Goal: Task Accomplishment & Management: Manage account settings

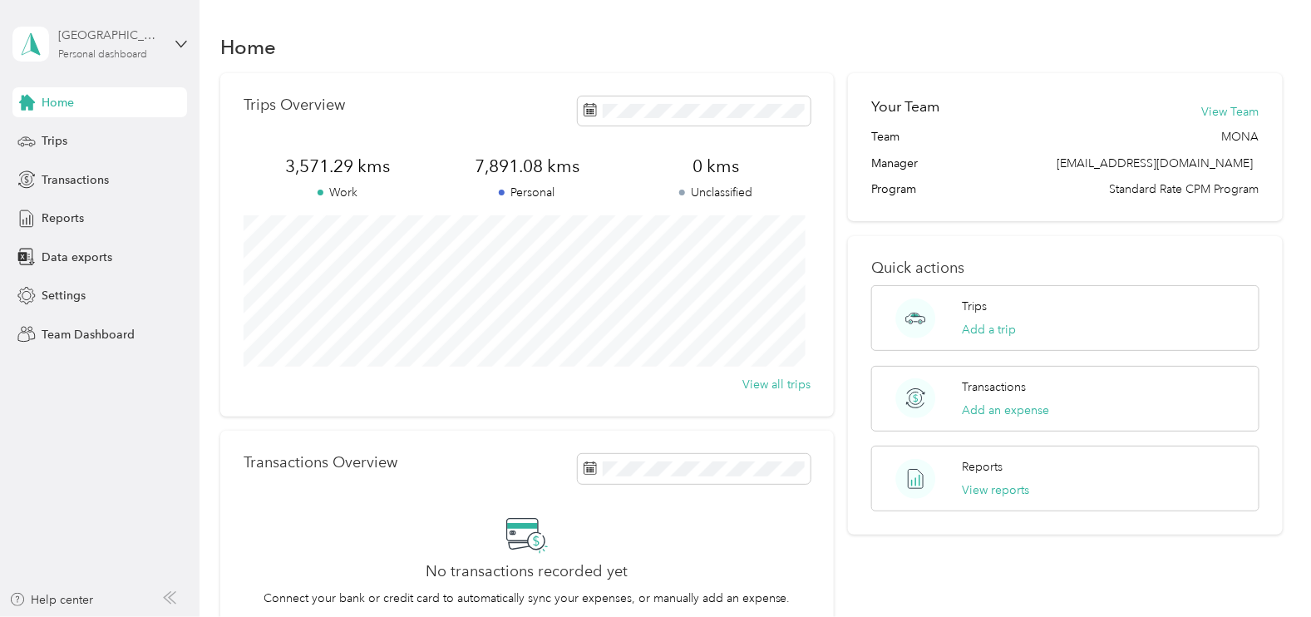
click at [116, 57] on div "Personal dashboard" at bounding box center [102, 55] width 89 height 10
click at [111, 141] on div "Team dashboard" at bounding box center [187, 136] width 327 height 29
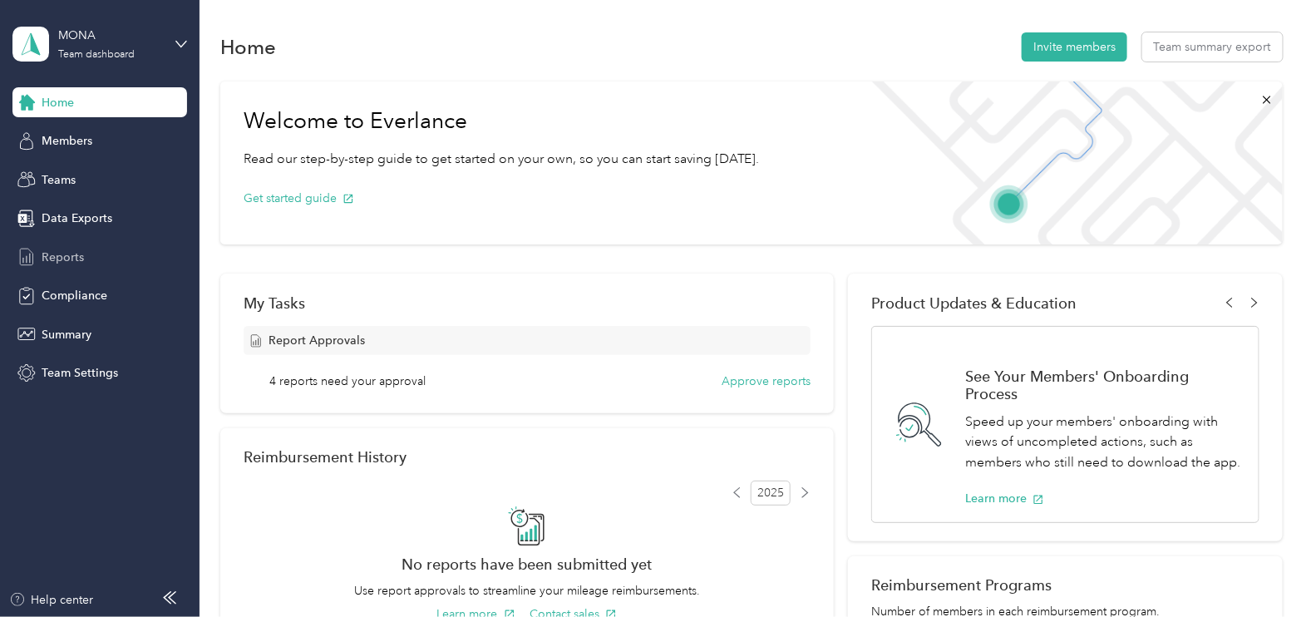
click at [71, 255] on span "Reports" at bounding box center [63, 257] width 42 height 17
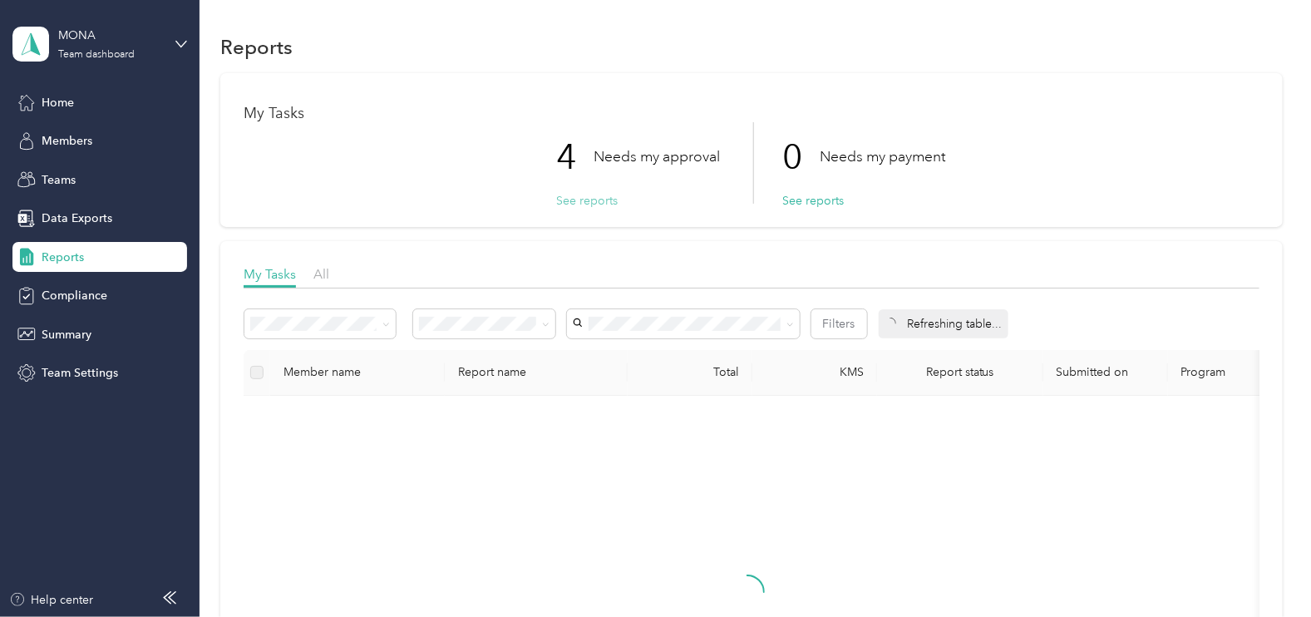
click at [574, 198] on button "See reports" at bounding box center [588, 200] width 62 height 17
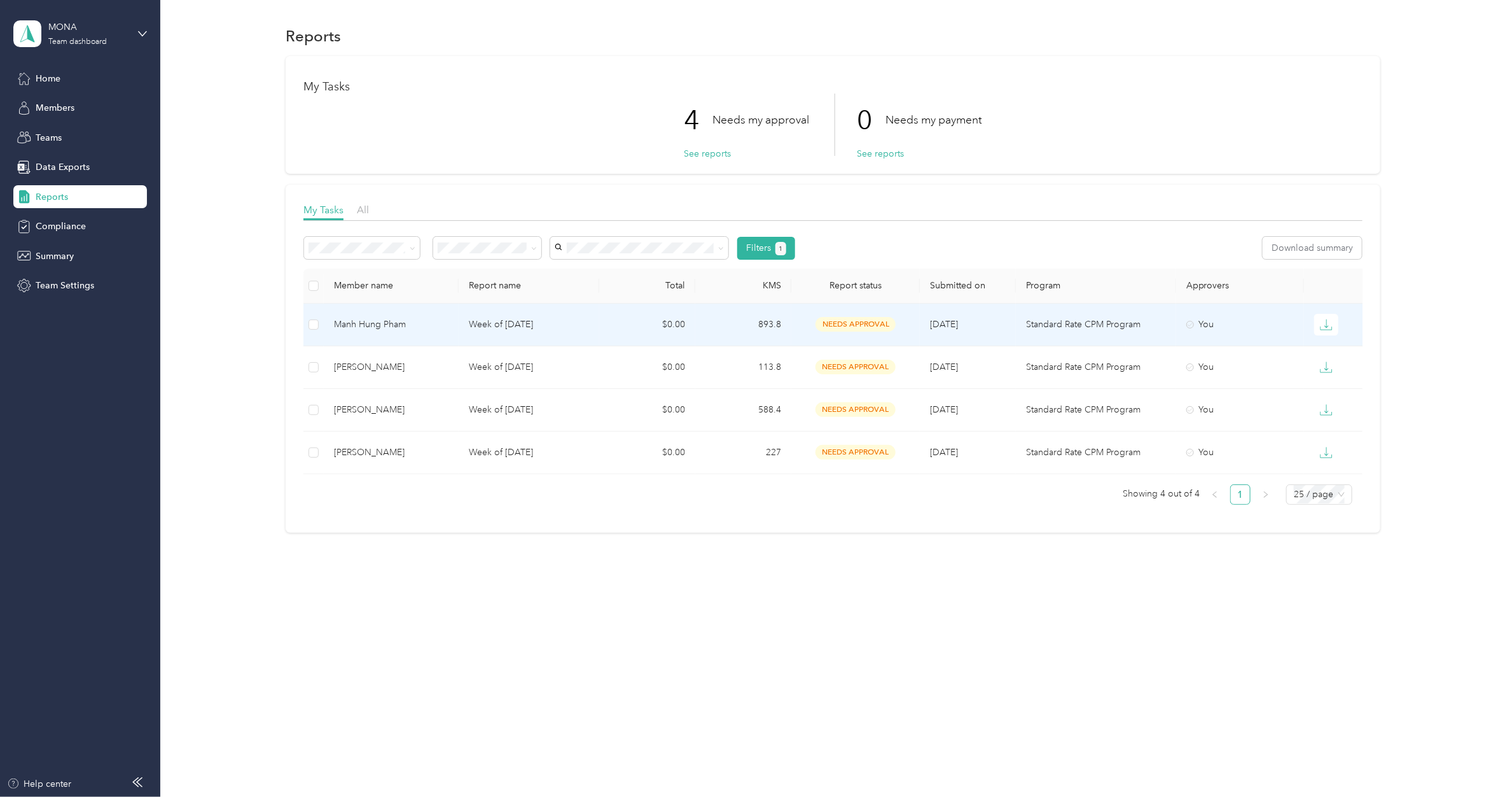
click at [503, 331] on p "Week of [DATE]" at bounding box center [530, 325] width 121 height 14
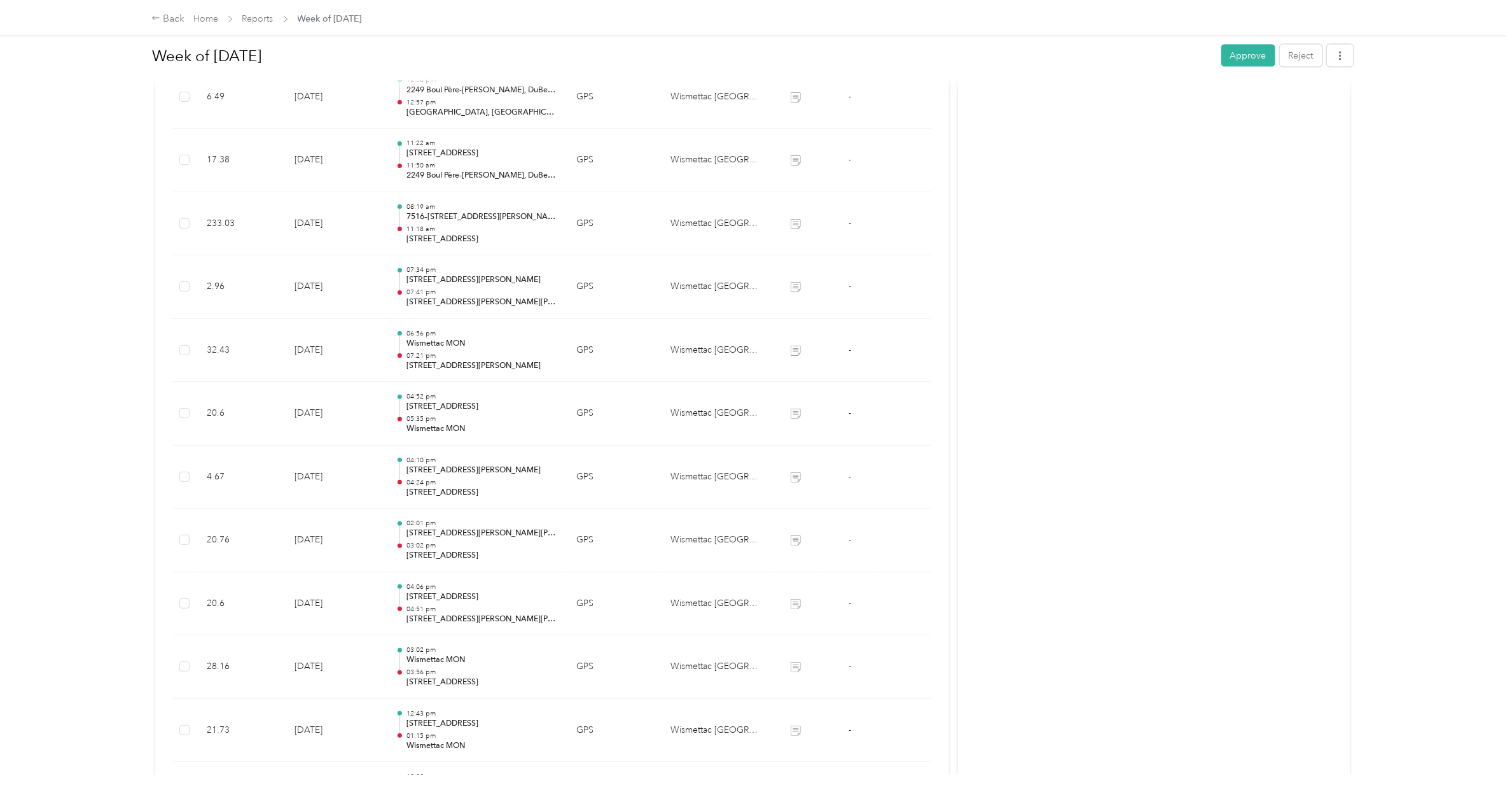
scroll to position [1424, 0]
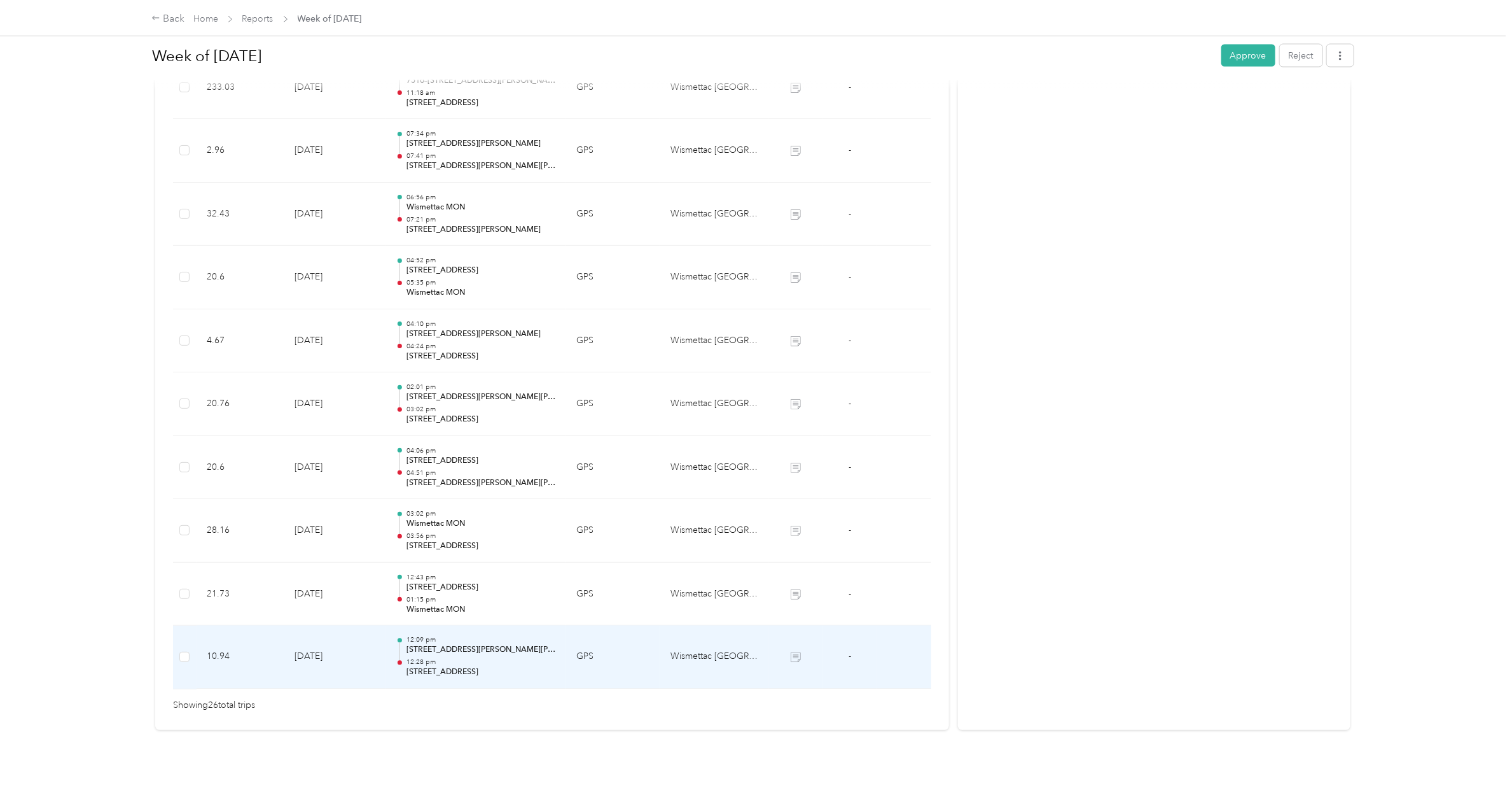
click at [448, 472] on p "[STREET_ADDRESS]" at bounding box center [481, 672] width 149 height 11
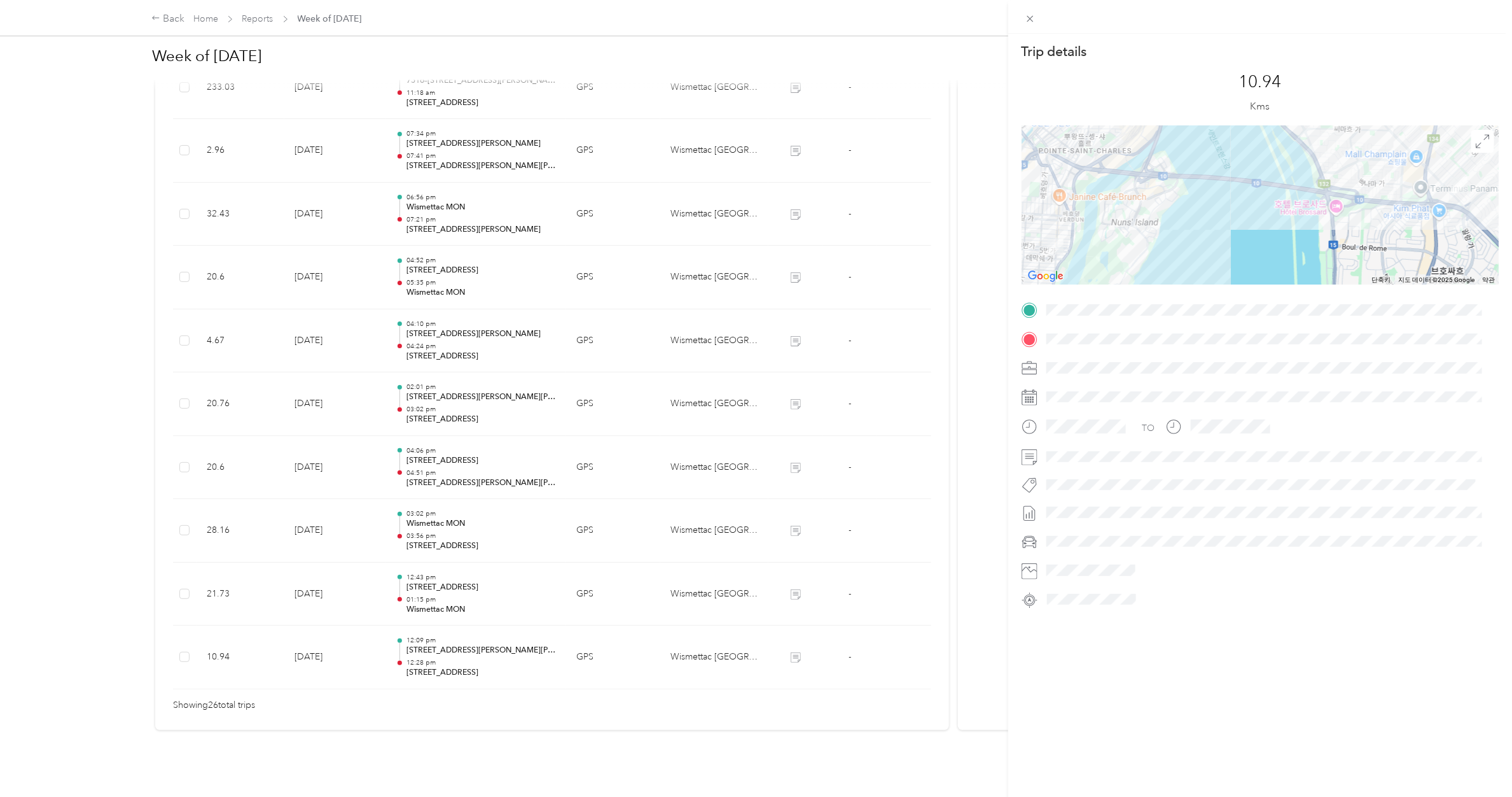
click at [455, 472] on div "Trip details This trip cannot be edited because it is either under review, appr…" at bounding box center [756, 398] width 1512 height 797
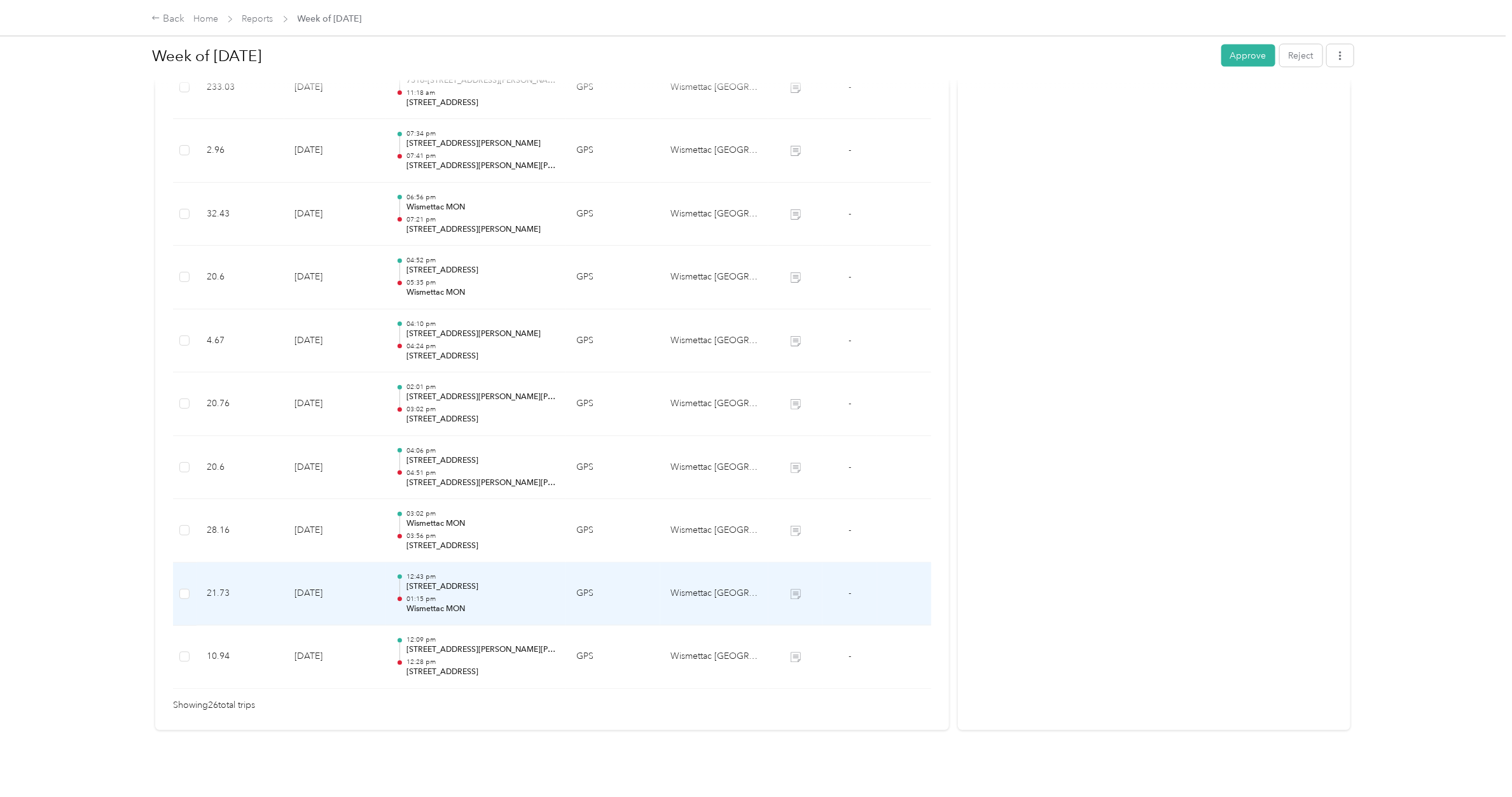
click at [455, 472] on p "01:15 pm" at bounding box center [481, 599] width 149 height 9
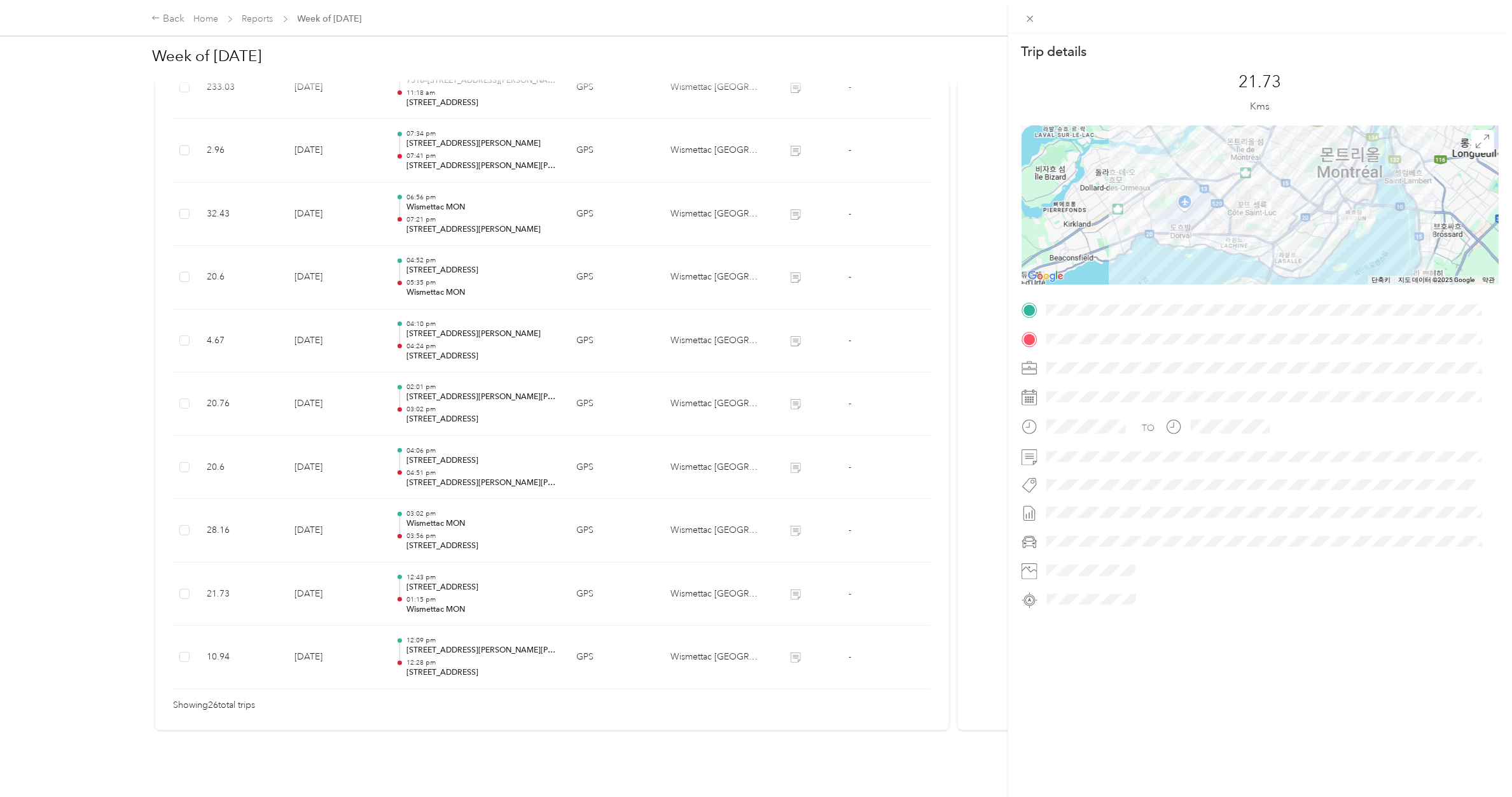
click at [460, 472] on div "Trip details This trip cannot be edited because it is either under review, appr…" at bounding box center [756, 398] width 1512 height 797
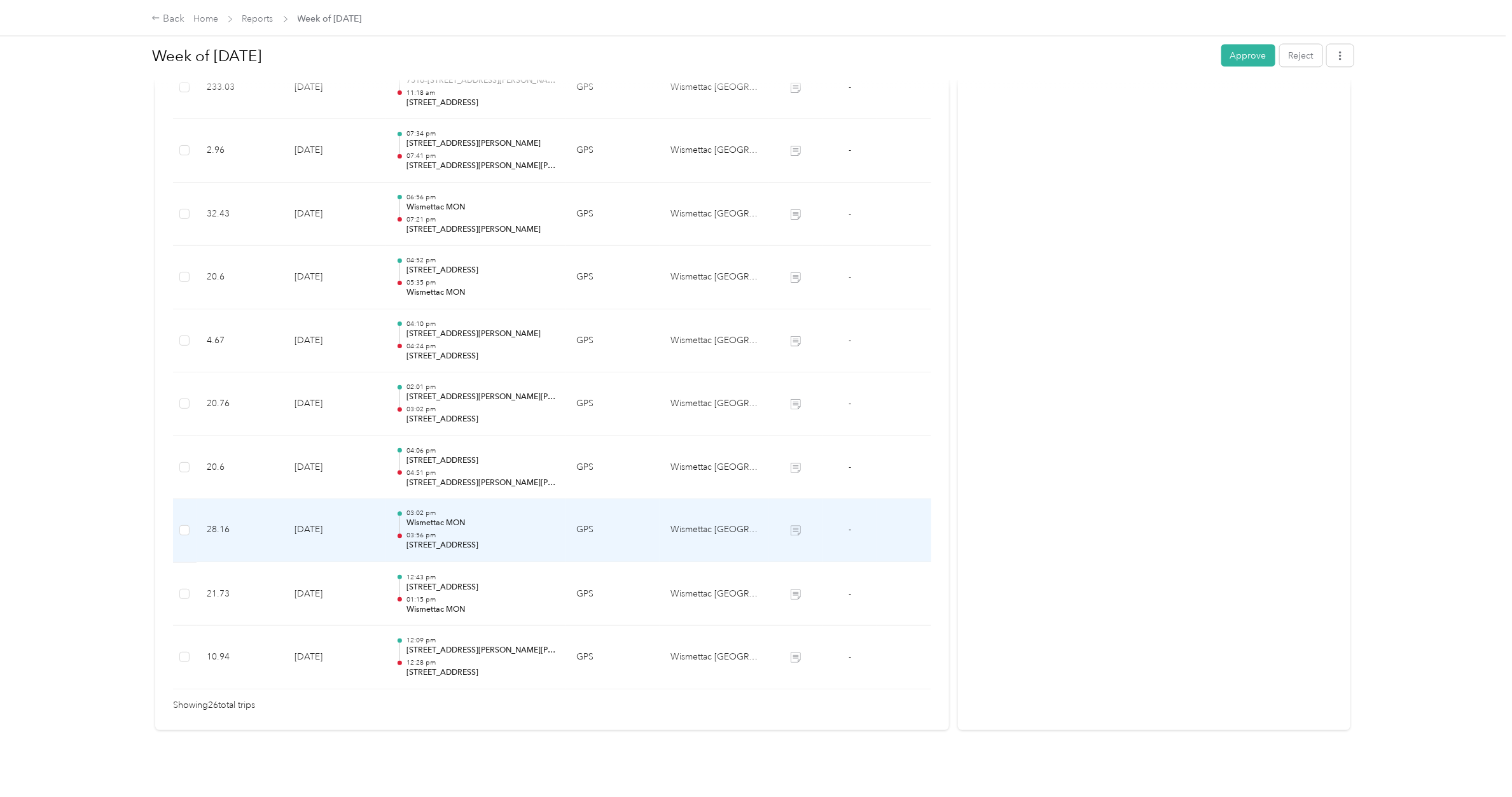
click at [460, 472] on p "03:56 pm" at bounding box center [481, 536] width 149 height 9
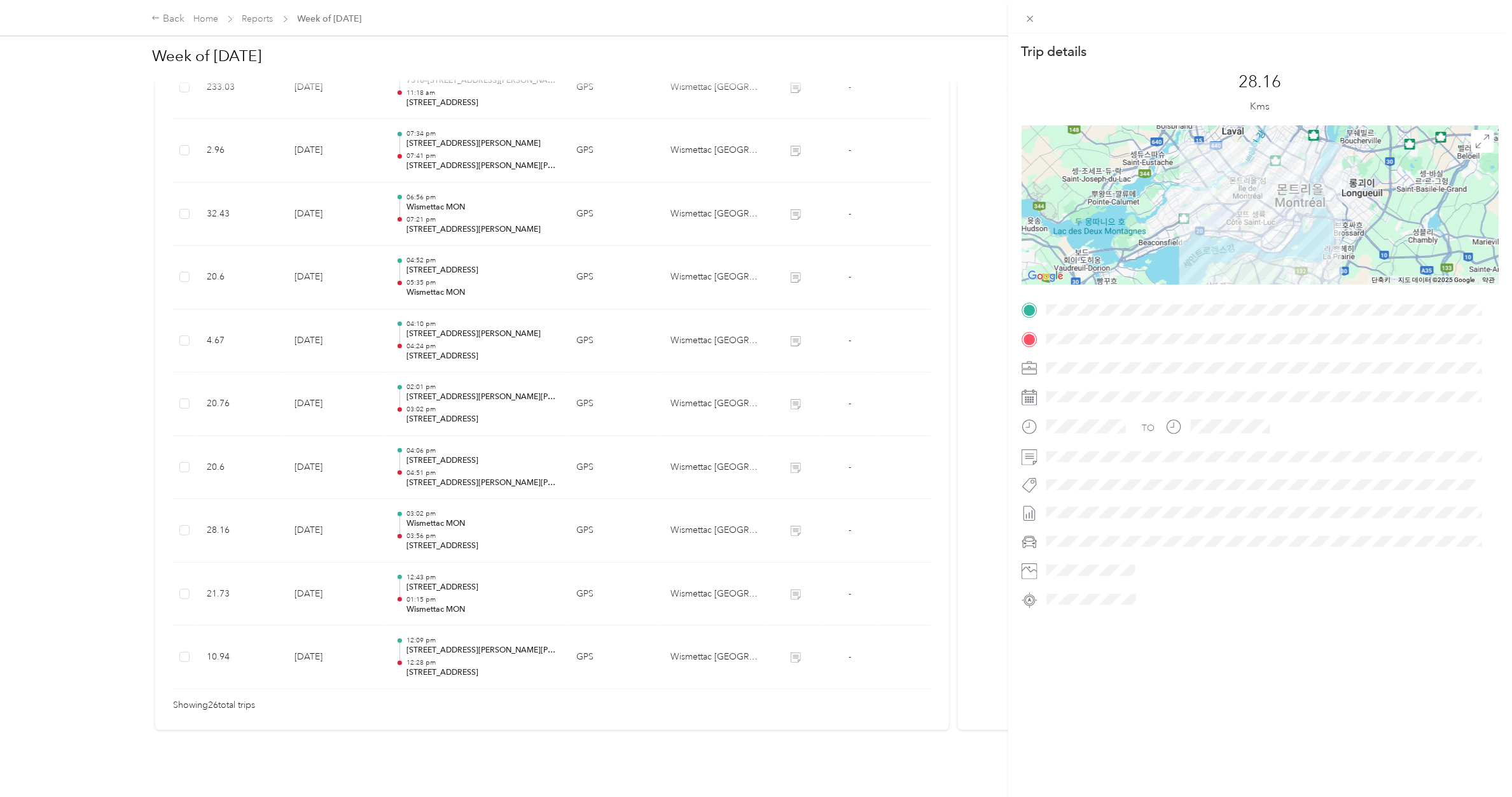
click at [456, 452] on div "Trip details This trip cannot be edited because it is either under review, appr…" at bounding box center [756, 398] width 1512 height 797
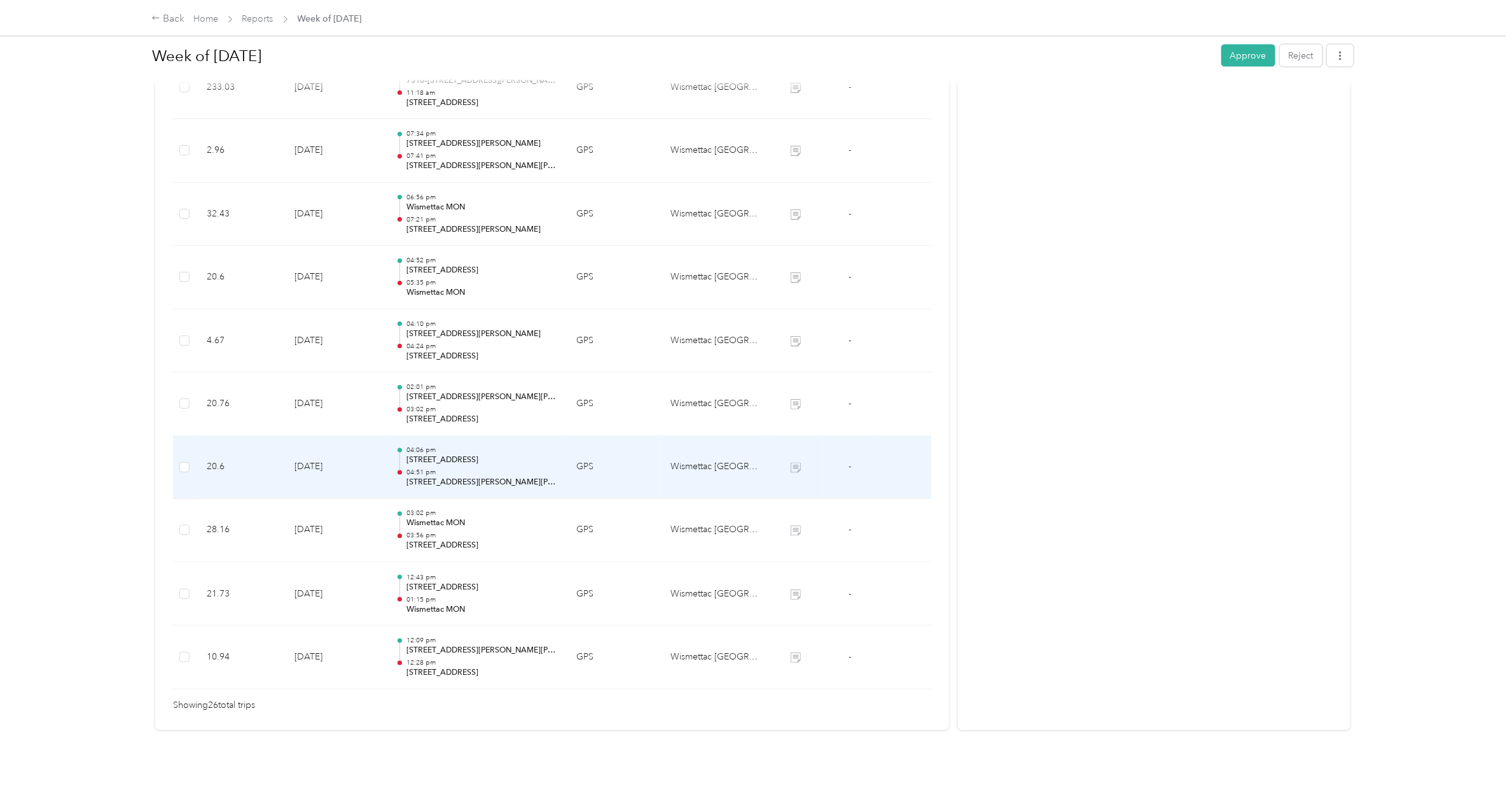
click at [456, 455] on p "[STREET_ADDRESS]" at bounding box center [481, 460] width 149 height 11
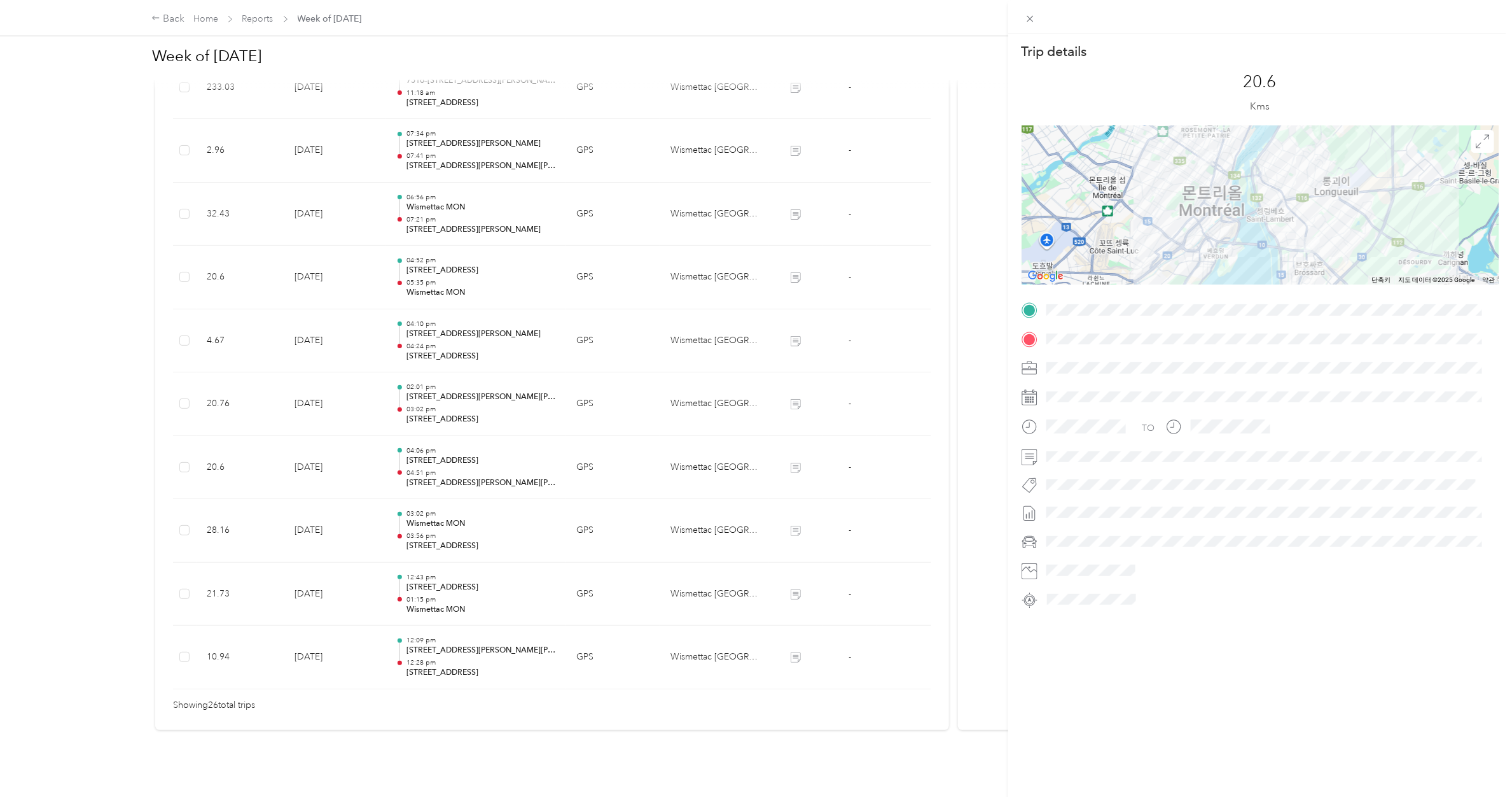
click at [456, 452] on div "Trip details This trip cannot be edited because it is either under review, appr…" at bounding box center [756, 398] width 1512 height 797
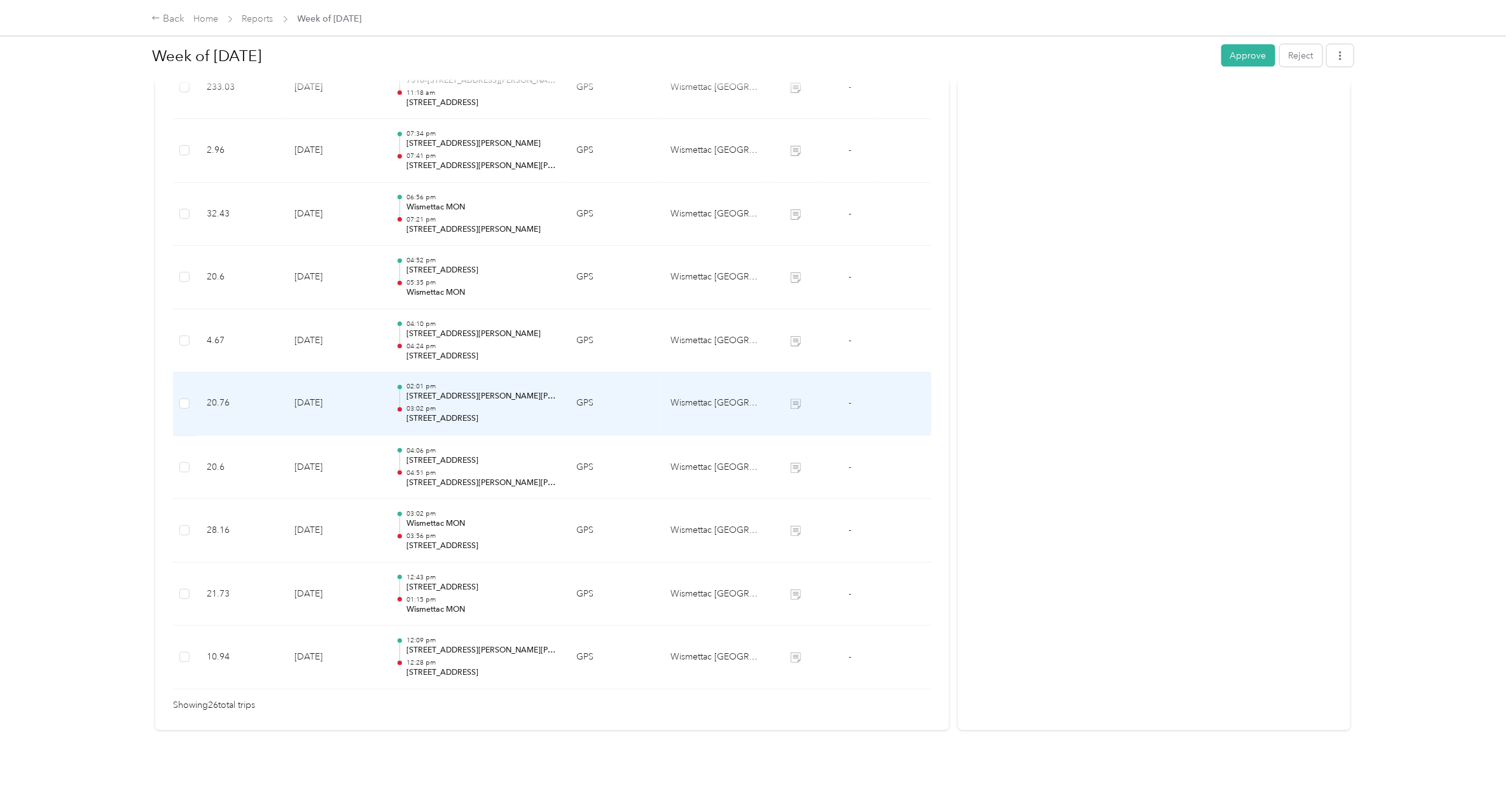
click at [460, 405] on p "03:02 pm" at bounding box center [481, 410] width 149 height 9
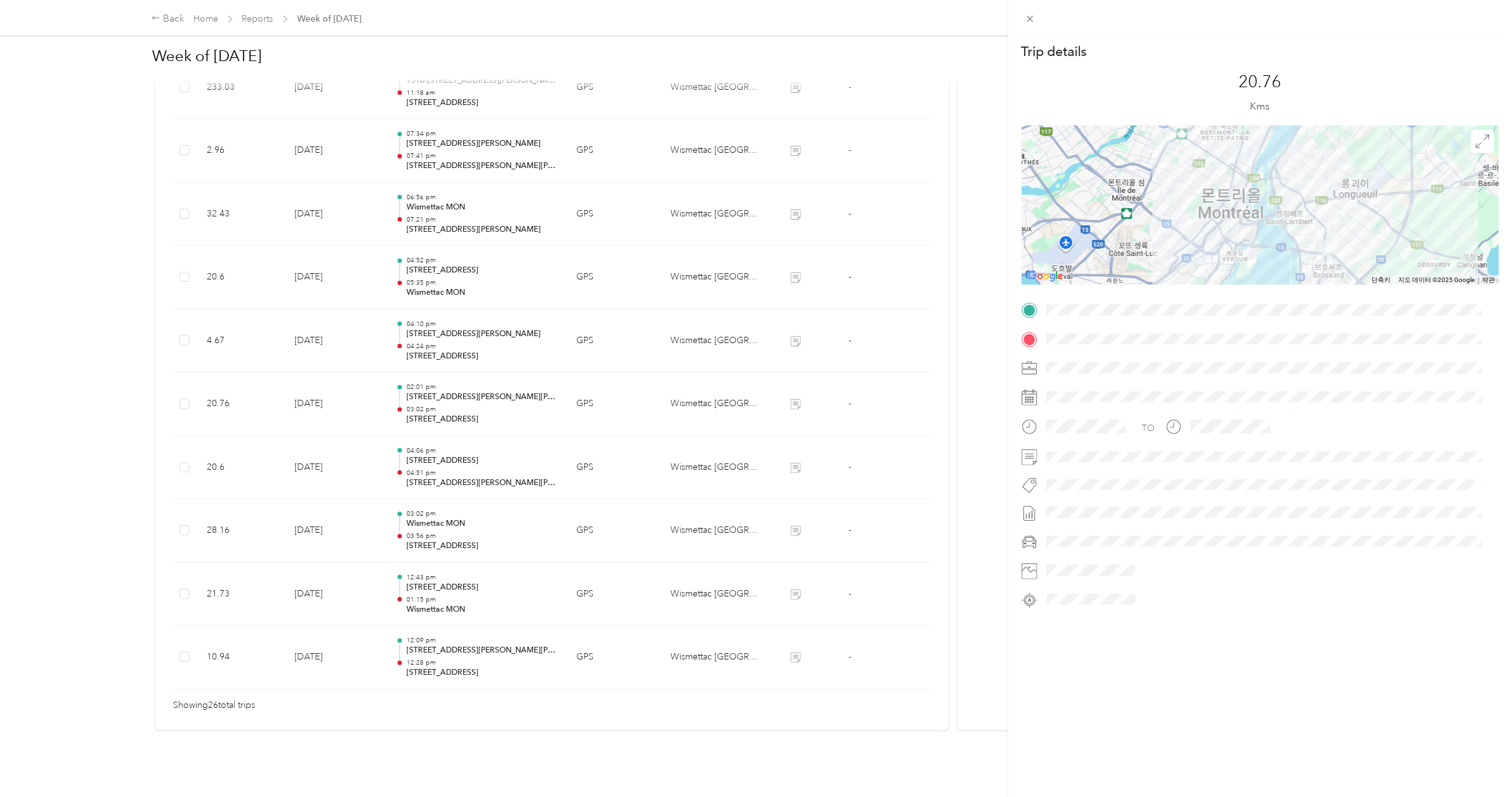
click at [468, 333] on div "Trip details This trip cannot be edited because it is either under review, appr…" at bounding box center [756, 398] width 1512 height 797
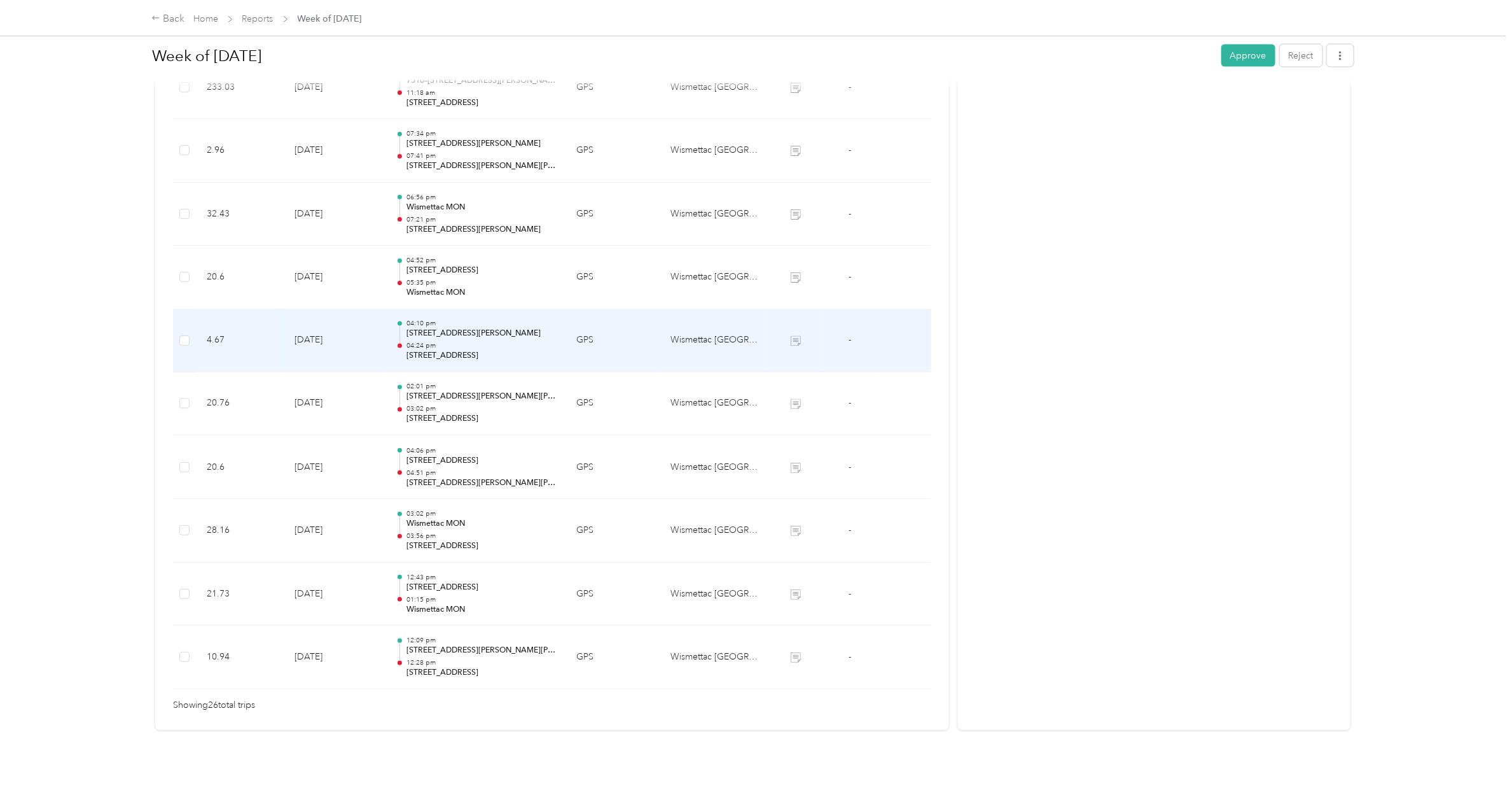
click at [468, 341] on p "04:24 pm" at bounding box center [481, 346] width 149 height 9
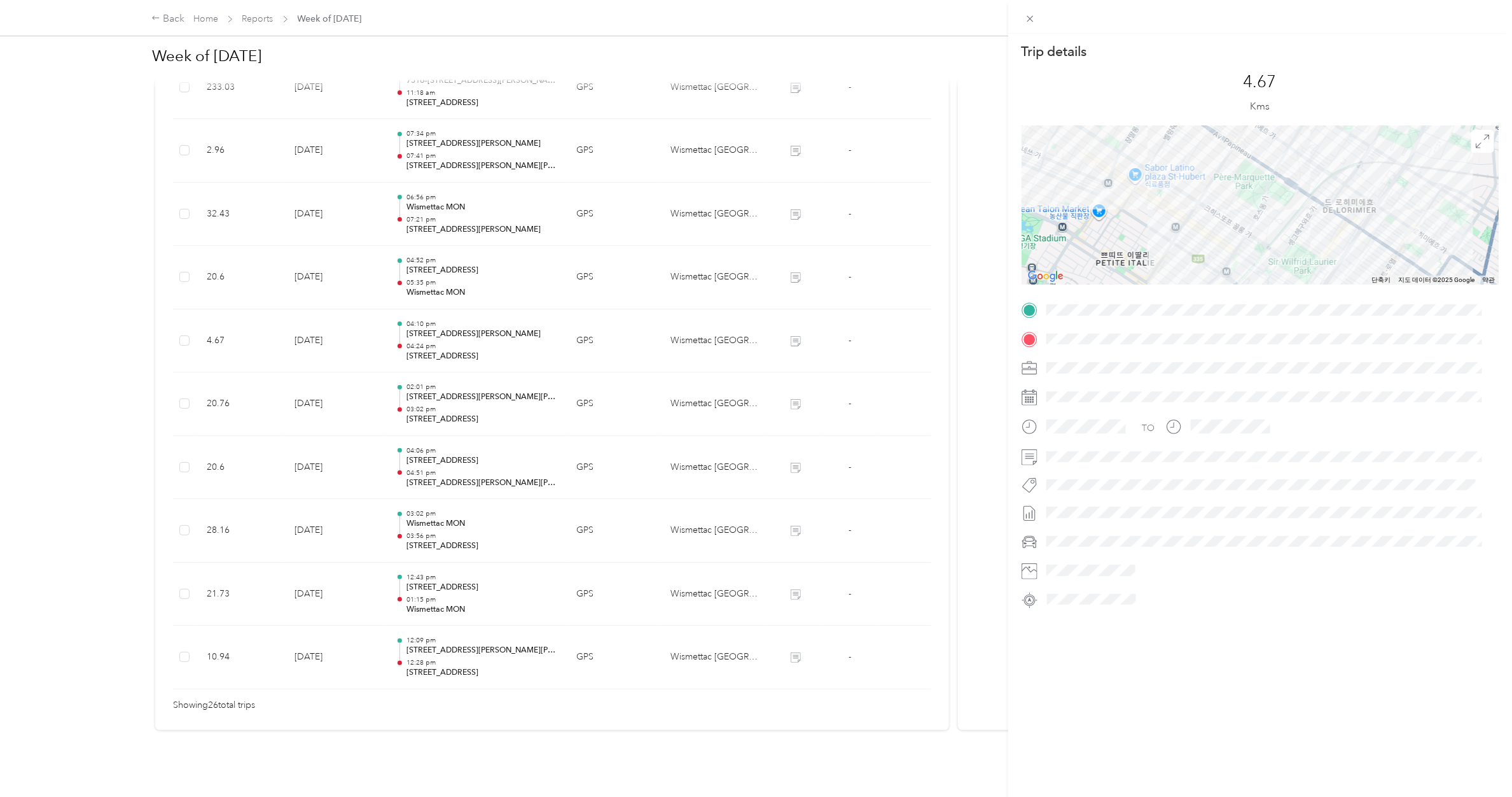
click at [471, 266] on div "Trip details This trip cannot be edited because it is either under review, appr…" at bounding box center [756, 398] width 1512 height 797
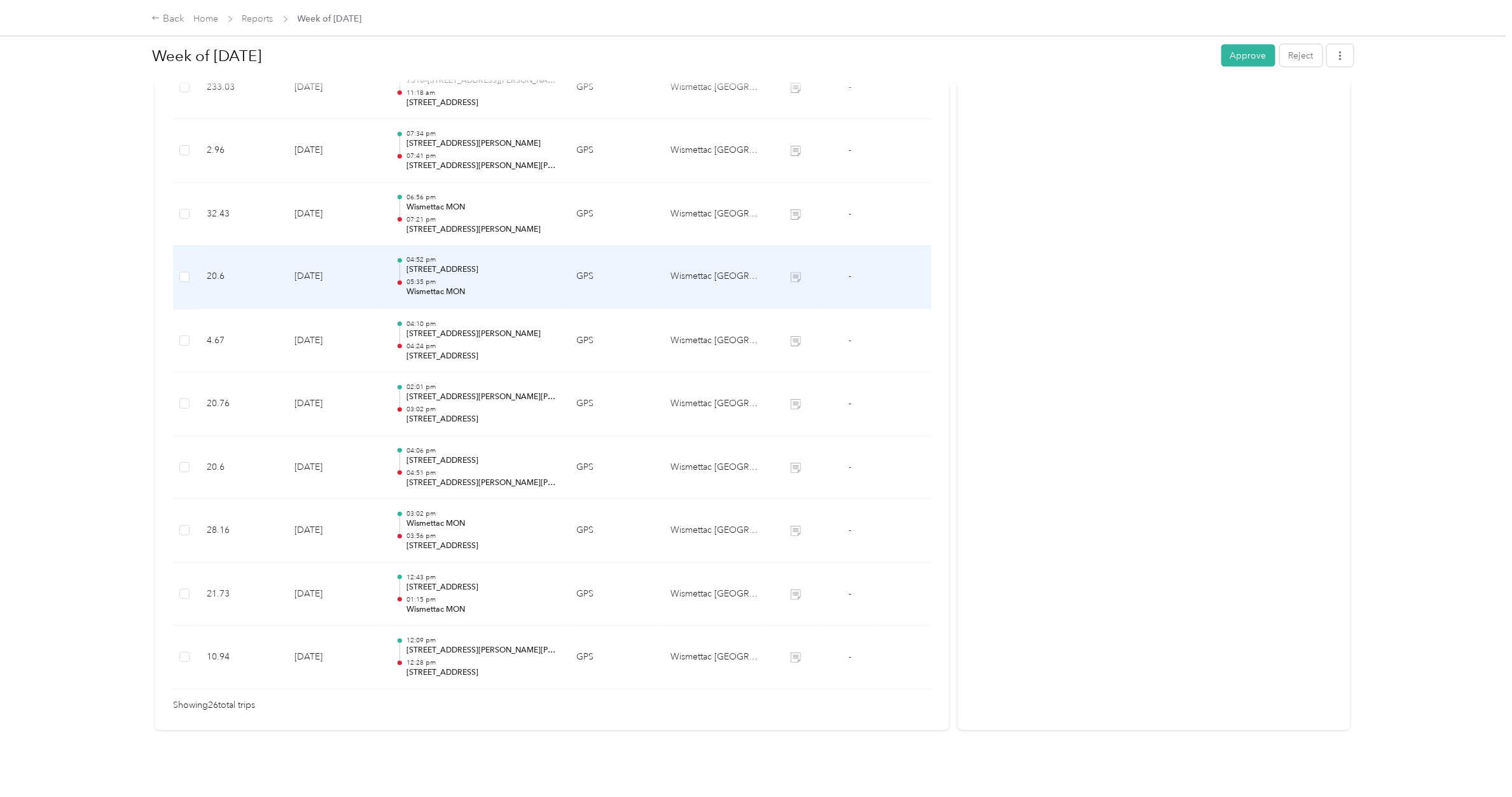
click at [471, 278] on p "05:35 pm" at bounding box center [481, 283] width 149 height 9
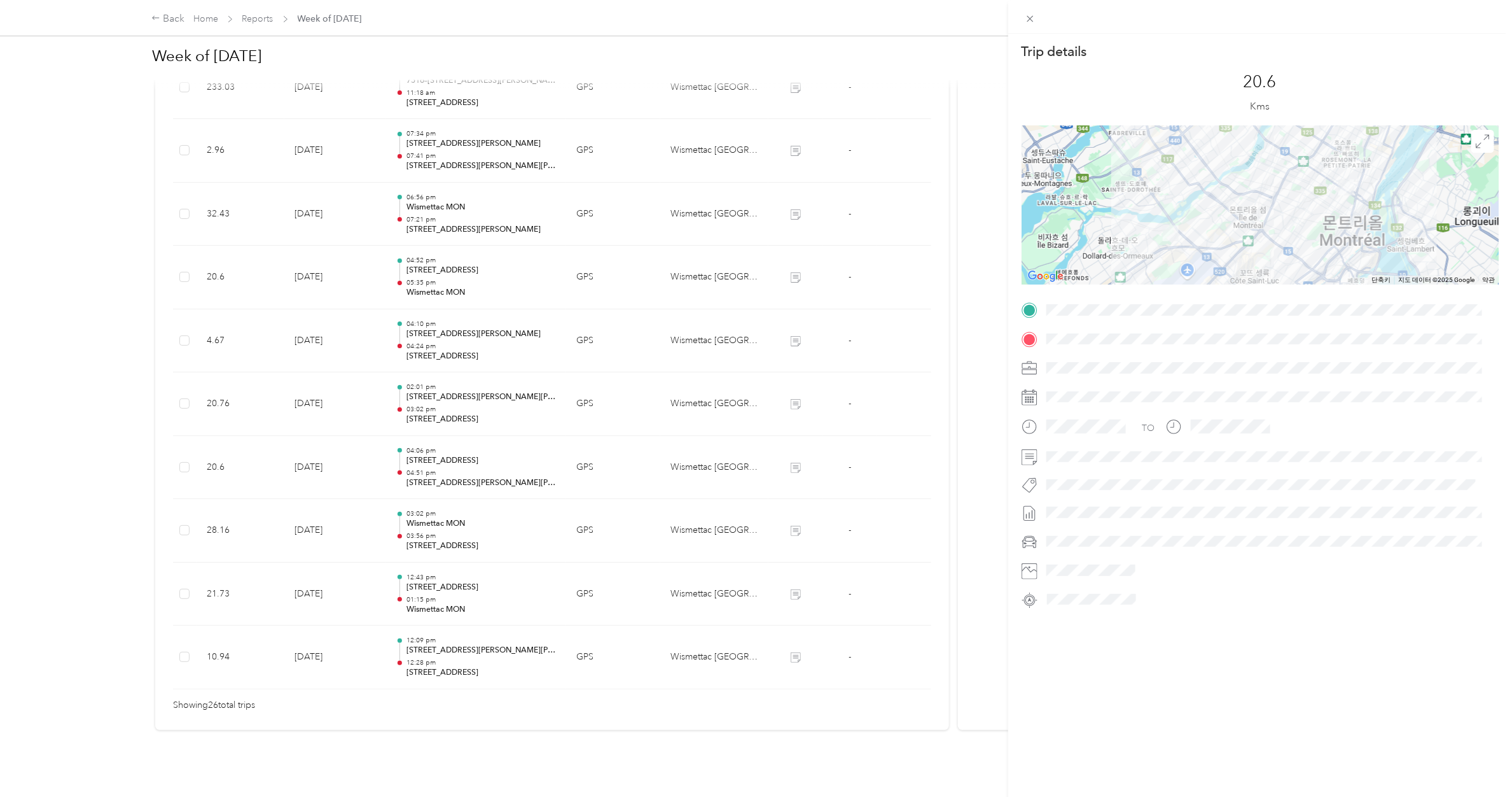
click at [471, 266] on div "Trip details This trip cannot be edited because it is either under review, appr…" at bounding box center [756, 398] width 1512 height 797
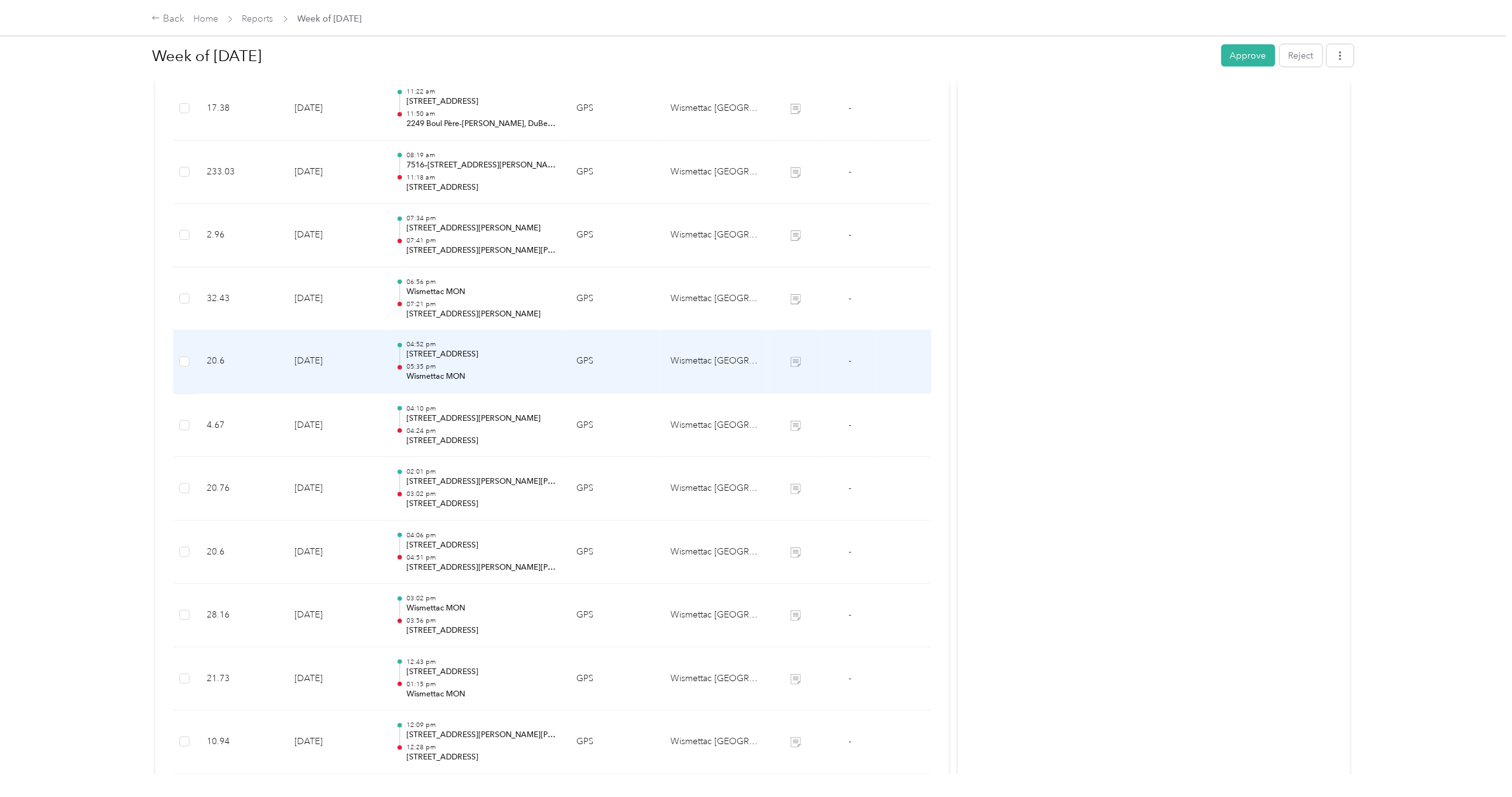
scroll to position [1266, 0]
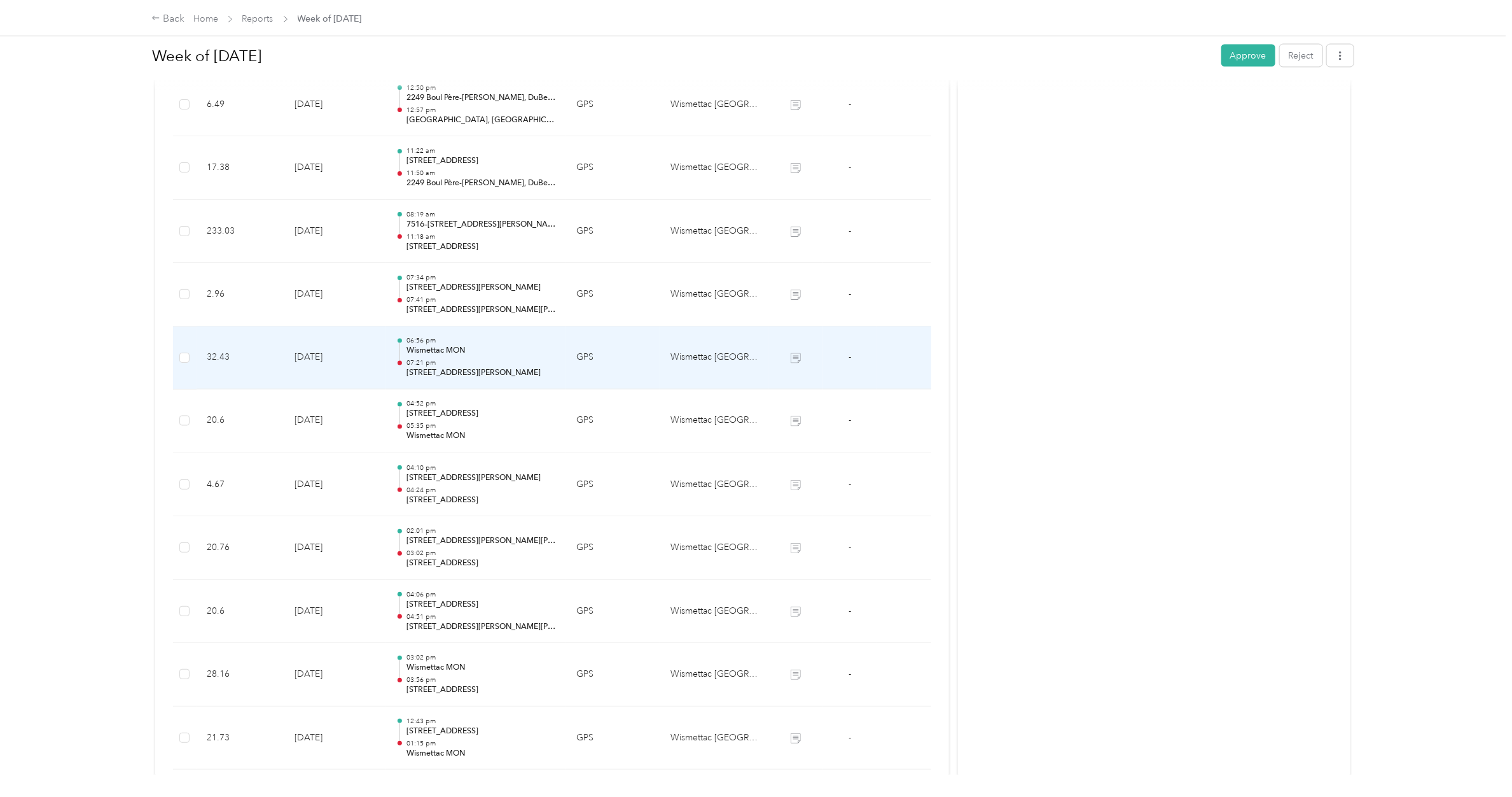
click at [464, 354] on p "Wismettac MON" at bounding box center [481, 351] width 149 height 11
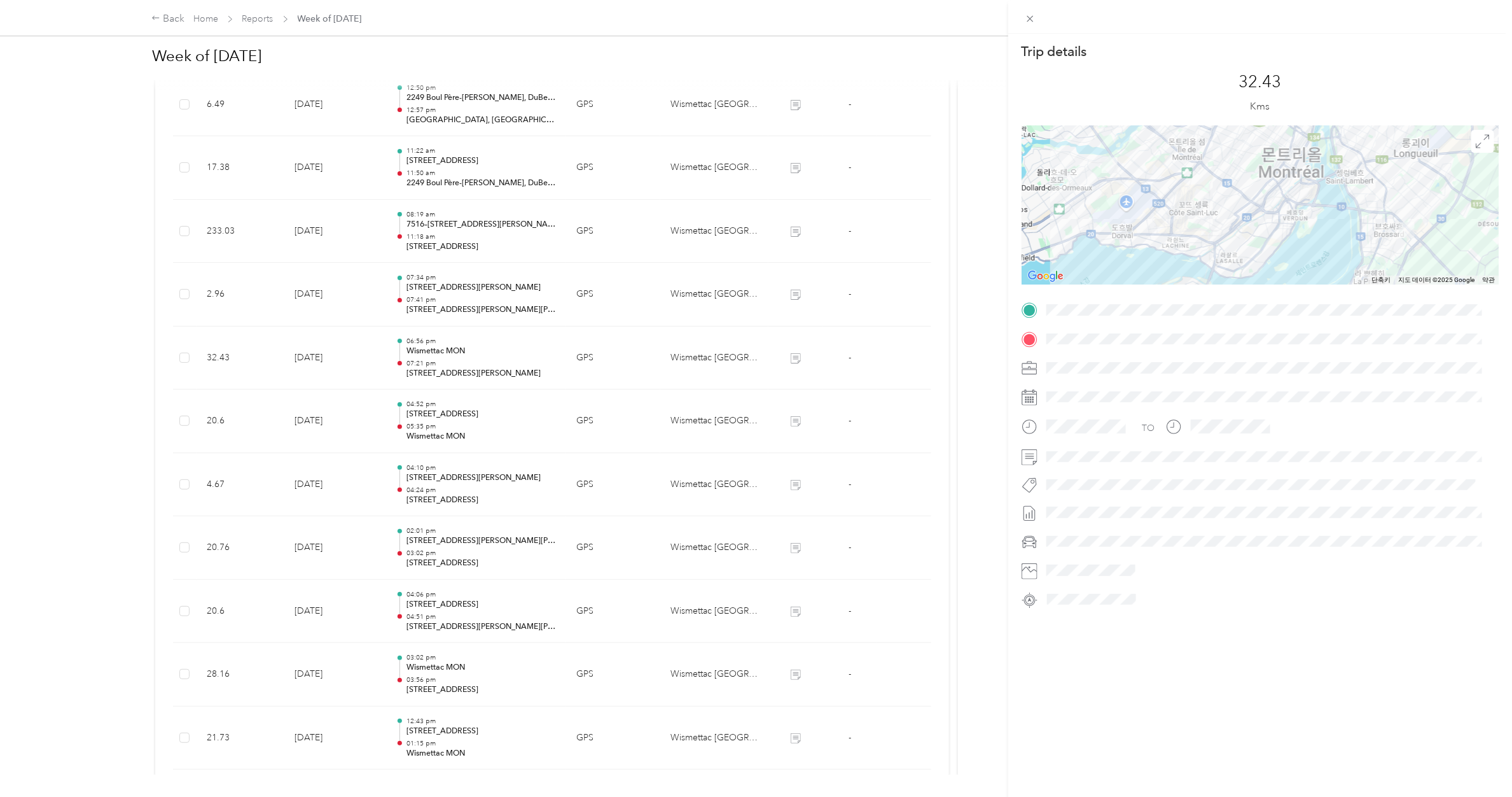
click at [464, 354] on div "Trip details This trip cannot be edited because it is either under review, appr…" at bounding box center [756, 398] width 1512 height 797
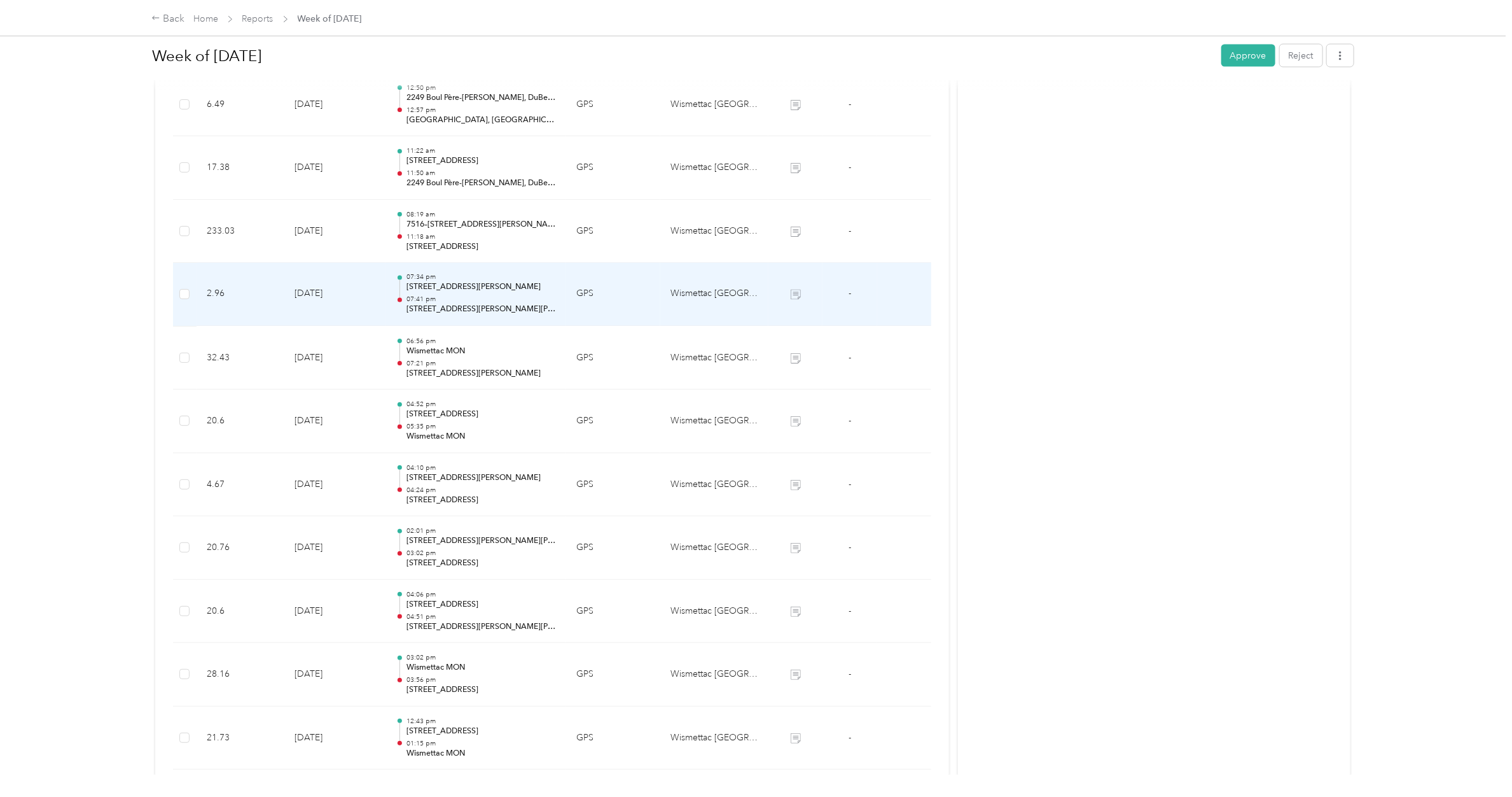
click at [461, 300] on p "07:41 pm" at bounding box center [481, 300] width 149 height 9
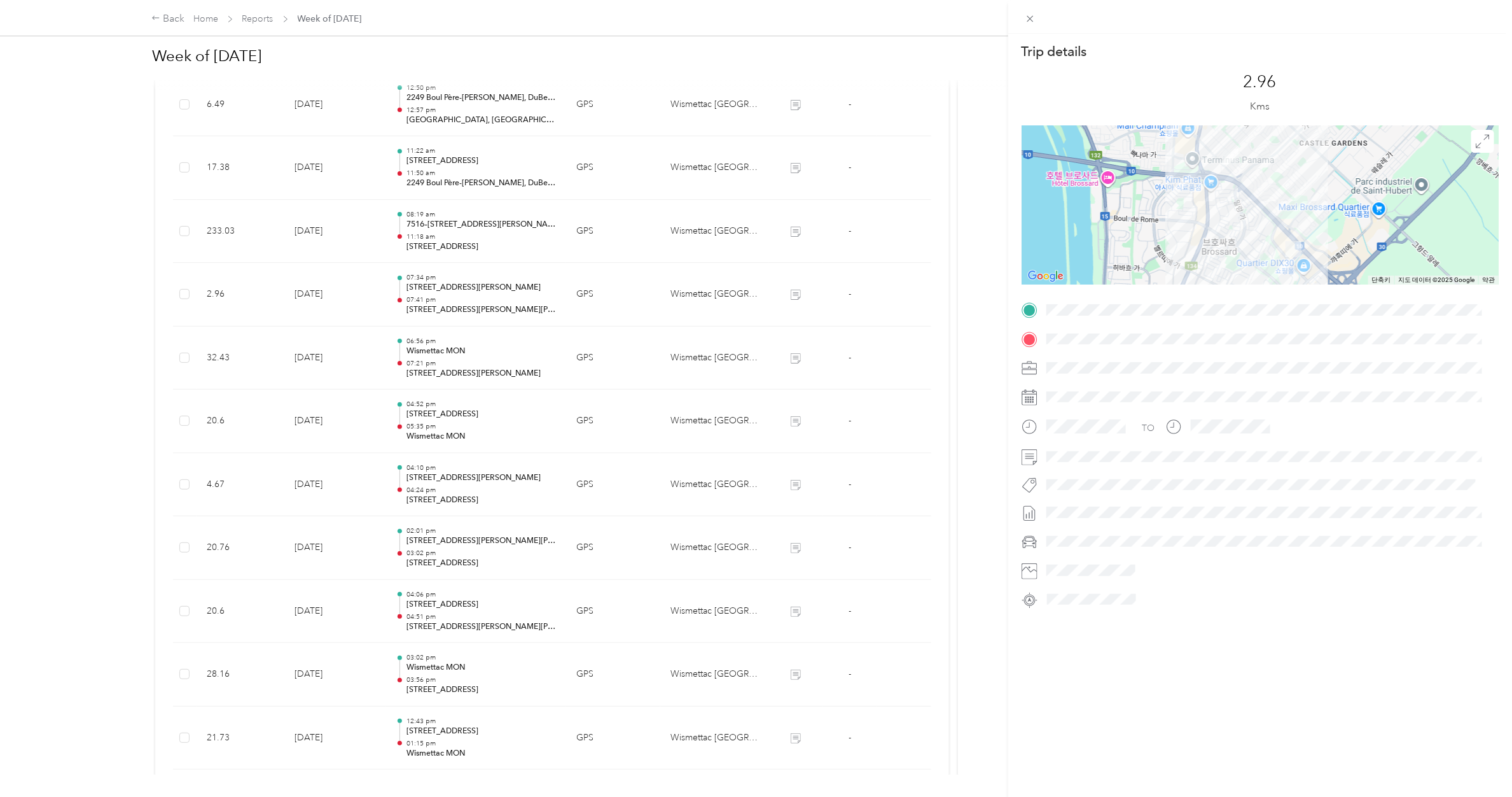
click at [461, 300] on div "Trip details This trip cannot be edited because it is either under review, appr…" at bounding box center [756, 398] width 1512 height 797
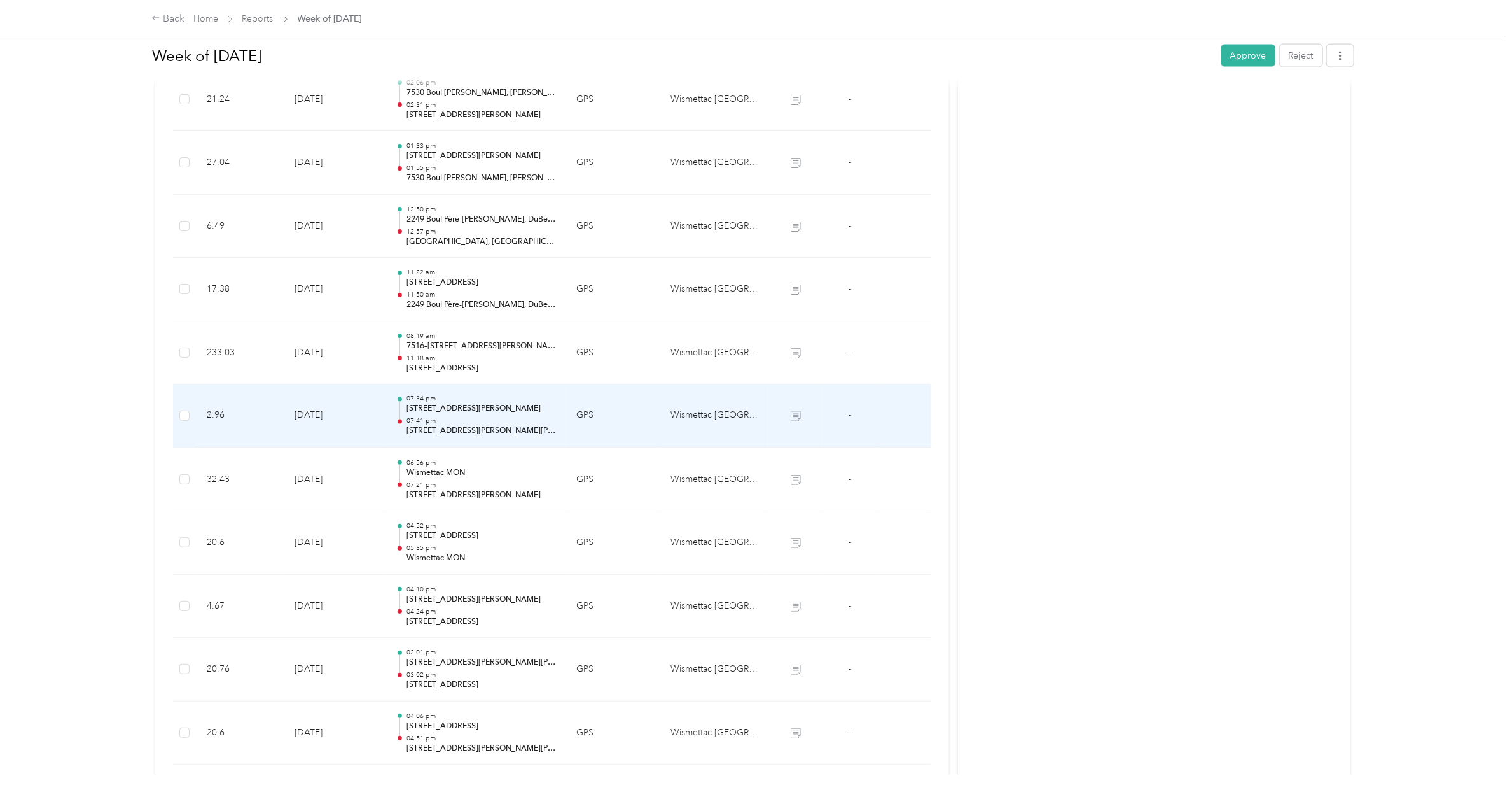
scroll to position [1106, 0]
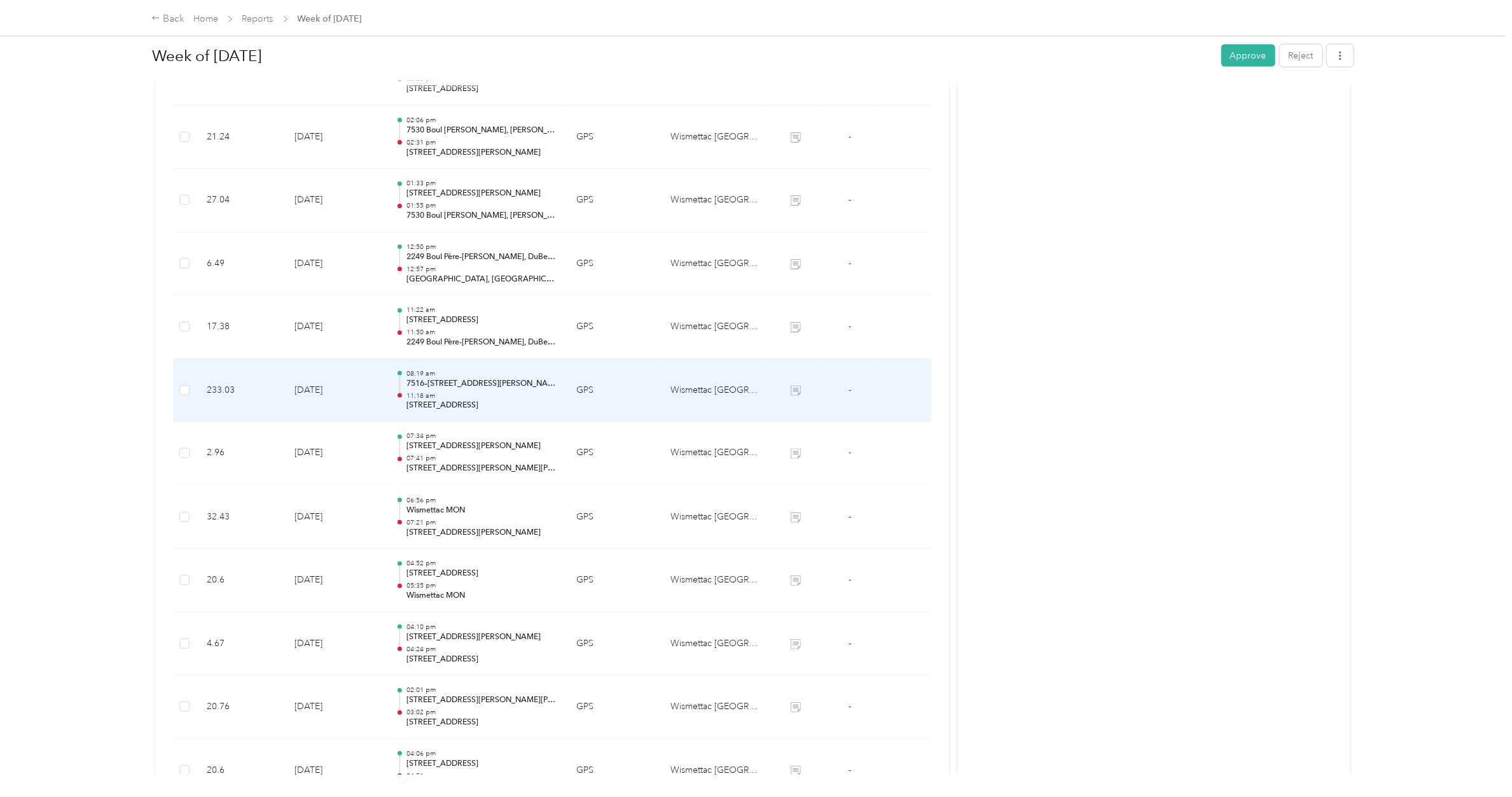
click at [457, 383] on p "7516–[STREET_ADDRESS][PERSON_NAME][PERSON_NAME]" at bounding box center [481, 384] width 149 height 11
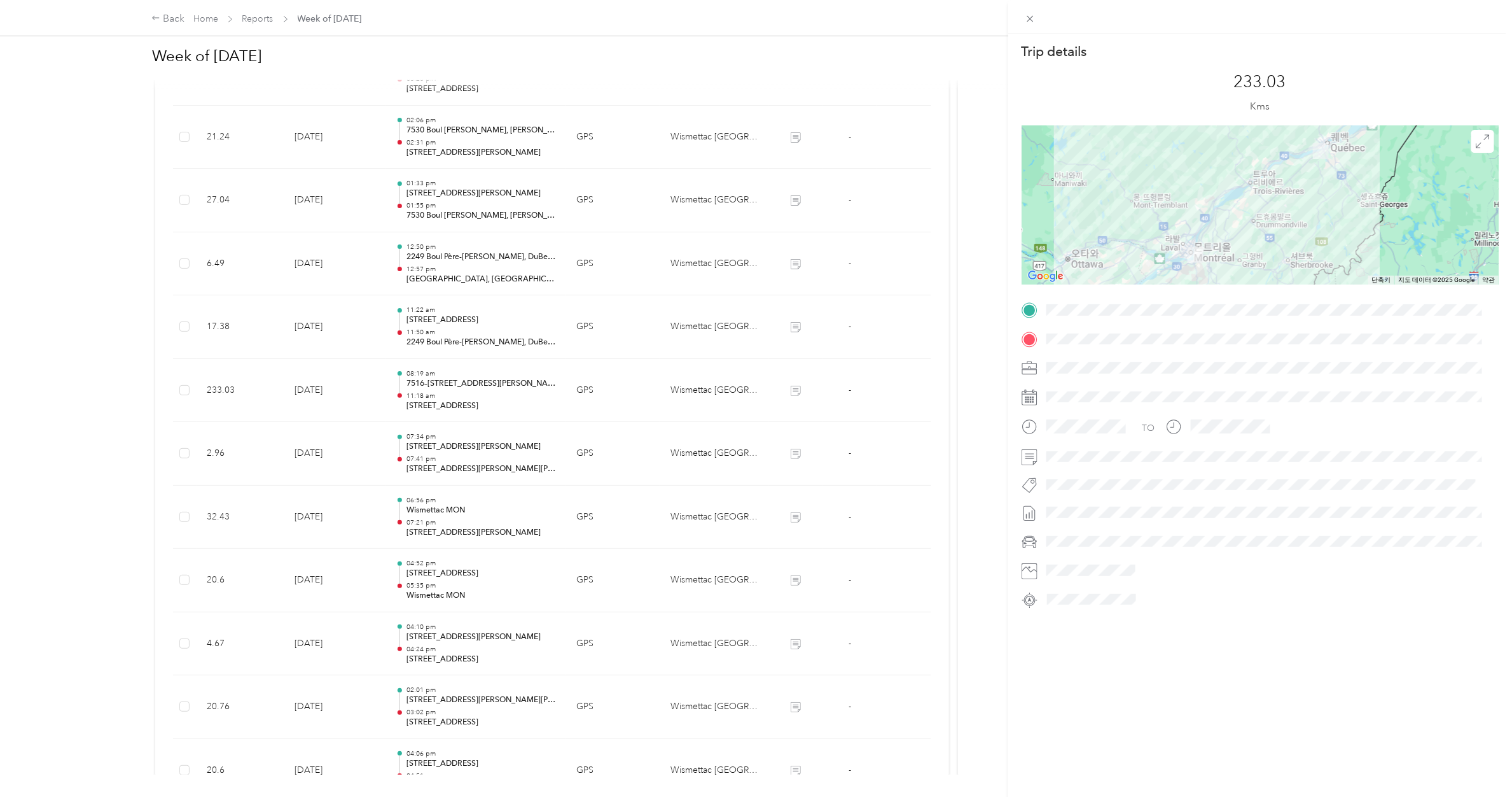
click at [457, 383] on div "Trip details This trip cannot be edited because it is either under review, appr…" at bounding box center [756, 398] width 1512 height 797
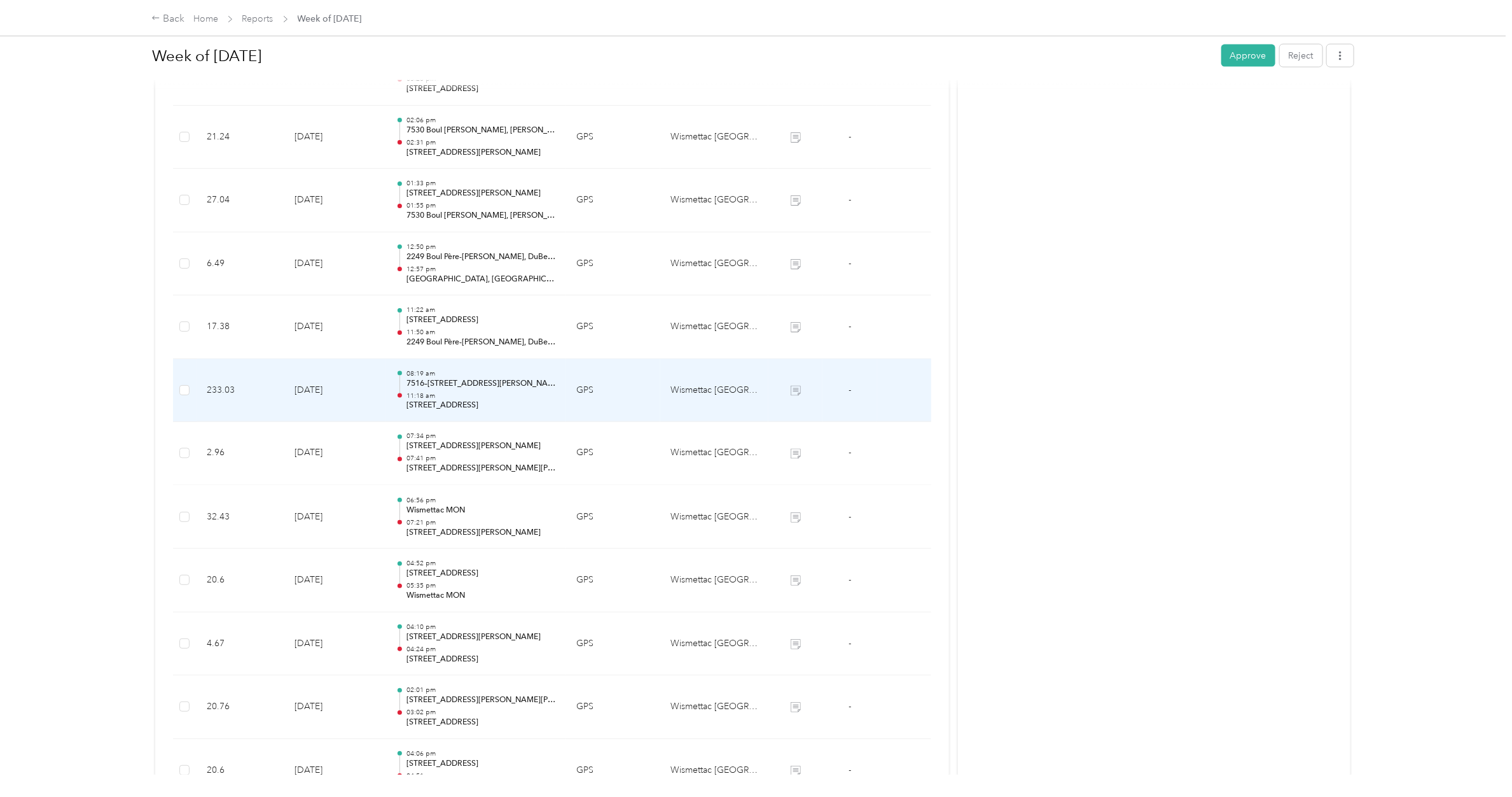
click at [457, 383] on p "7516–[STREET_ADDRESS][PERSON_NAME][PERSON_NAME]" at bounding box center [481, 384] width 149 height 11
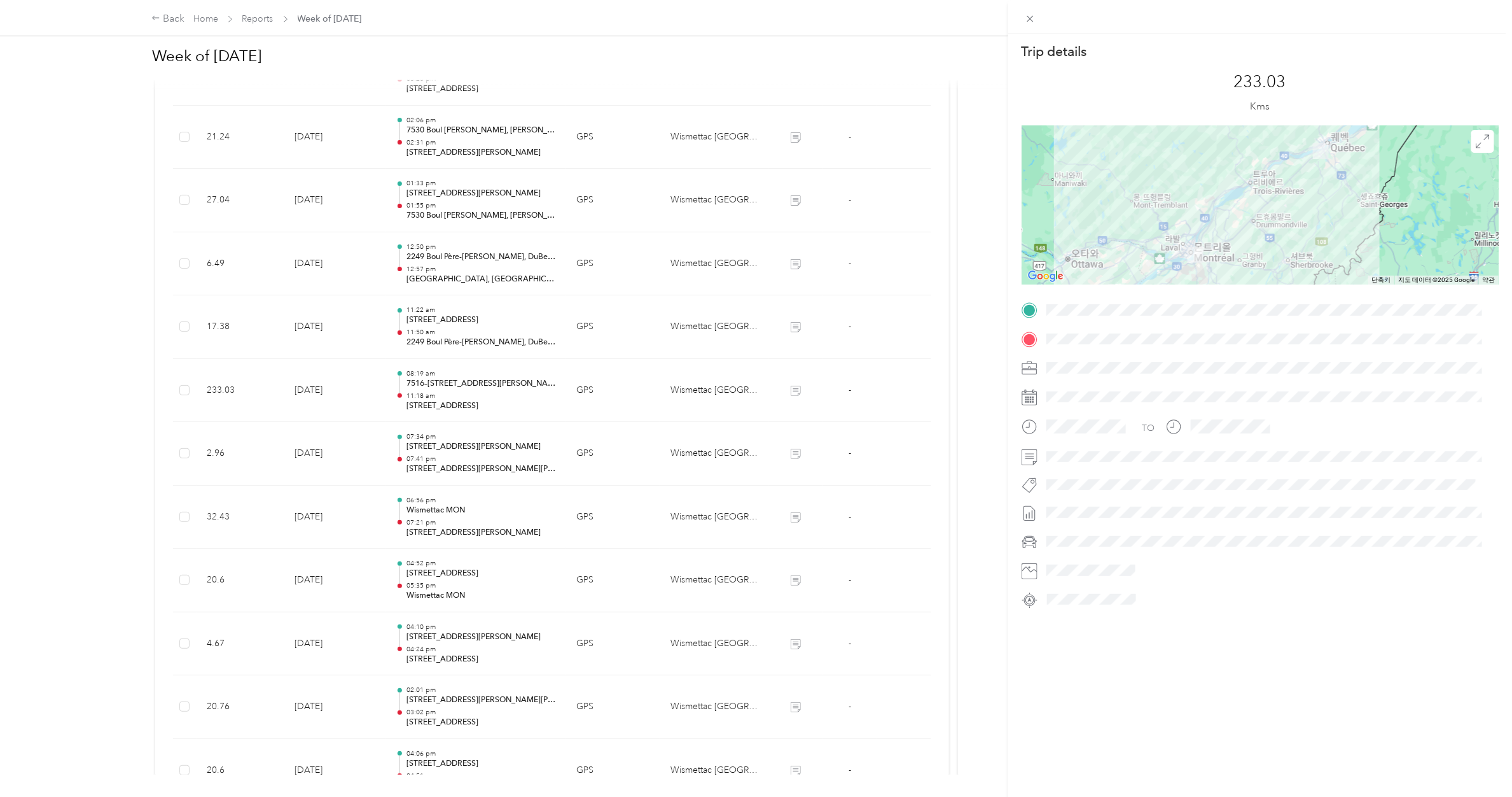
click at [459, 328] on div "Trip details This trip cannot be edited because it is either under review, appr…" at bounding box center [756, 398] width 1512 height 797
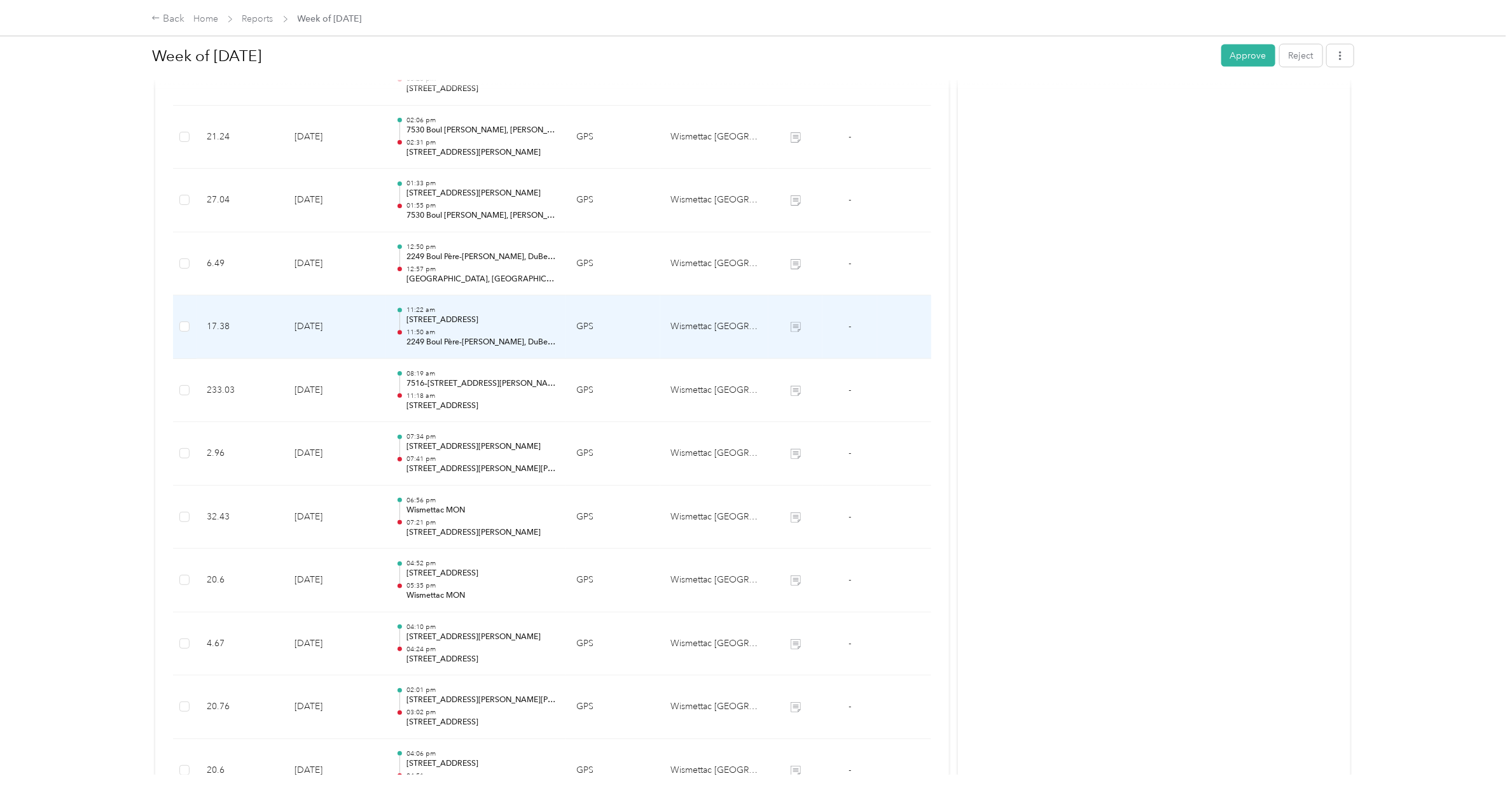
click at [459, 326] on p "[STREET_ADDRESS]" at bounding box center [481, 320] width 149 height 11
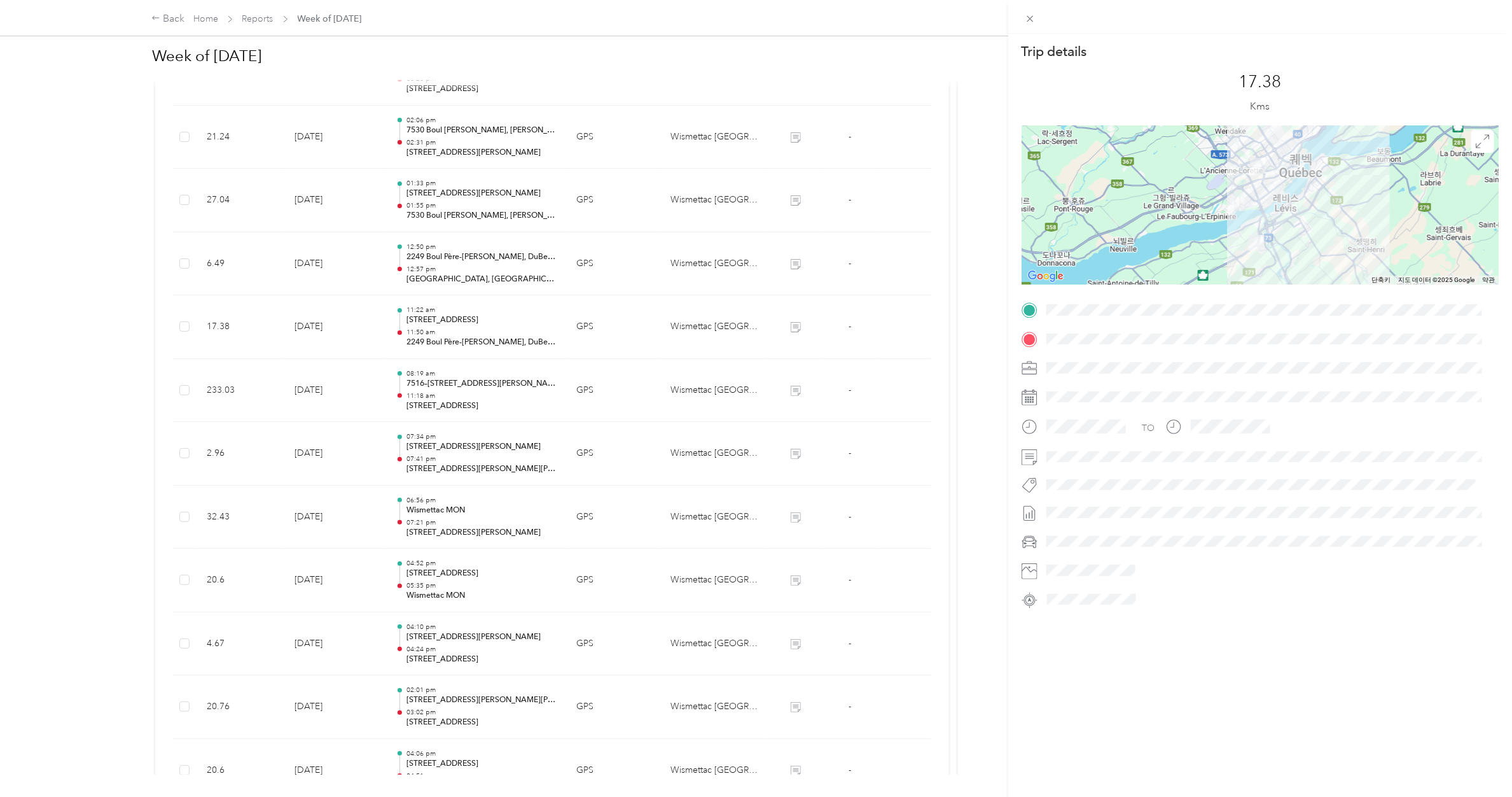
click at [455, 269] on div "Trip details This trip cannot be edited because it is either under review, appr…" at bounding box center [756, 398] width 1512 height 797
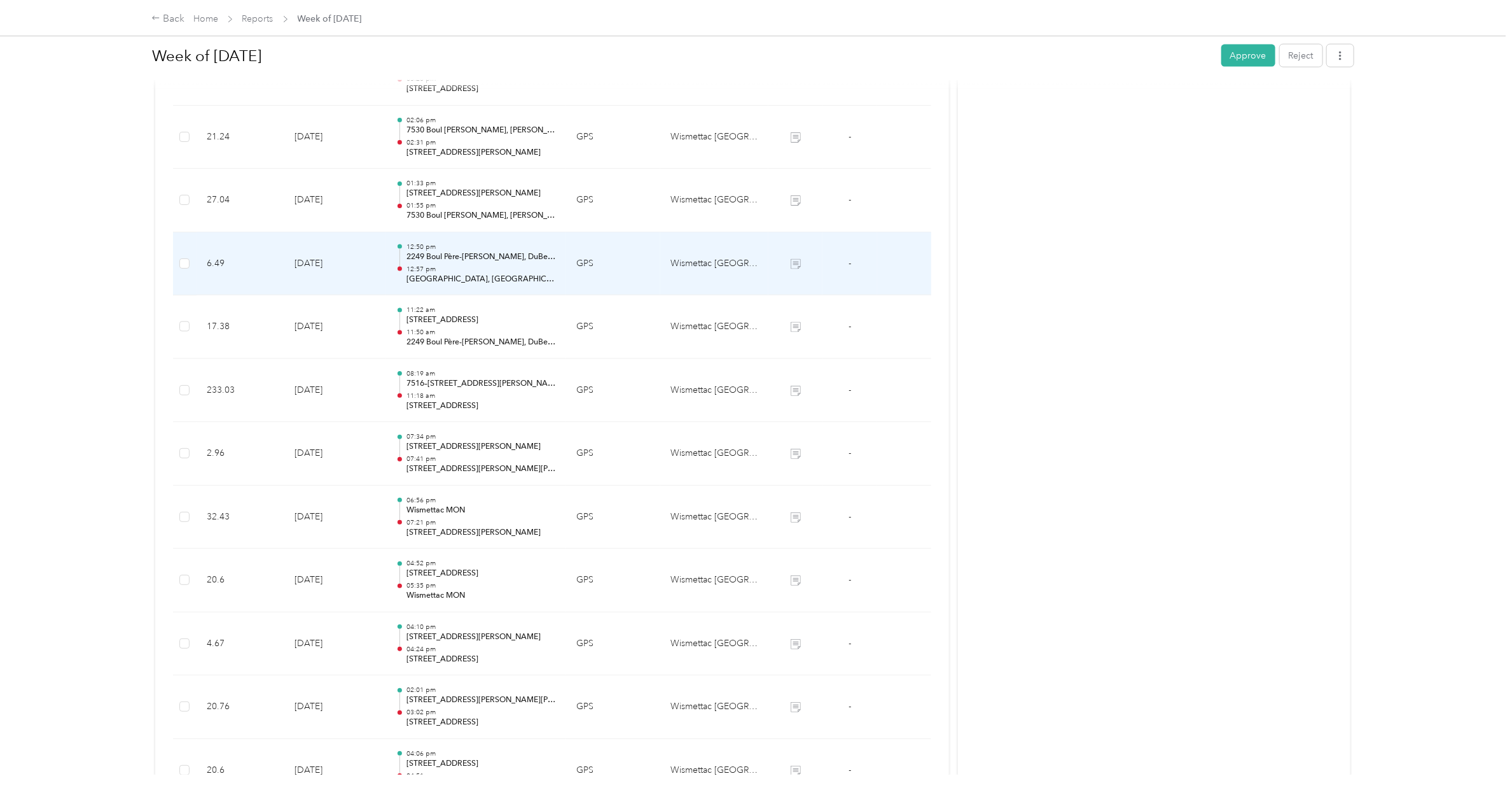
click at [455, 269] on p "12:57 pm" at bounding box center [481, 269] width 149 height 9
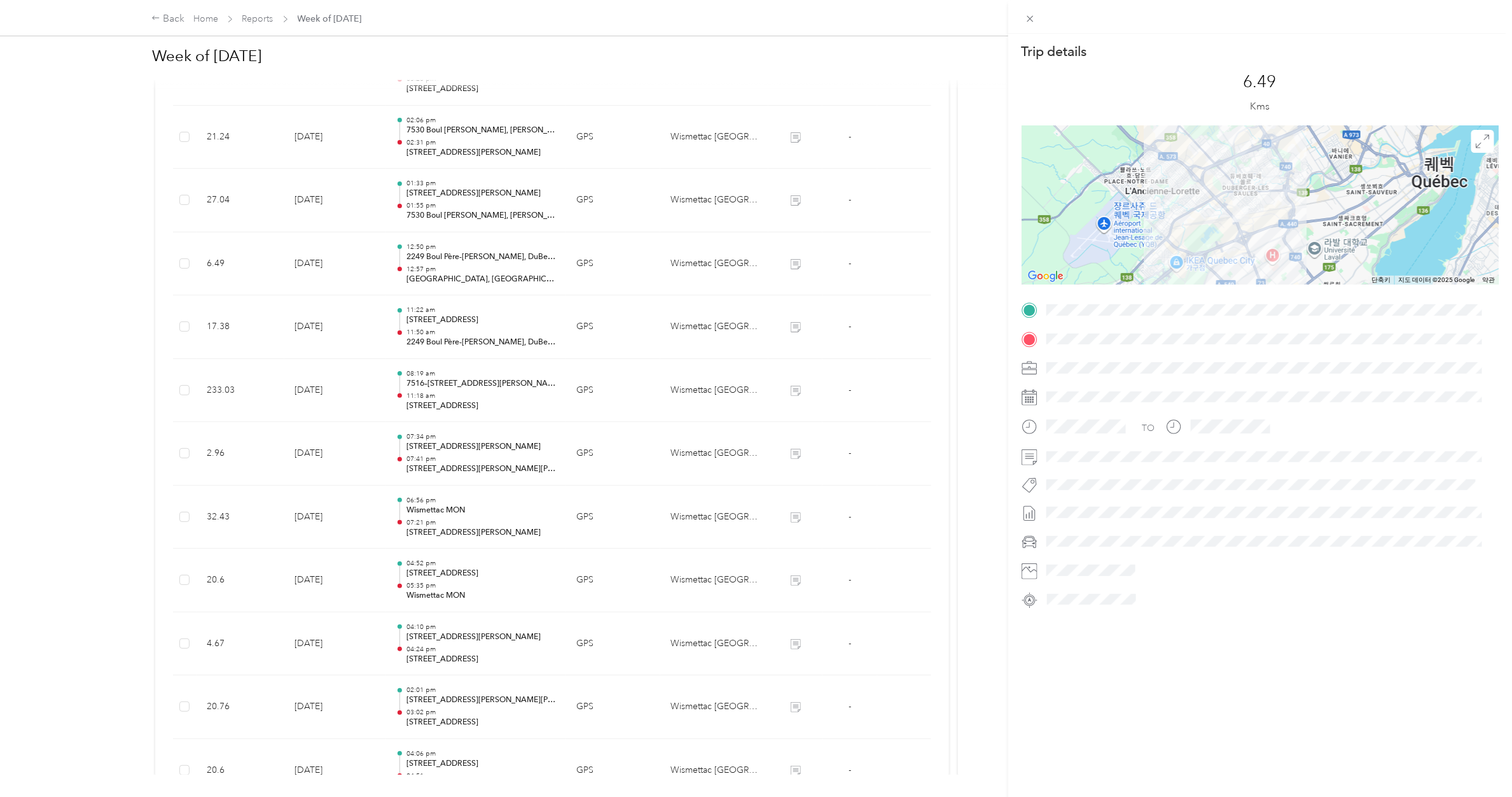
click at [455, 269] on div "Trip details This trip cannot be edited because it is either under review, appr…" at bounding box center [756, 398] width 1512 height 797
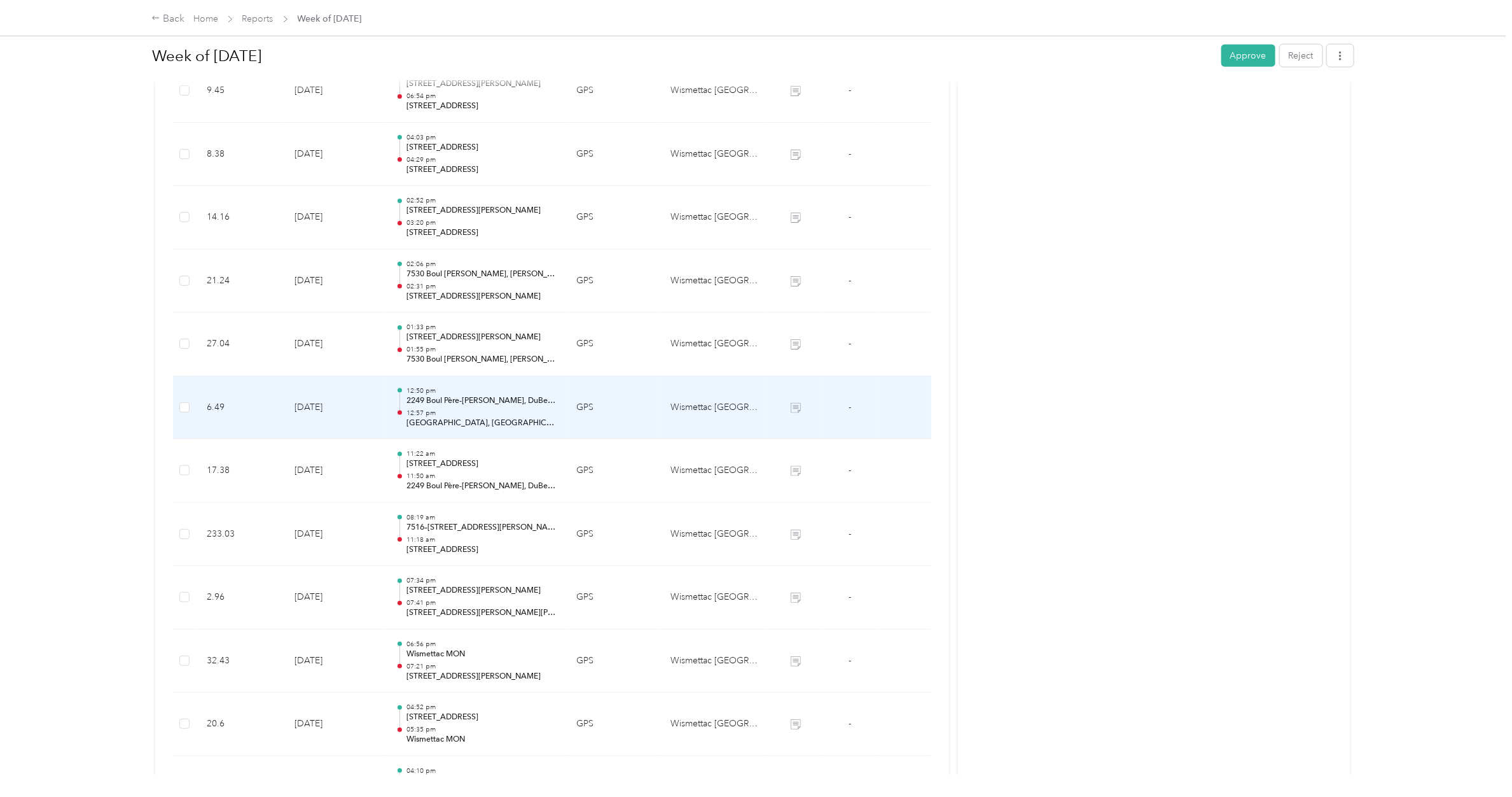
scroll to position [788, 0]
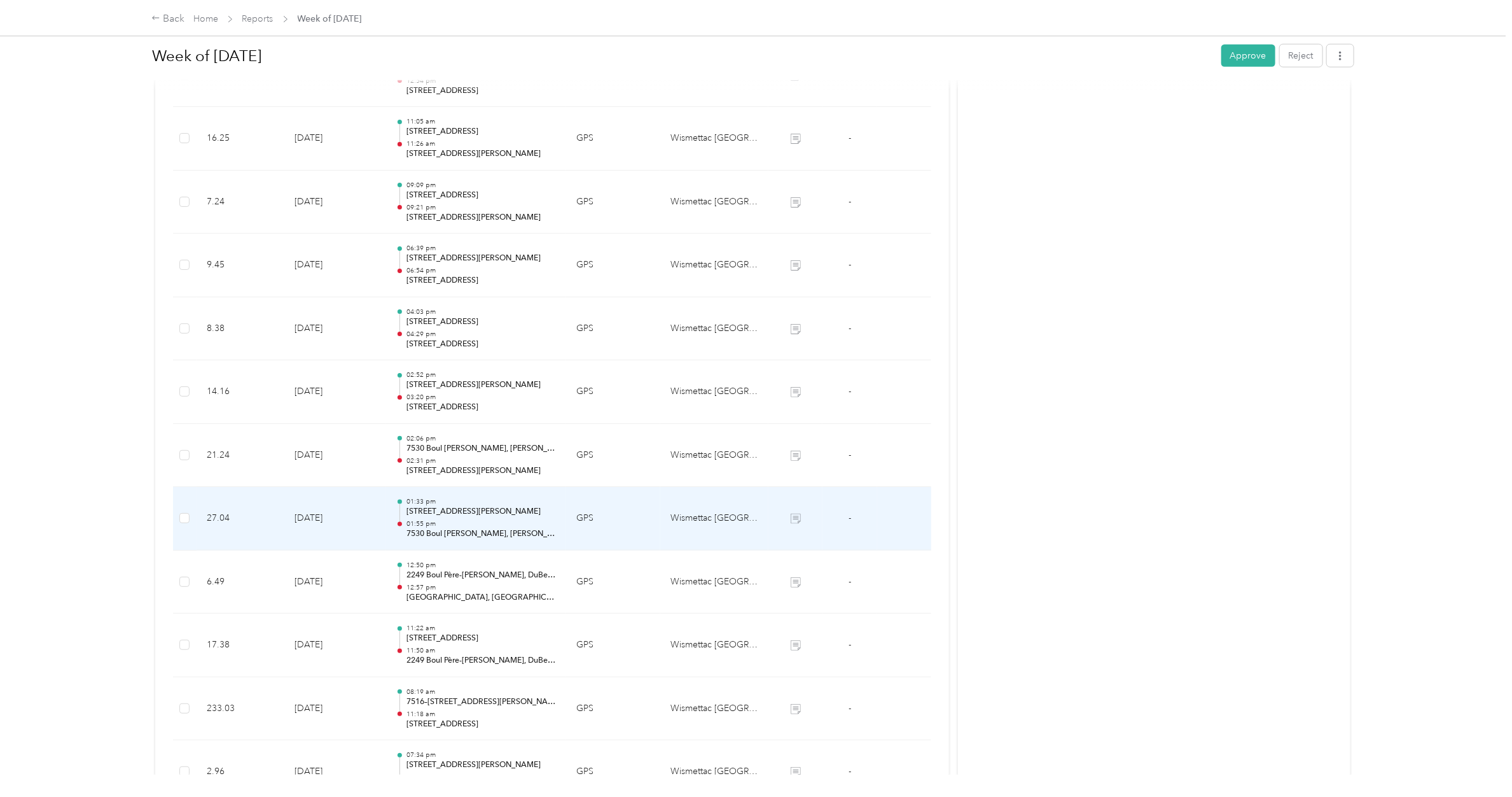
click at [445, 472] on p "01:33 pm" at bounding box center [481, 501] width 149 height 9
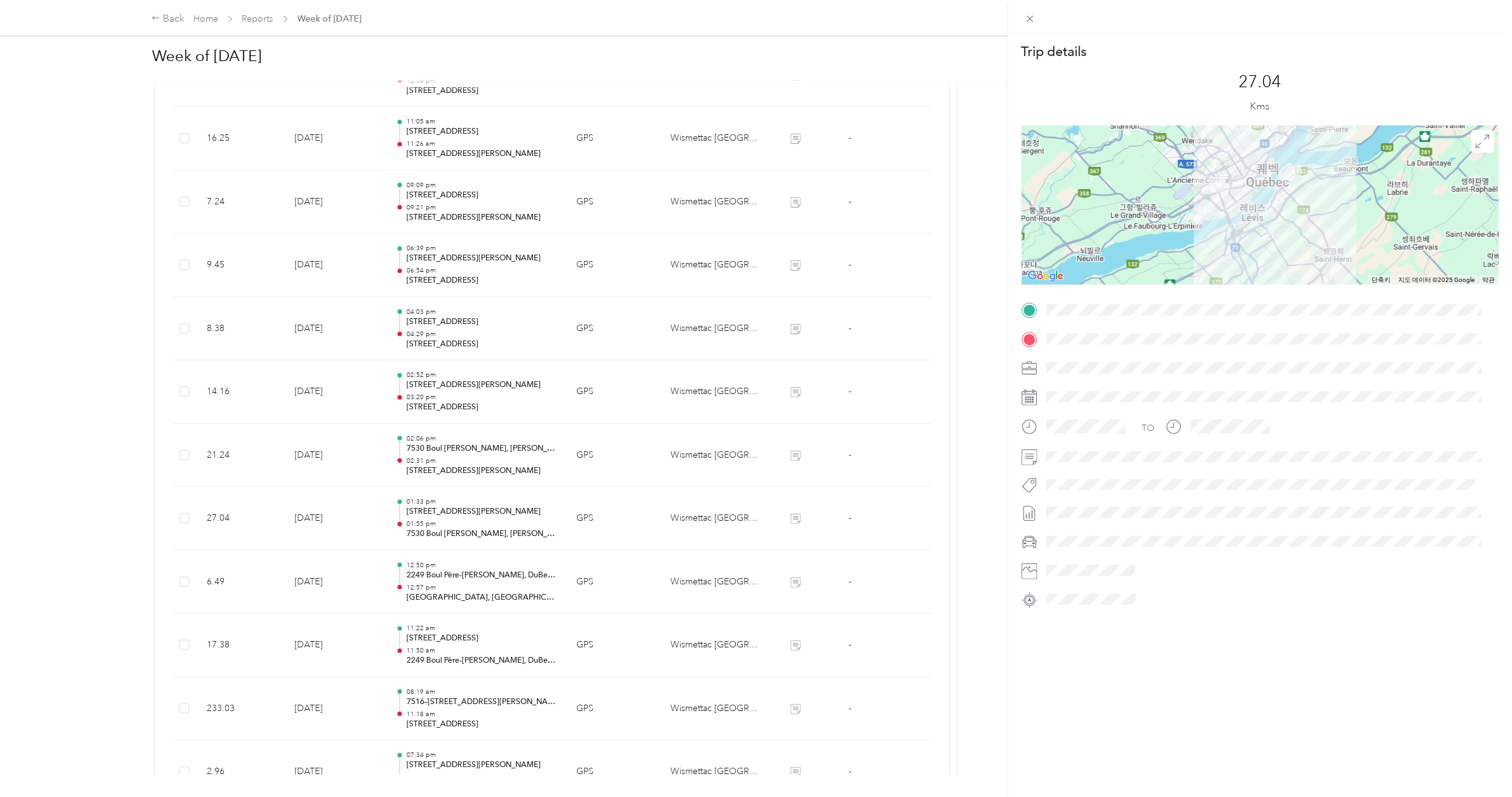
click at [446, 439] on div "Trip details This trip cannot be edited because it is either under review, appr…" at bounding box center [756, 398] width 1512 height 797
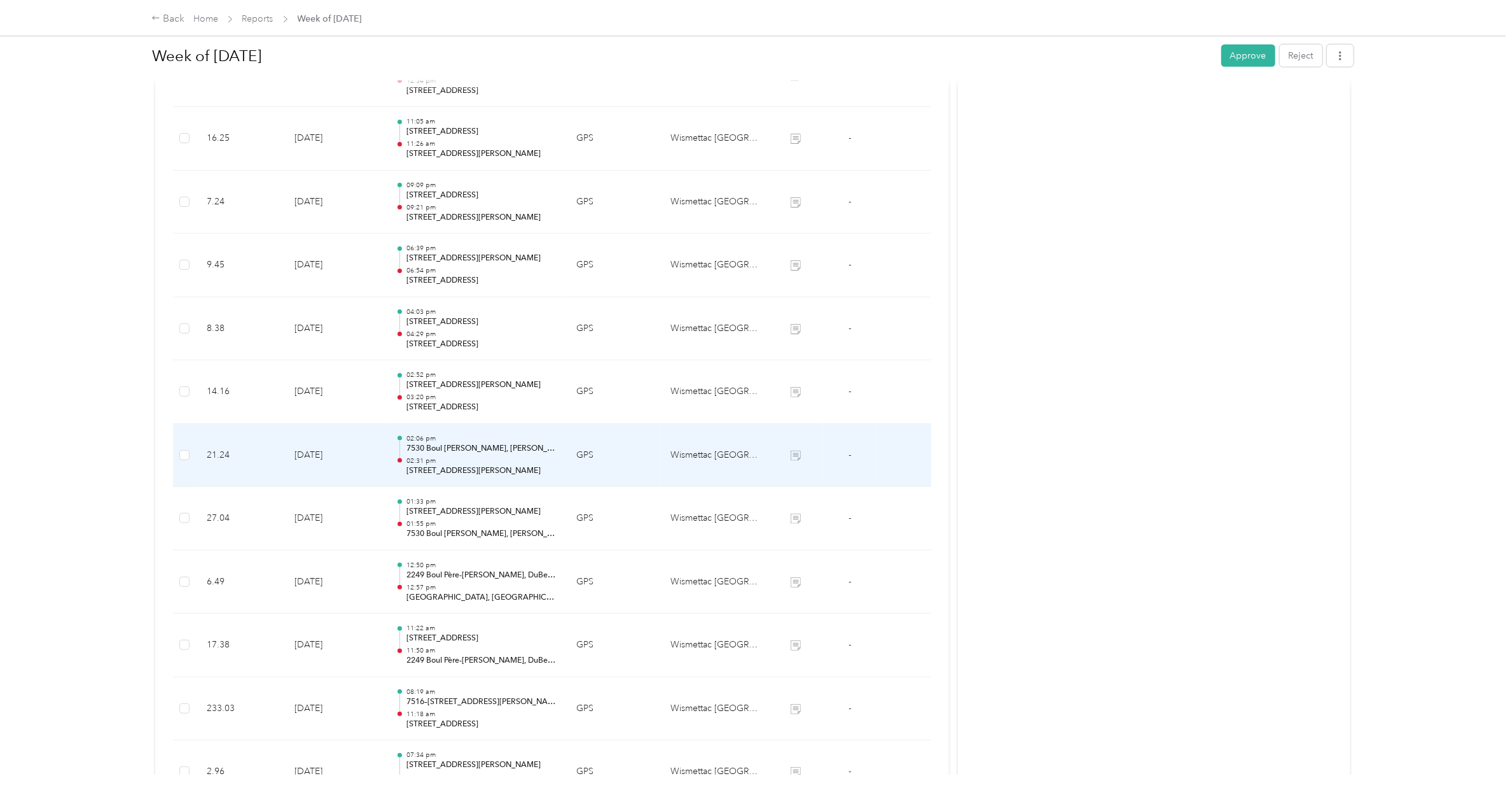
click at [446, 439] on p "02:06 pm" at bounding box center [481, 439] width 149 height 9
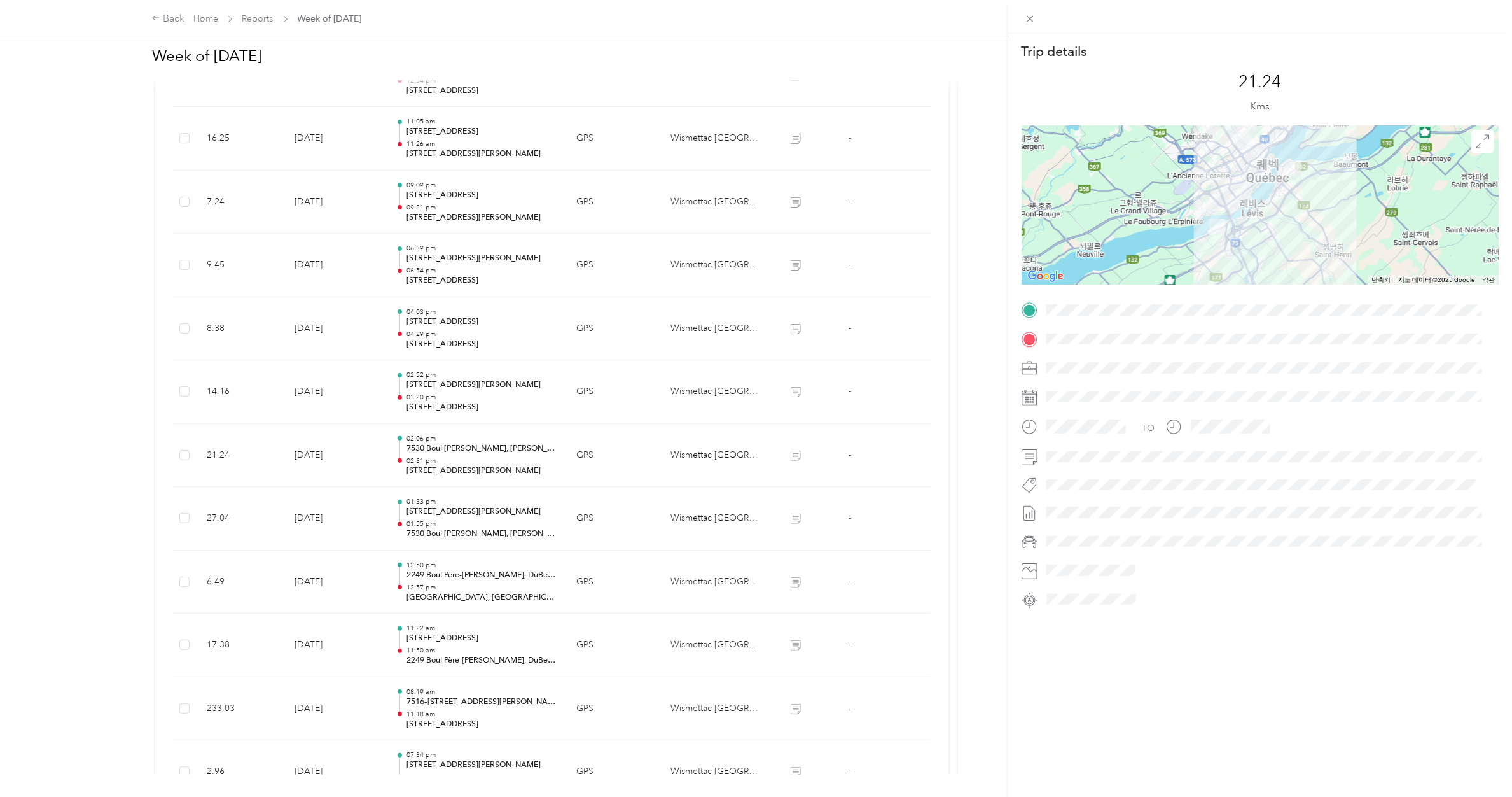
click at [449, 400] on div "Trip details This trip cannot be edited because it is either under review, appr…" at bounding box center [756, 398] width 1512 height 797
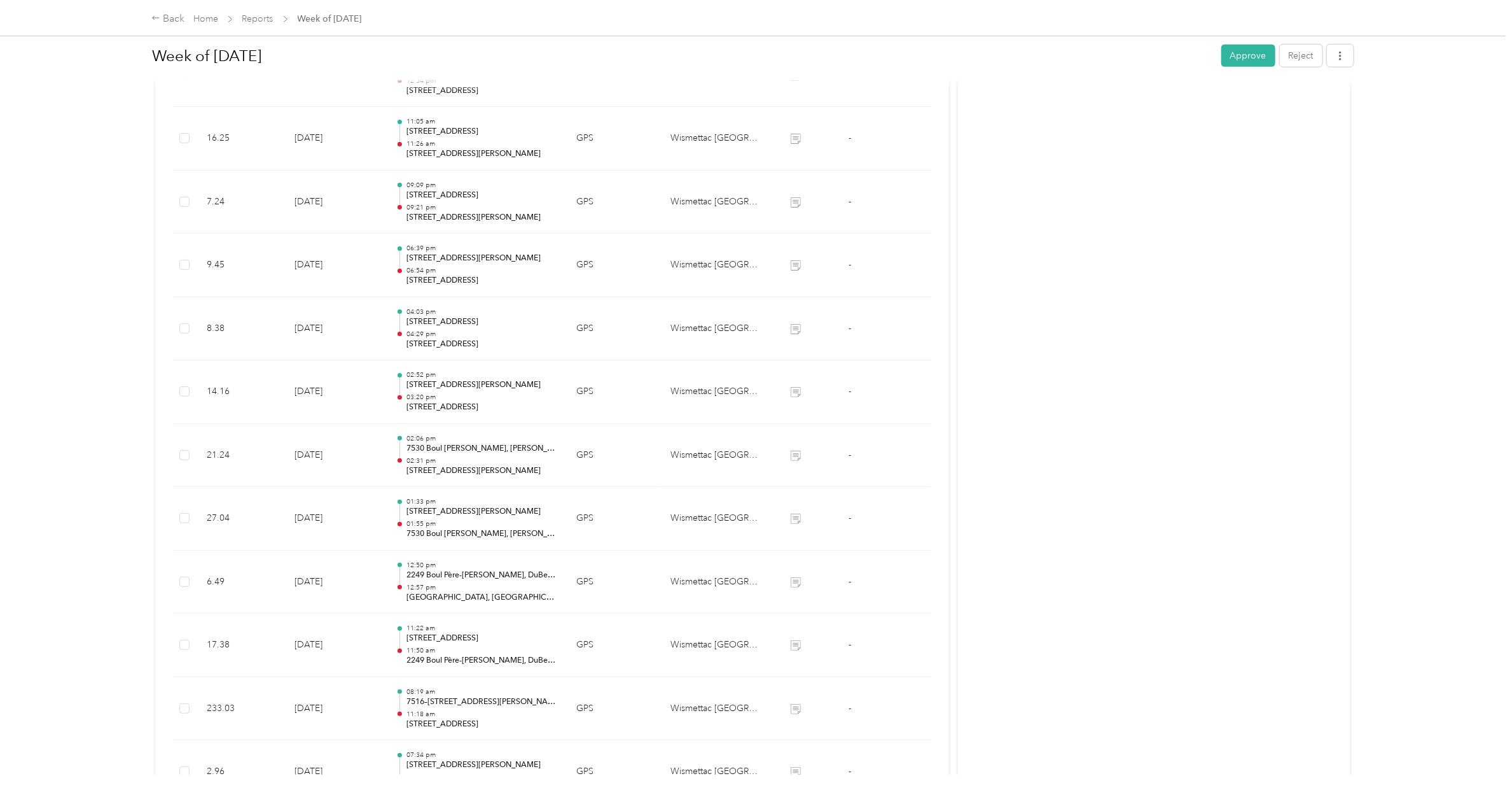
click at [449, 400] on p "03:20 pm" at bounding box center [481, 397] width 149 height 9
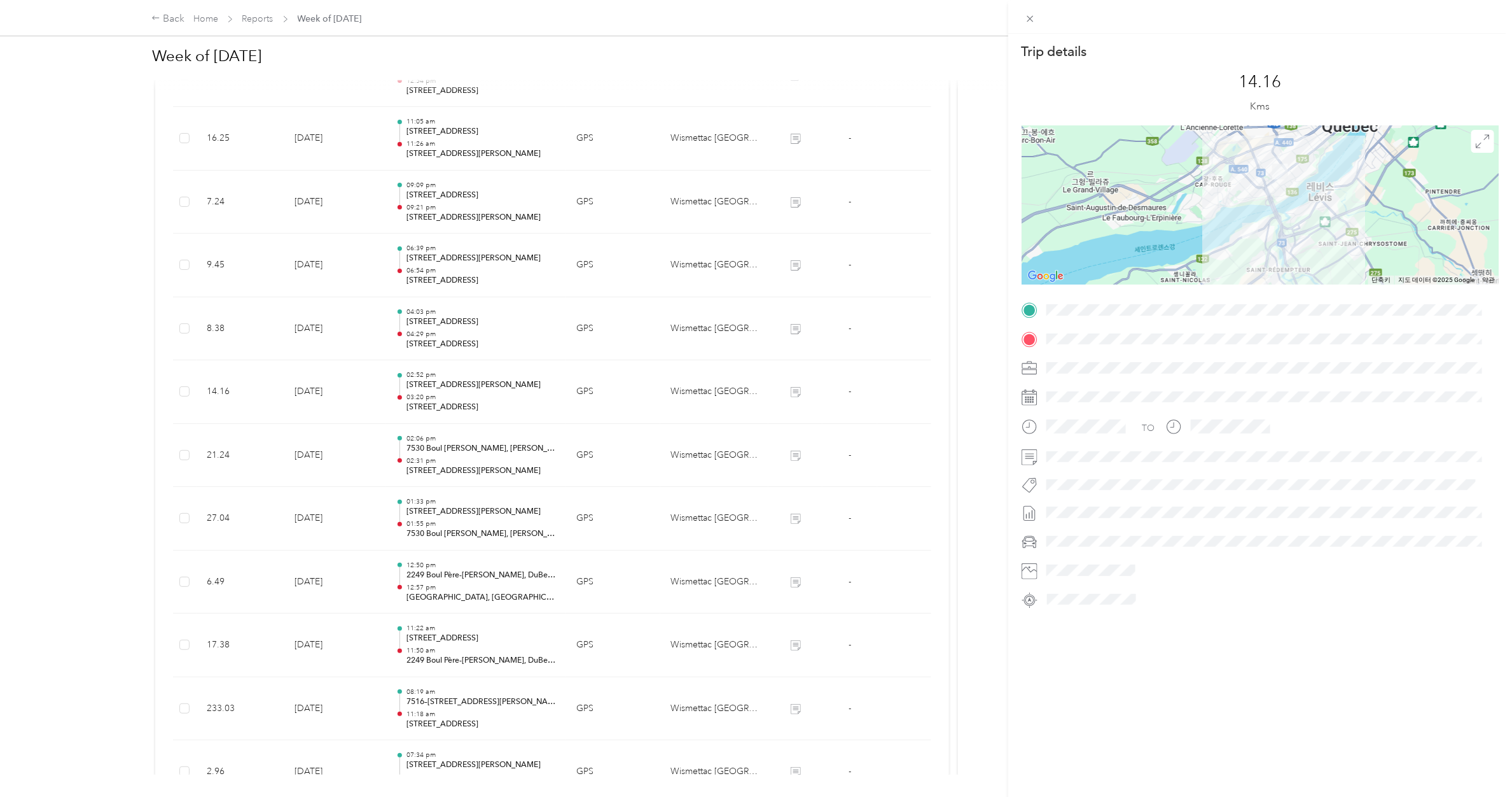
click at [453, 338] on div "Trip details This trip cannot be edited because it is either under review, appr…" at bounding box center [756, 398] width 1512 height 797
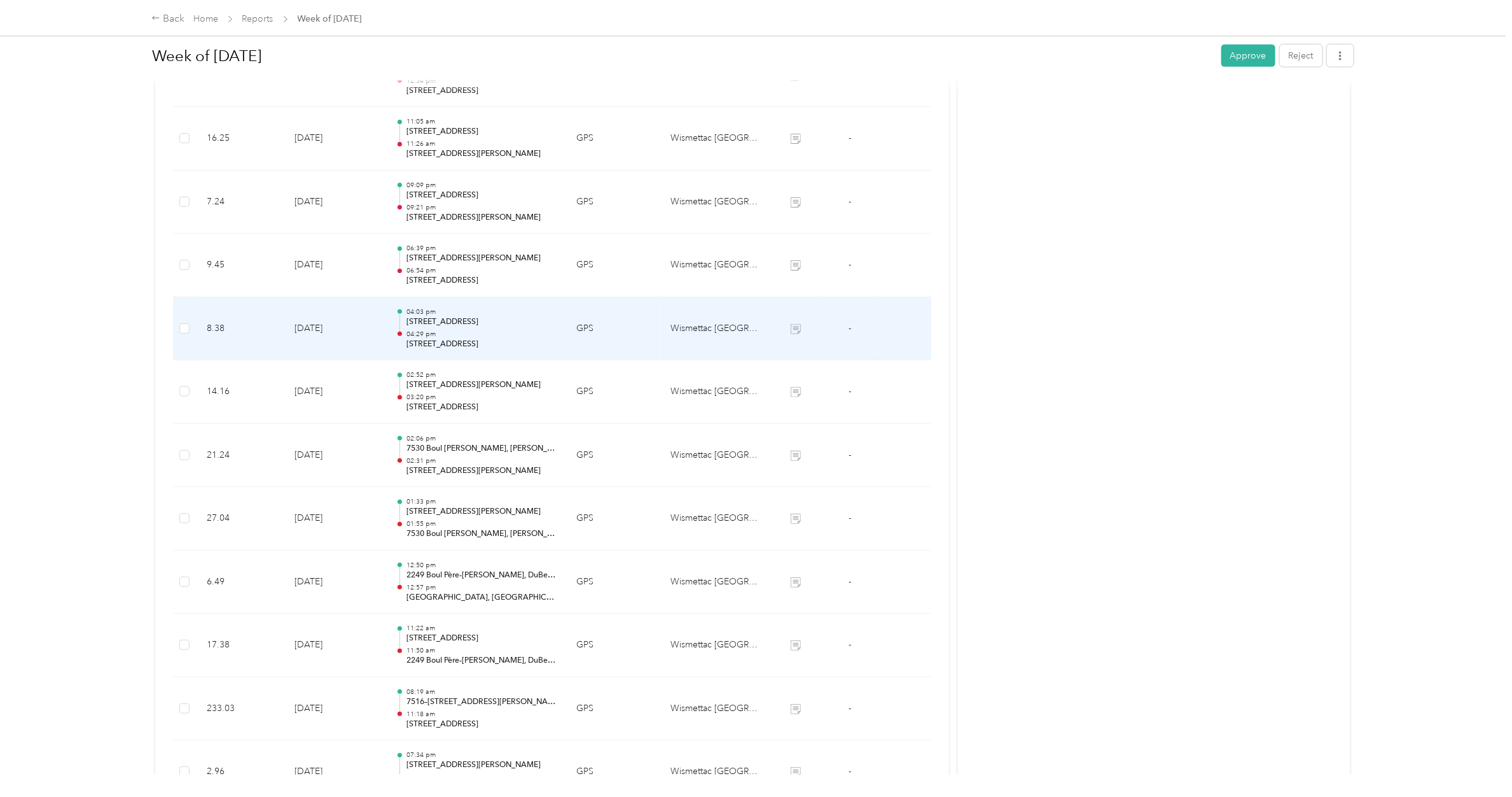
click at [453, 338] on p "04:29 pm" at bounding box center [481, 335] width 149 height 9
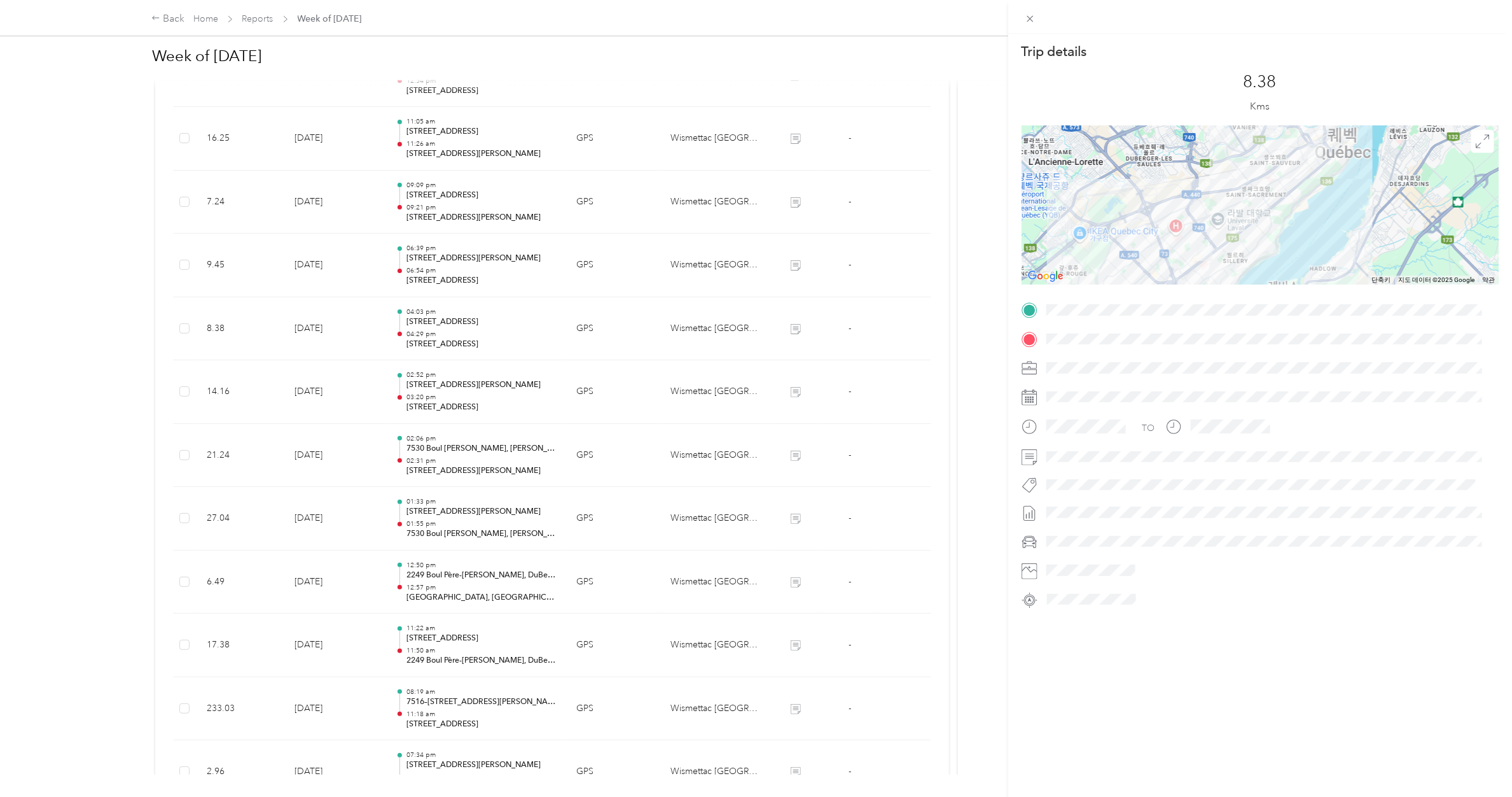
click at [453, 338] on div "Trip details This trip cannot be edited because it is either under review, appr…" at bounding box center [756, 398] width 1512 height 797
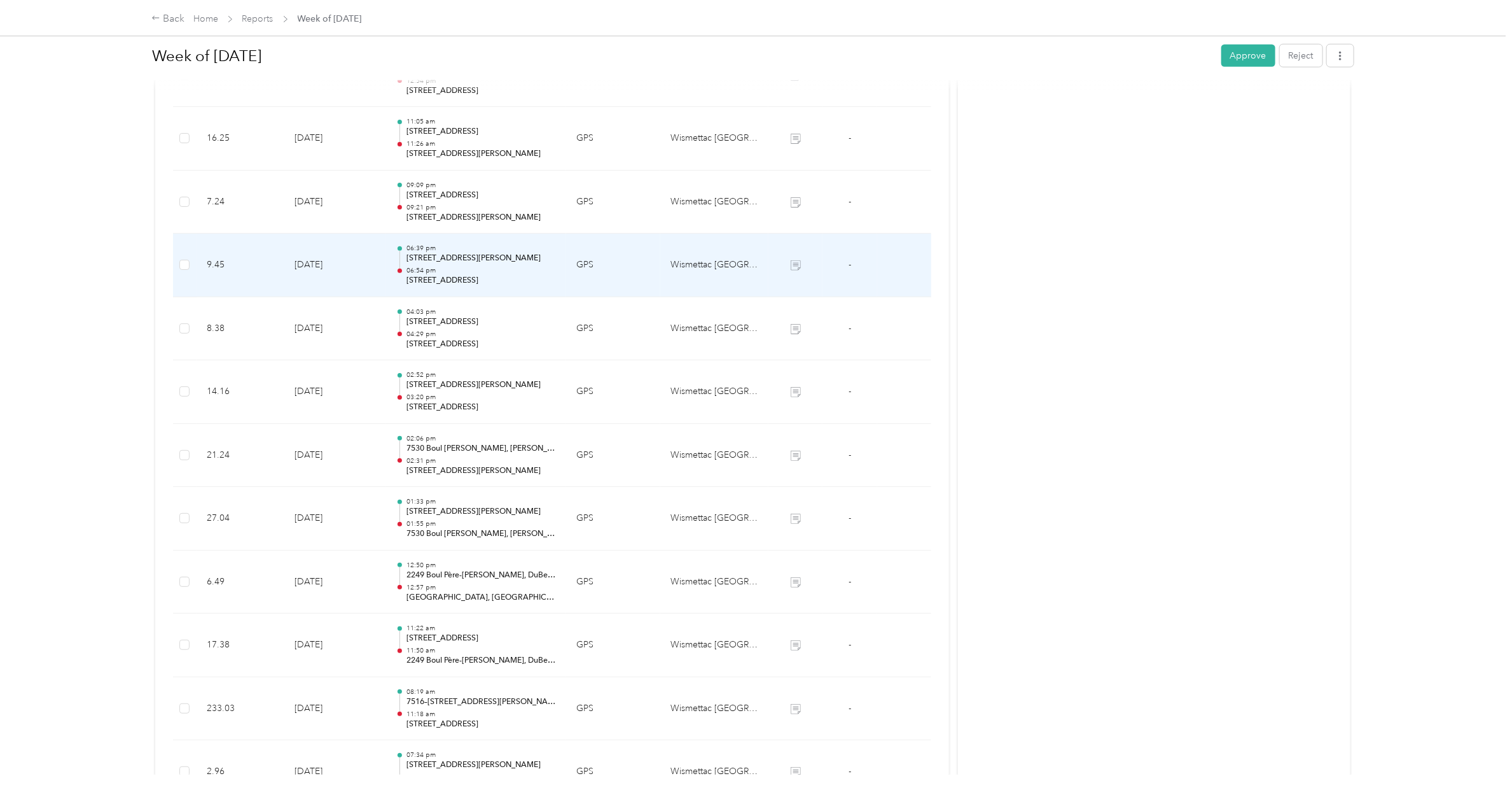
click at [458, 258] on p "[STREET_ADDRESS][PERSON_NAME]" at bounding box center [481, 258] width 149 height 11
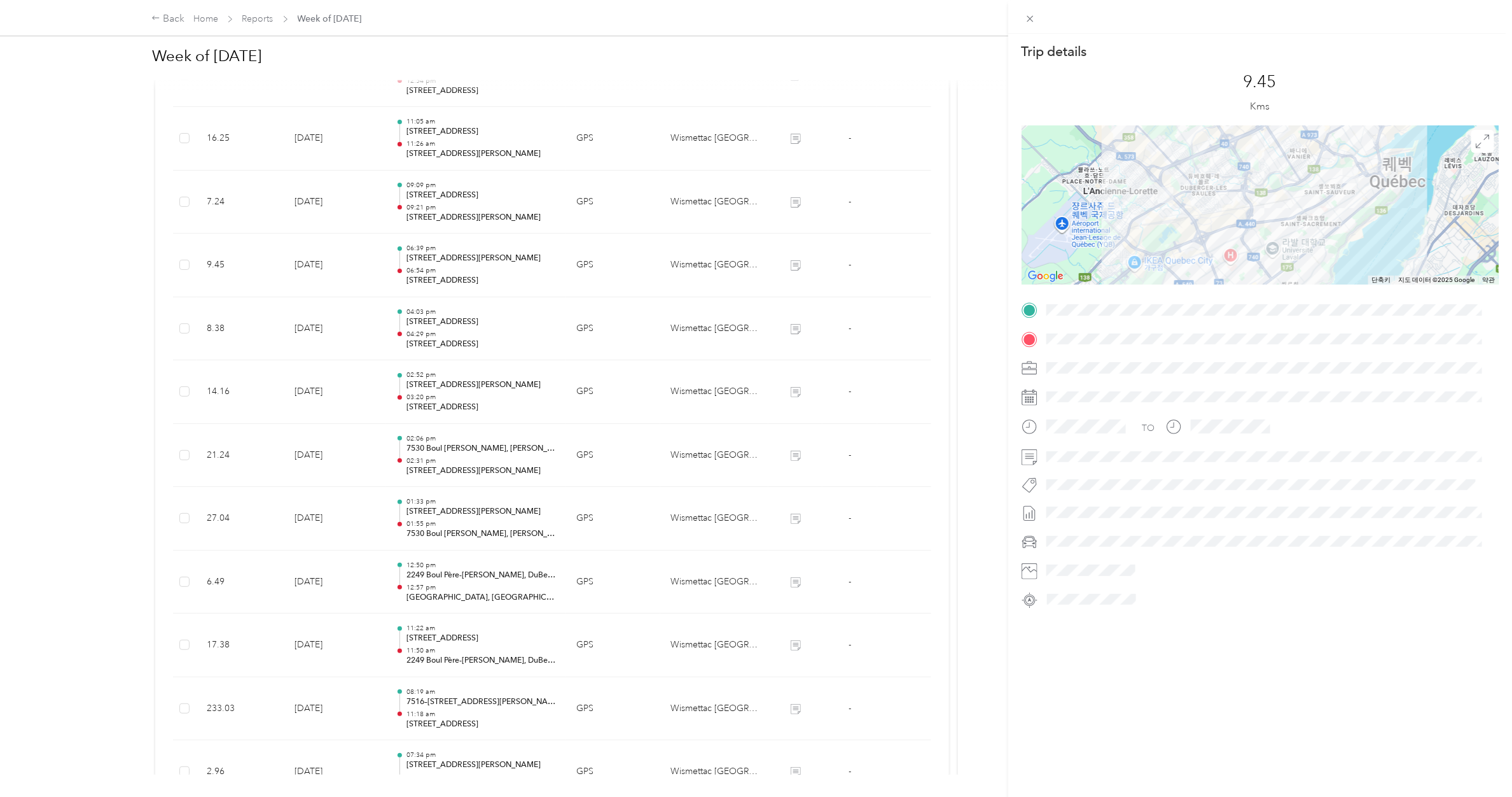
click at [458, 258] on div "Trip details This trip cannot be edited because it is either under review, appr…" at bounding box center [756, 398] width 1512 height 797
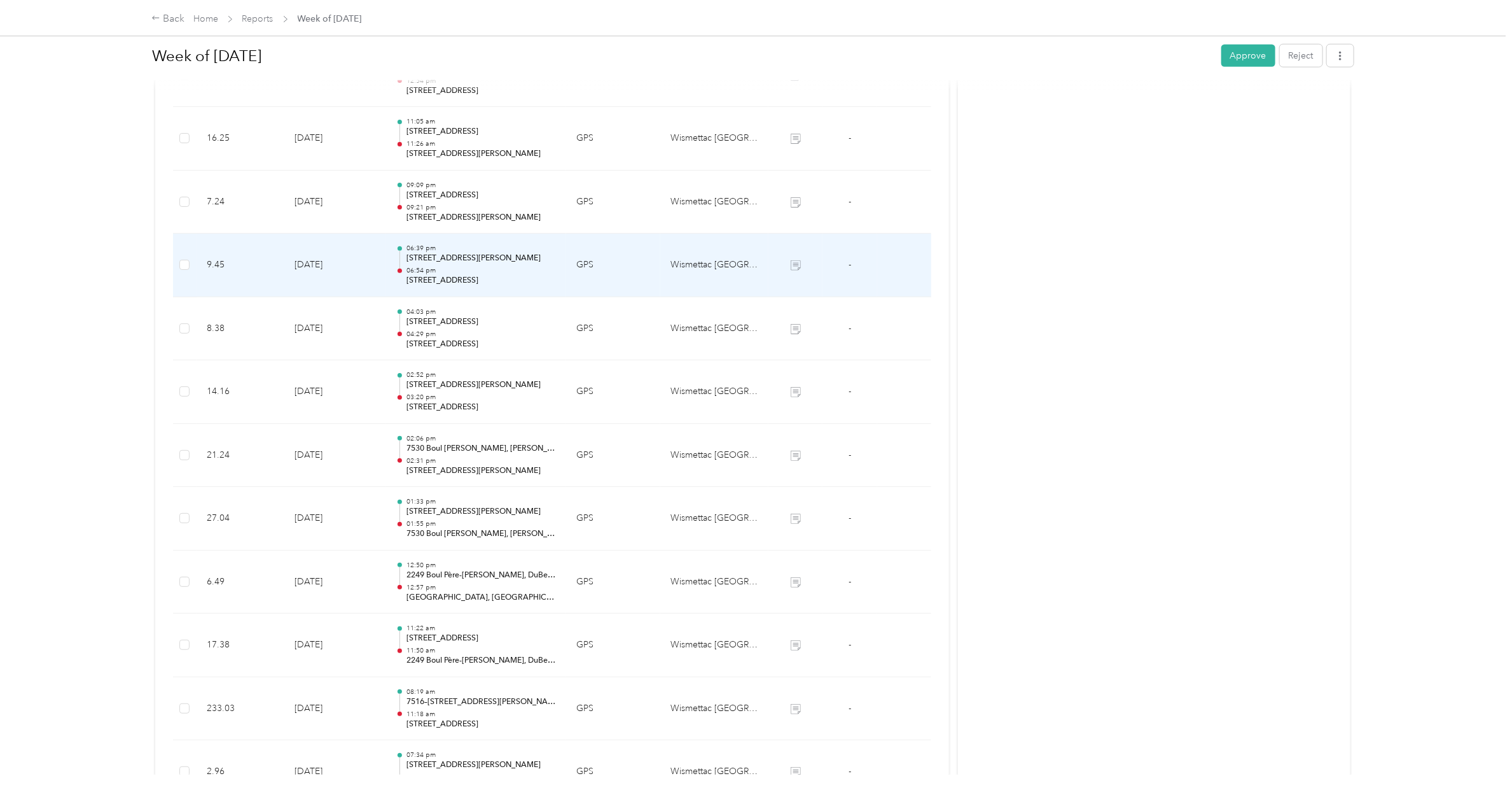
scroll to position [629, 0]
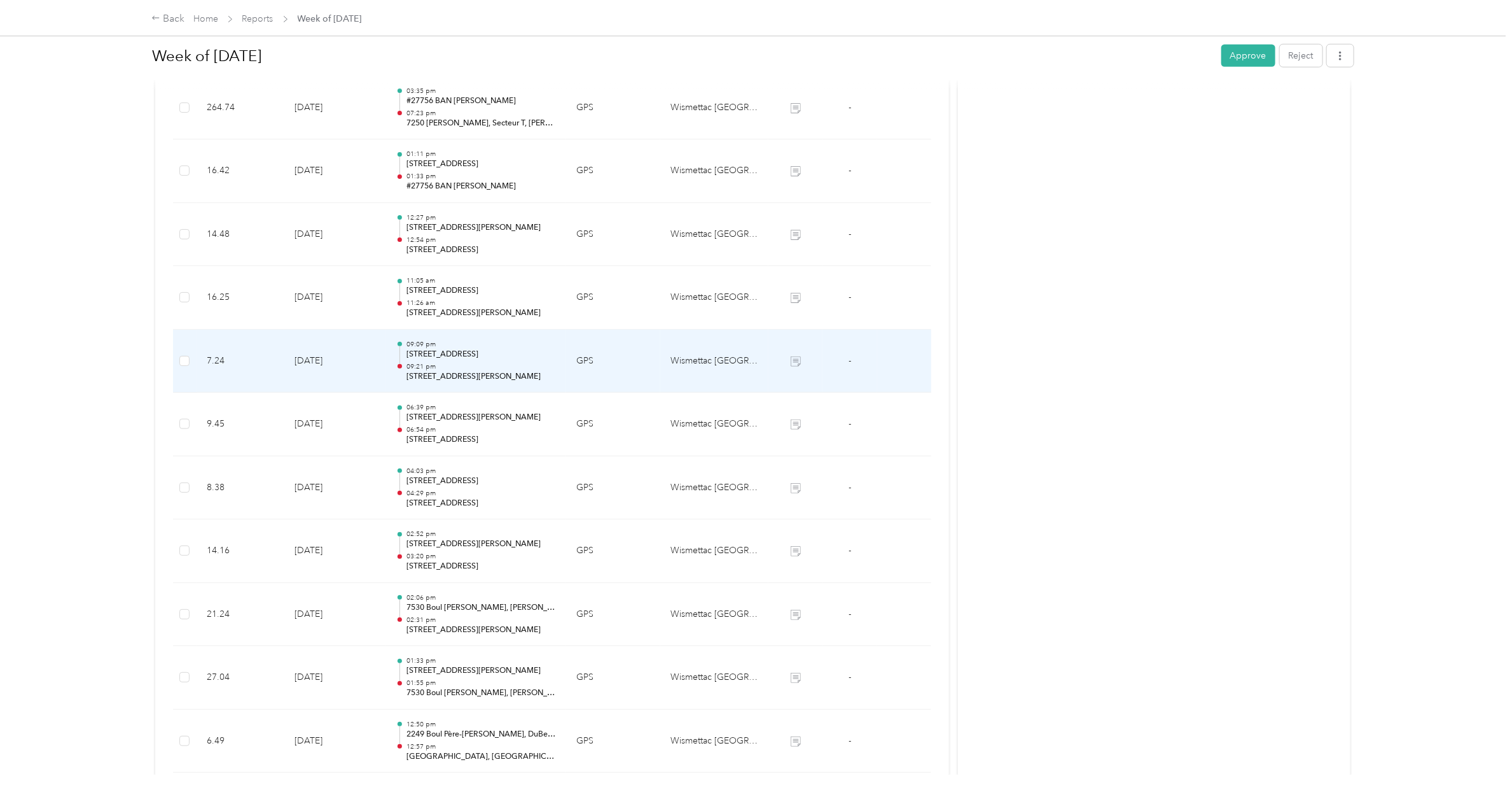
click at [446, 354] on p "[STREET_ADDRESS]" at bounding box center [481, 354] width 149 height 11
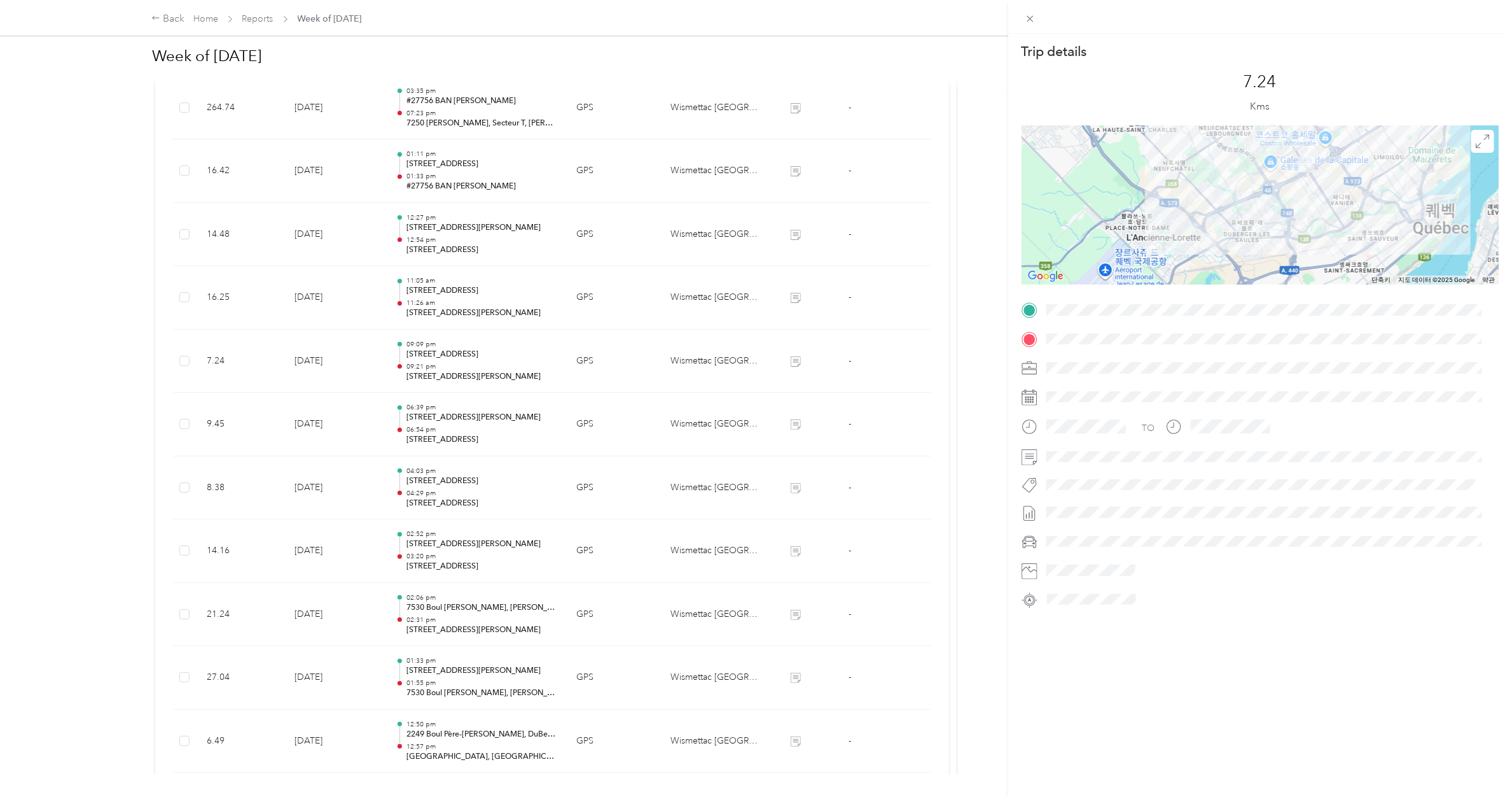
click at [456, 472] on div "Trip details This trip cannot be edited because it is either under review, appr…" at bounding box center [756, 398] width 1512 height 797
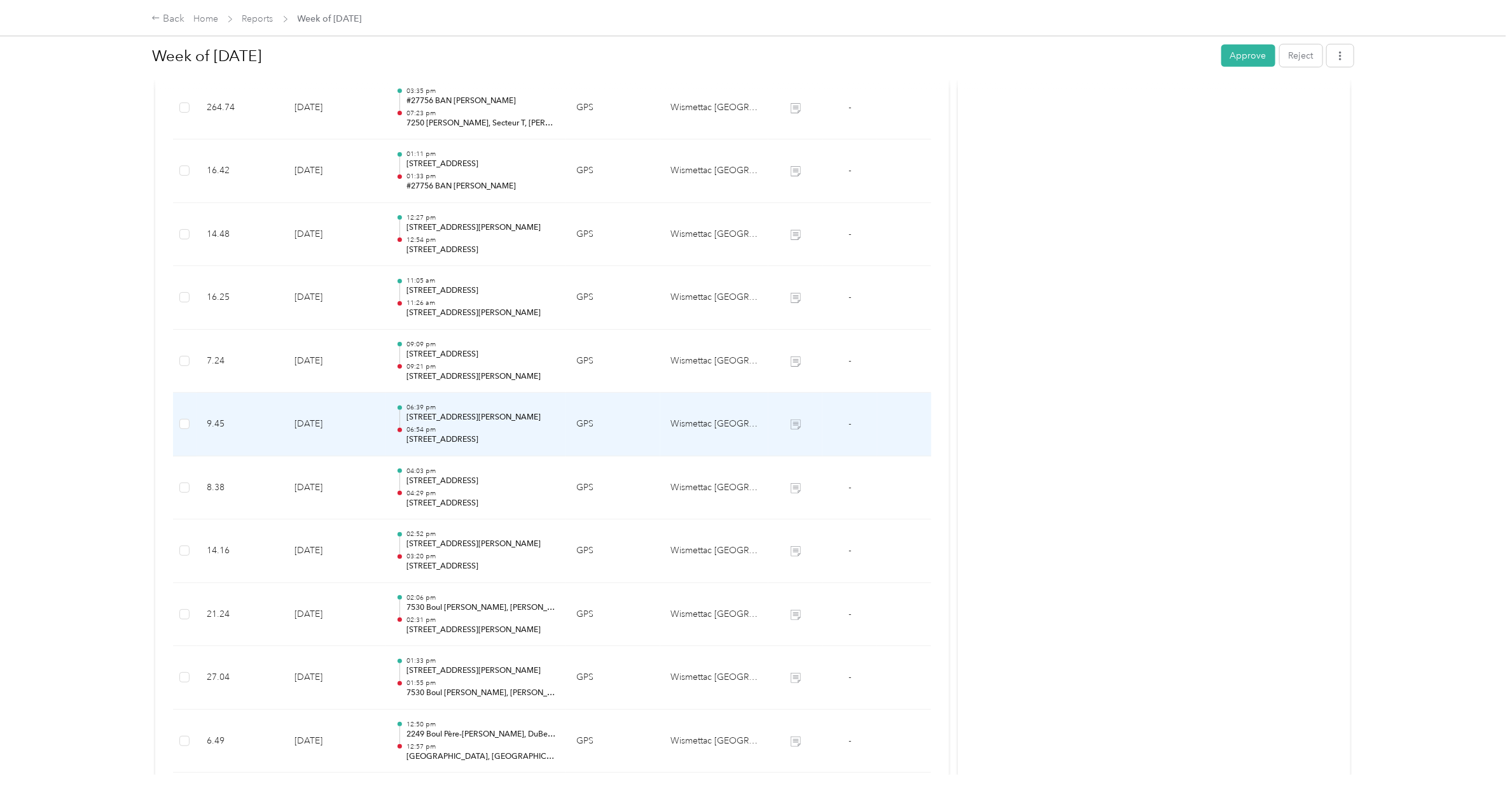
click at [453, 438] on p "[STREET_ADDRESS]" at bounding box center [481, 439] width 149 height 11
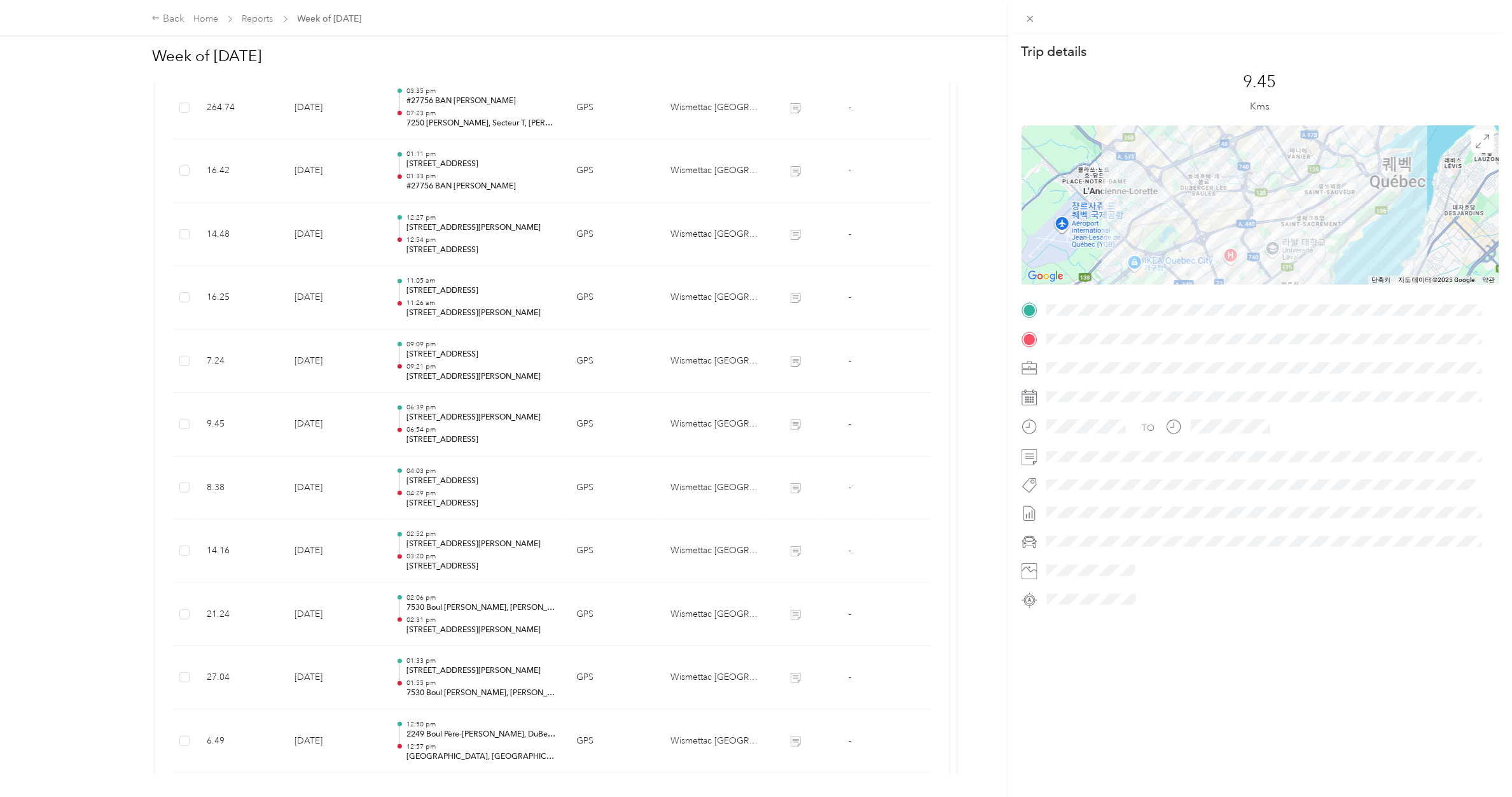
click at [453, 438] on div "Trip details This trip cannot be edited because it is either under review, appr…" at bounding box center [756, 398] width 1512 height 797
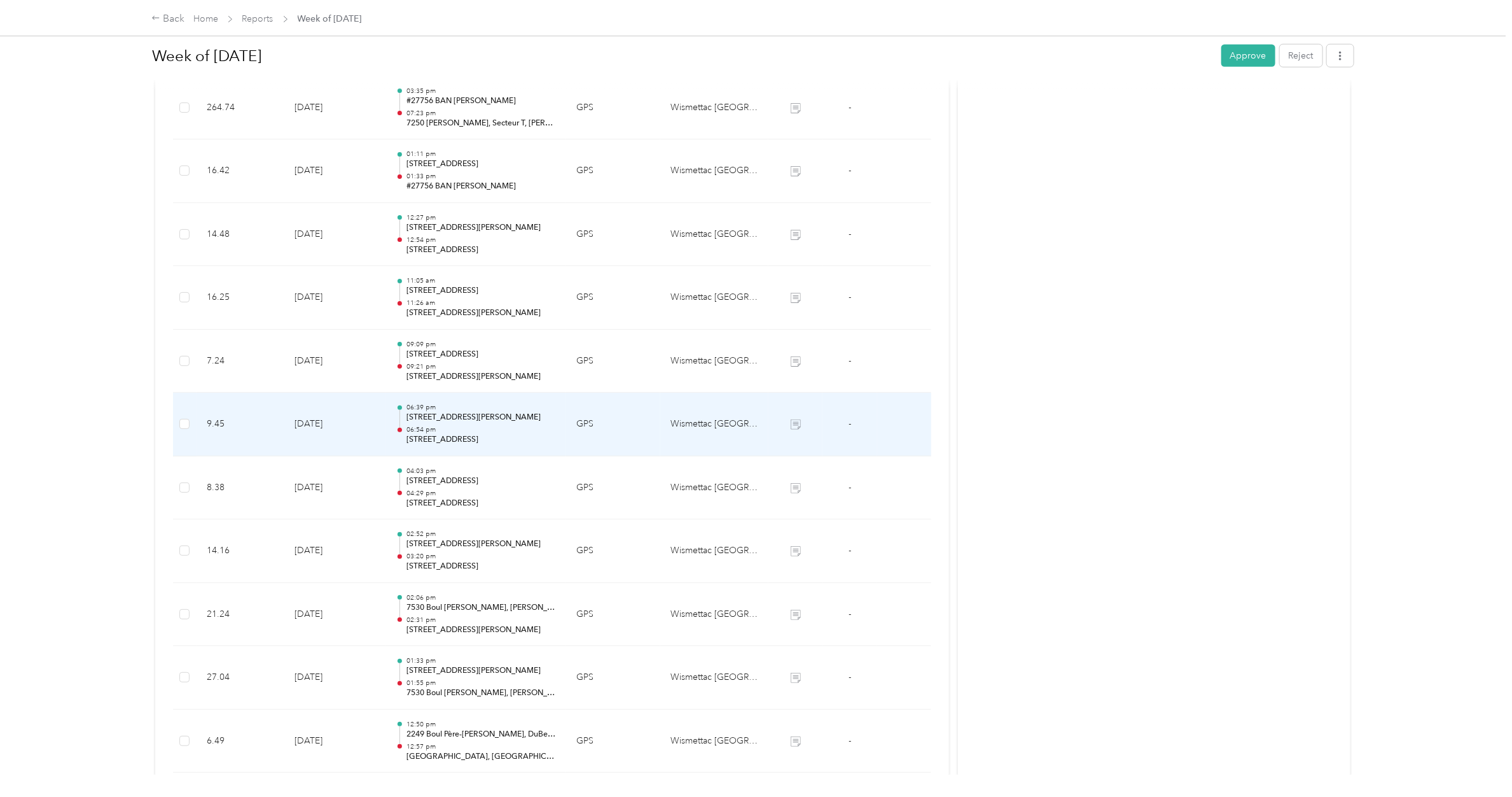
click at [453, 438] on p "[STREET_ADDRESS]" at bounding box center [481, 439] width 149 height 11
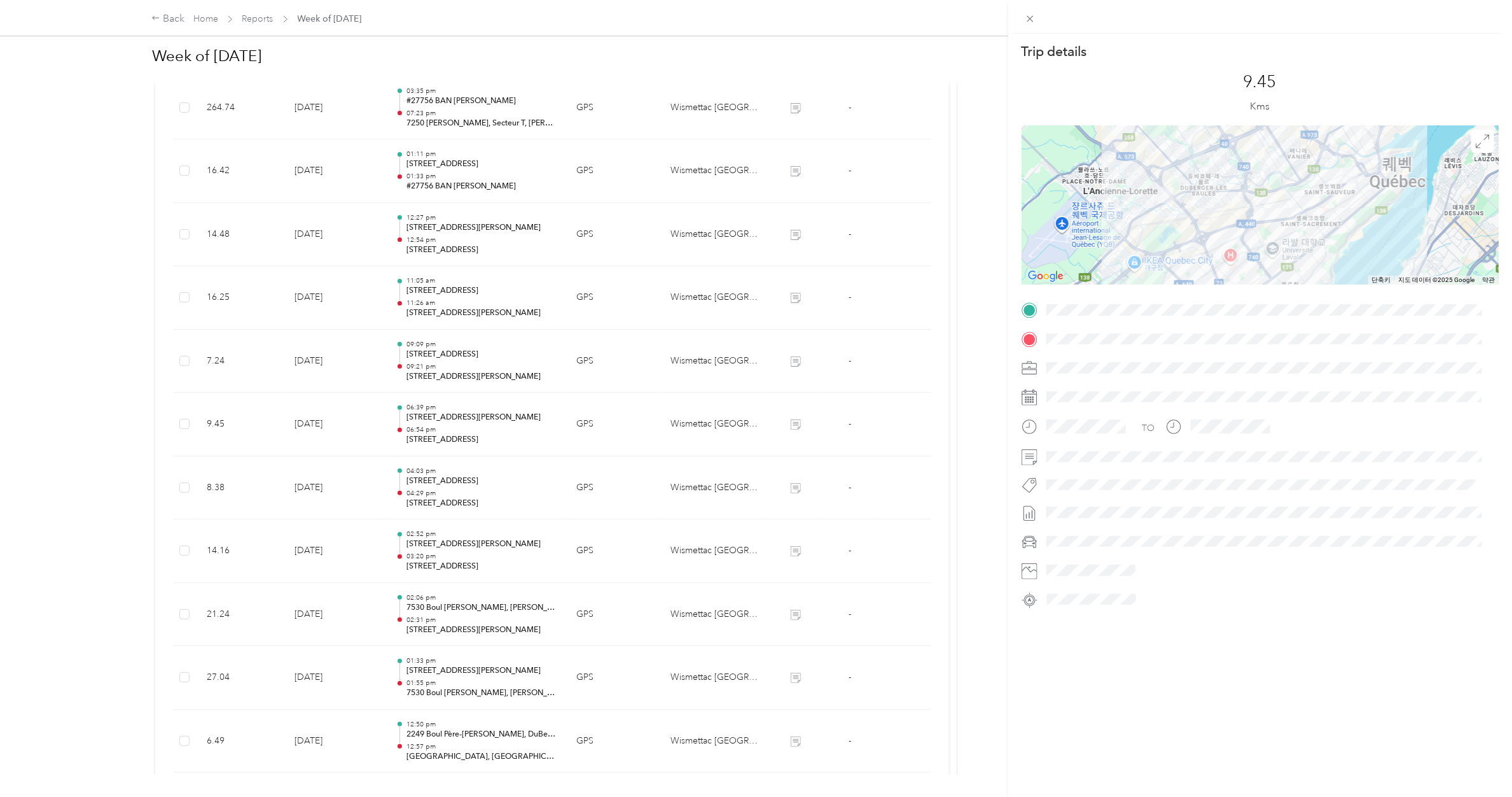
click at [468, 370] on div "Trip details This trip cannot be edited because it is either under review, appr…" at bounding box center [756, 398] width 1512 height 797
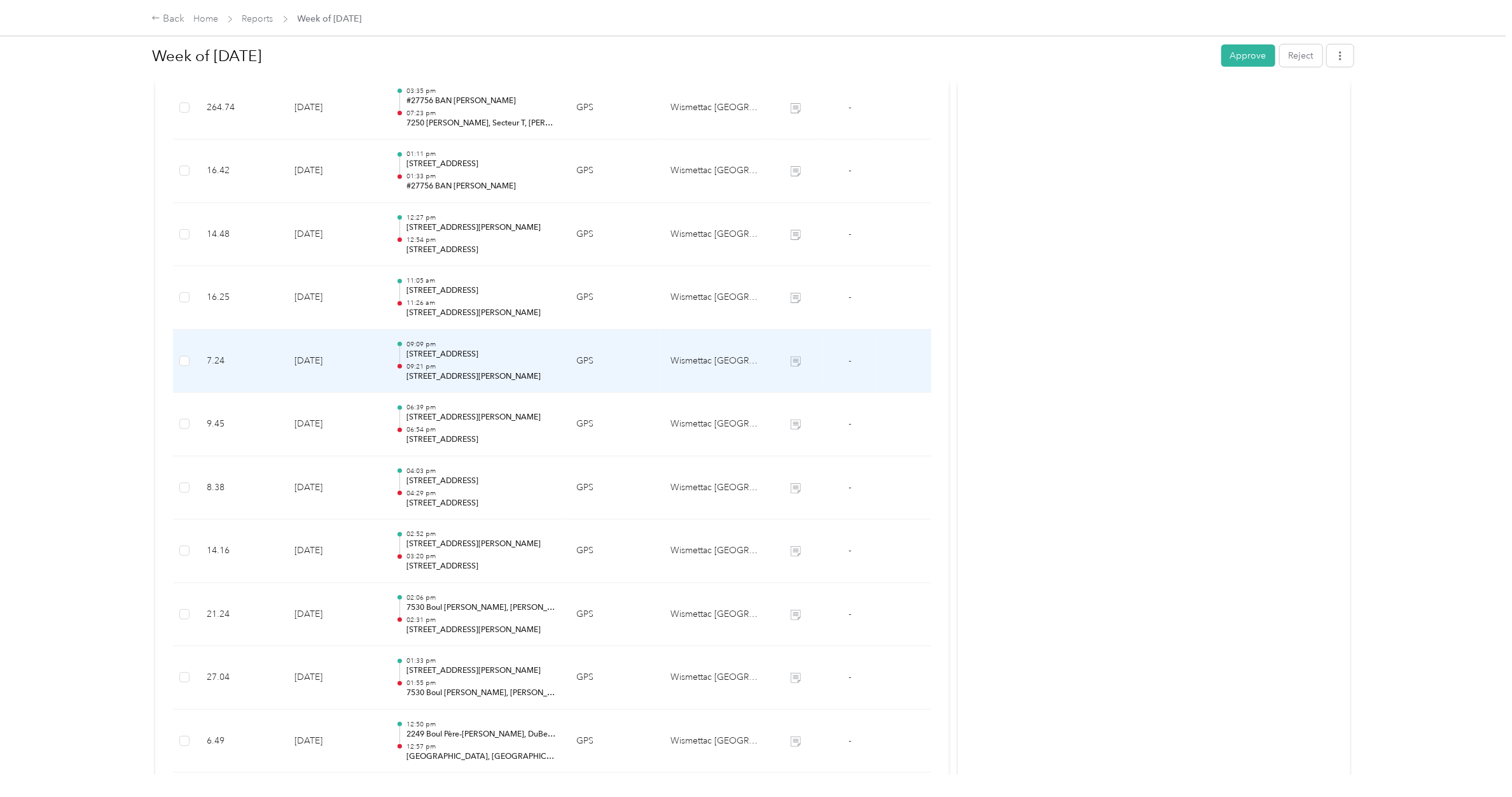
click at [468, 370] on p "09:21 pm" at bounding box center [481, 367] width 149 height 9
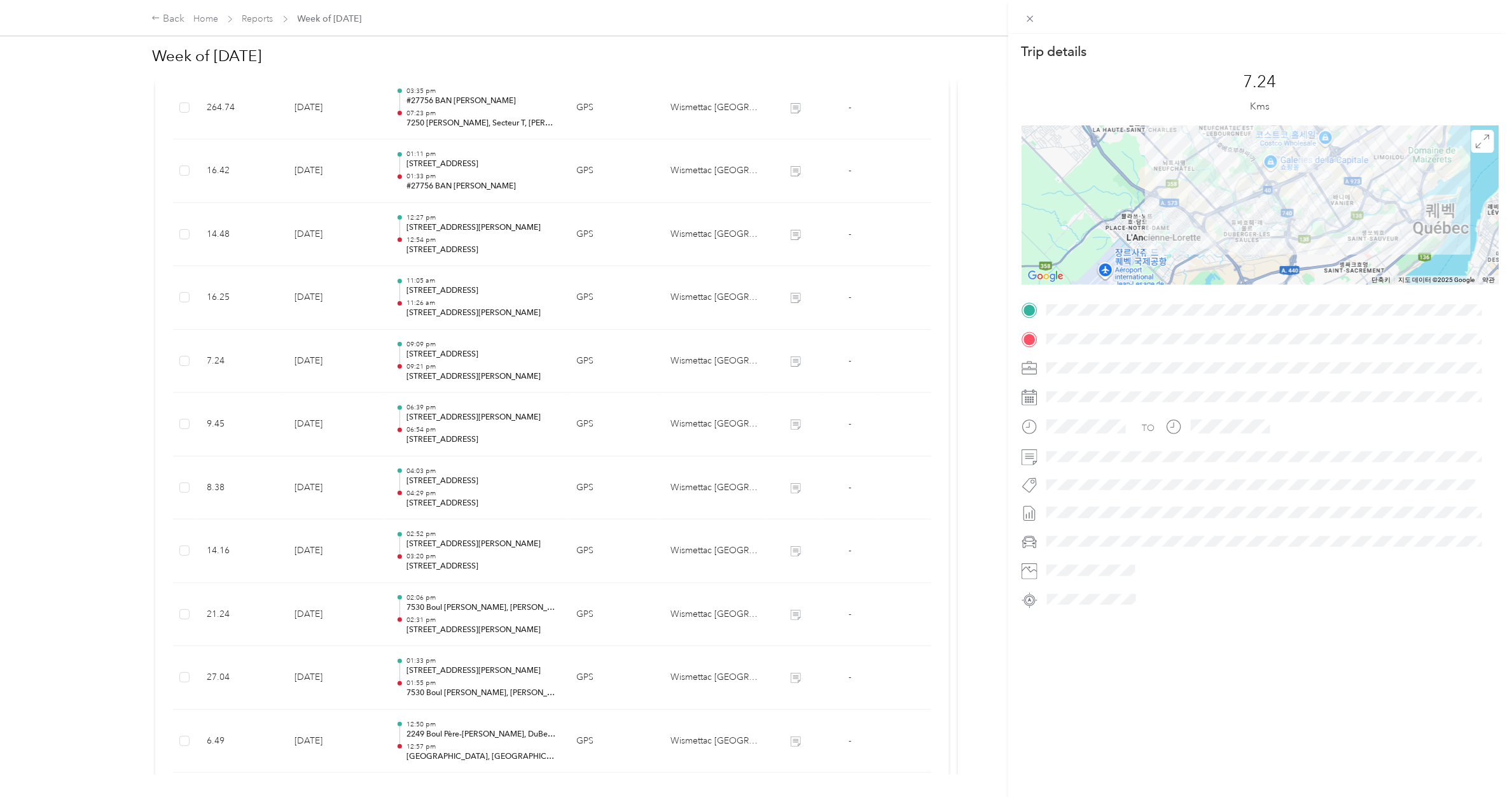
click at [468, 370] on div "Trip details This trip cannot be edited because it is either under review, appr…" at bounding box center [756, 398] width 1512 height 797
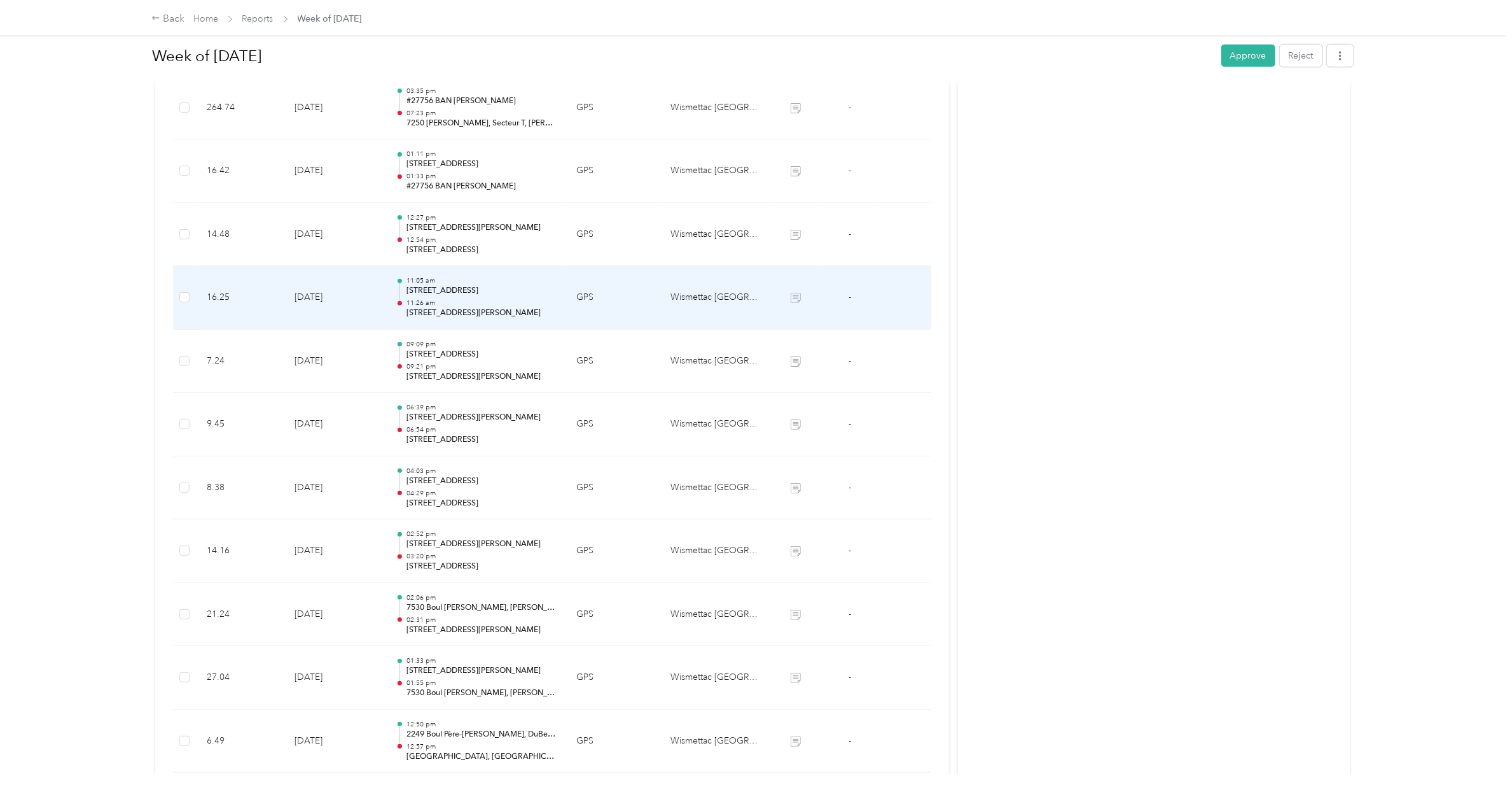
click at [473, 318] on p "[STREET_ADDRESS][PERSON_NAME]" at bounding box center [481, 313] width 149 height 11
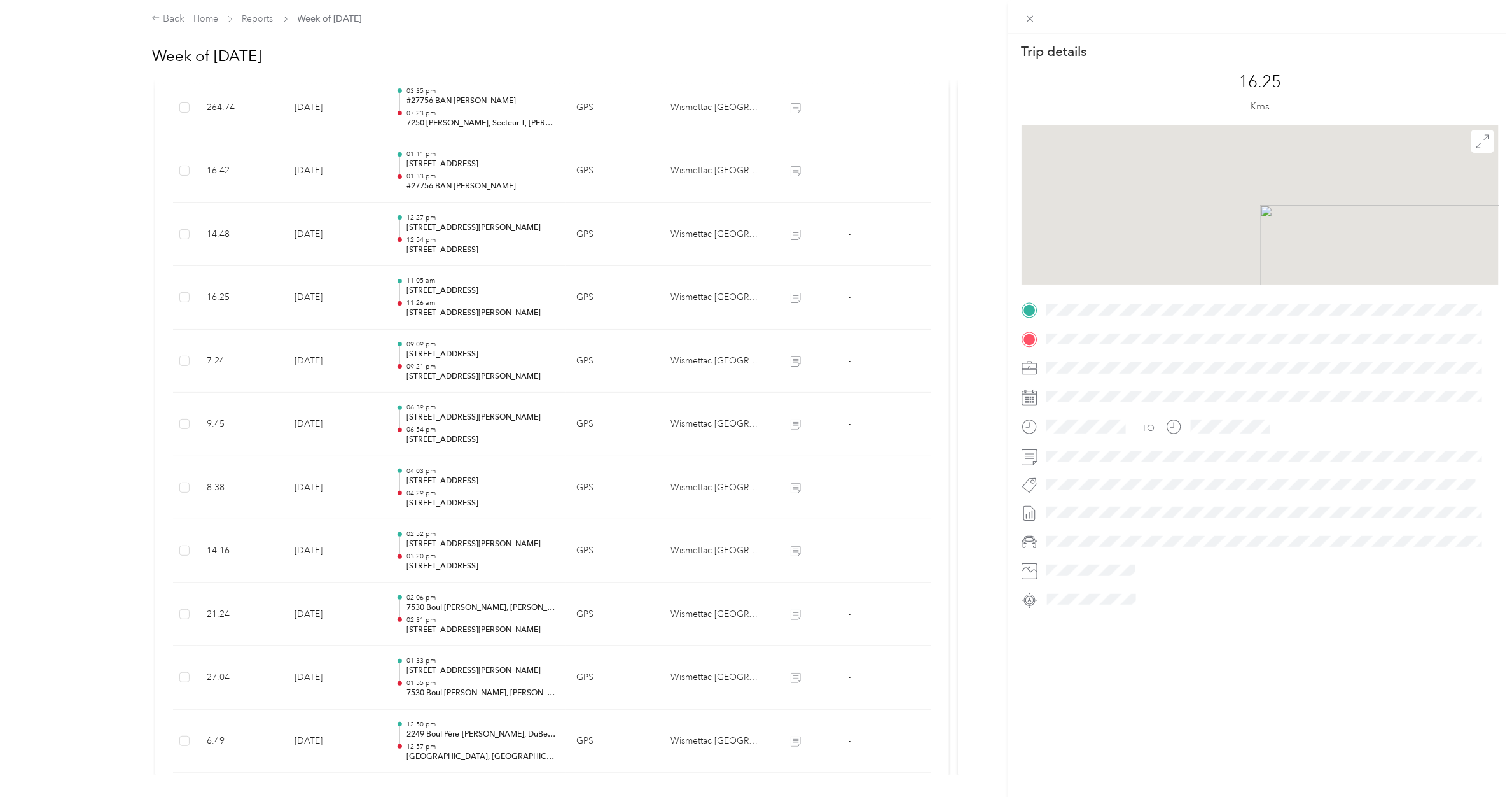
click at [473, 318] on div "Trip details This trip cannot be edited because it is either under review, appr…" at bounding box center [756, 398] width 1512 height 797
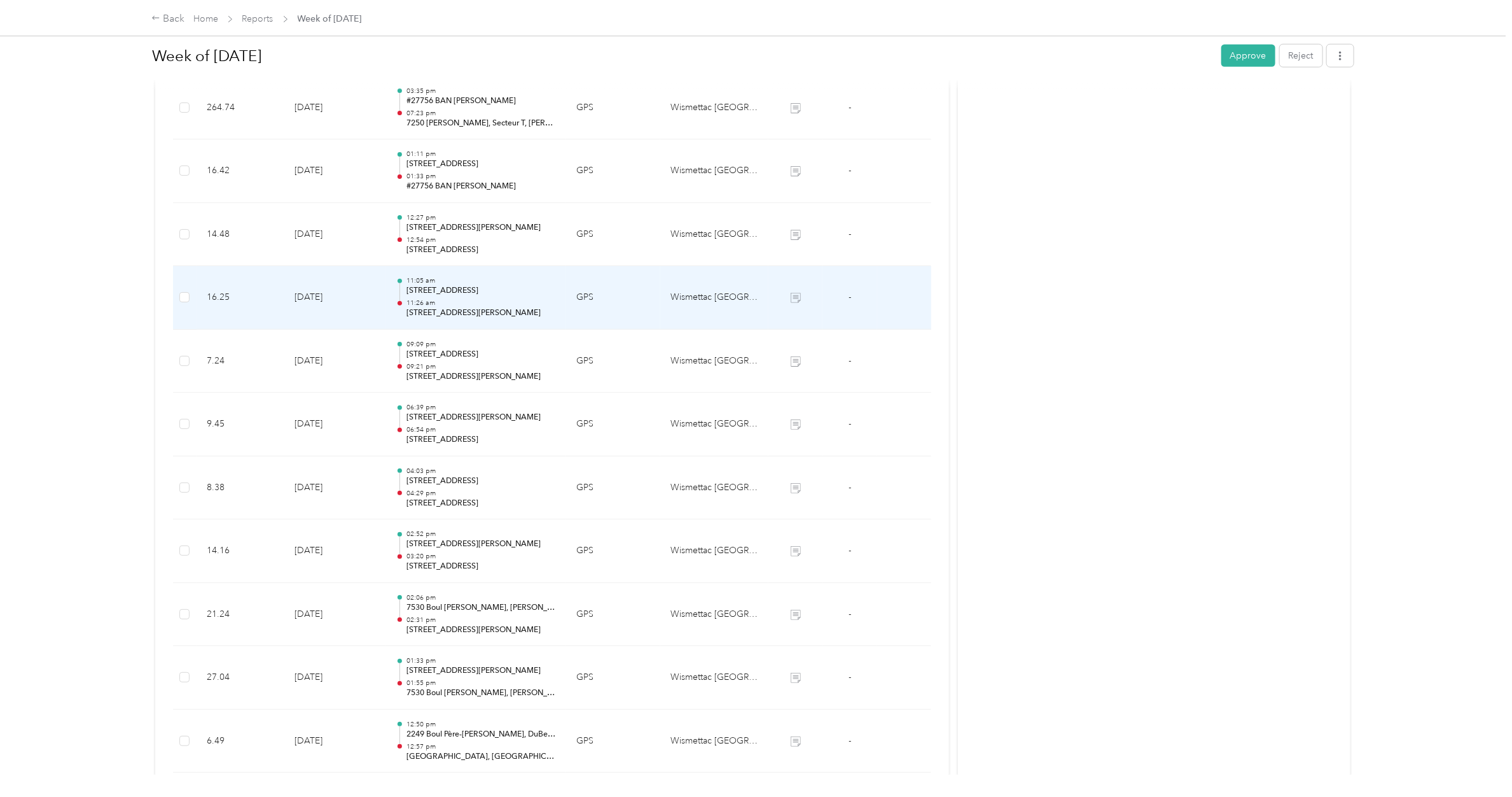
click at [473, 318] on p "[STREET_ADDRESS][PERSON_NAME]" at bounding box center [481, 313] width 149 height 11
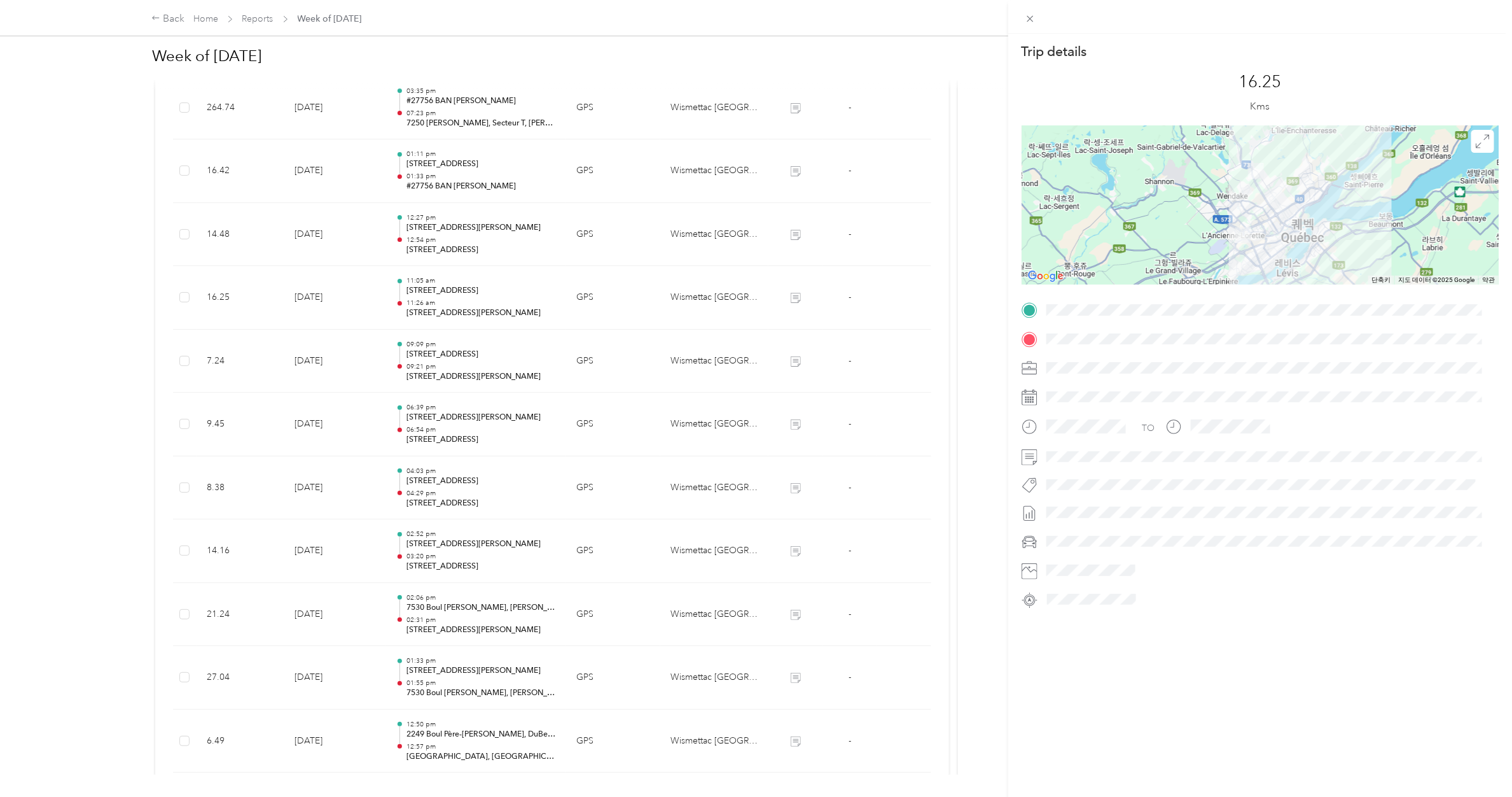
click at [458, 248] on div "Trip details This trip cannot be edited because it is either under review, appr…" at bounding box center [756, 398] width 1512 height 797
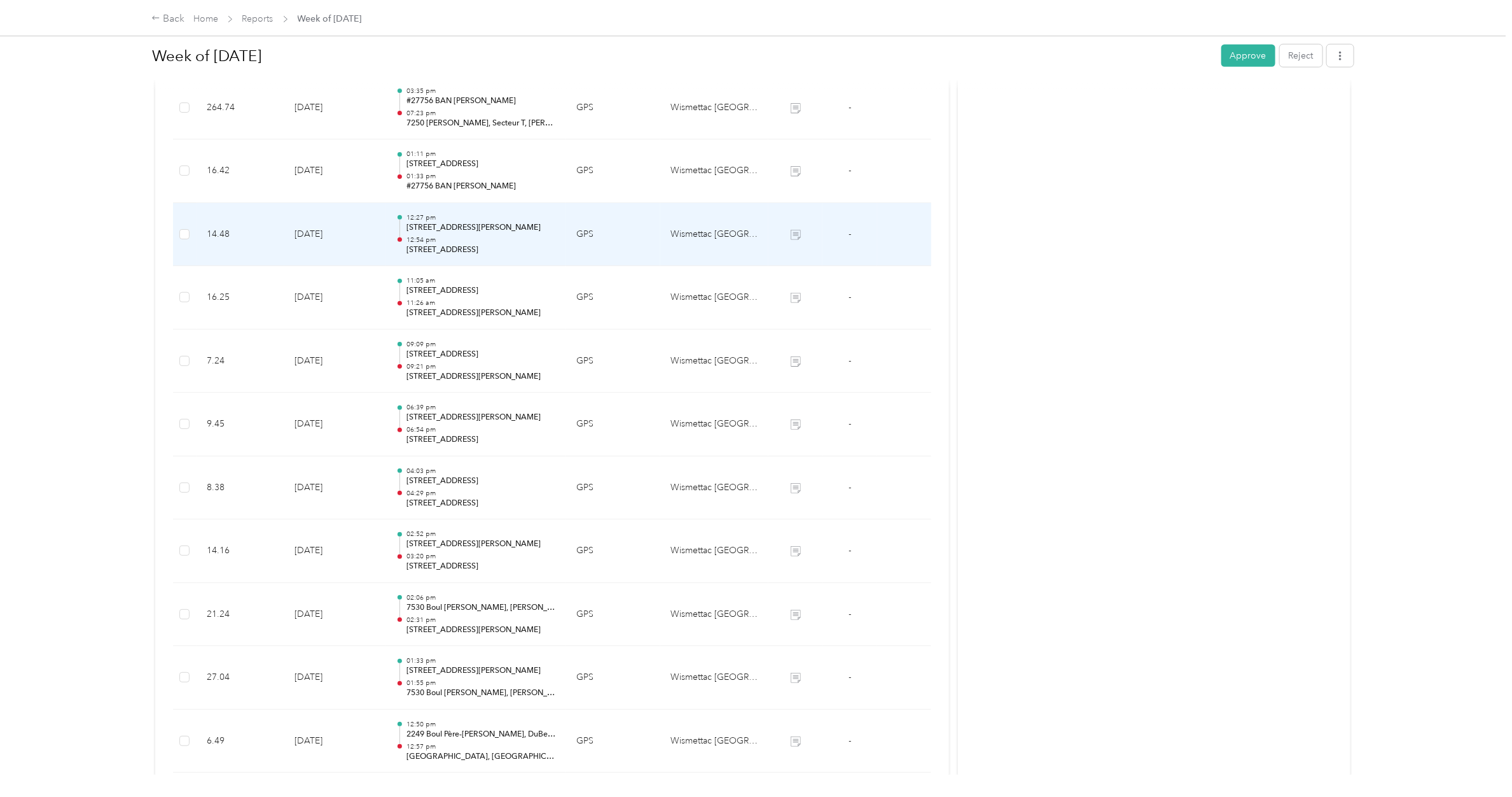
click at [458, 248] on p "[STREET_ADDRESS]" at bounding box center [481, 250] width 149 height 11
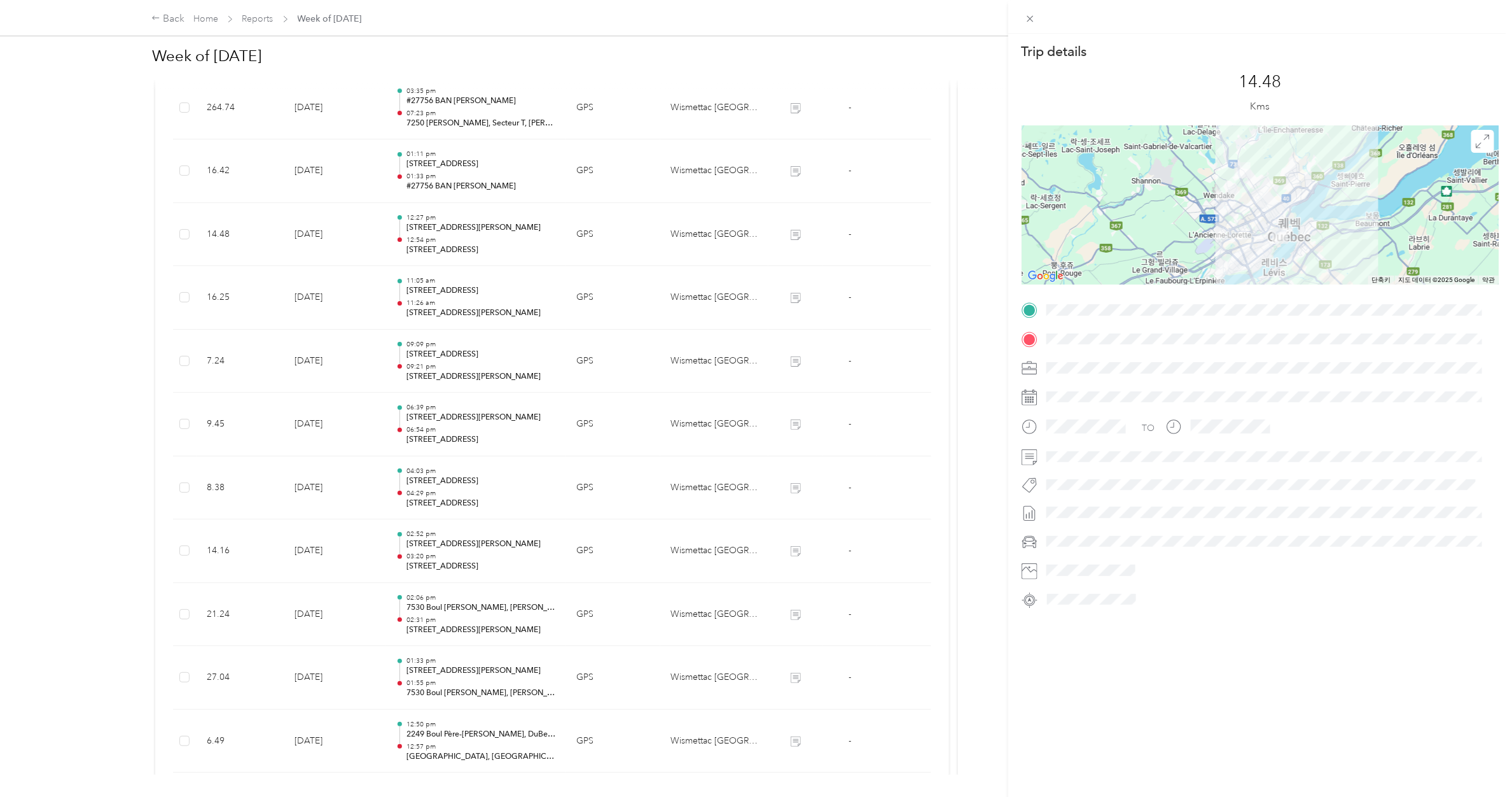
click at [446, 367] on div "Trip details This trip cannot be edited because it is either under review, appr…" at bounding box center [756, 398] width 1512 height 797
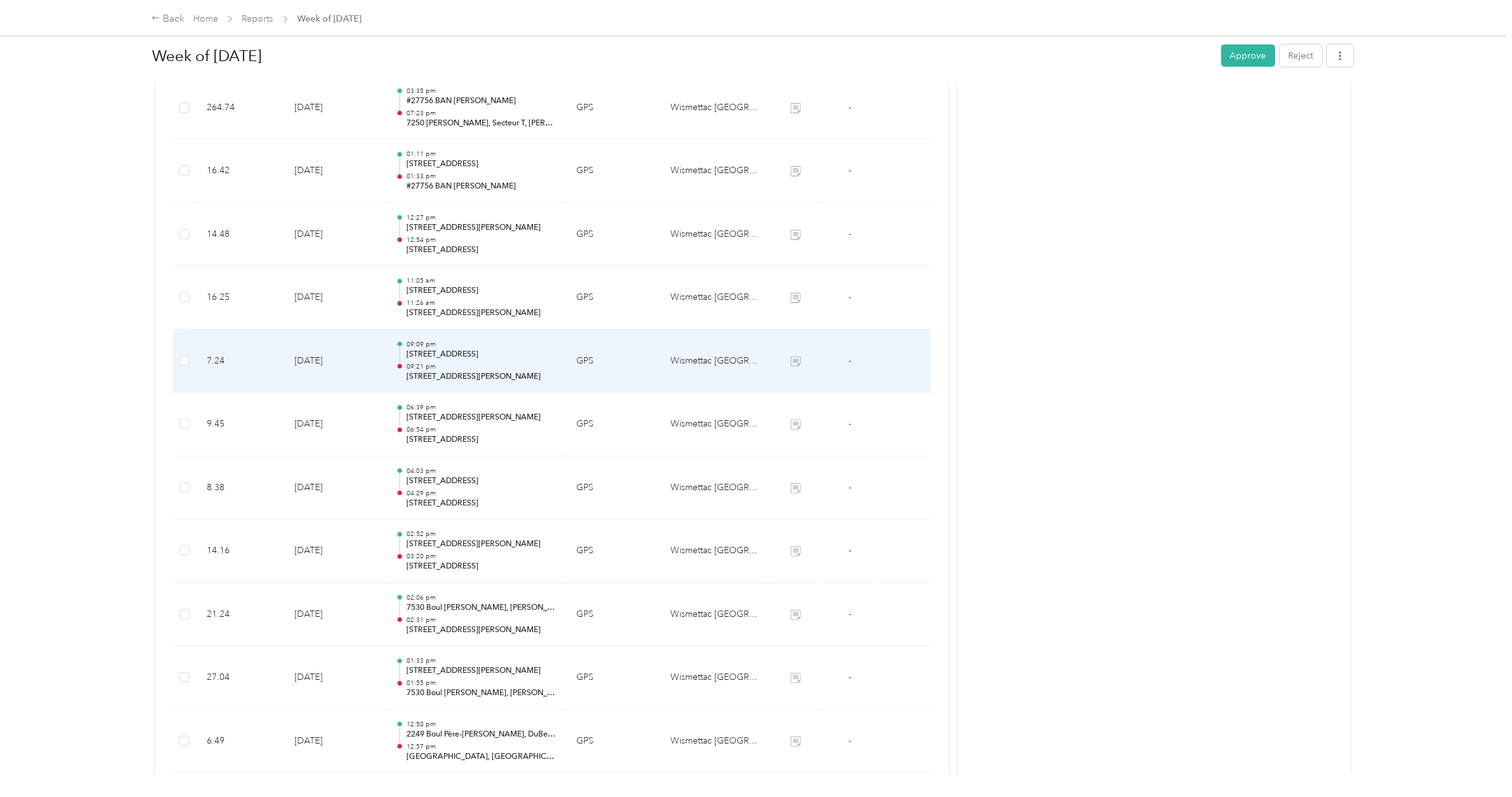
click at [430, 366] on p "09:21 pm" at bounding box center [481, 367] width 149 height 9
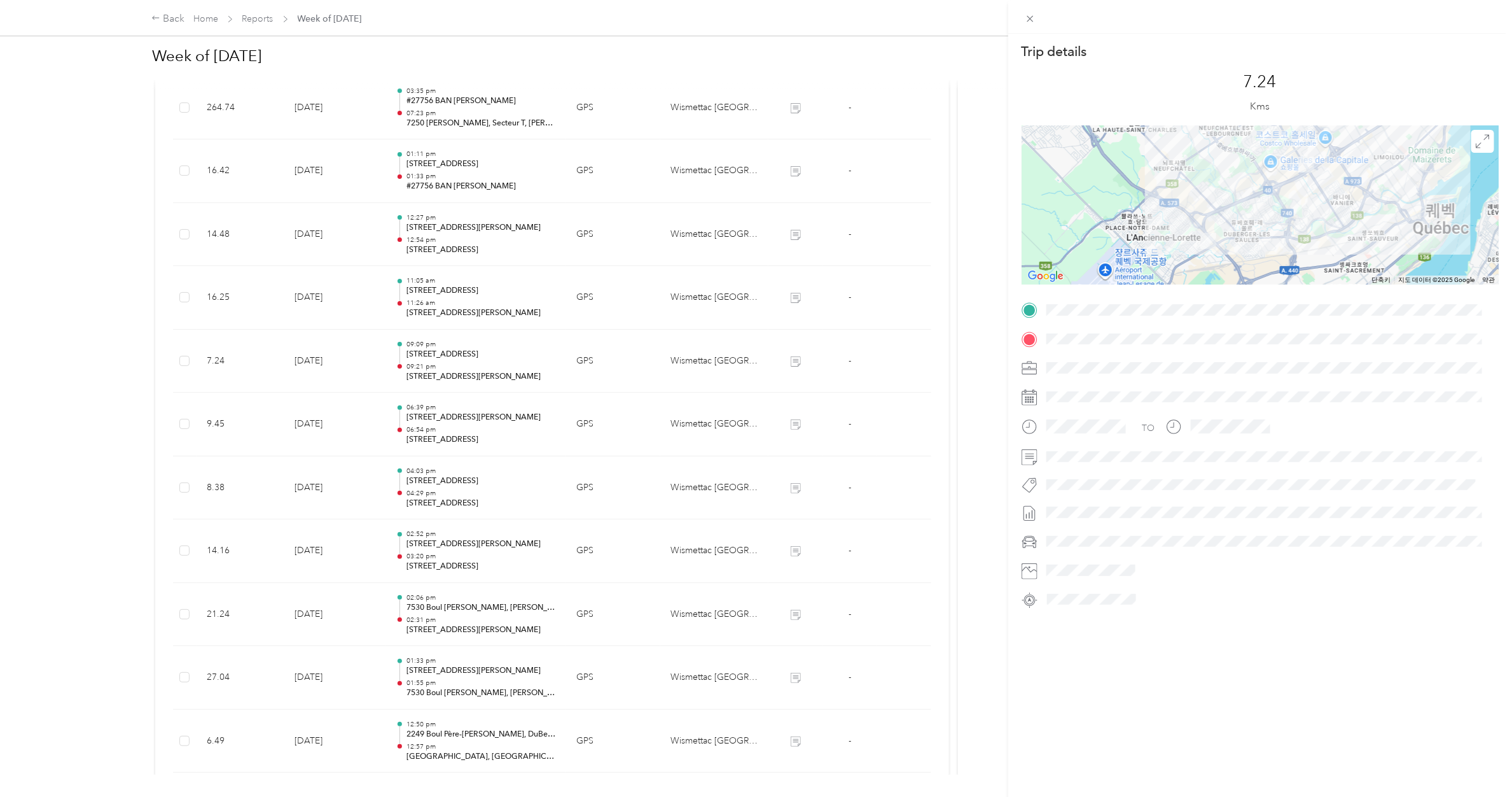
click at [428, 377] on div "Trip details This trip cannot be edited because it is either under review, appr…" at bounding box center [756, 398] width 1512 height 797
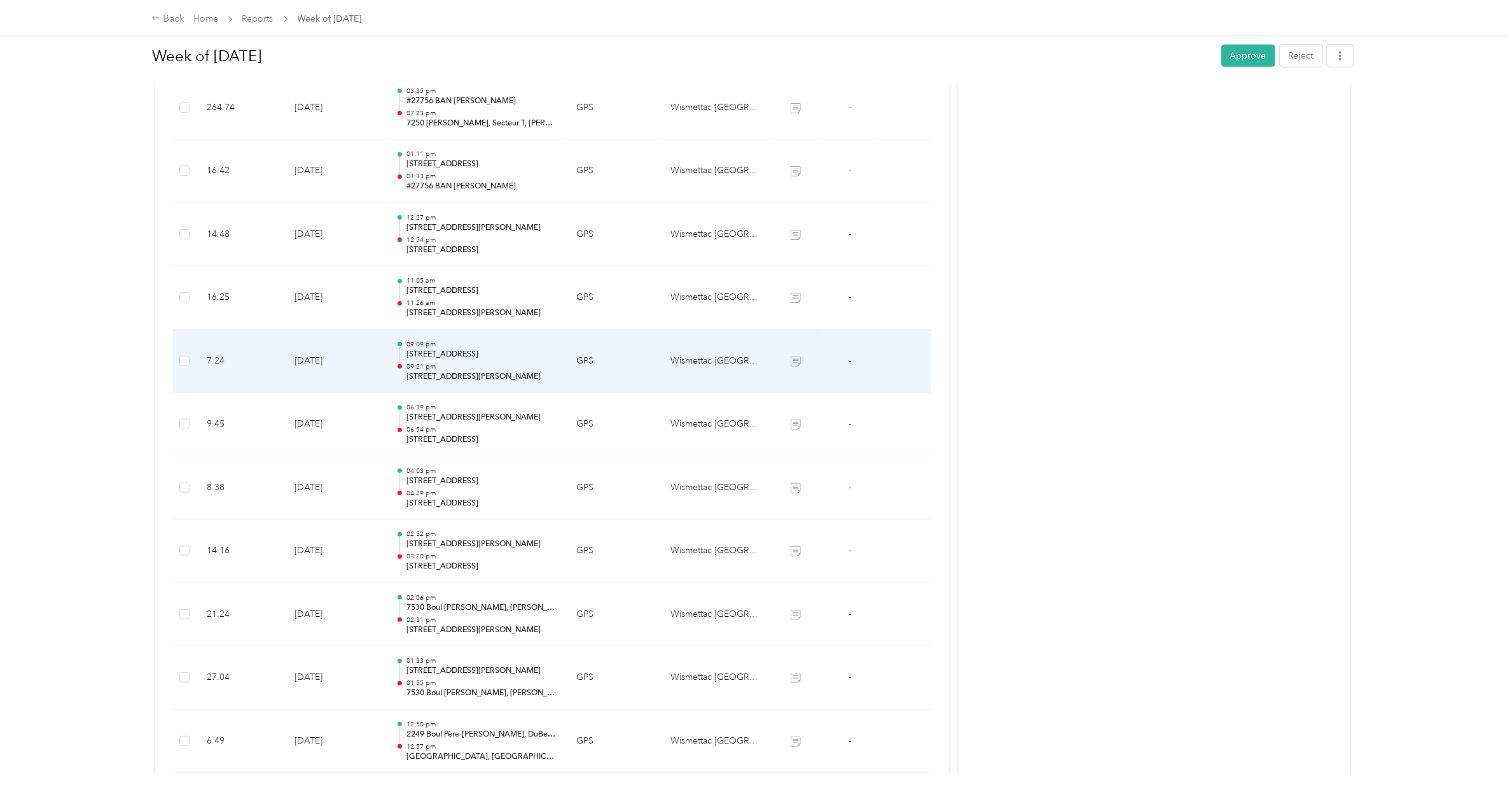
click at [428, 377] on p "[STREET_ADDRESS][PERSON_NAME]" at bounding box center [481, 377] width 149 height 11
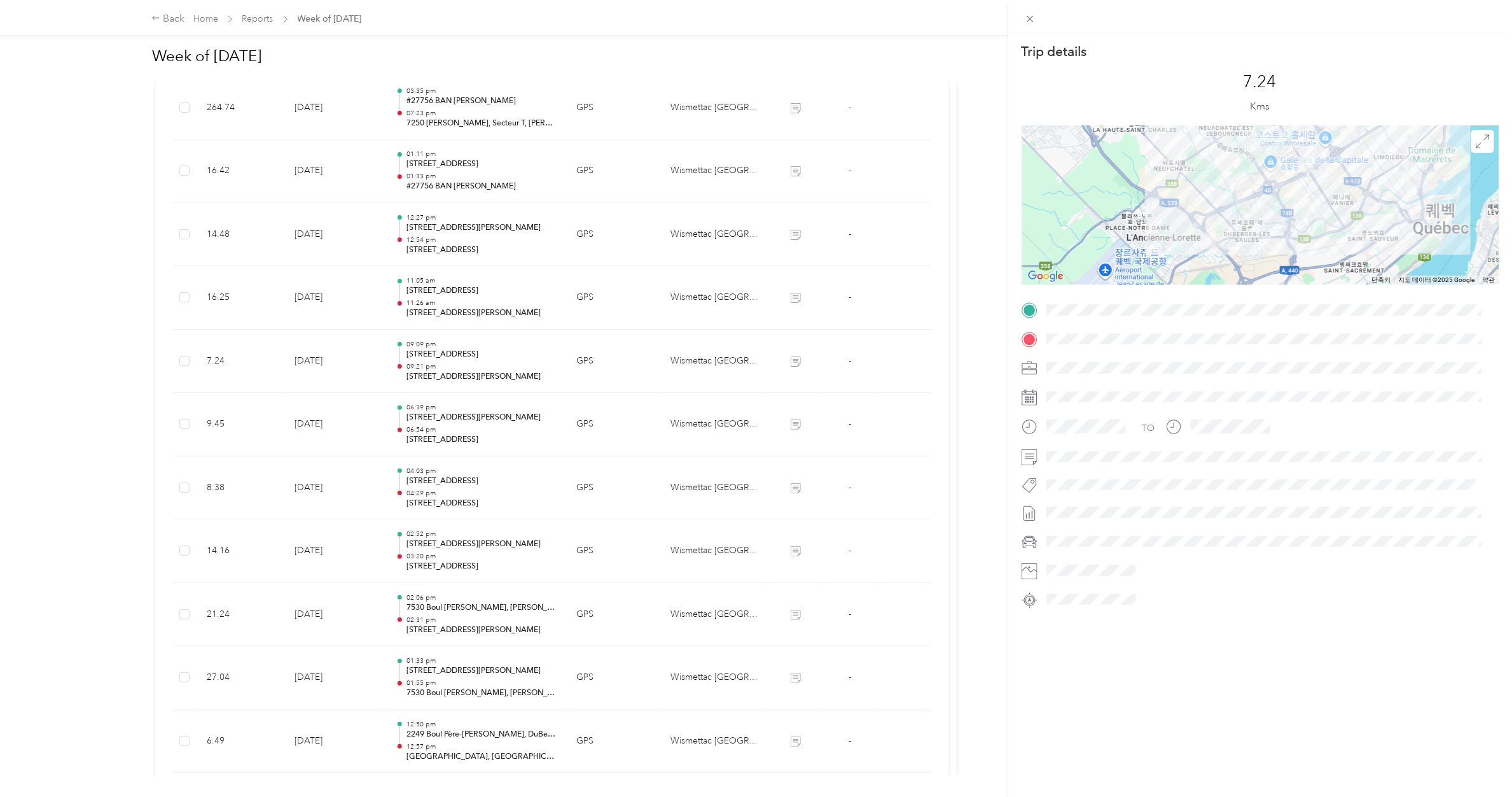
click at [447, 310] on div "Trip details This trip cannot be edited because it is either under review, appr…" at bounding box center [756, 398] width 1512 height 797
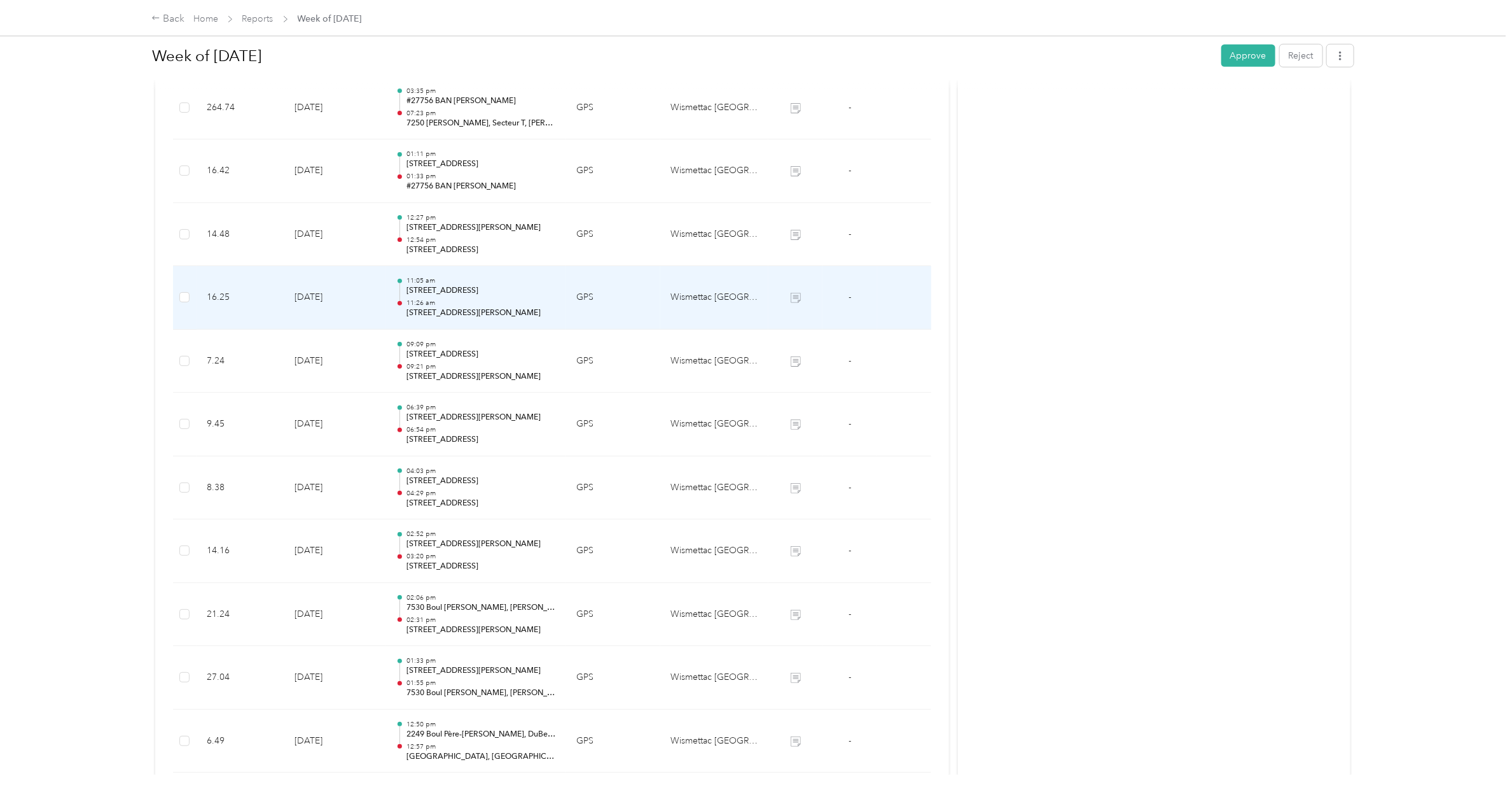
click at [447, 310] on p "[STREET_ADDRESS][PERSON_NAME]" at bounding box center [481, 313] width 149 height 11
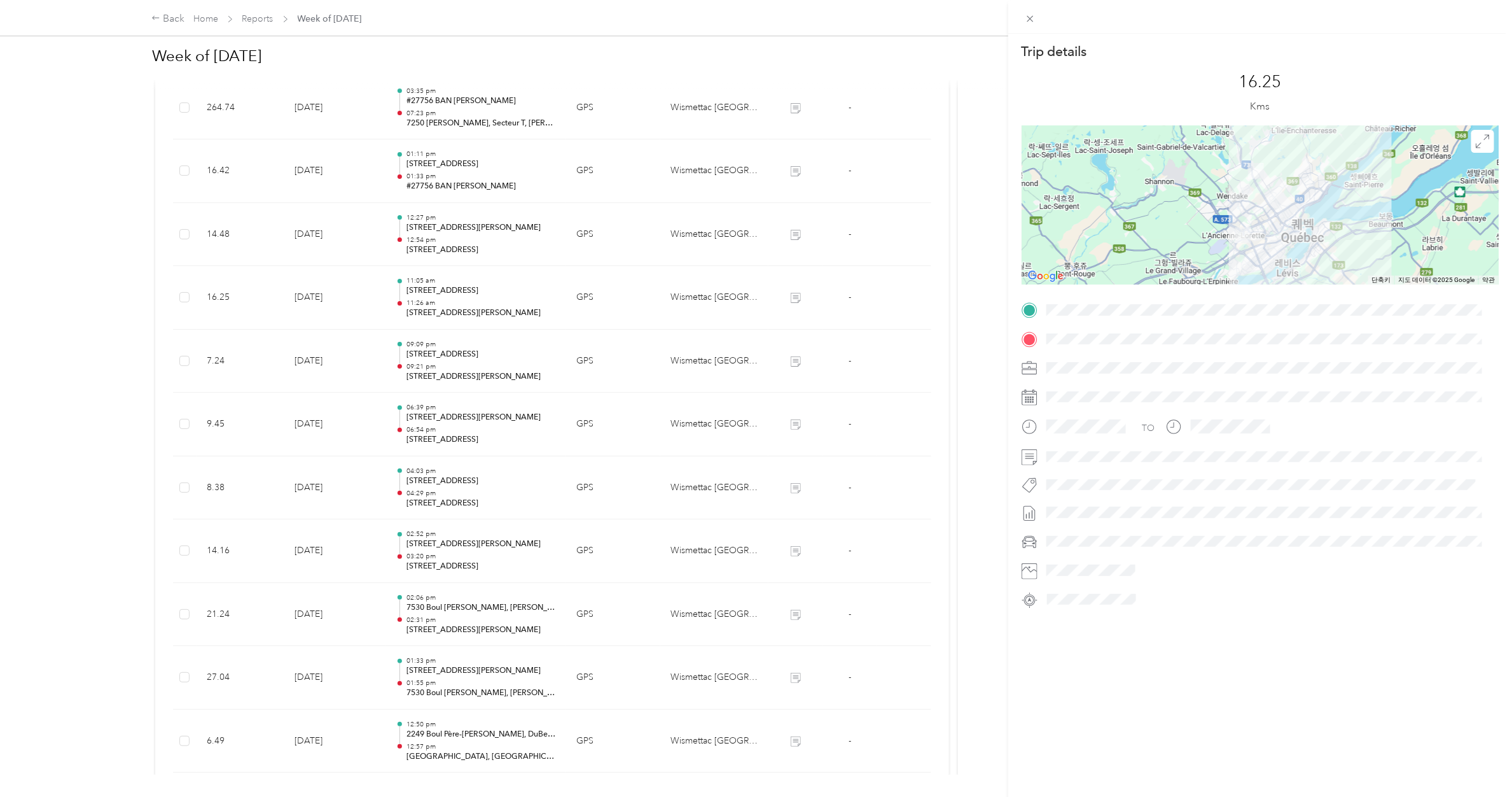
click at [463, 299] on div "Trip details This trip cannot be edited because it is either under review, appr…" at bounding box center [756, 398] width 1512 height 797
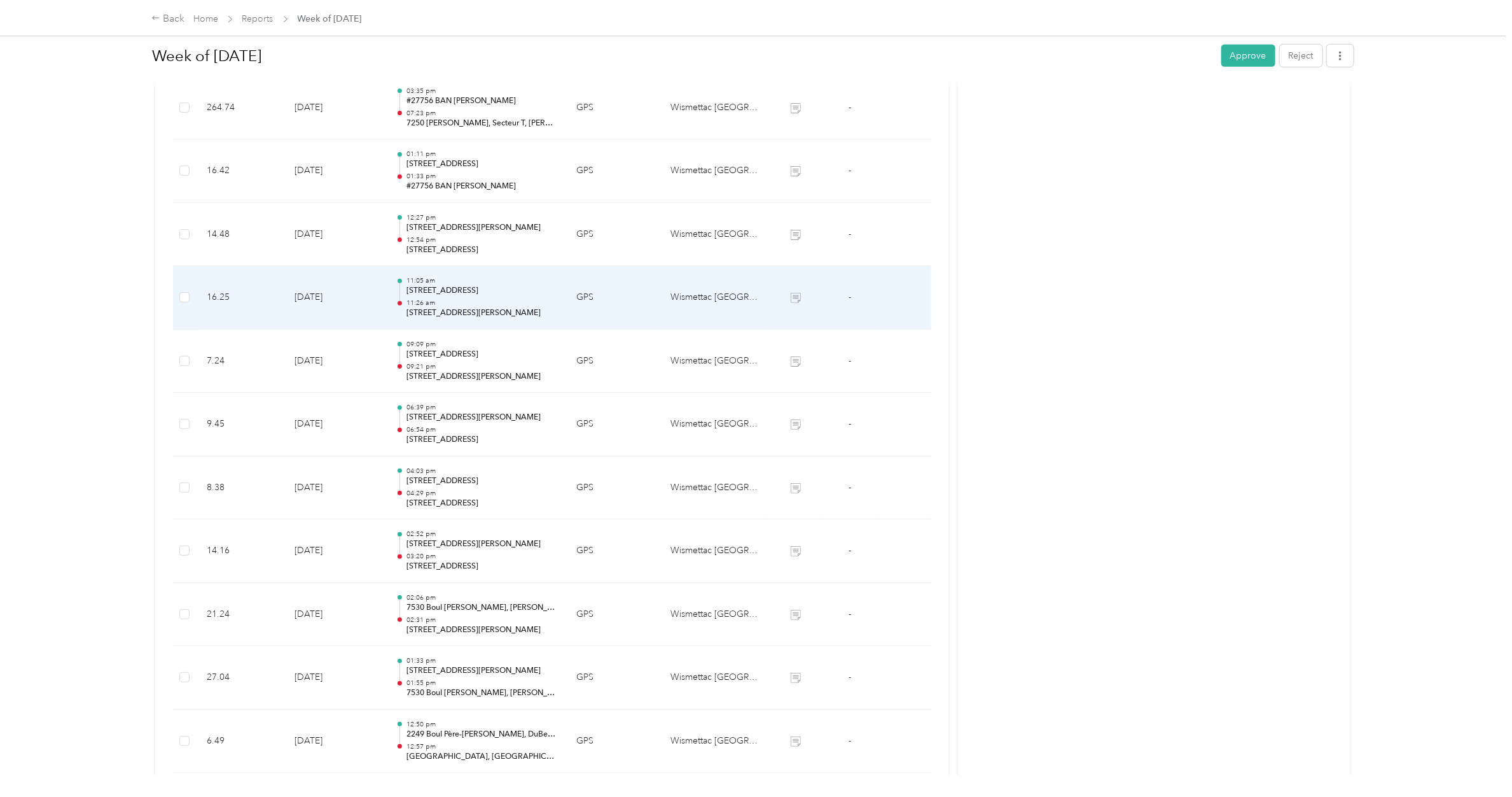
click at [463, 299] on p "11:26 am" at bounding box center [481, 303] width 149 height 9
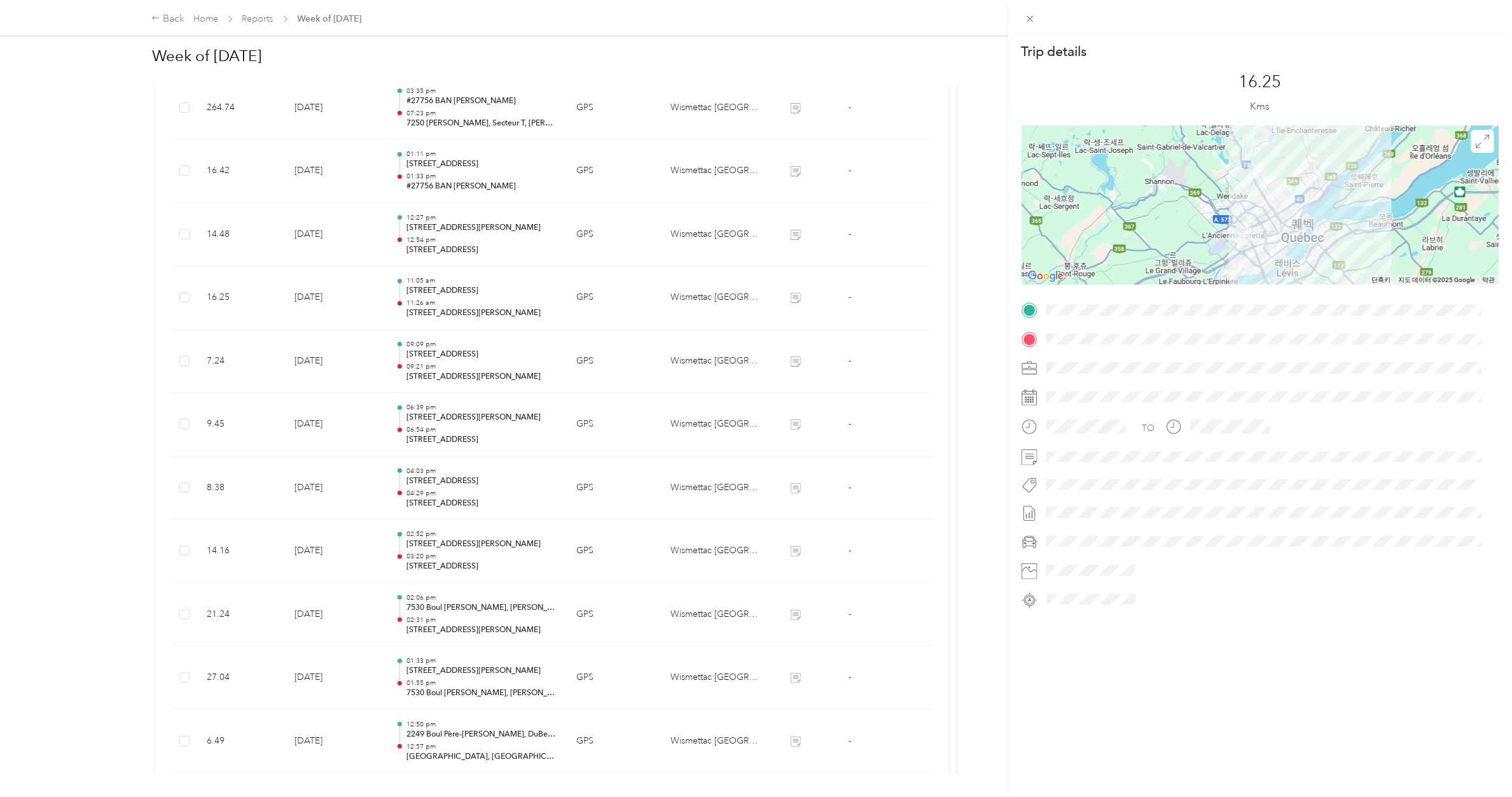
click at [463, 299] on div "Trip details This trip cannot be edited because it is either under review, appr…" at bounding box center [756, 398] width 1512 height 797
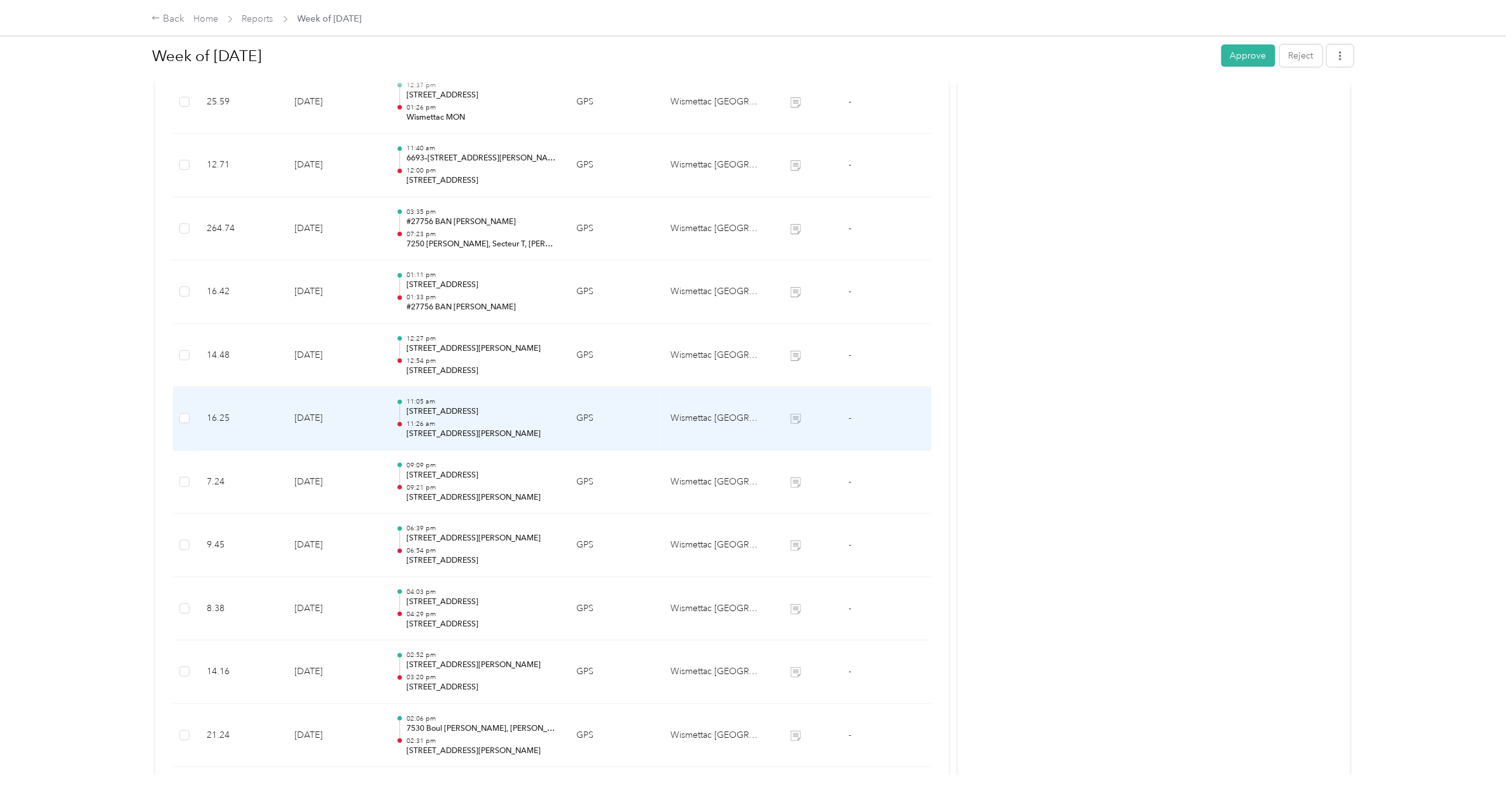
scroll to position [469, 0]
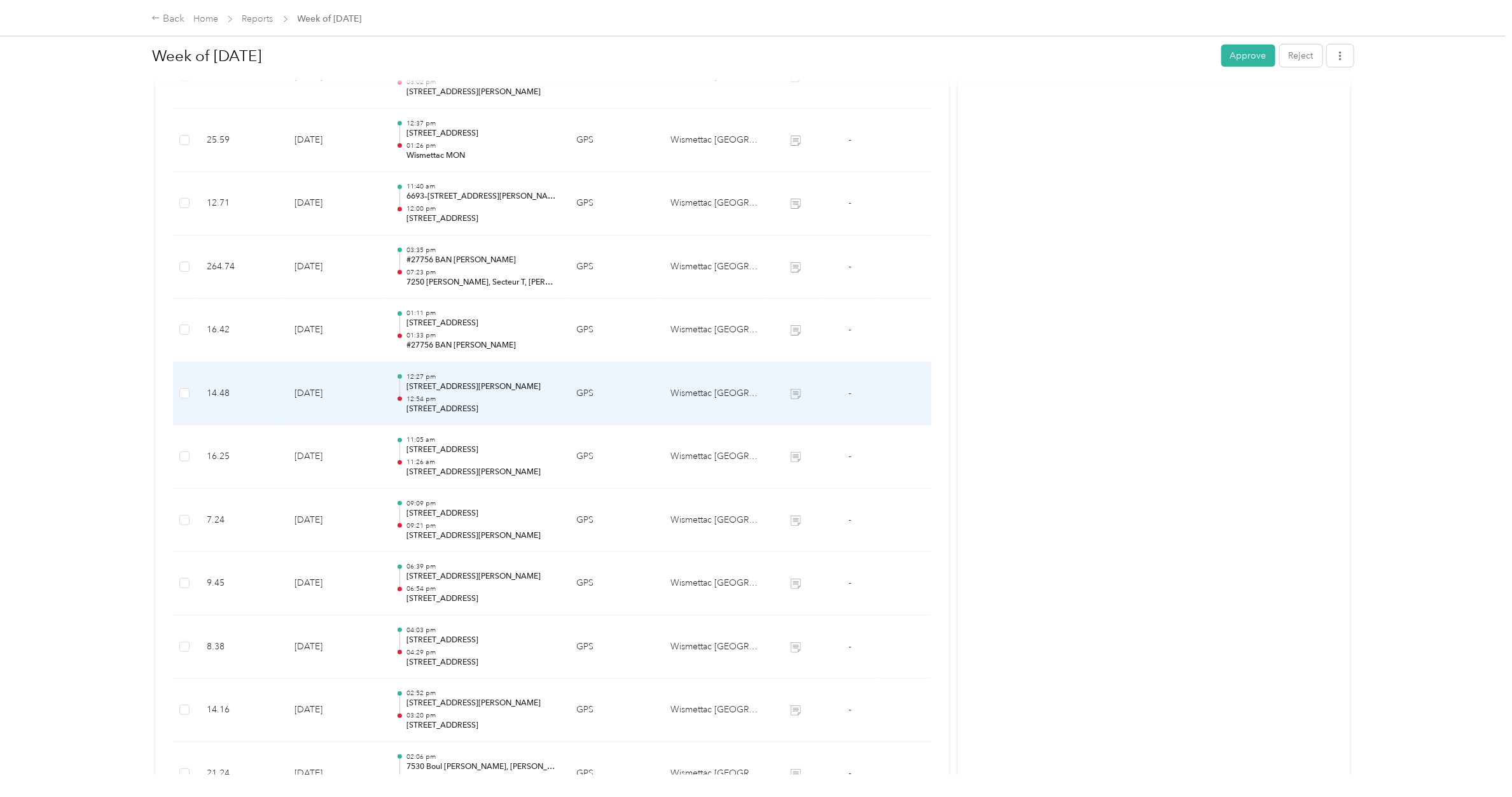
click at [464, 397] on p "12:54 pm" at bounding box center [481, 399] width 149 height 9
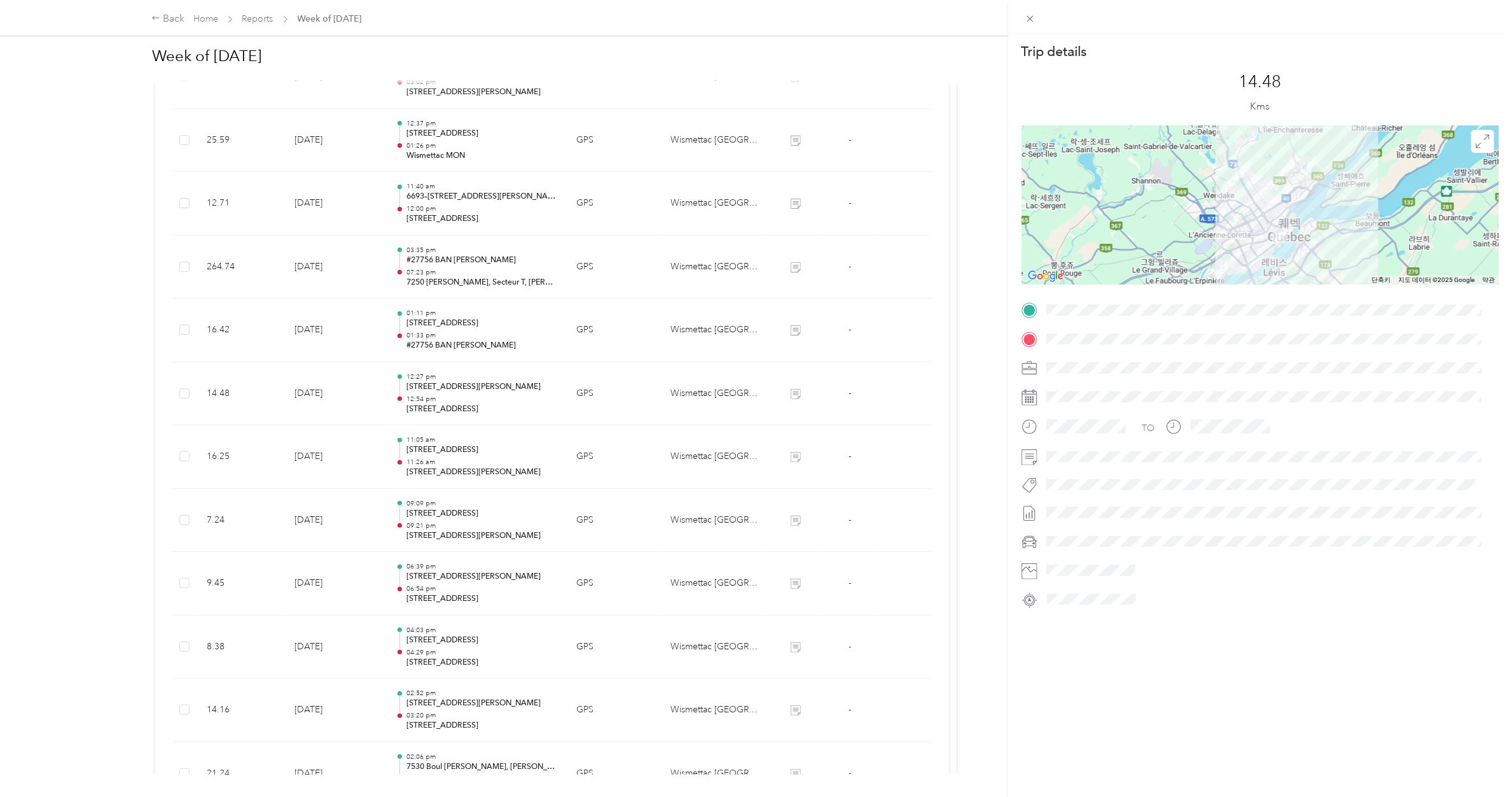
click at [466, 335] on div "Trip details This trip cannot be edited because it is either under review, appr…" at bounding box center [756, 398] width 1512 height 797
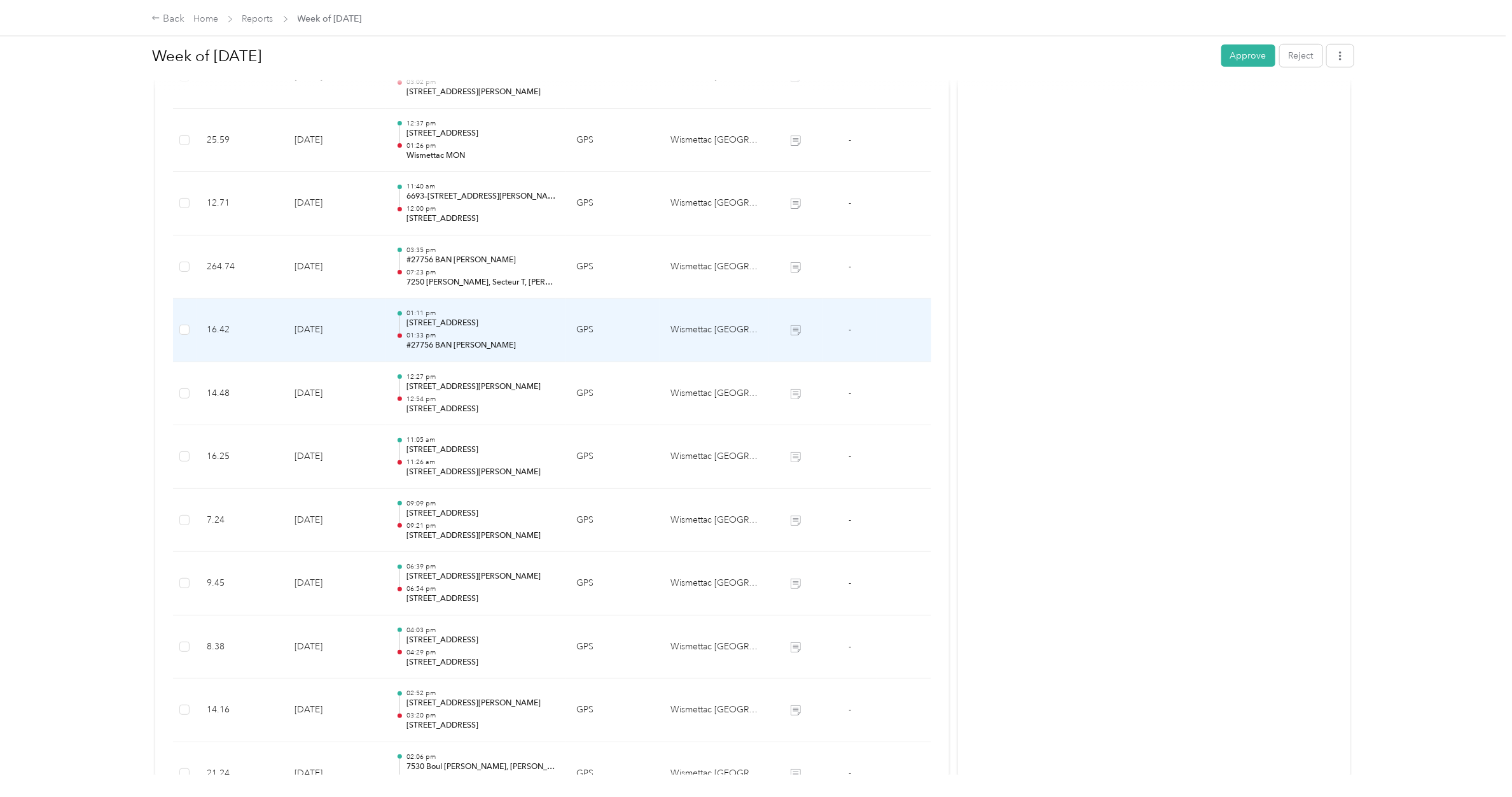
click at [466, 335] on p "01:33 pm" at bounding box center [481, 335] width 149 height 9
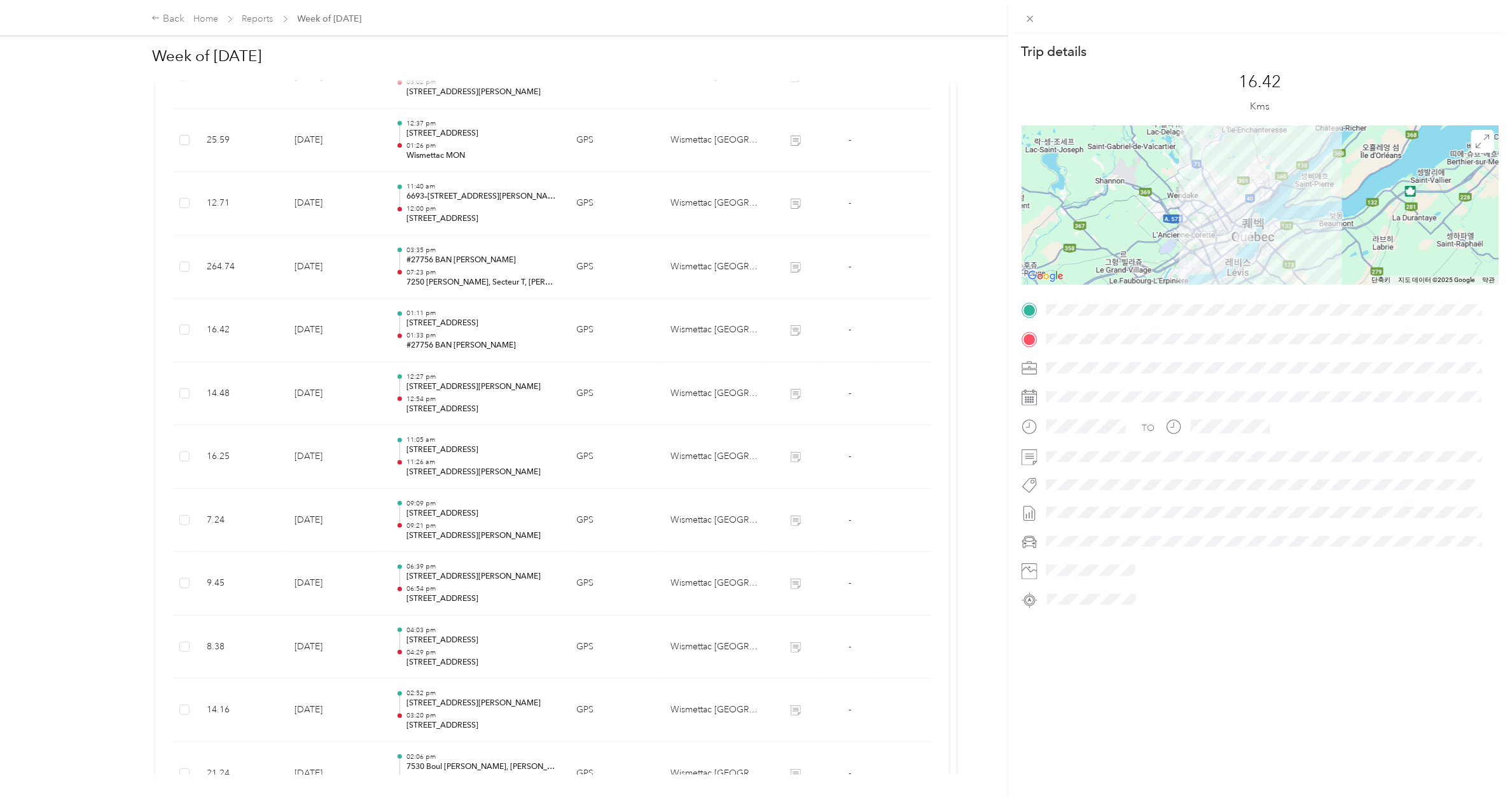
click at [464, 269] on div "Trip details This trip cannot be edited because it is either under review, appr…" at bounding box center [756, 398] width 1512 height 797
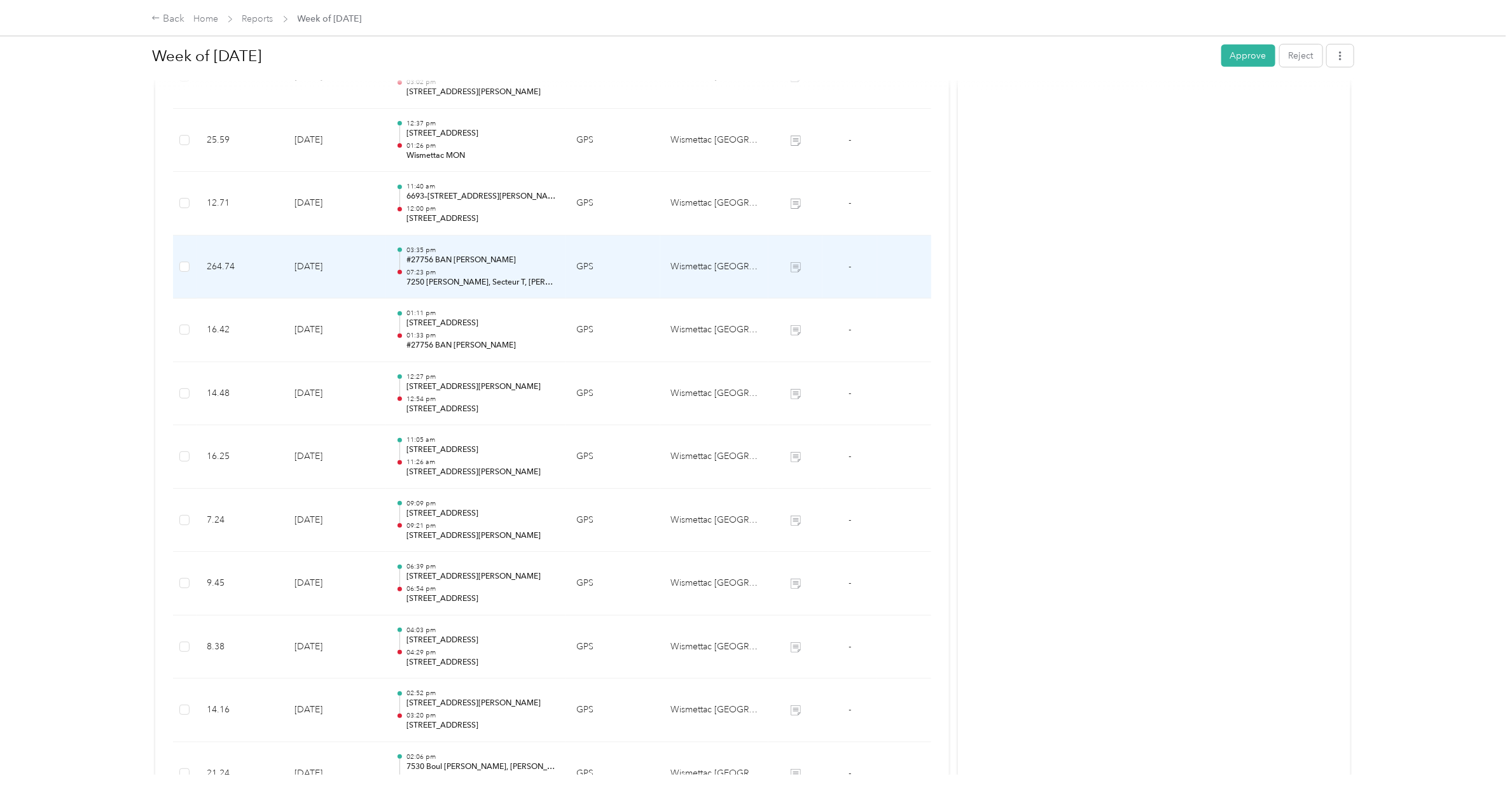
click at [464, 269] on p "07:23 pm" at bounding box center [481, 273] width 149 height 9
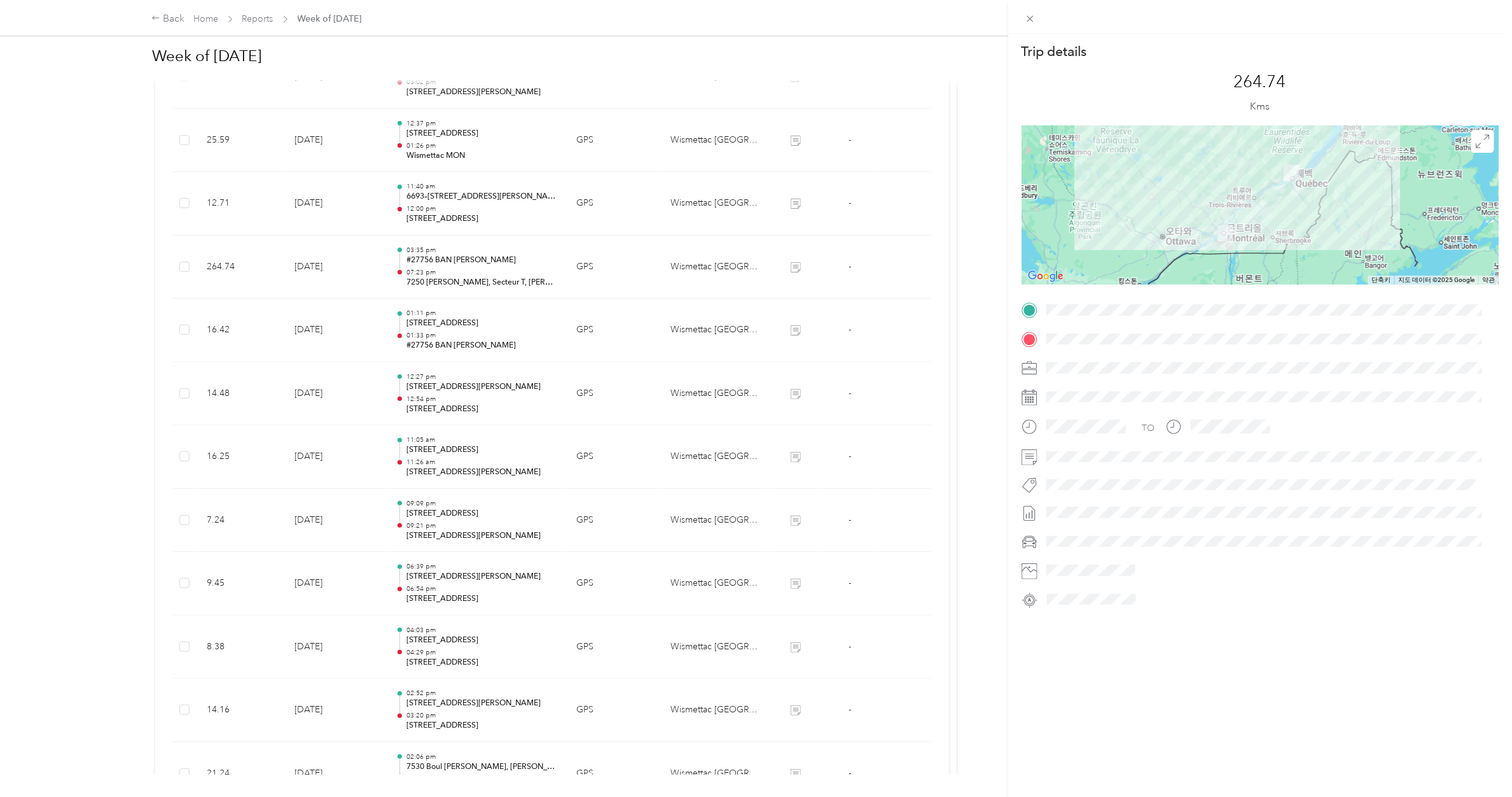
click at [464, 269] on div "Trip details This trip cannot be edited because it is either under review, appr…" at bounding box center [756, 398] width 1512 height 797
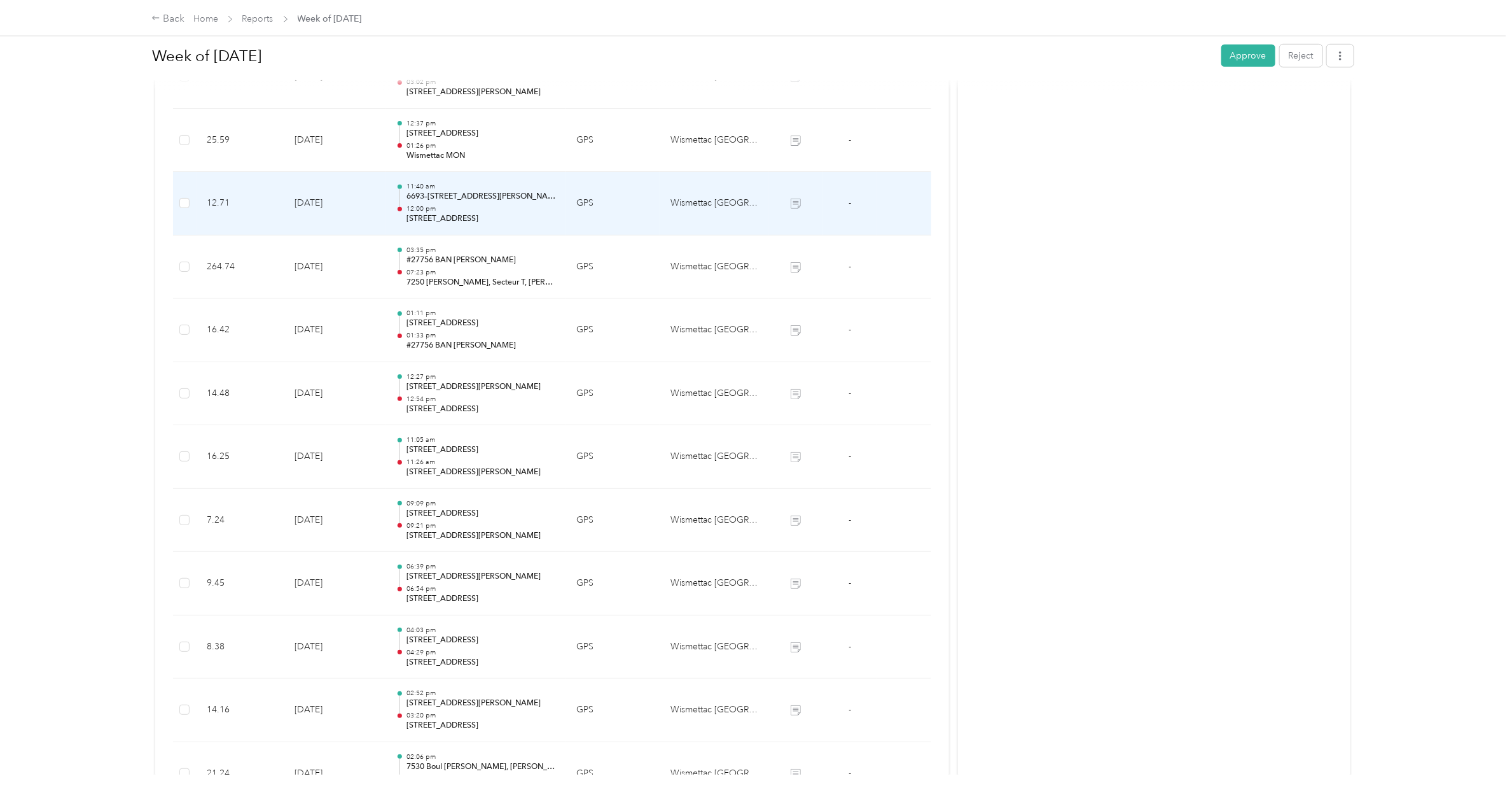
click at [477, 205] on p "12:00 pm" at bounding box center [481, 209] width 149 height 9
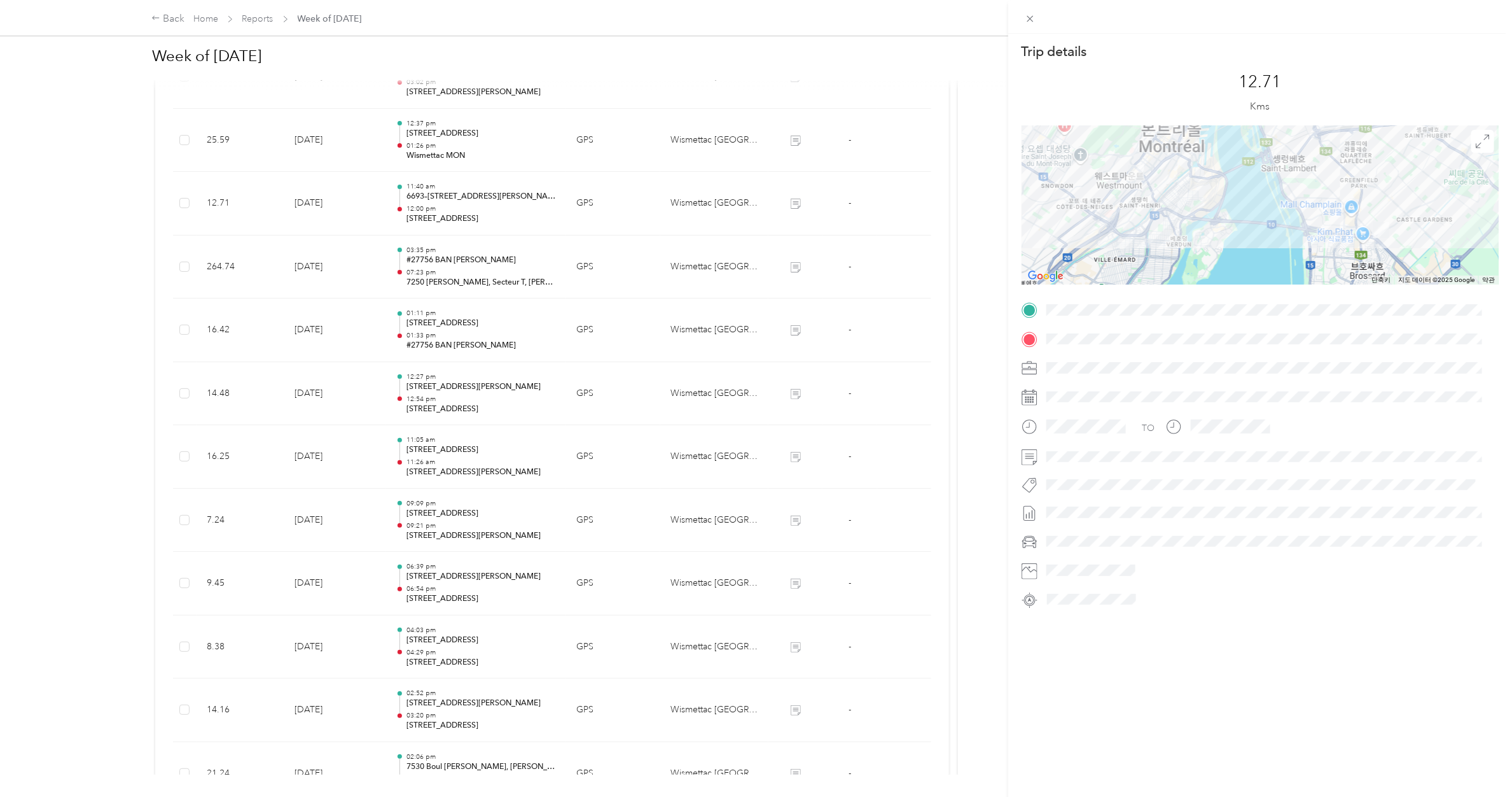
click at [477, 205] on div "Trip details This trip cannot be edited because it is either under review, appr…" at bounding box center [756, 398] width 1512 height 797
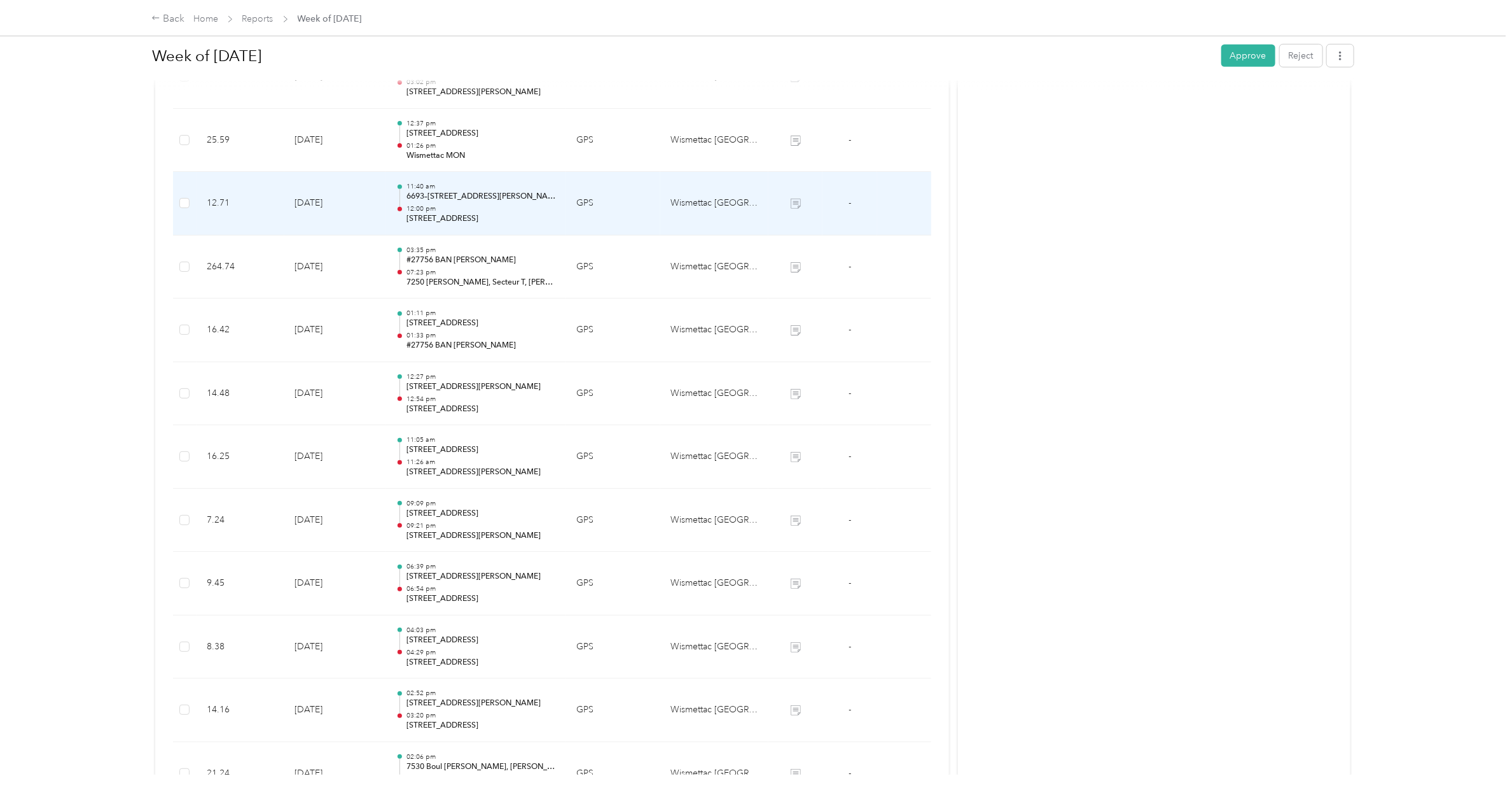
click at [477, 205] on p "12:00 pm" at bounding box center [481, 209] width 149 height 9
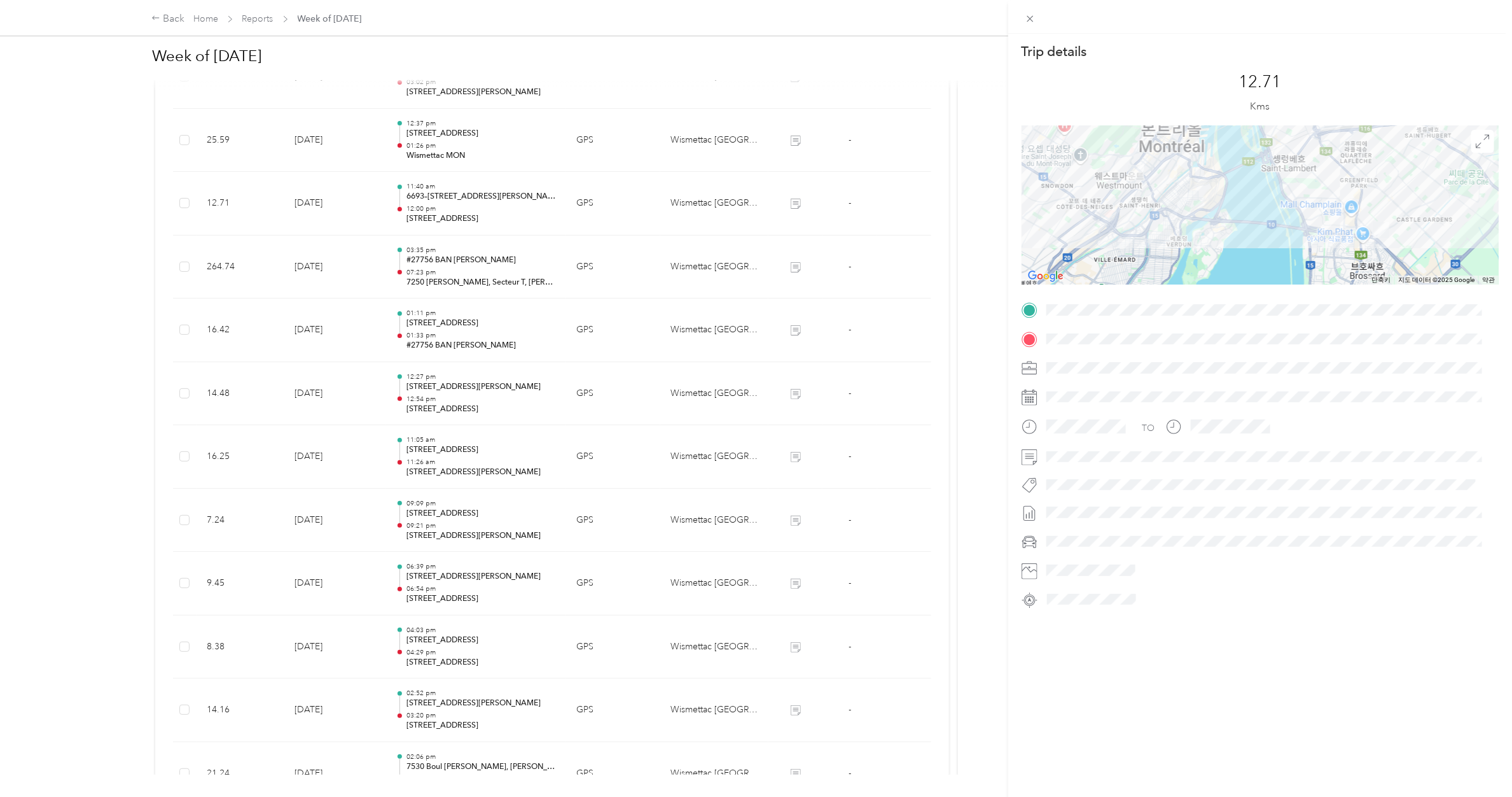
click at [477, 205] on div "Trip details This trip cannot be edited because it is either under review, appr…" at bounding box center [756, 398] width 1512 height 797
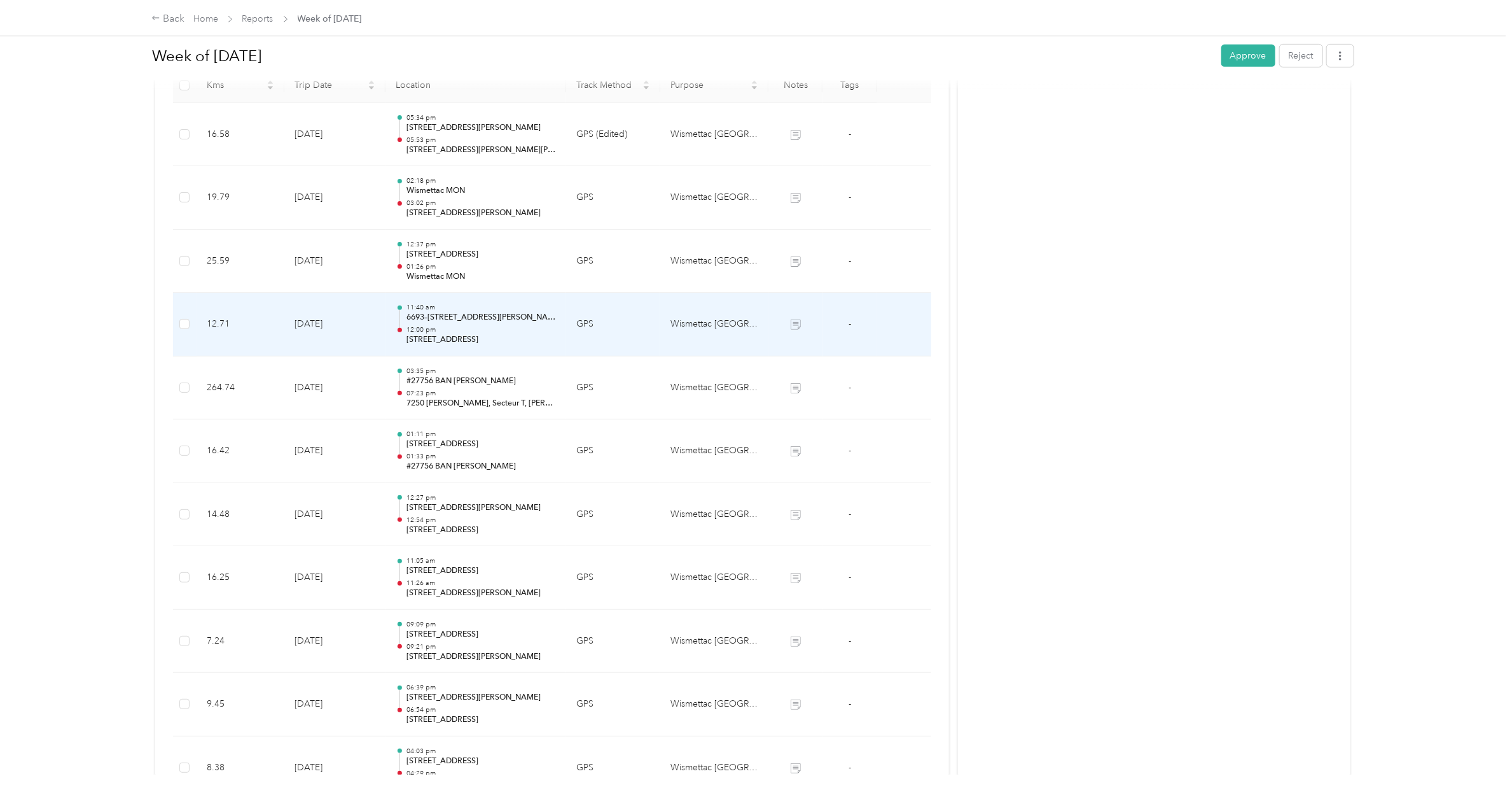
scroll to position [311, 0]
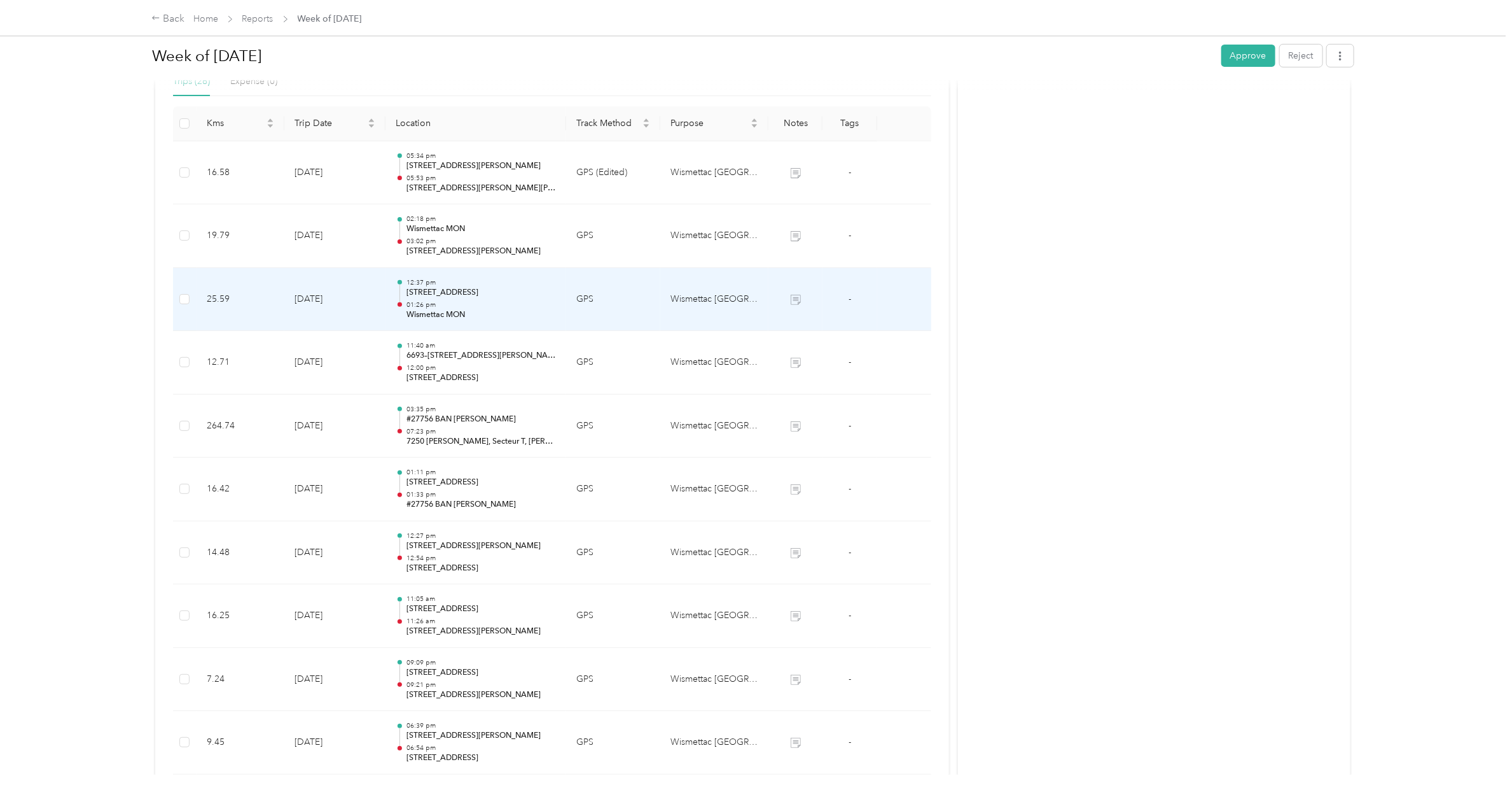
click at [443, 302] on p "01:26 pm" at bounding box center [481, 305] width 149 height 9
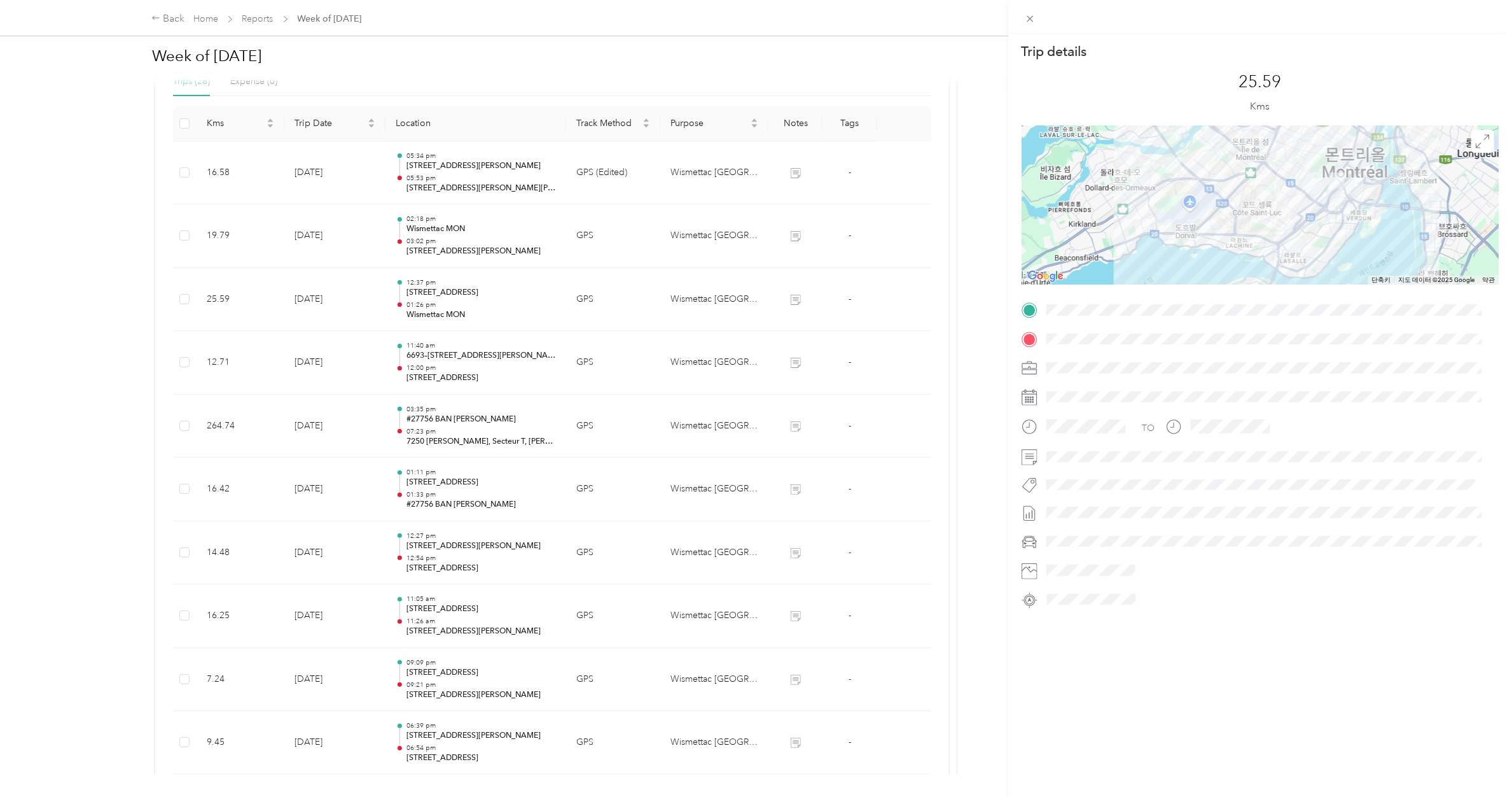
click at [445, 233] on div "Trip details This trip cannot be edited because it is either under review, appr…" at bounding box center [756, 398] width 1512 height 797
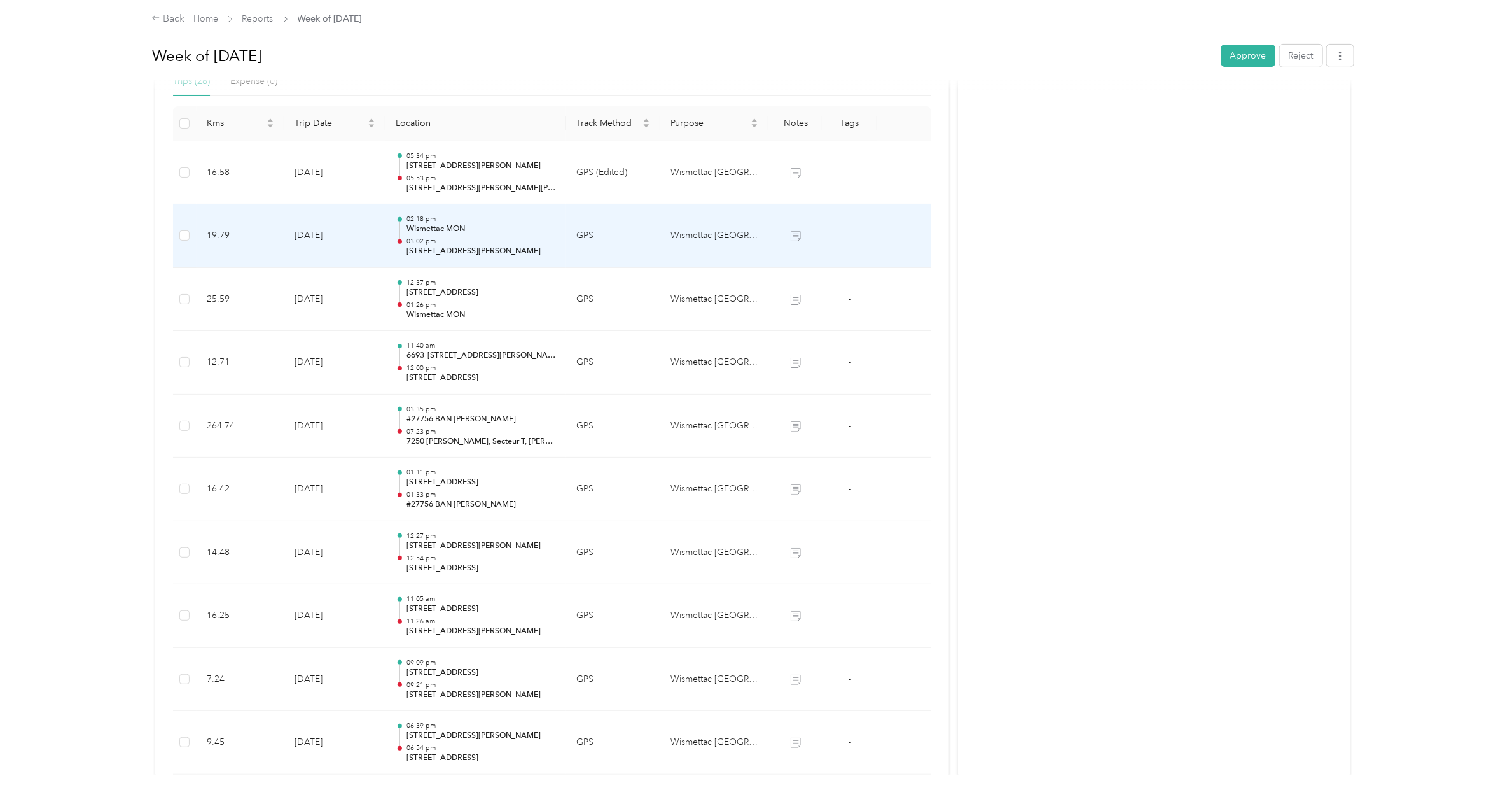
click at [445, 233] on p "Wismettac MON" at bounding box center [481, 229] width 149 height 11
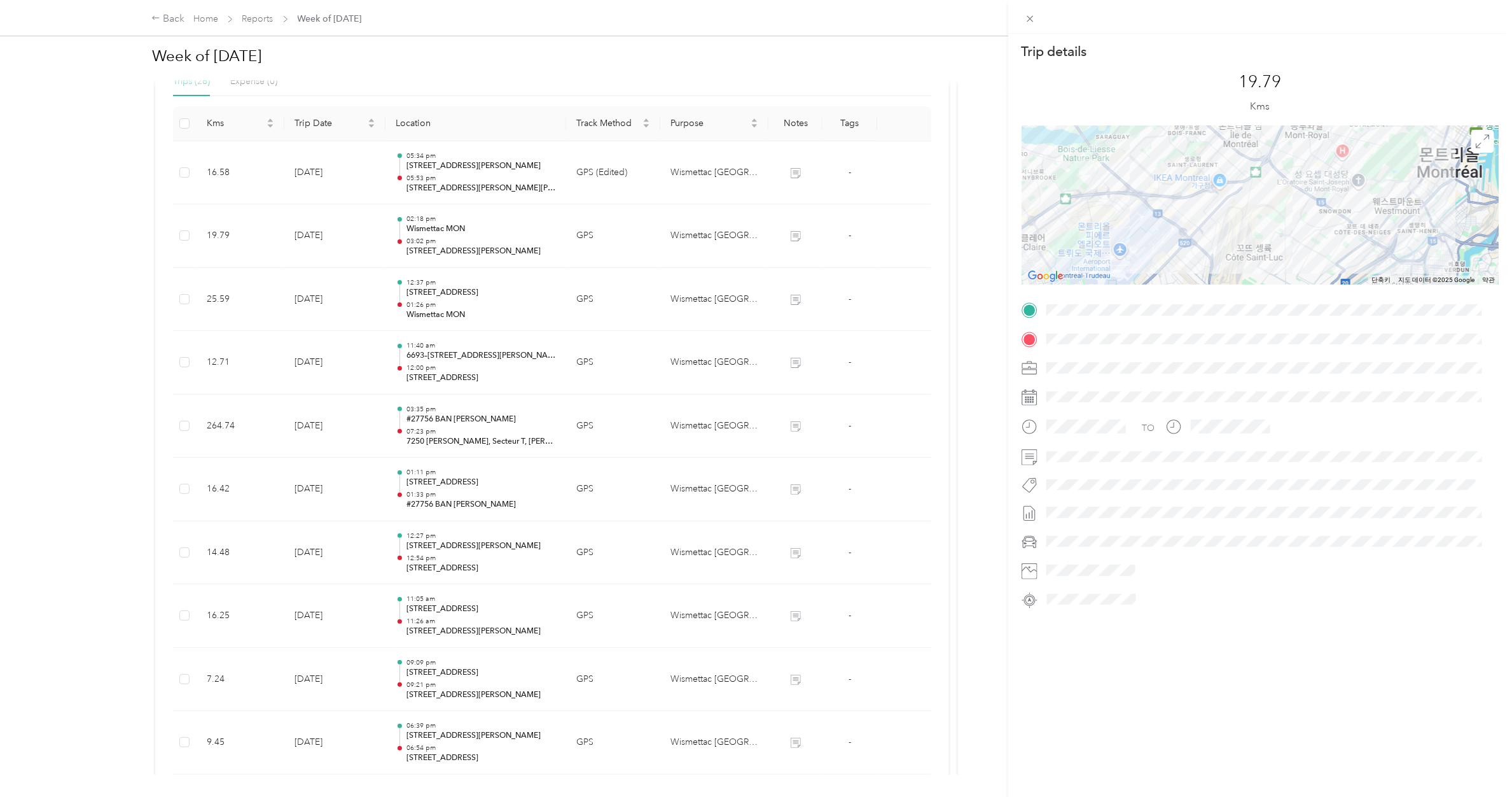
click at [455, 176] on div "Trip details This trip cannot be edited because it is either under review, appr…" at bounding box center [756, 398] width 1512 height 797
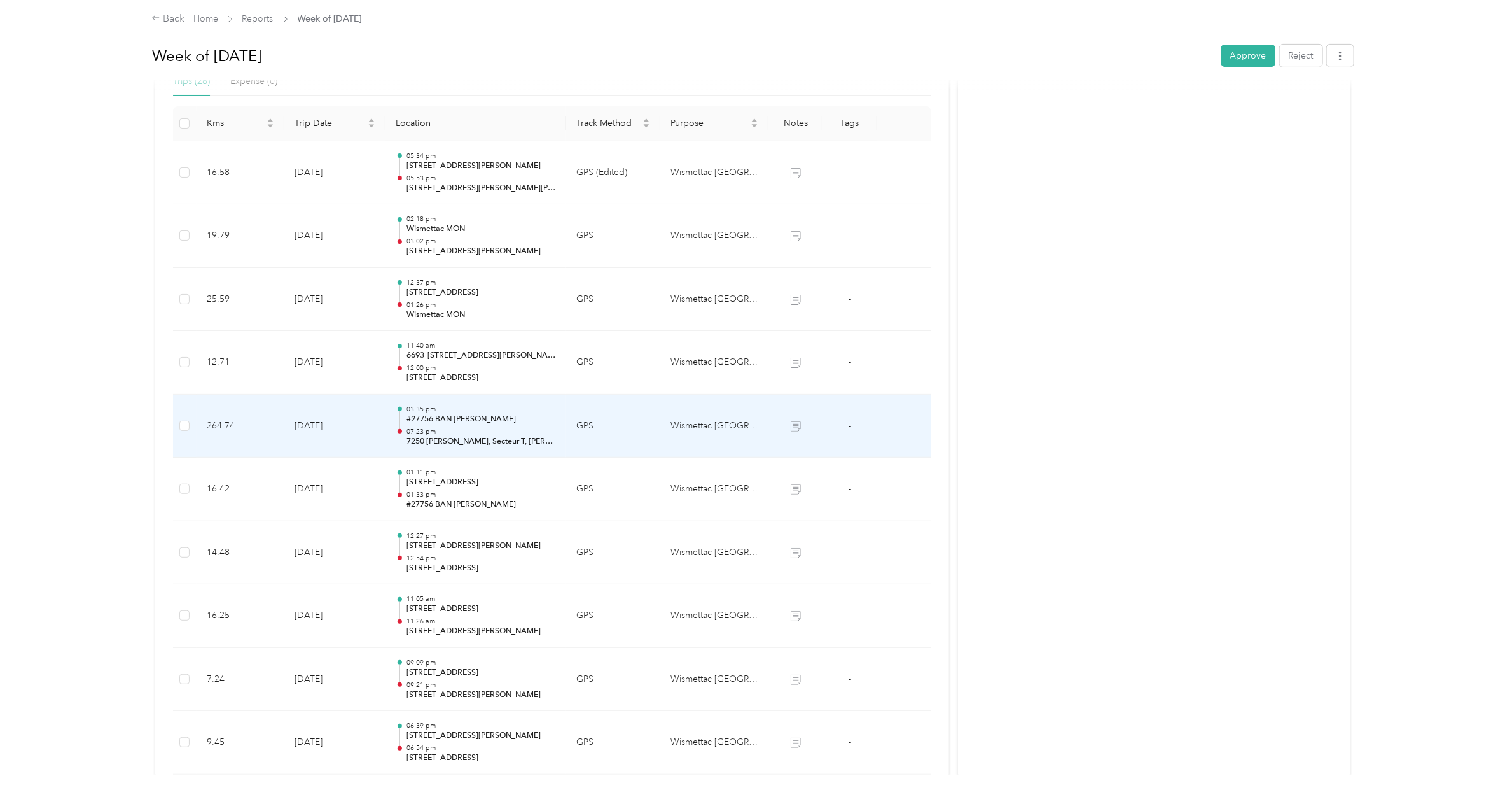
click at [447, 413] on p "#27756 BAN [PERSON_NAME]" at bounding box center [481, 419] width 149 height 11
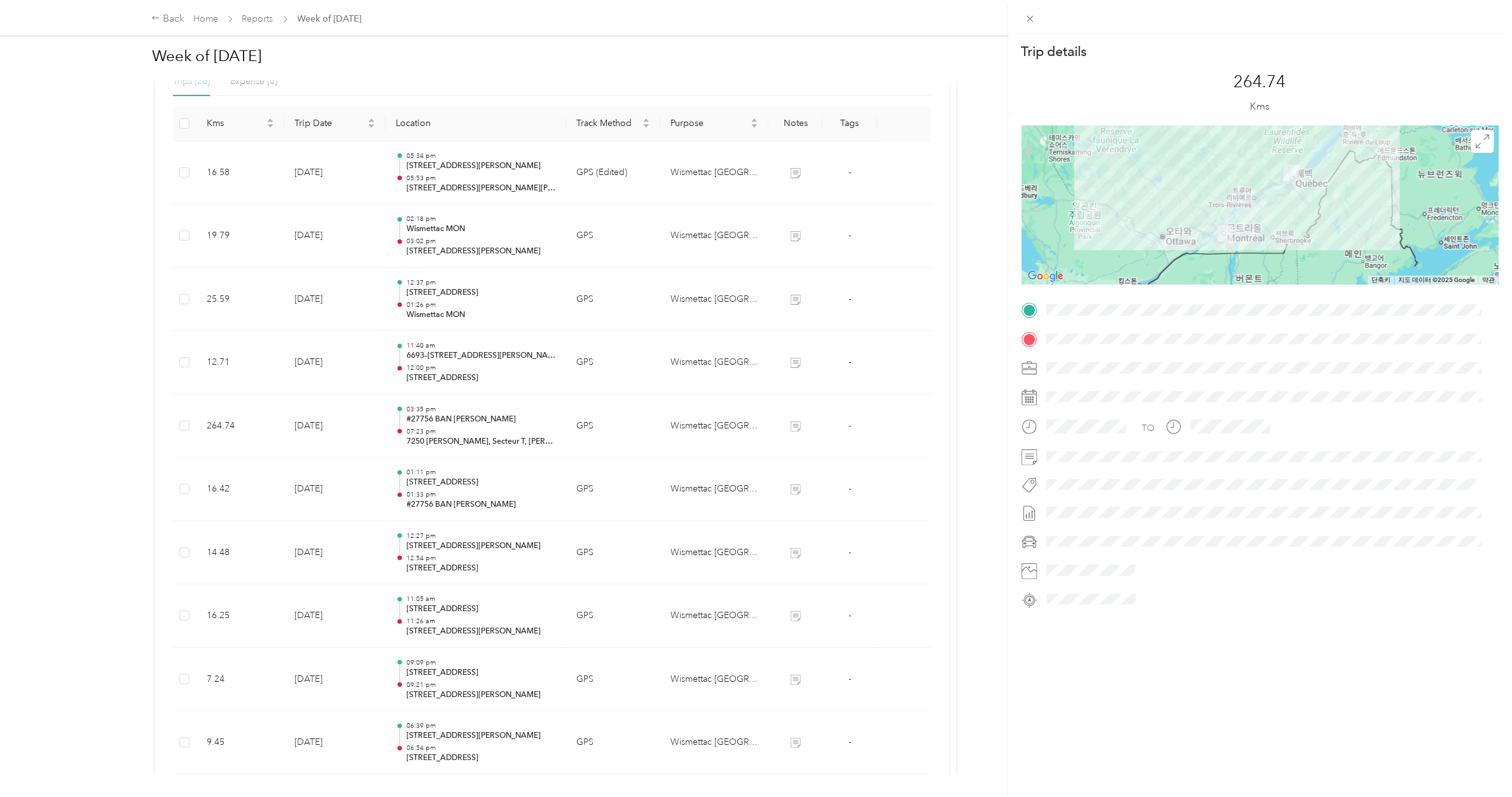
click at [450, 352] on div "Trip details This trip cannot be edited because it is either under review, appr…" at bounding box center [756, 398] width 1512 height 797
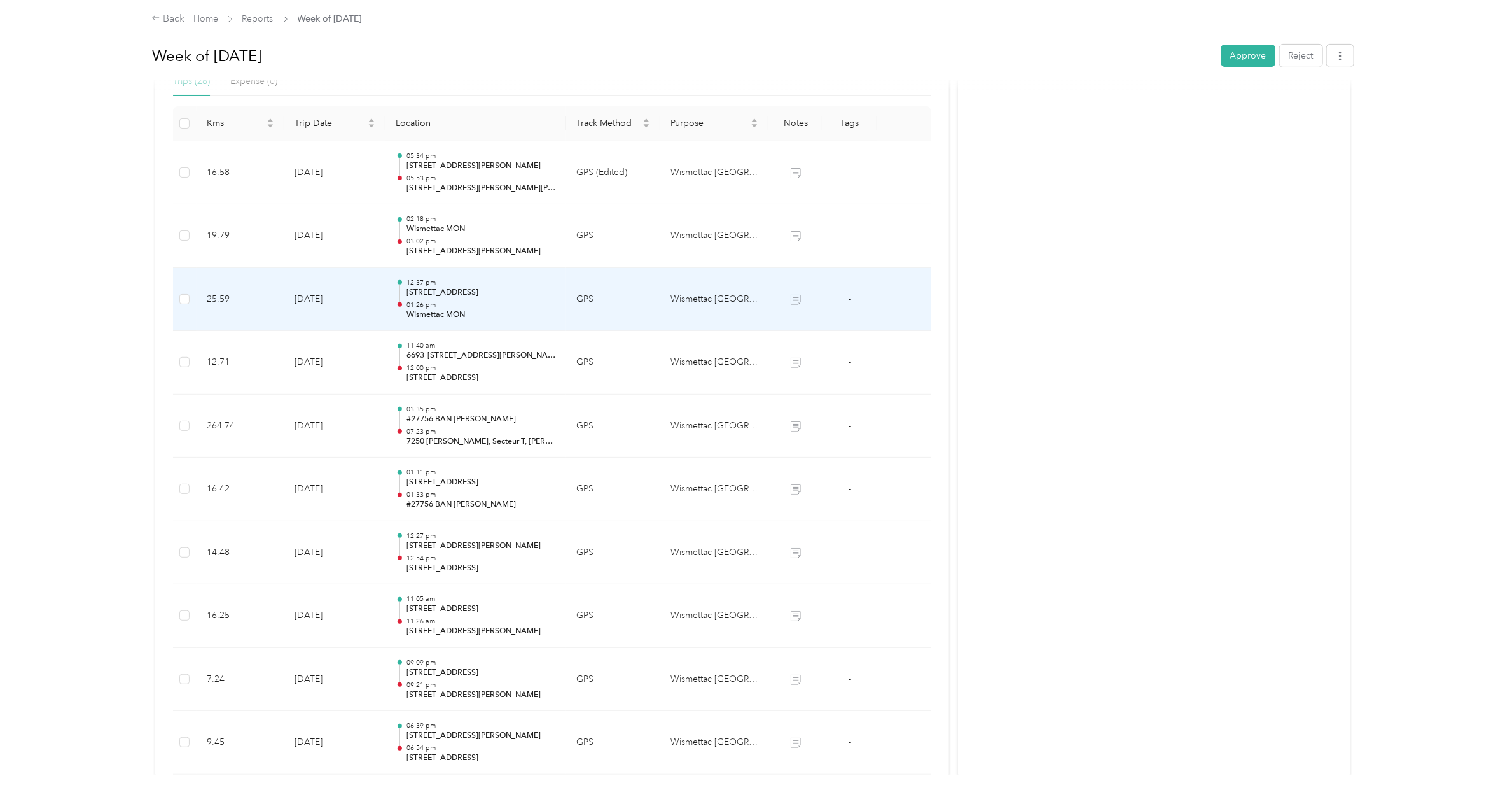
click at [446, 291] on p "[STREET_ADDRESS]" at bounding box center [481, 292] width 149 height 11
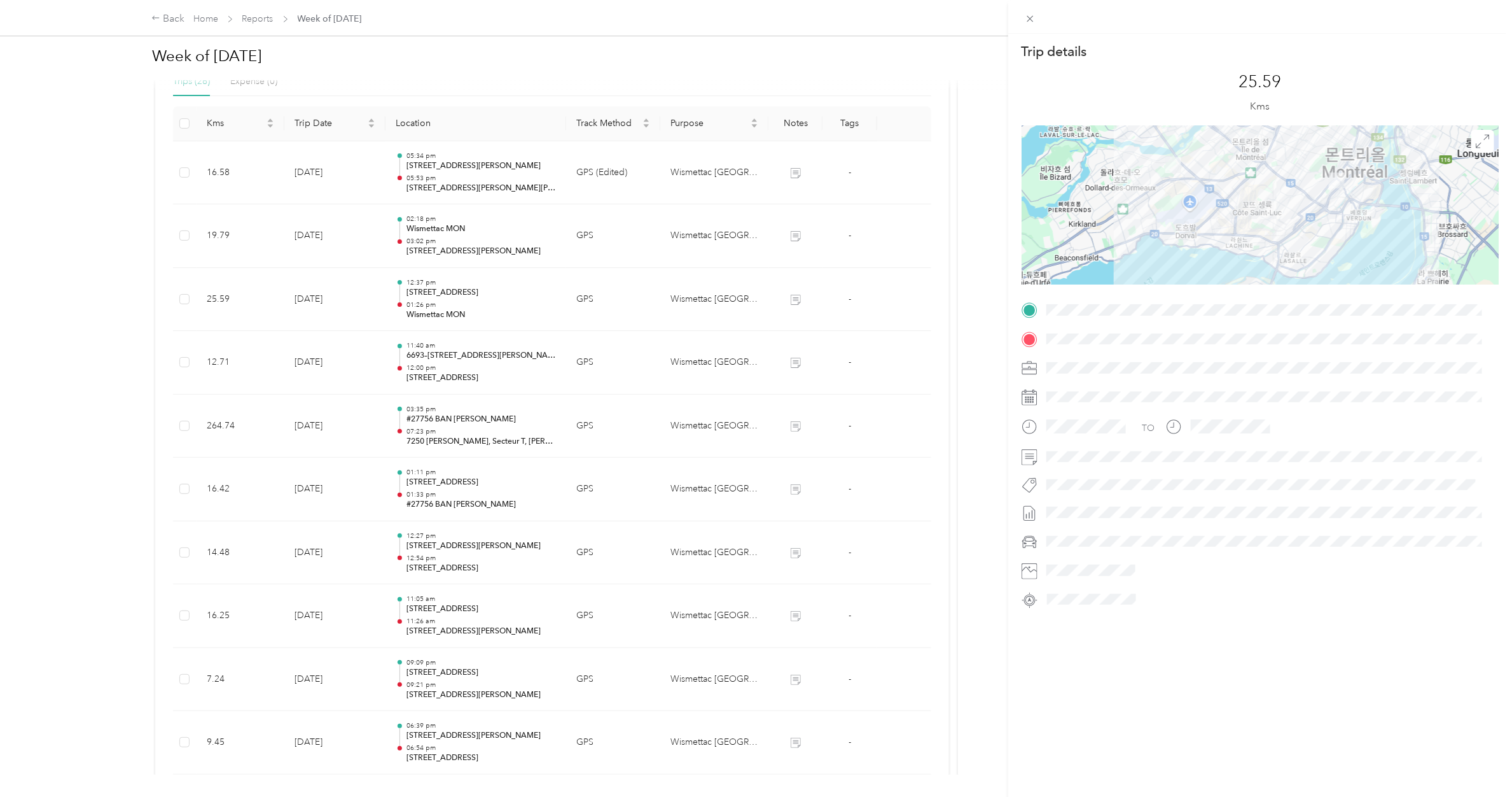
click at [446, 237] on div "Trip details This trip cannot be edited because it is either under review, appr…" at bounding box center [756, 398] width 1512 height 797
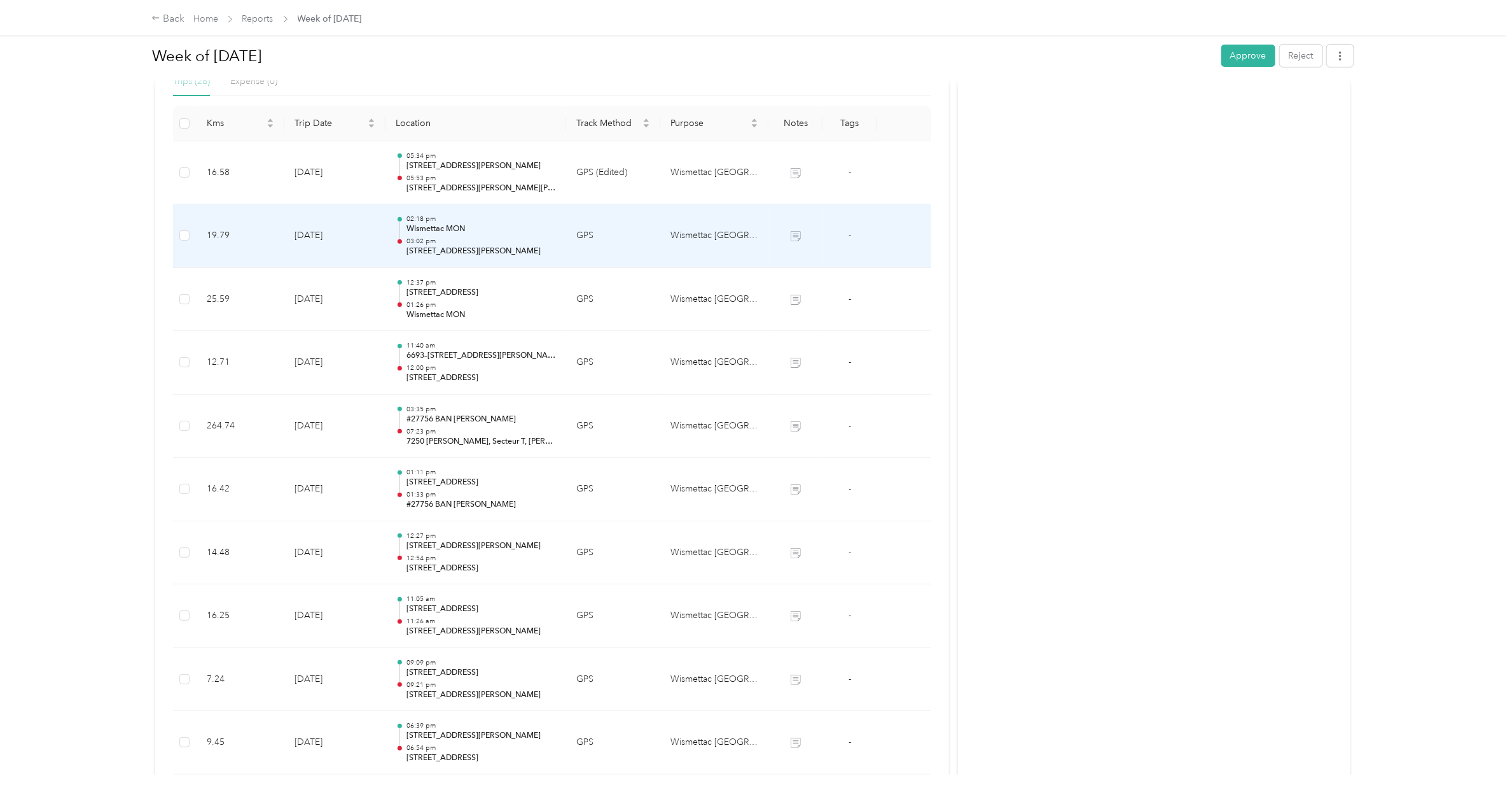
click at [440, 240] on p "03:02 pm" at bounding box center [481, 241] width 149 height 9
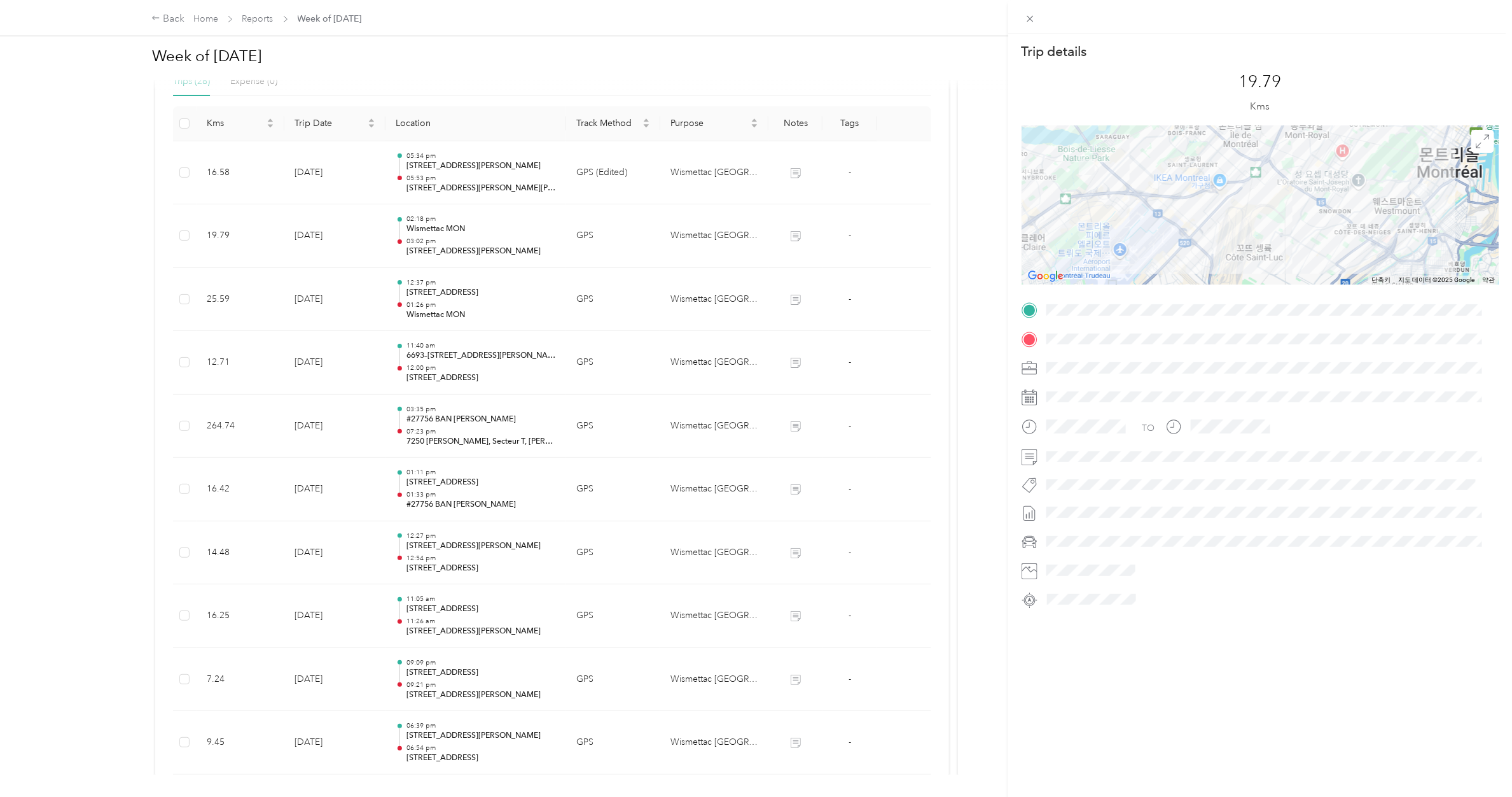
click at [464, 167] on div "Trip details This trip cannot be edited because it is either under review, appr…" at bounding box center [756, 398] width 1512 height 797
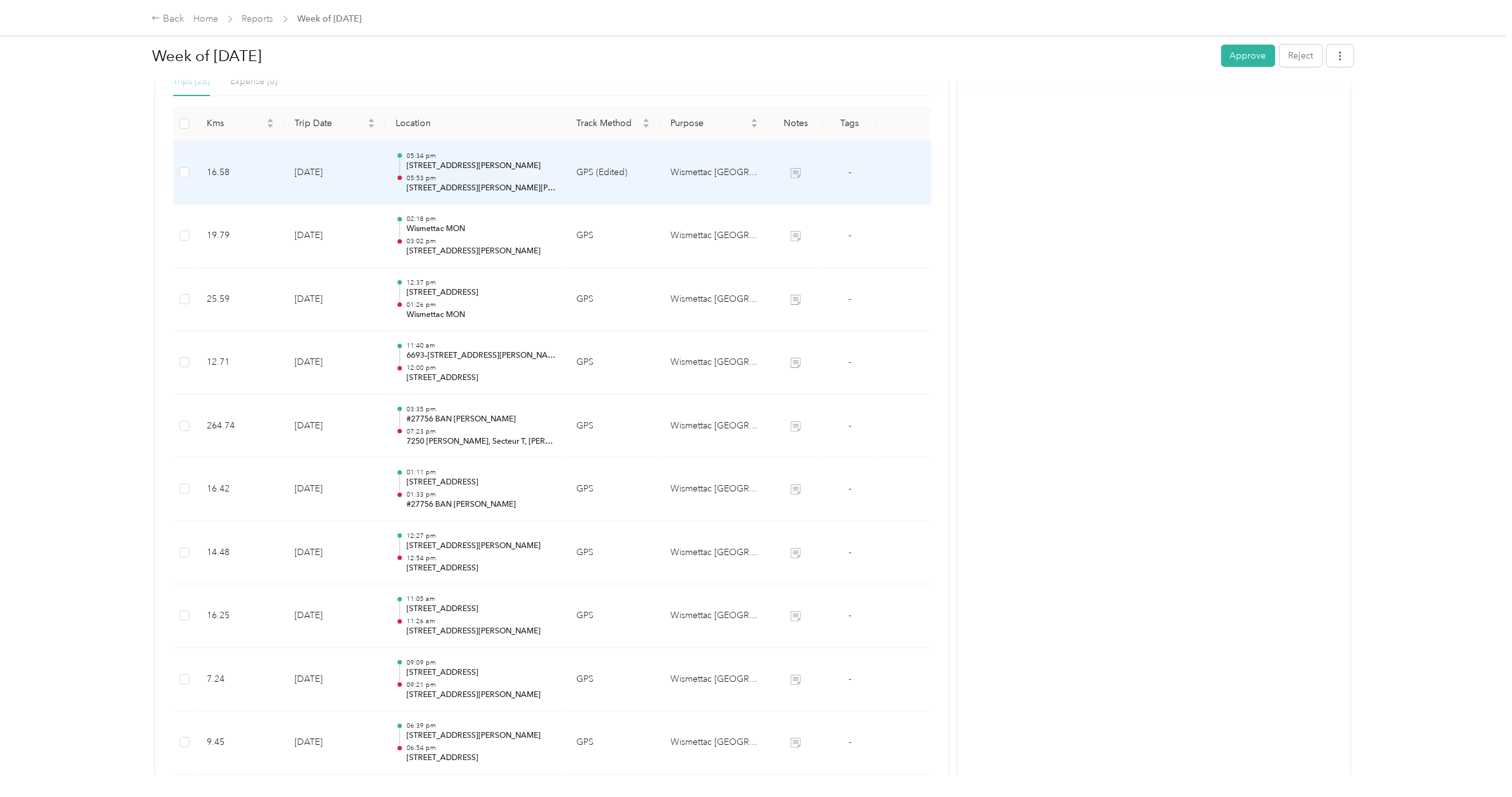
click at [464, 167] on p "[STREET_ADDRESS][PERSON_NAME]" at bounding box center [481, 165] width 149 height 11
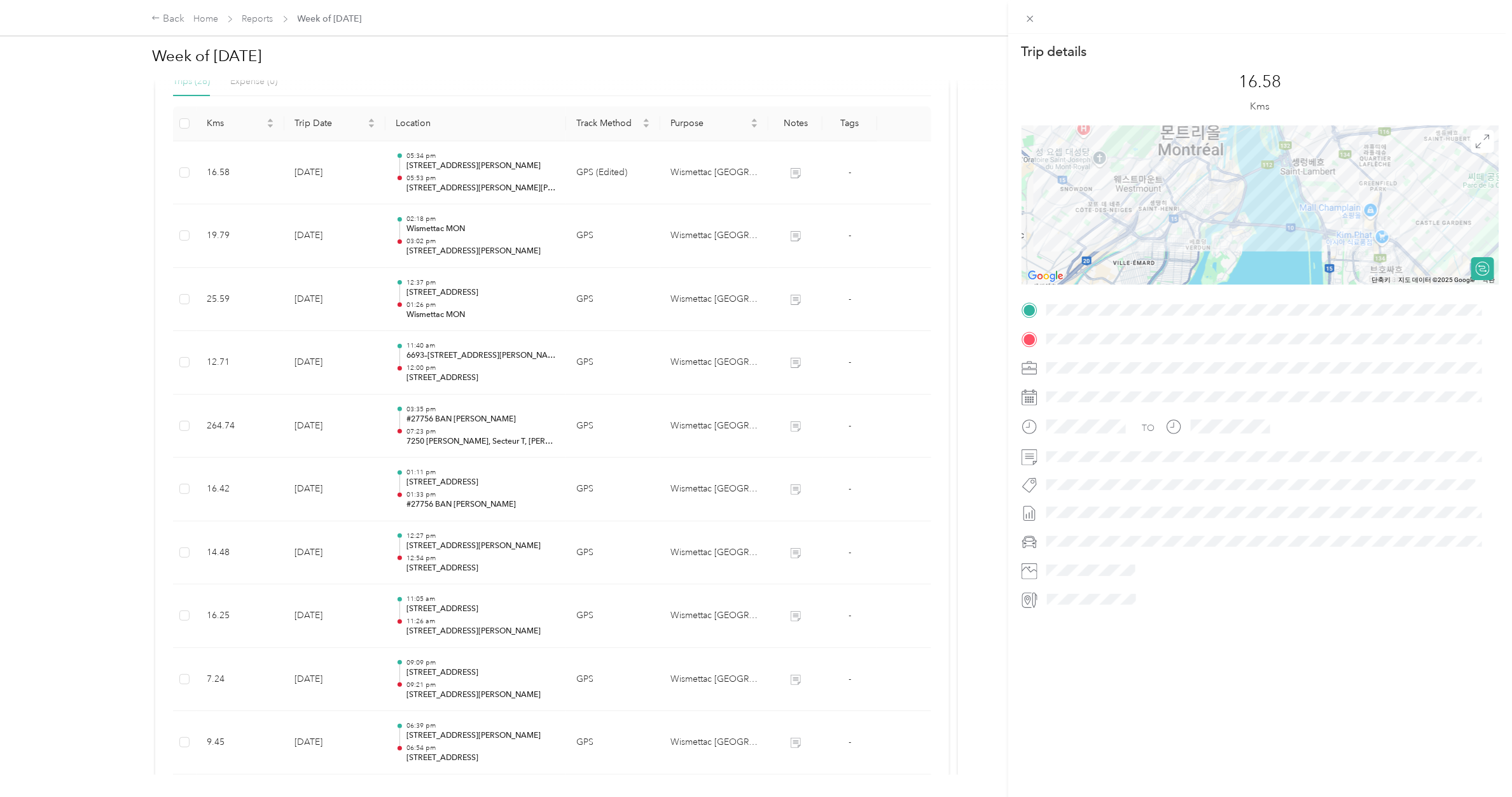
click at [464, 167] on div "Trip details This trip cannot be edited because it is either under review, appr…" at bounding box center [756, 398] width 1512 height 797
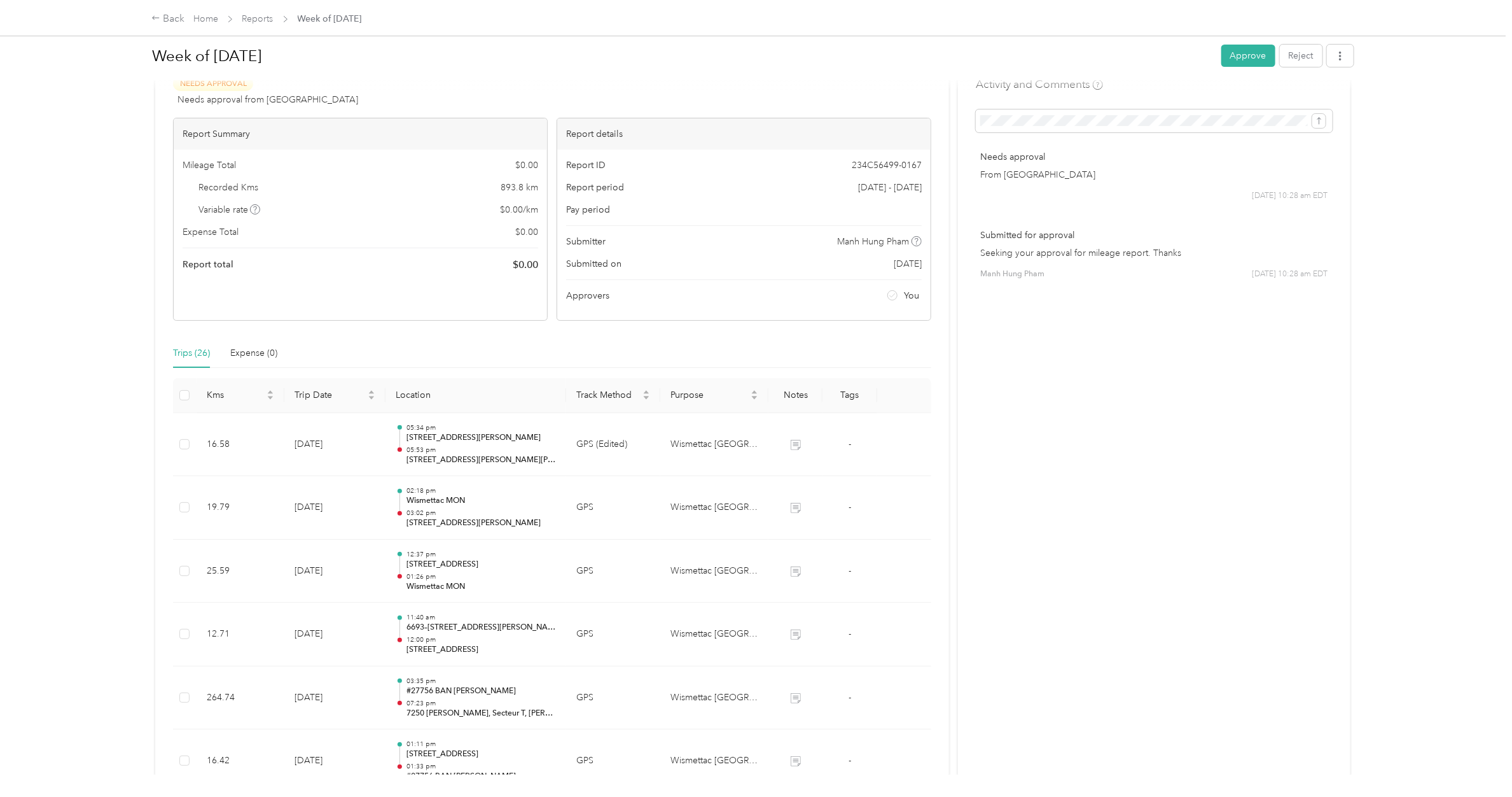
scroll to position [0, 0]
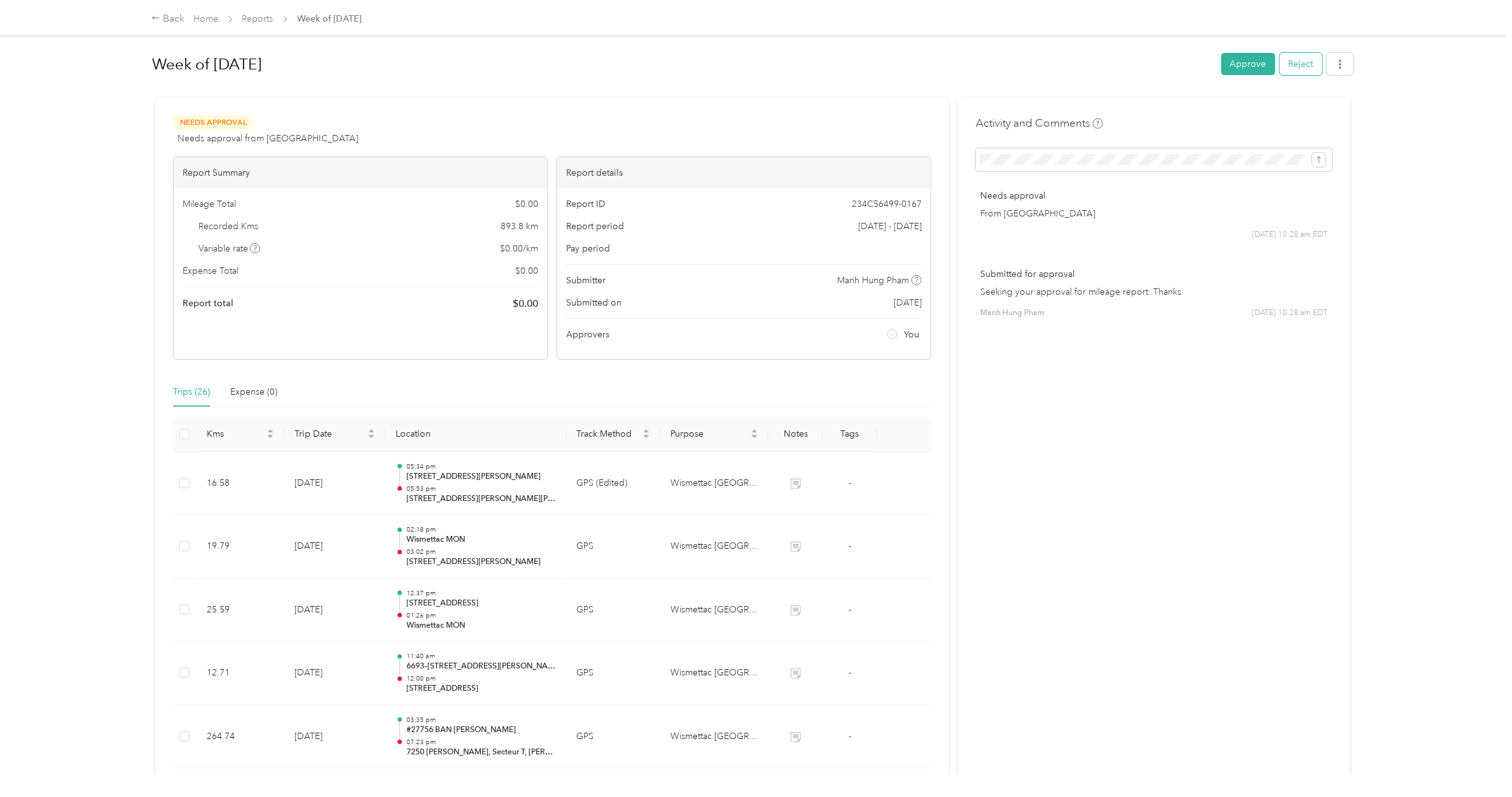
click at [1002, 66] on button "Reject" at bounding box center [1302, 64] width 43 height 22
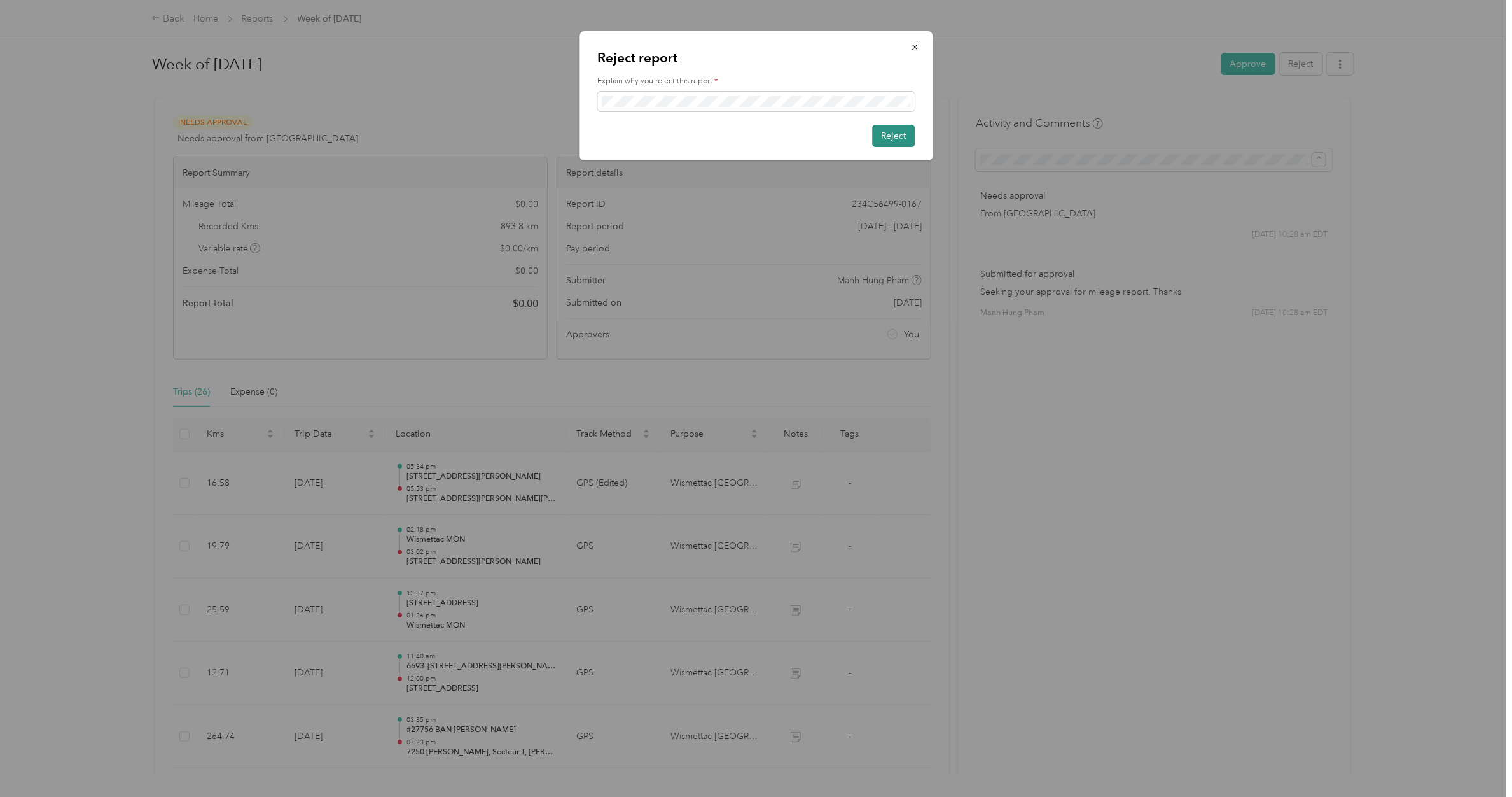
click at [886, 136] on button "Reject" at bounding box center [894, 136] width 43 height 22
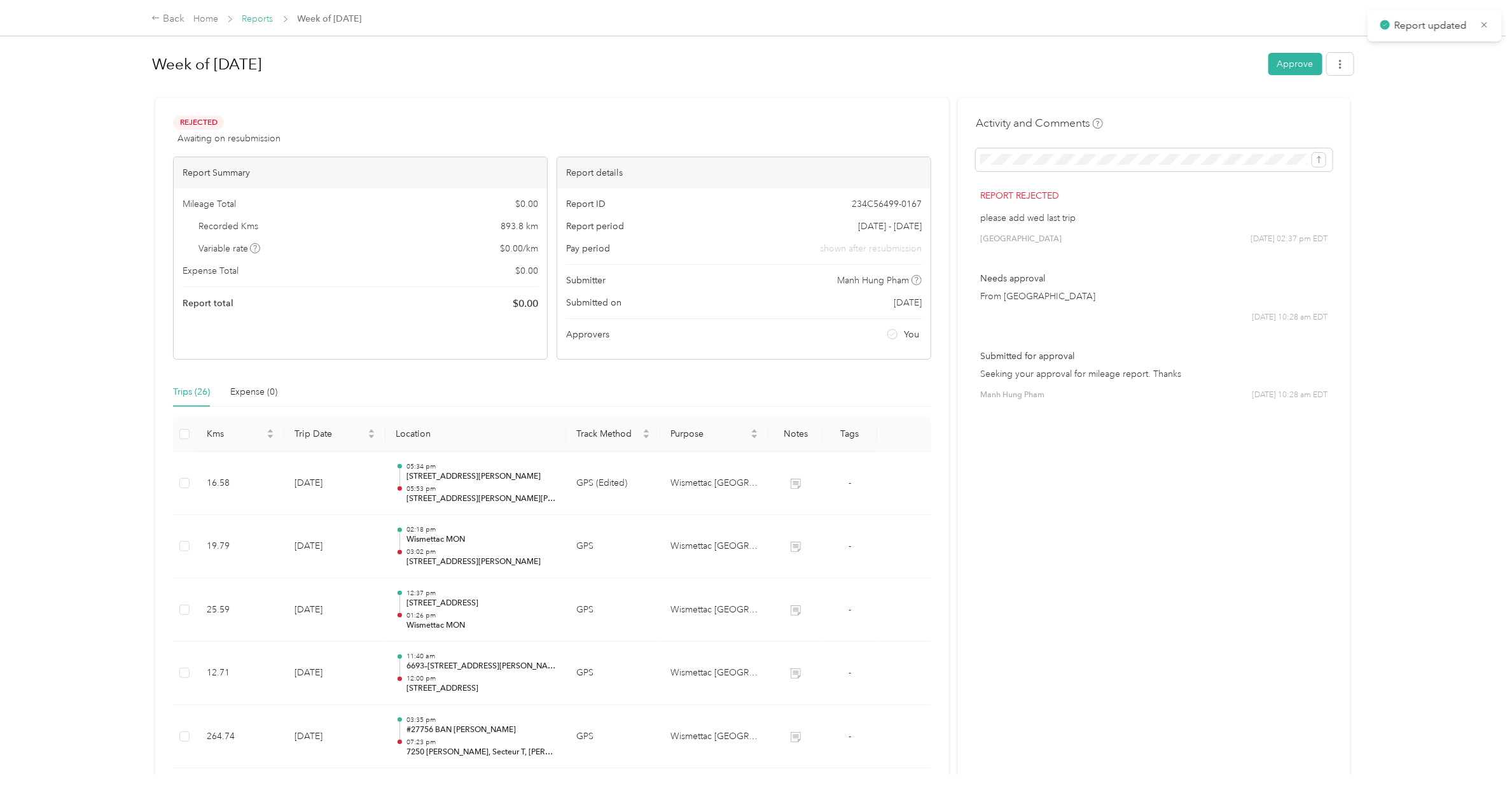
click at [250, 22] on link "Reports" at bounding box center [258, 18] width 31 height 11
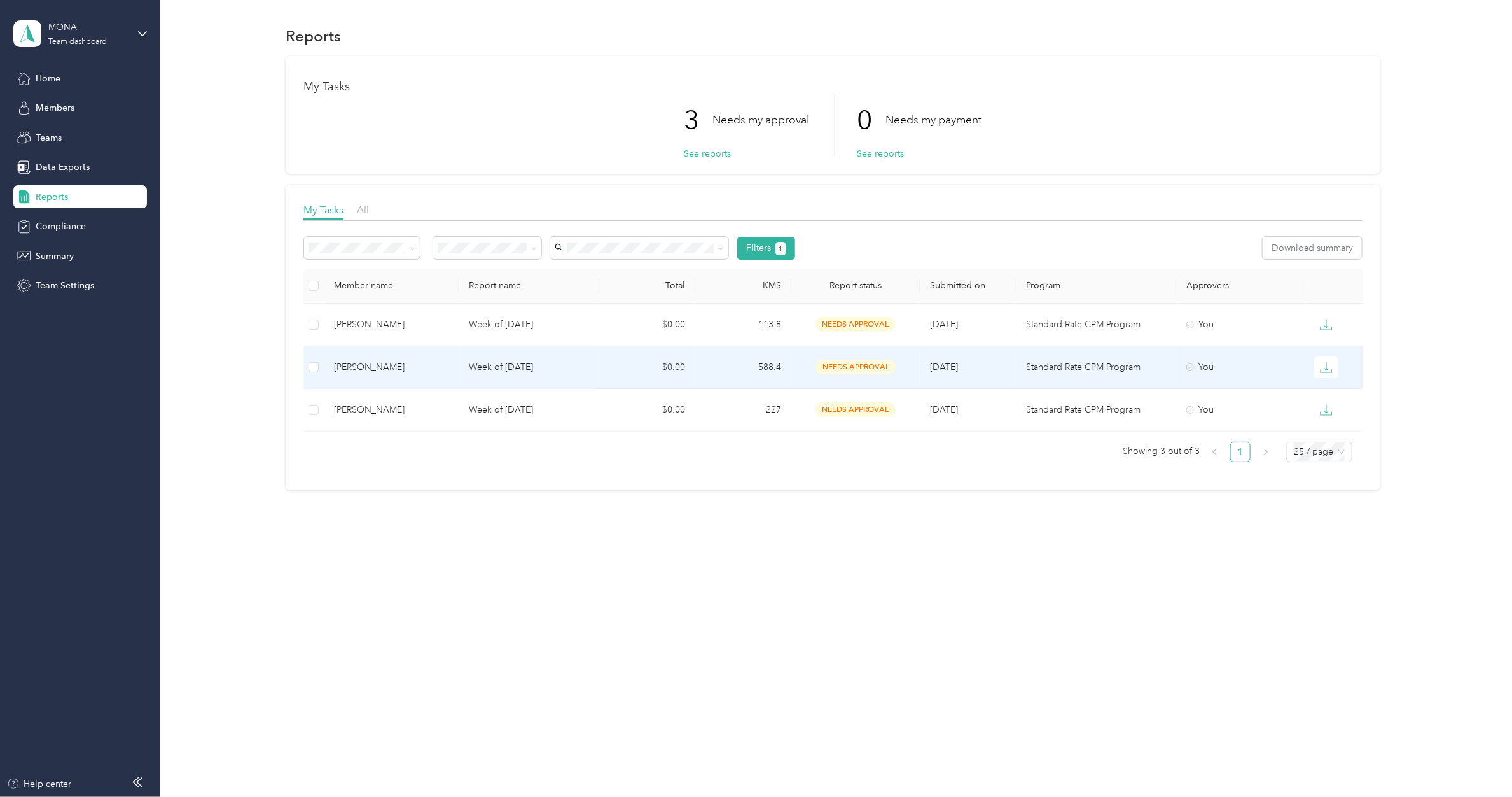
click at [497, 374] on td "Week of [DATE]" at bounding box center [529, 367] width 142 height 43
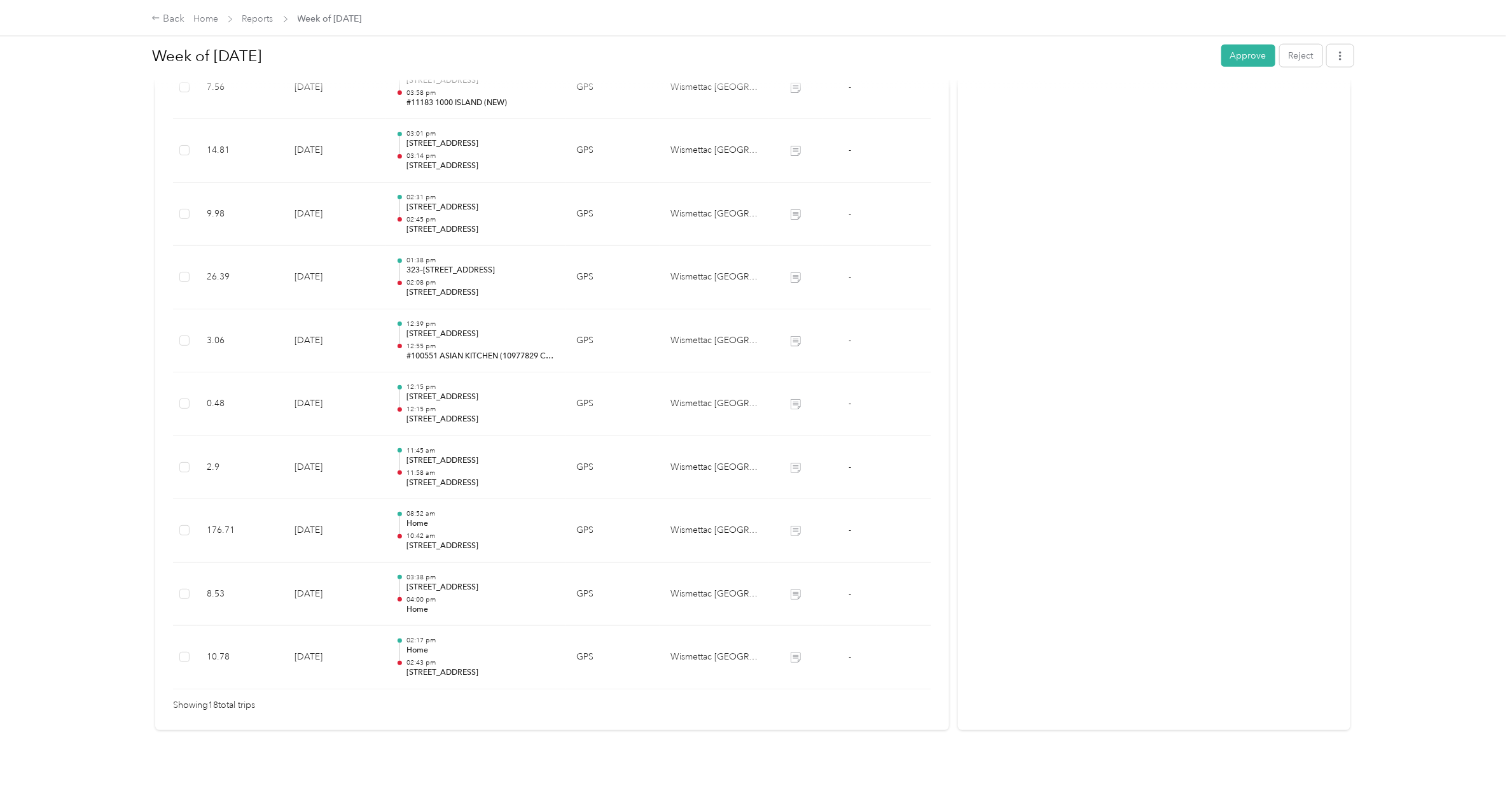
scroll to position [917, 0]
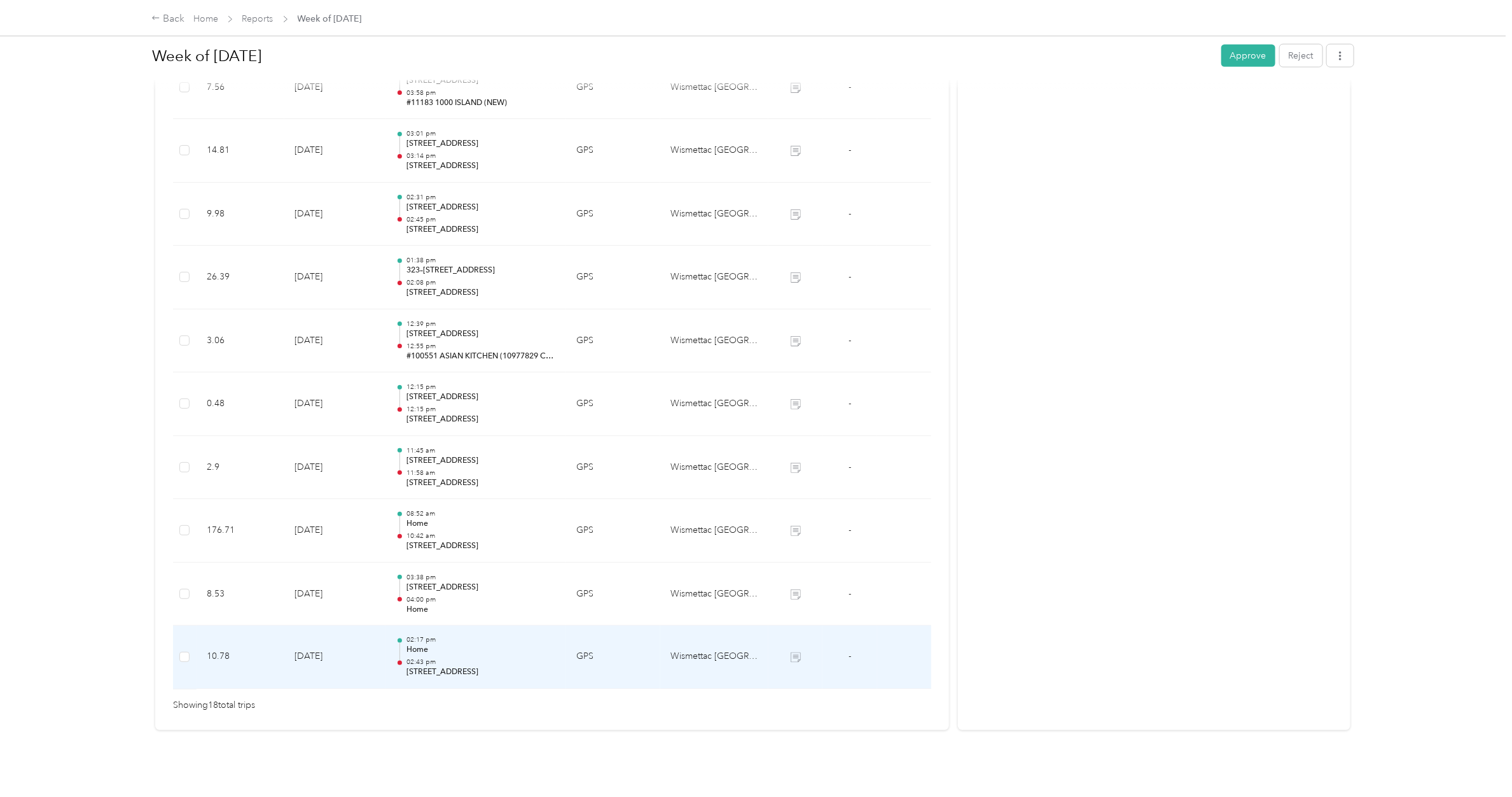
click at [399, 472] on div at bounding box center [399, 652] width 1 height 18
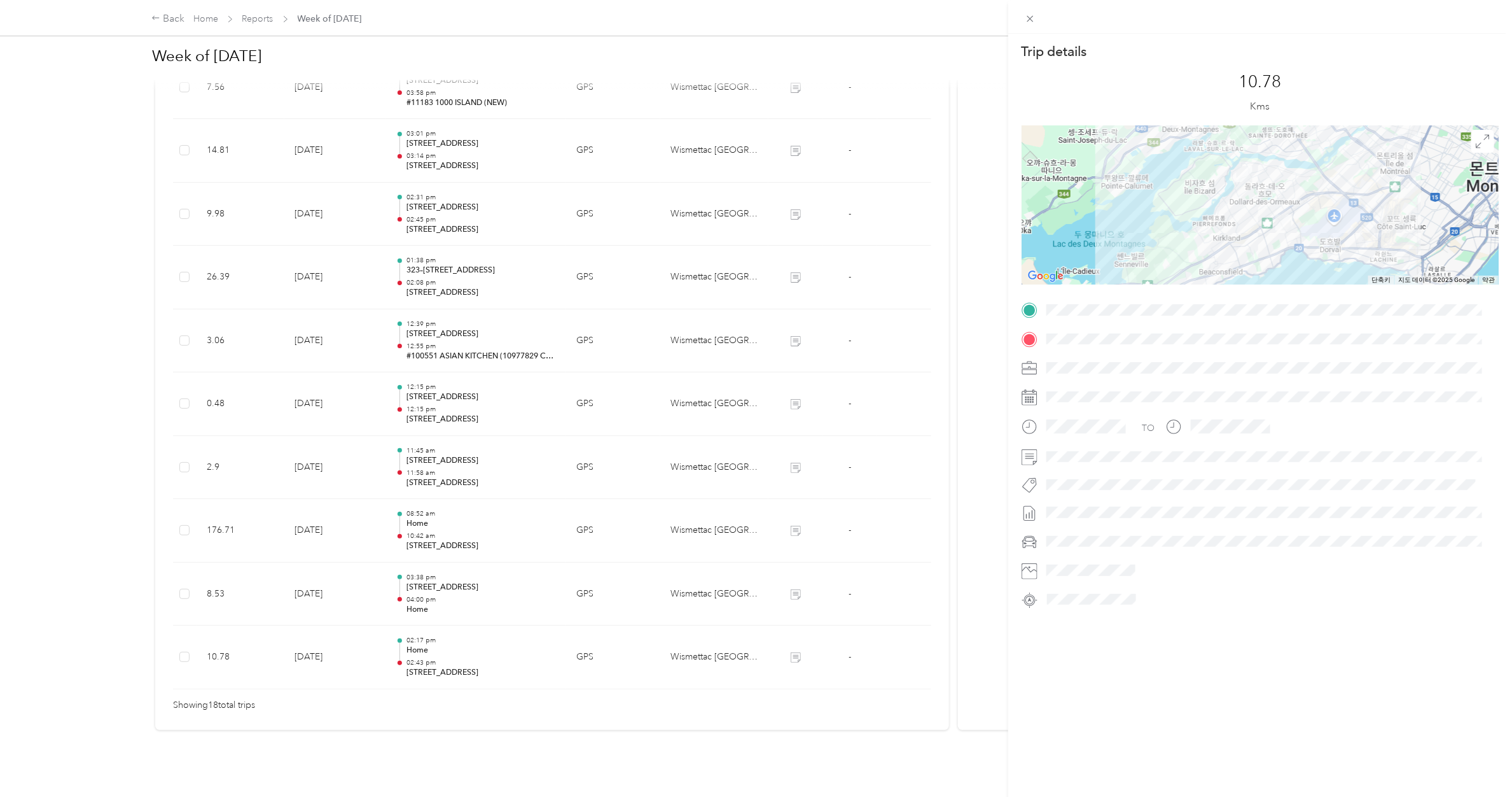
click at [412, 472] on div "Trip details This trip cannot be edited because it is either under review, appr…" at bounding box center [756, 398] width 1512 height 797
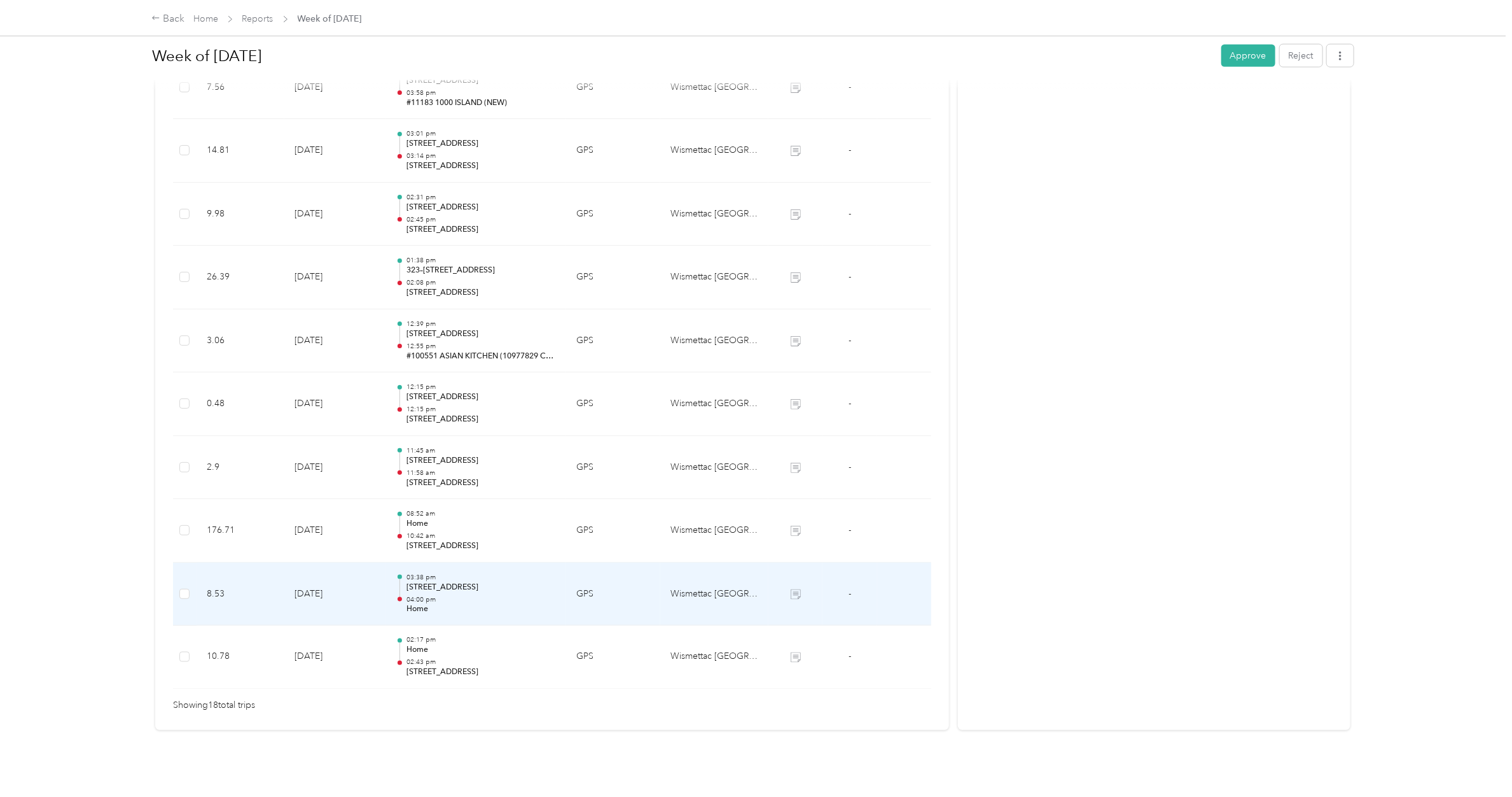
click at [412, 472] on p "04:00 pm" at bounding box center [481, 599] width 149 height 9
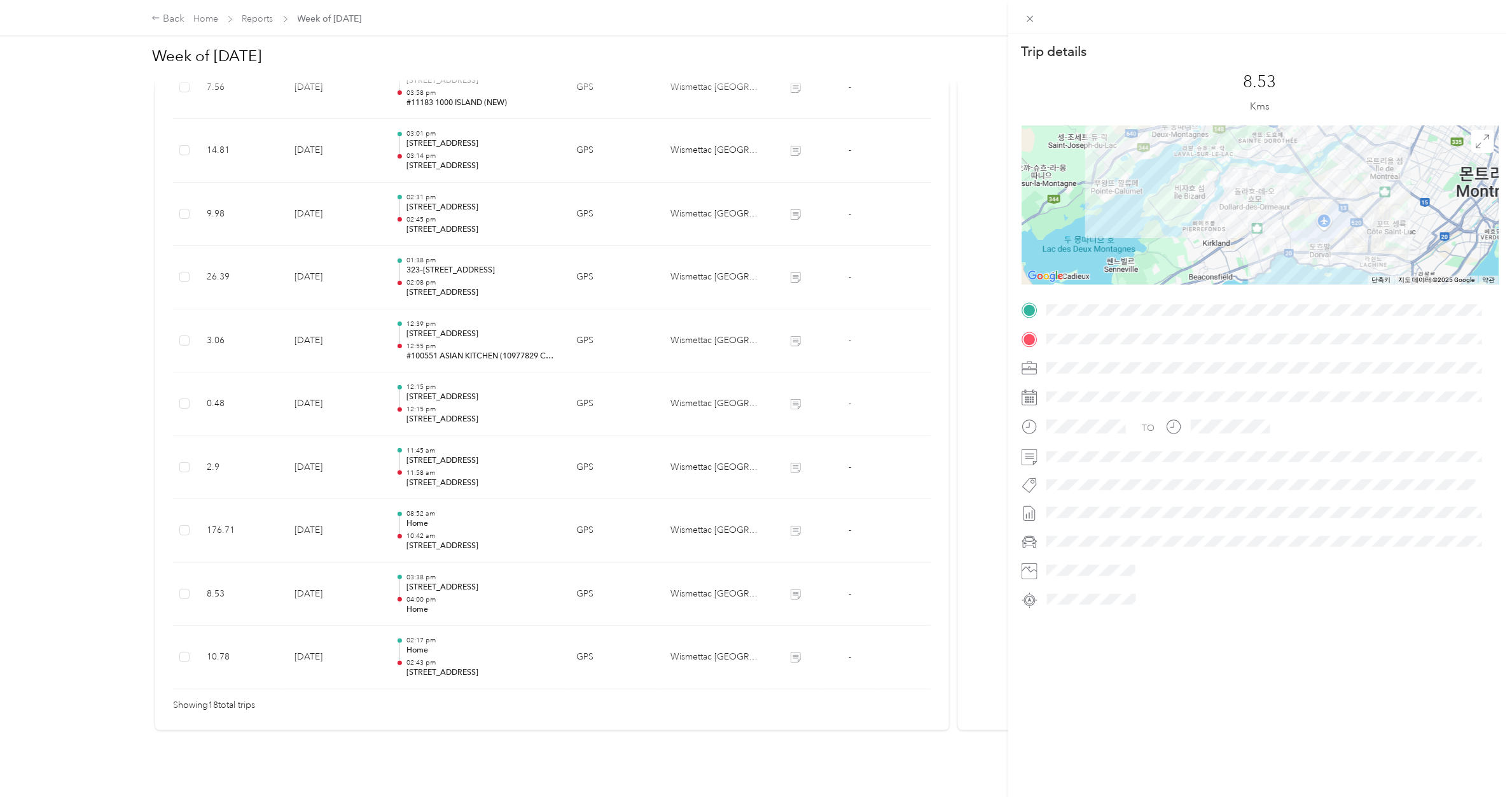
click at [447, 472] on div "Trip details This trip cannot be edited because it is either under review, appr…" at bounding box center [756, 398] width 1512 height 797
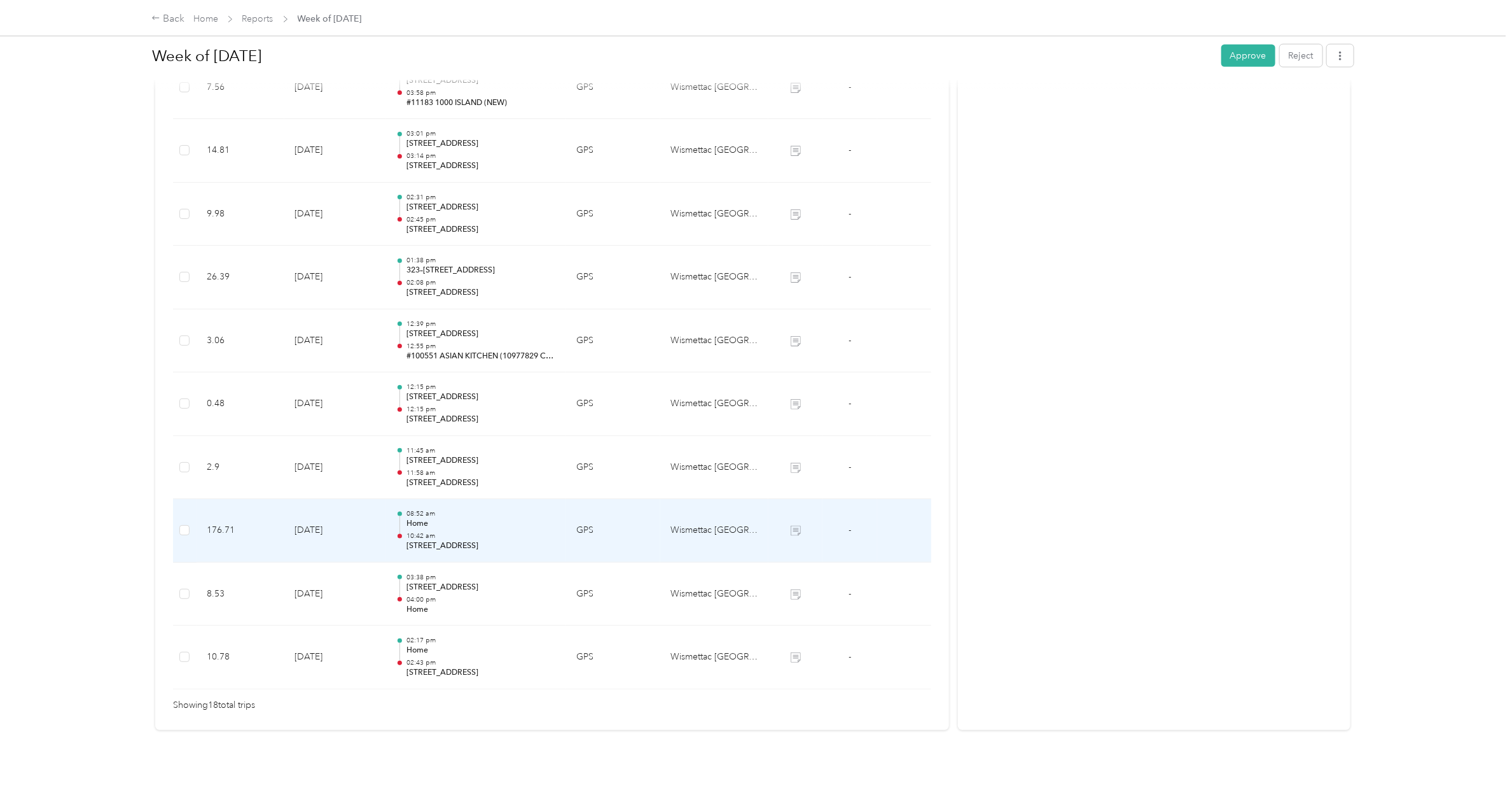
click at [447, 472] on p "10:42 am" at bounding box center [481, 536] width 149 height 9
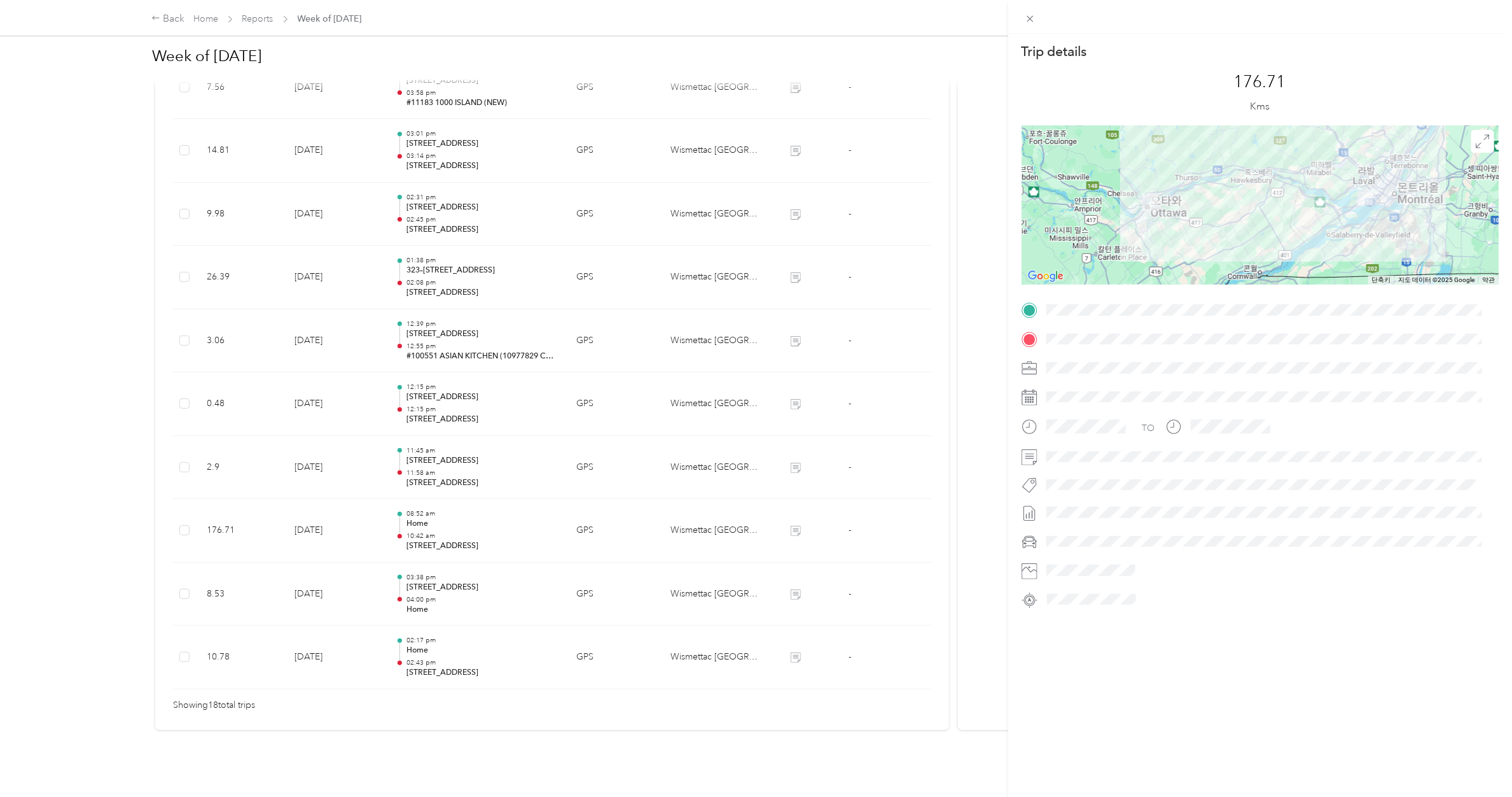
click at [420, 472] on div "Trip details This trip cannot be edited because it is either under review, appr…" at bounding box center [756, 398] width 1512 height 797
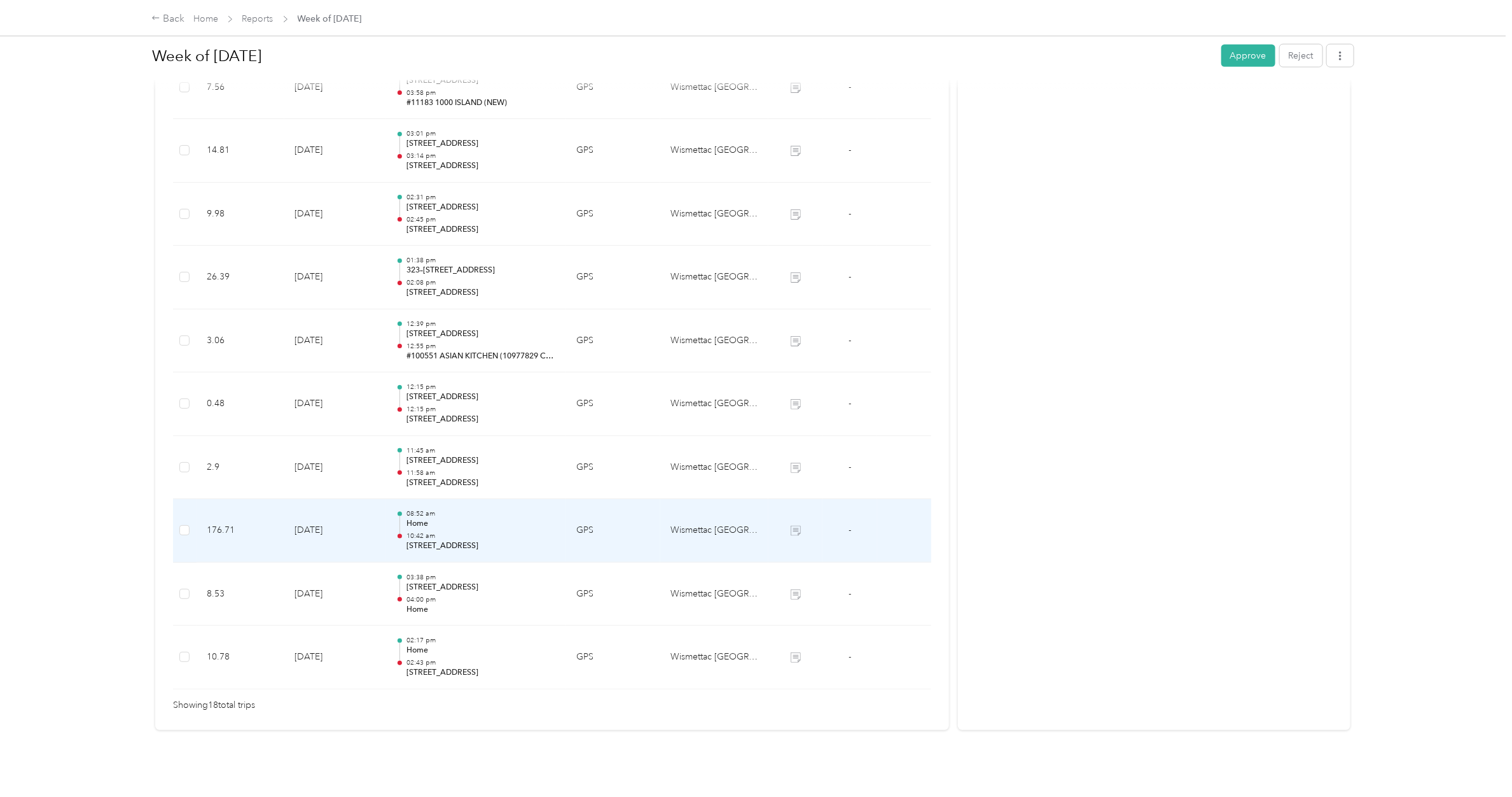
click at [420, 472] on p "10:42 am" at bounding box center [481, 536] width 149 height 9
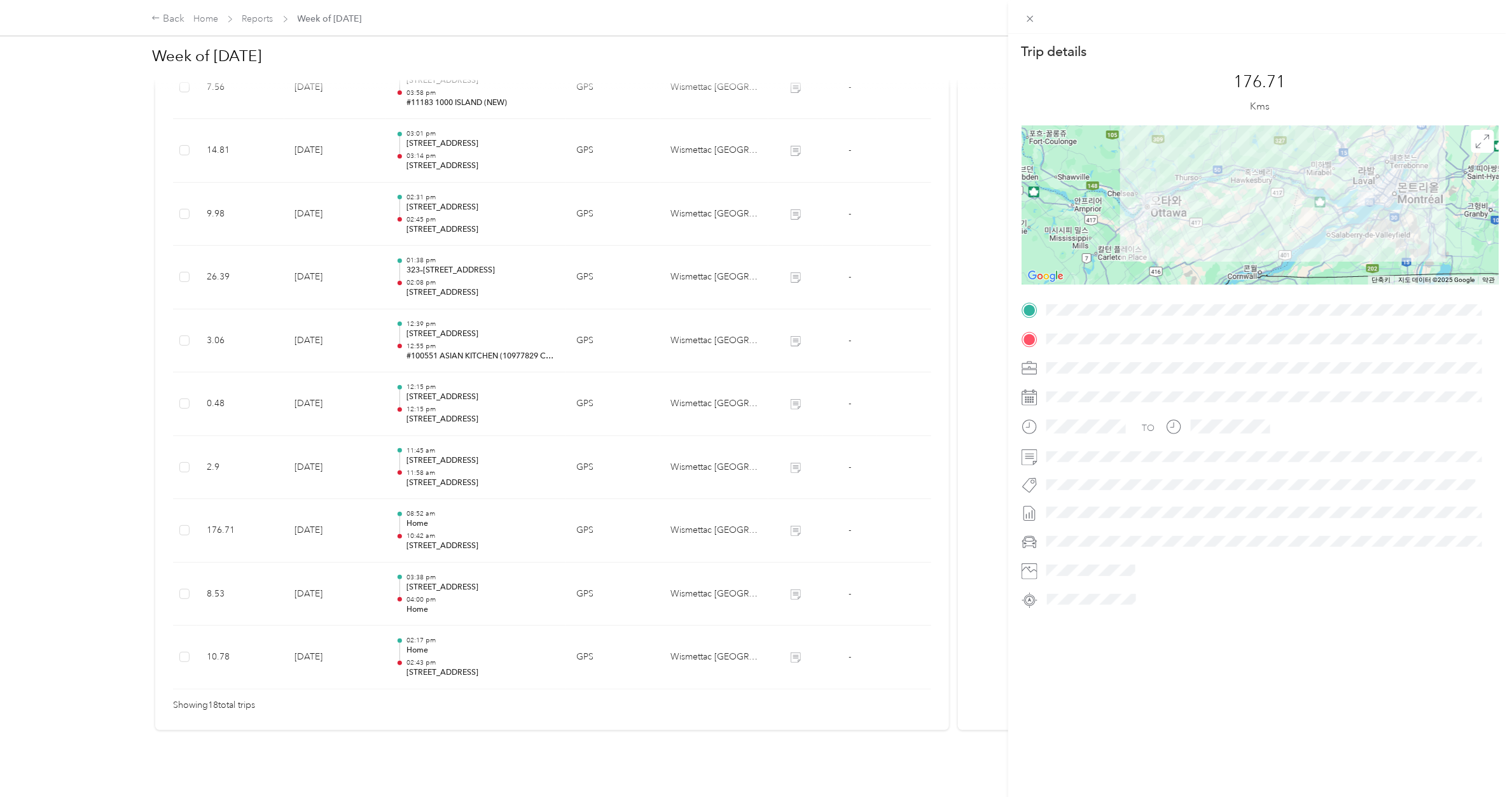
click at [425, 472] on div "Trip details This trip cannot be edited because it is either under review, appr…" at bounding box center [756, 398] width 1512 height 797
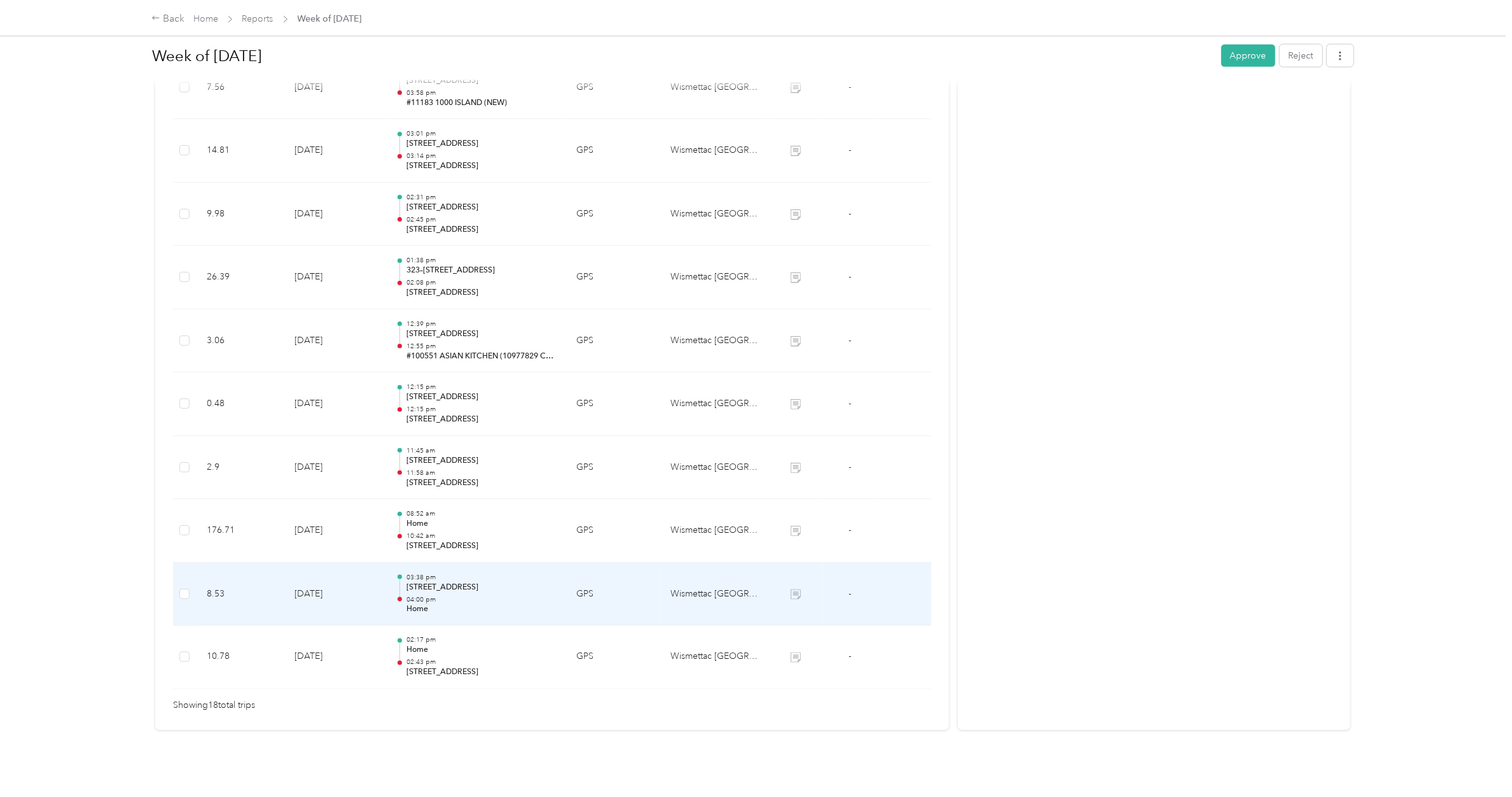
click at [425, 472] on p "[STREET_ADDRESS]" at bounding box center [481, 587] width 149 height 11
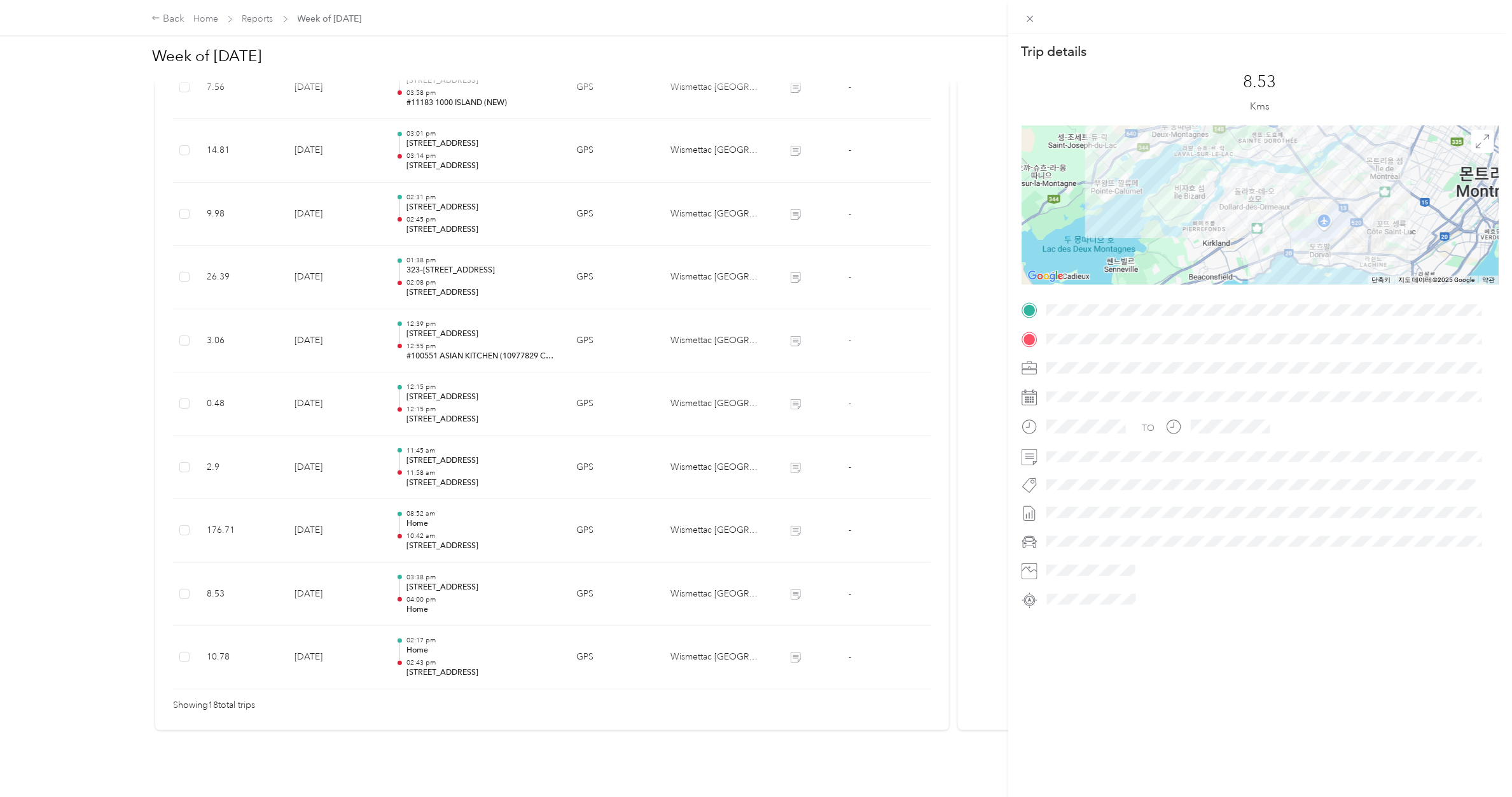
click at [425, 472] on div "Trip details This trip cannot be edited because it is either under review, appr…" at bounding box center [756, 398] width 1512 height 797
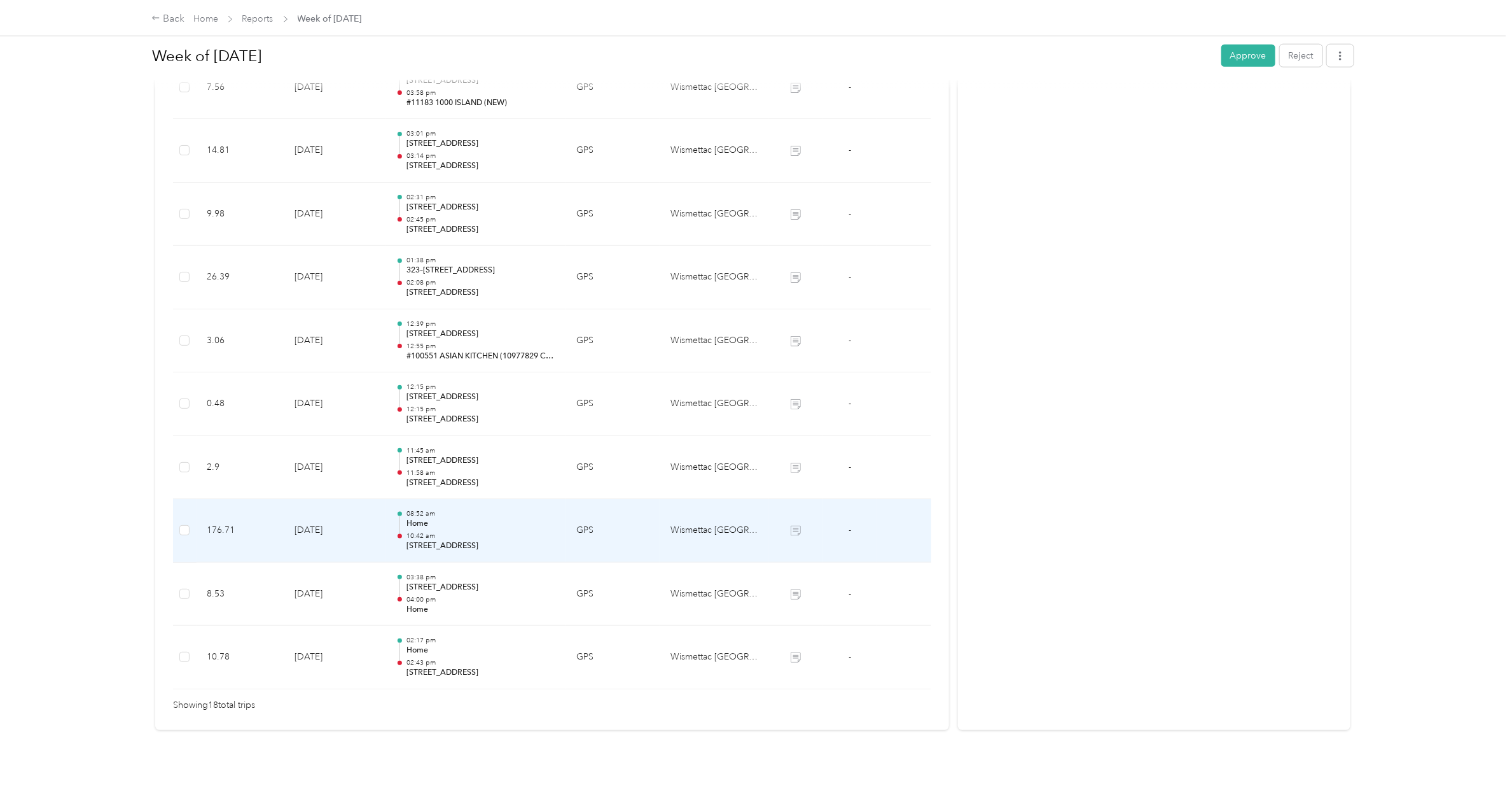
click at [425, 472] on p "10:42 am" at bounding box center [481, 536] width 149 height 9
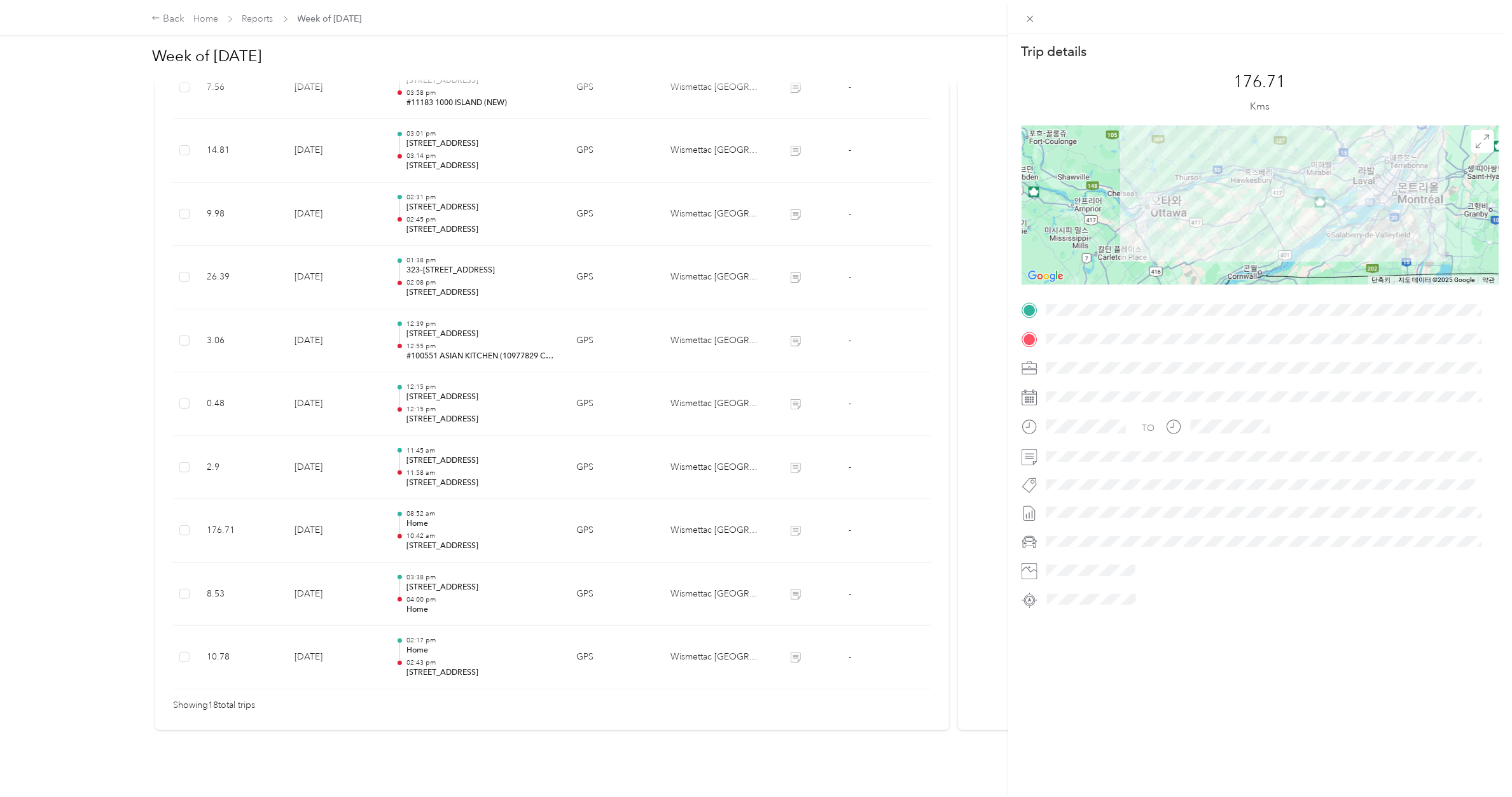
click at [431, 472] on div "Trip details This trip cannot be edited because it is either under review, appr…" at bounding box center [756, 398] width 1512 height 797
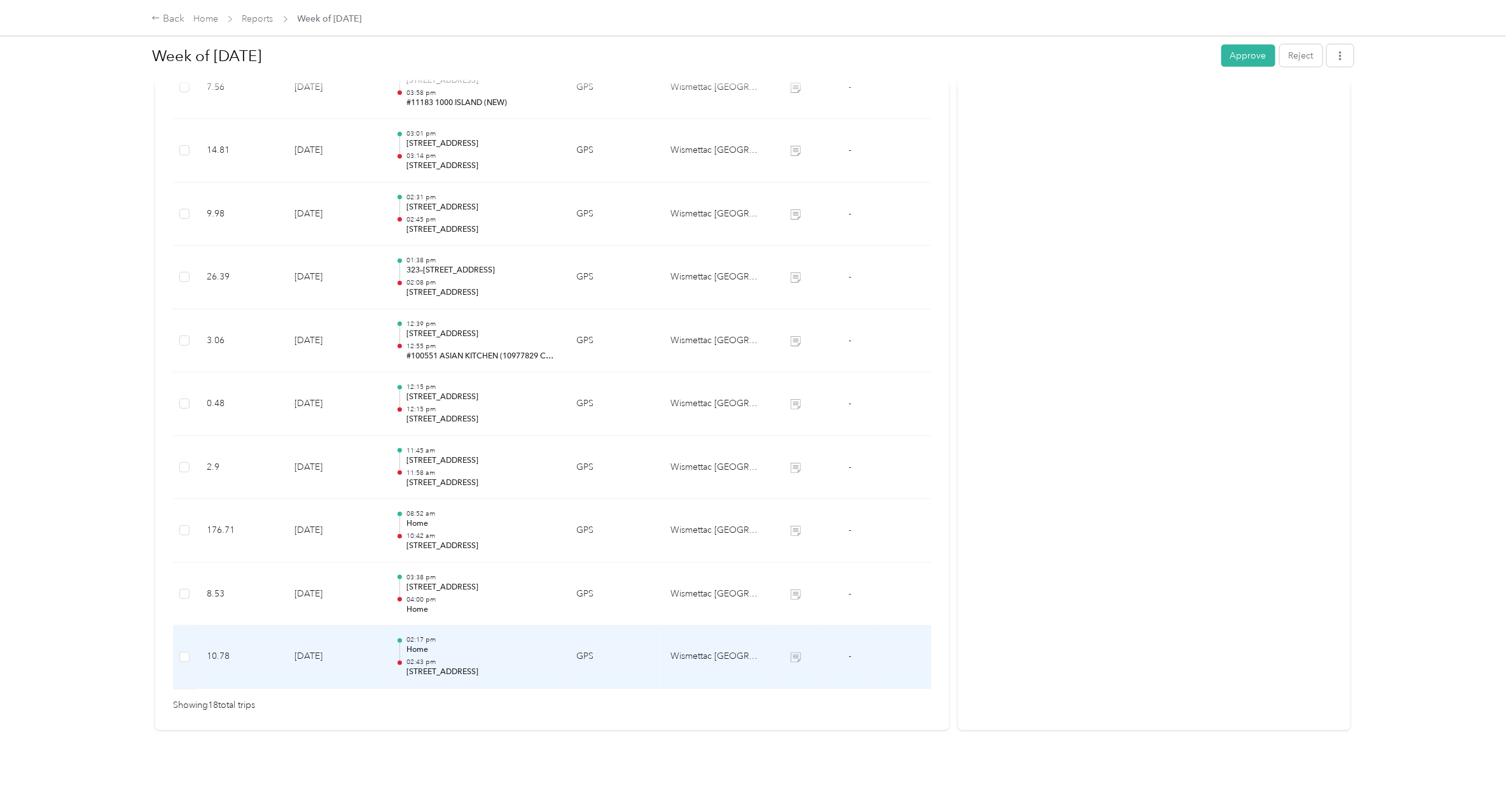
click at [429, 472] on p "02:43 pm" at bounding box center [481, 663] width 149 height 9
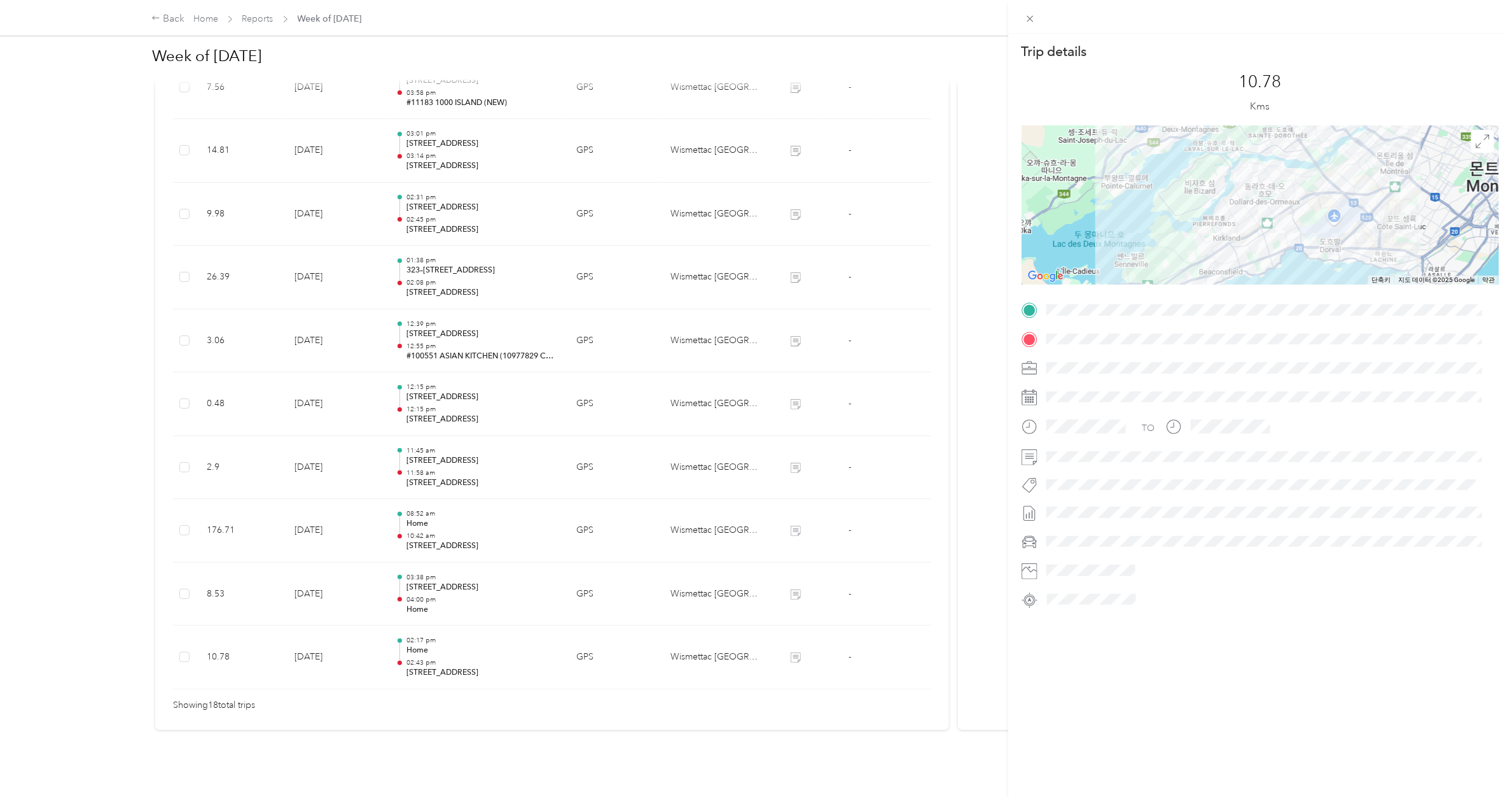
click at [428, 472] on div "Trip details This trip cannot be edited because it is either under review, appr…" at bounding box center [756, 398] width 1512 height 797
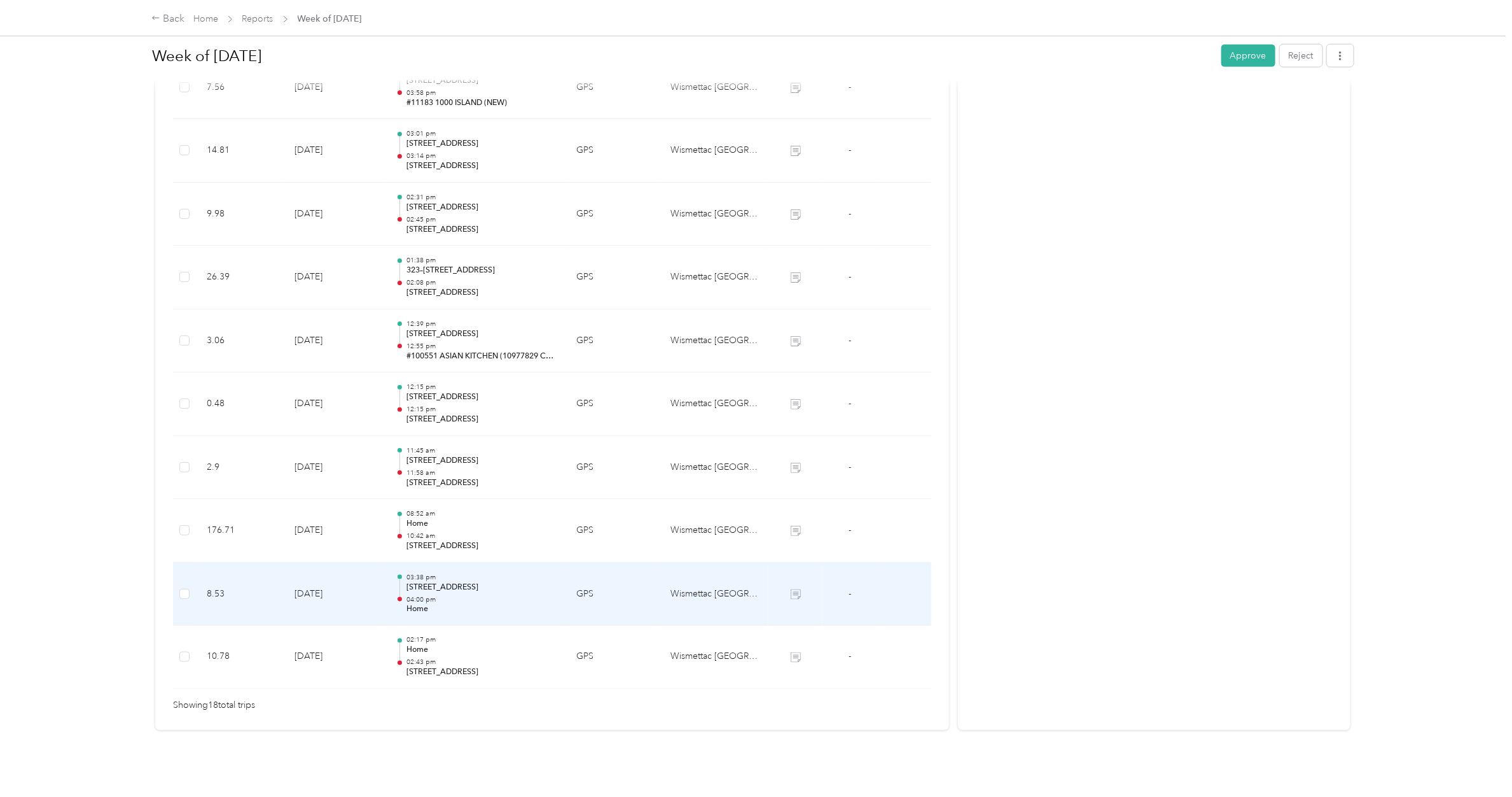
click at [428, 472] on p "[STREET_ADDRESS]" at bounding box center [481, 587] width 149 height 11
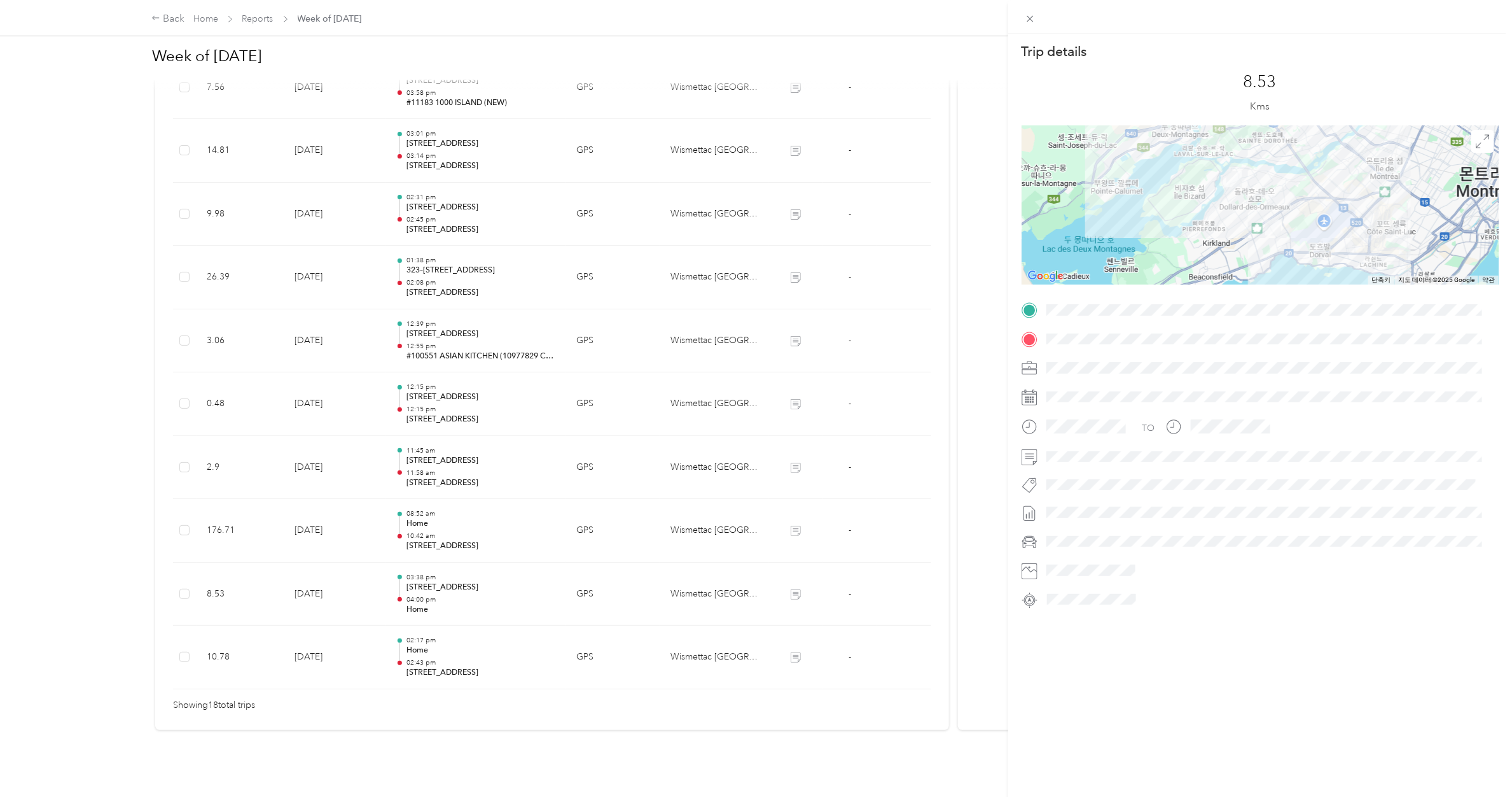
click at [430, 472] on div "Trip details This trip cannot be edited because it is either under review, appr…" at bounding box center [756, 398] width 1512 height 797
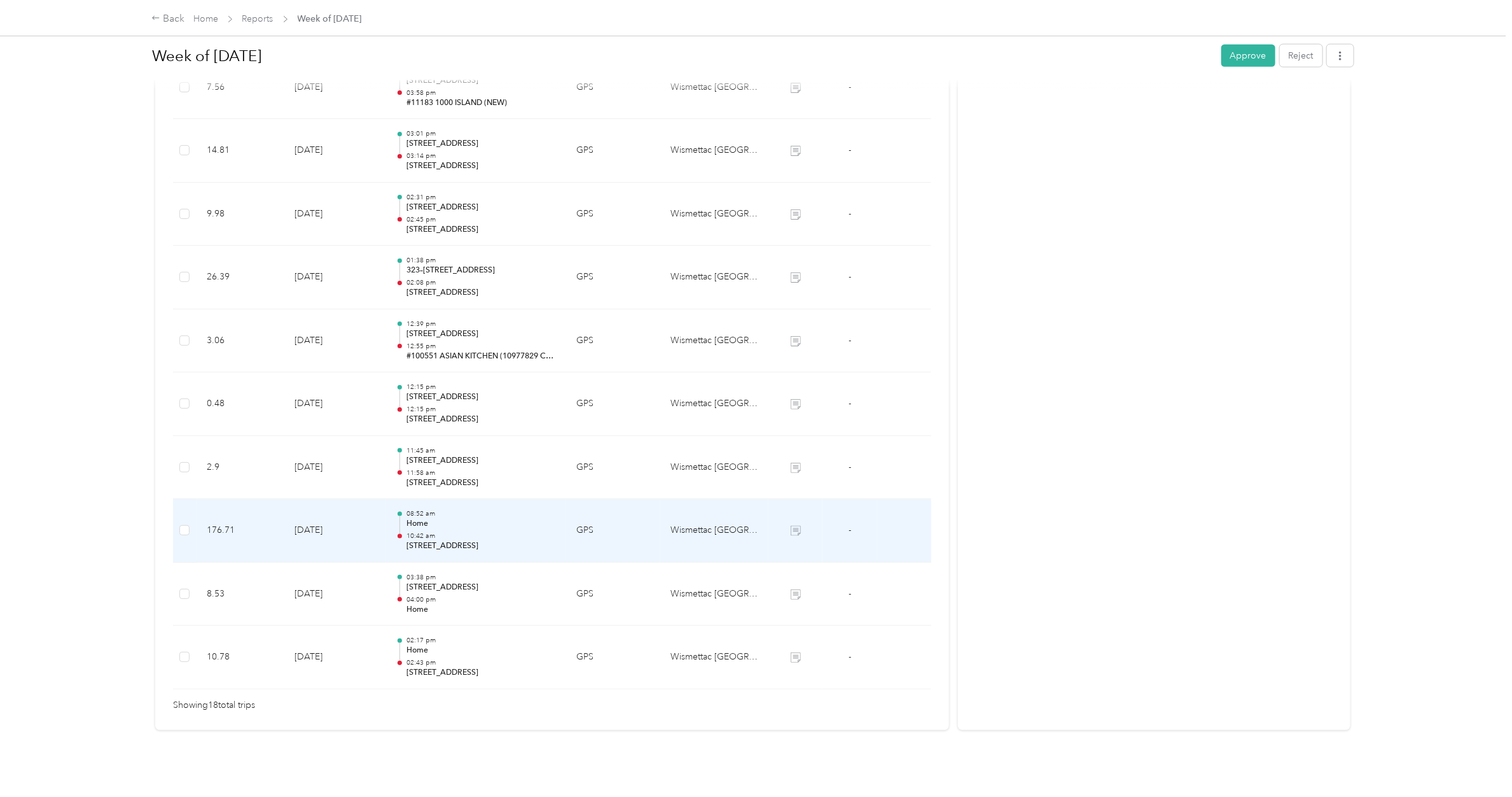
click at [430, 472] on p "10:42 am" at bounding box center [481, 536] width 149 height 9
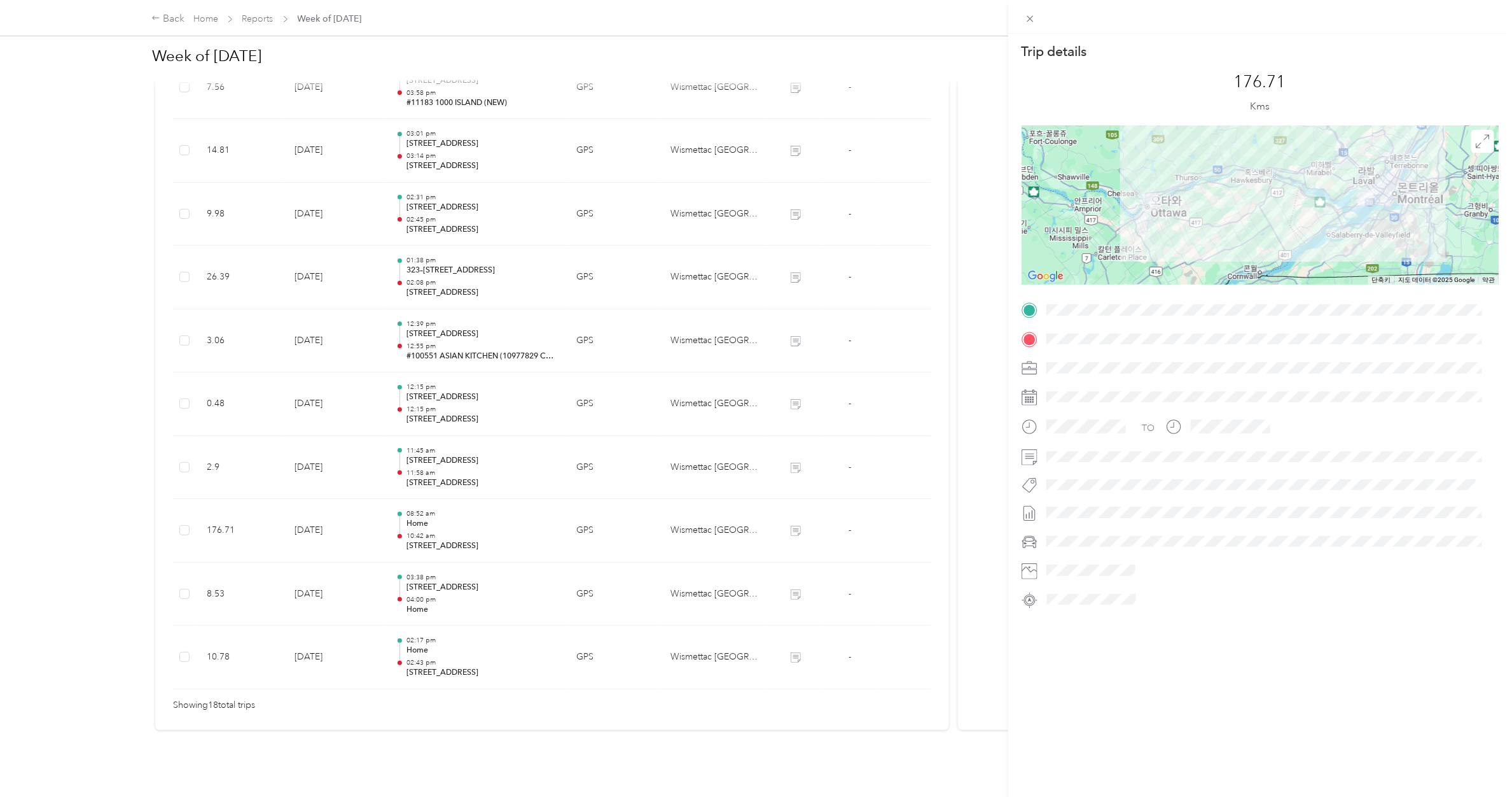
click at [434, 449] on div "Trip details This trip cannot be edited because it is either under review, appr…" at bounding box center [756, 398] width 1512 height 797
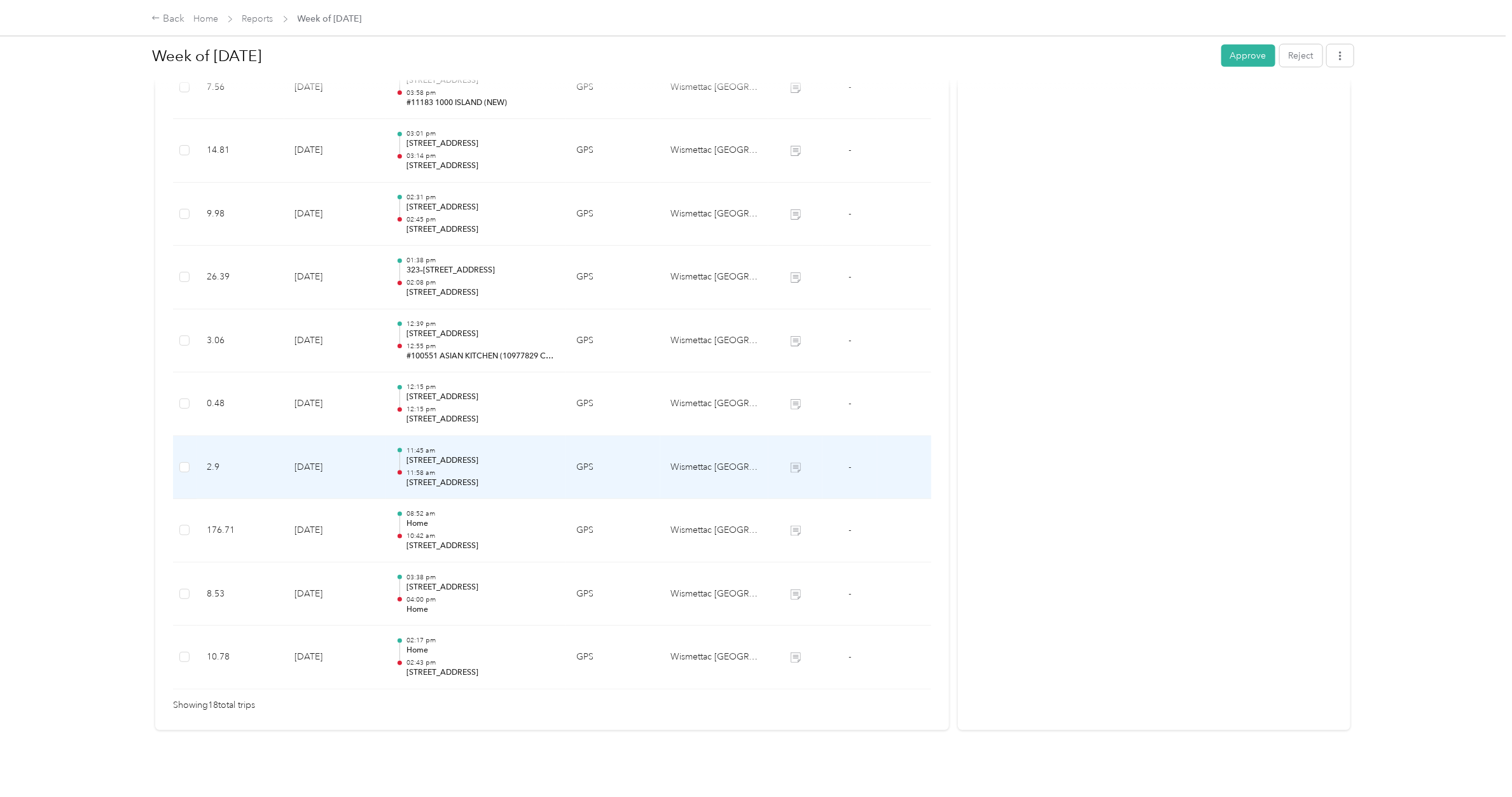
click at [434, 455] on p "[STREET_ADDRESS]" at bounding box center [481, 460] width 149 height 11
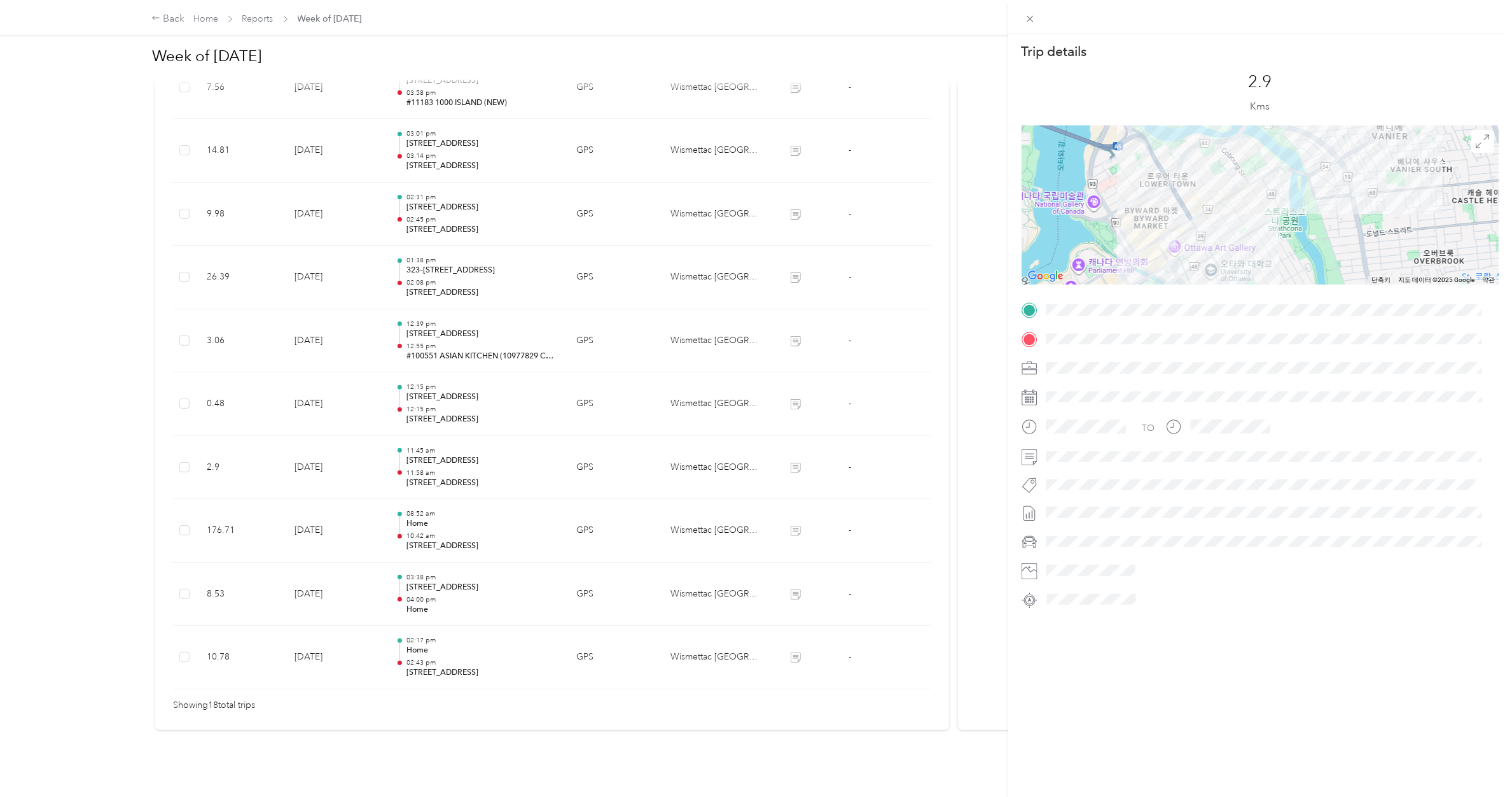
click at [445, 383] on div "Trip details This trip cannot be edited because it is either under review, appr…" at bounding box center [756, 398] width 1512 height 797
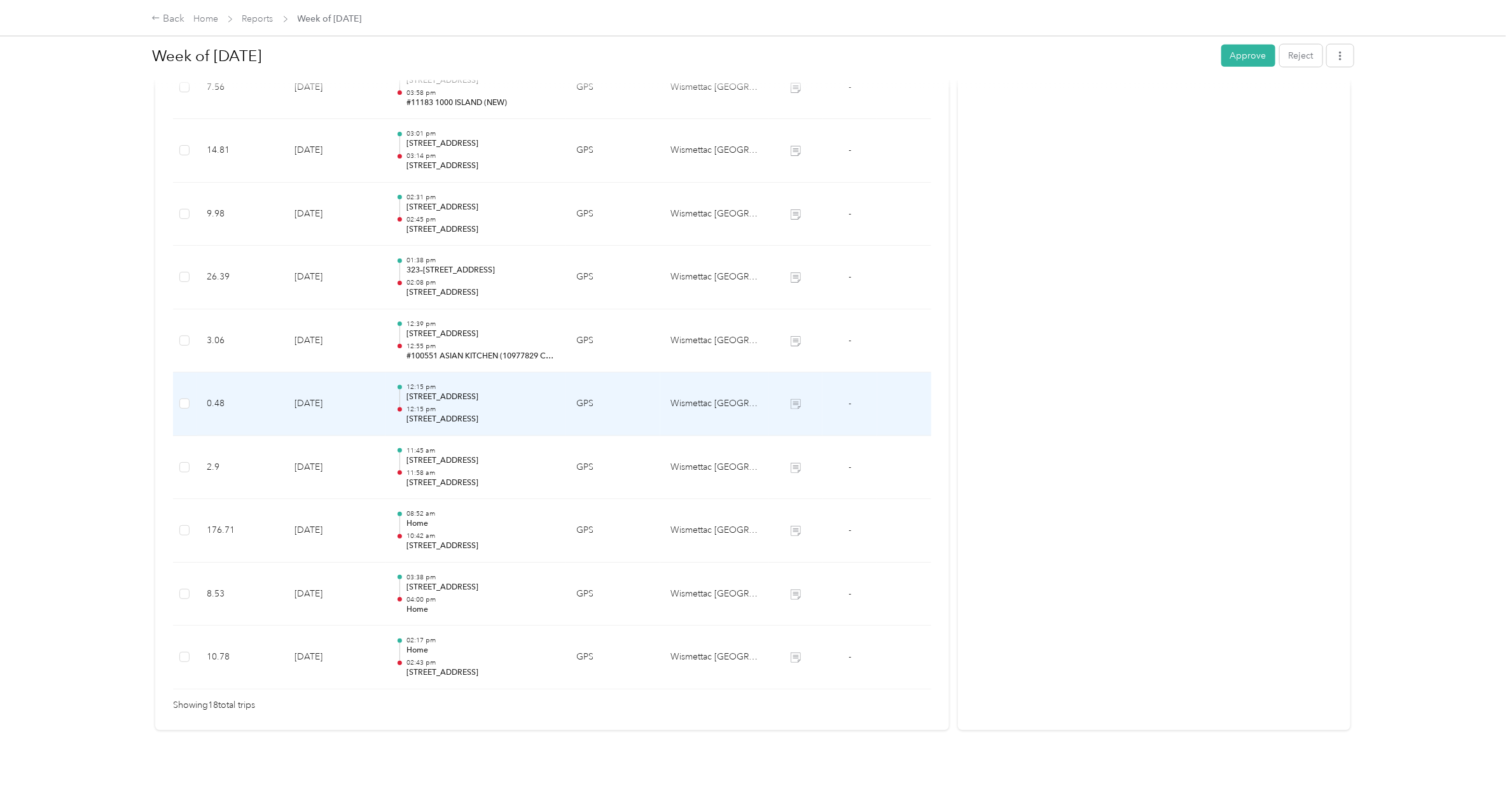
click at [445, 391] on p "[STREET_ADDRESS]" at bounding box center [481, 397] width 149 height 11
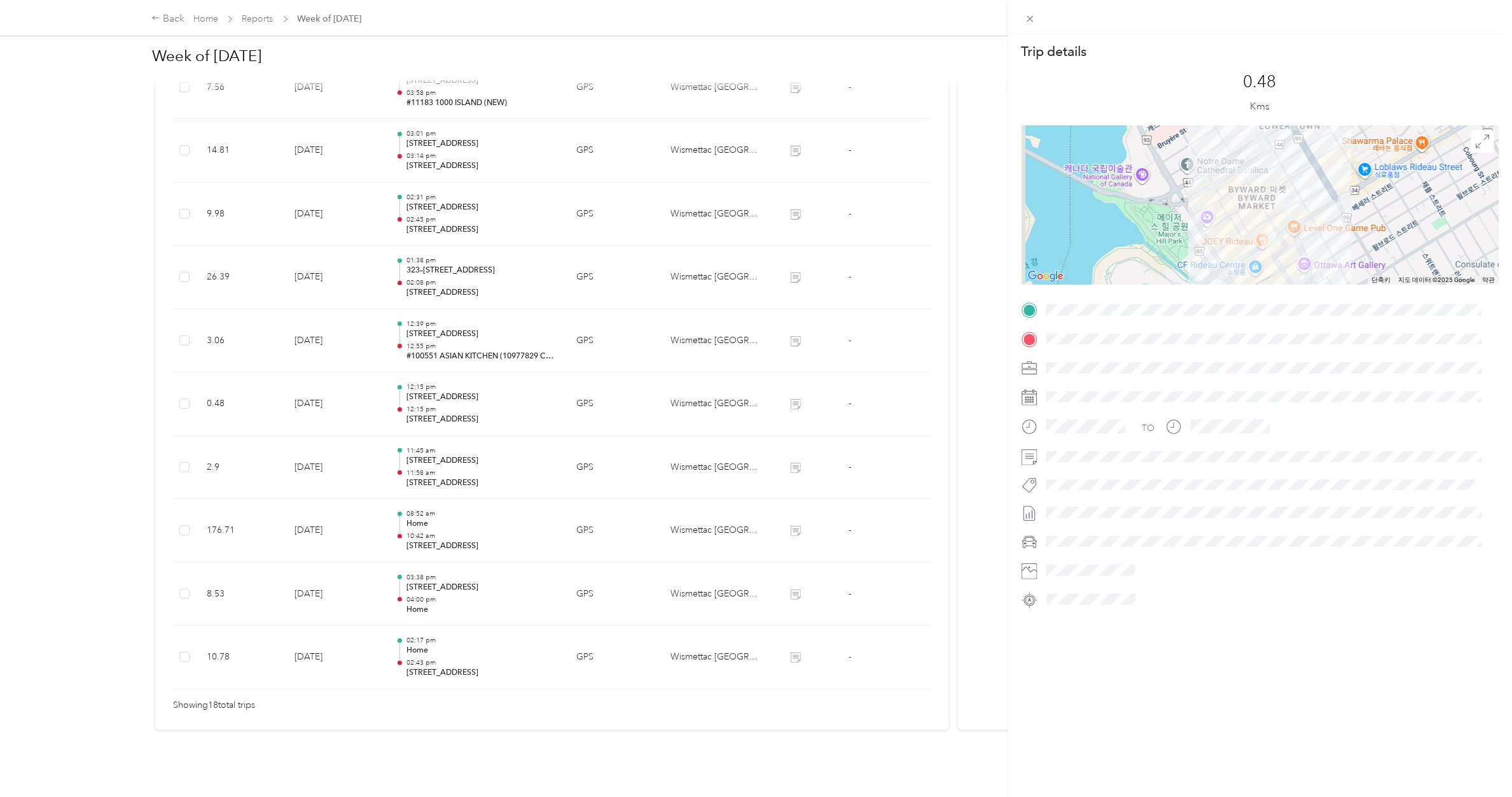
click at [444, 300] on div "Trip details This trip cannot be edited because it is either under review, appr…" at bounding box center [756, 398] width 1512 height 797
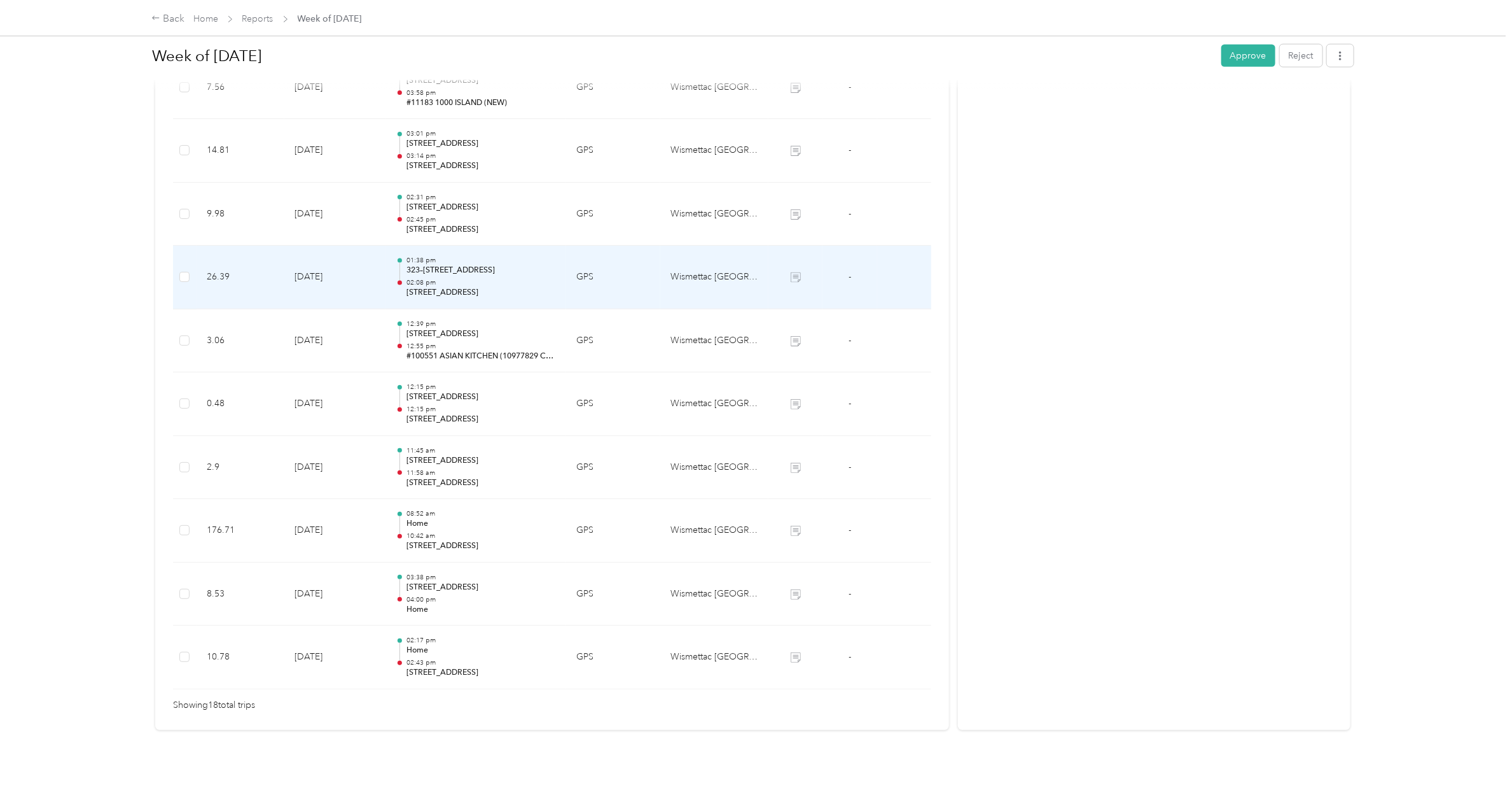
click at [443, 278] on p "02:08 pm" at bounding box center [481, 283] width 149 height 9
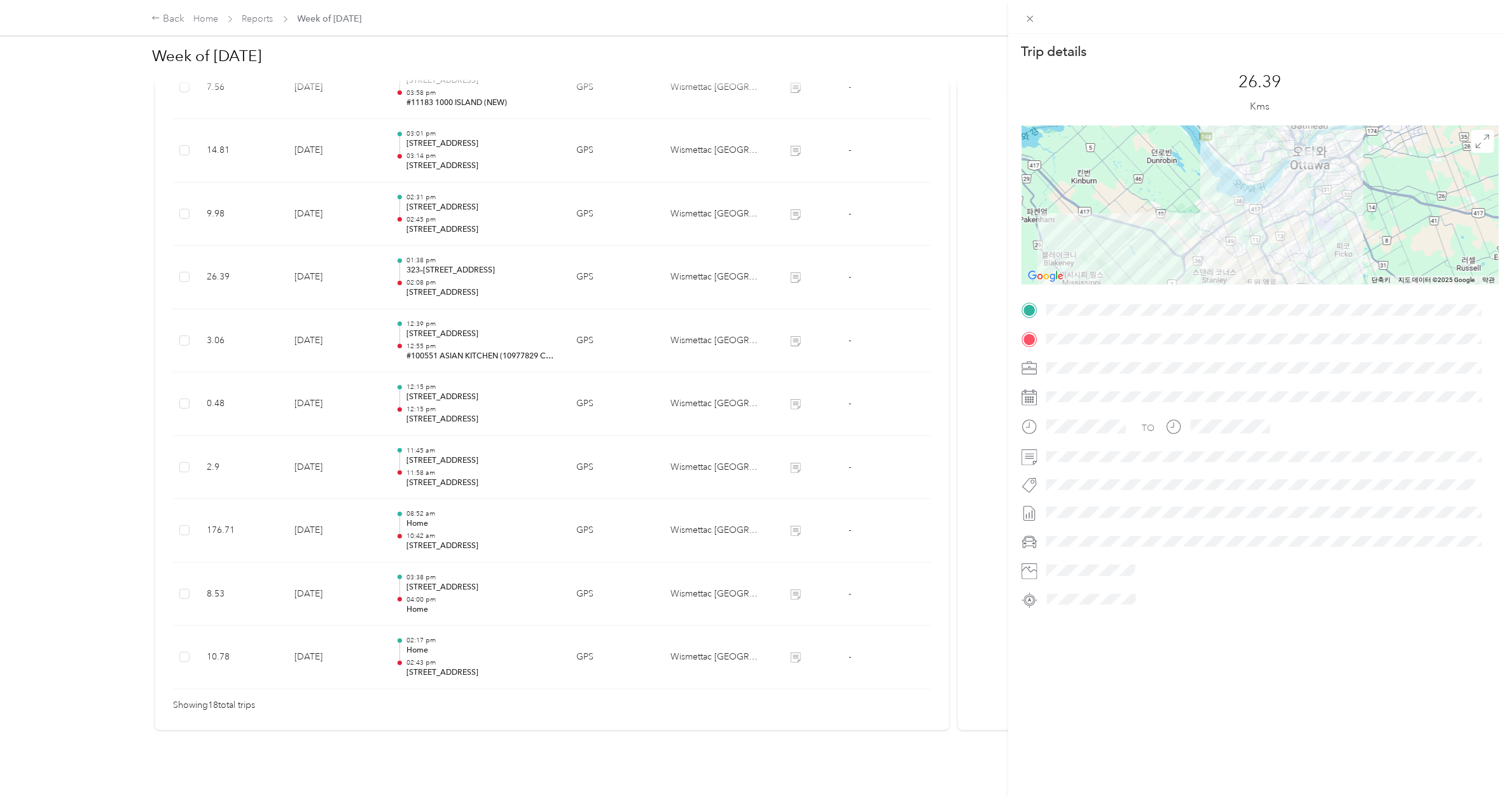
drag, startPoint x: 449, startPoint y: 364, endPoint x: 449, endPoint y: 372, distance: 8.0
click at [449, 364] on div "Trip details This trip cannot be edited because it is either under review, appr…" at bounding box center [756, 398] width 1512 height 797
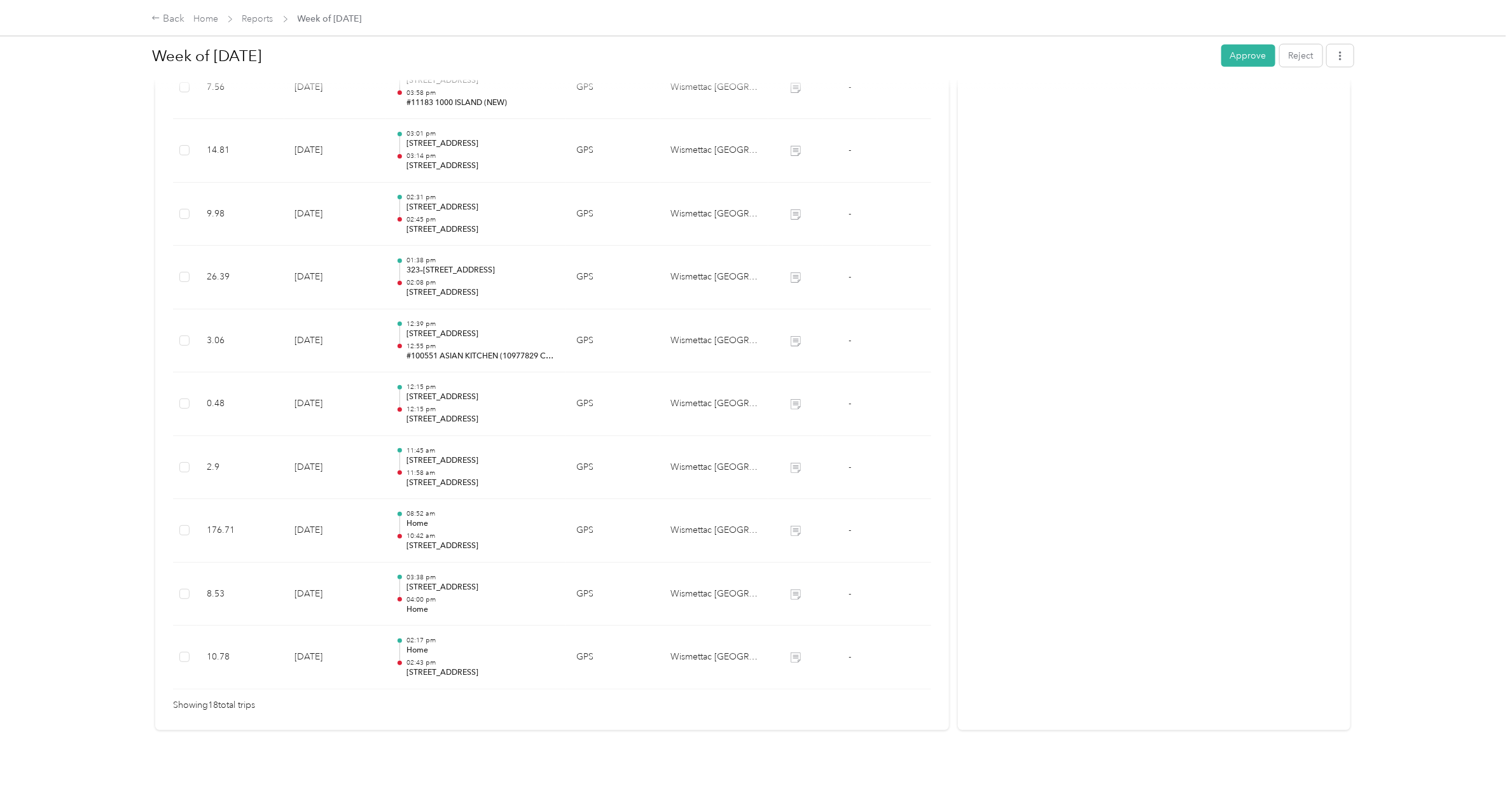
click at [458, 391] on p "[STREET_ADDRESS]" at bounding box center [481, 397] width 149 height 11
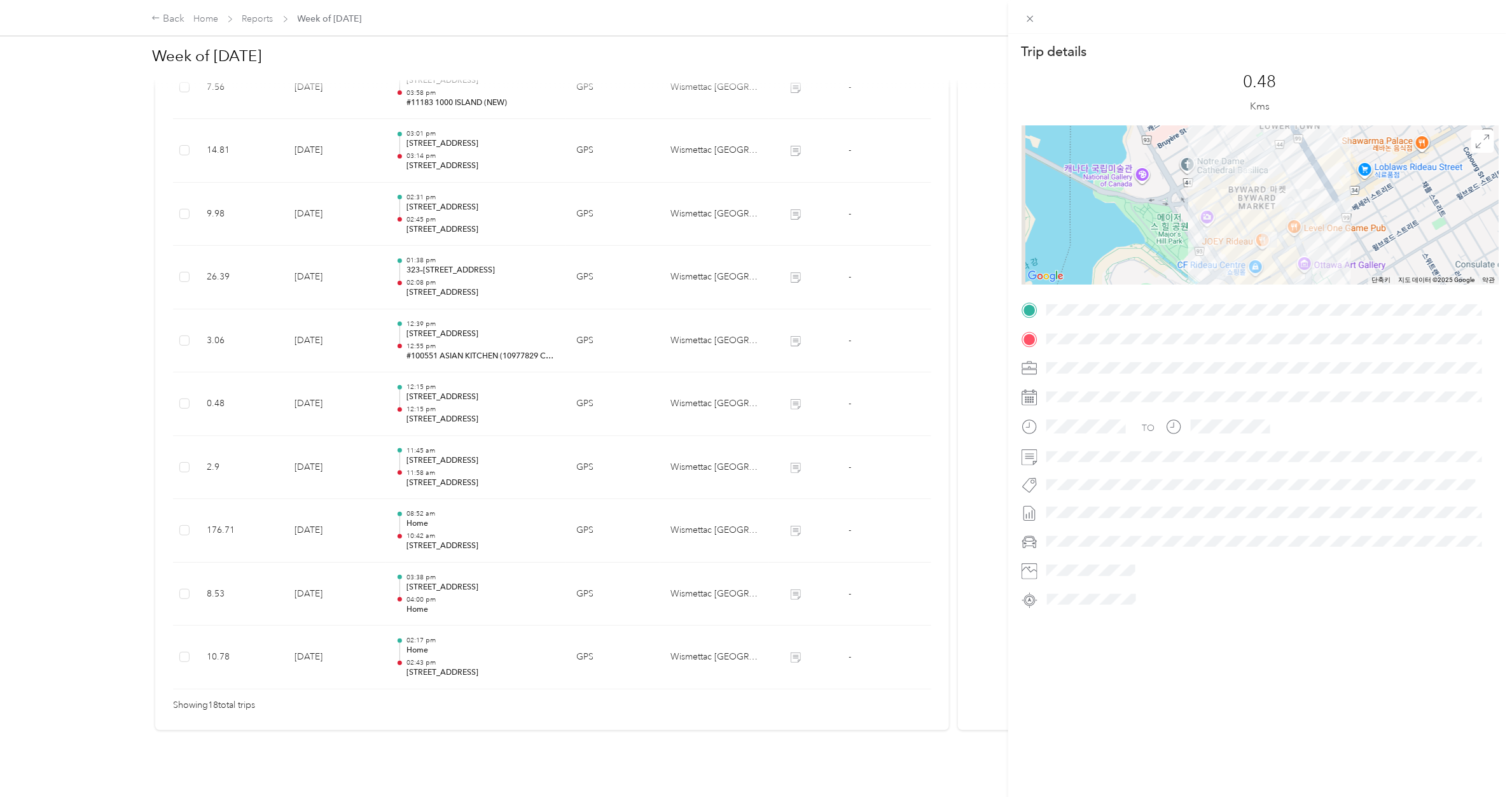
click at [471, 345] on div "Trip details This trip cannot be edited because it is either under review, appr…" at bounding box center [756, 398] width 1512 height 797
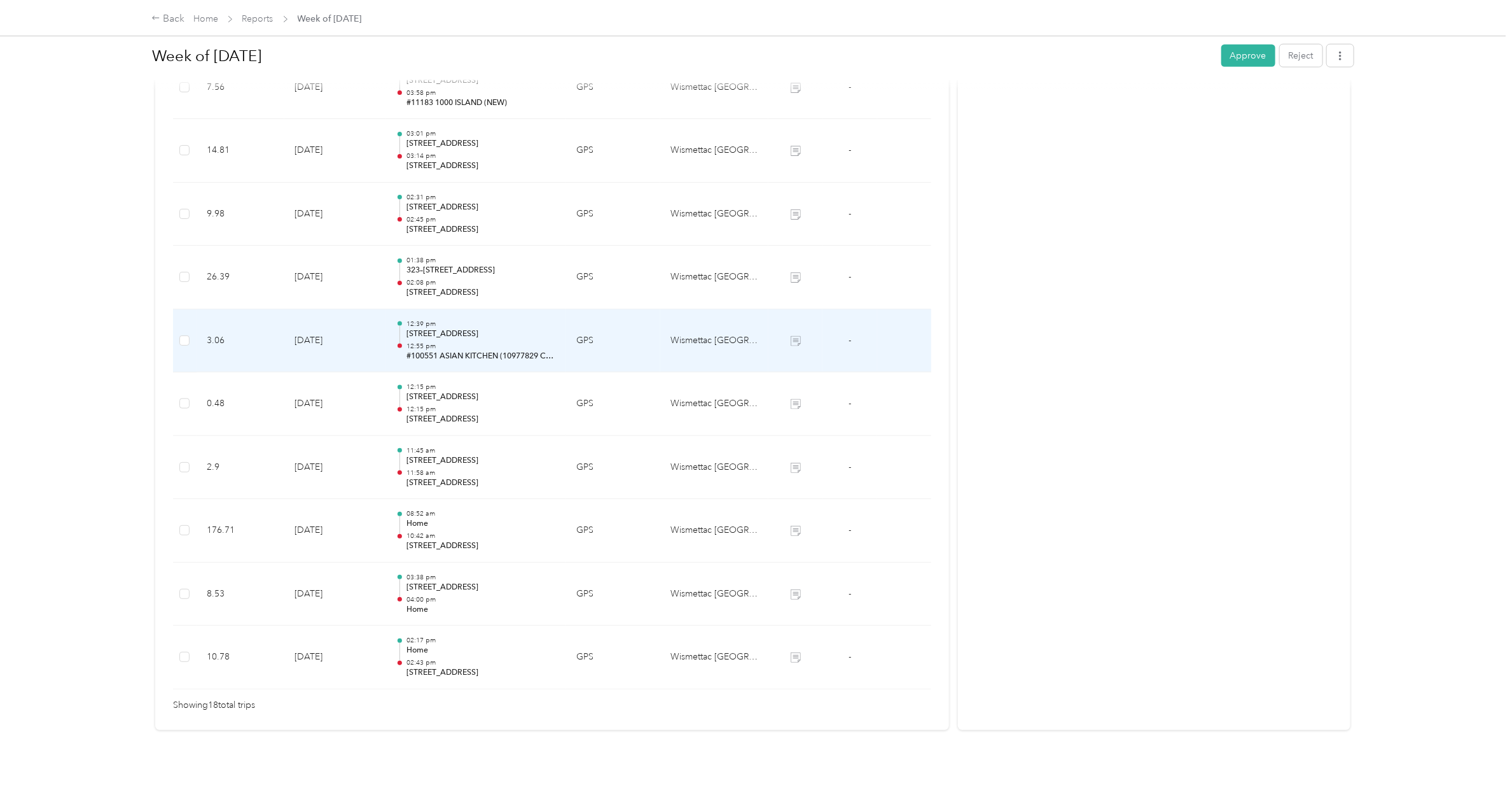
click at [474, 328] on p "[STREET_ADDRESS]" at bounding box center [481, 334] width 149 height 11
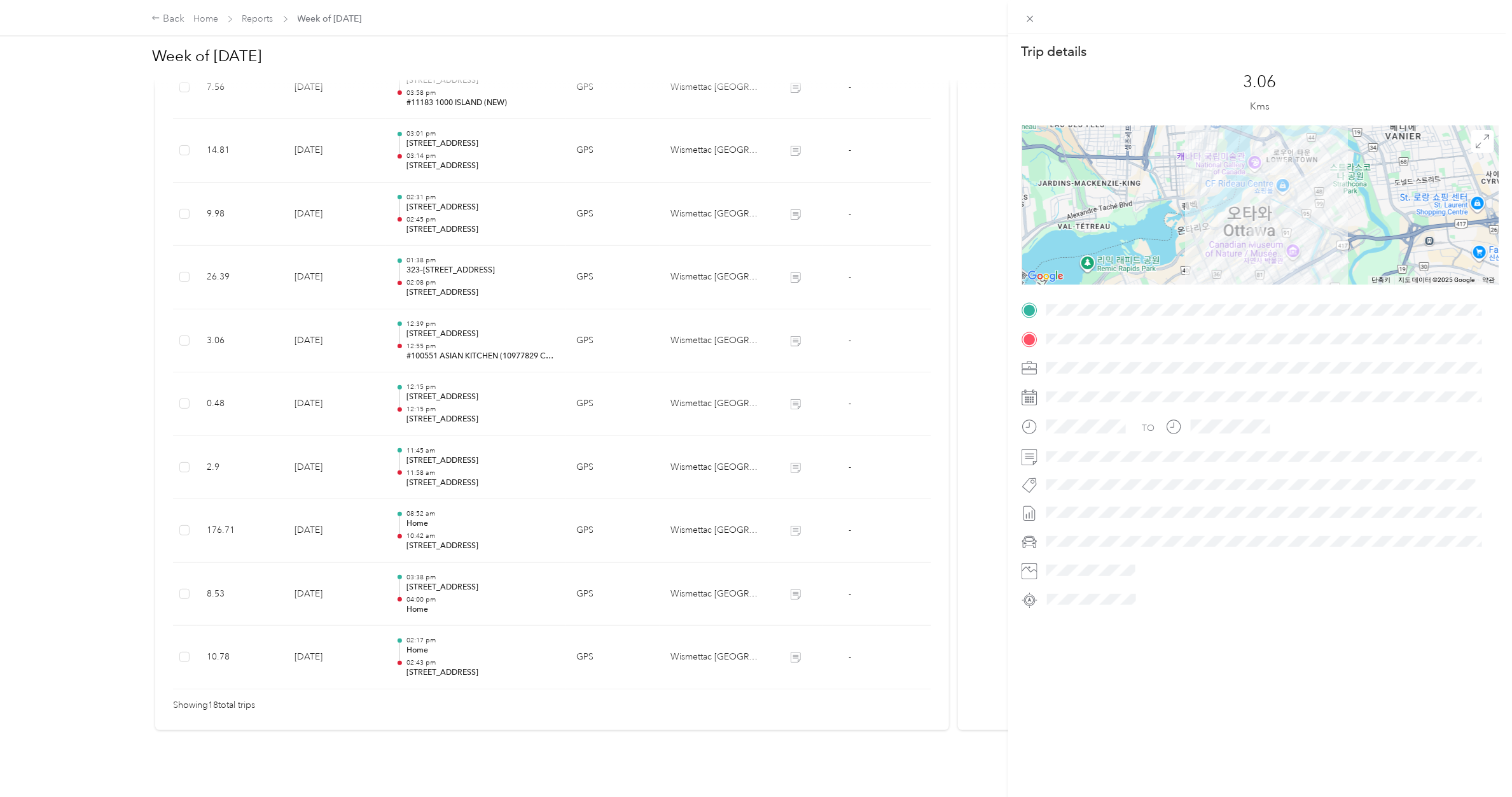
click at [477, 258] on div "Trip details This trip cannot be edited because it is either under review, appr…" at bounding box center [756, 398] width 1512 height 797
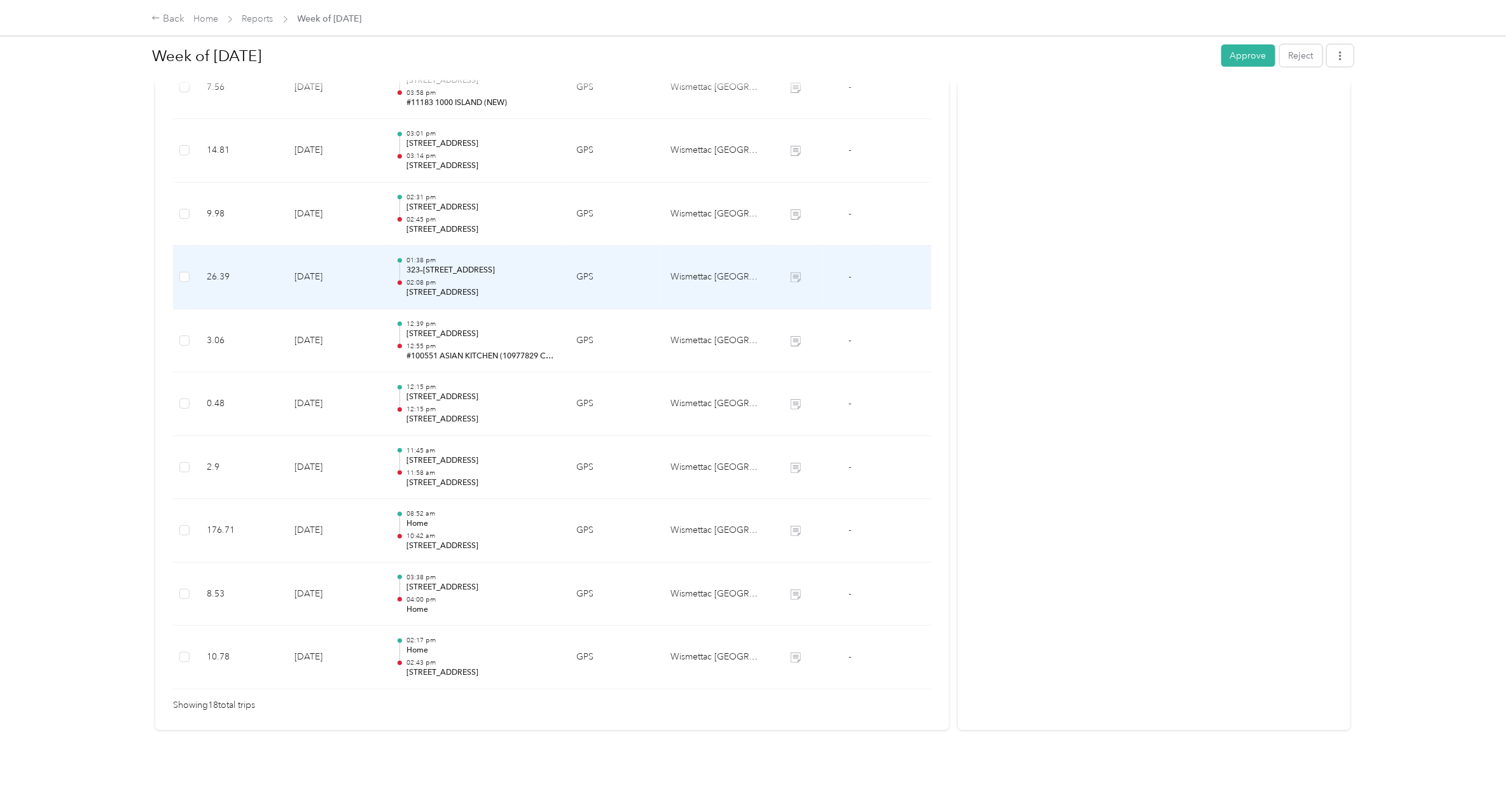
click at [477, 265] on p "323–[STREET_ADDRESS]" at bounding box center [481, 270] width 149 height 11
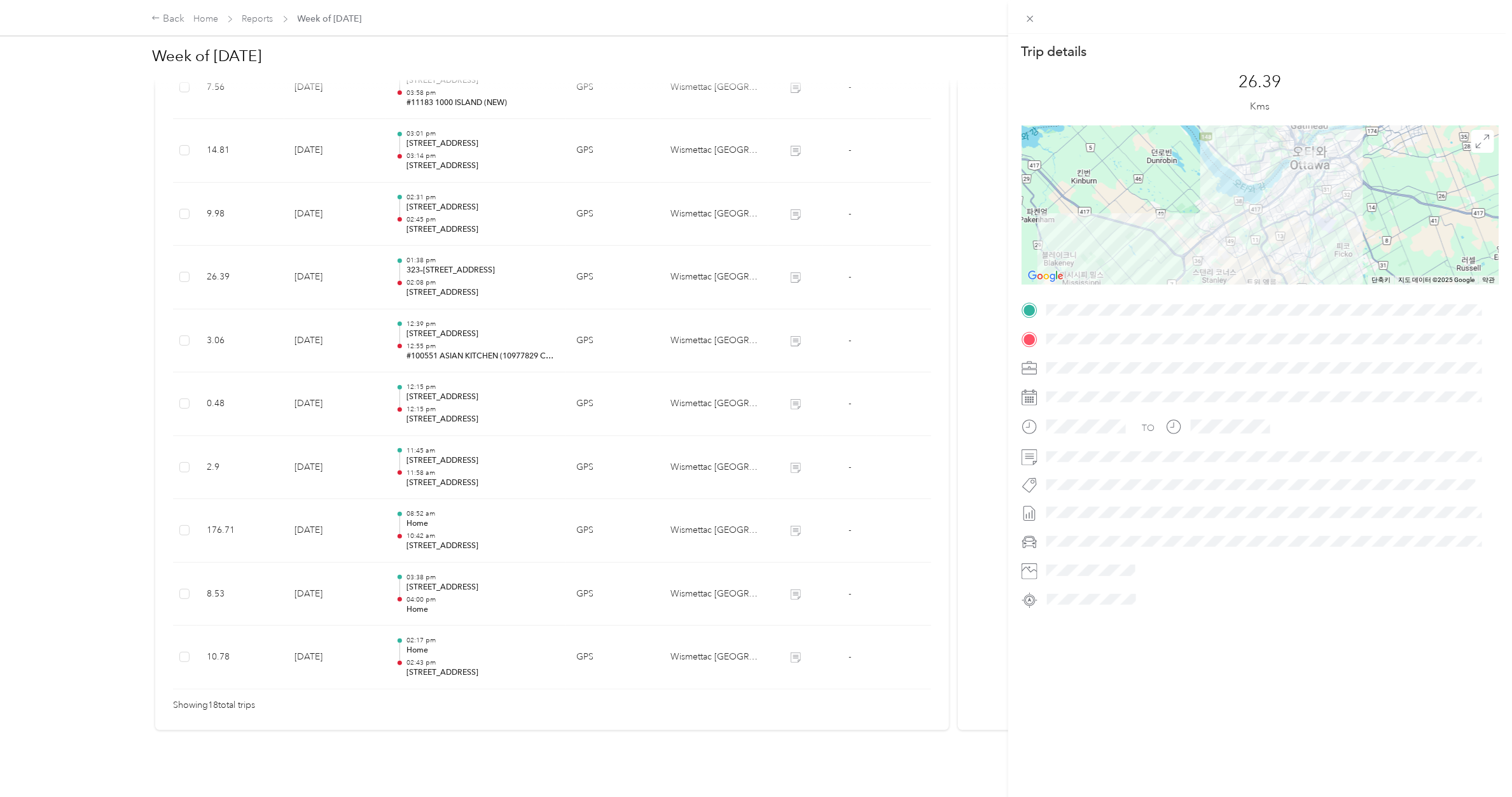
click at [481, 201] on div "Trip details This trip cannot be edited because it is either under review, appr…" at bounding box center [756, 398] width 1512 height 797
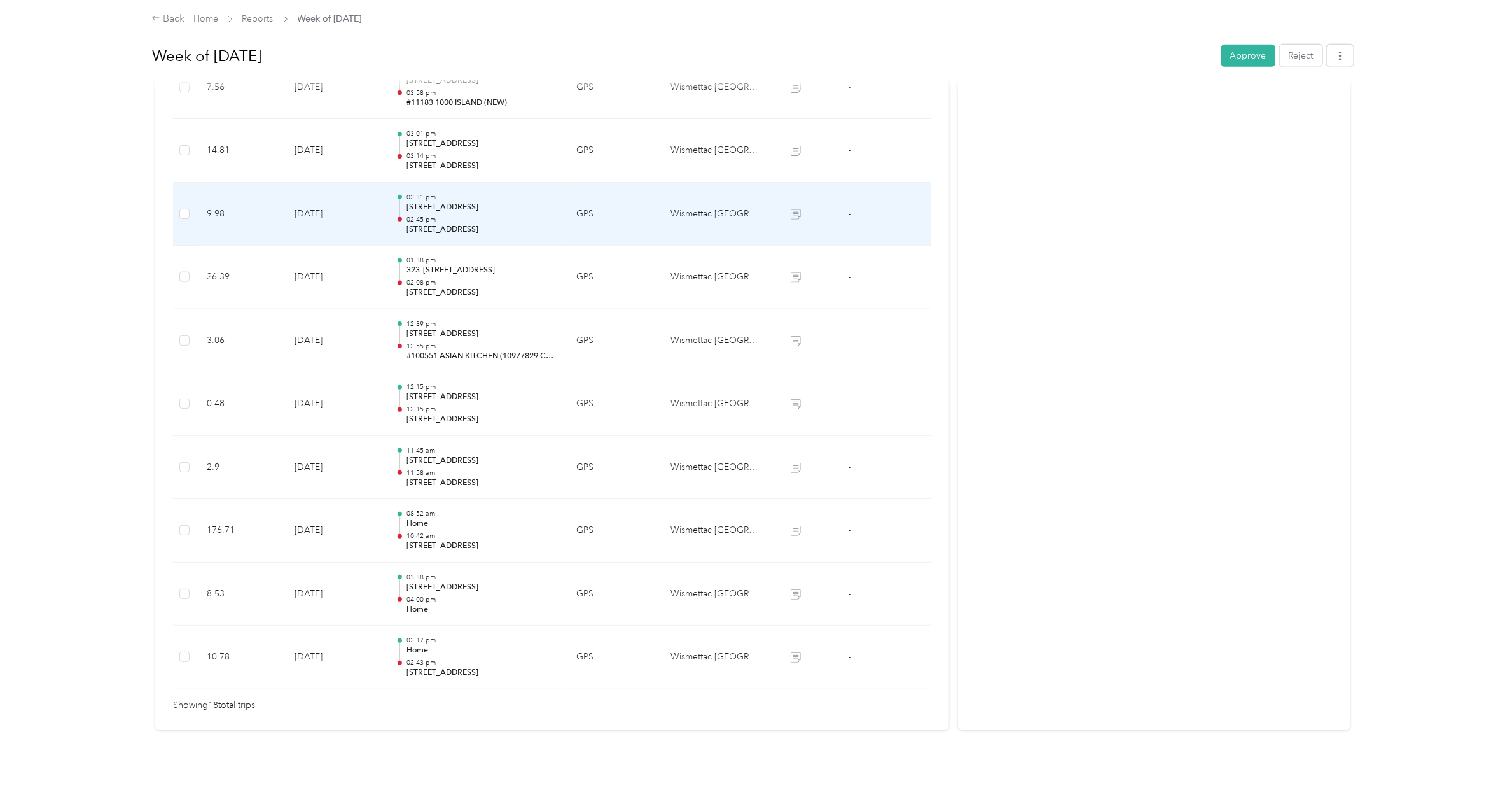
click at [481, 201] on div "02:31 pm [STREET_ADDRESS] 02:45 pm [STREET_ADDRESS]" at bounding box center [481, 214] width 149 height 43
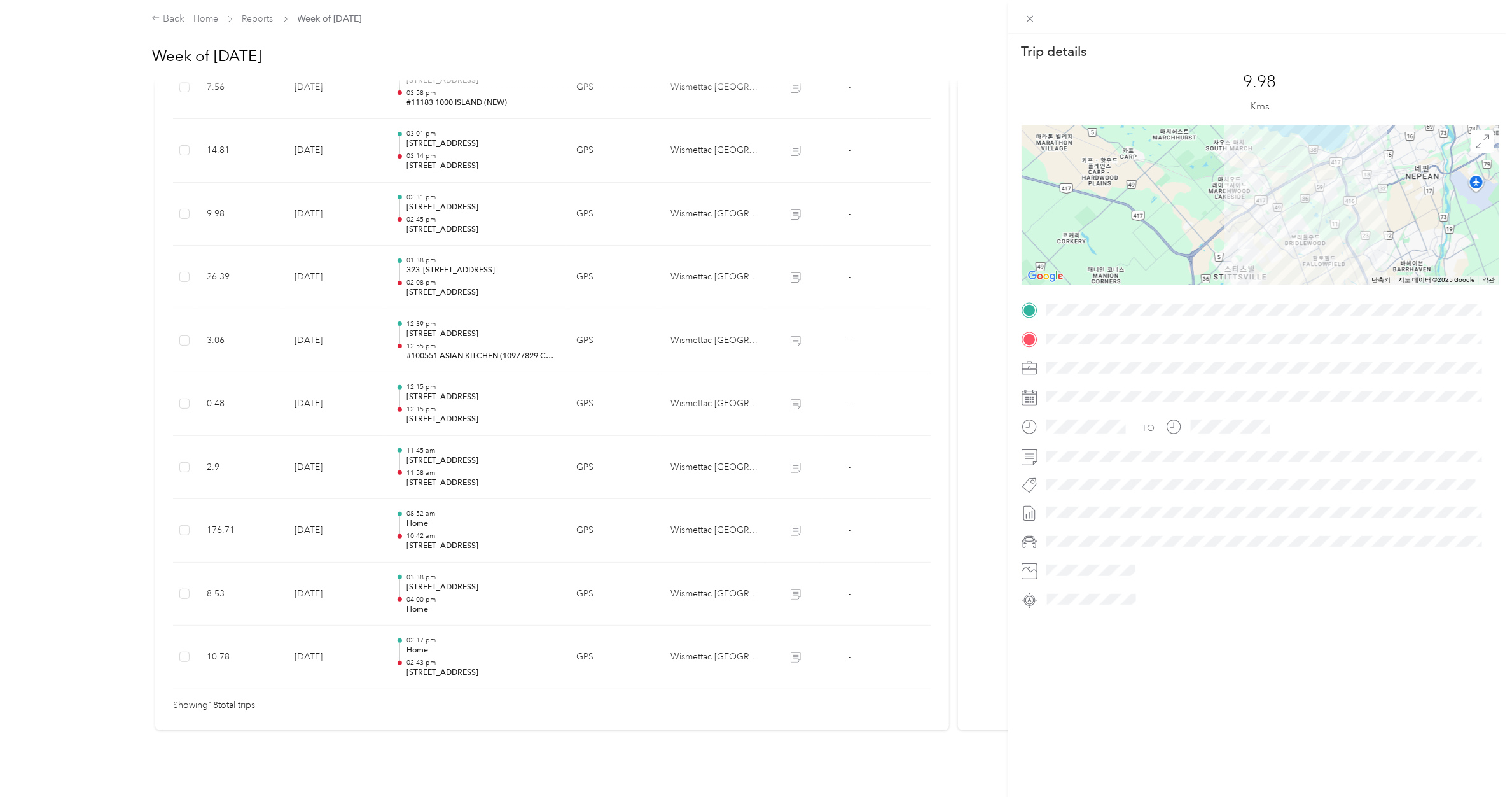
click at [481, 201] on div "Trip details This trip cannot be edited because it is either under review, appr…" at bounding box center [756, 398] width 1512 height 797
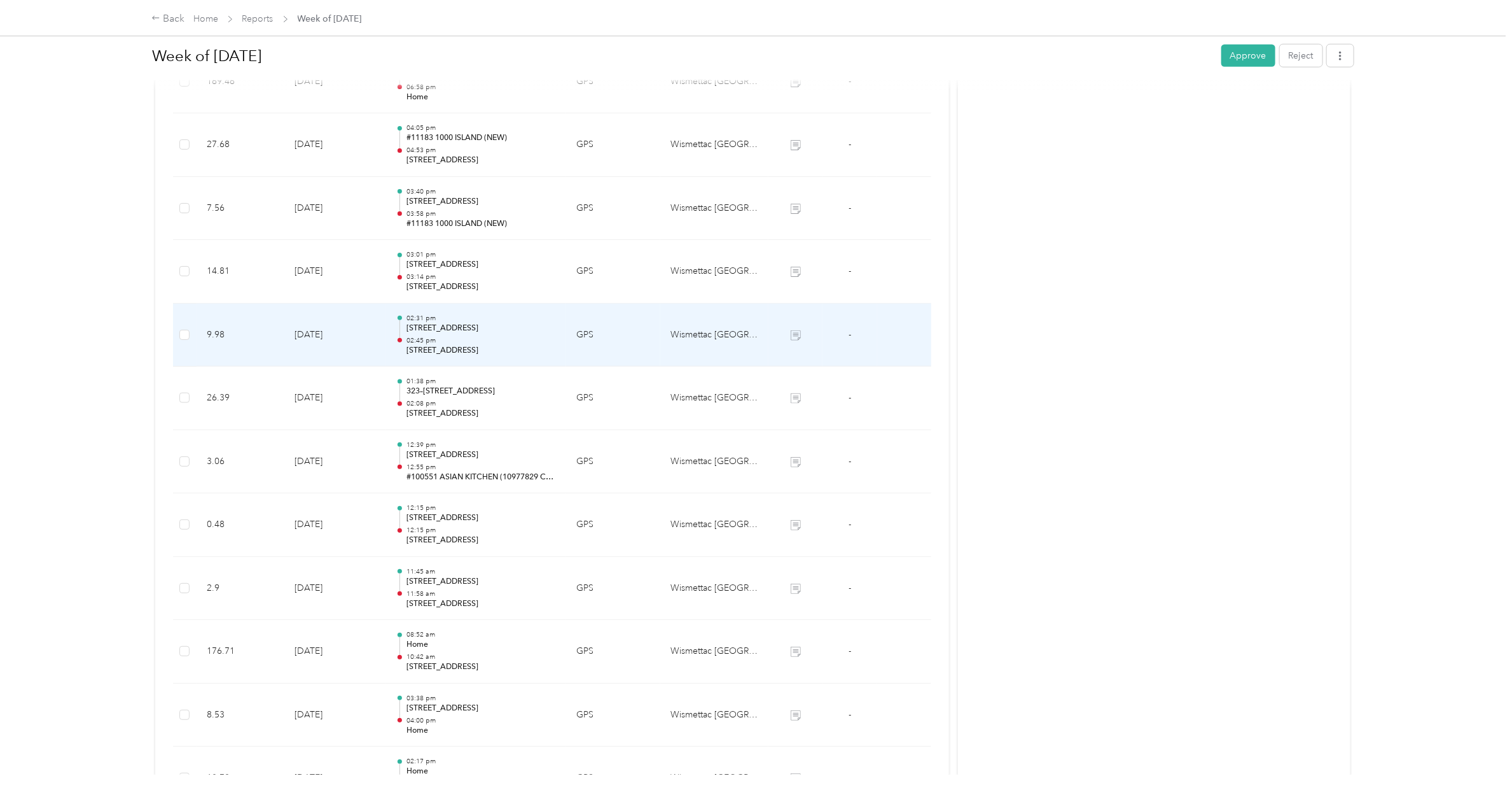
scroll to position [599, 0]
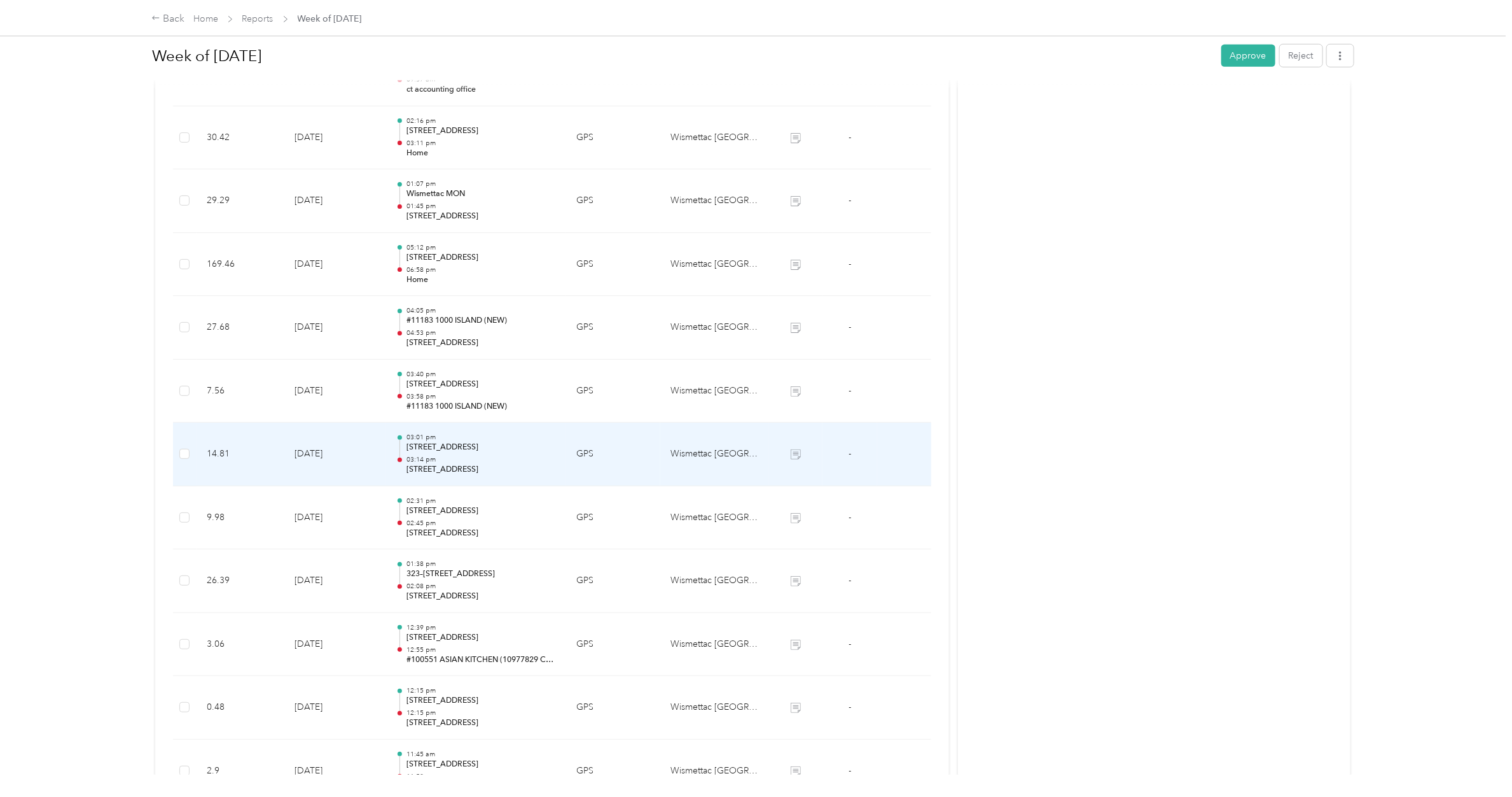
click at [462, 449] on p "[STREET_ADDRESS]" at bounding box center [481, 447] width 149 height 11
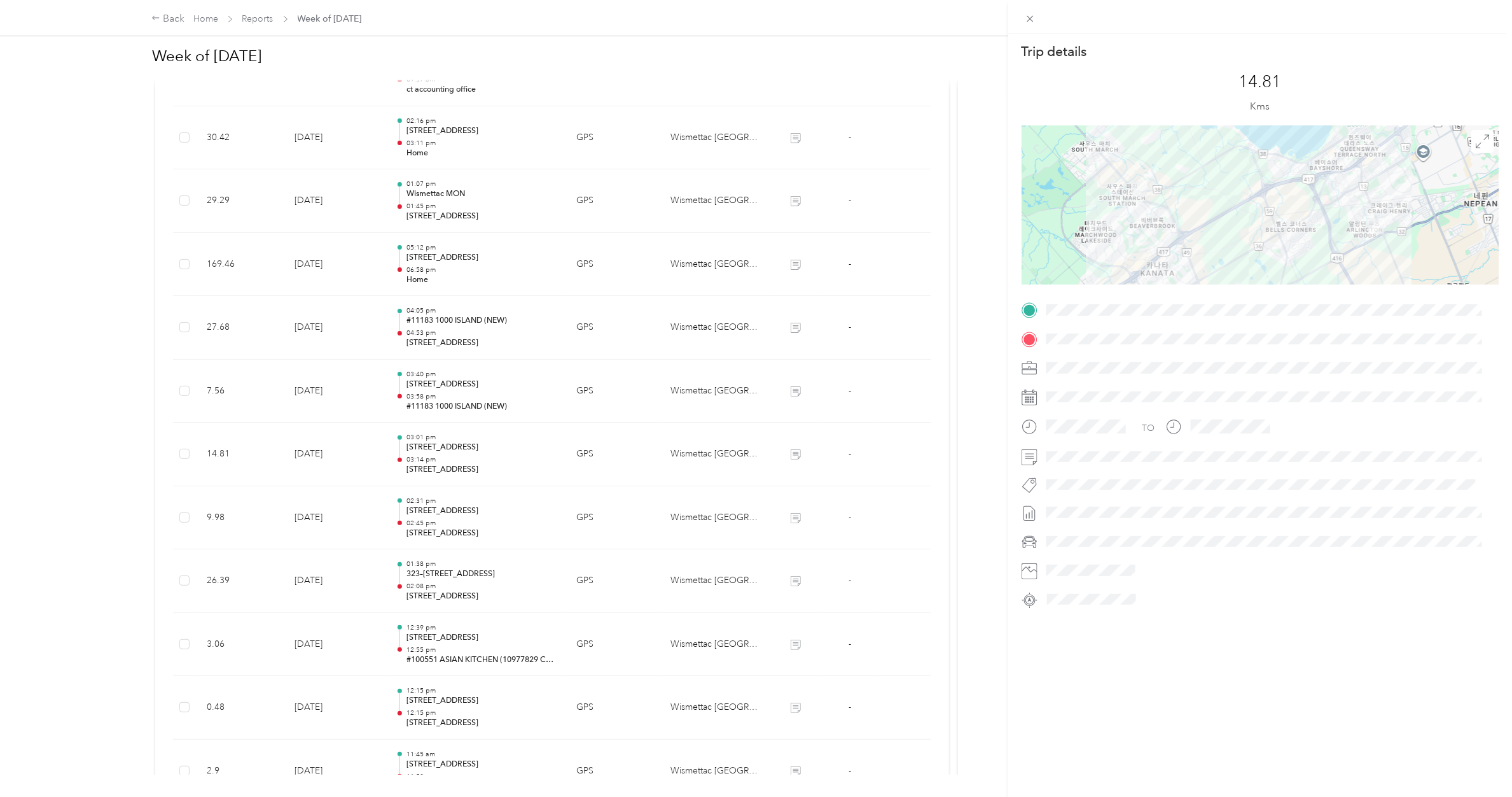
click at [462, 388] on div "Trip details This trip cannot be edited because it is either under review, appr…" at bounding box center [756, 398] width 1512 height 797
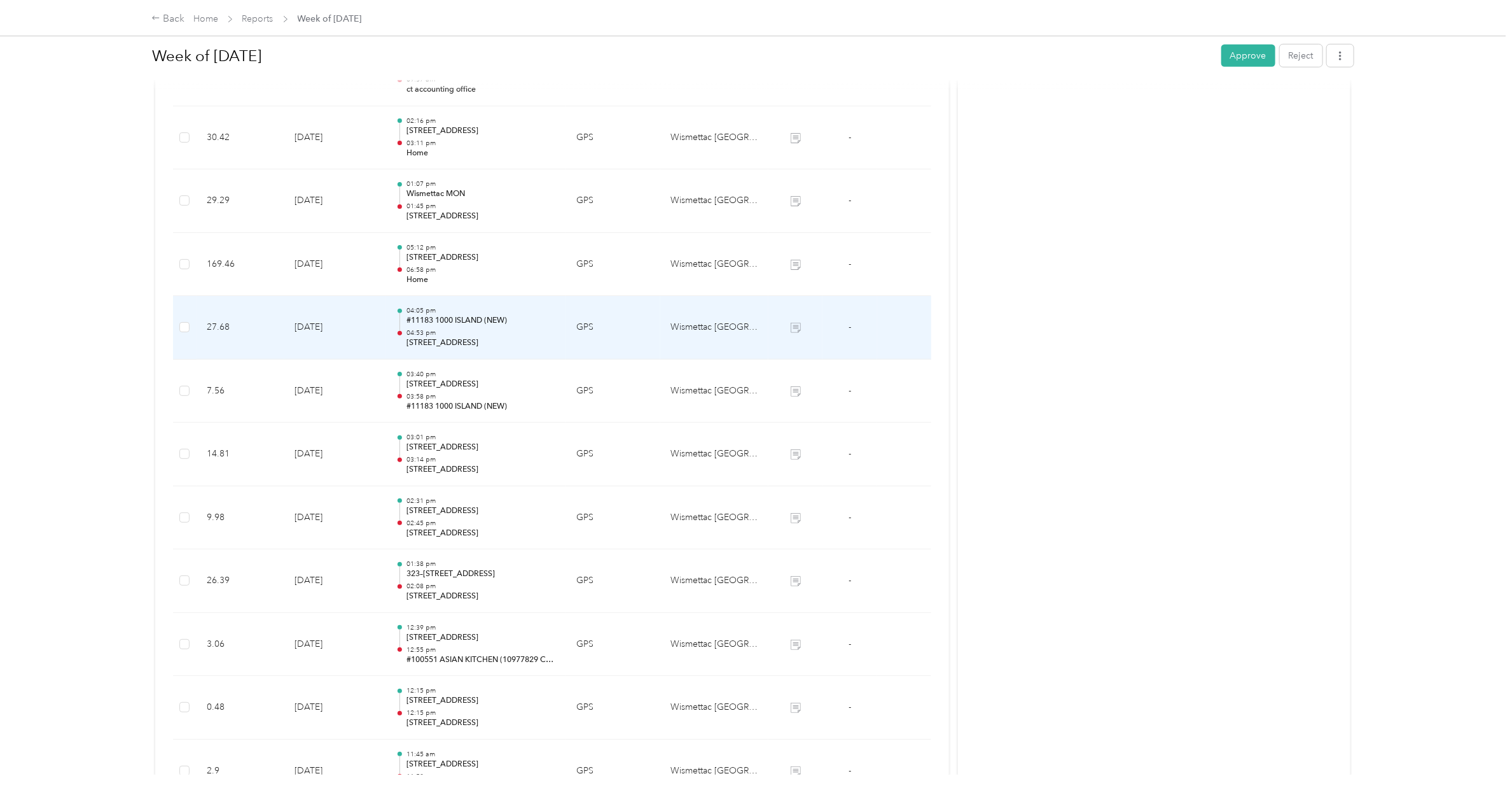
click at [465, 320] on p "#11183 1000 ISLAND (NEW)" at bounding box center [481, 320] width 149 height 11
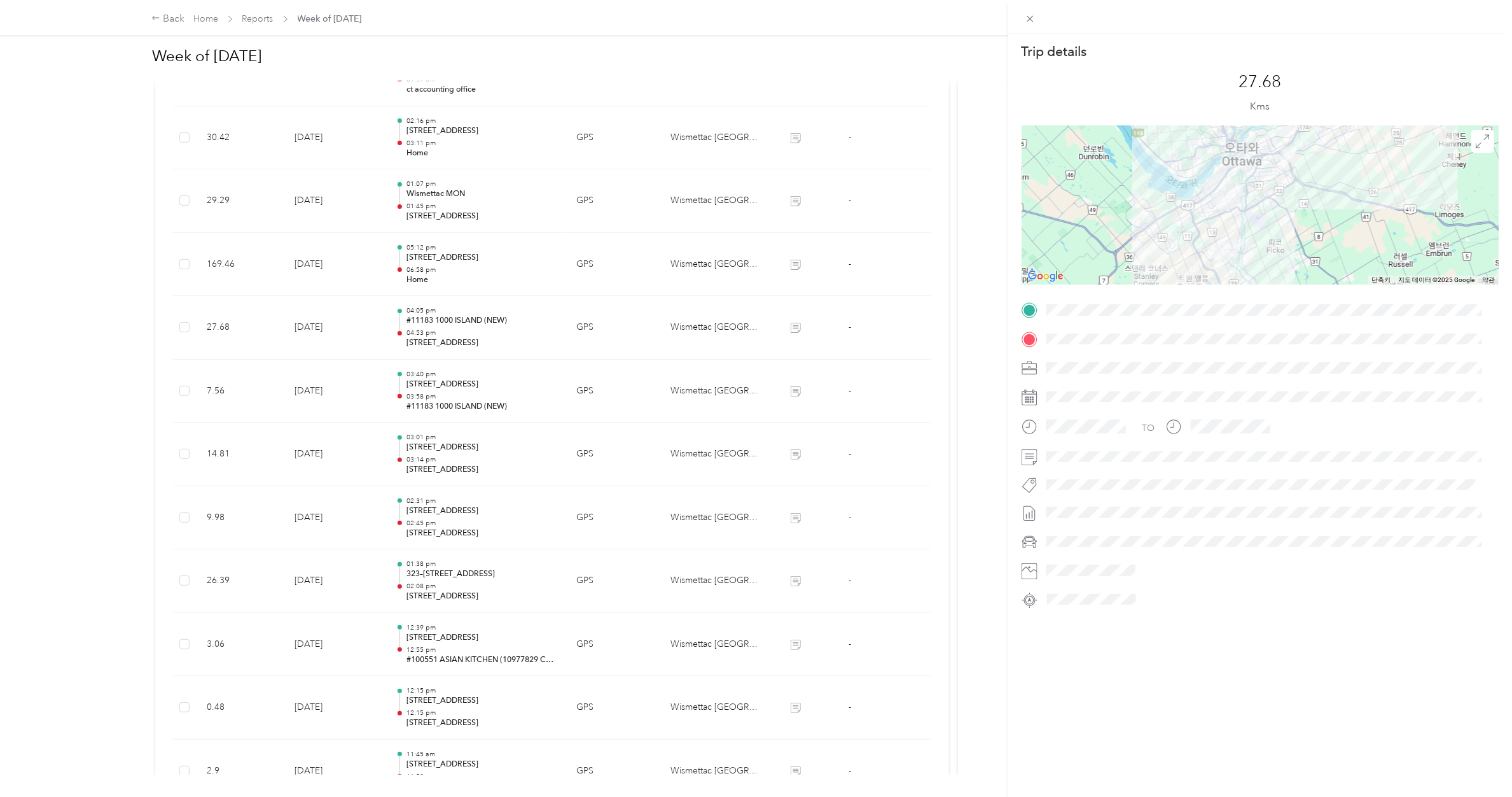
click at [465, 320] on div "Trip details This trip cannot be edited because it is either under review, appr…" at bounding box center [756, 398] width 1512 height 797
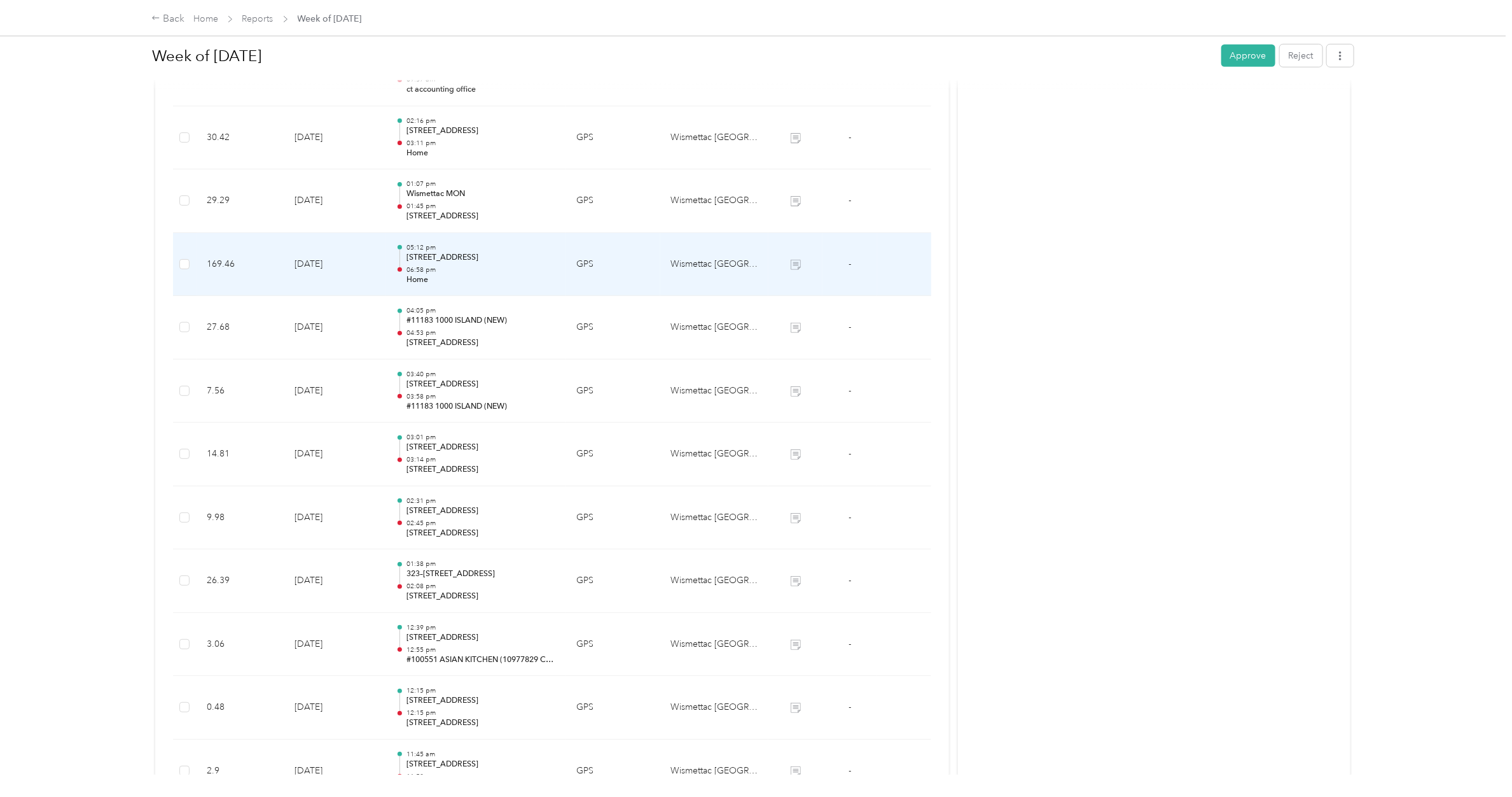
click at [469, 243] on td "05:12 pm [STREET_ADDRESS] 06:58 pm Home" at bounding box center [476, 264] width 181 height 64
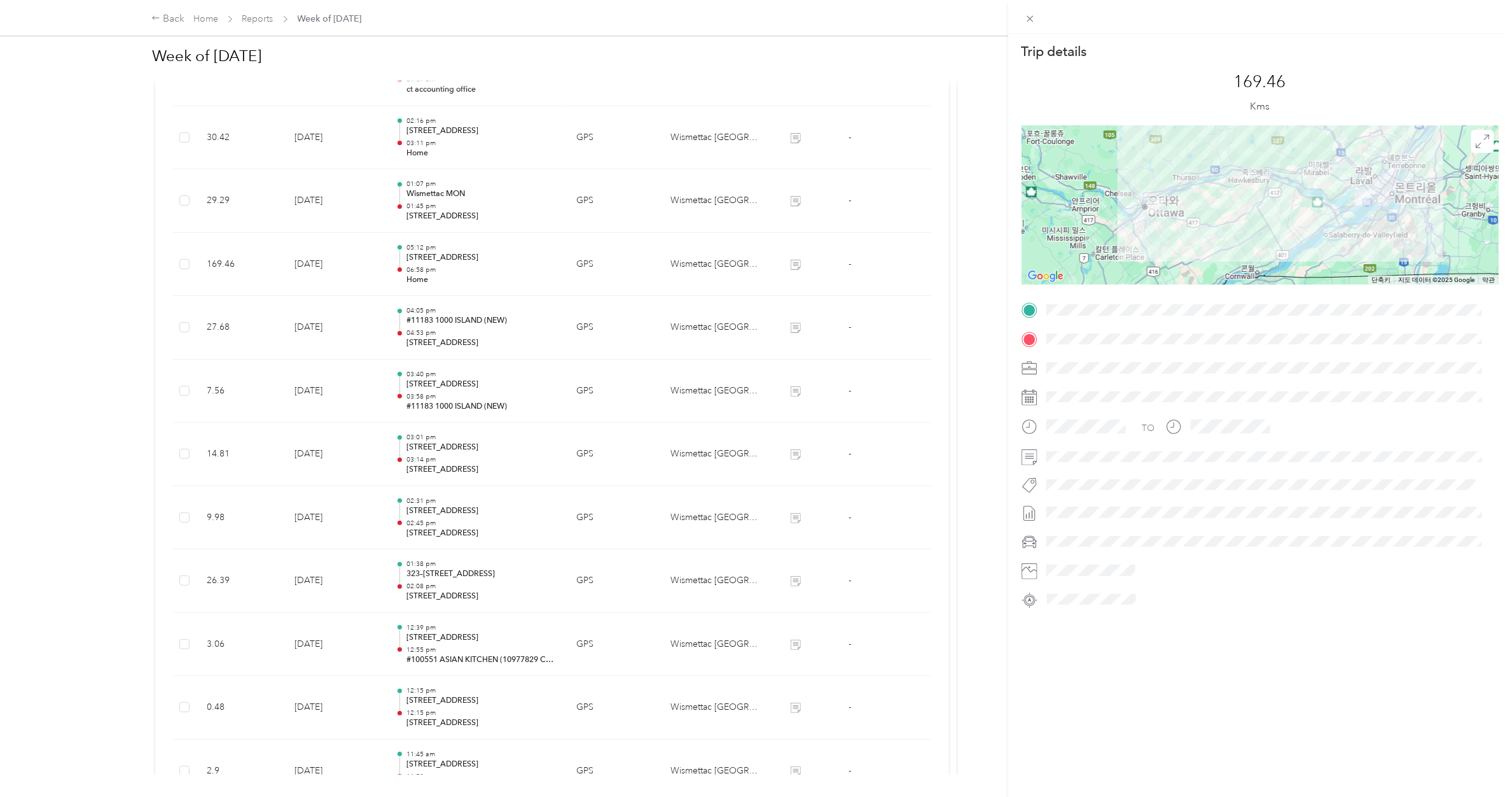
click at [469, 246] on div "Trip details This trip cannot be edited because it is either under review, appr…" at bounding box center [756, 398] width 1512 height 797
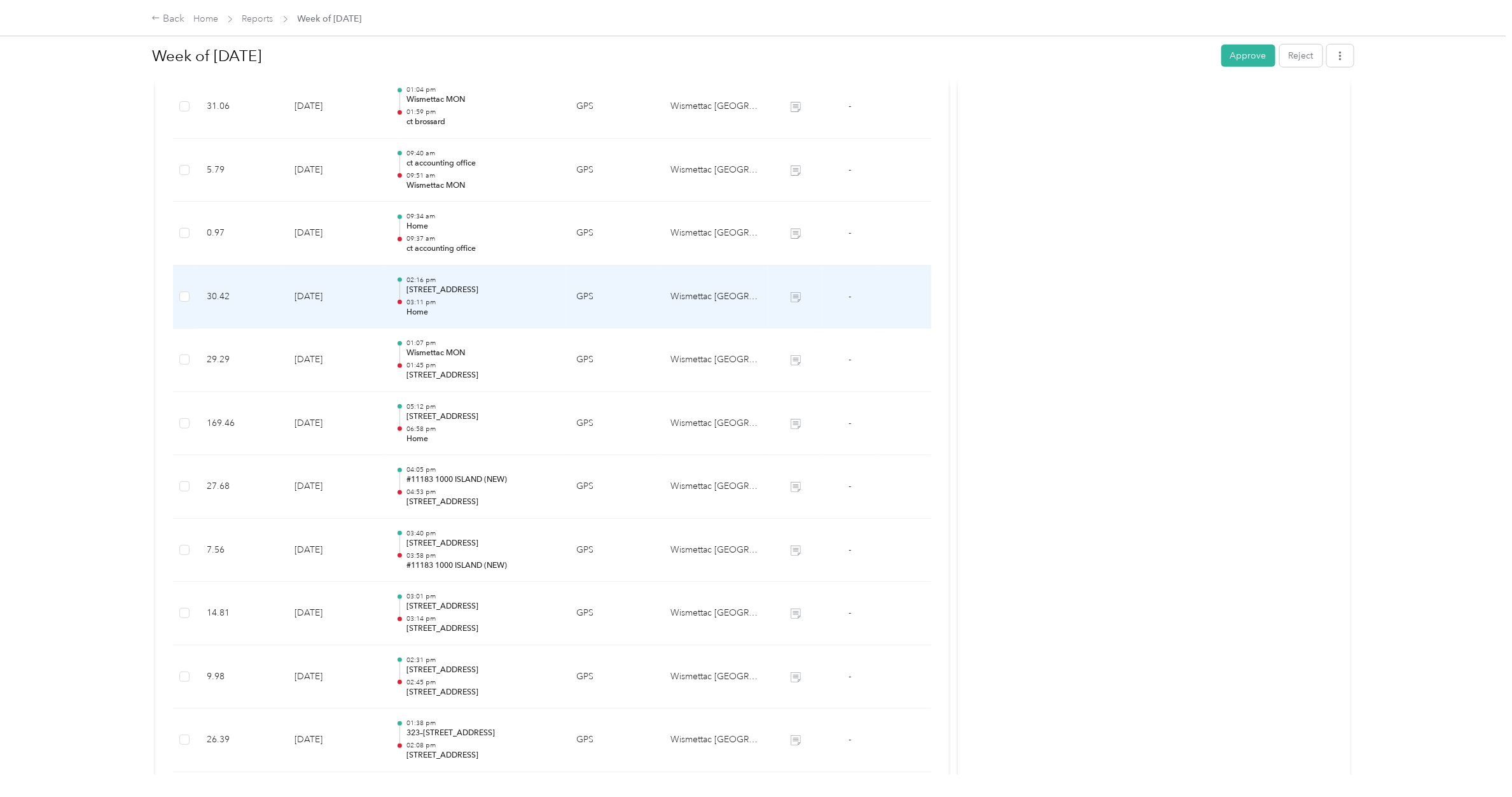
scroll to position [281, 0]
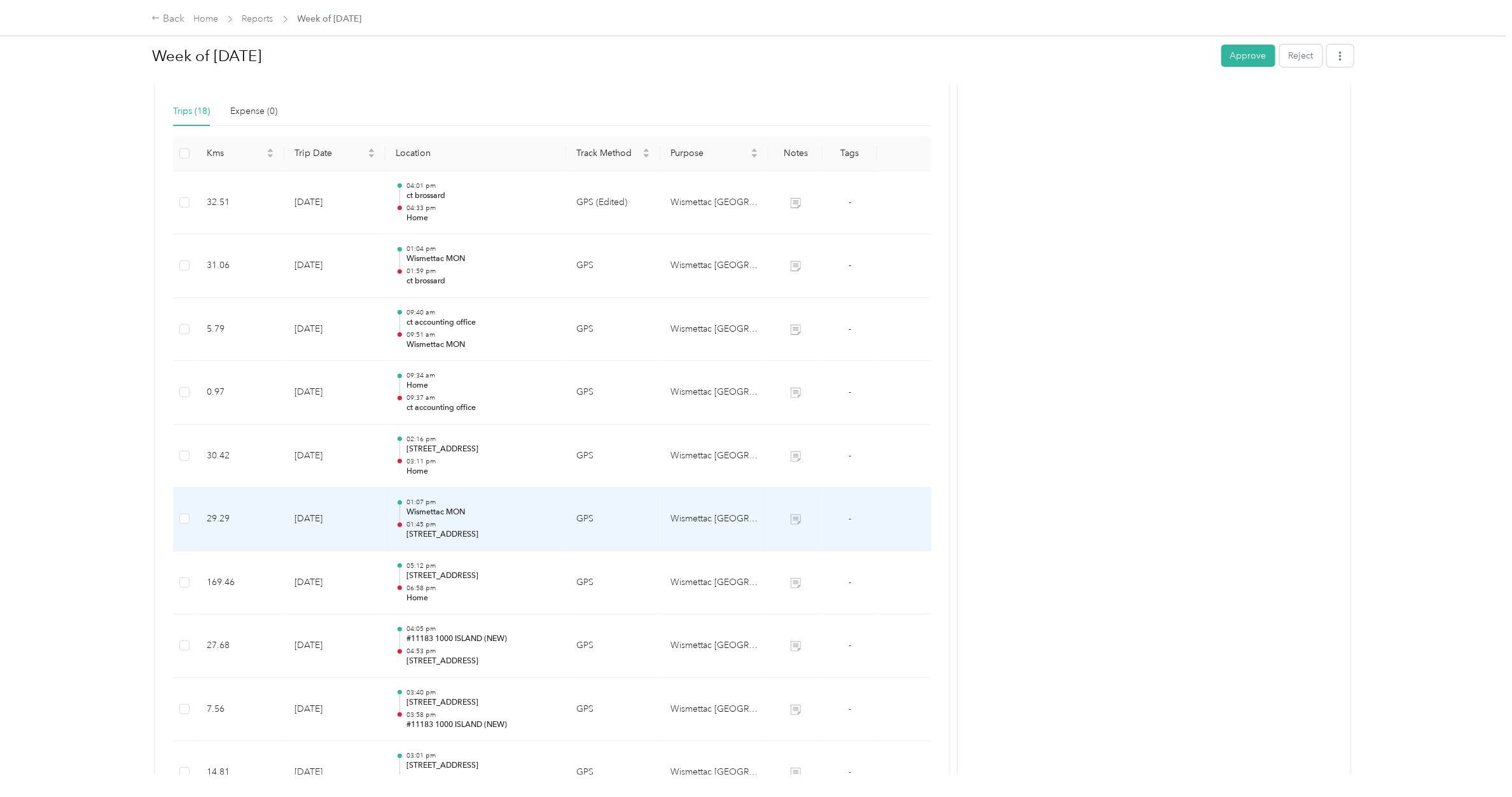
click at [478, 472] on p "Wismettac MON" at bounding box center [481, 512] width 149 height 11
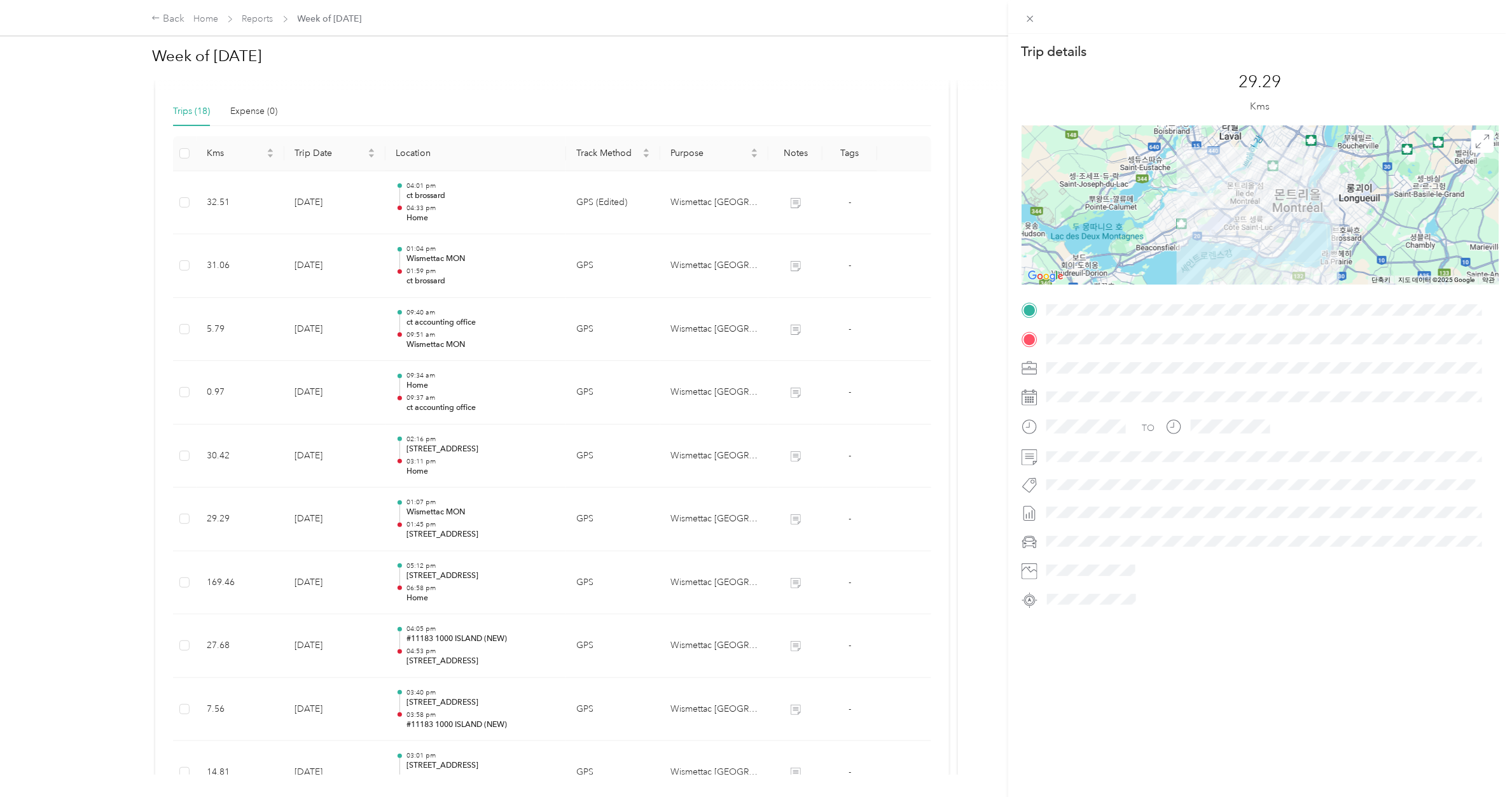
click at [477, 459] on div "Trip details This trip cannot be edited because it is either under review, appr…" at bounding box center [756, 398] width 1512 height 797
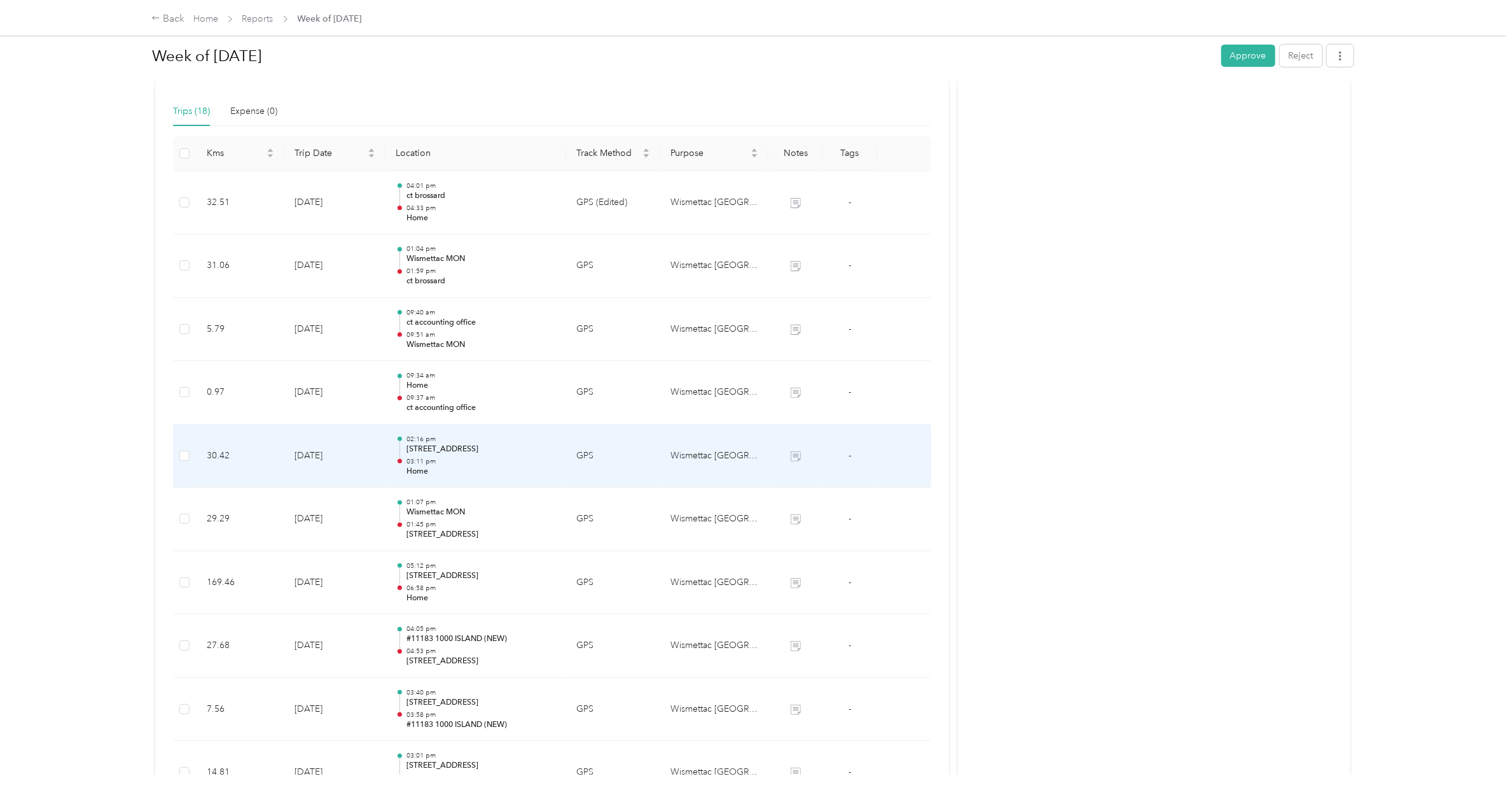
click at [477, 459] on p "03:11 pm" at bounding box center [481, 462] width 149 height 9
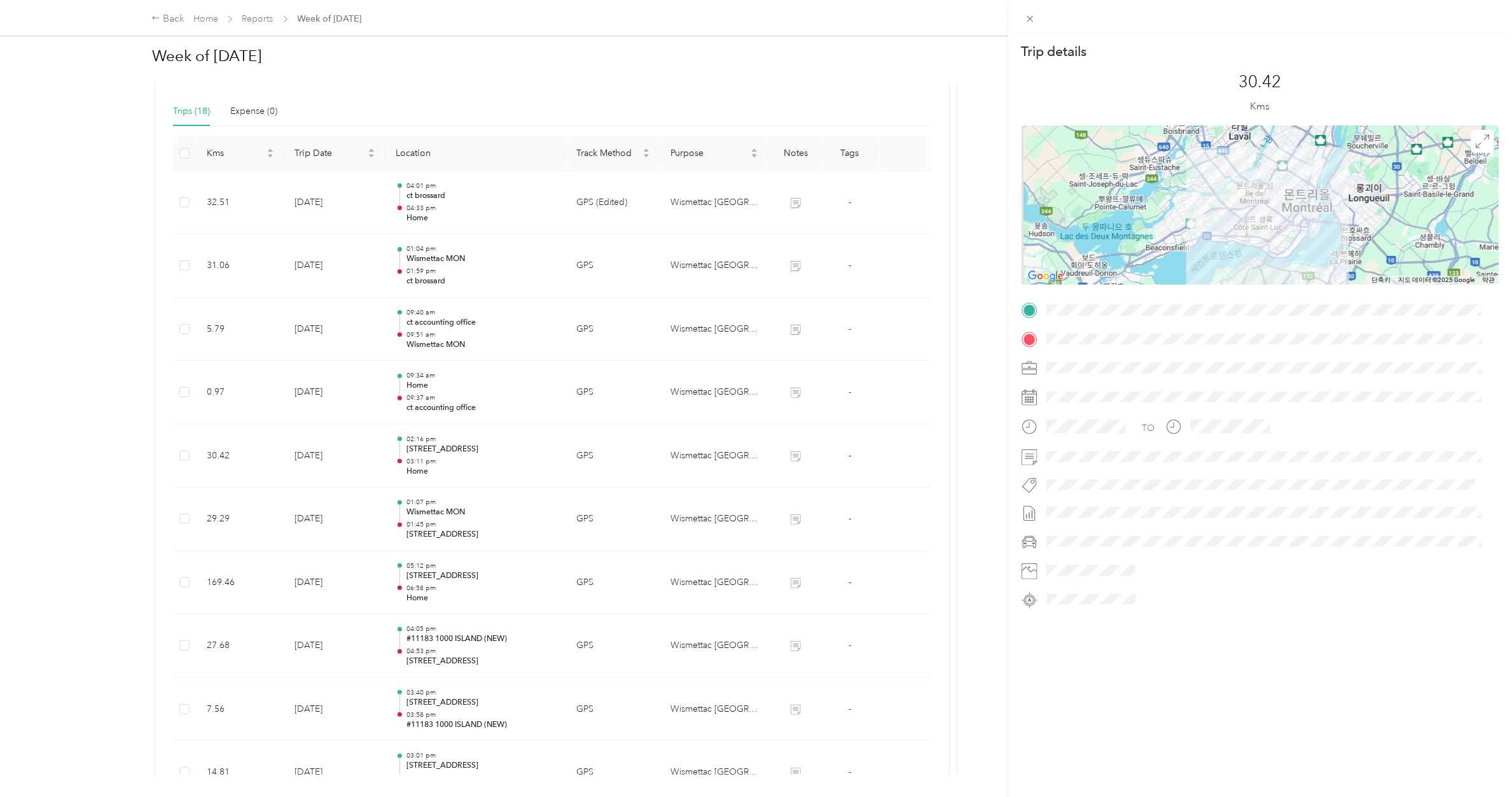
click at [474, 380] on div "Trip details This trip cannot be edited because it is either under review, appr…" at bounding box center [756, 398] width 1512 height 797
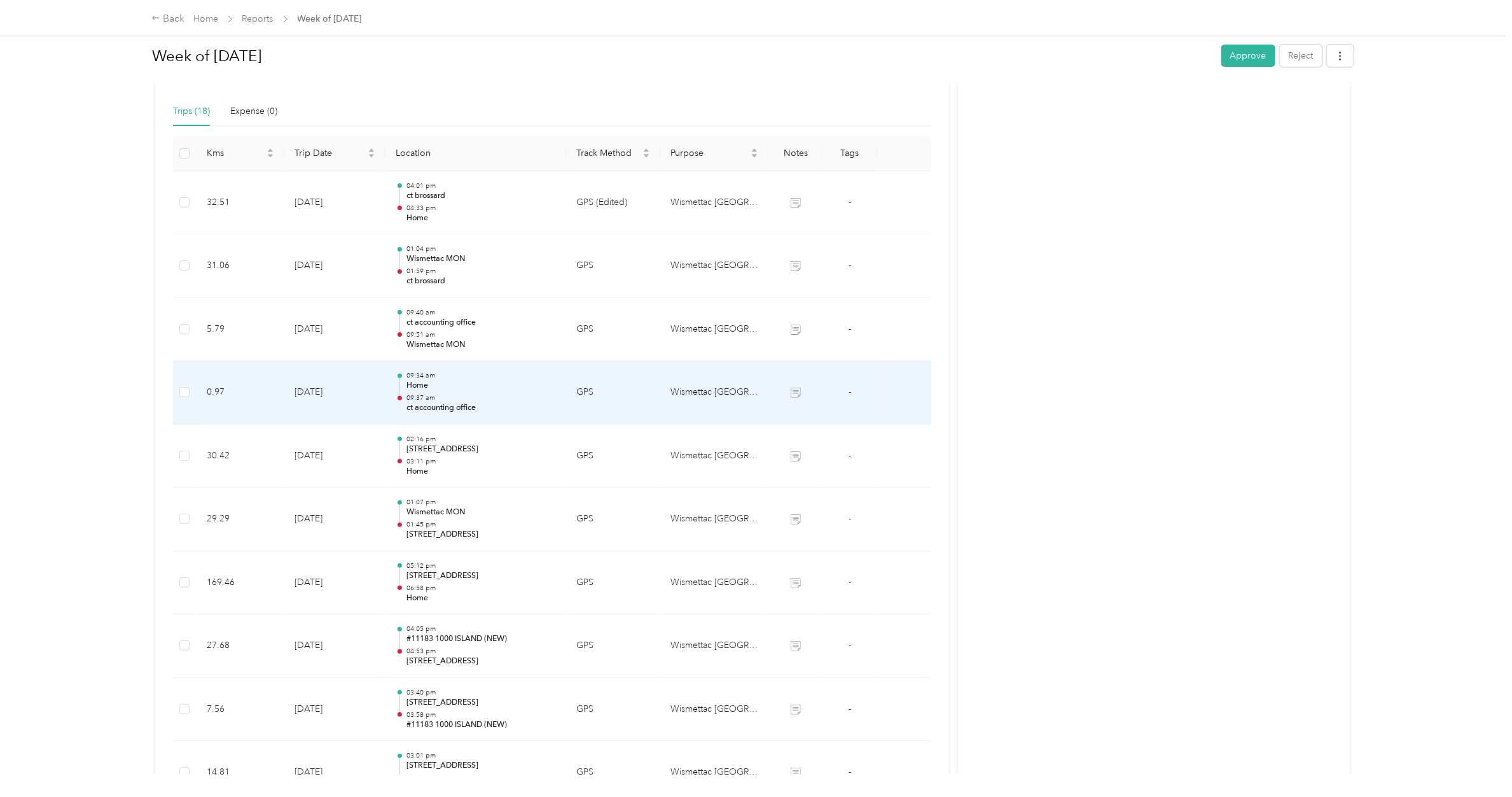
click at [474, 380] on p "Home" at bounding box center [481, 385] width 149 height 11
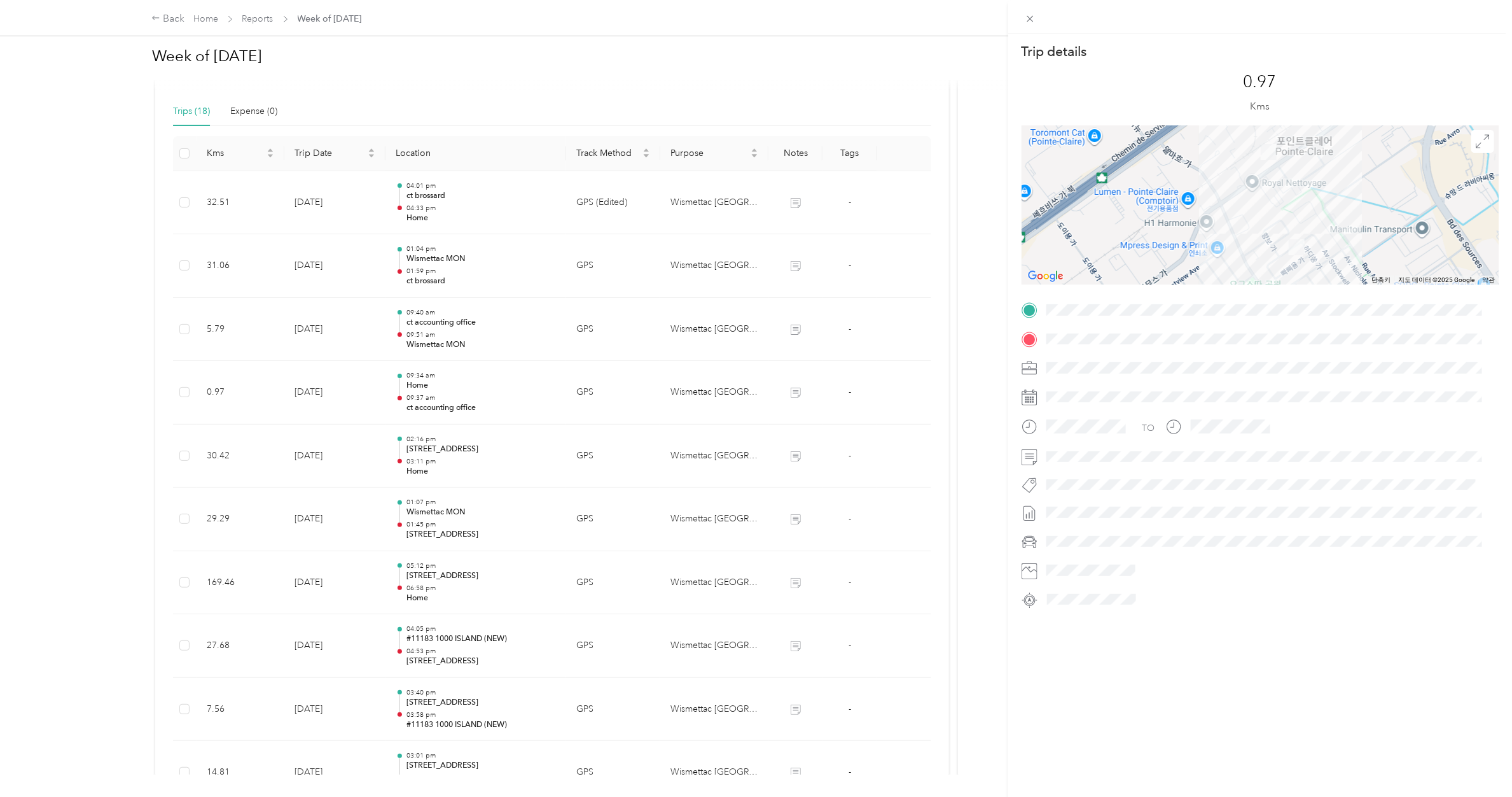
click at [473, 332] on div "Trip details This trip cannot be edited because it is either under review, appr…" at bounding box center [756, 398] width 1512 height 797
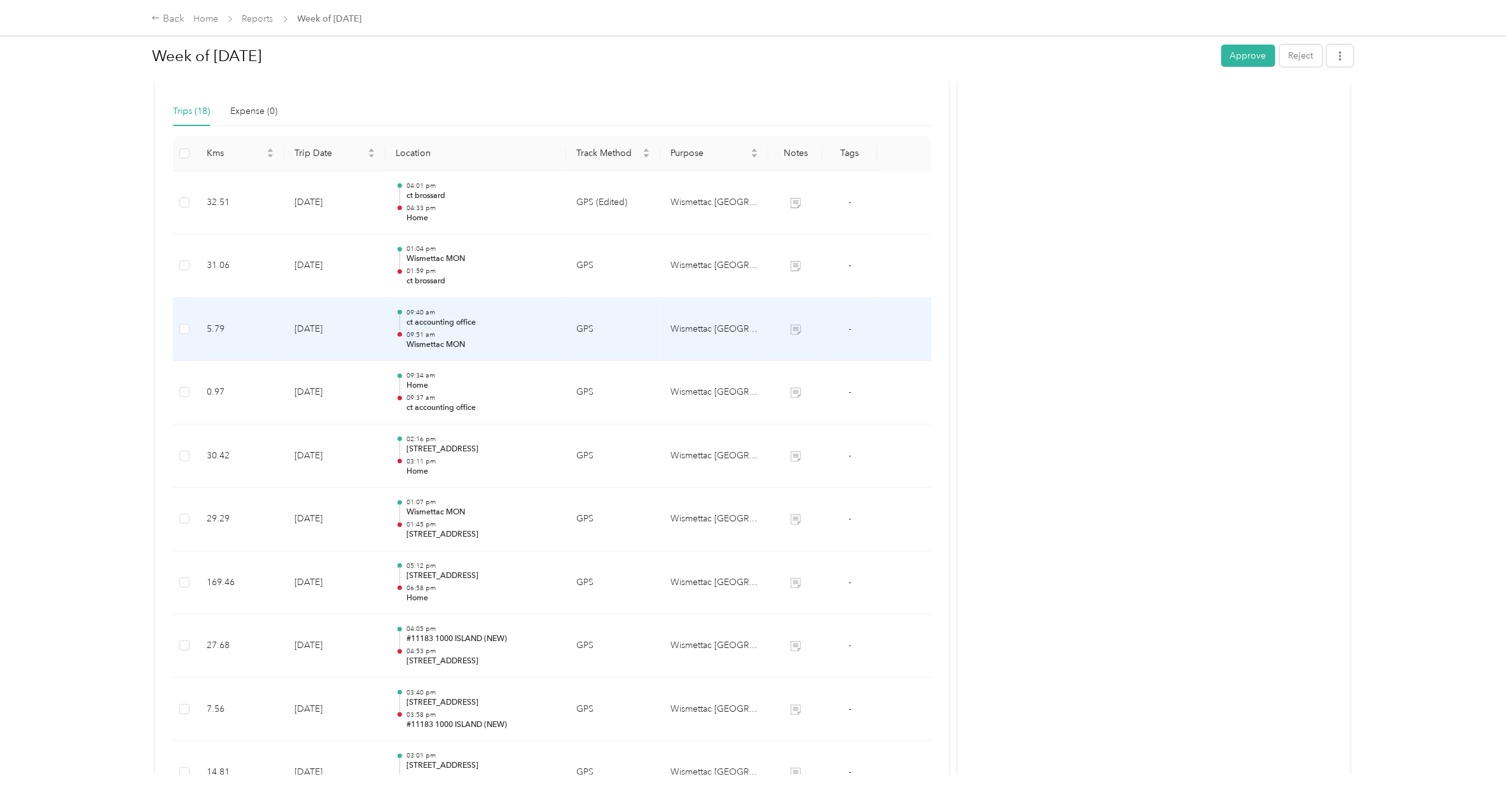
click at [462, 326] on p "ct accounting office" at bounding box center [481, 322] width 149 height 11
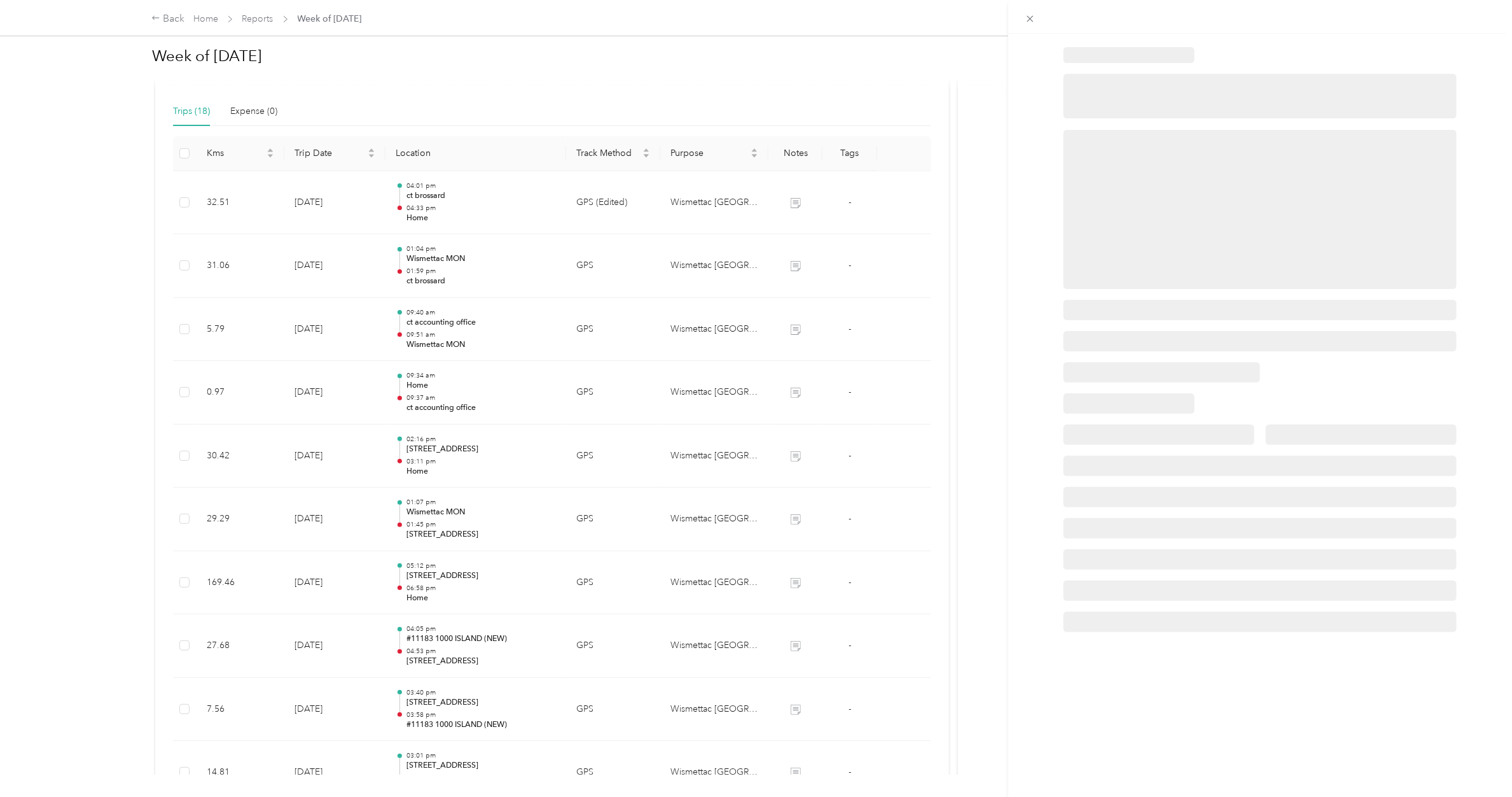
click at [462, 326] on div at bounding box center [756, 398] width 1512 height 797
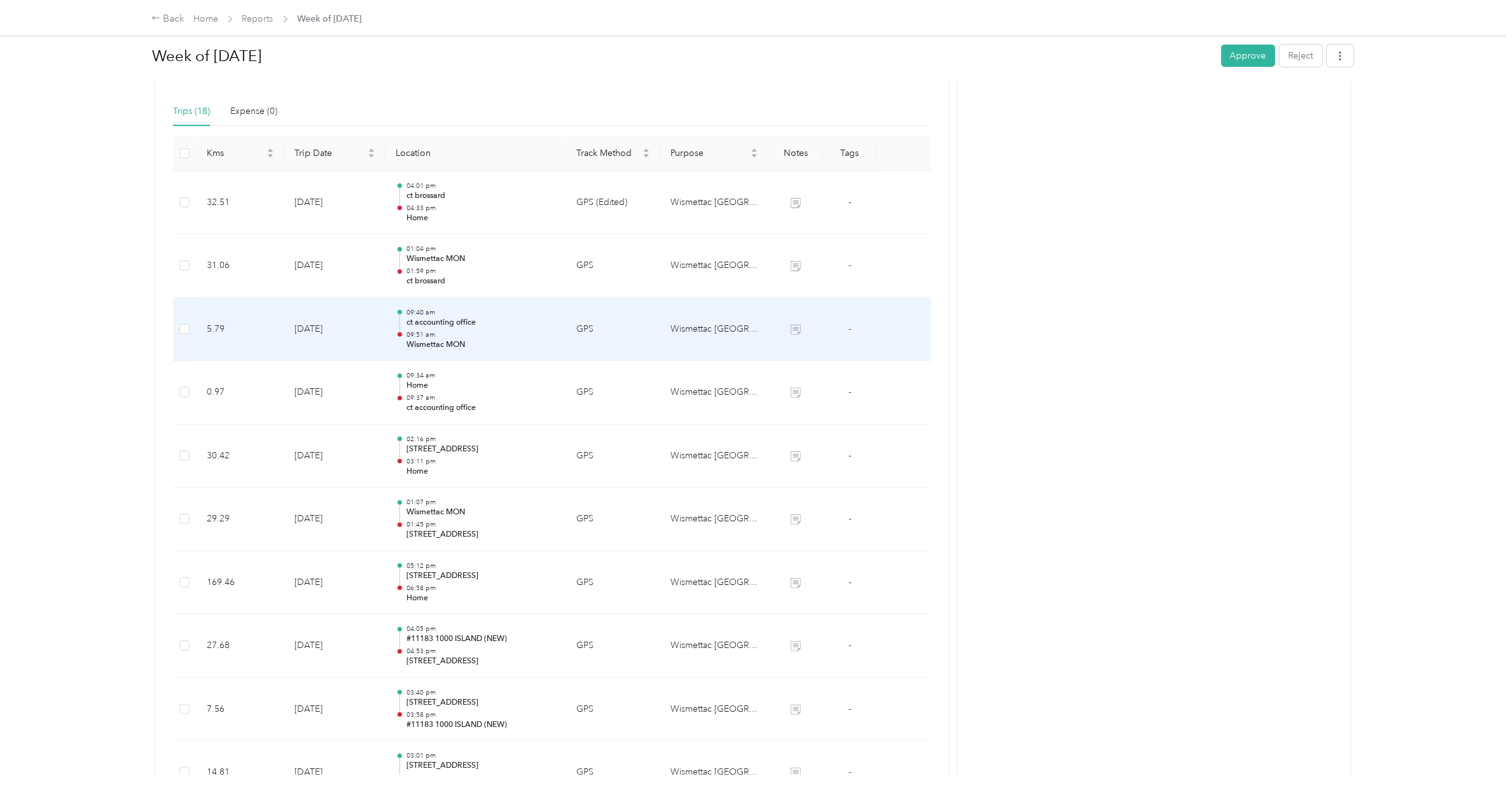
click at [462, 326] on p "ct accounting office" at bounding box center [481, 322] width 149 height 11
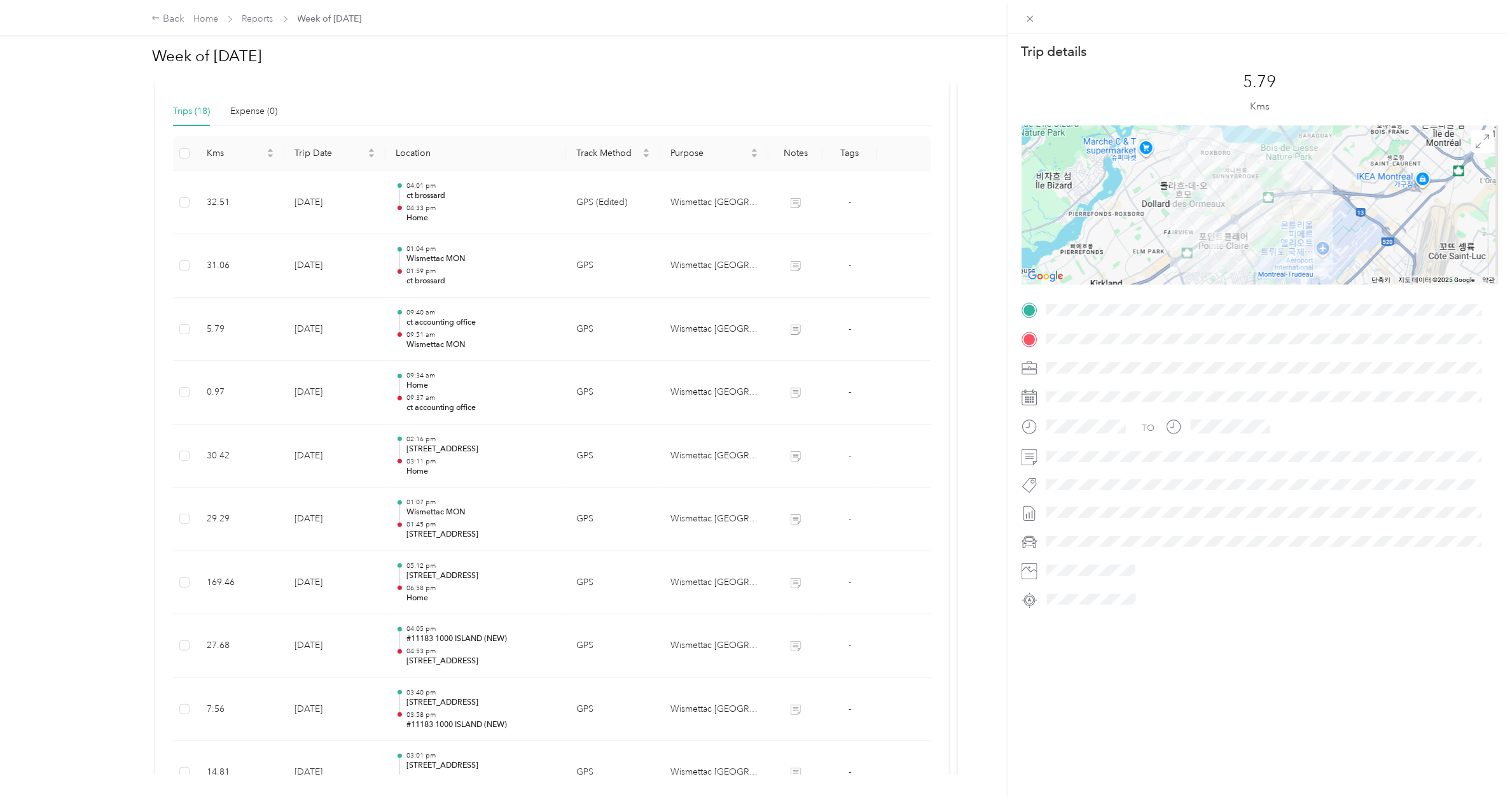
click at [459, 265] on div "Trip details This trip cannot be edited because it is either under review, appr…" at bounding box center [756, 398] width 1512 height 797
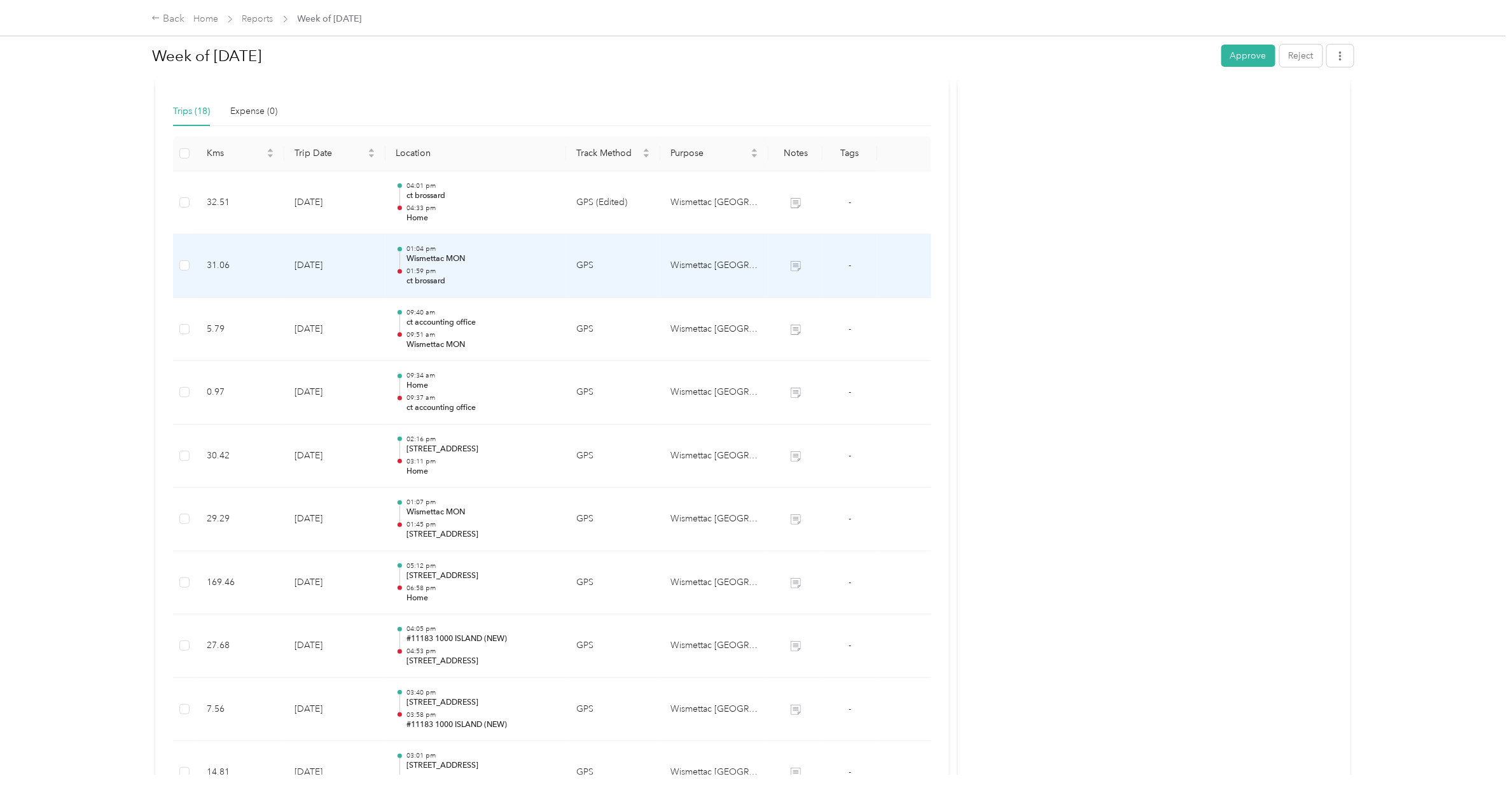
click at [459, 265] on p "Wismettac MON" at bounding box center [481, 259] width 149 height 11
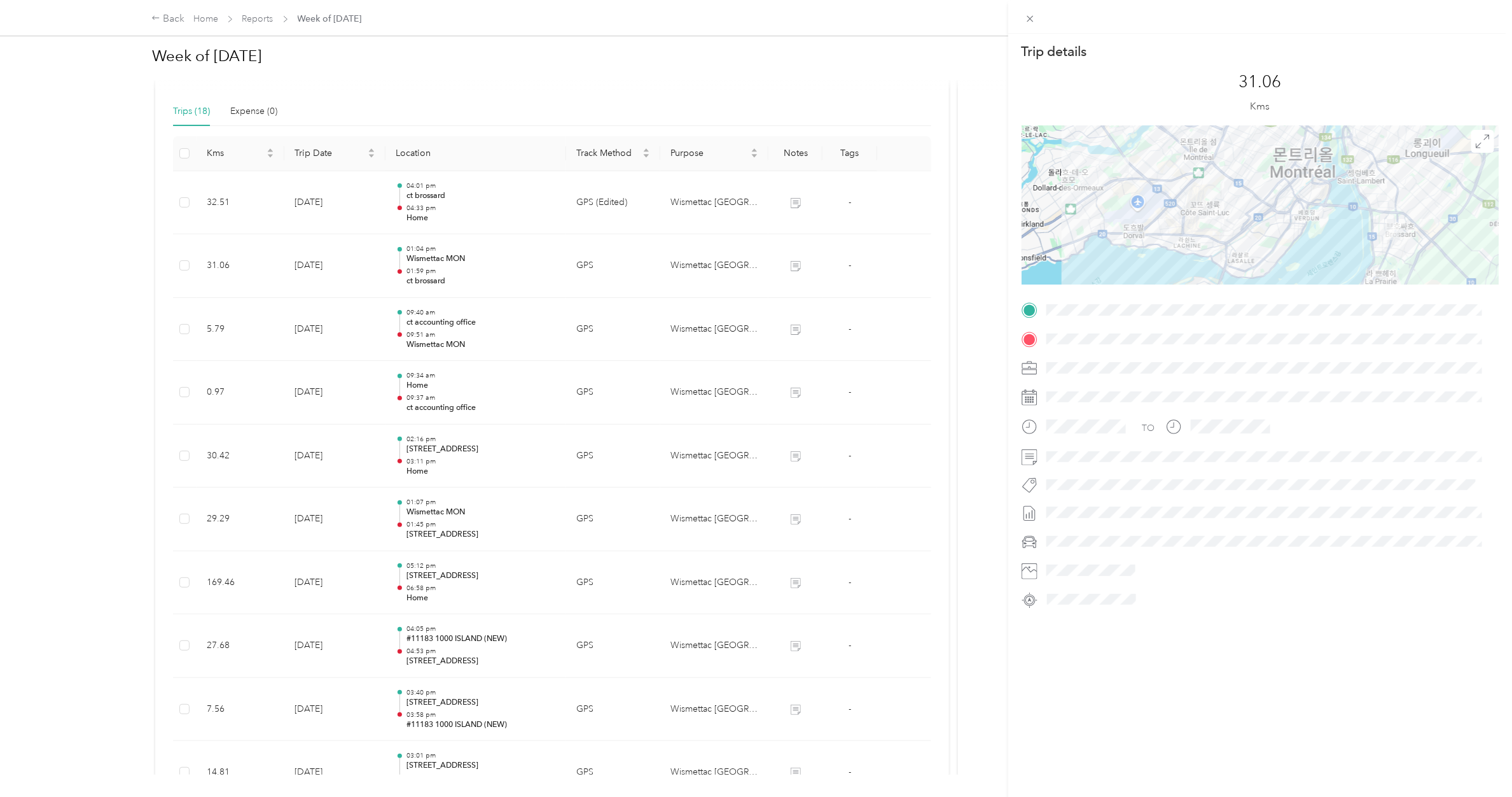
click at [446, 204] on div "Trip details This trip cannot be edited because it is either under review, appr…" at bounding box center [756, 398] width 1512 height 797
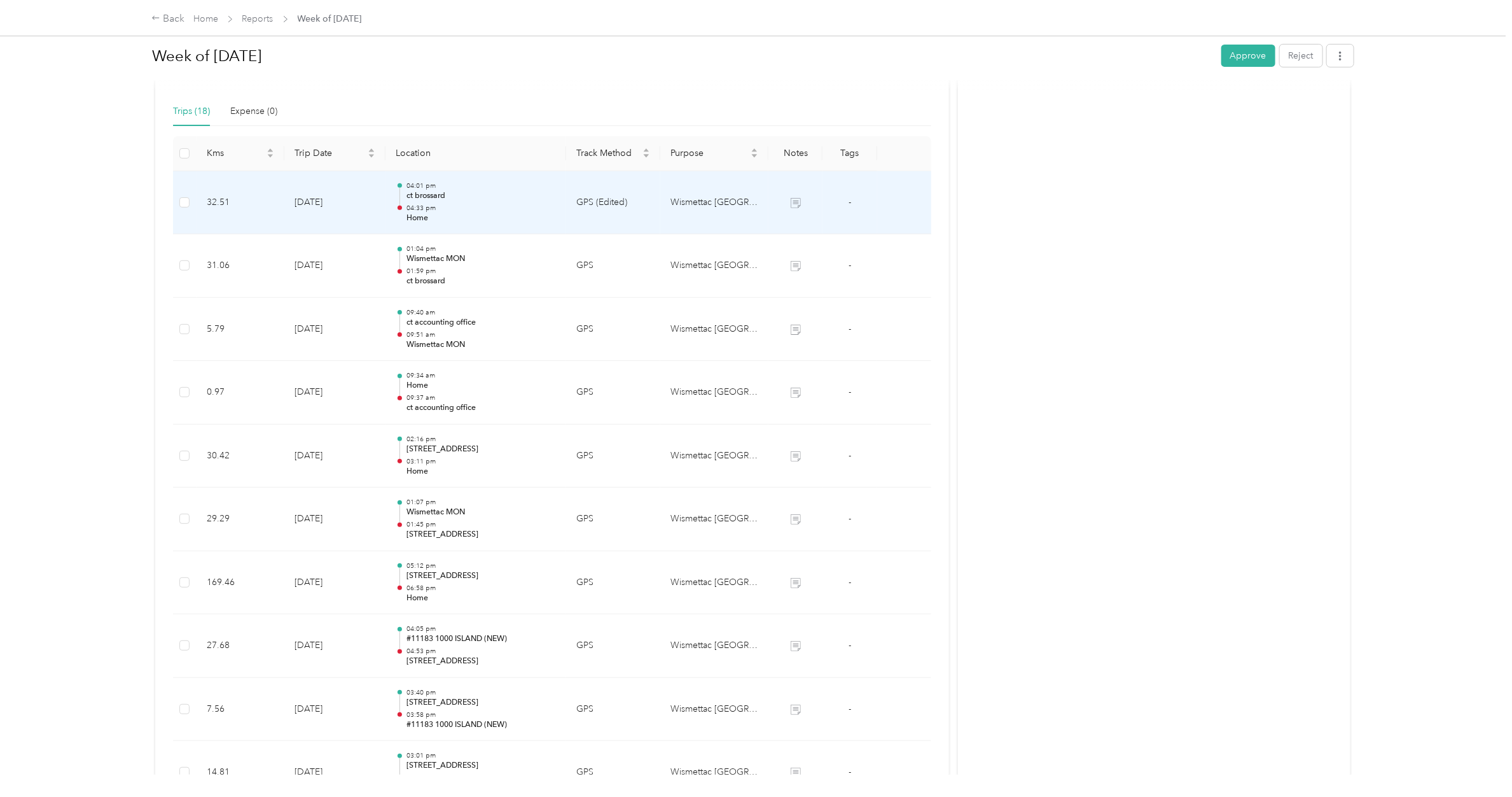
click at [446, 204] on p "04:33 pm" at bounding box center [481, 208] width 149 height 9
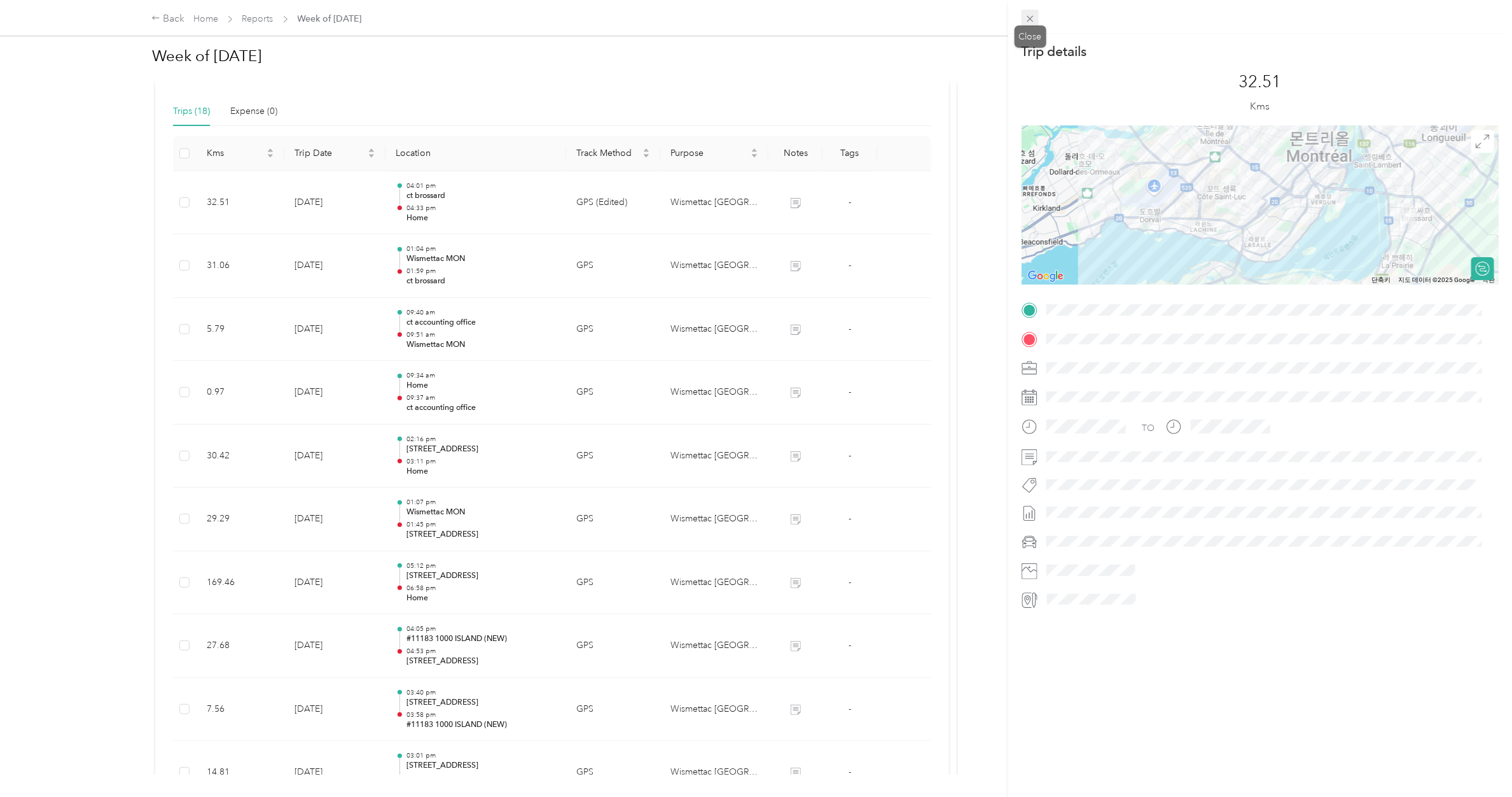
click at [1002, 19] on icon at bounding box center [1030, 18] width 11 height 11
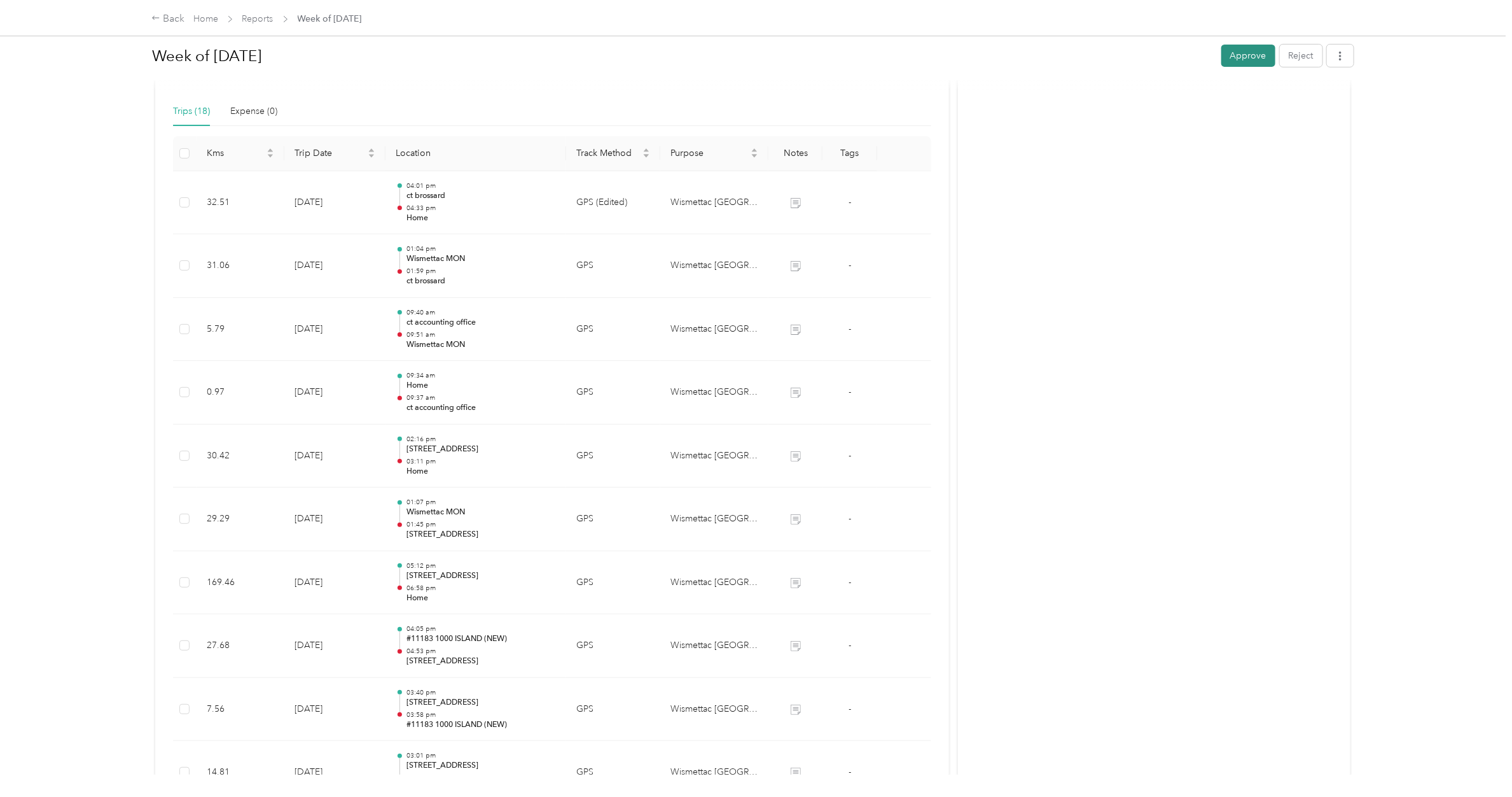
click at [1002, 57] on button "Approve" at bounding box center [1248, 55] width 54 height 22
click at [259, 20] on link "Reports" at bounding box center [258, 18] width 31 height 11
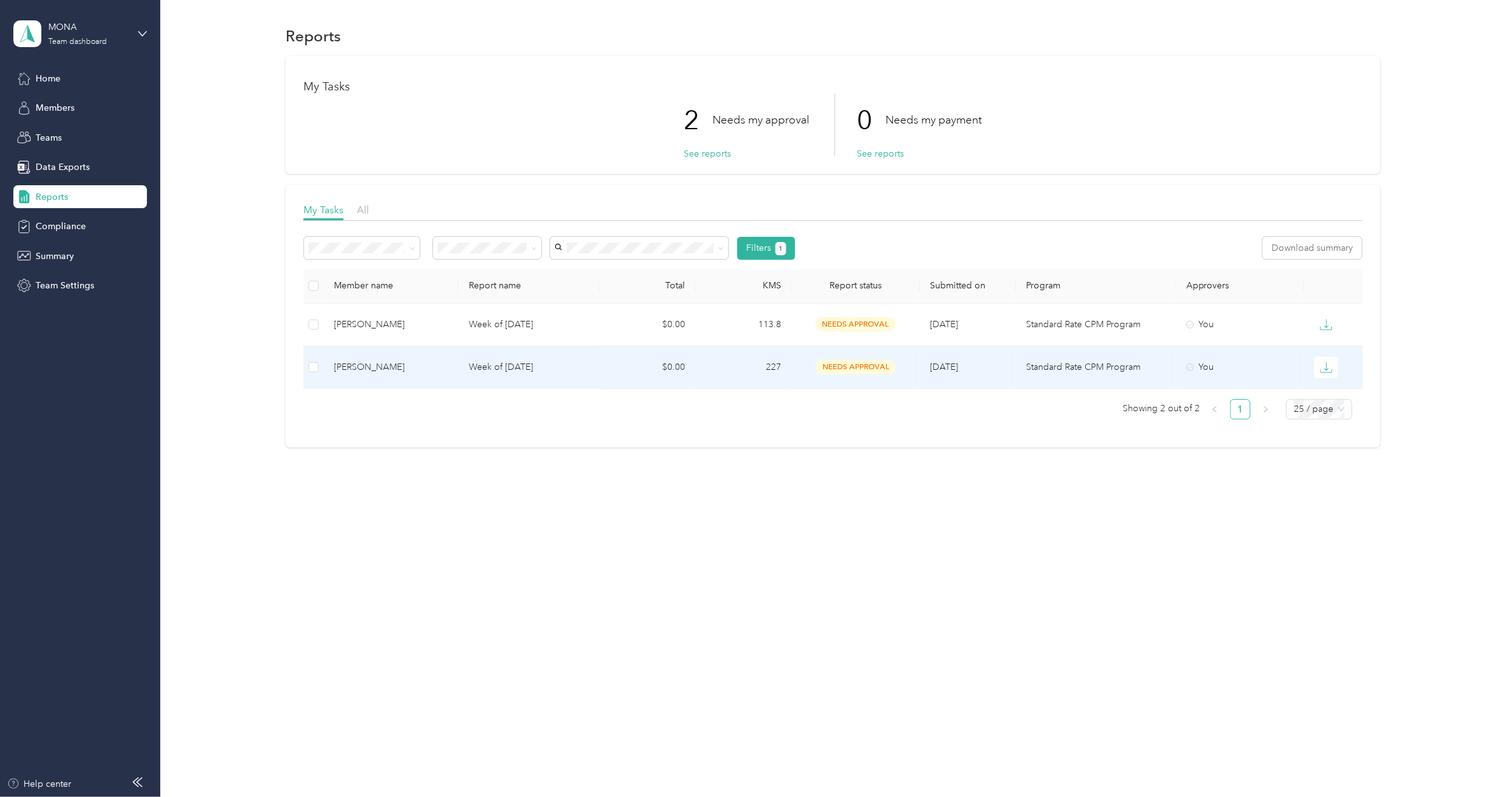
click at [503, 364] on p "Week of [DATE]" at bounding box center [530, 367] width 121 height 14
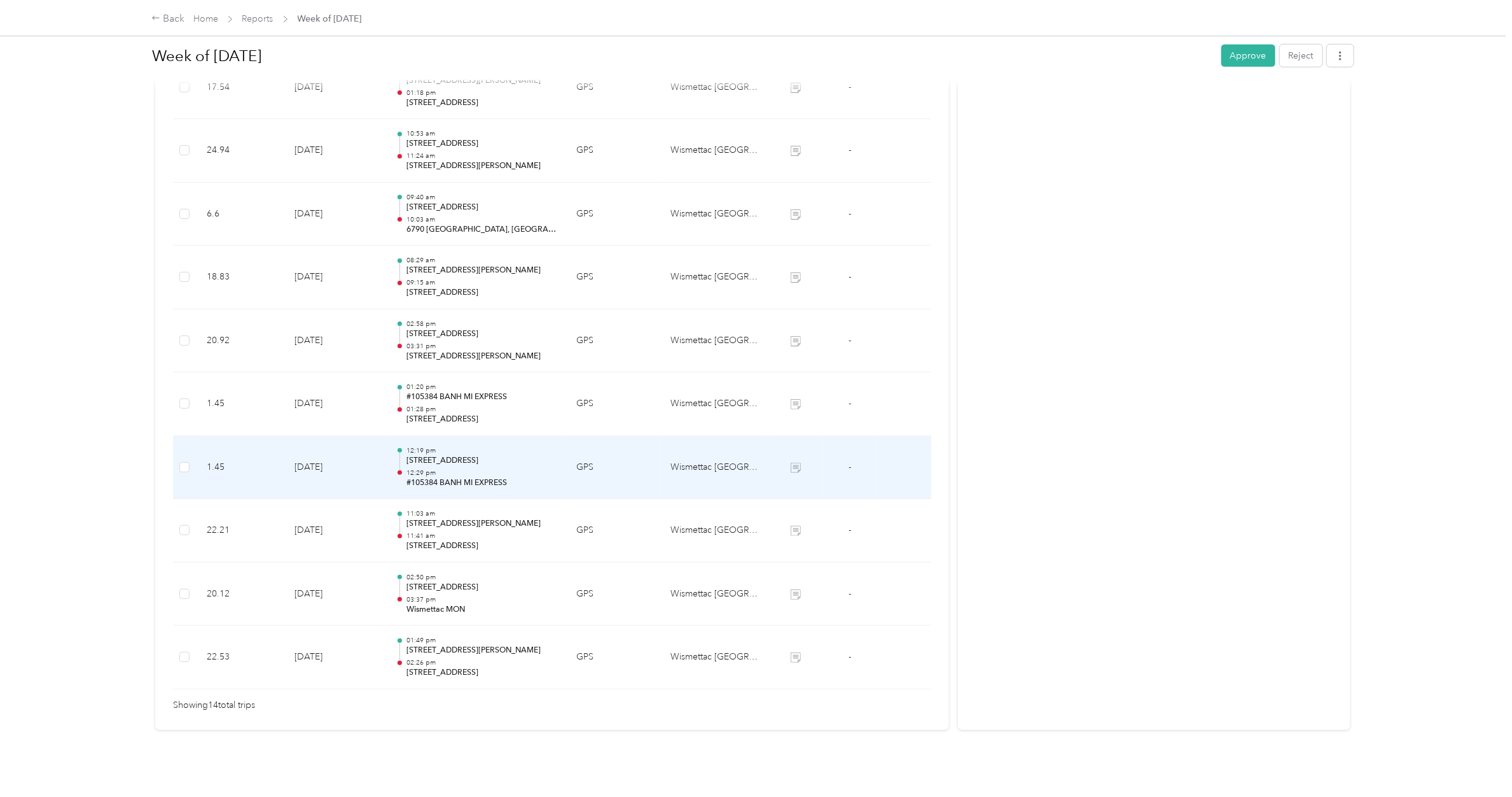
scroll to position [663, 0]
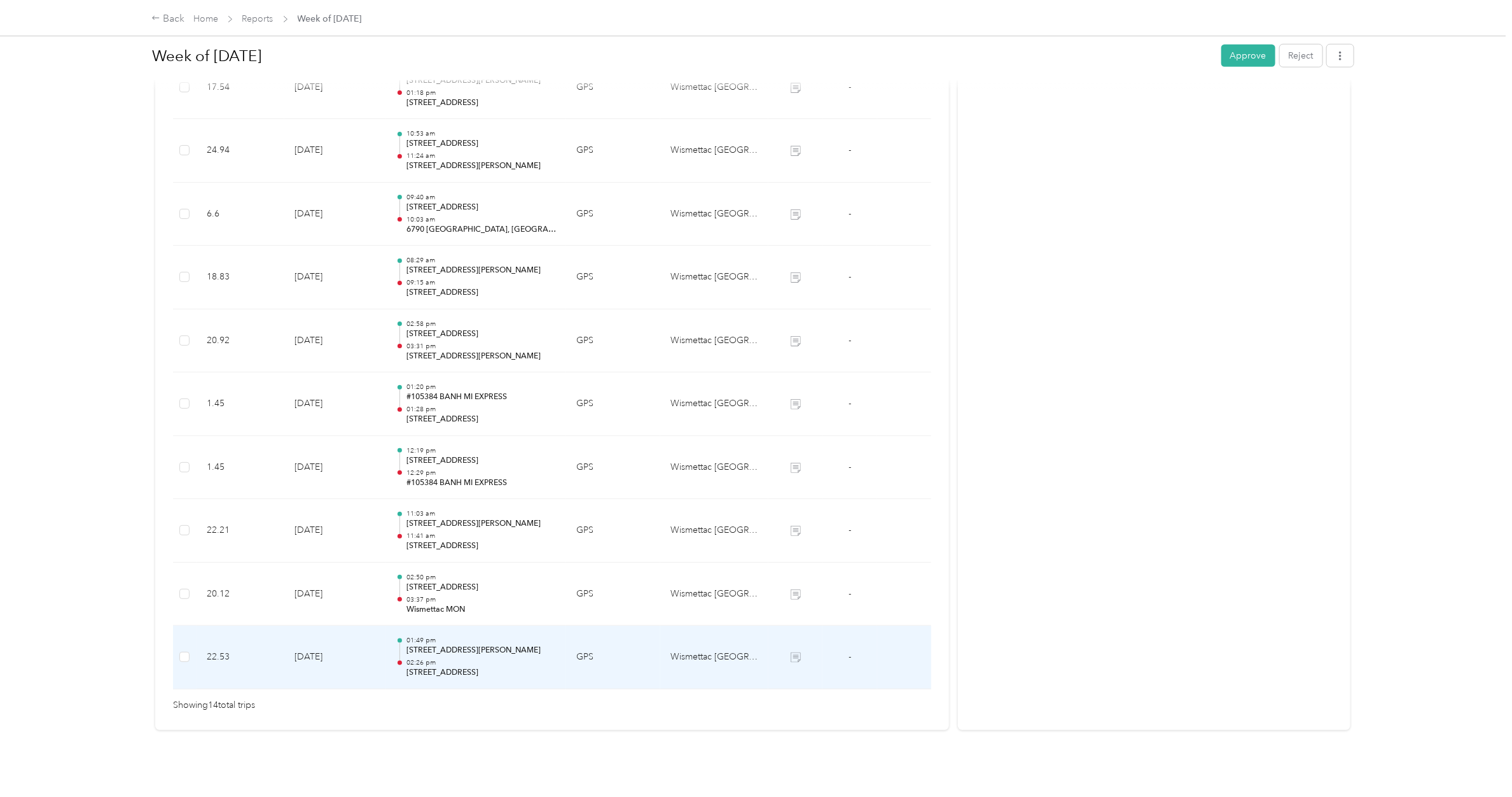
click at [451, 472] on p "[STREET_ADDRESS][PERSON_NAME]" at bounding box center [481, 650] width 149 height 11
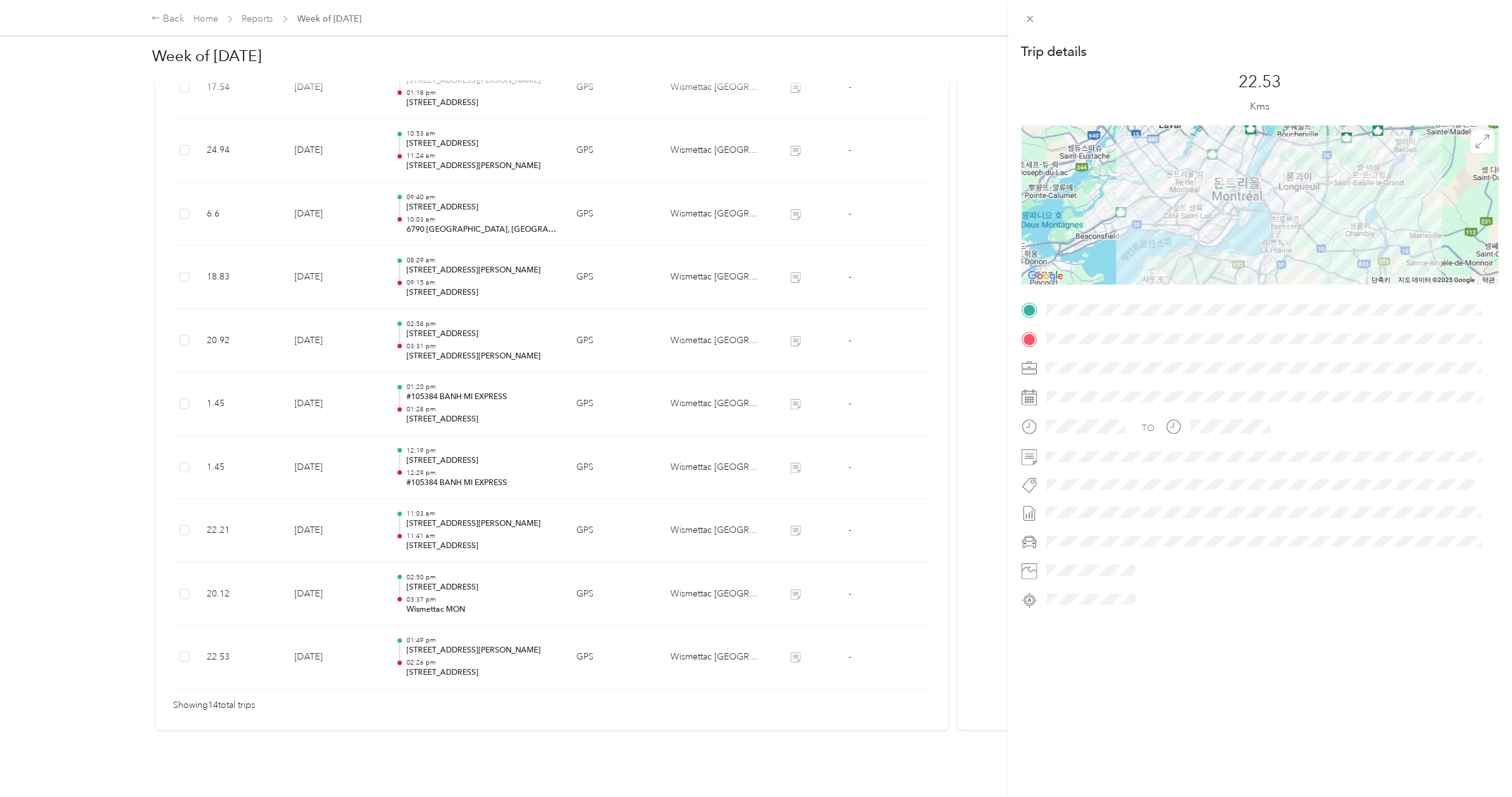
click at [451, 472] on div "Trip details This trip cannot be edited because it is either under review, appr…" at bounding box center [756, 398] width 1512 height 797
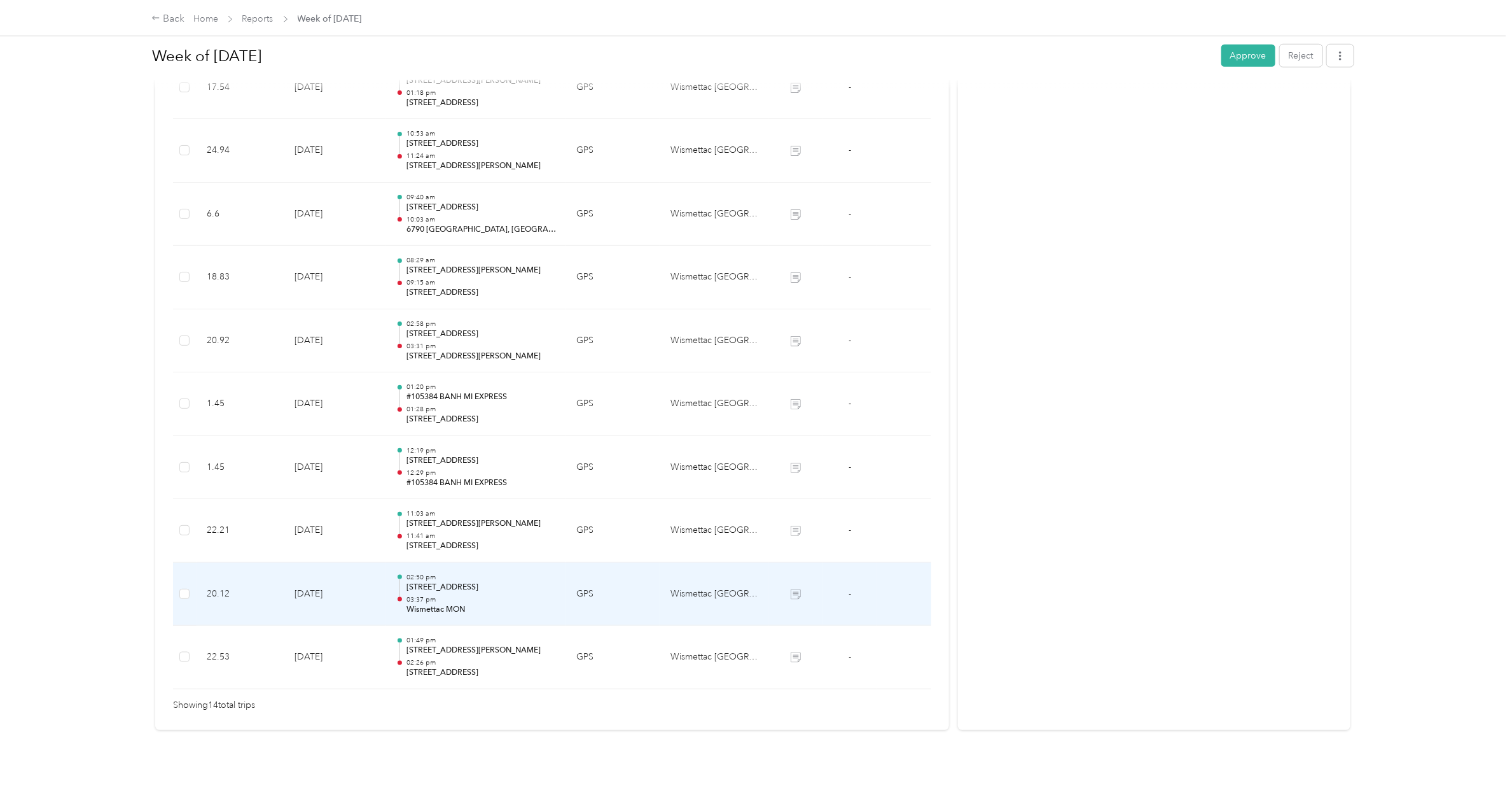
click at [451, 472] on p "03:37 pm" at bounding box center [481, 599] width 149 height 9
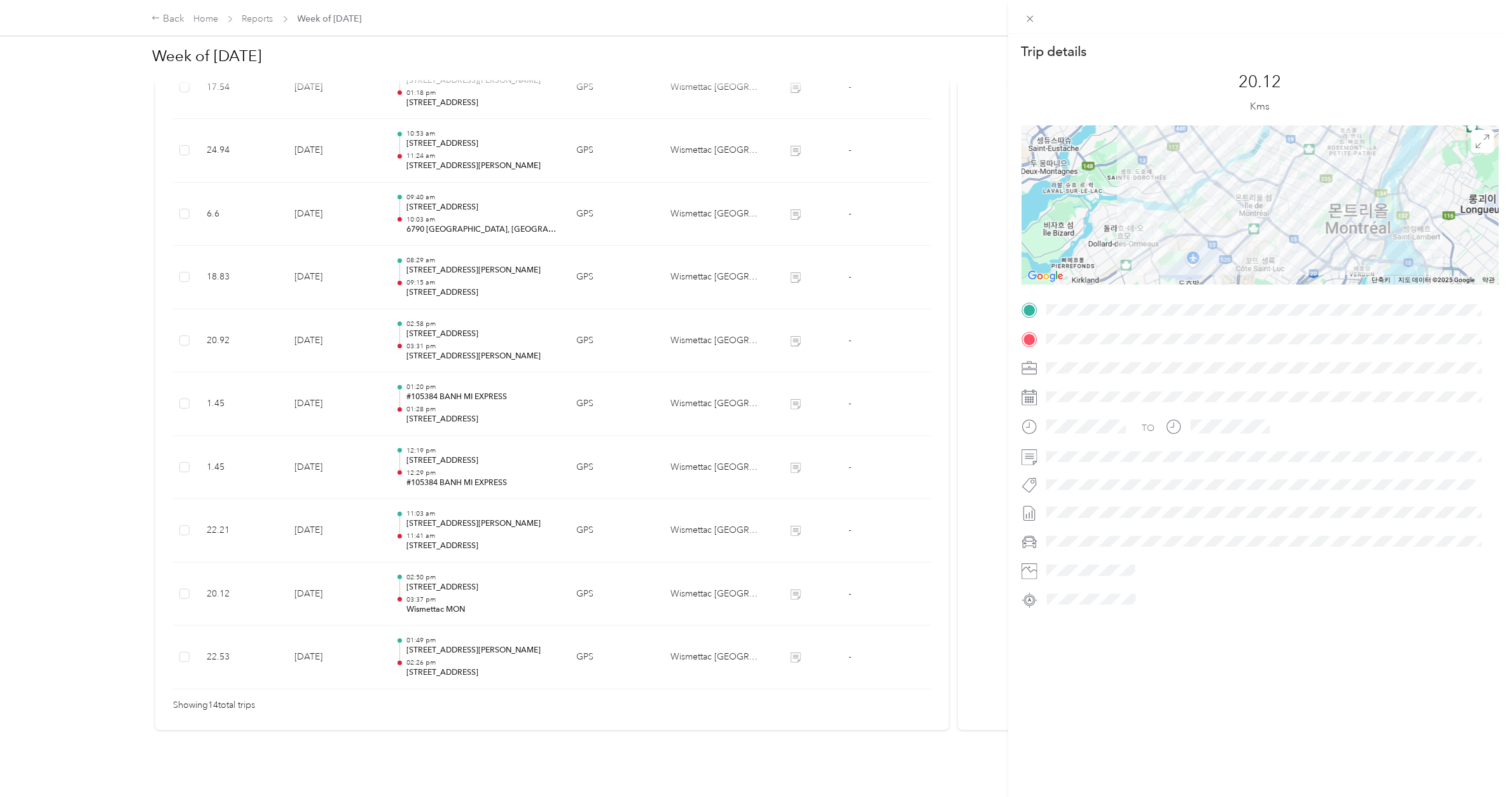
click at [458, 472] on div "Trip details This trip cannot be edited because it is either under review, appr…" at bounding box center [756, 398] width 1512 height 797
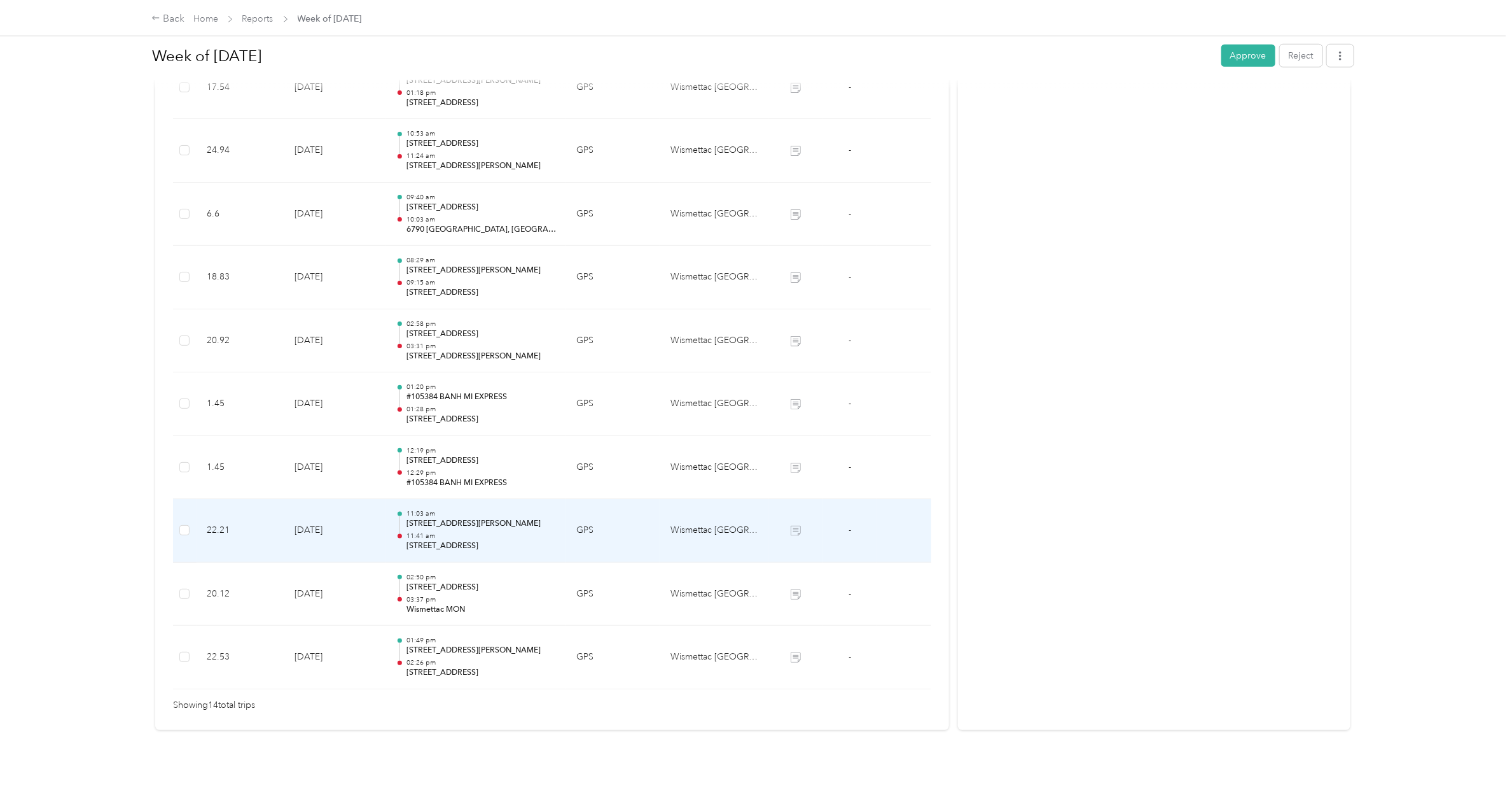
click at [458, 472] on p "11:41 am" at bounding box center [481, 536] width 149 height 9
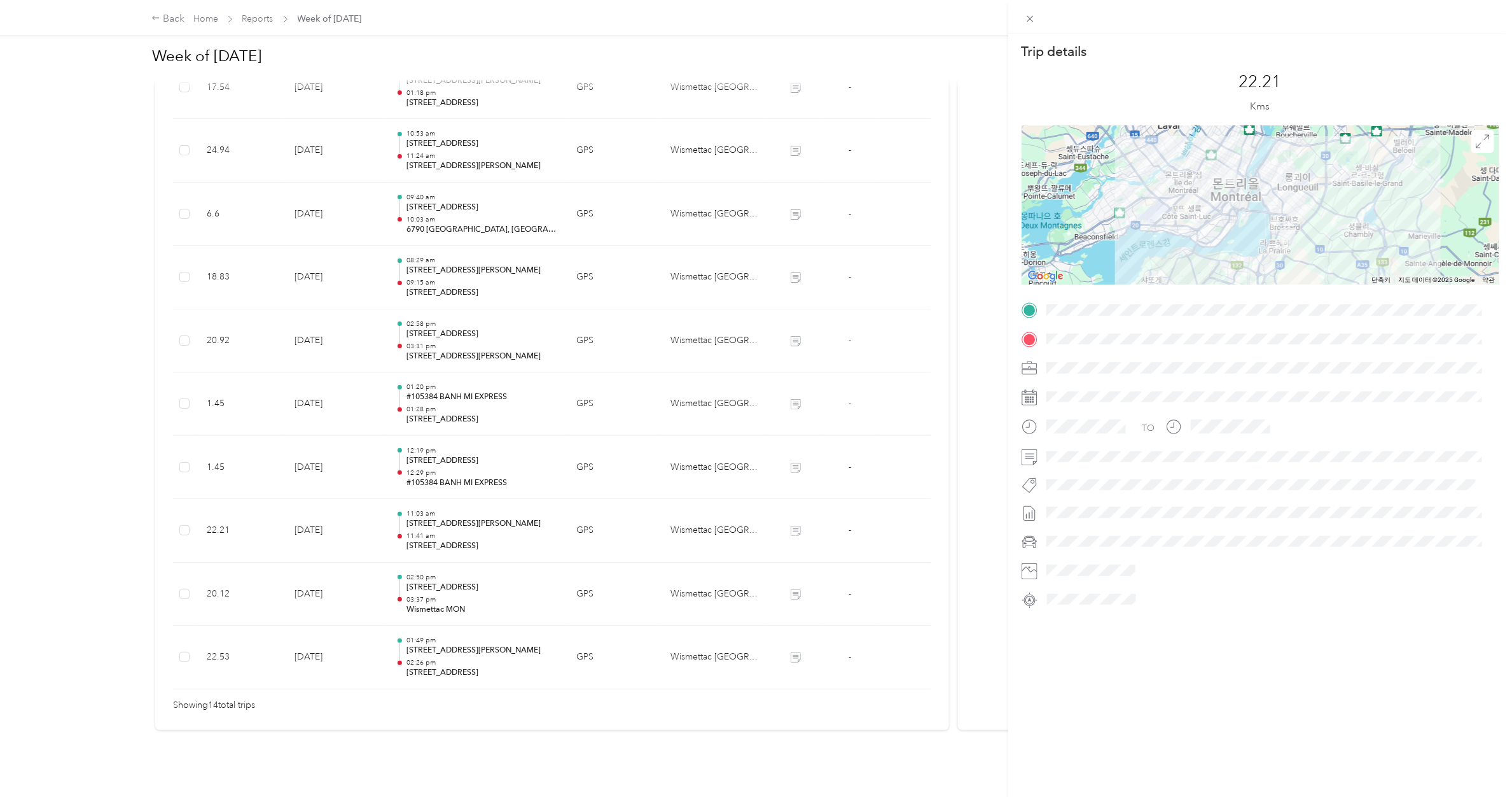
click at [460, 459] on div "Trip details This trip cannot be edited because it is either under review, appr…" at bounding box center [756, 398] width 1512 height 797
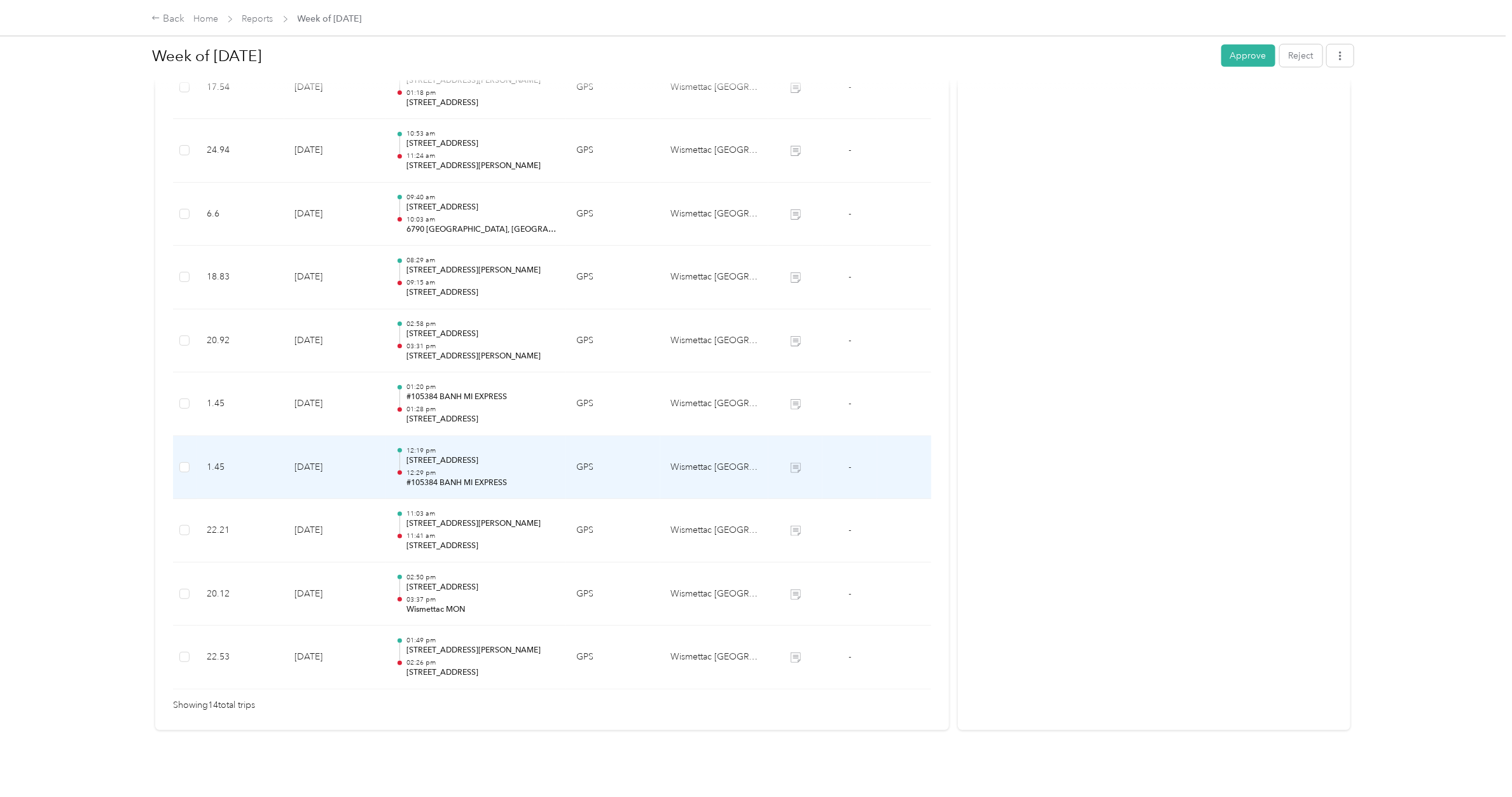
click at [460, 469] on p "12:29 pm" at bounding box center [481, 473] width 149 height 9
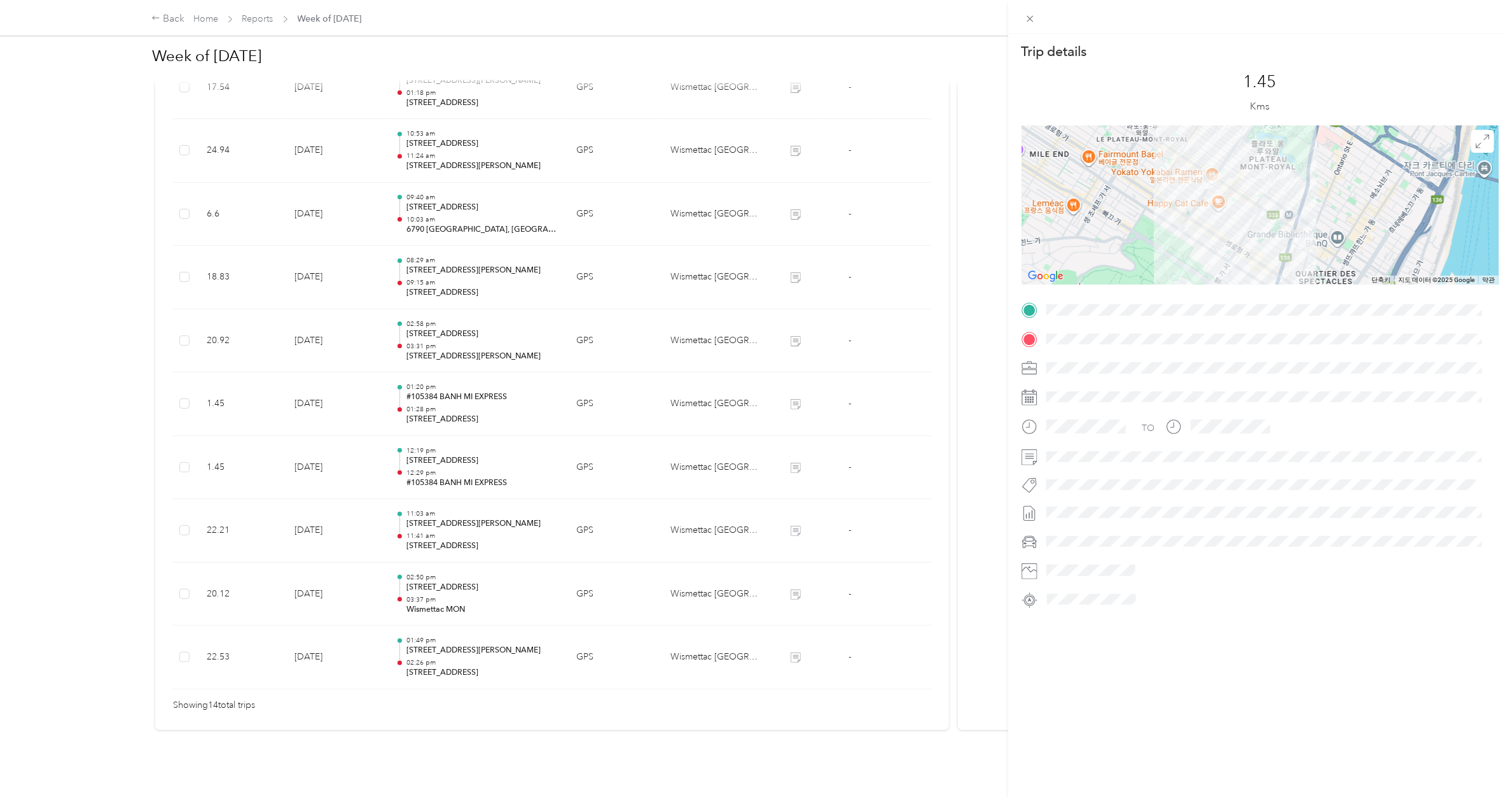
click at [460, 459] on div "Trip details This trip cannot be edited because it is either under review, appr…" at bounding box center [756, 398] width 1512 height 797
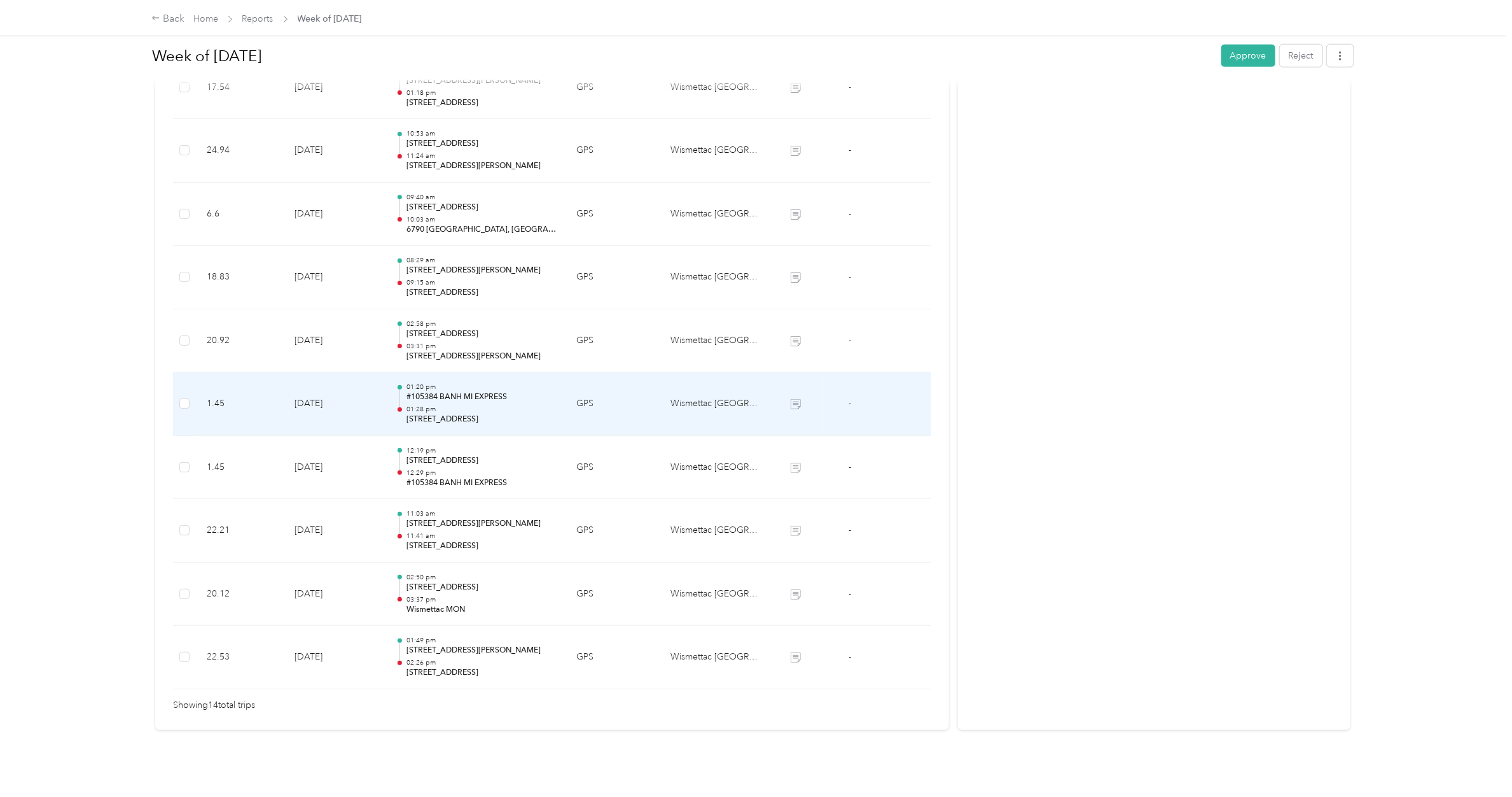
click at [459, 391] on p "#105384 BANH MI EXPRESS" at bounding box center [481, 397] width 149 height 11
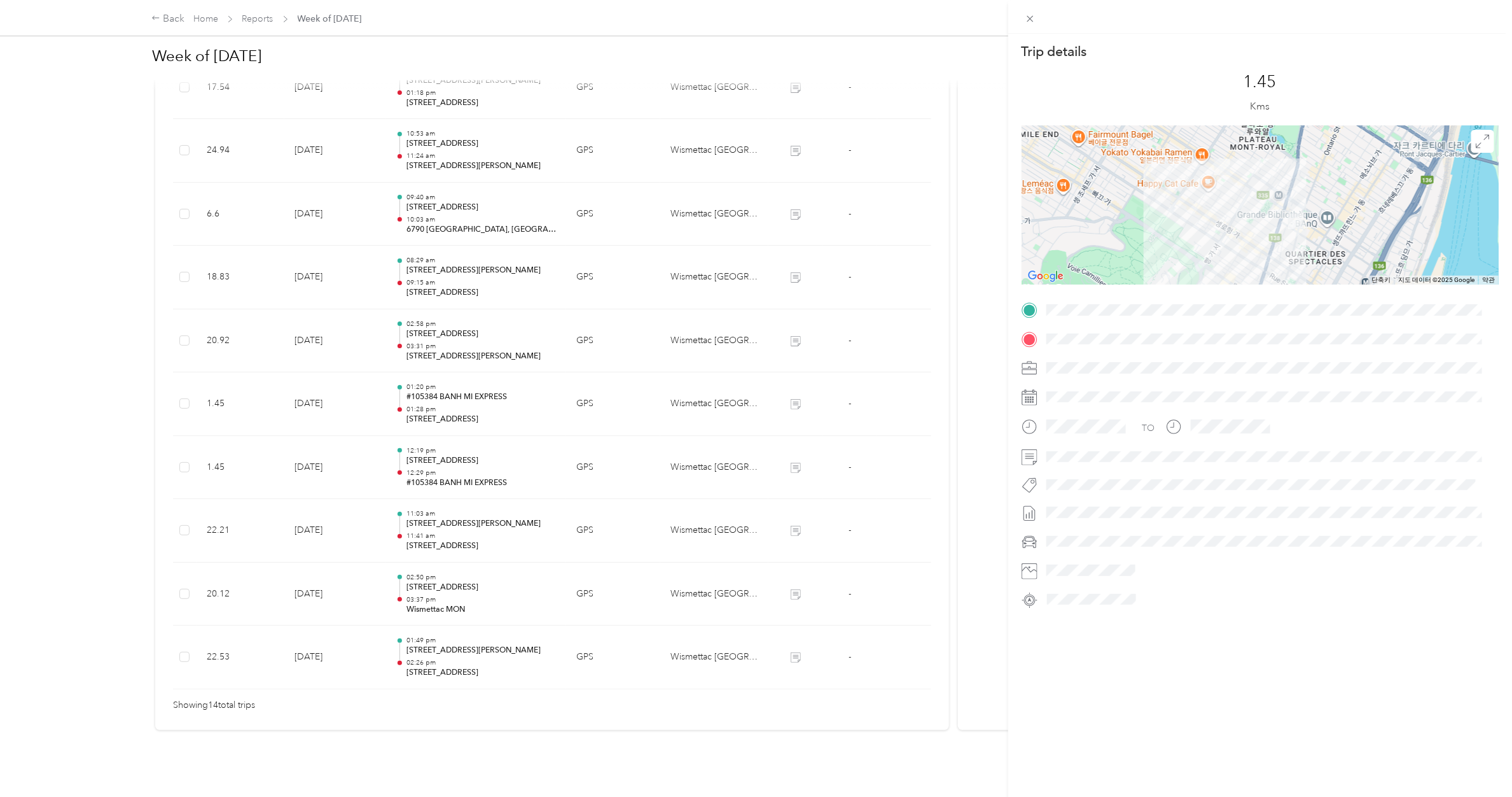
click at [459, 385] on div "Trip details This trip cannot be edited because it is either under review, appr…" at bounding box center [756, 398] width 1512 height 797
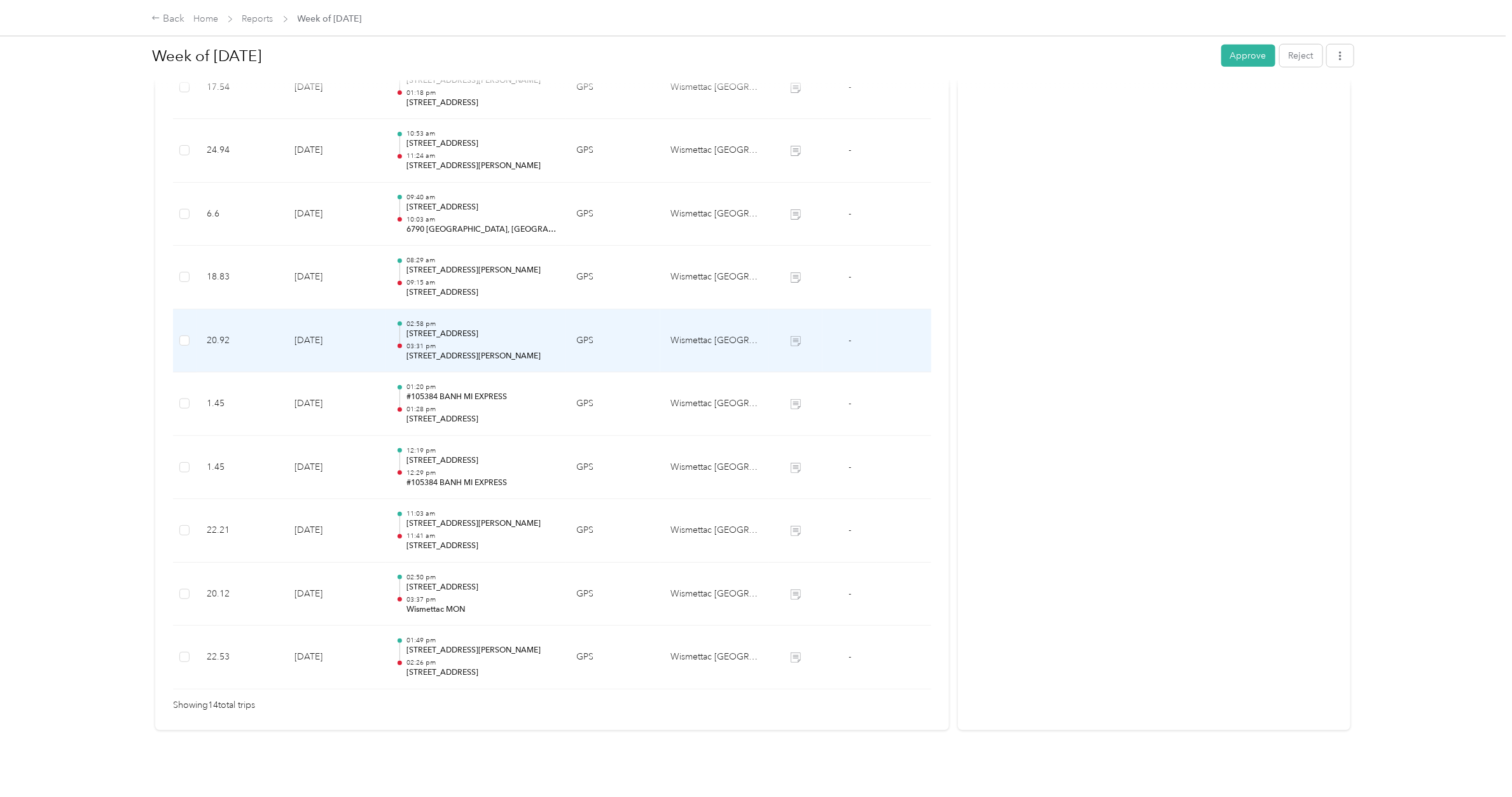
click at [462, 309] on td "02:58 pm [STREET_ADDRESS] 03:31 pm [STREET_ADDRESS][PERSON_NAME]" at bounding box center [476, 341] width 181 height 64
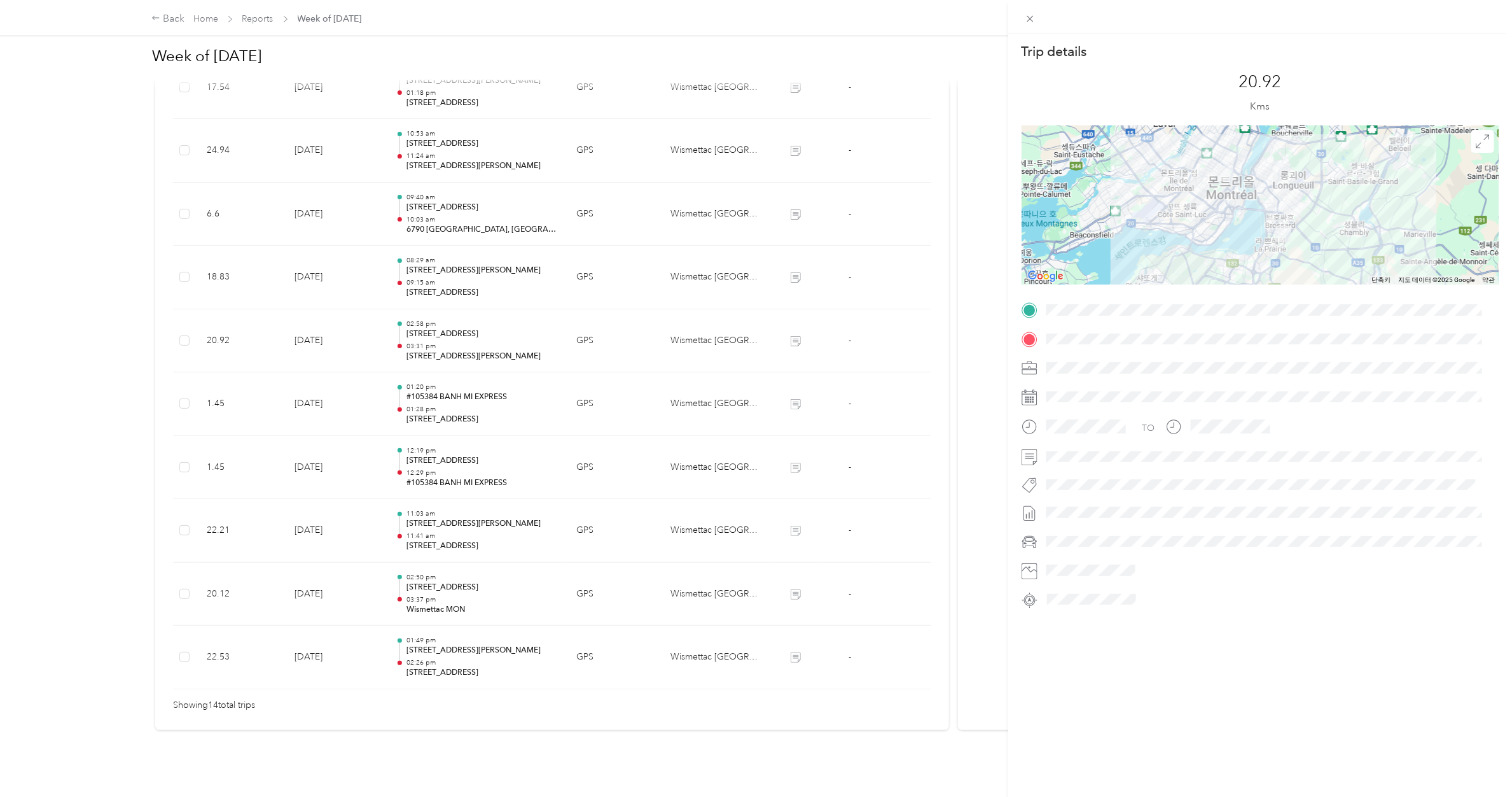
click at [462, 303] on div "Trip details This trip cannot be edited because it is either under review, appr…" at bounding box center [756, 398] width 1512 height 797
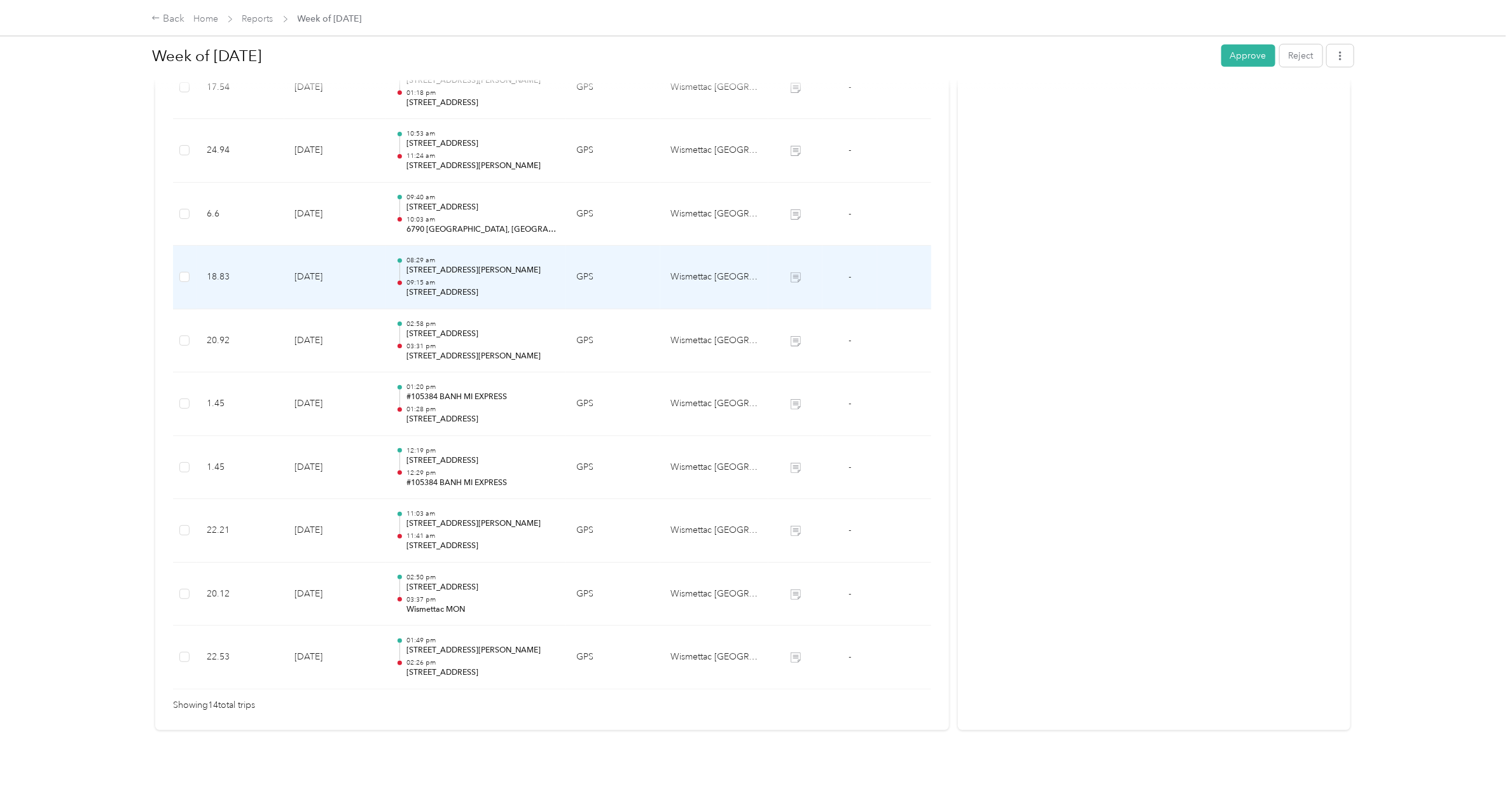
click at [462, 287] on p "[STREET_ADDRESS]" at bounding box center [481, 292] width 149 height 11
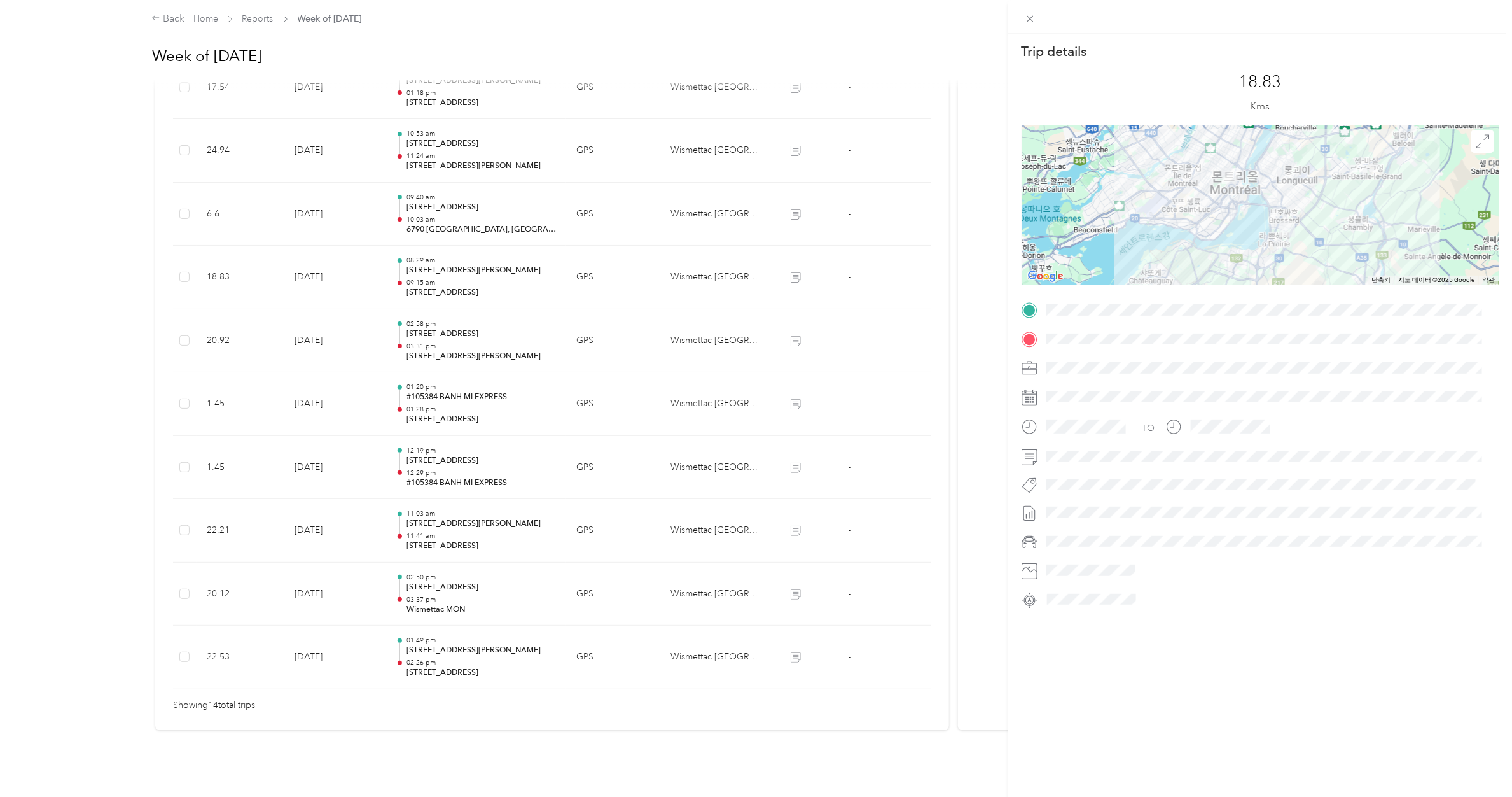
click at [462, 276] on div "Trip details This trip cannot be edited because it is either under review, appr…" at bounding box center [756, 398] width 1512 height 797
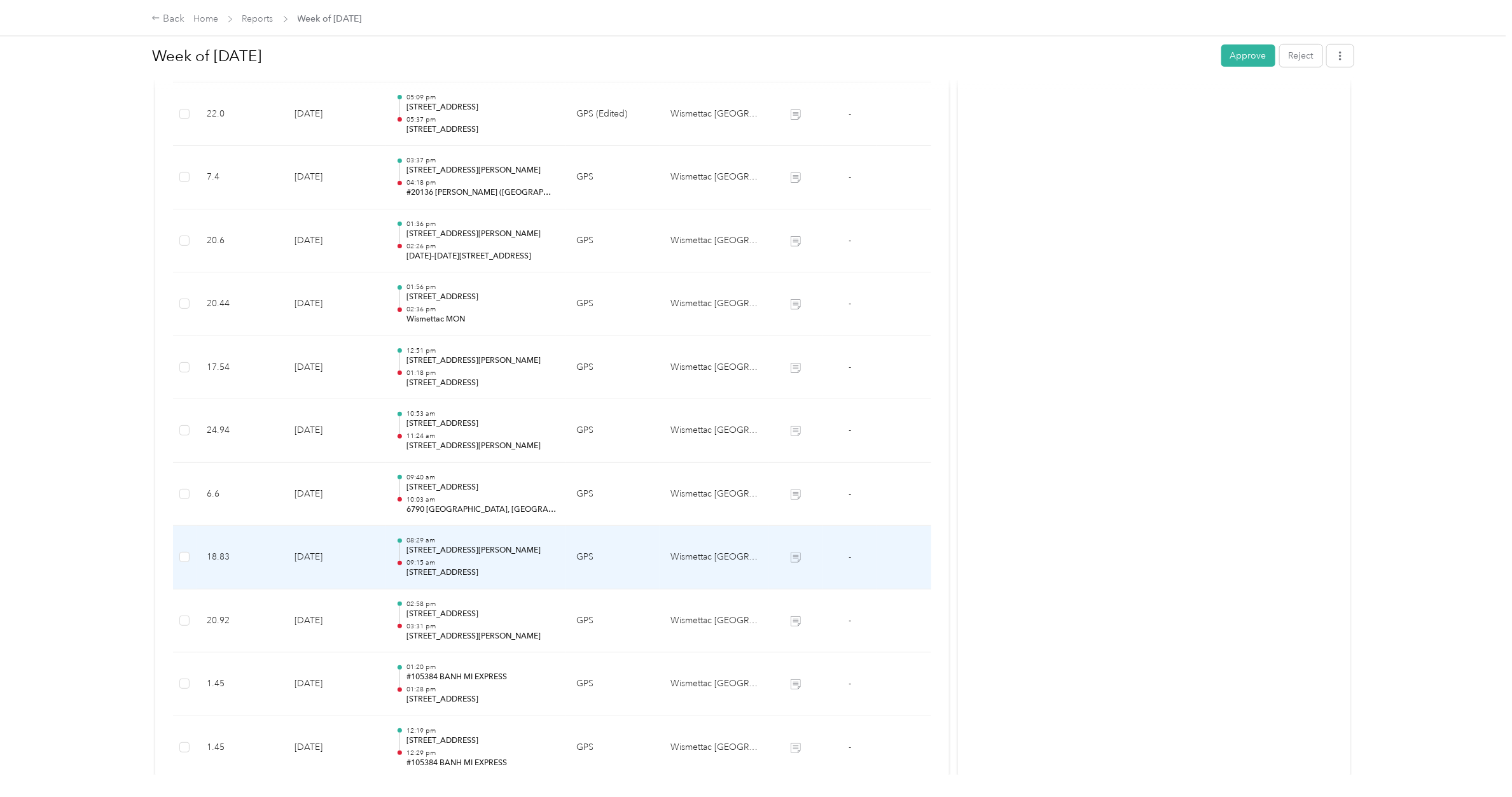
scroll to position [345, 0]
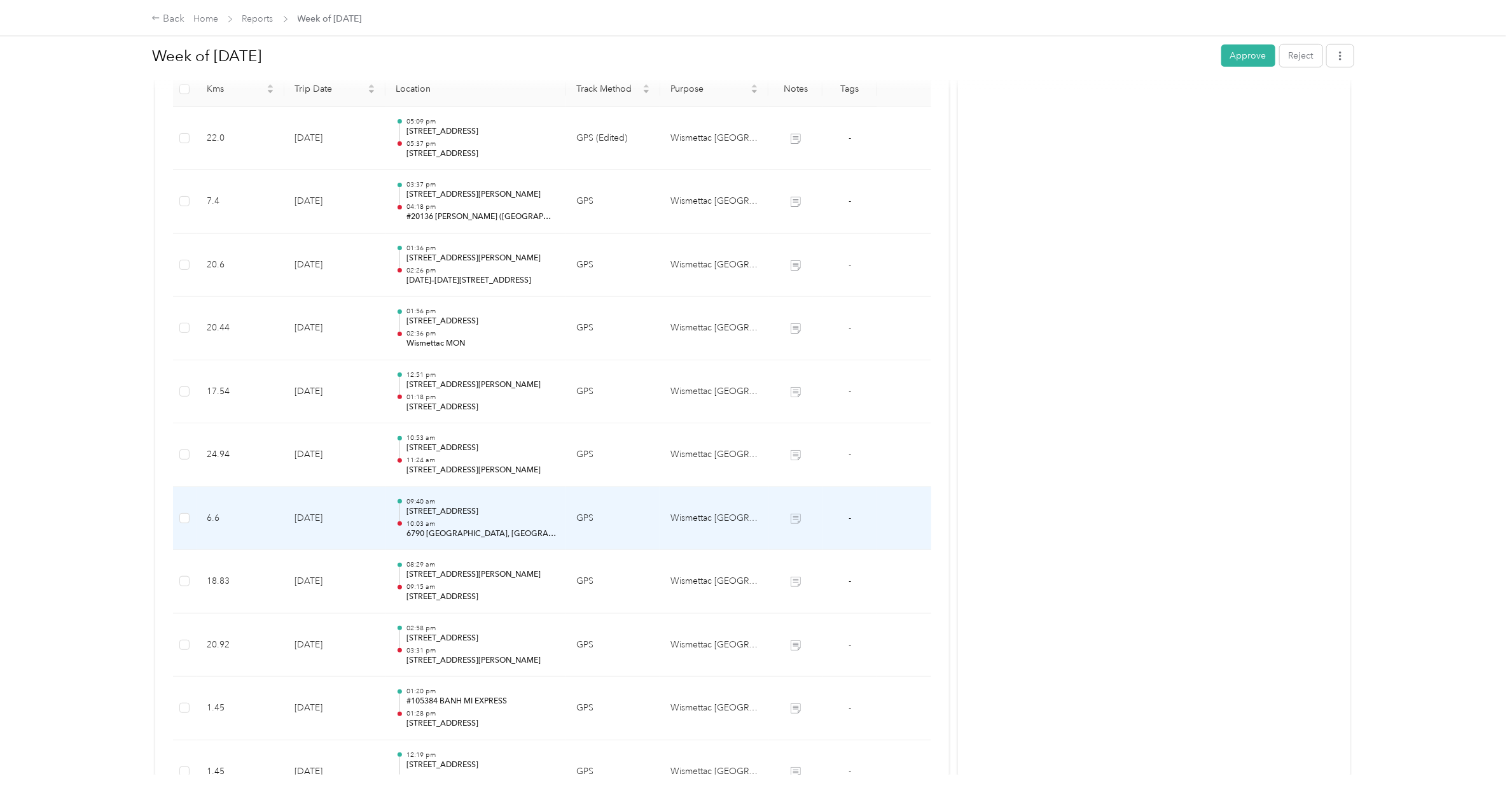
click at [457, 472] on p "09:40 am" at bounding box center [481, 501] width 149 height 9
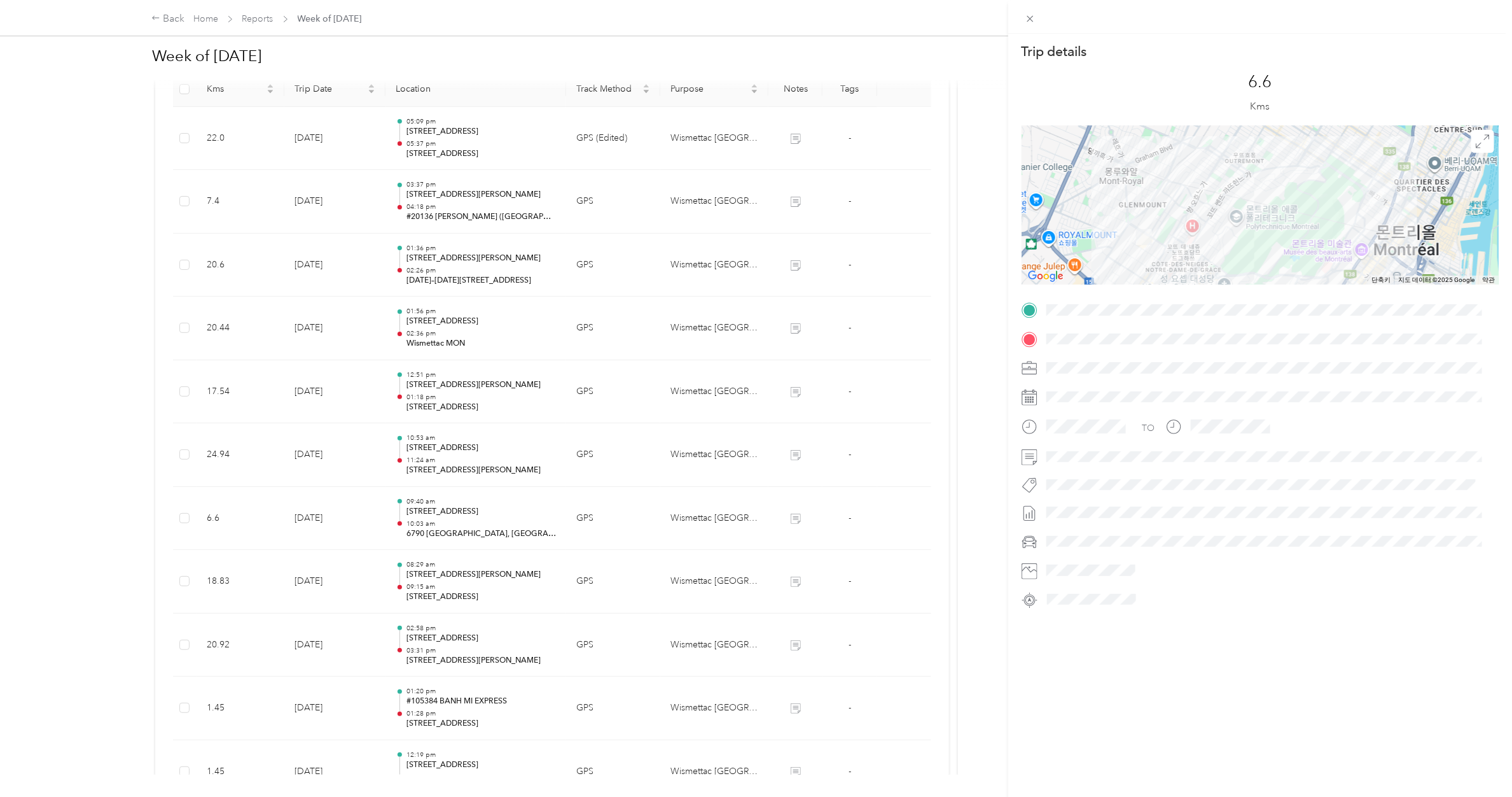
click at [462, 439] on div "Trip details This trip cannot be edited because it is either under review, appr…" at bounding box center [756, 398] width 1512 height 797
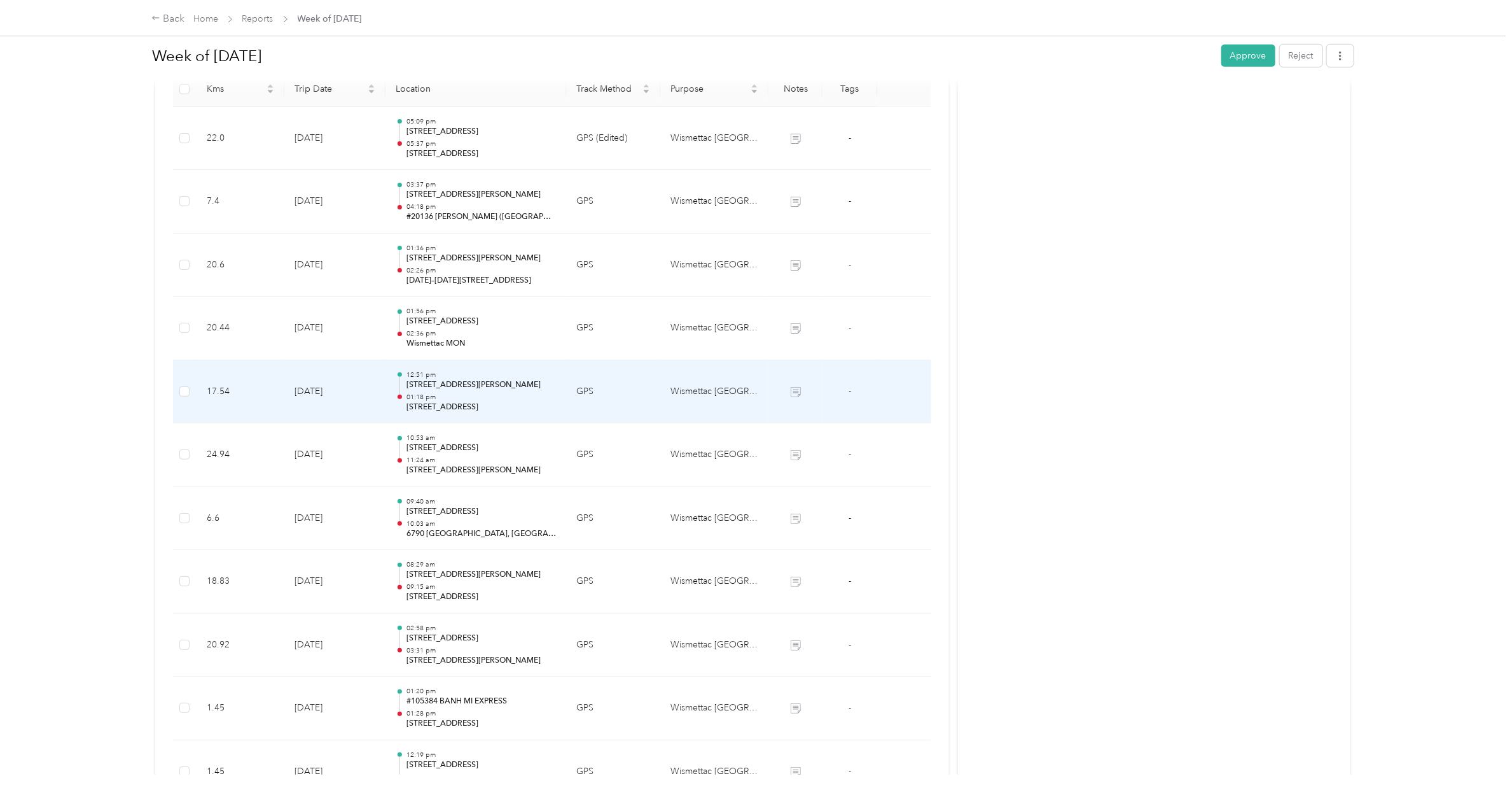
click at [462, 397] on p "01:18 pm" at bounding box center [481, 397] width 149 height 9
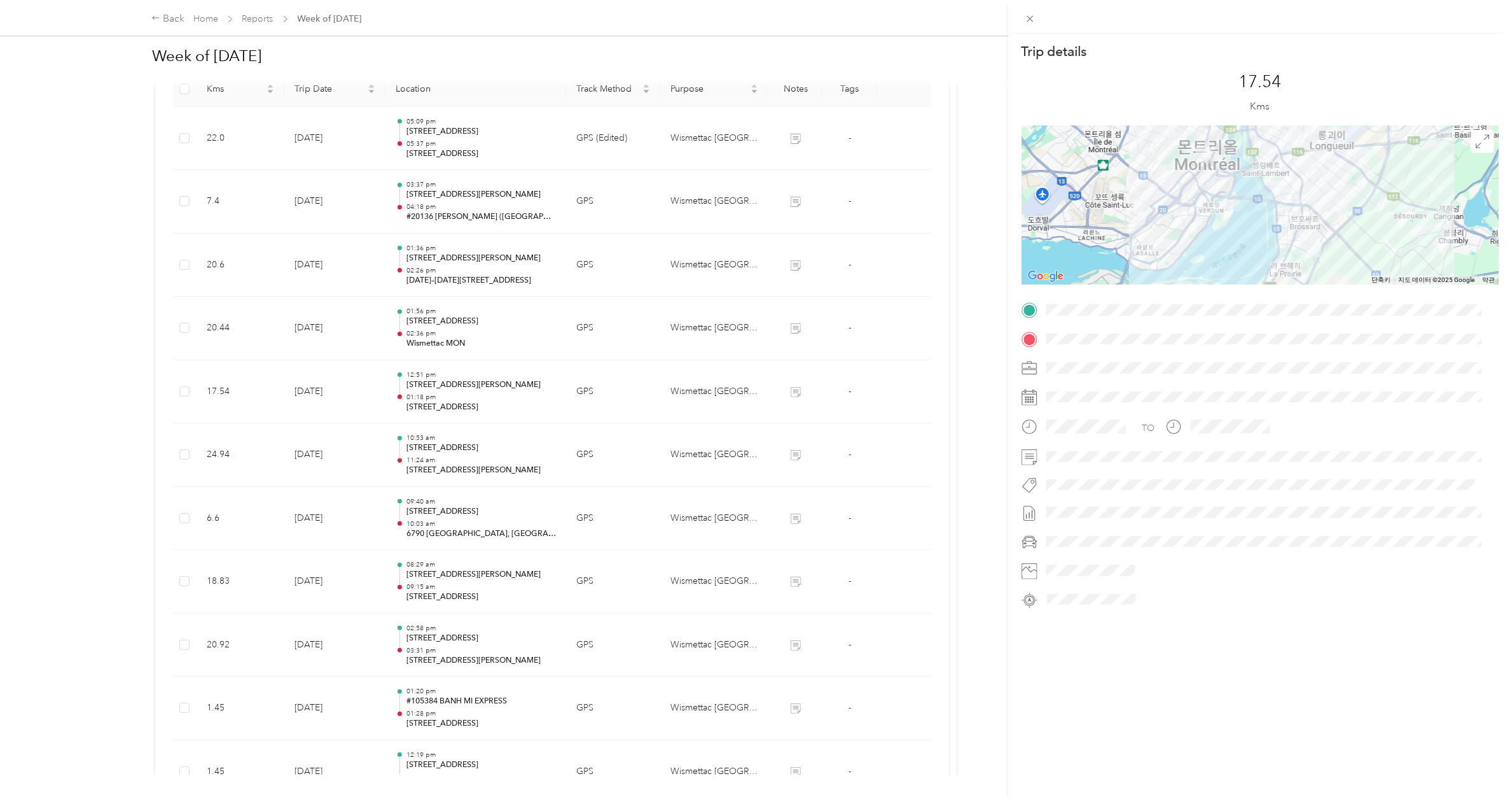
click at [461, 332] on div "Trip details This trip cannot be edited because it is either under review, appr…" at bounding box center [756, 398] width 1512 height 797
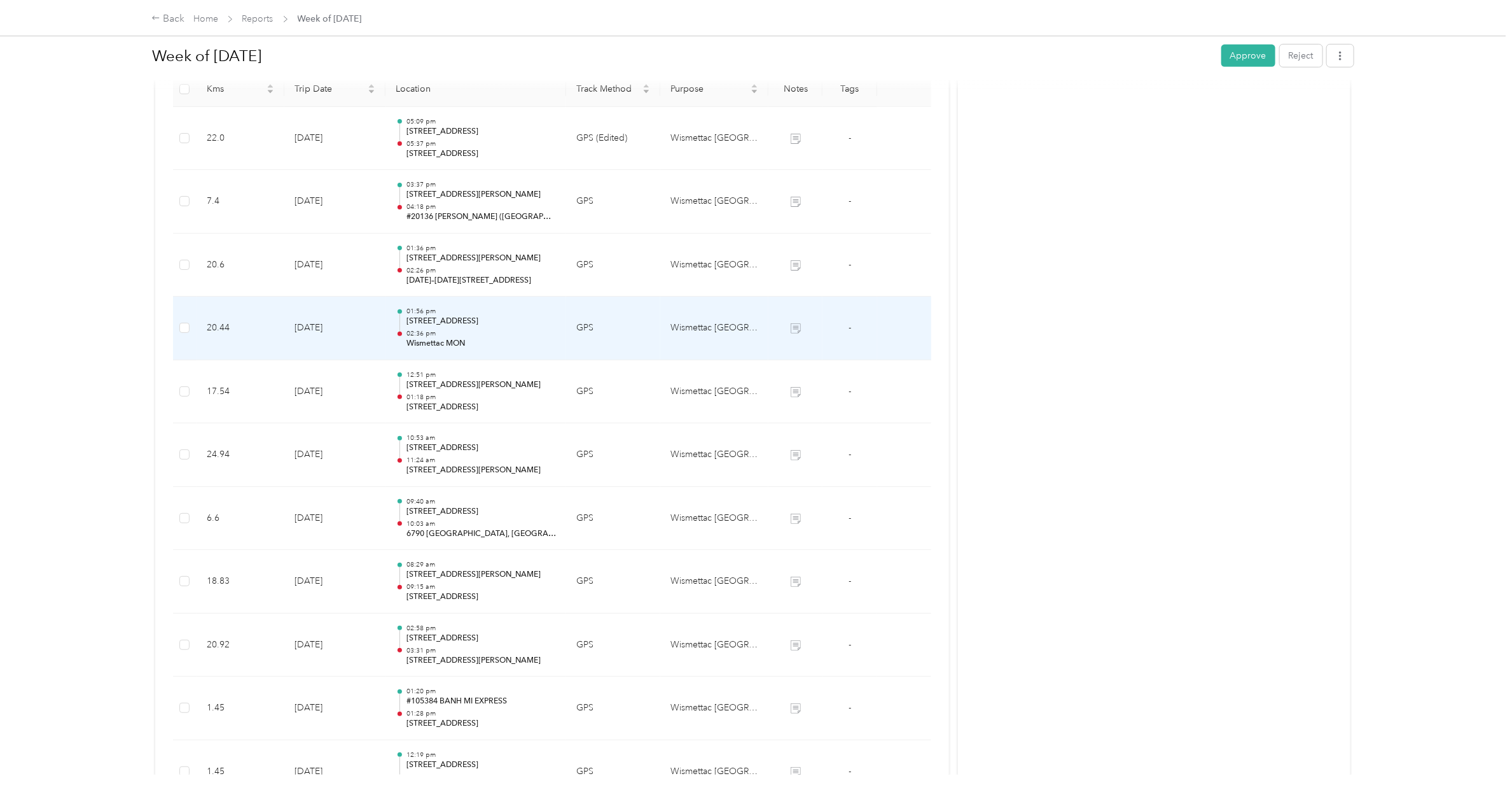
click at [461, 332] on p "02:36 pm" at bounding box center [481, 334] width 149 height 9
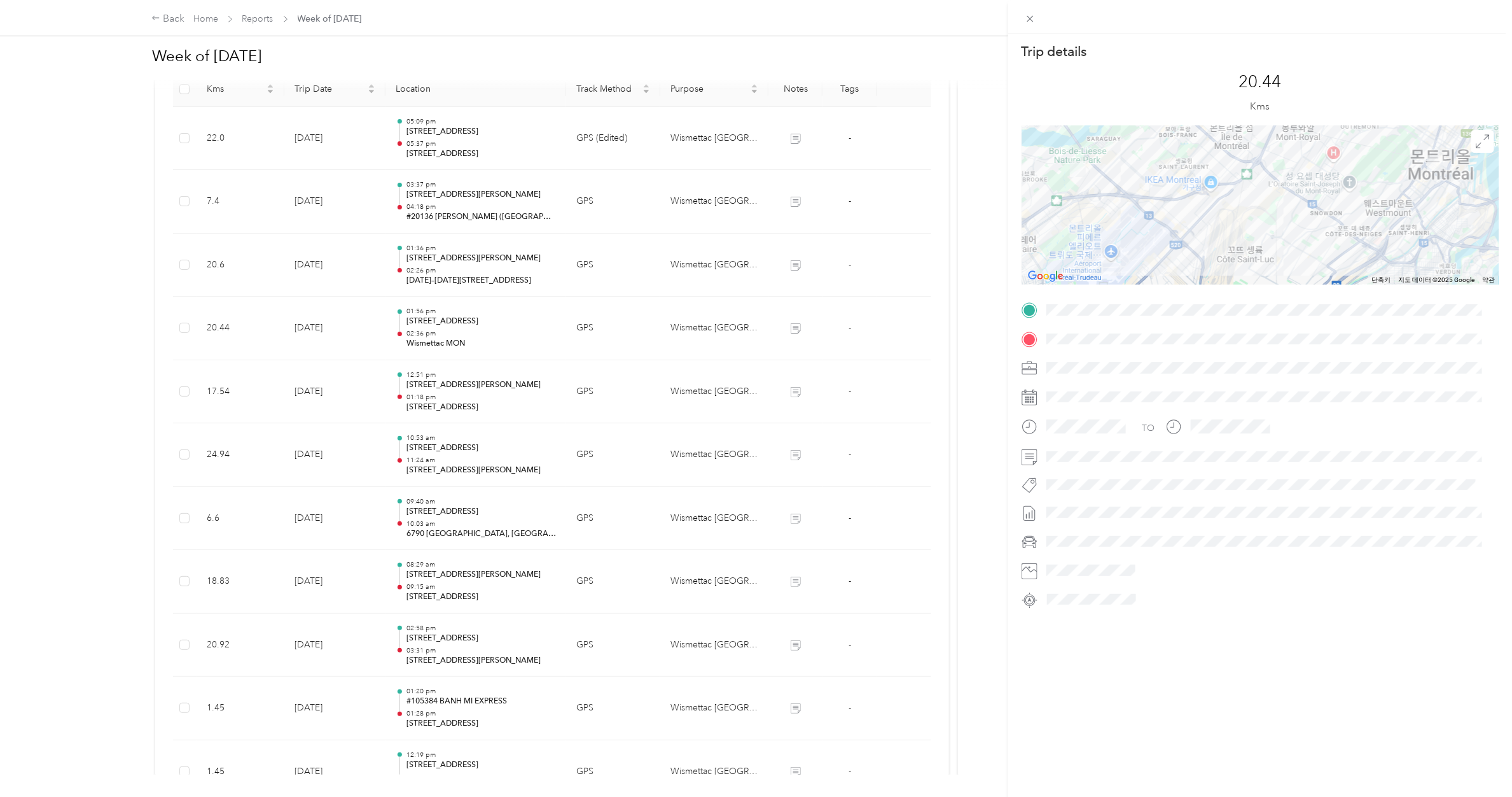
click at [460, 387] on div "Trip details This trip cannot be edited because it is either under review, appr…" at bounding box center [756, 398] width 1512 height 797
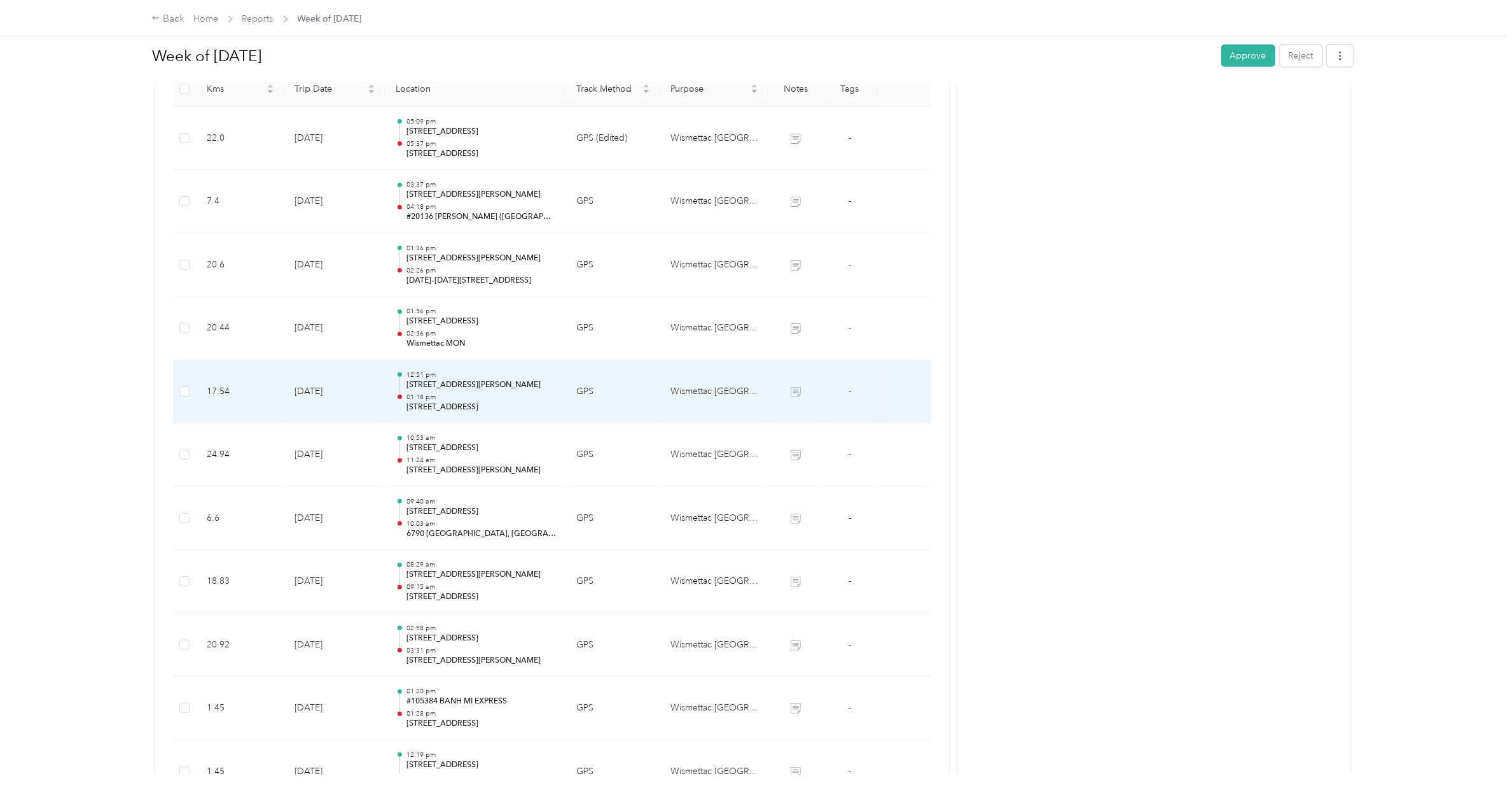
click at [460, 387] on p "[STREET_ADDRESS][PERSON_NAME]" at bounding box center [481, 384] width 149 height 11
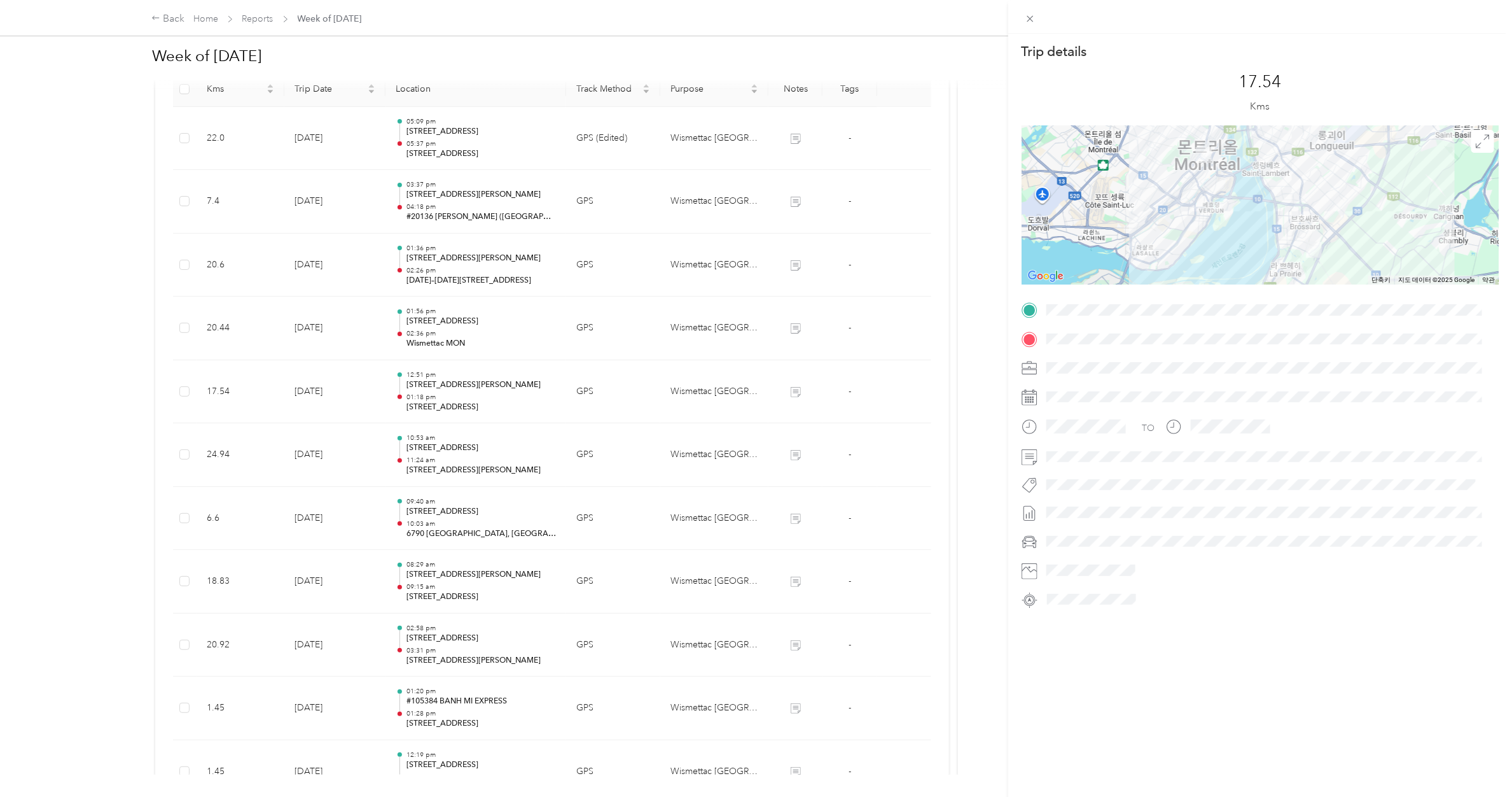
click at [458, 444] on div "Trip details This trip cannot be edited because it is either under review, appr…" at bounding box center [756, 398] width 1512 height 797
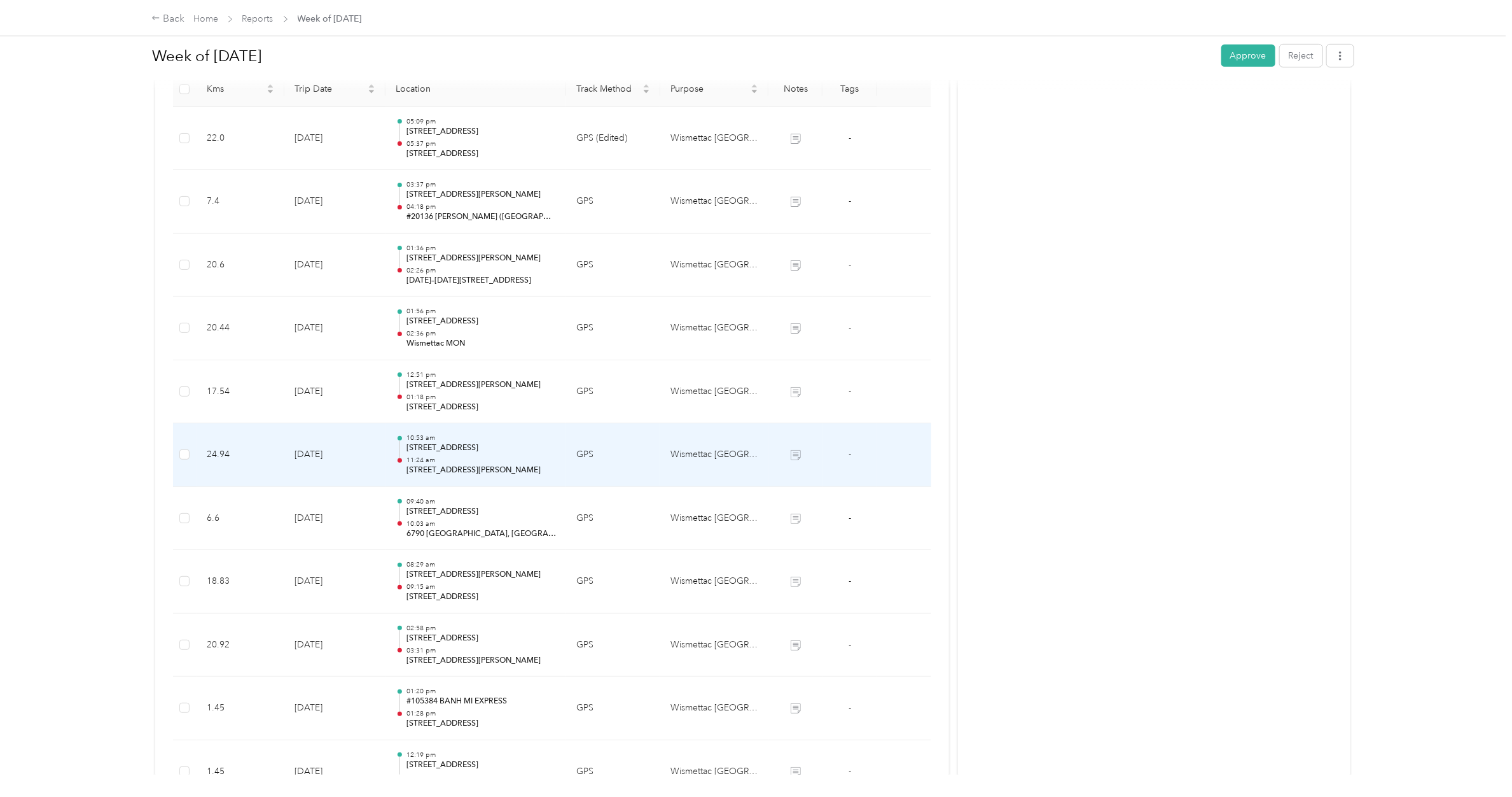
click at [458, 444] on p "[STREET_ADDRESS]" at bounding box center [481, 448] width 149 height 11
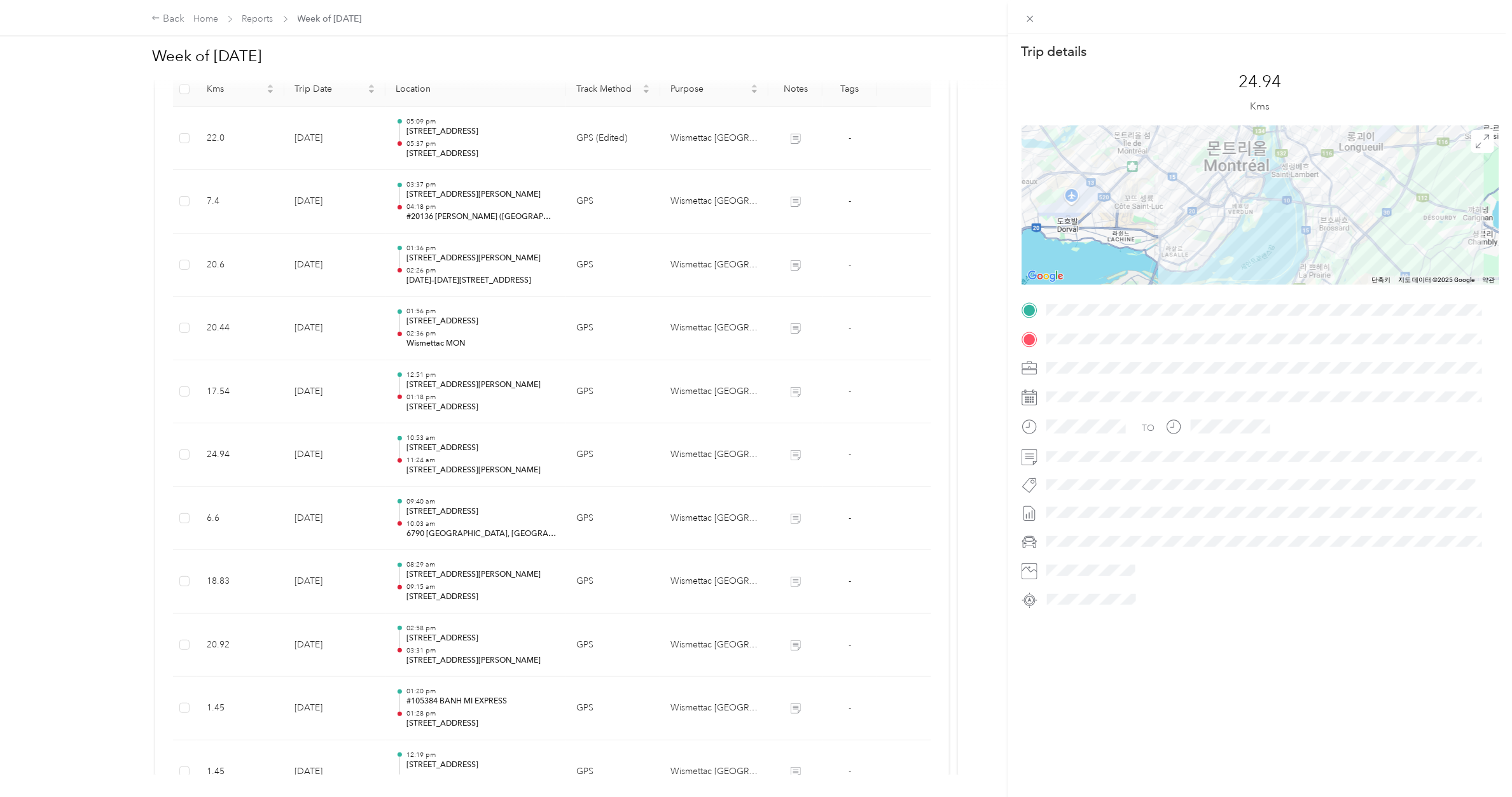
click at [458, 396] on div "Trip details This trip cannot be edited because it is either under review, appr…" at bounding box center [756, 398] width 1512 height 797
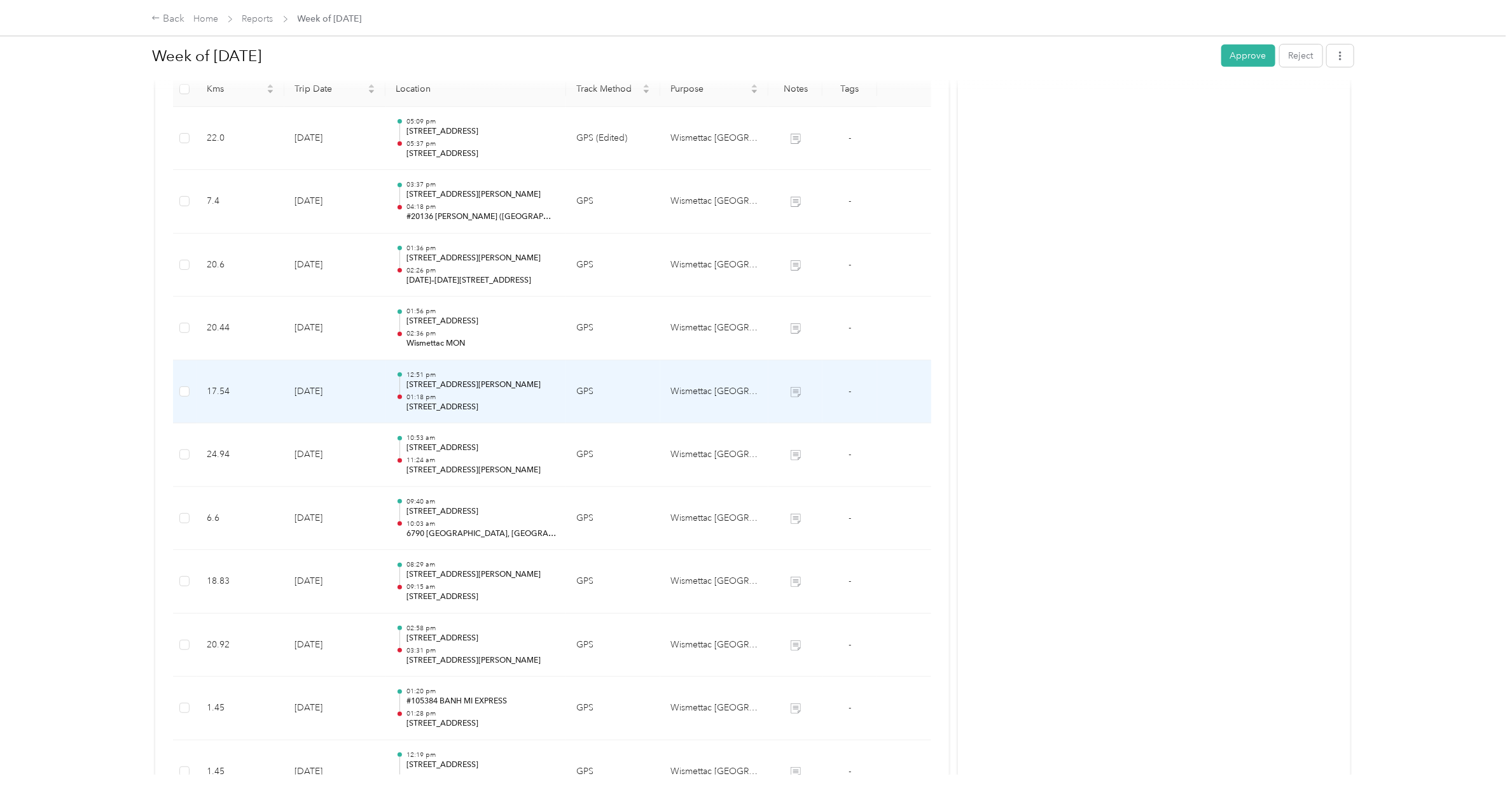
click at [458, 396] on p "01:18 pm" at bounding box center [481, 397] width 149 height 9
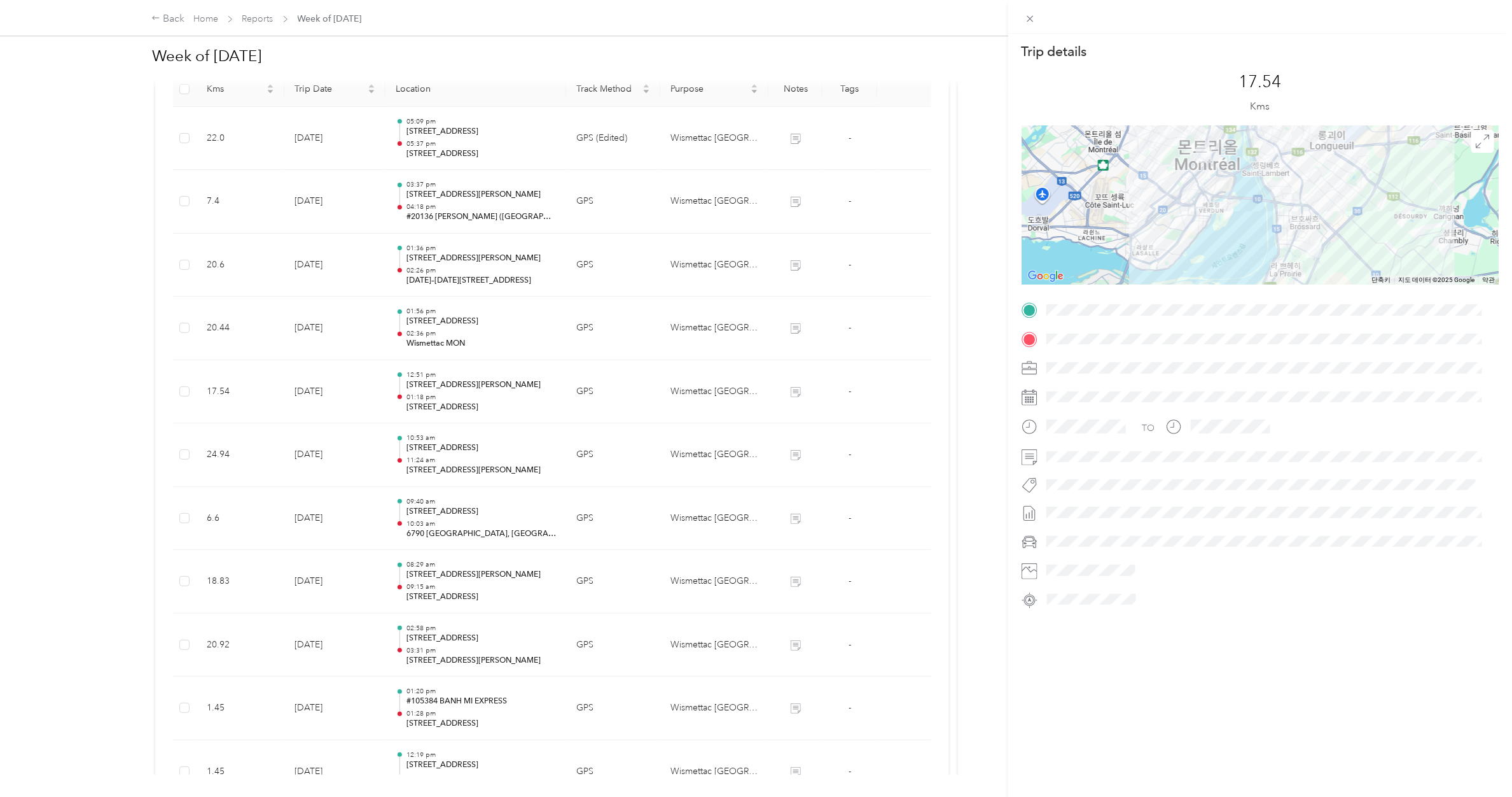
click at [460, 465] on div "Trip details This trip cannot be edited because it is either under review, appr…" at bounding box center [756, 398] width 1512 height 797
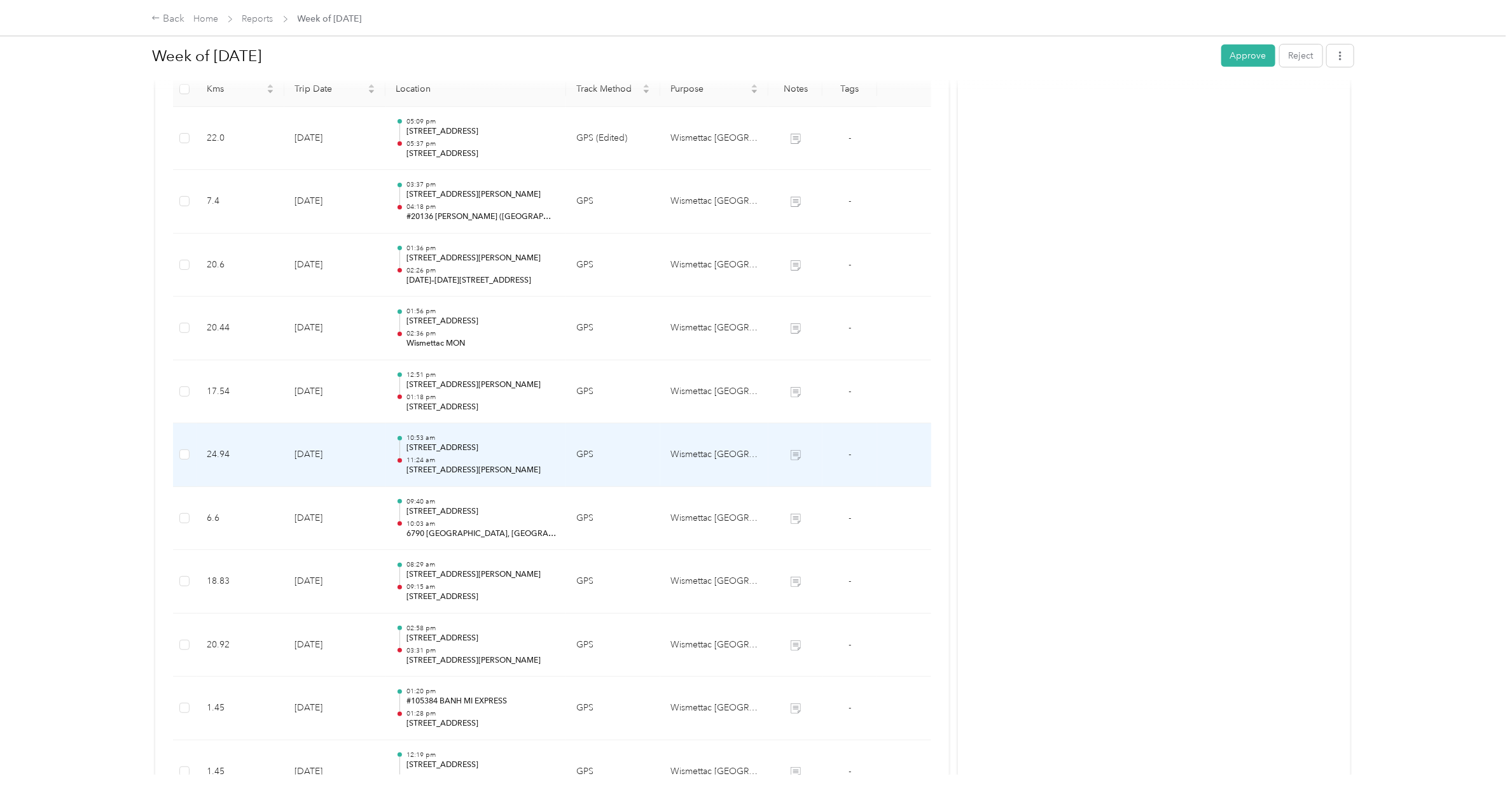
click at [460, 465] on p "[STREET_ADDRESS][PERSON_NAME]" at bounding box center [481, 470] width 149 height 11
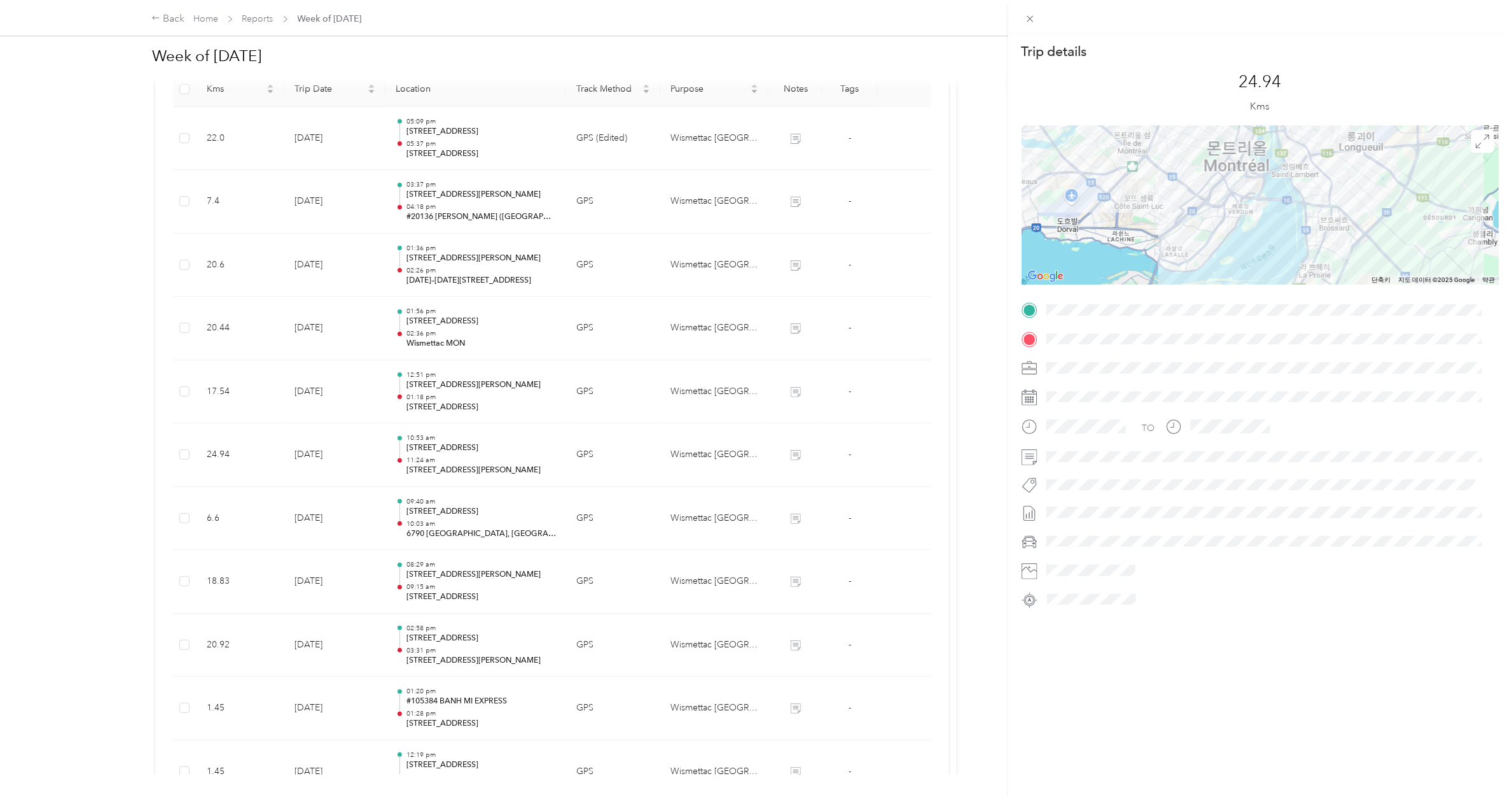
click at [446, 400] on div "Trip details This trip cannot be edited because it is either under review, appr…" at bounding box center [756, 398] width 1512 height 797
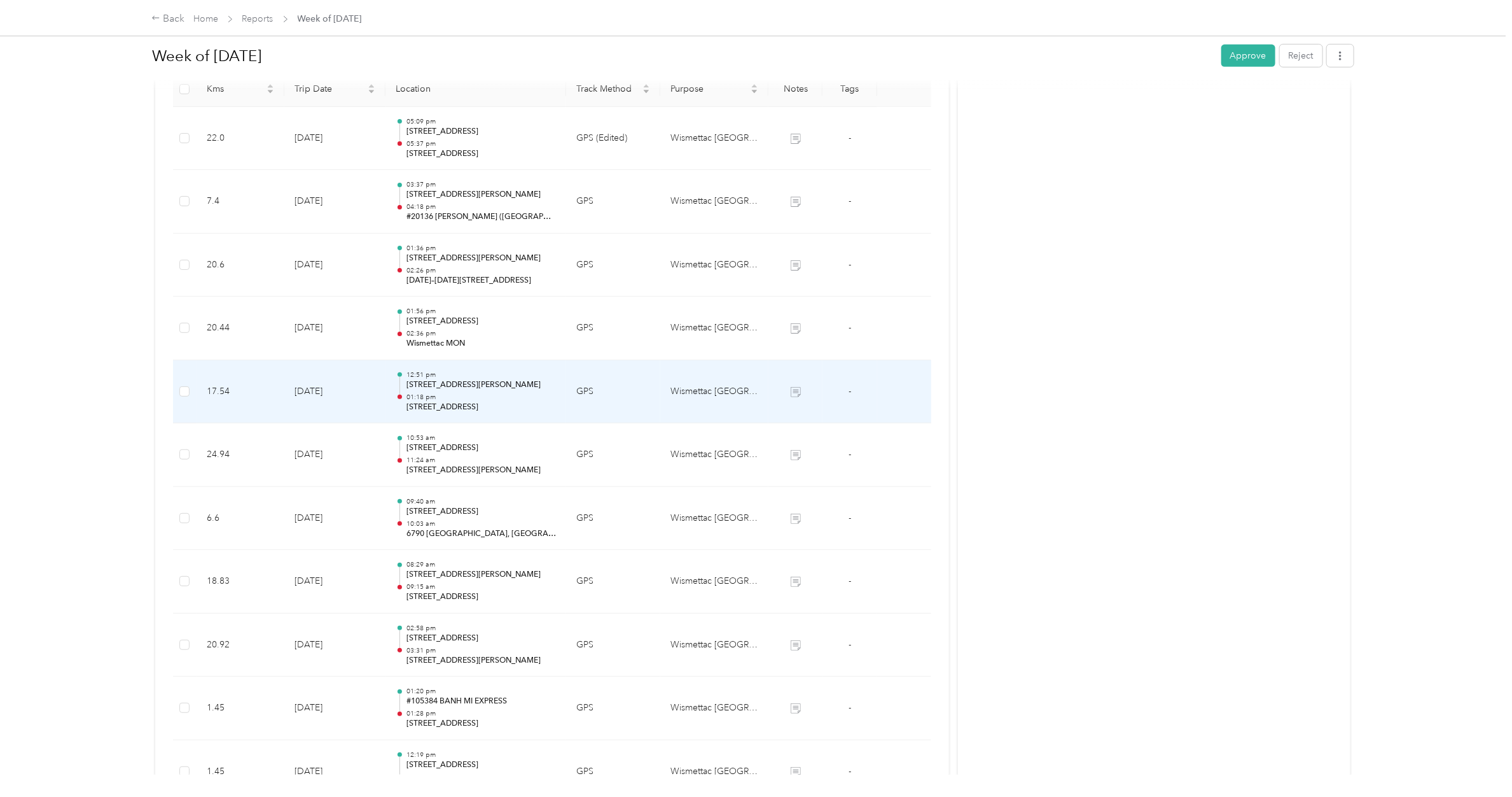
click at [446, 400] on p "01:18 pm" at bounding box center [481, 397] width 149 height 9
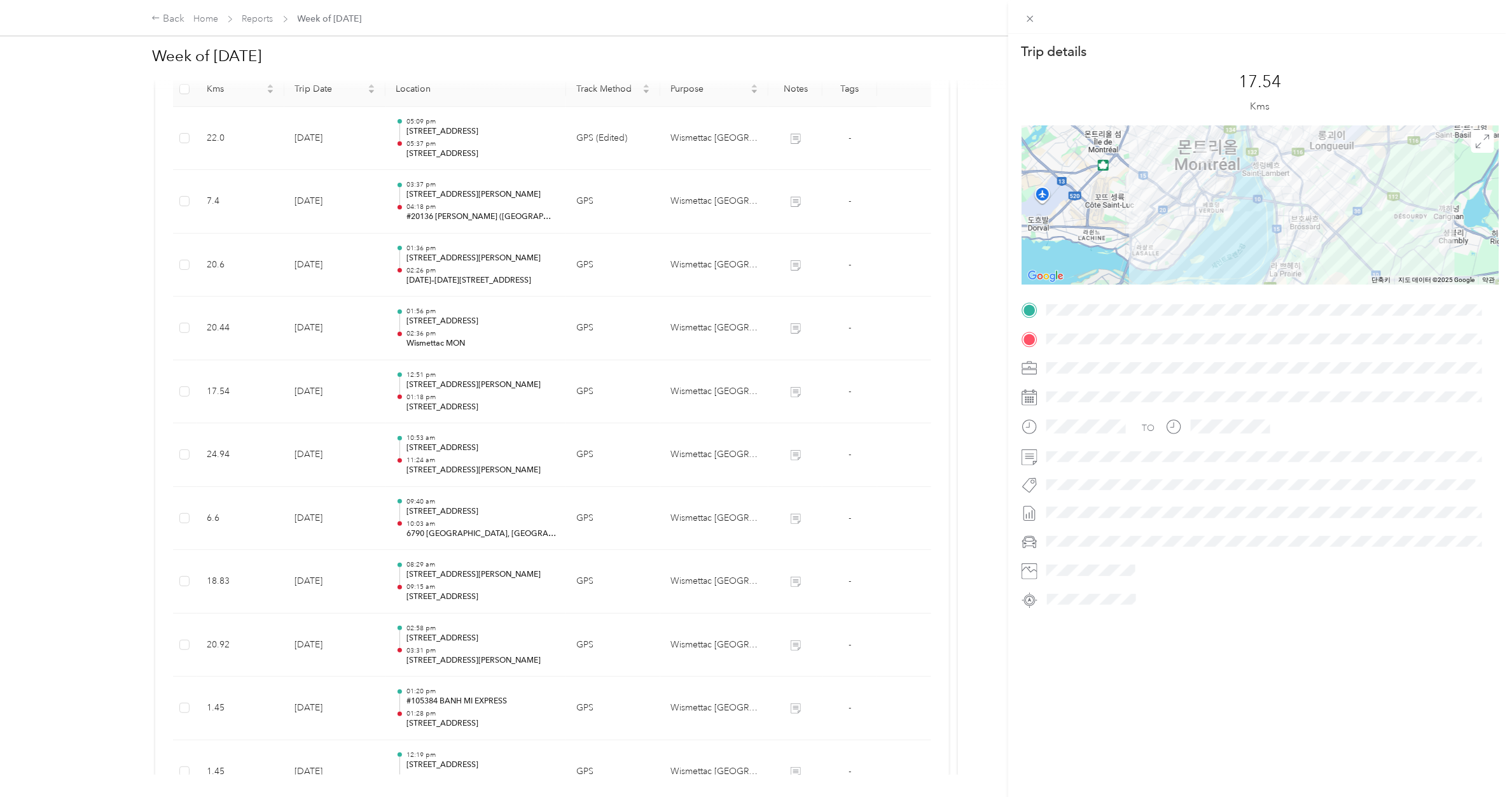
click at [453, 323] on div "Trip details This trip cannot be edited because it is either under review, appr…" at bounding box center [756, 398] width 1512 height 797
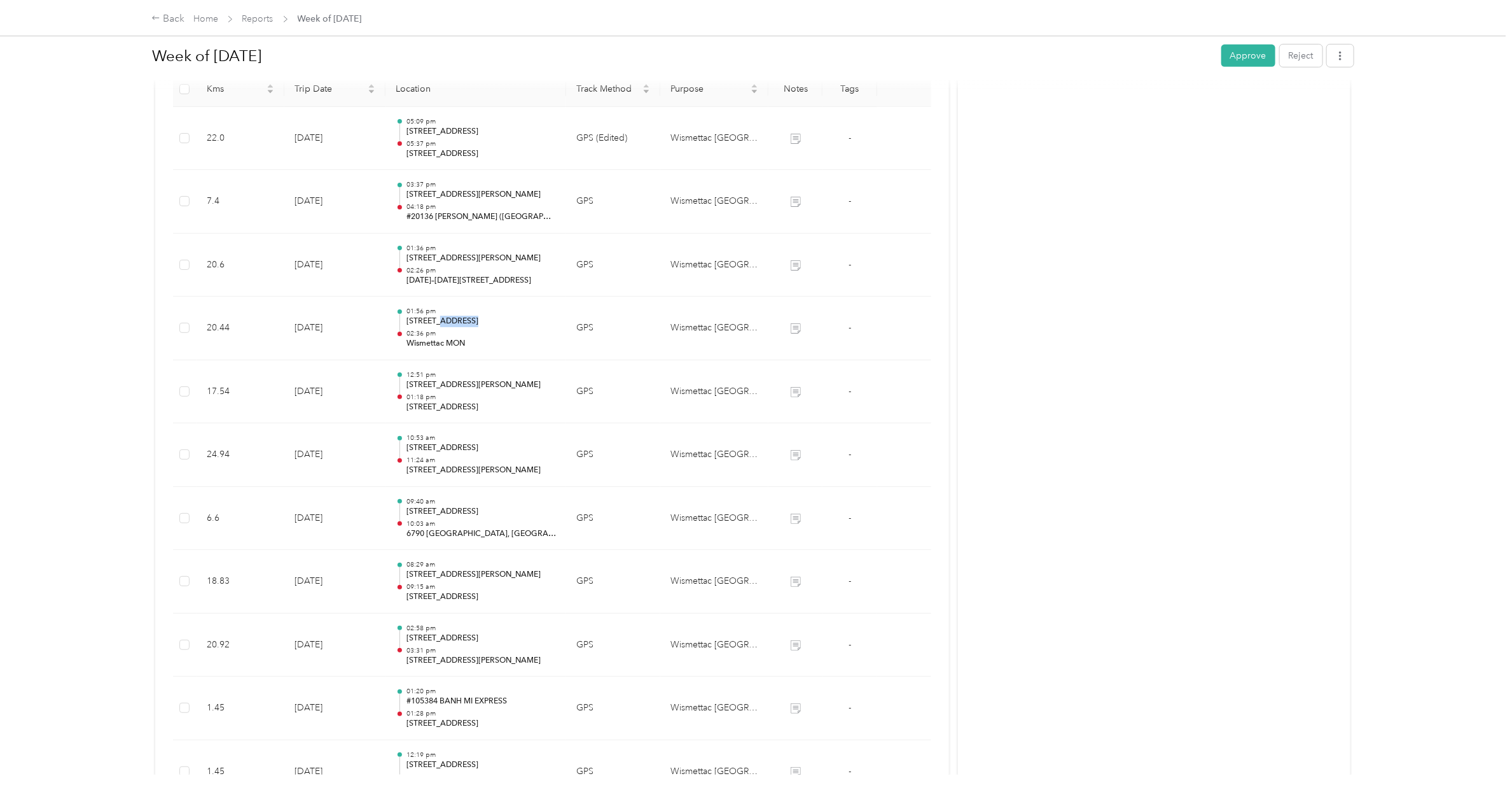
click at [453, 323] on p "[STREET_ADDRESS]" at bounding box center [481, 321] width 149 height 11
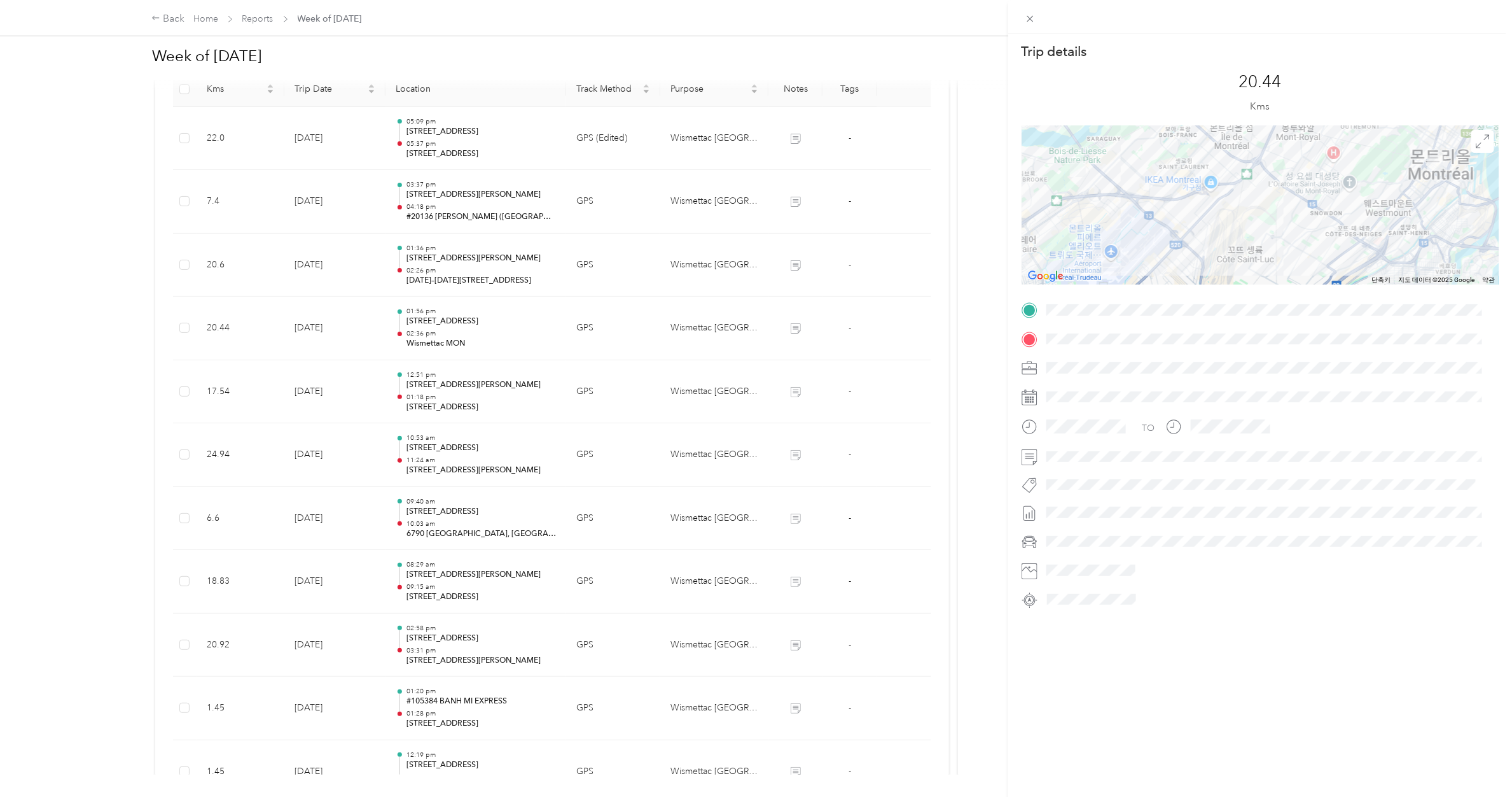
drag, startPoint x: 453, startPoint y: 323, endPoint x: 439, endPoint y: 253, distance: 71.4
click at [439, 253] on div "Trip details This trip cannot be edited because it is either under review, appr…" at bounding box center [756, 398] width 1512 height 797
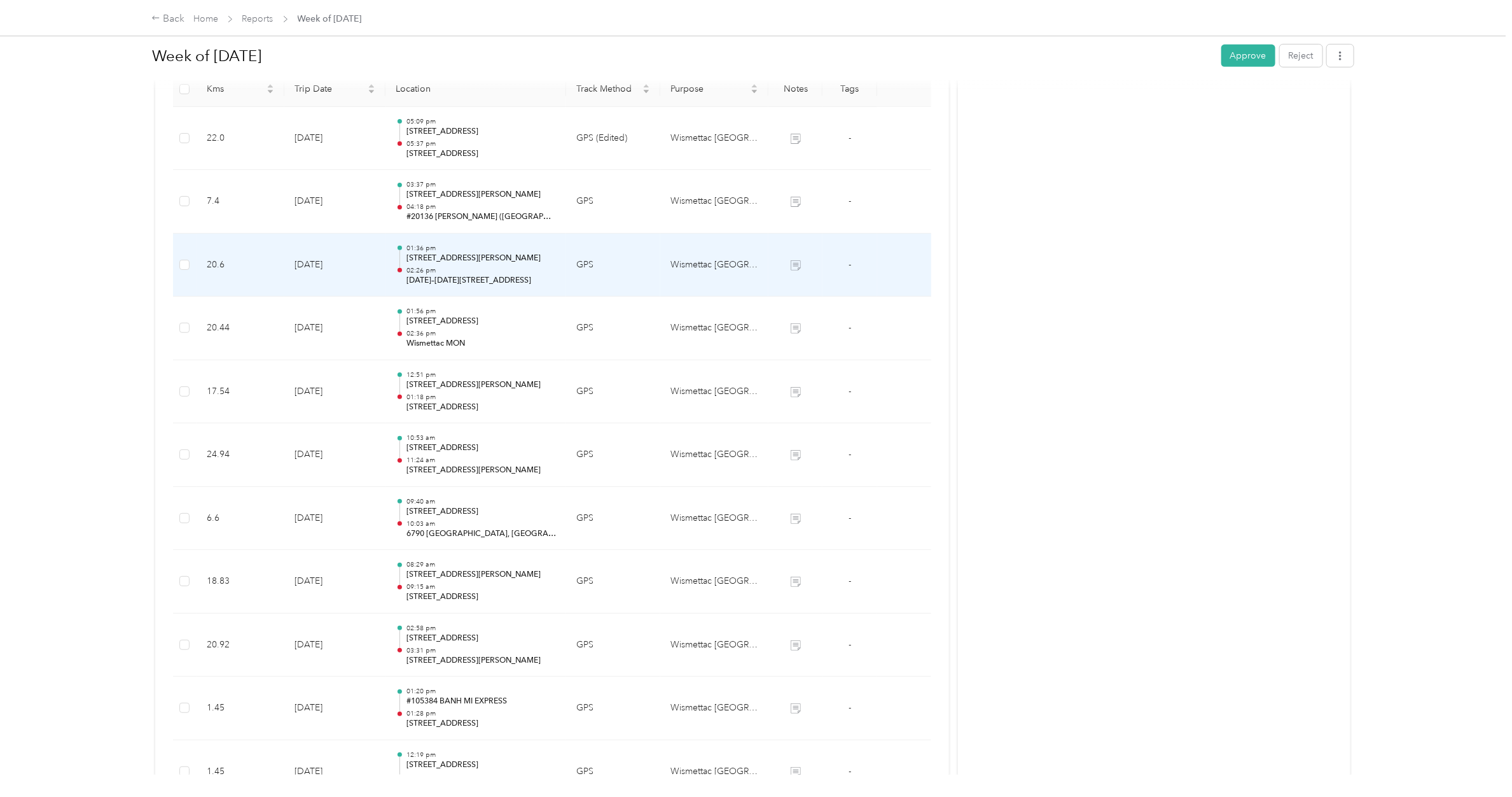
click at [439, 253] on p "[STREET_ADDRESS][PERSON_NAME]" at bounding box center [481, 258] width 149 height 11
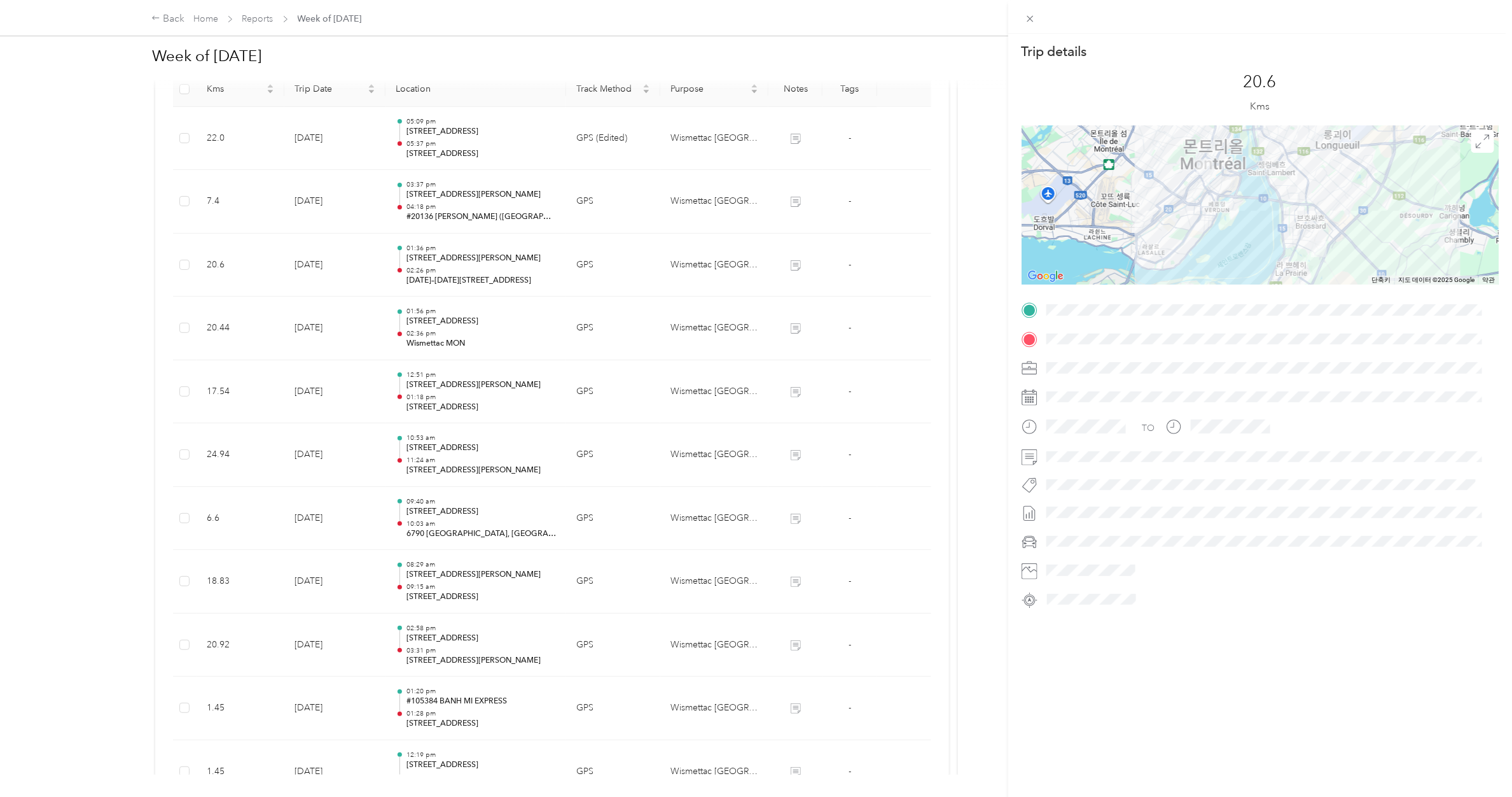
click at [439, 253] on div "Trip details This trip cannot be edited because it is either under review, appr…" at bounding box center [756, 398] width 1512 height 797
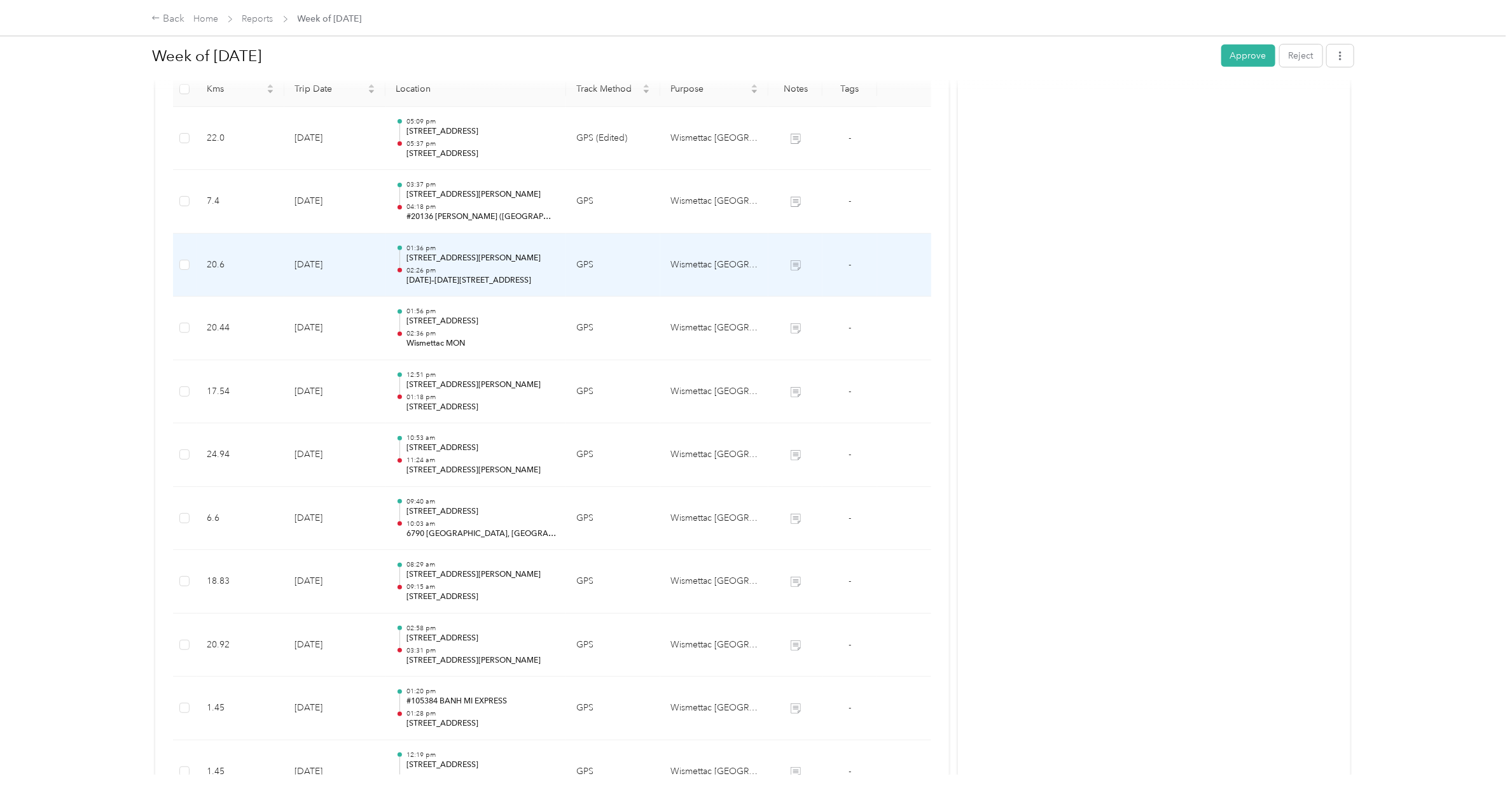
click at [439, 253] on p "[STREET_ADDRESS][PERSON_NAME]" at bounding box center [481, 258] width 149 height 11
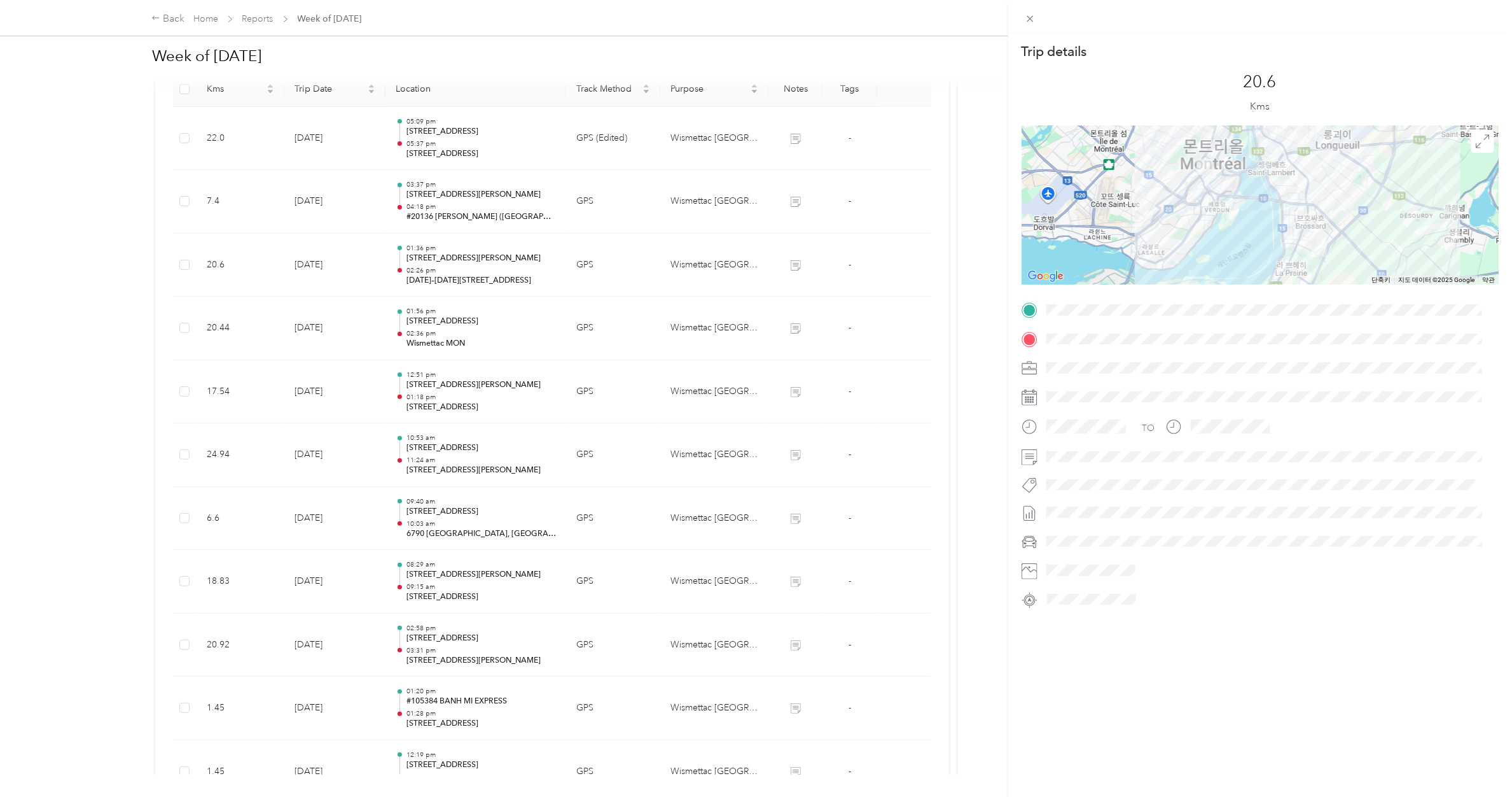
click at [439, 253] on div "Trip details This trip cannot be edited because it is either under review, appr…" at bounding box center [756, 398] width 1512 height 797
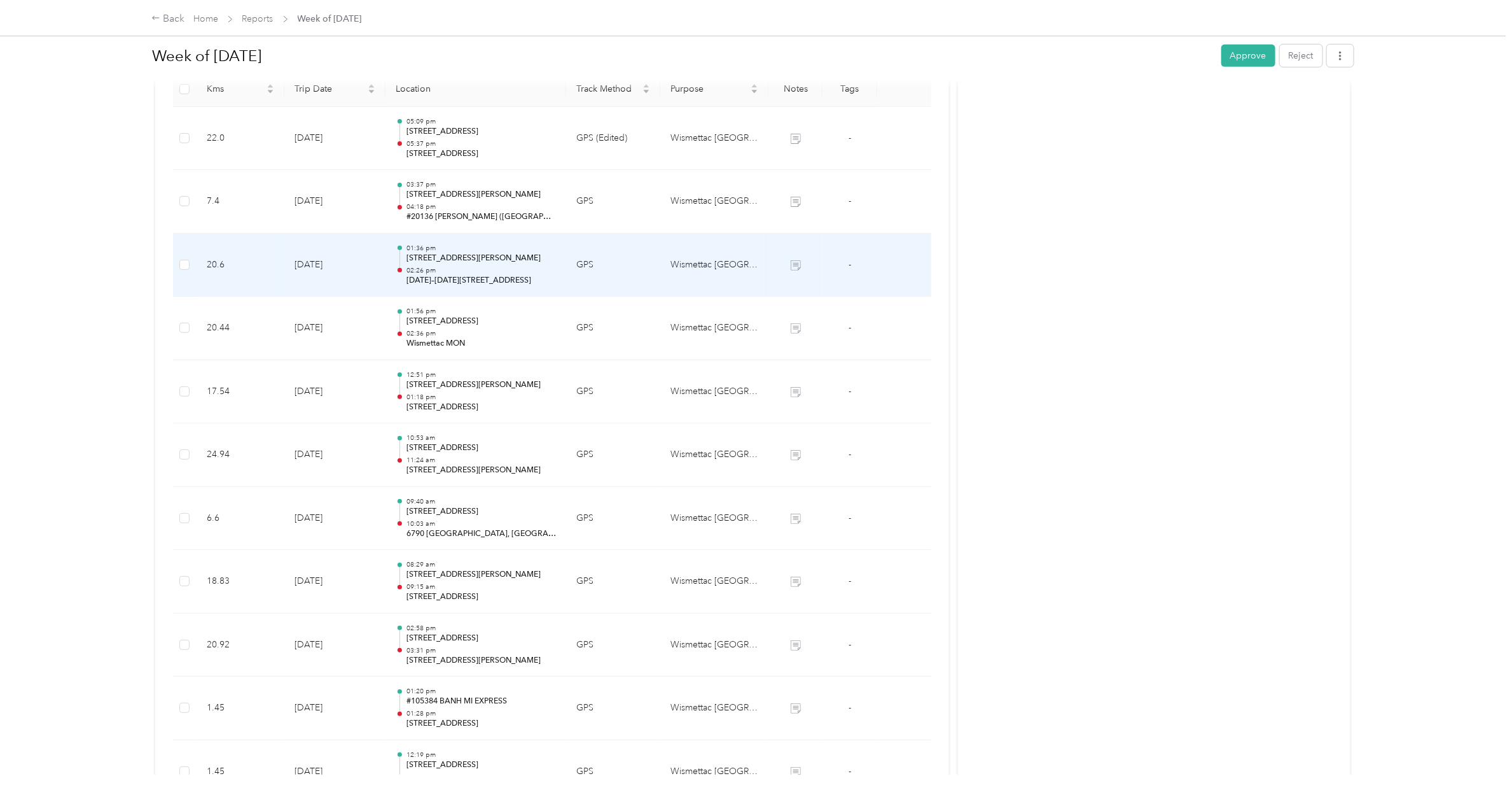
scroll to position [186, 0]
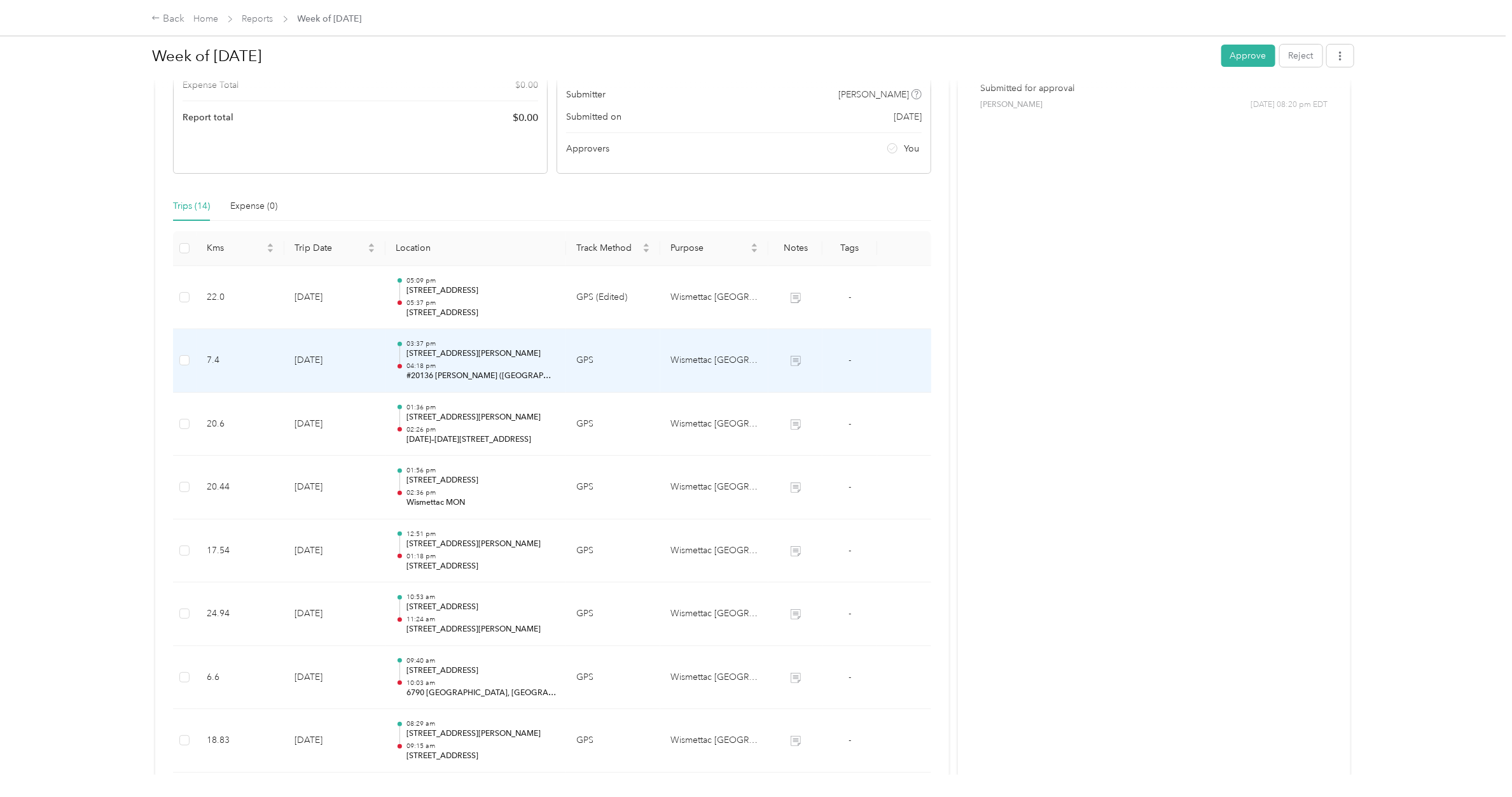
click at [452, 358] on p "[STREET_ADDRESS][PERSON_NAME]" at bounding box center [481, 354] width 149 height 11
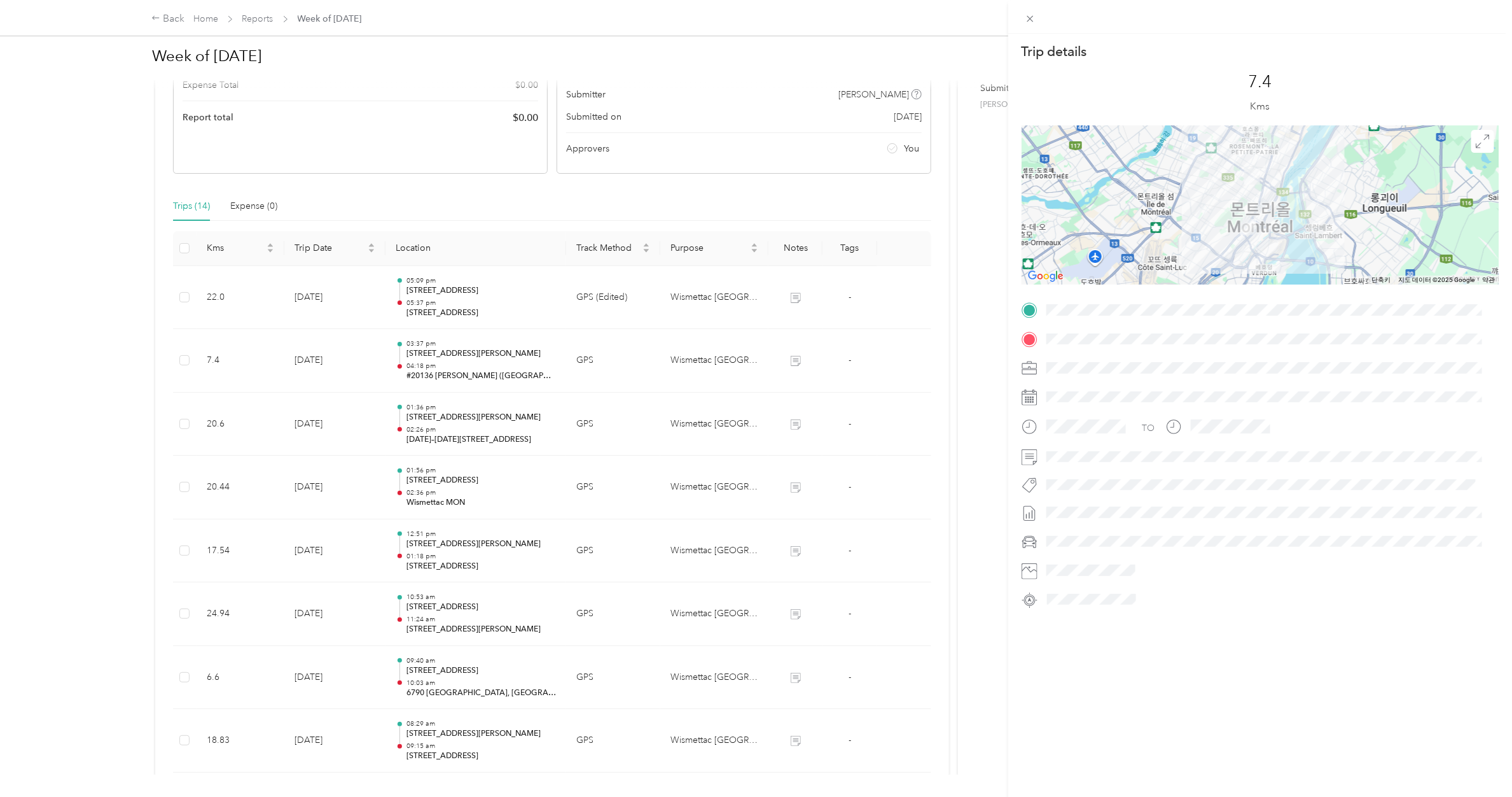
click at [450, 303] on div "Trip details This trip cannot be edited because it is either under review, appr…" at bounding box center [756, 398] width 1512 height 797
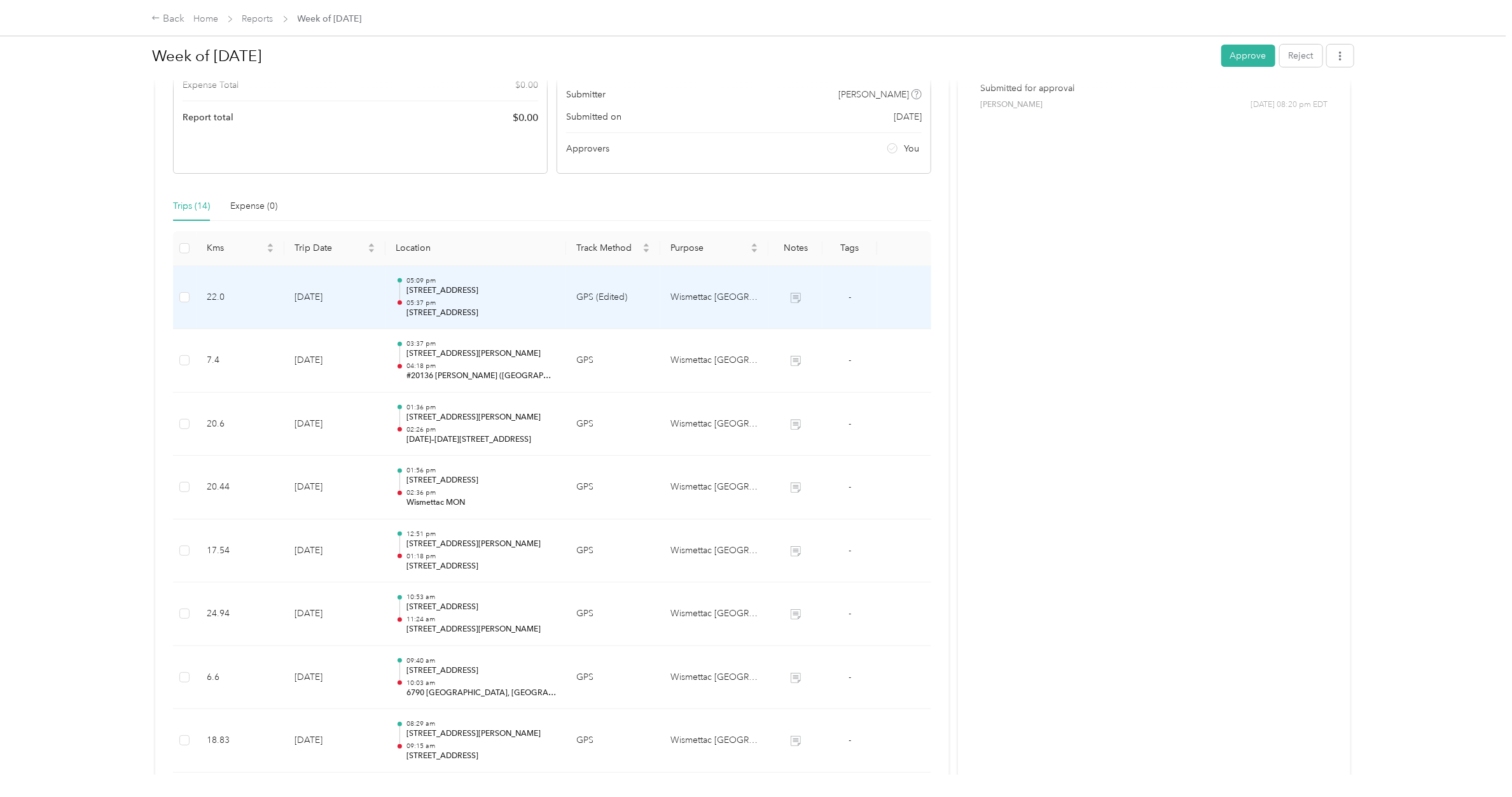
click at [450, 303] on p "05:37 pm" at bounding box center [481, 303] width 149 height 9
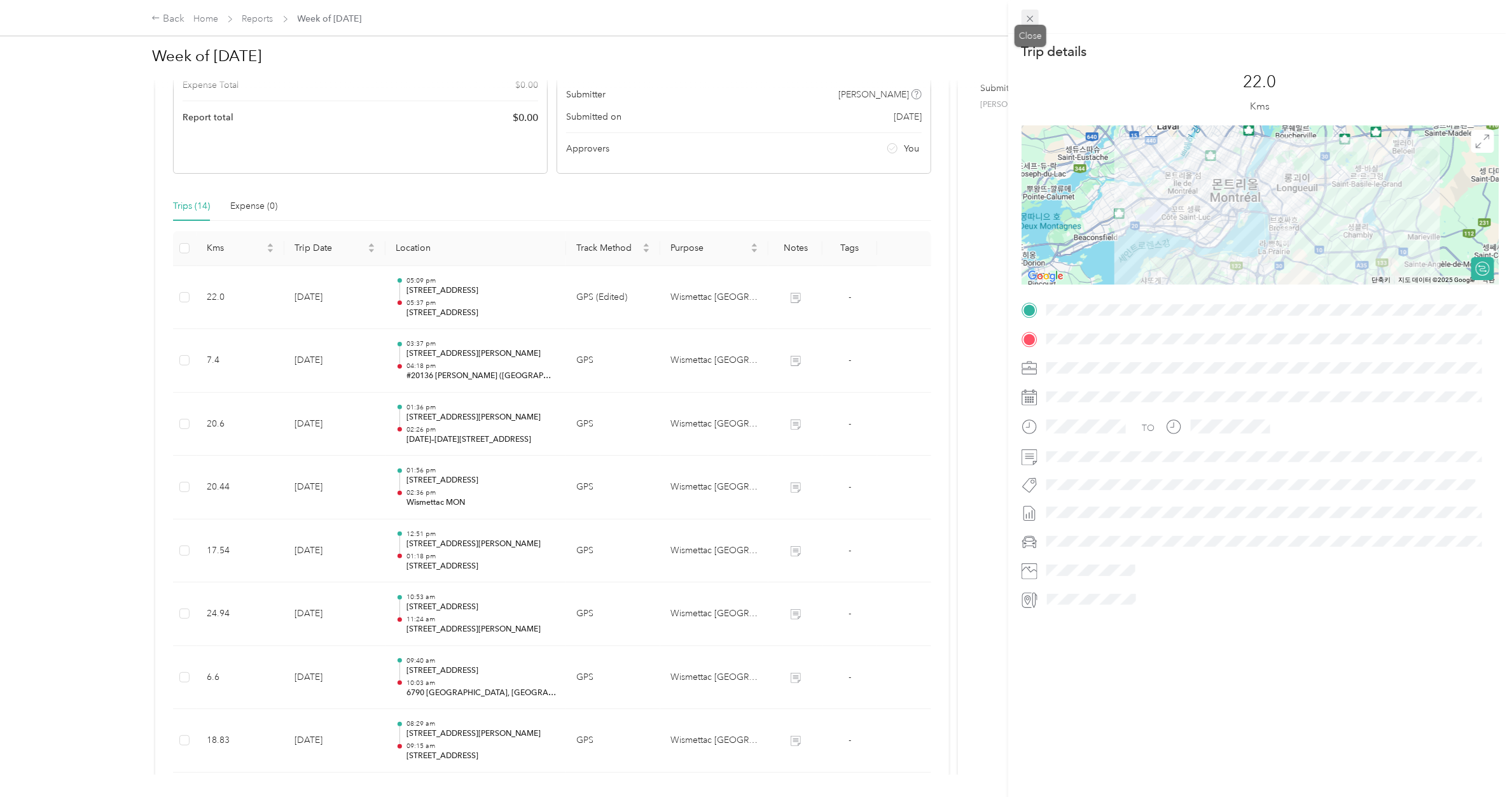
click at [1002, 18] on icon at bounding box center [1030, 18] width 11 height 11
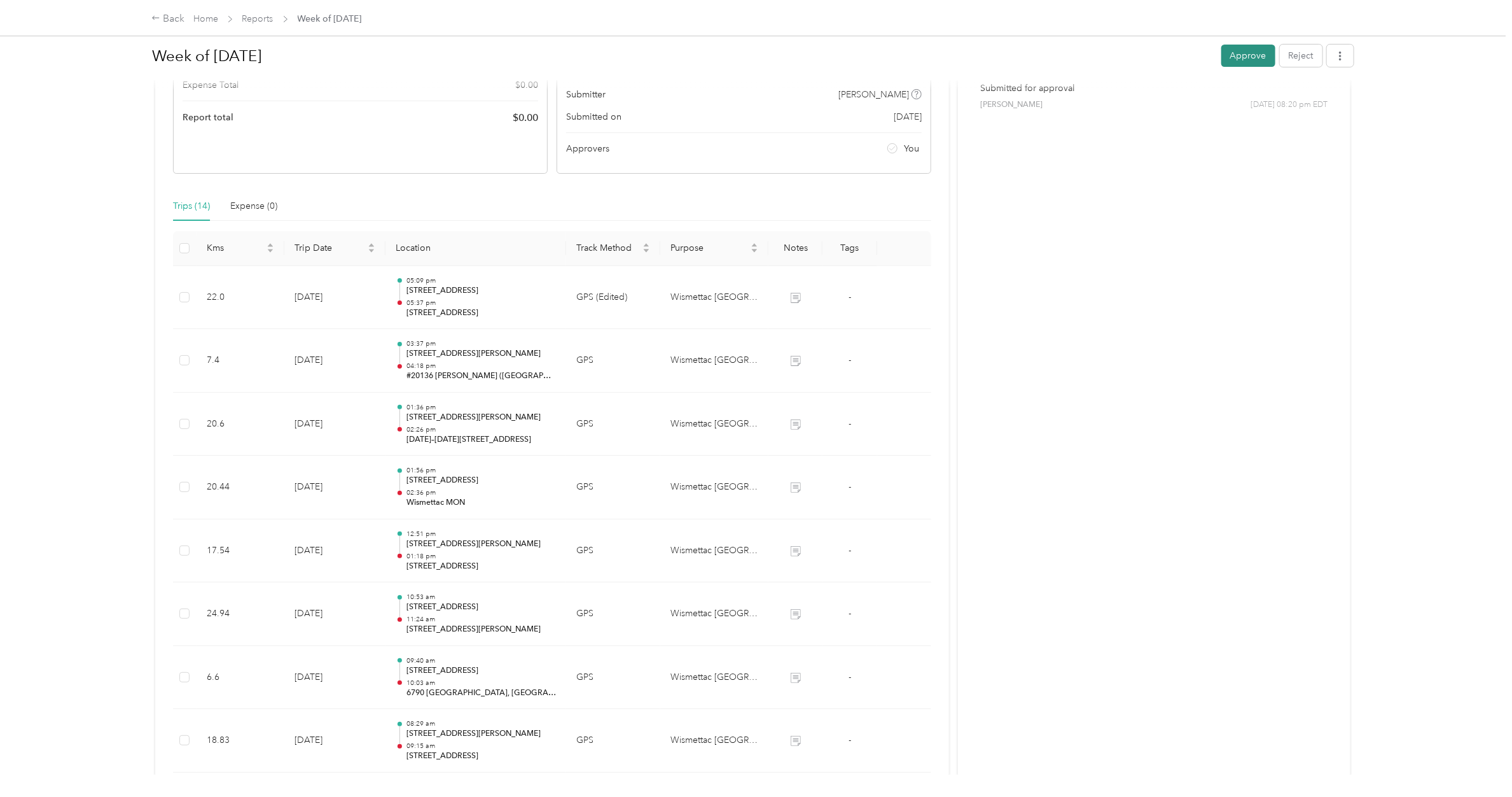
click at [1002, 52] on button "Approve" at bounding box center [1248, 55] width 54 height 22
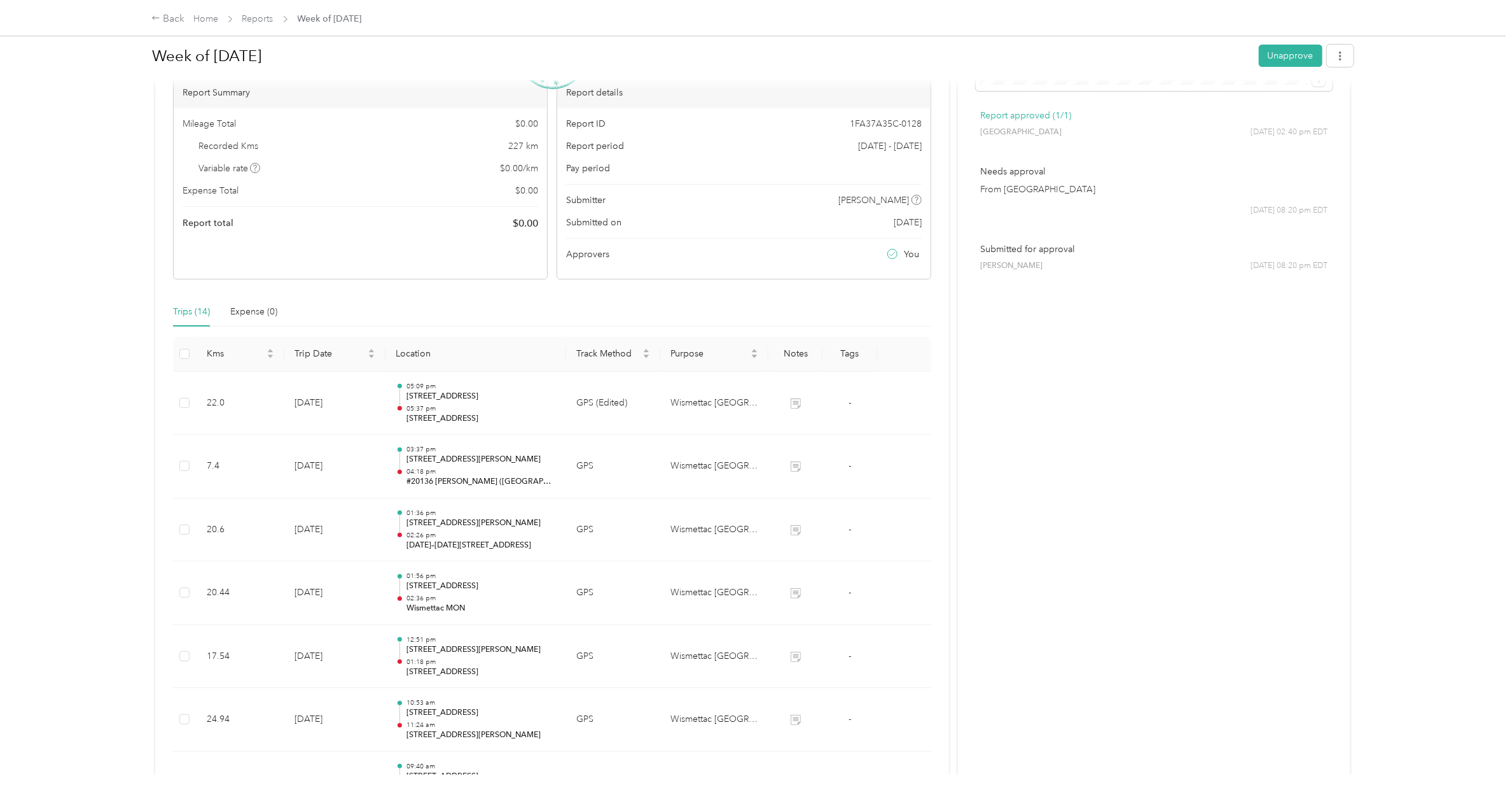
scroll to position [27, 0]
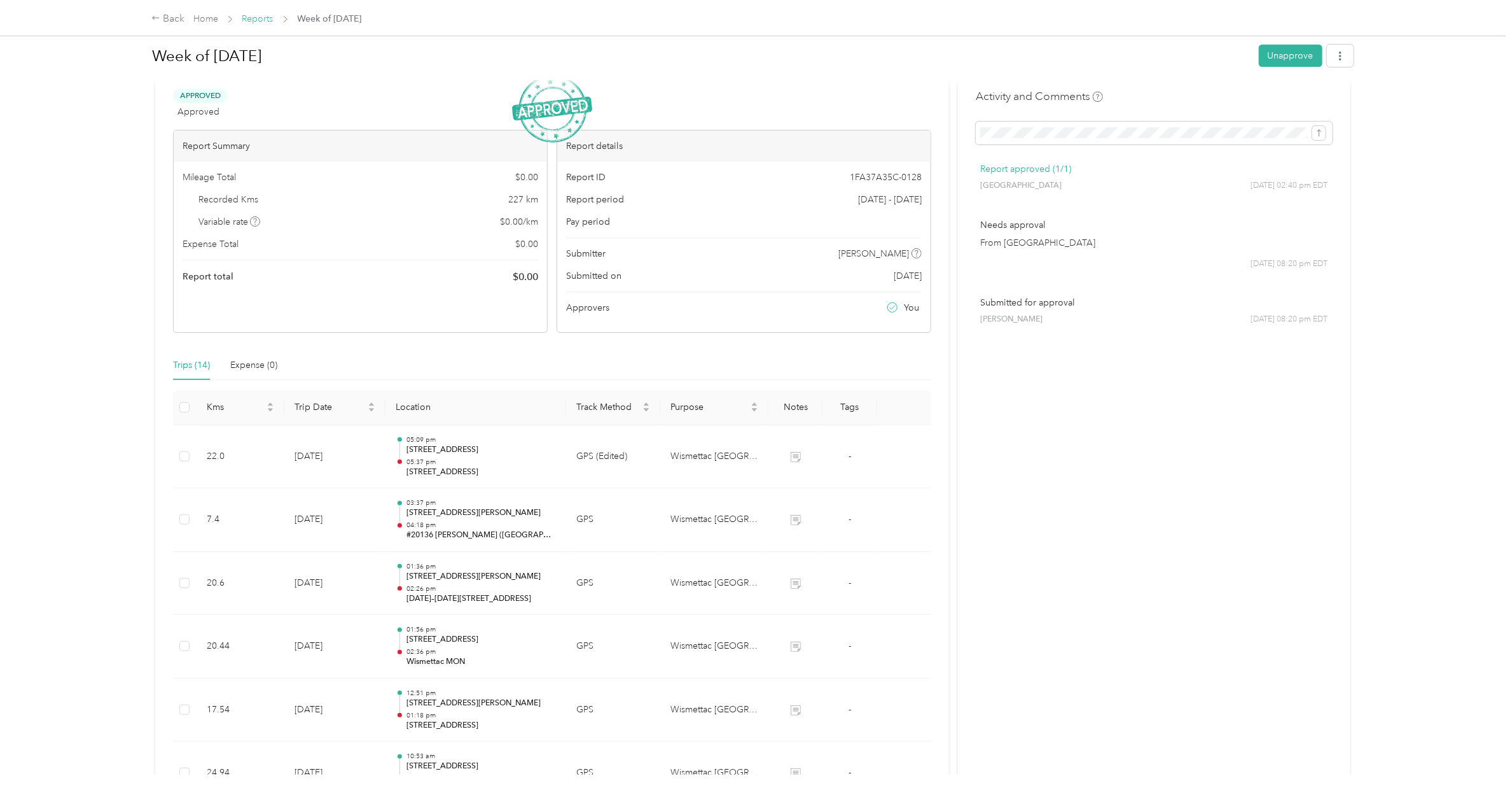
click at [255, 17] on link "Reports" at bounding box center [258, 18] width 31 height 11
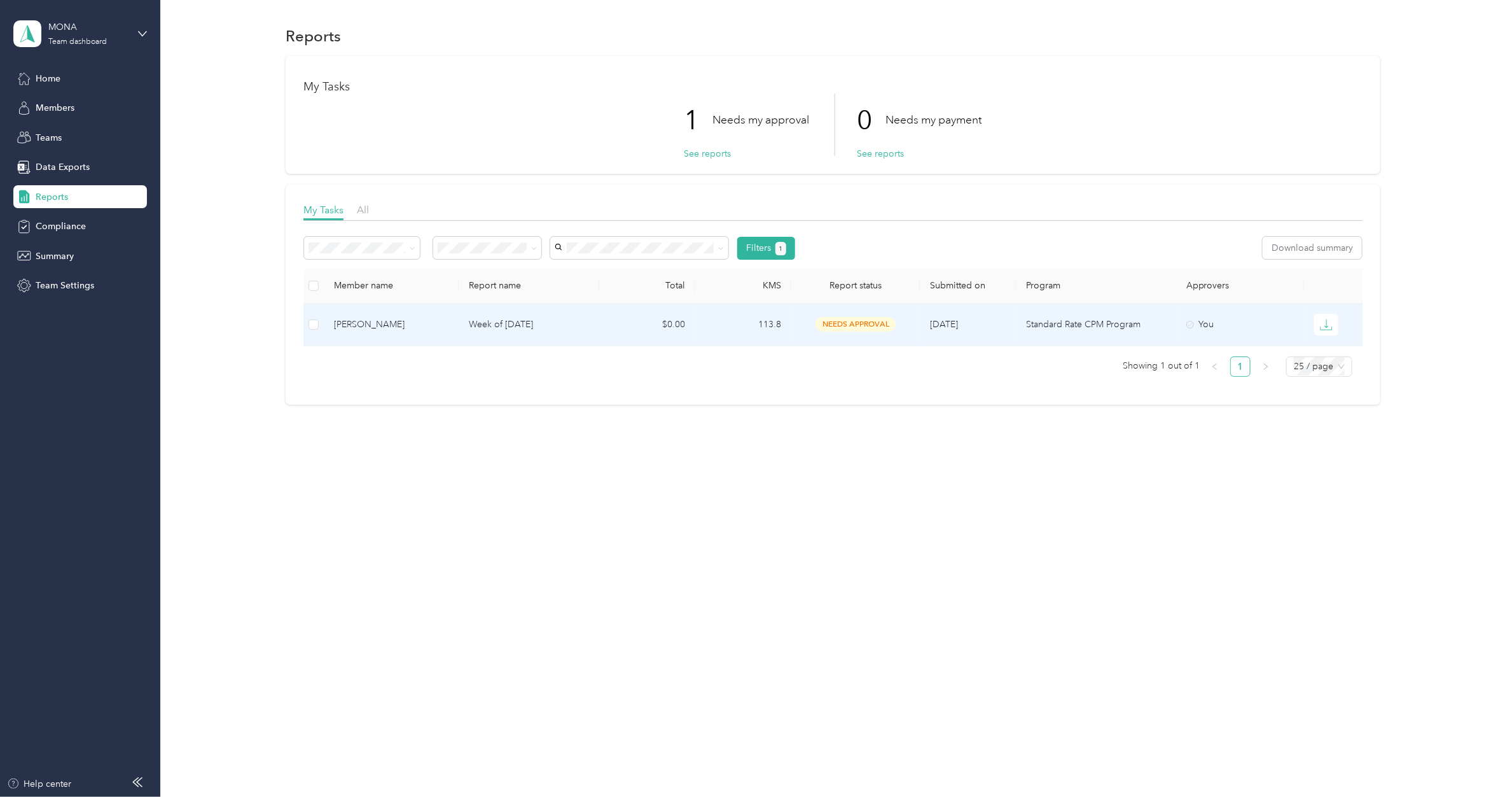
click at [542, 323] on p "Week of [DATE]" at bounding box center [530, 325] width 121 height 14
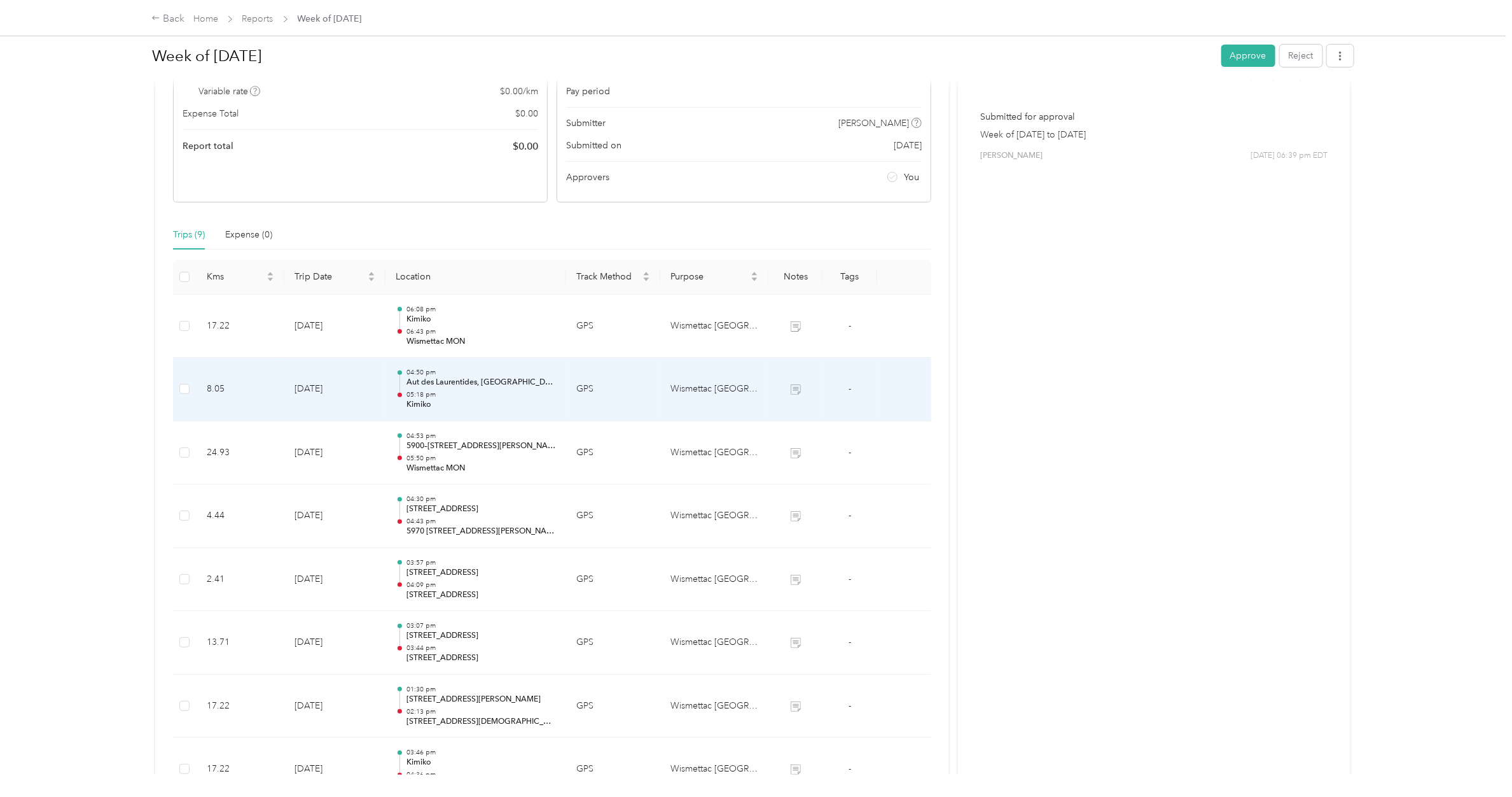
scroll to position [345, 0]
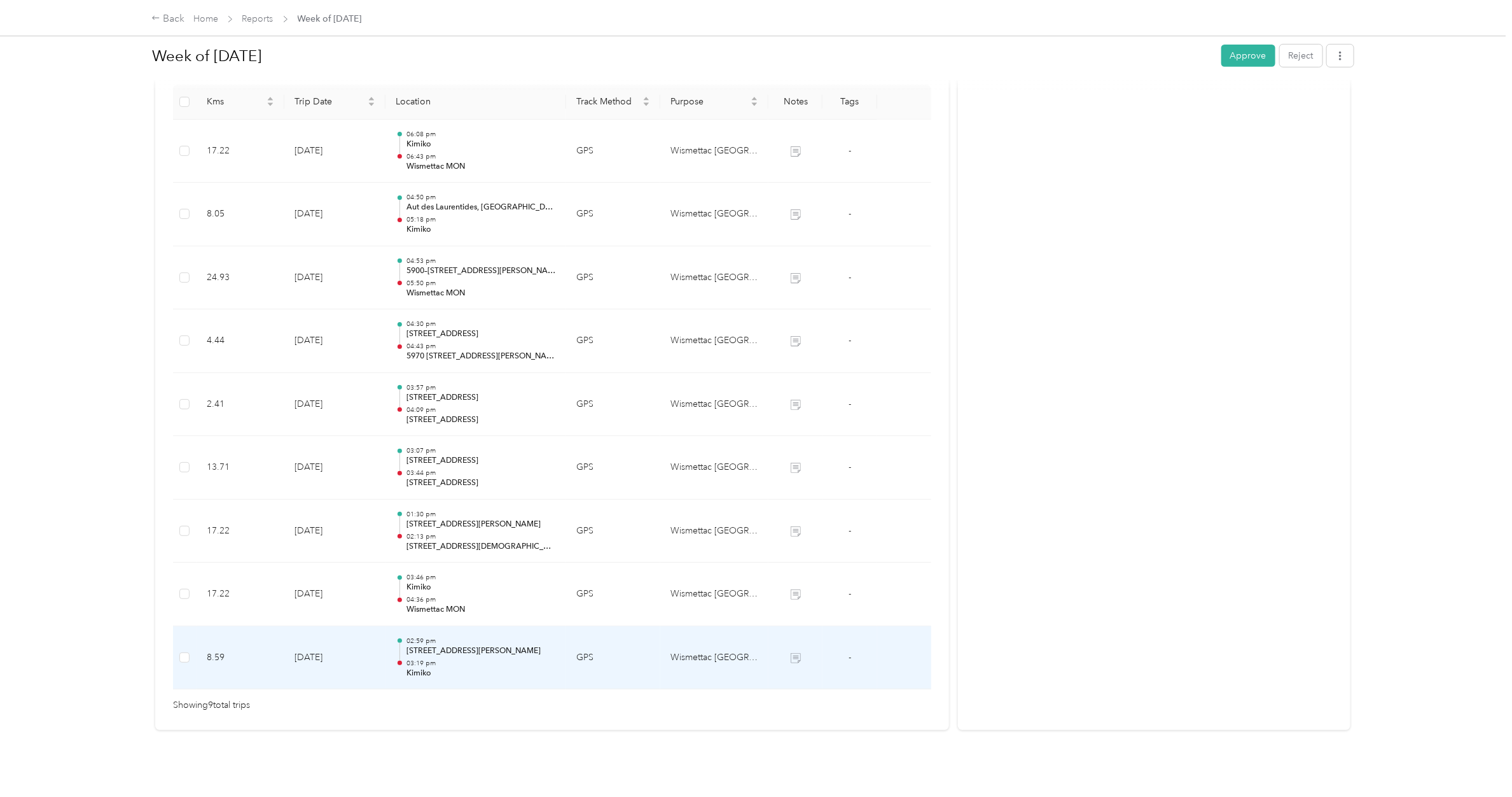
click at [511, 472] on p "03:19 pm" at bounding box center [481, 663] width 149 height 9
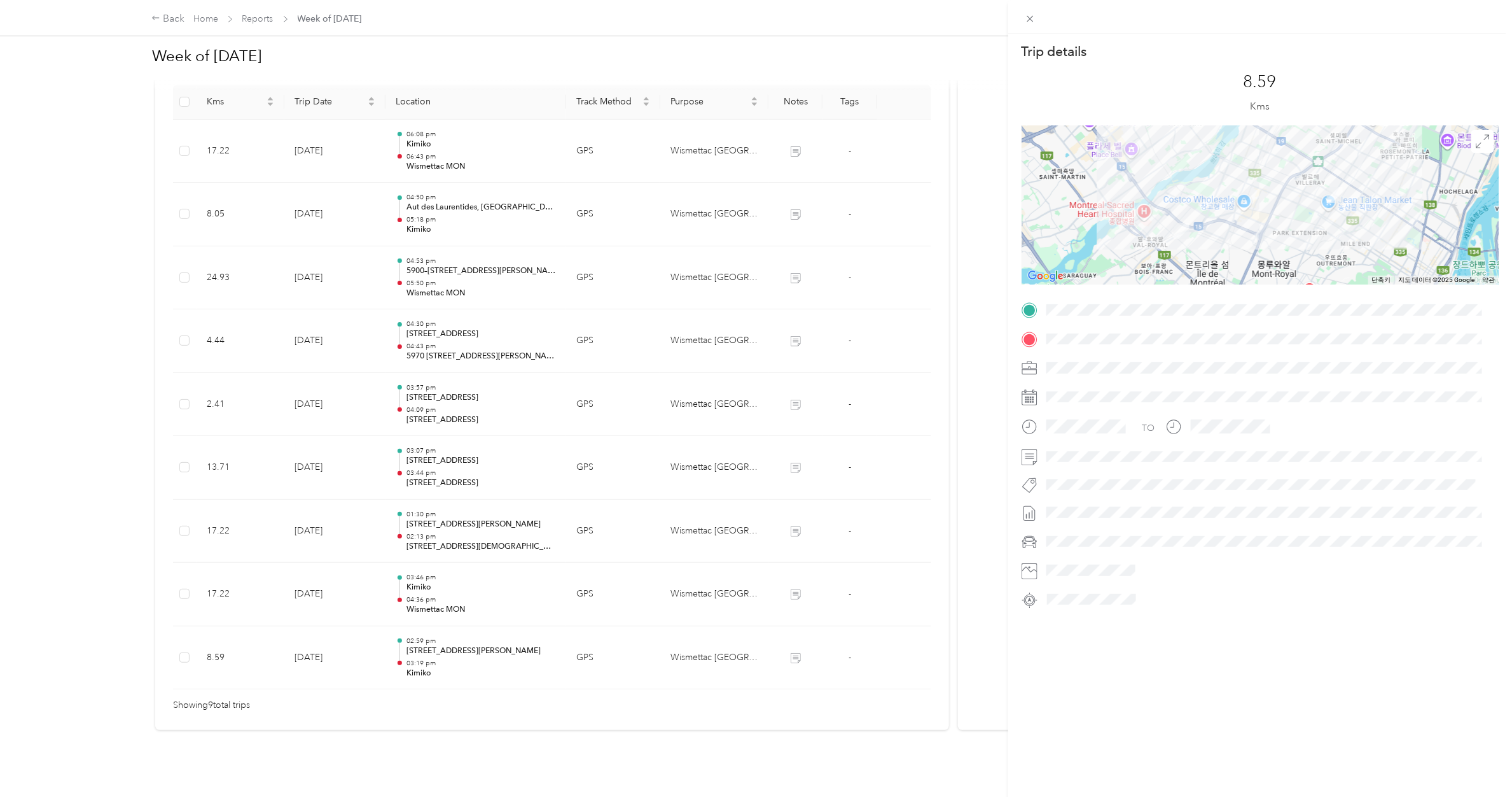
click at [500, 472] on div "Trip details This trip cannot be edited because it is either under review, appr…" at bounding box center [756, 398] width 1512 height 797
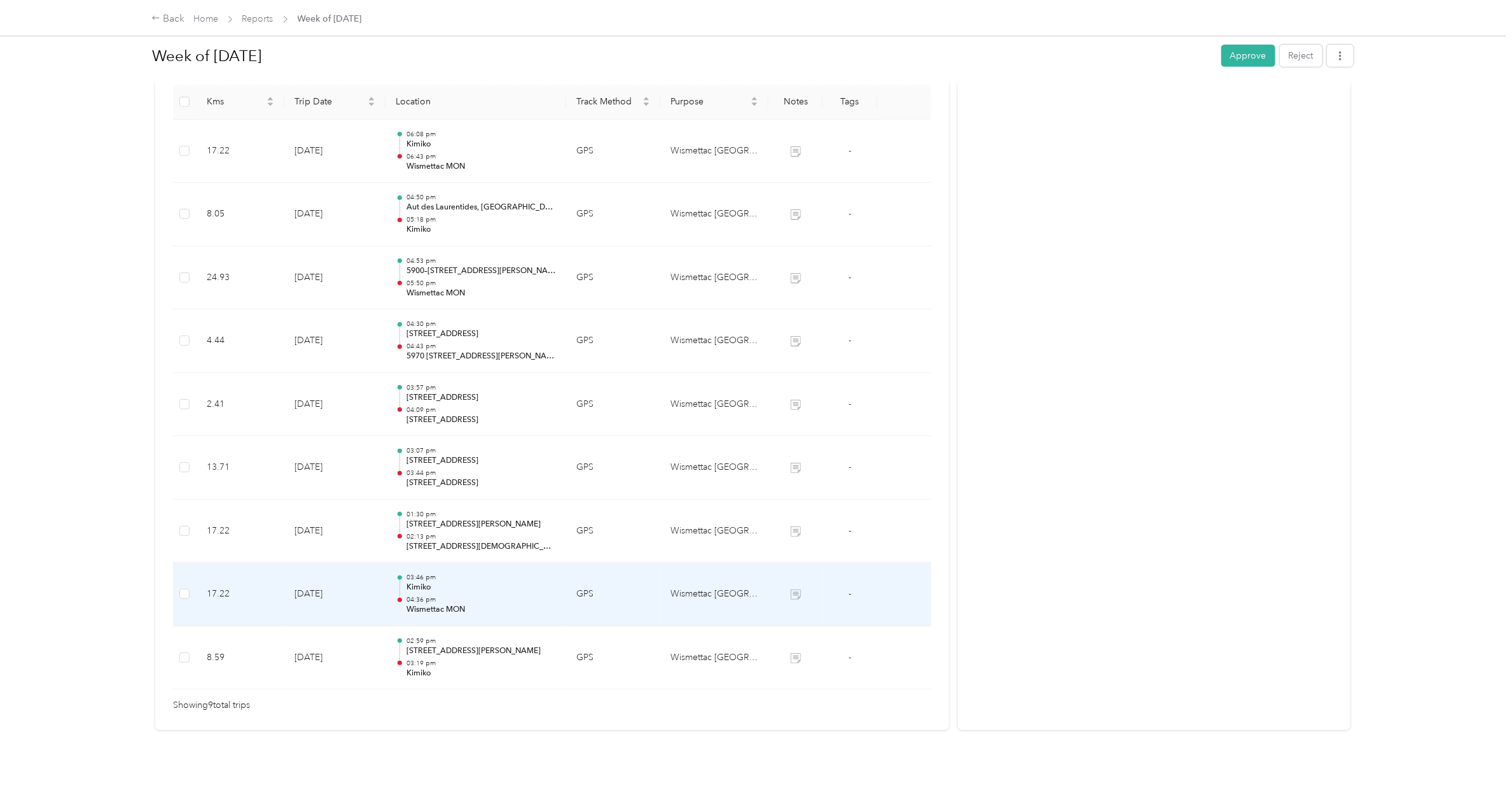
click at [500, 472] on p "04:36 pm" at bounding box center [481, 599] width 149 height 9
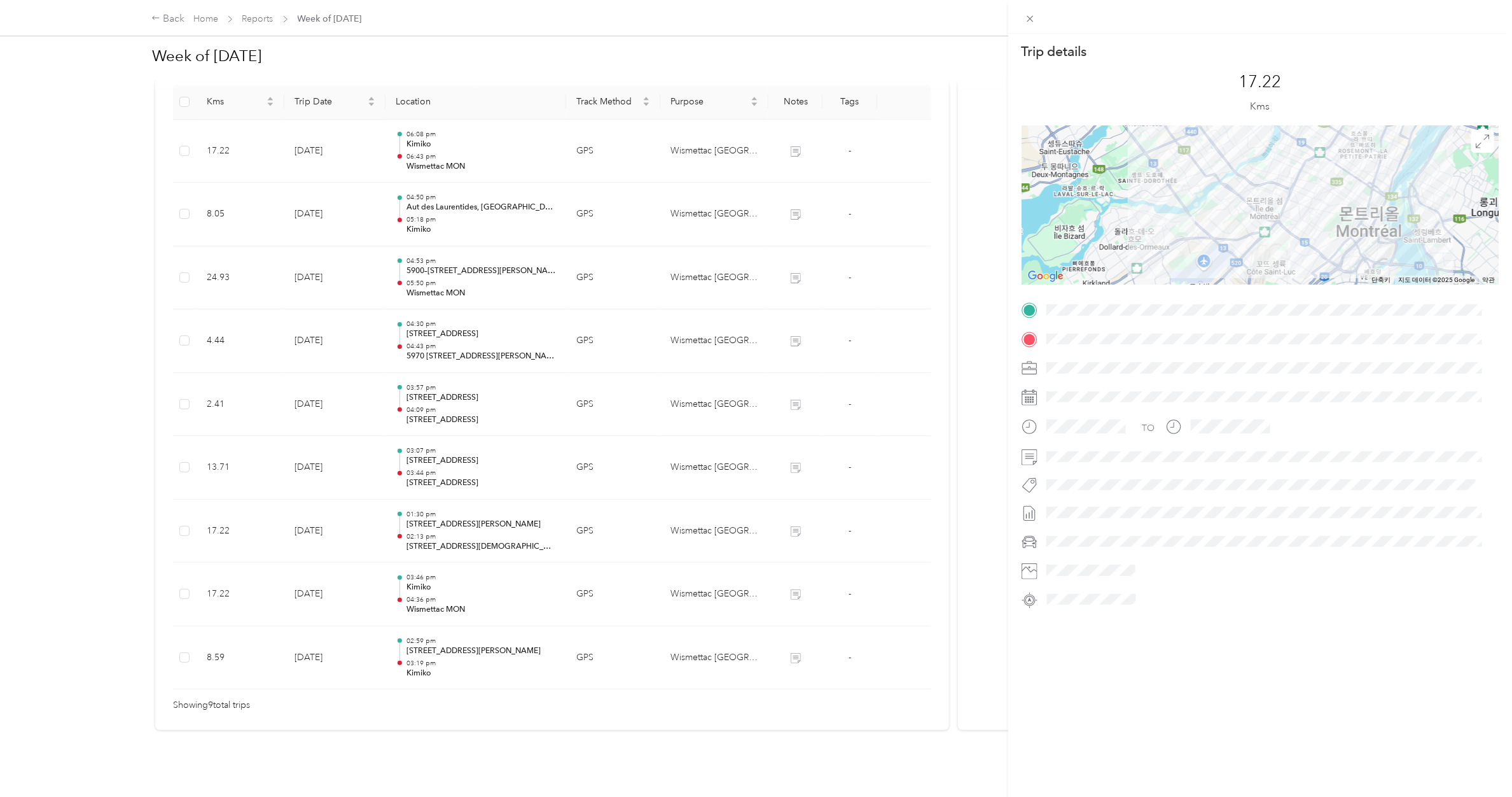
click at [498, 472] on div "Trip details This trip cannot be edited because it is either under review, appr…" at bounding box center [756, 398] width 1512 height 797
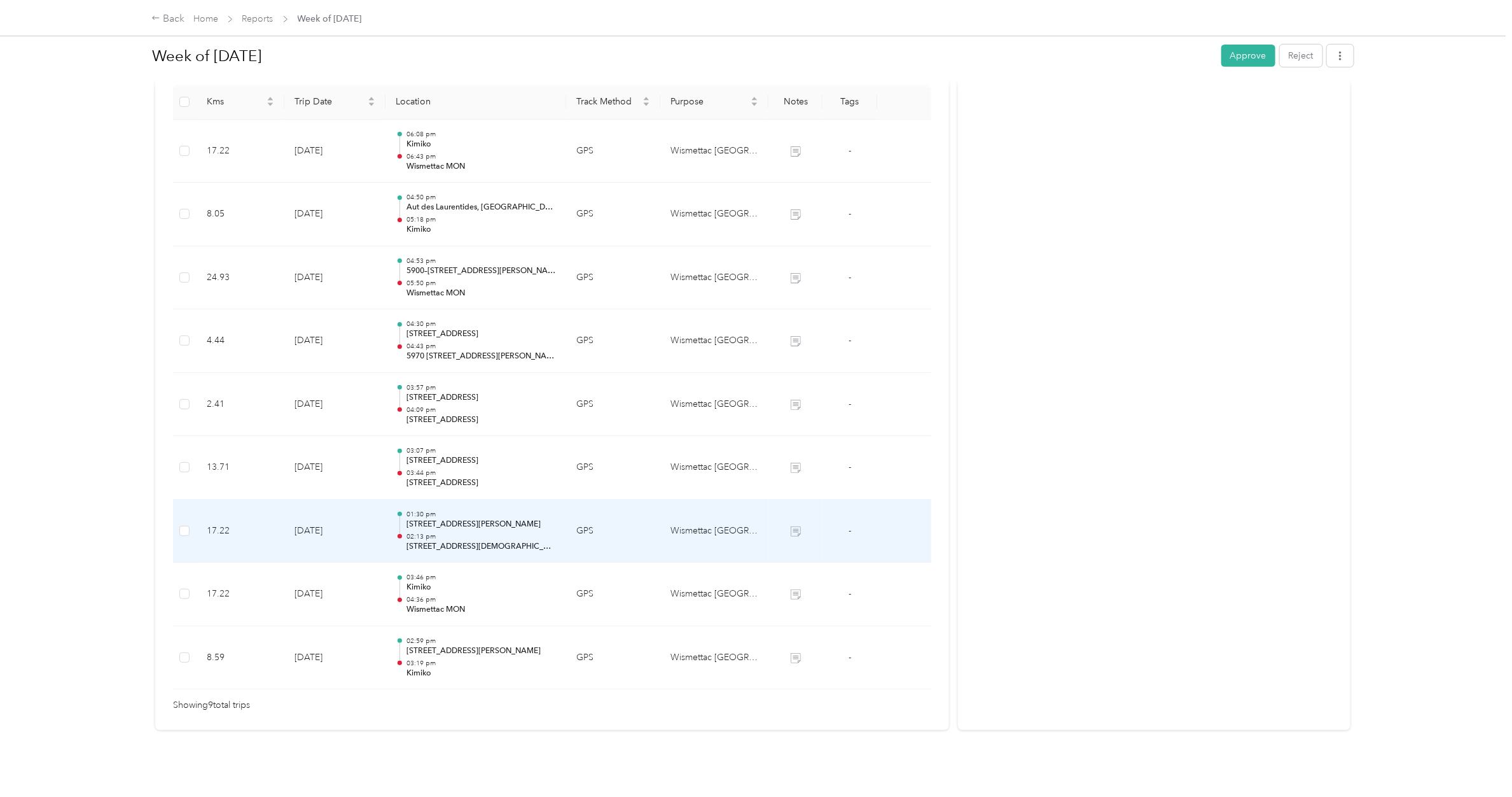
click at [498, 472] on p "[STREET_ADDRESS][PERSON_NAME]" at bounding box center [481, 524] width 149 height 11
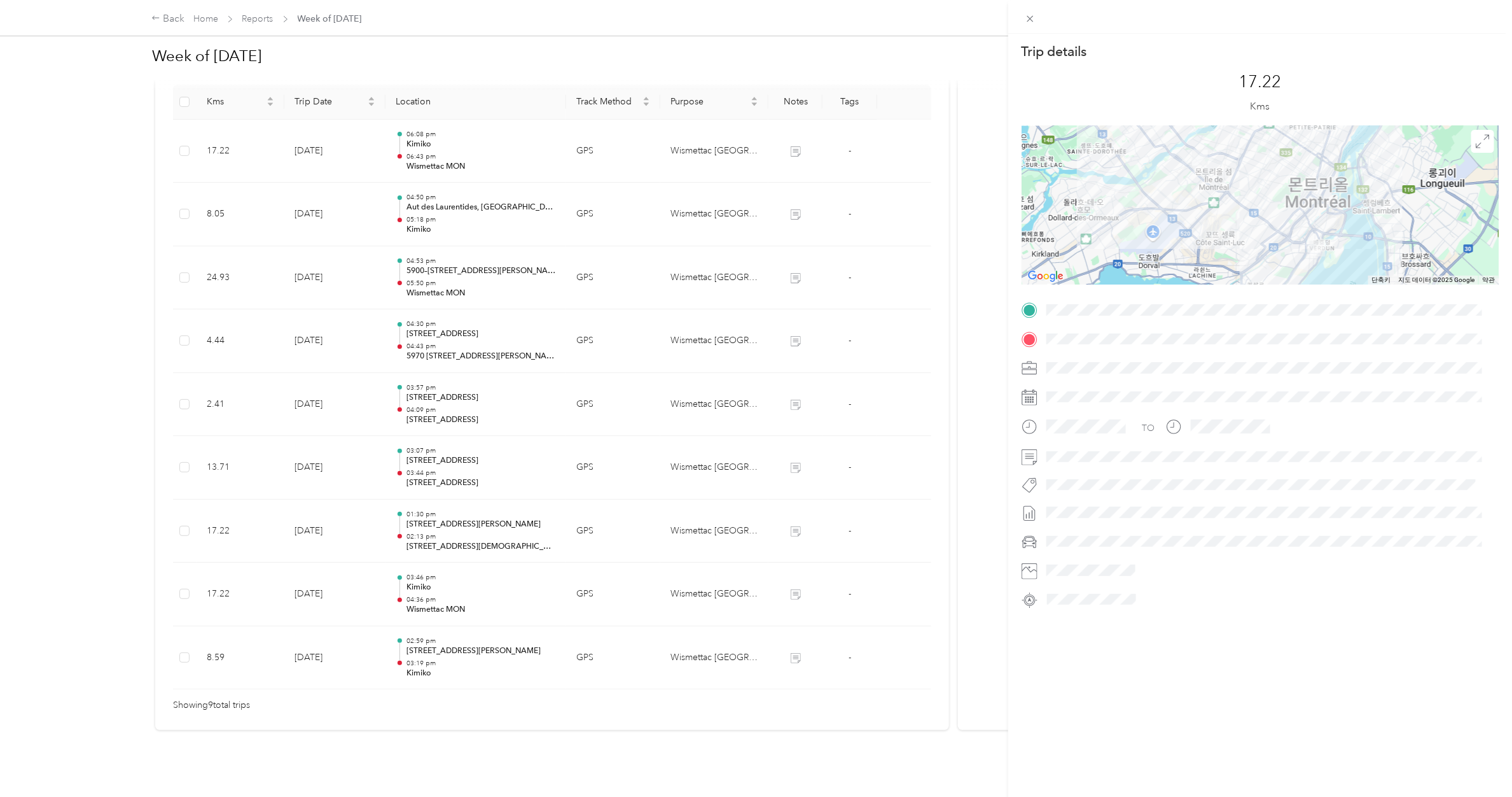
click at [496, 454] on div "Trip details This trip cannot be edited because it is either under review, appr…" at bounding box center [756, 398] width 1512 height 797
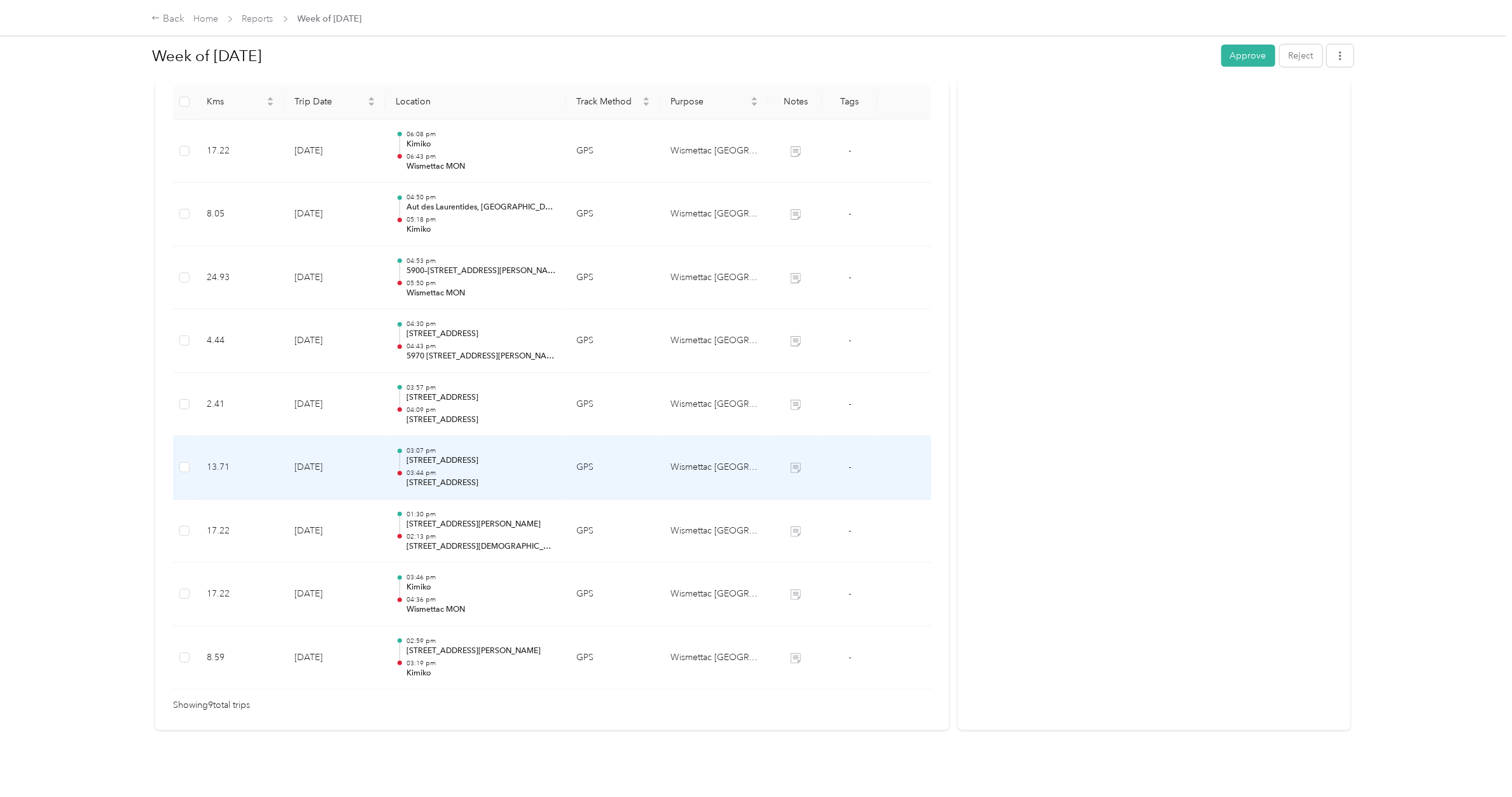
click at [496, 454] on div "03:07 pm [STREET_ADDRESS] 03:44 pm [STREET_ADDRESS]" at bounding box center [481, 468] width 149 height 43
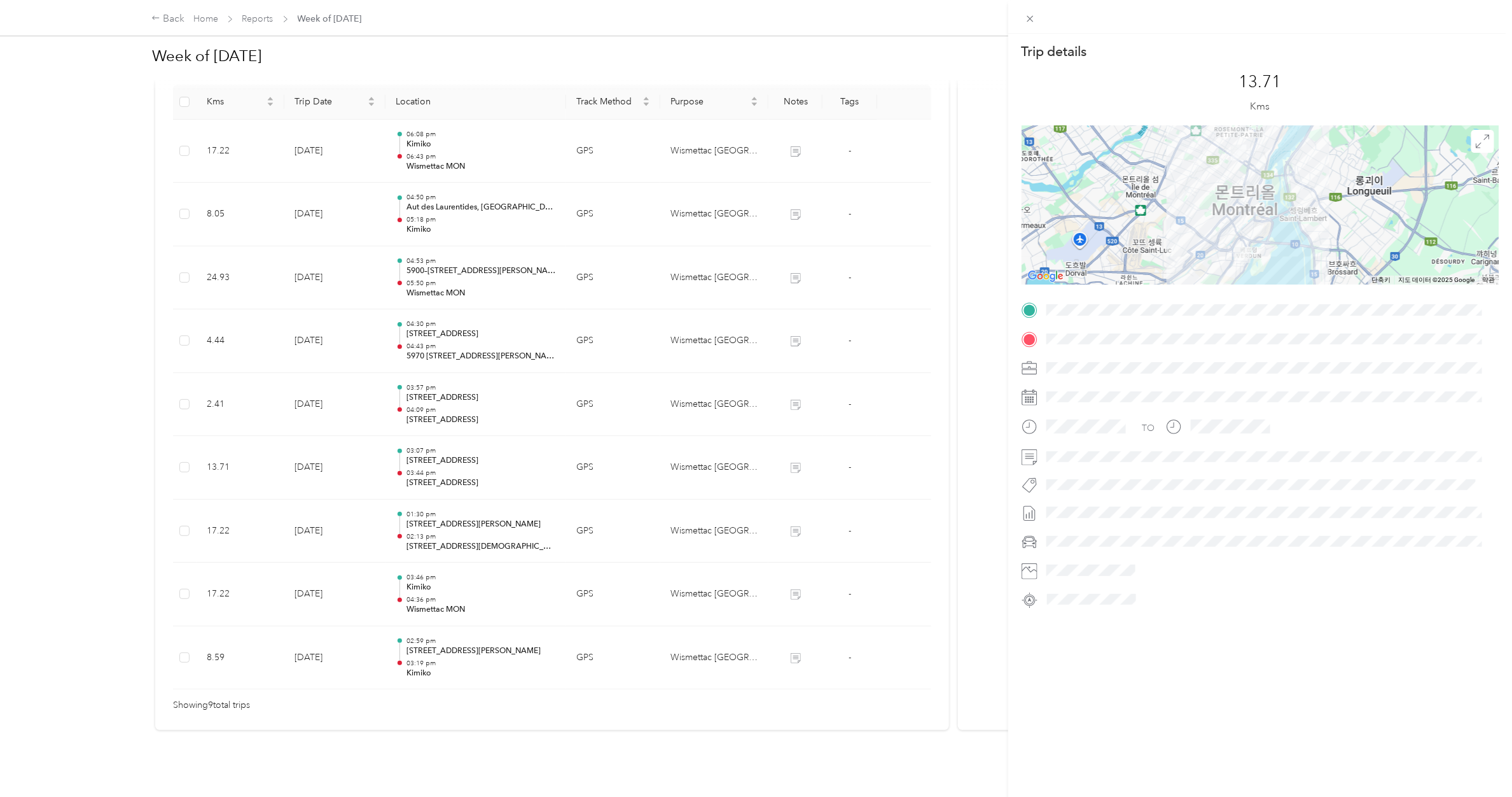
click at [494, 390] on div "Trip details This trip cannot be edited because it is either under review, appr…" at bounding box center [756, 398] width 1512 height 797
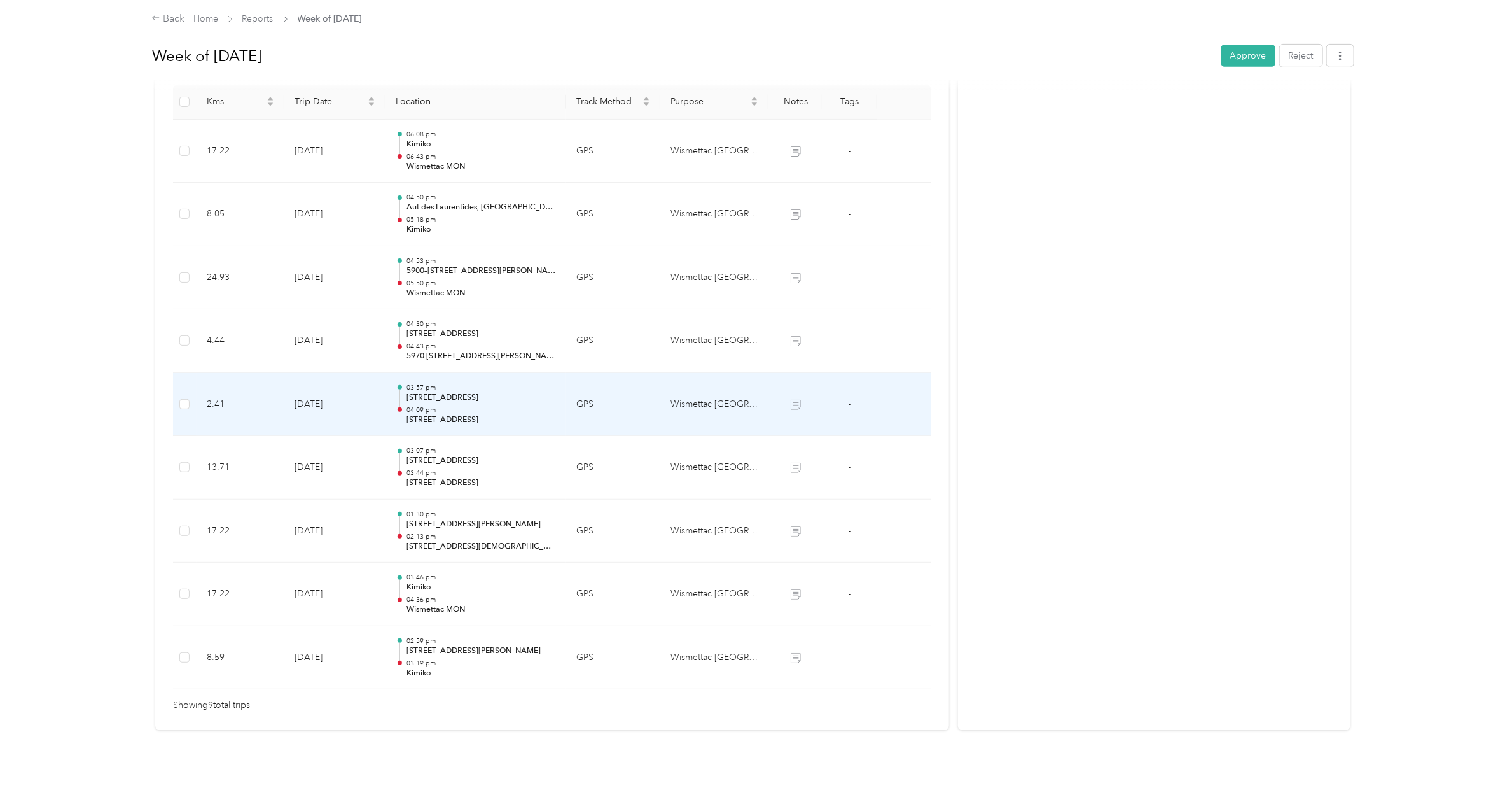
click at [494, 392] on p "[STREET_ADDRESS]" at bounding box center [481, 397] width 149 height 11
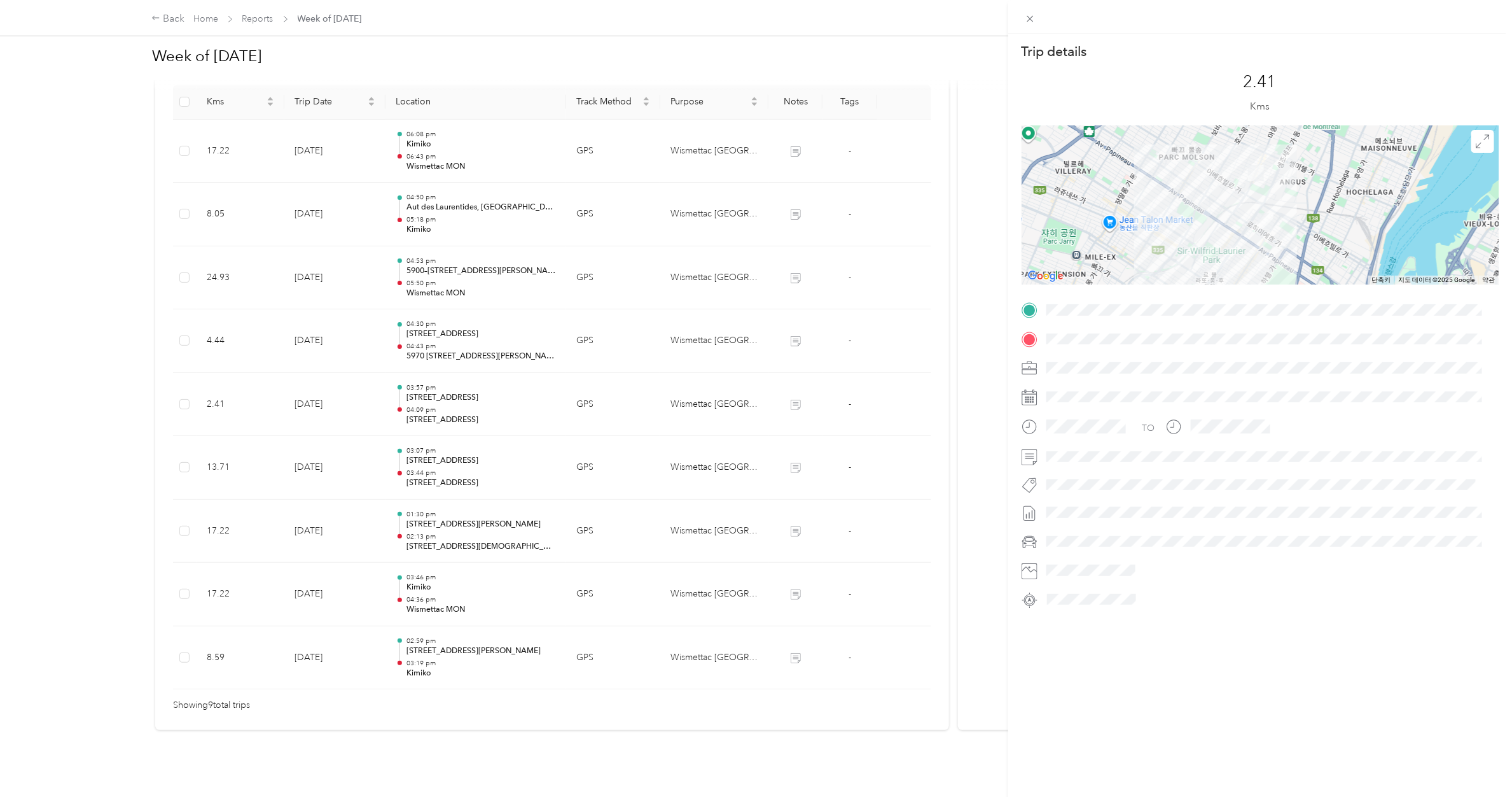
click at [494, 322] on div "Trip details This trip cannot be edited because it is either under review, appr…" at bounding box center [756, 398] width 1512 height 797
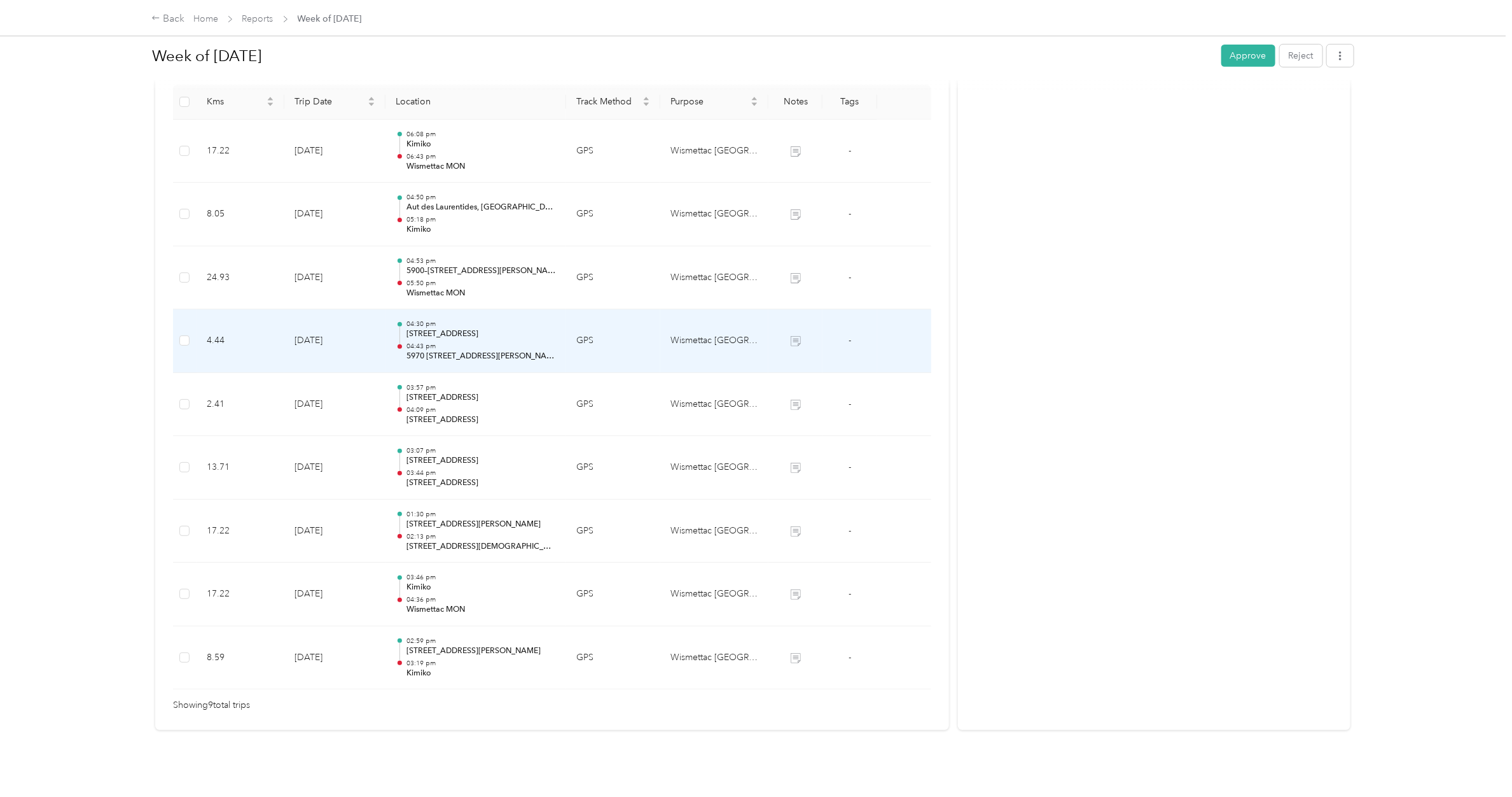
click at [494, 328] on p "[STREET_ADDRESS]" at bounding box center [481, 334] width 149 height 11
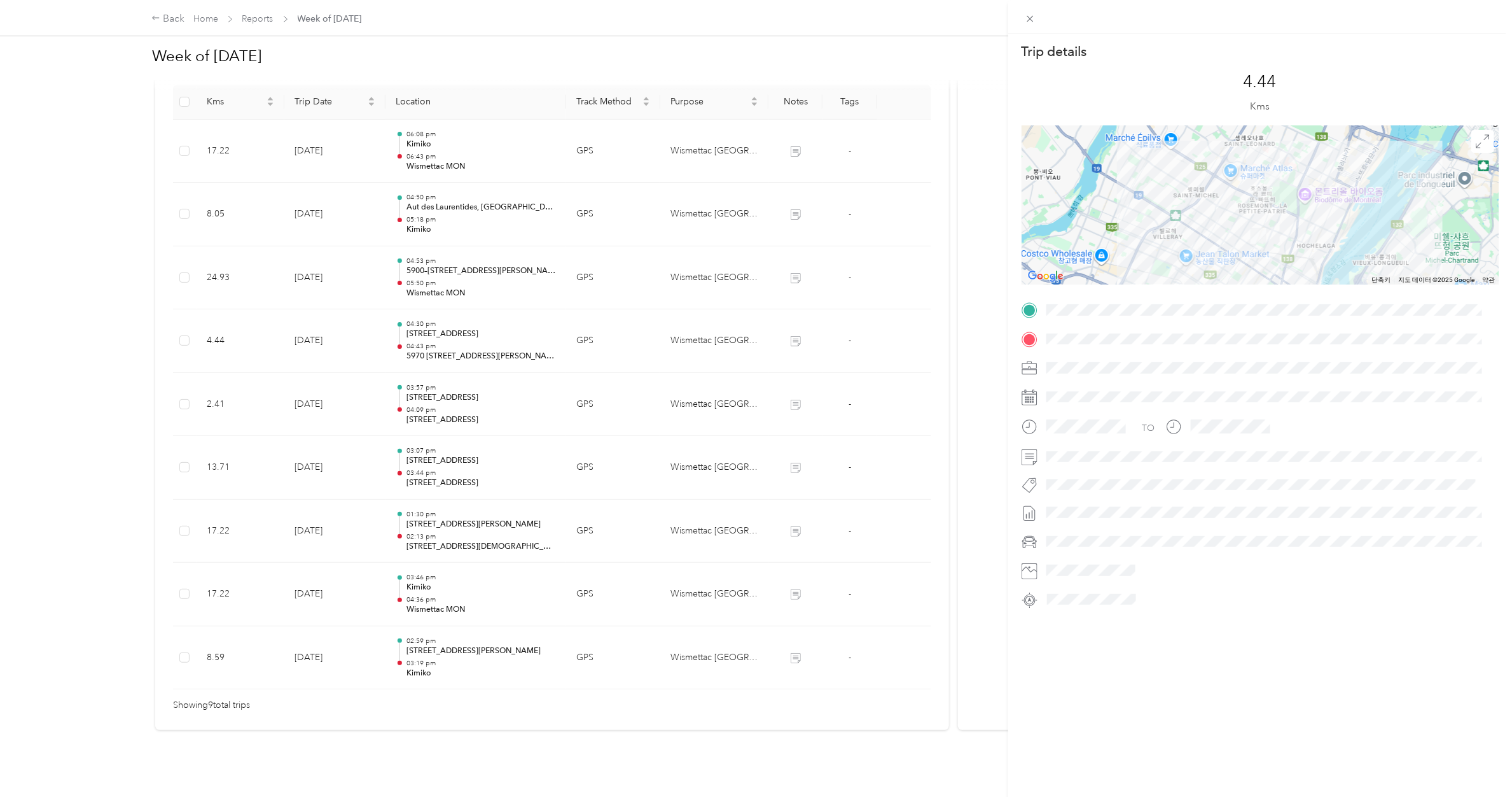
click at [494, 322] on div "Trip details This trip cannot be edited because it is either under review, appr…" at bounding box center [756, 398] width 1512 height 797
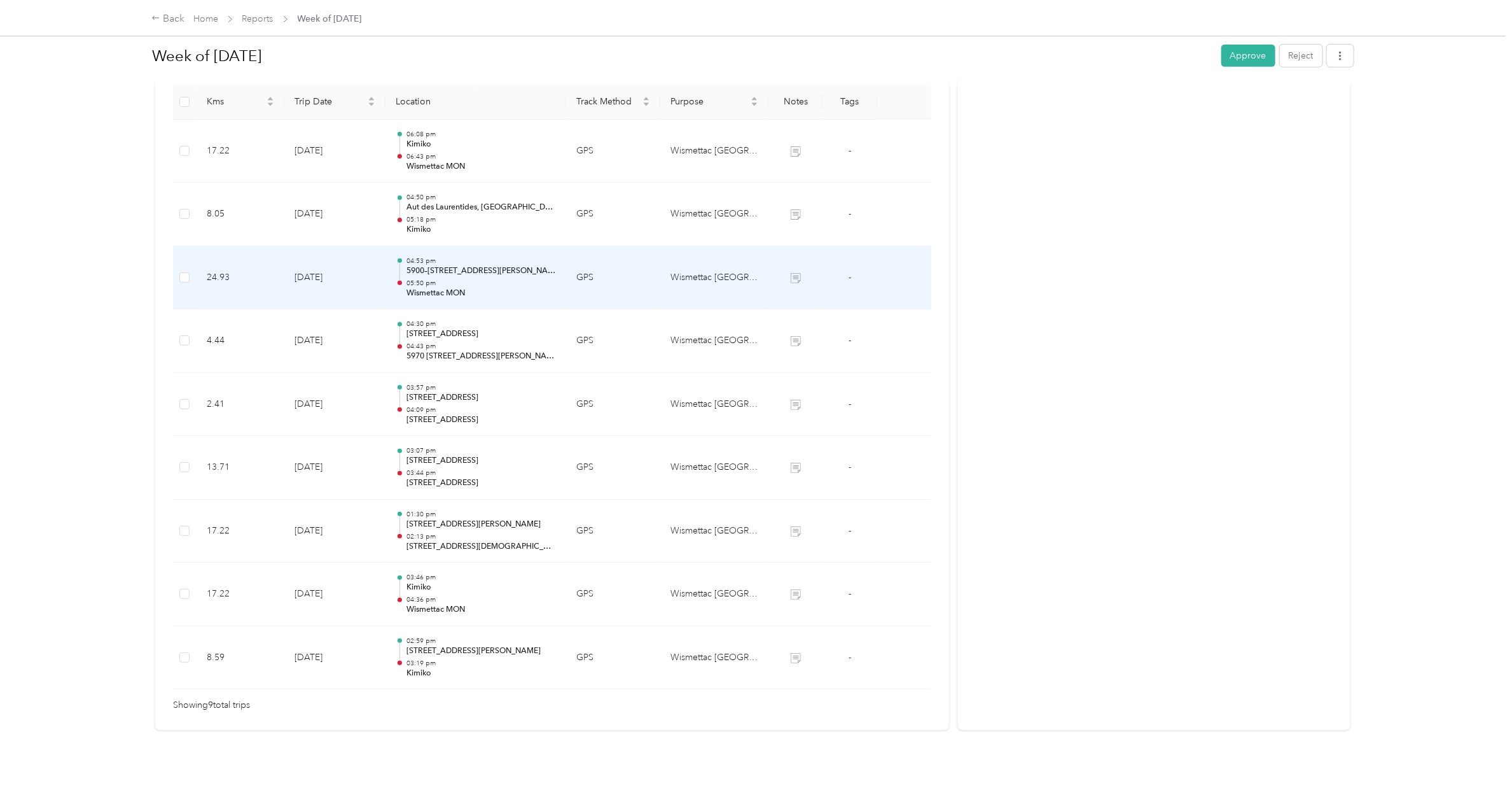
click at [488, 279] on p "05:50 pm" at bounding box center [481, 283] width 149 height 9
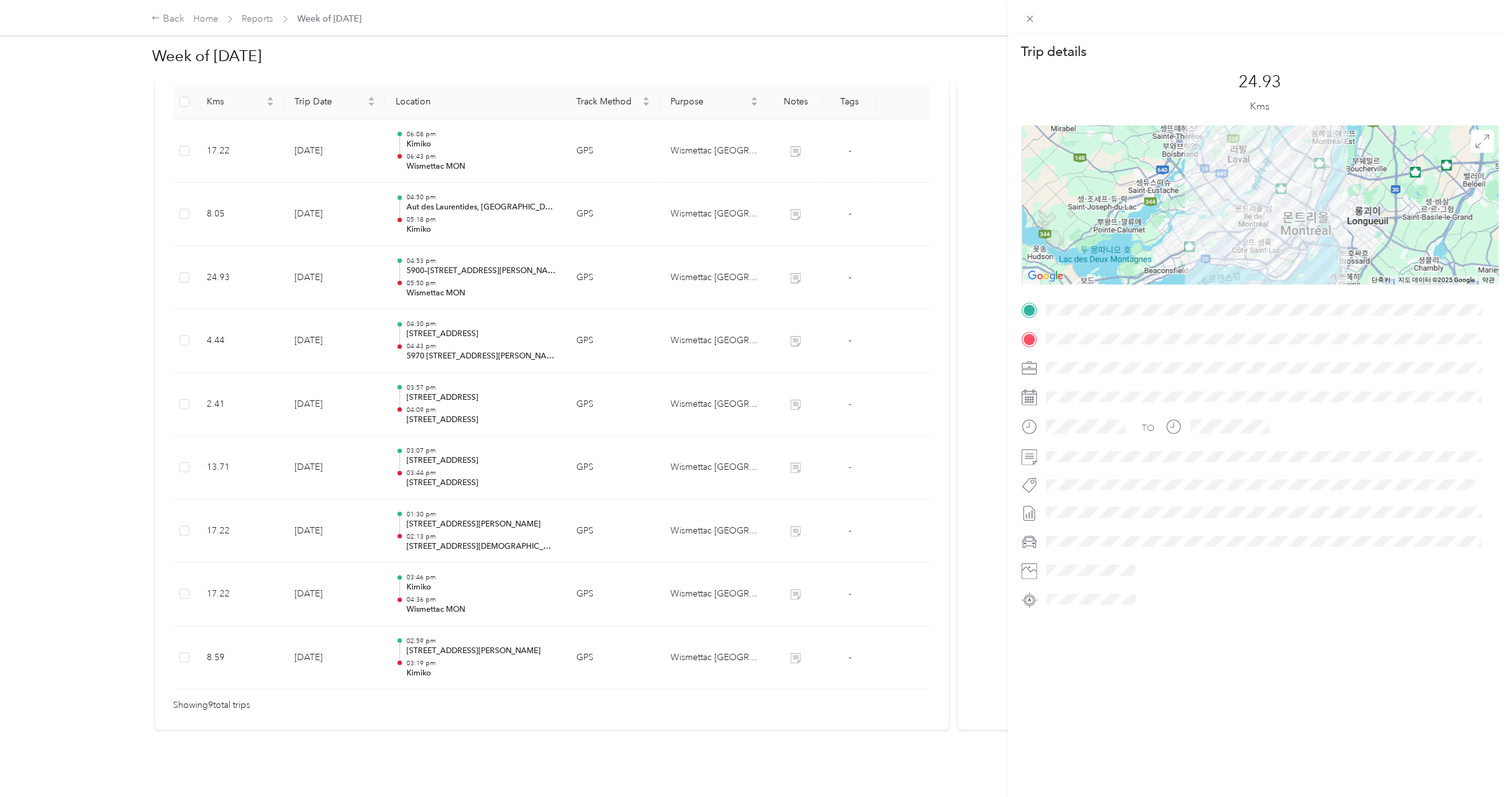
click at [488, 268] on div "Trip details This trip cannot be edited because it is either under review, appr…" at bounding box center [756, 398] width 1512 height 797
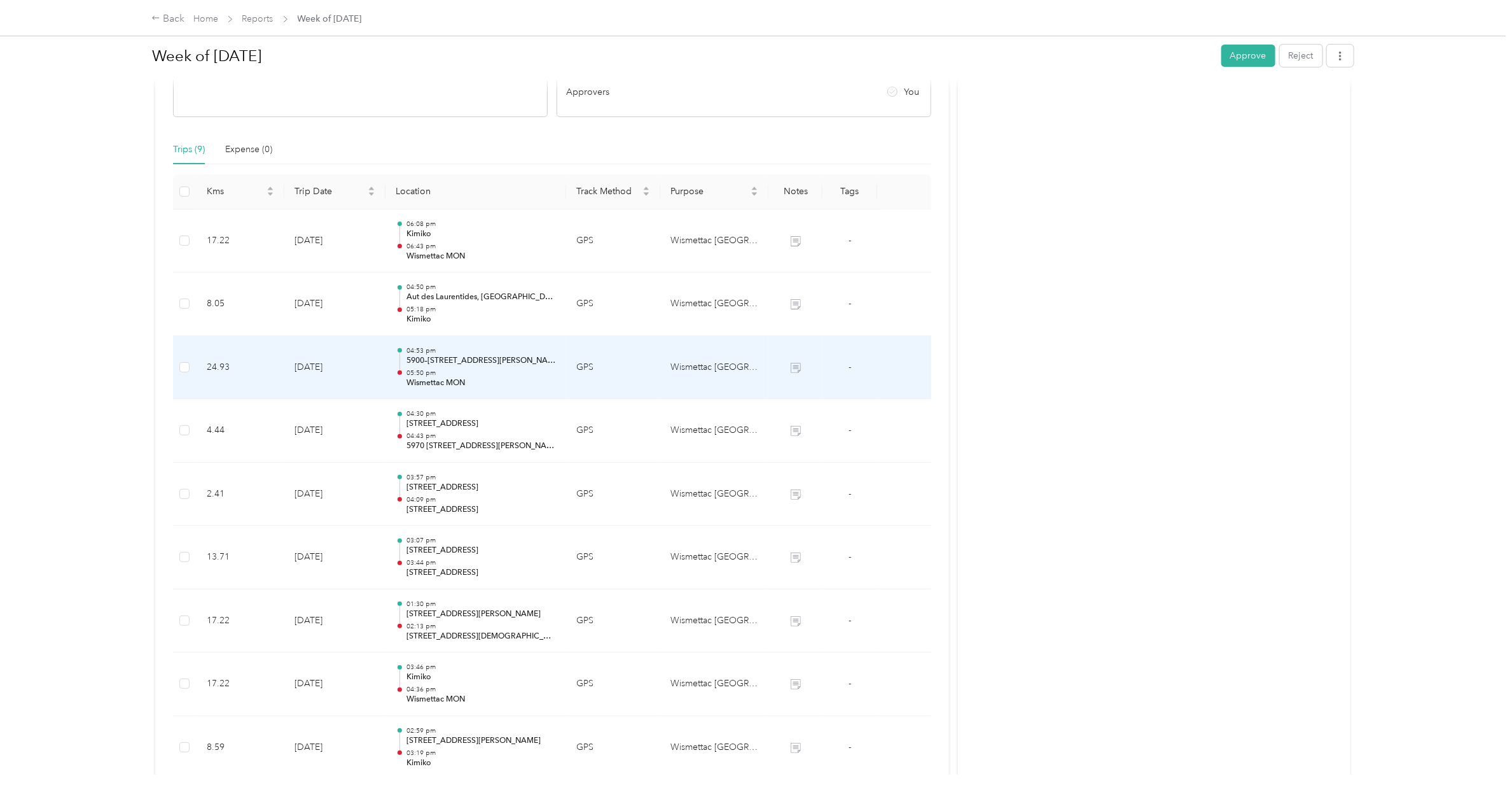
scroll to position [187, 0]
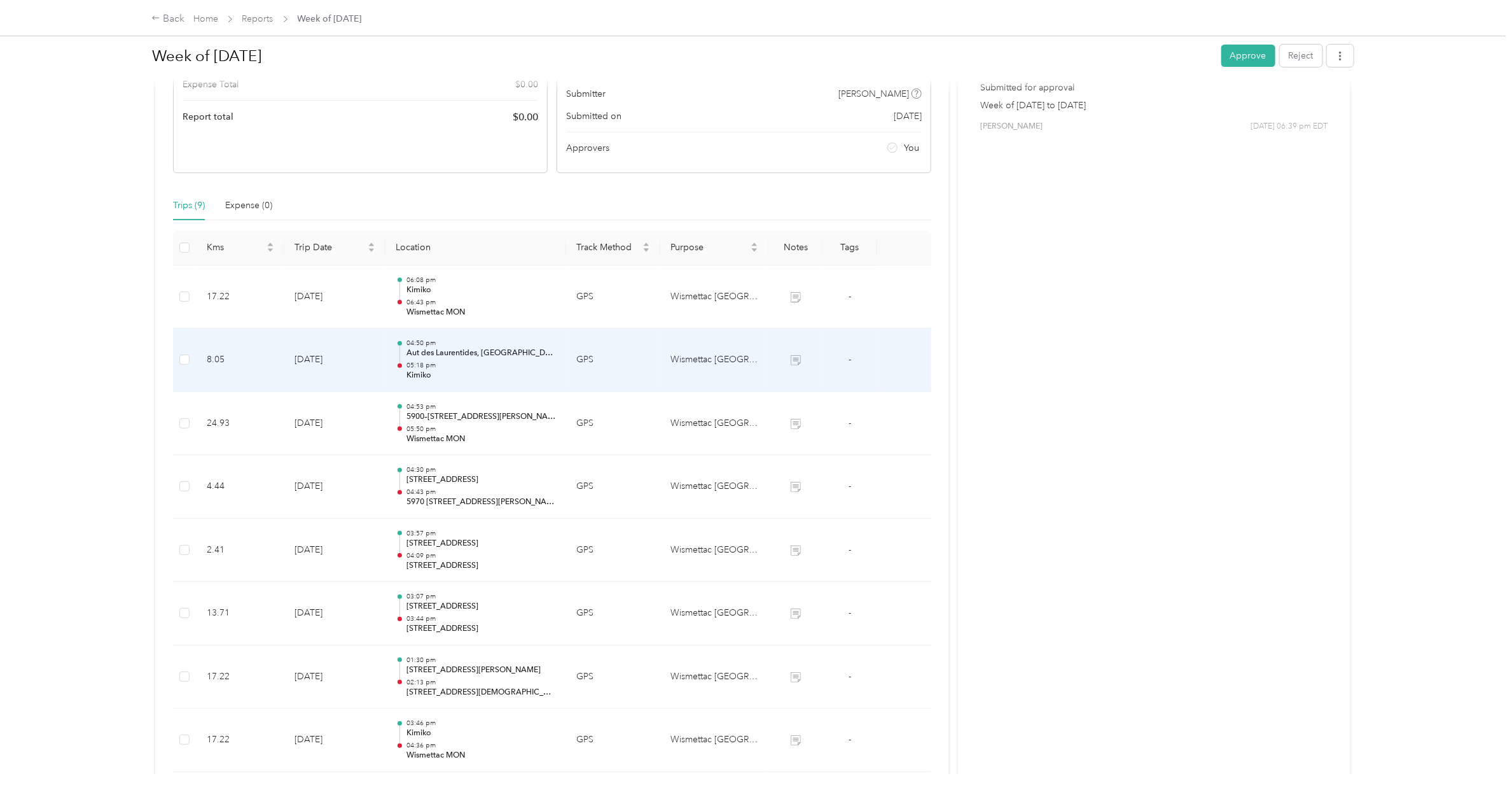
click at [485, 361] on p "05:18 pm" at bounding box center [481, 365] width 149 height 9
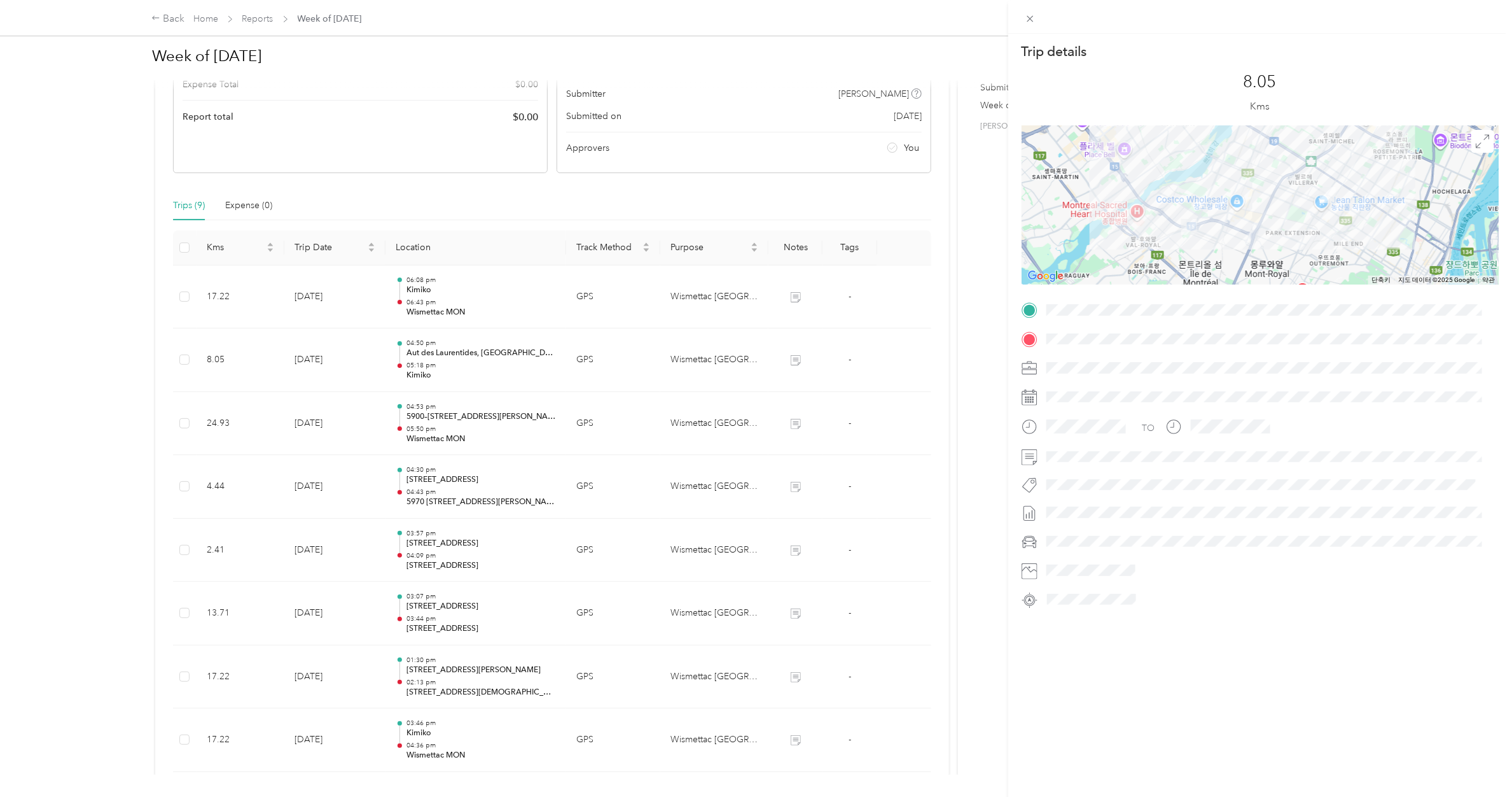
click at [484, 309] on div "Trip details This trip cannot be edited because it is either under review, appr…" at bounding box center [756, 398] width 1512 height 797
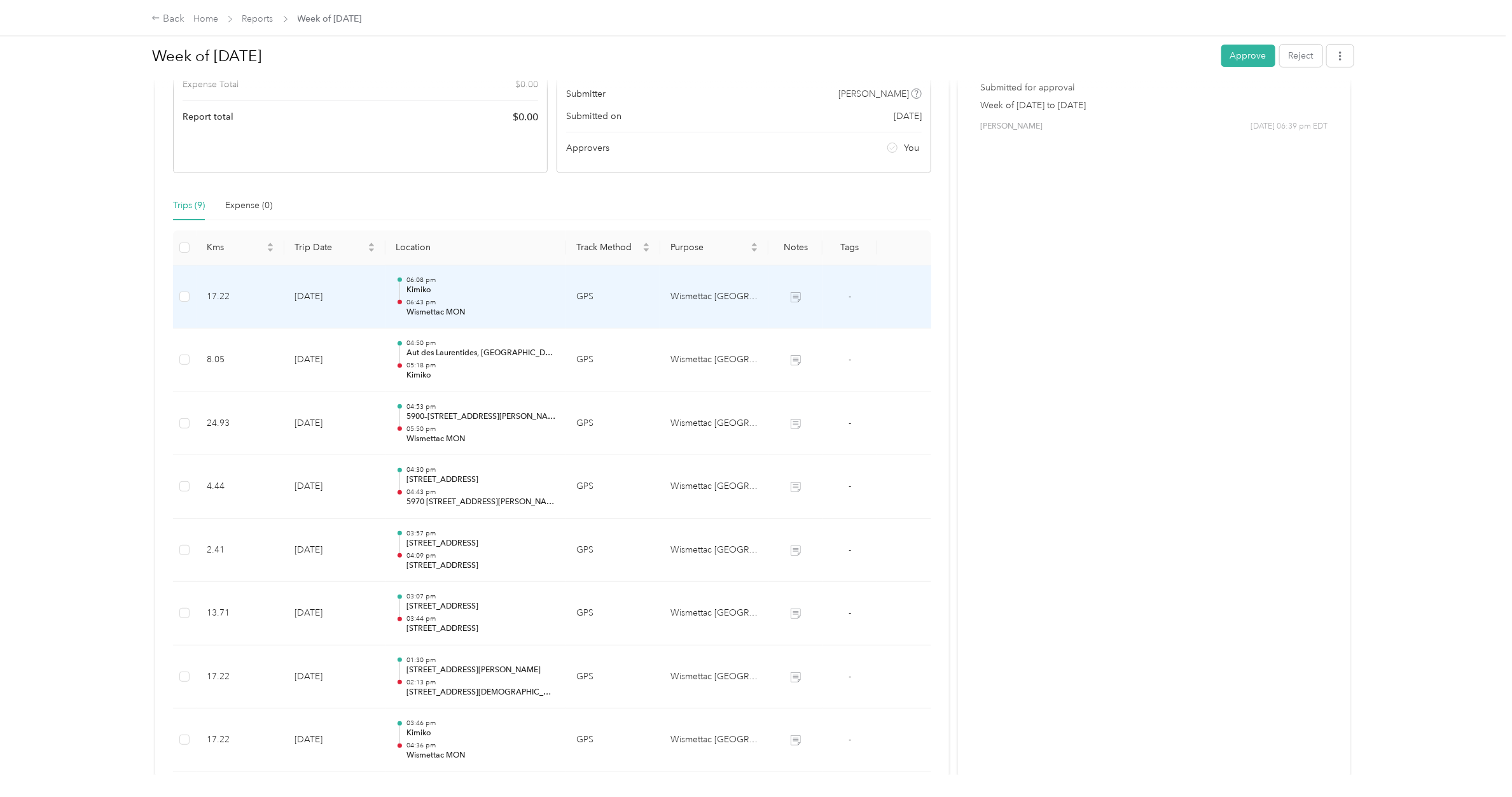
click at [484, 309] on p "Wismettac MON" at bounding box center [481, 312] width 149 height 11
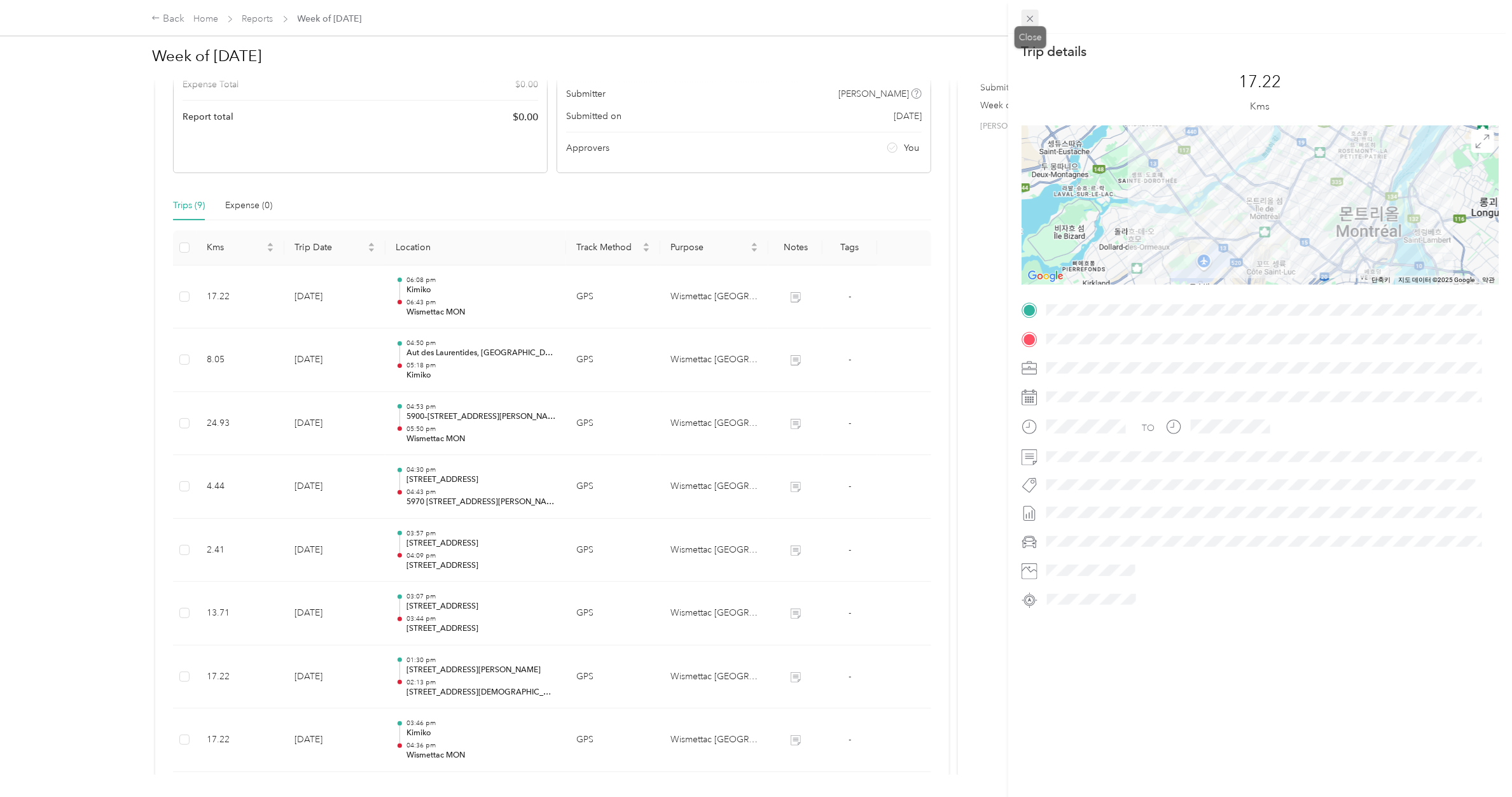
click at [1002, 17] on icon at bounding box center [1030, 18] width 11 height 11
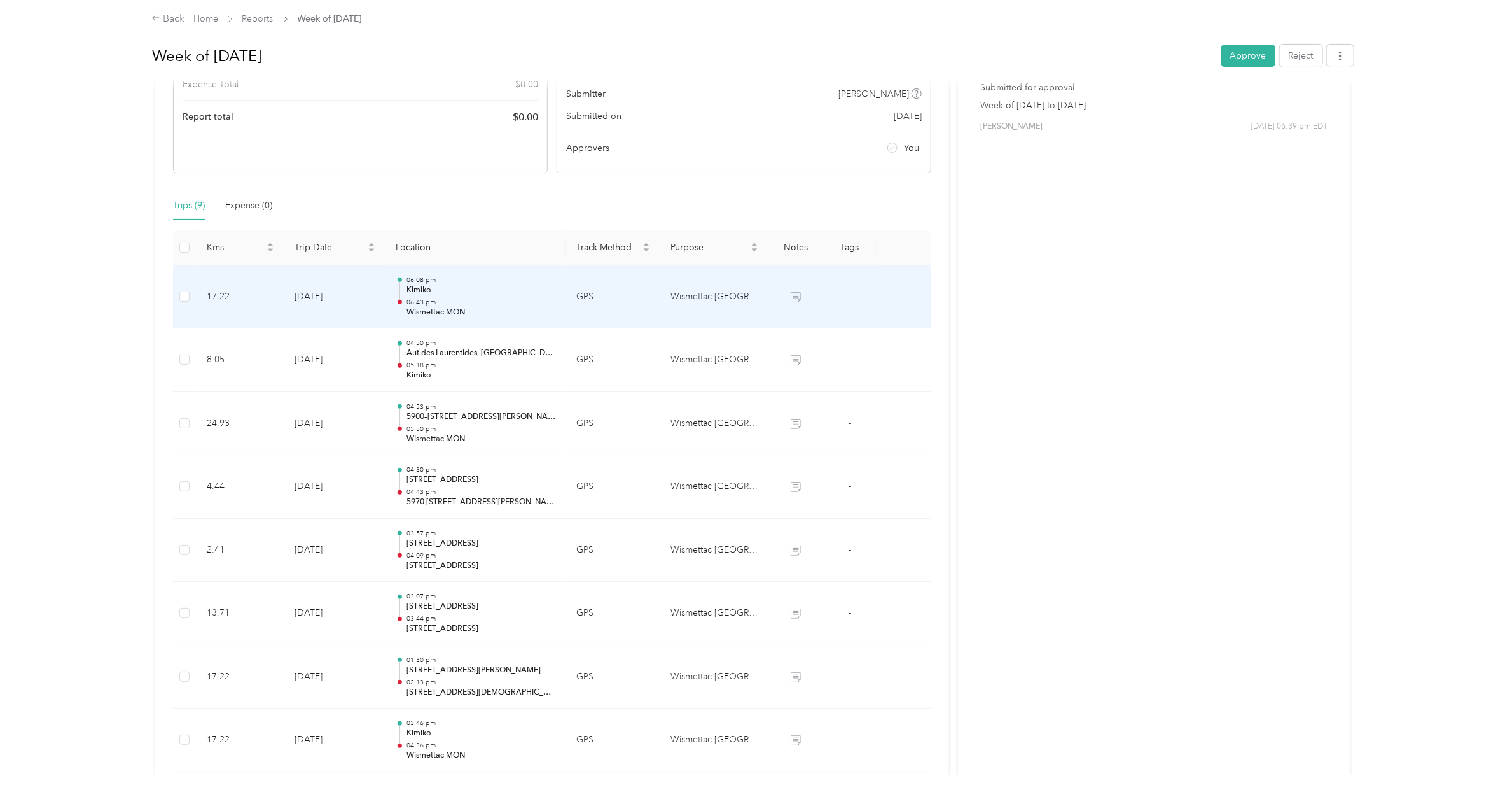
scroll to position [0, 0]
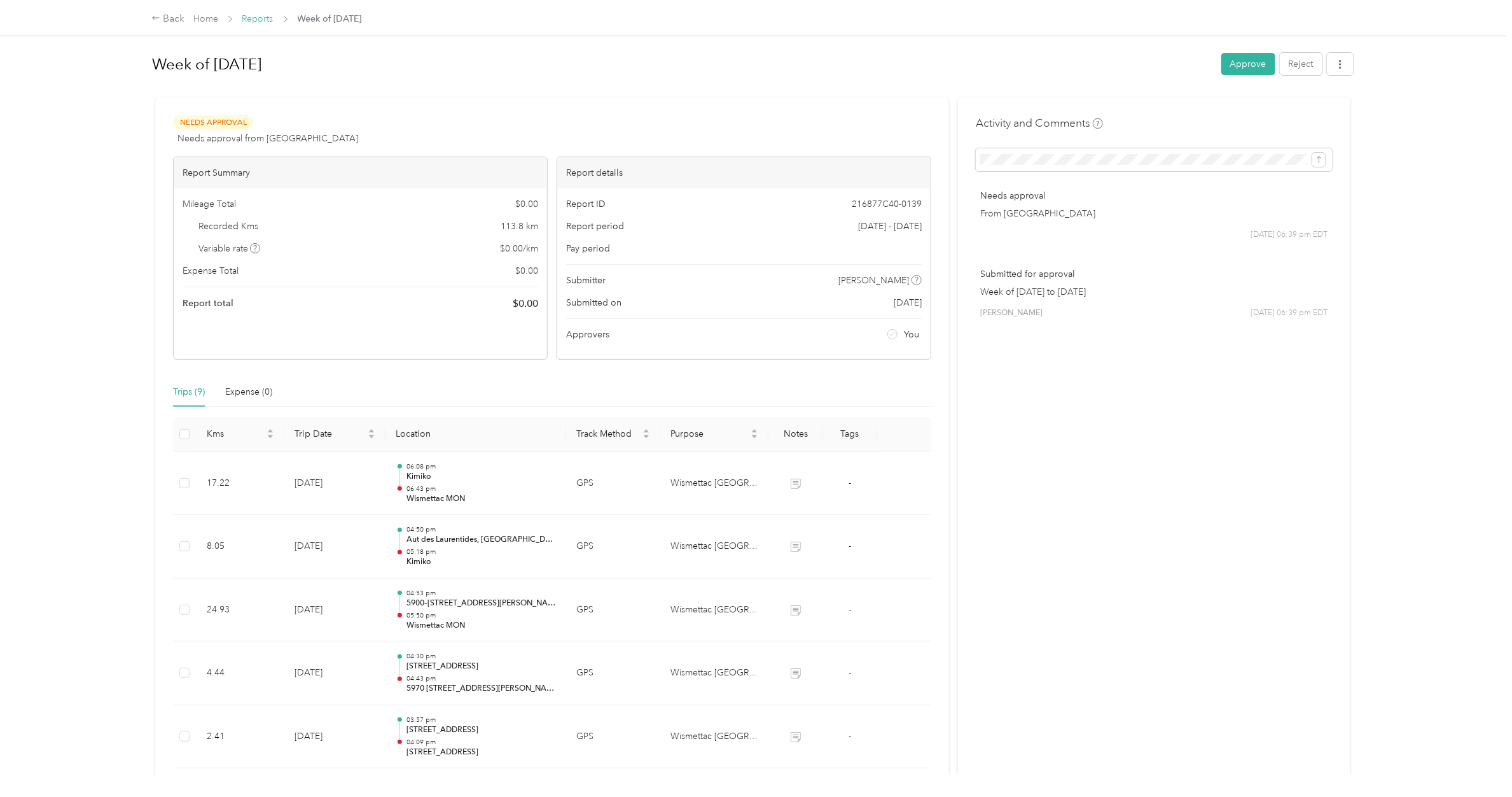
click at [256, 24] on link "Reports" at bounding box center [258, 18] width 31 height 11
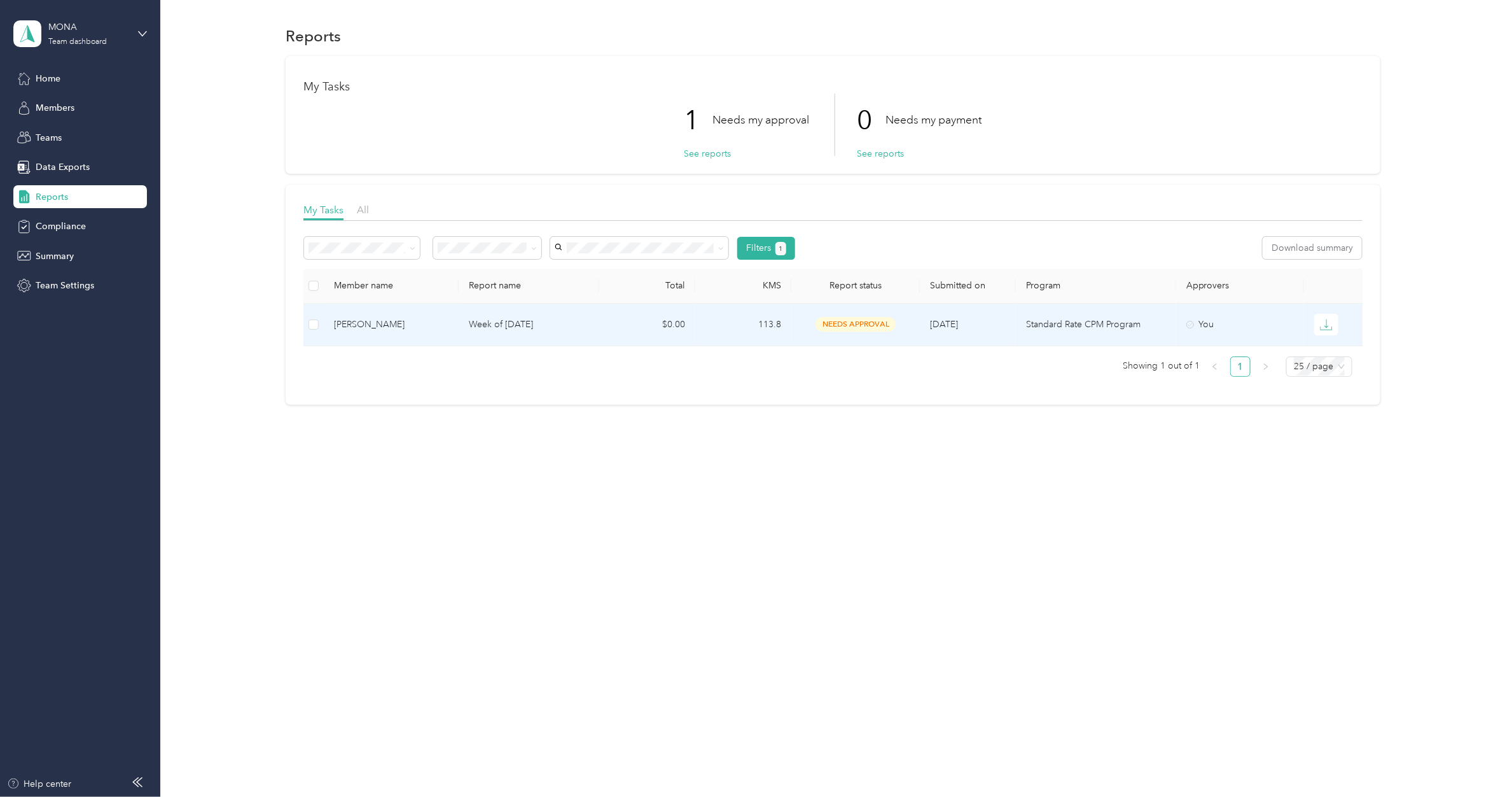
click at [484, 328] on p "Week of [DATE]" at bounding box center [530, 325] width 121 height 14
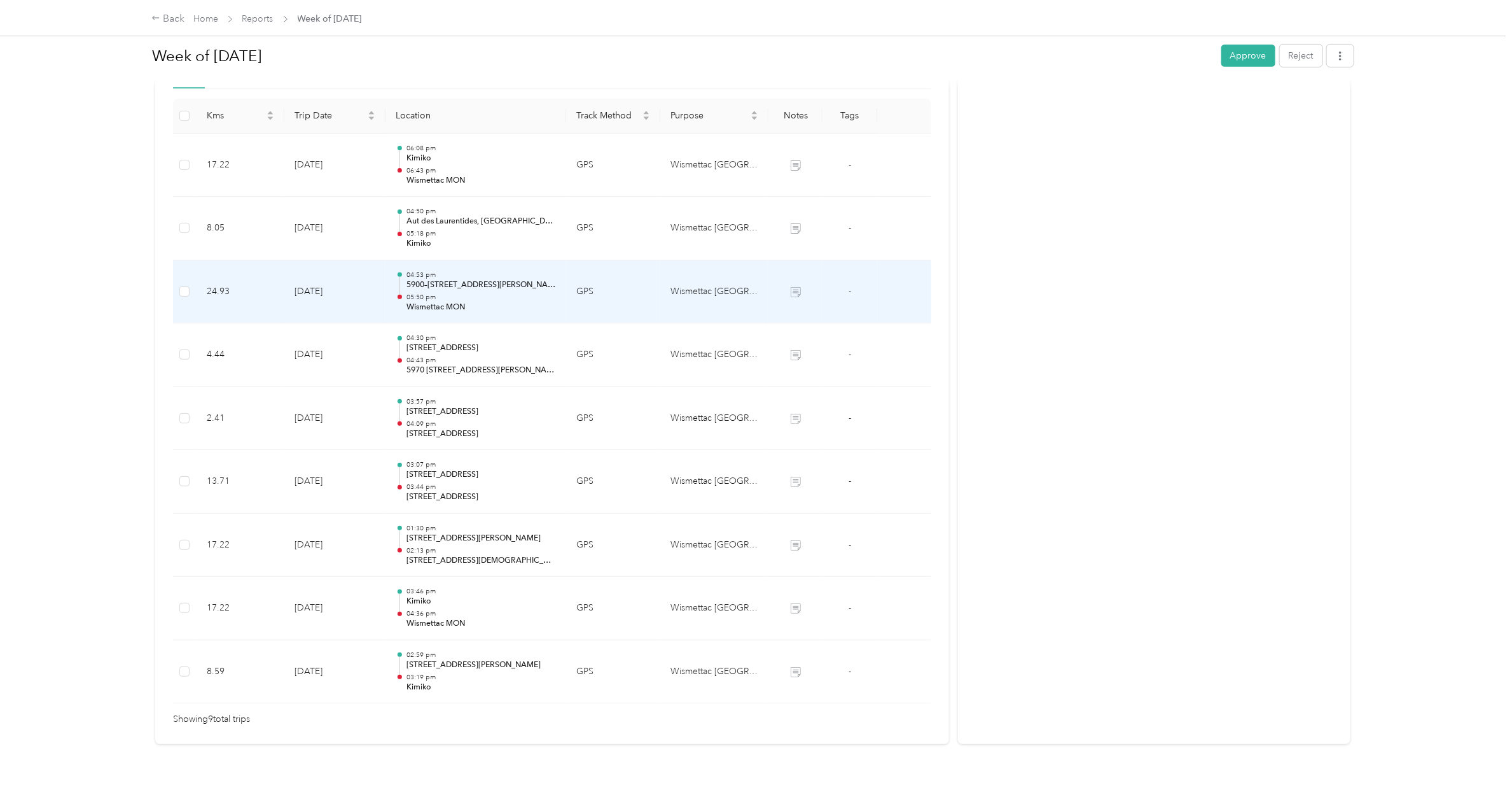
scroll to position [345, 0]
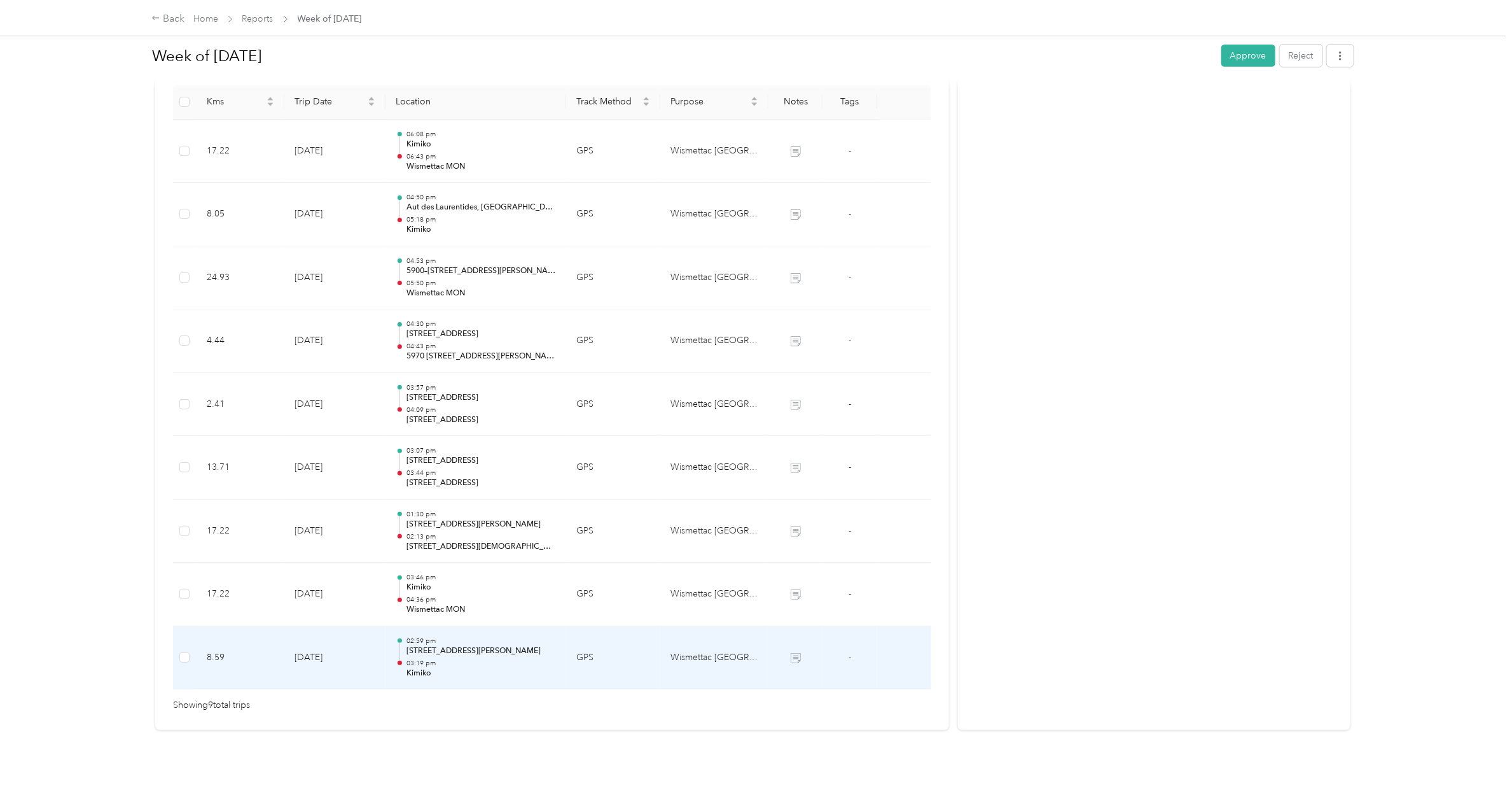
click at [469, 472] on p "02:59 pm" at bounding box center [481, 641] width 149 height 9
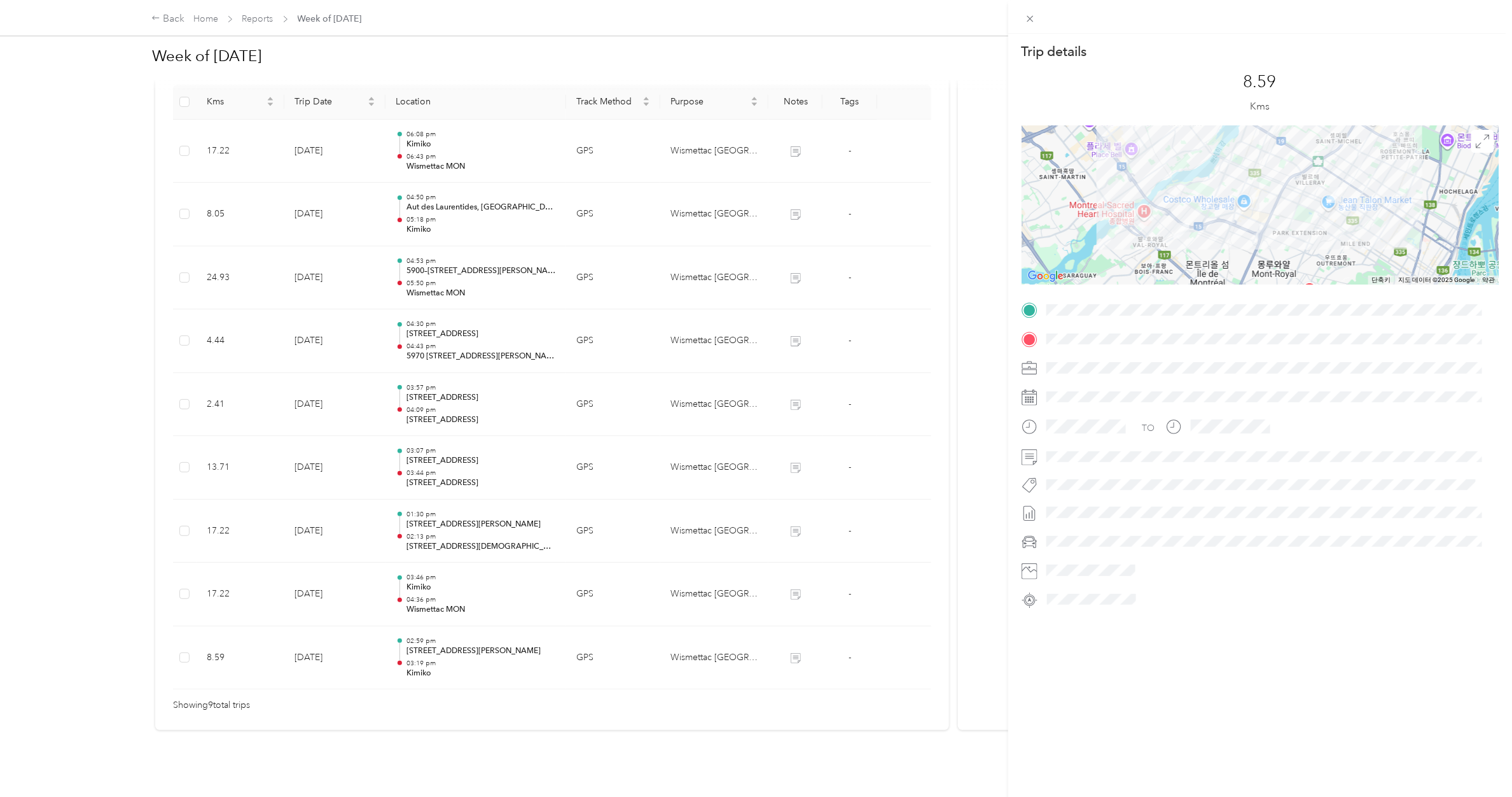
click at [457, 472] on div "Trip details This trip cannot be edited because it is either under review, appr…" at bounding box center [756, 398] width 1512 height 797
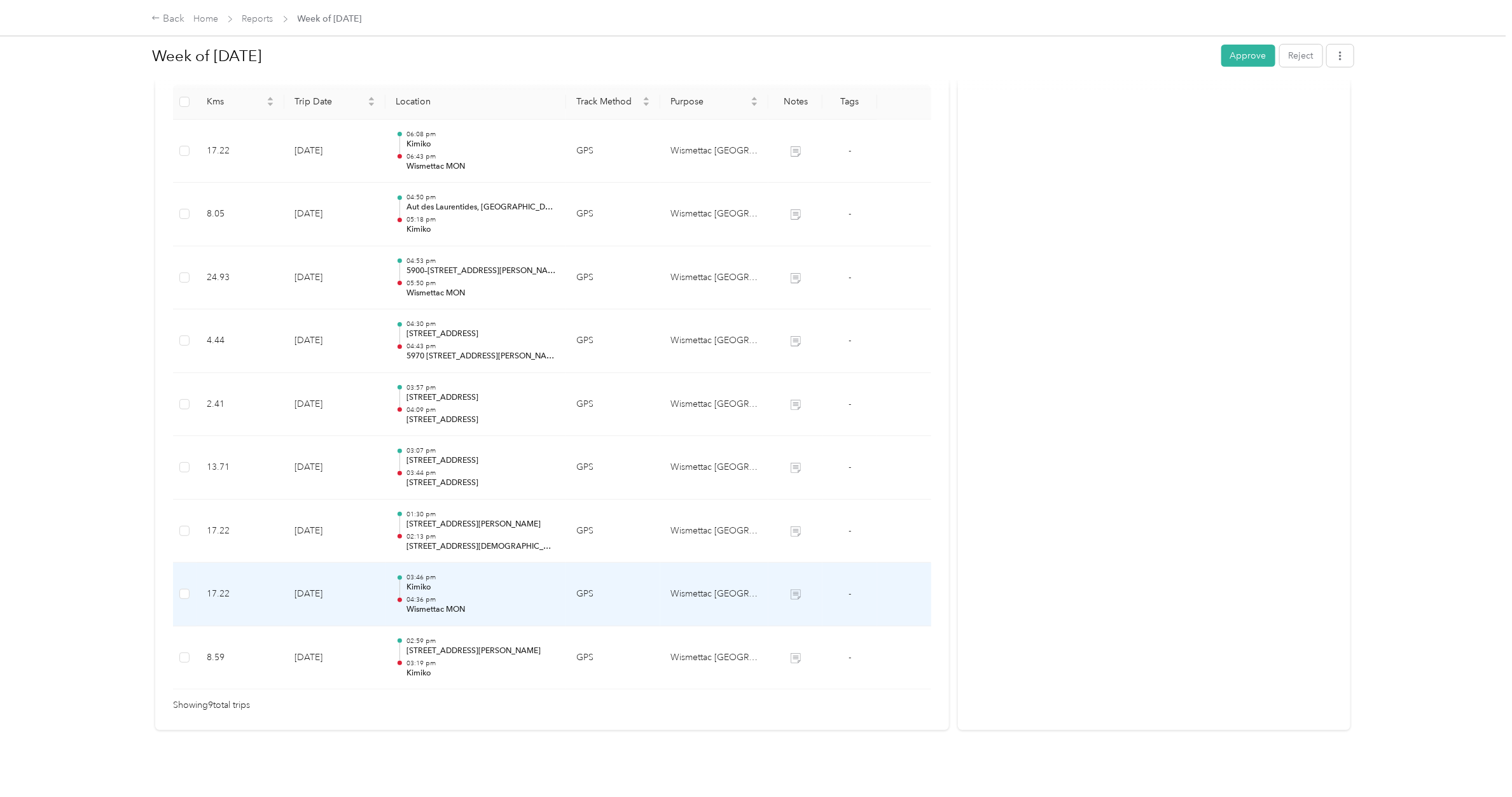
click at [457, 472] on p "Wismettac MON" at bounding box center [481, 609] width 149 height 11
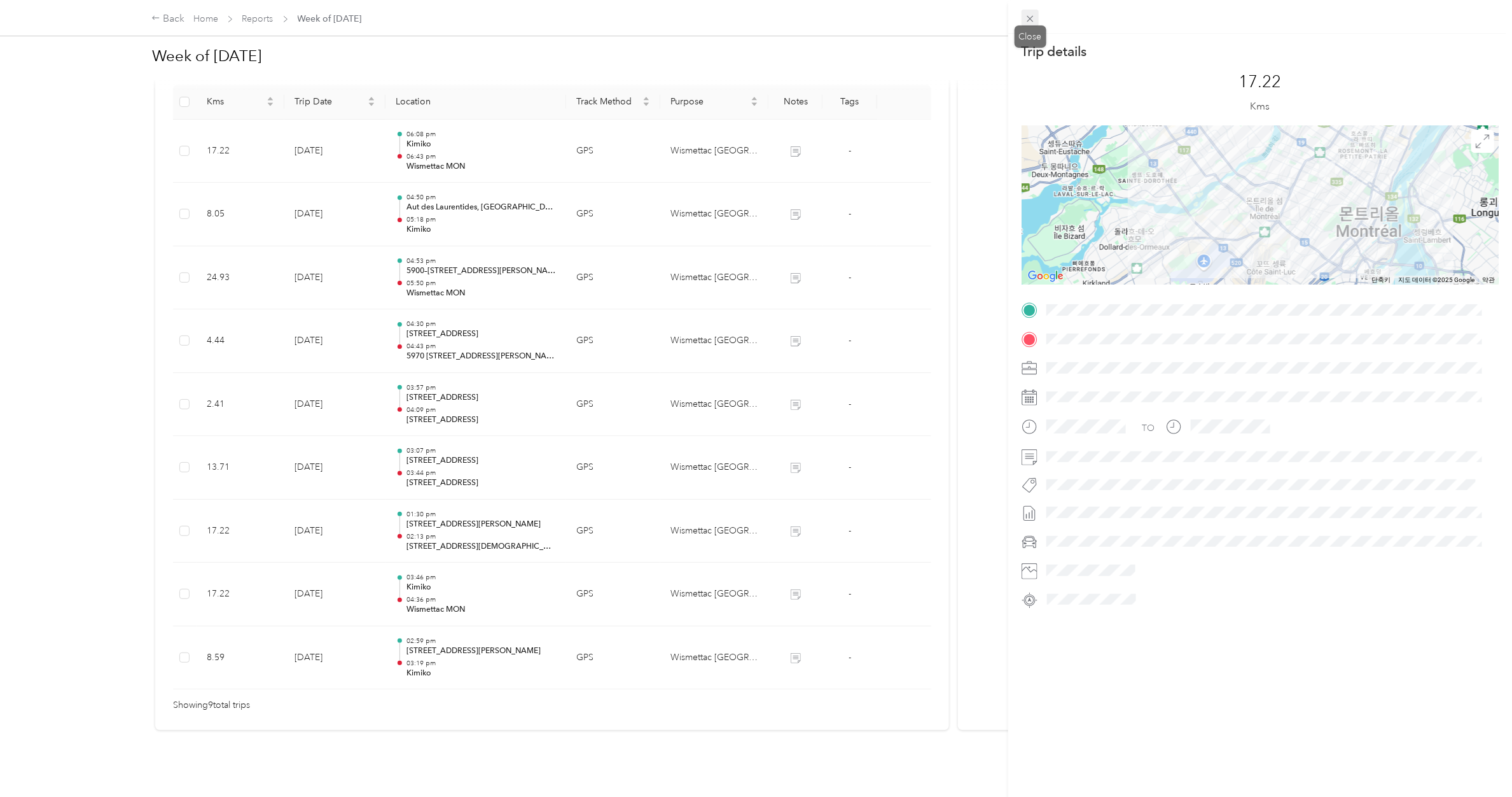
click at [1002, 11] on span at bounding box center [1030, 18] width 18 height 18
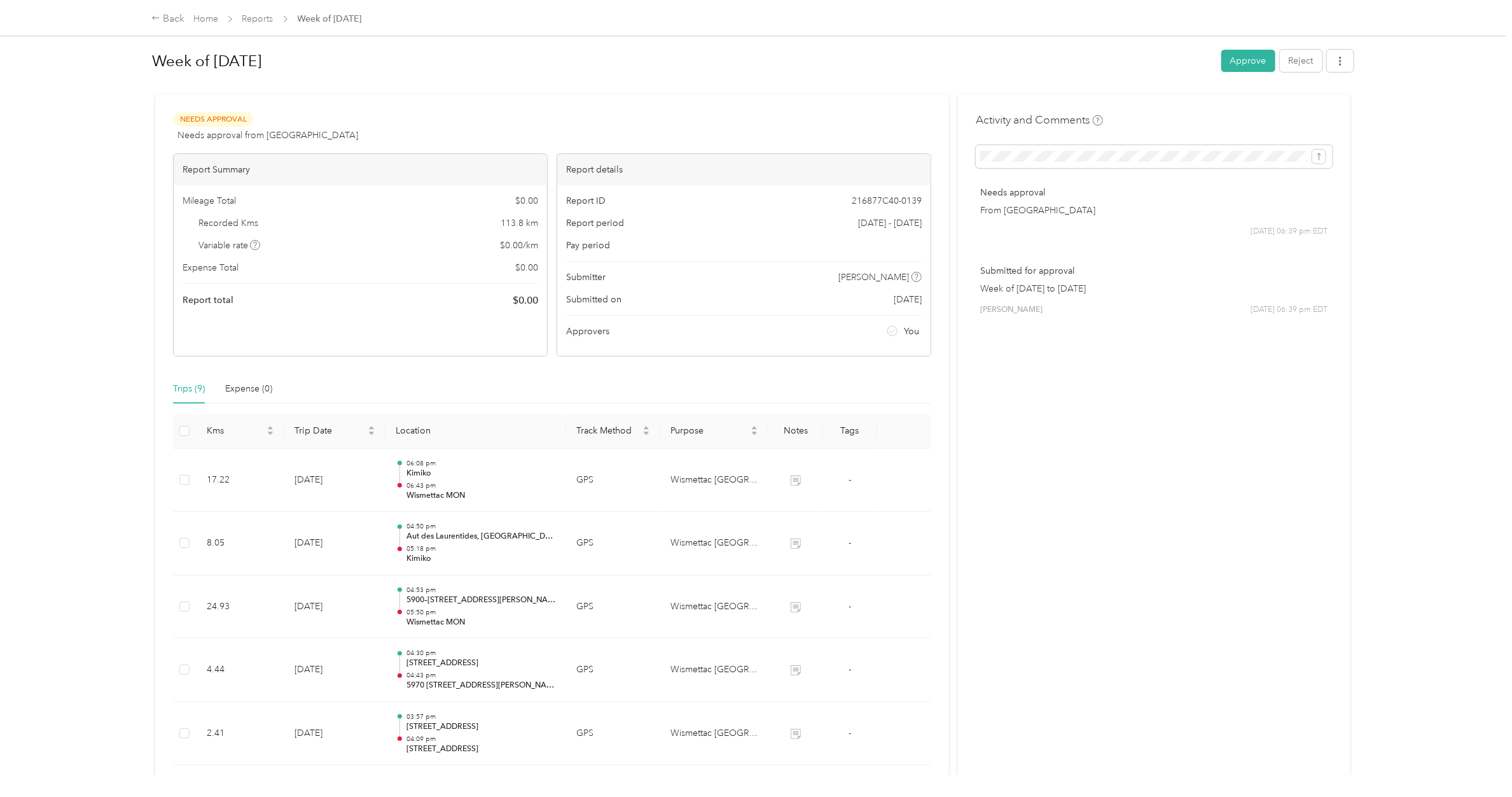
scroll to position [0, 0]
click at [1002, 64] on button "Approve" at bounding box center [1248, 64] width 54 height 22
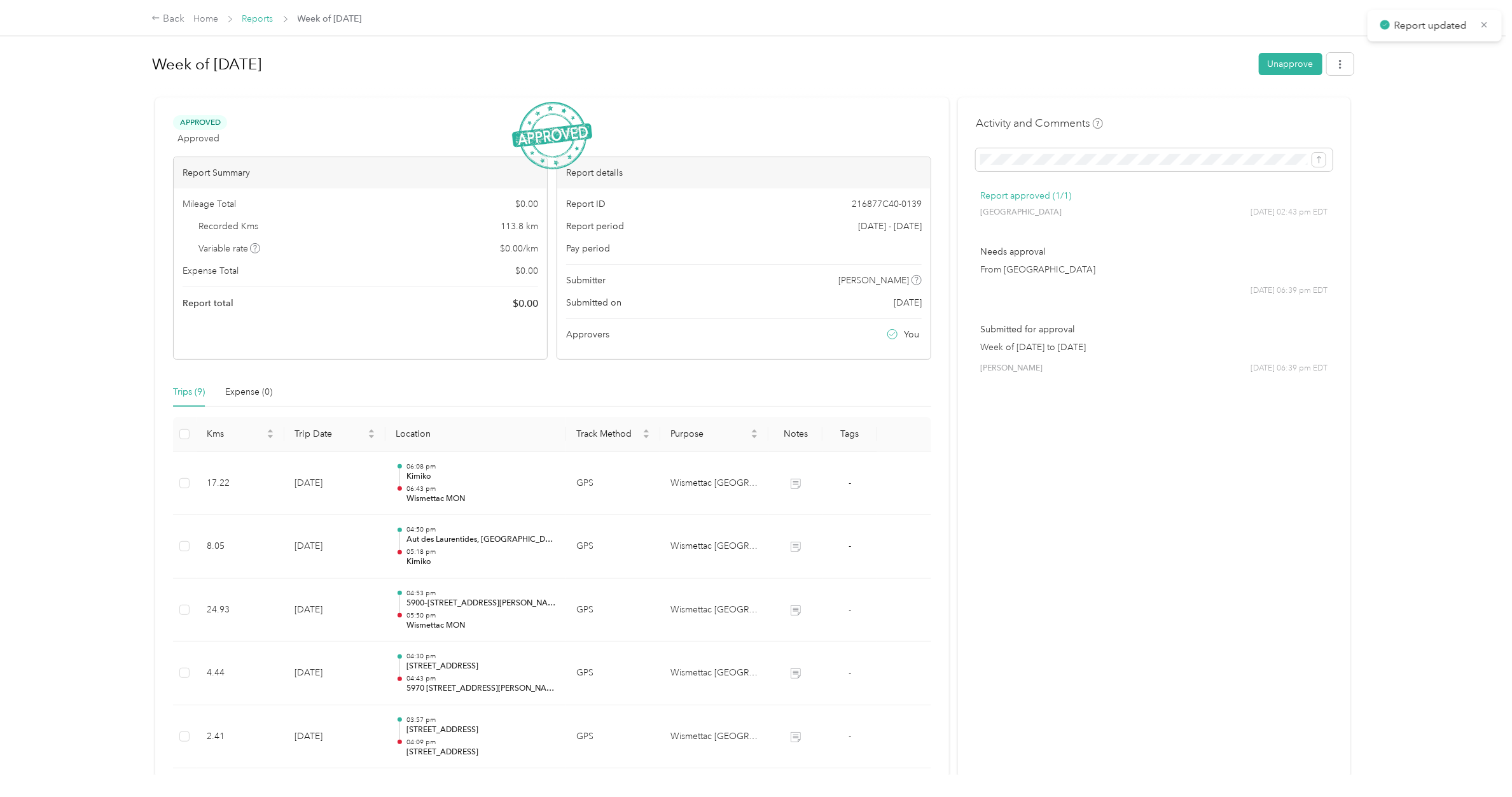
click at [248, 15] on link "Reports" at bounding box center [258, 18] width 31 height 11
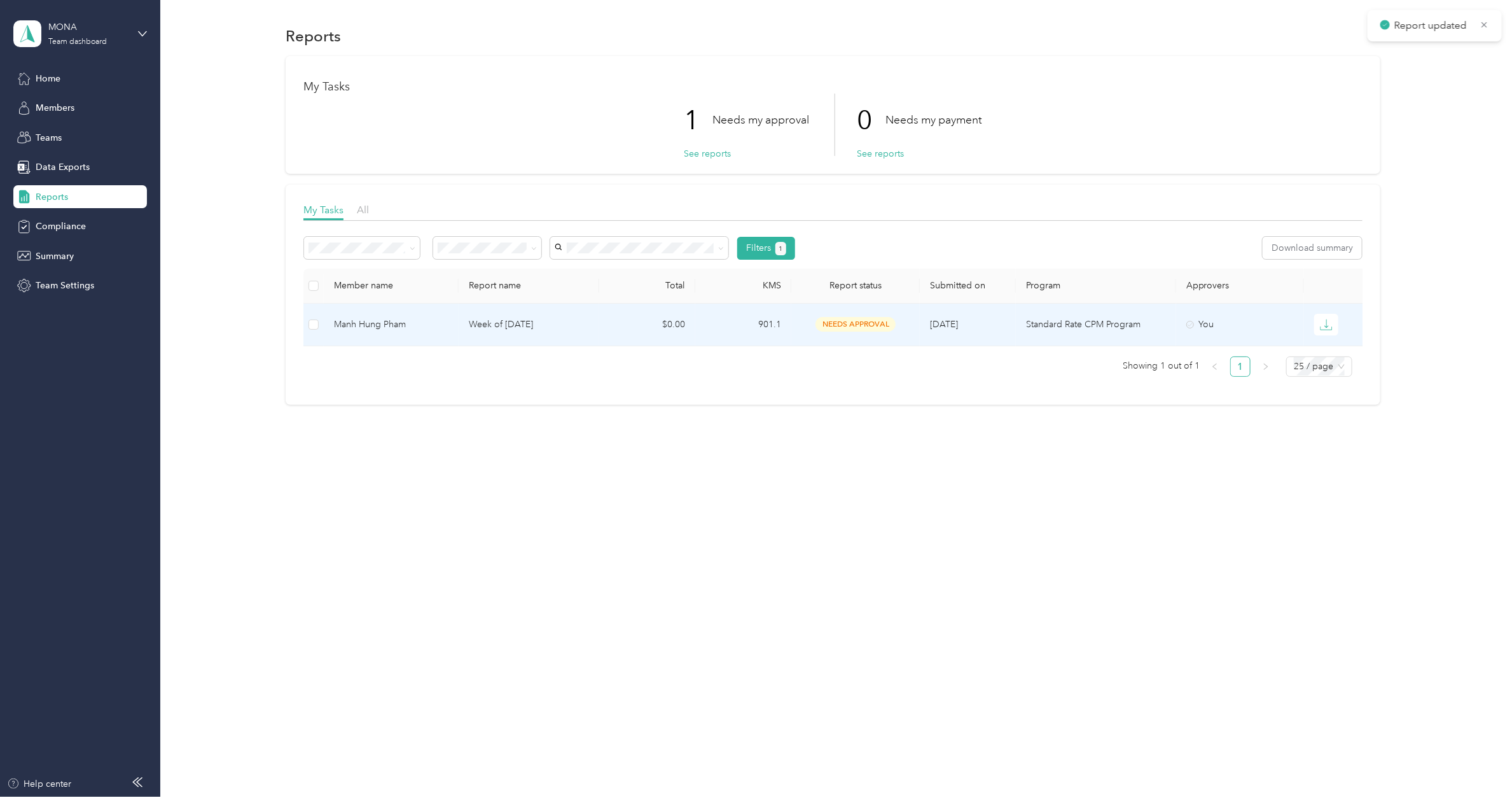
click at [522, 323] on p "Week of [DATE]" at bounding box center [530, 325] width 121 height 14
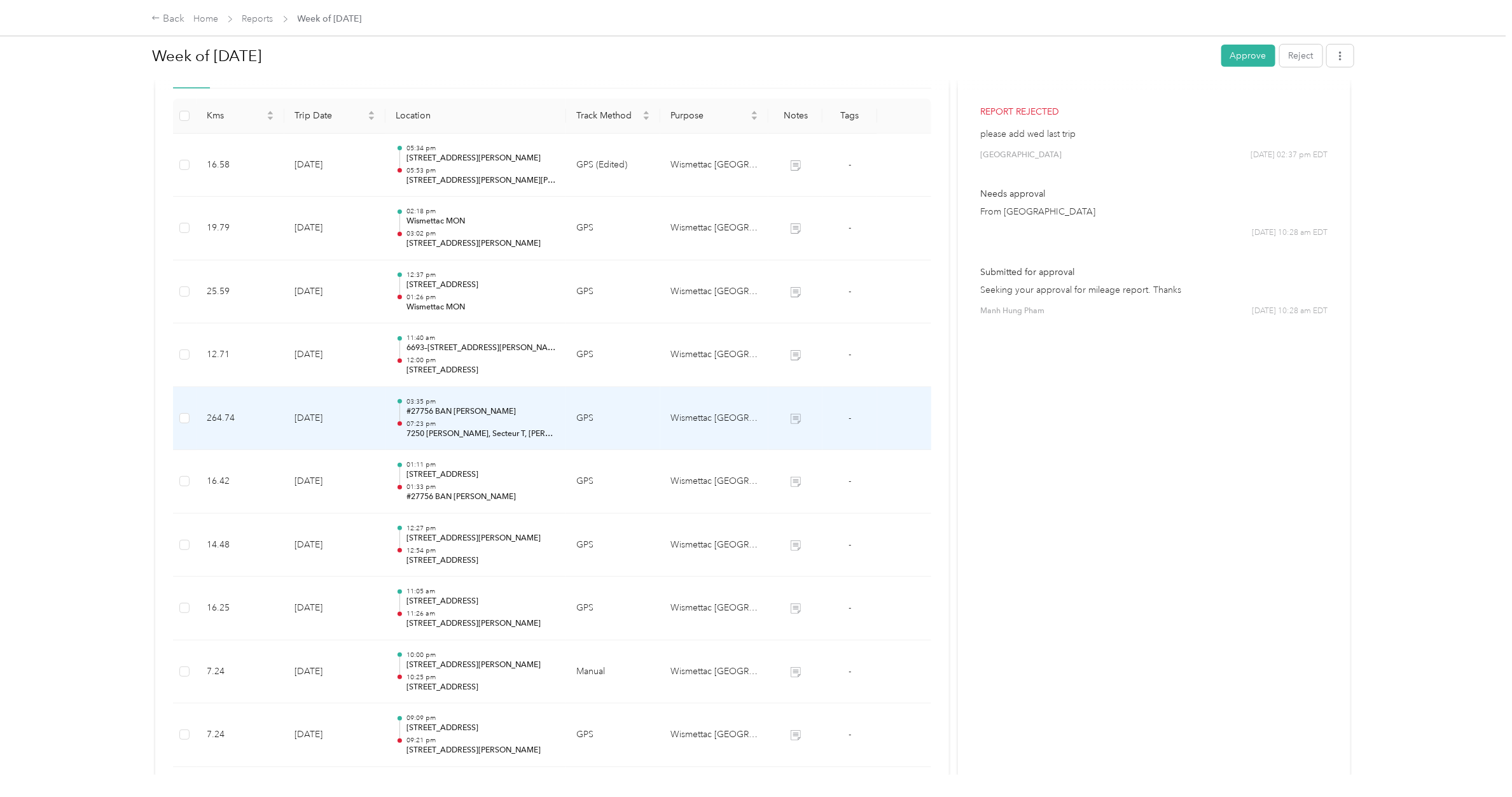
scroll to position [477, 0]
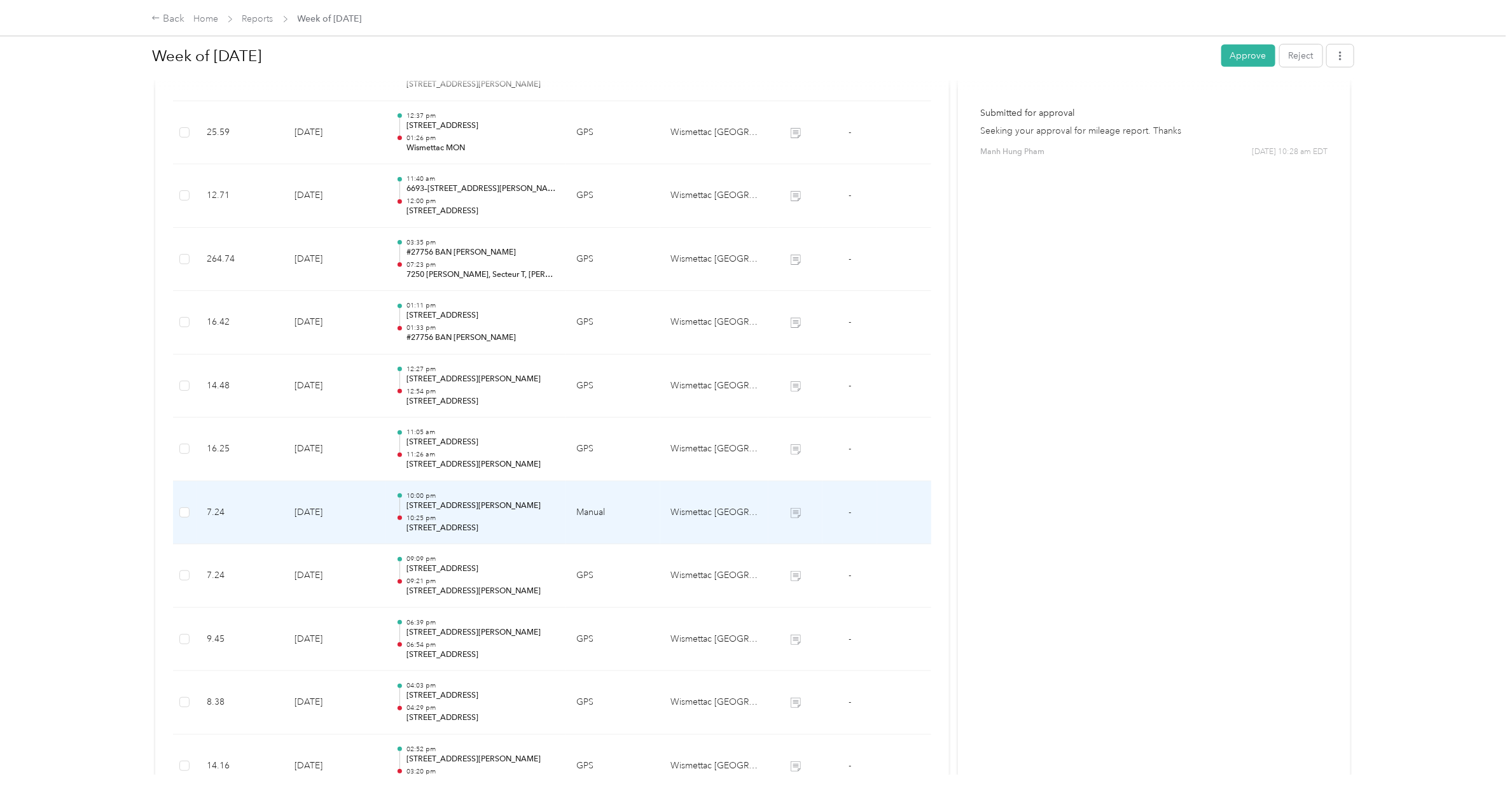
click at [468, 472] on p "10:00 pm" at bounding box center [481, 496] width 149 height 9
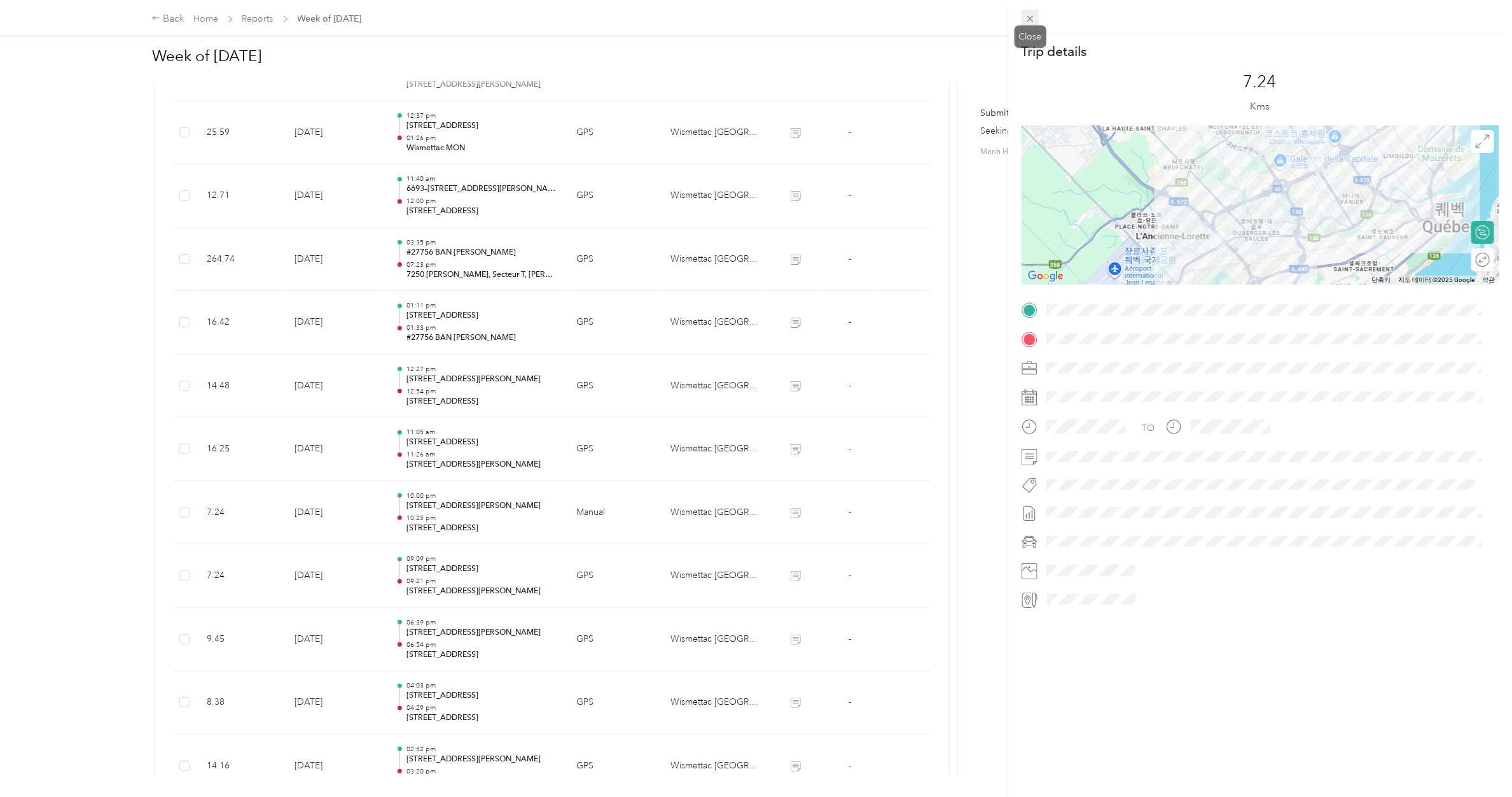
click at [1002, 16] on icon at bounding box center [1030, 18] width 11 height 11
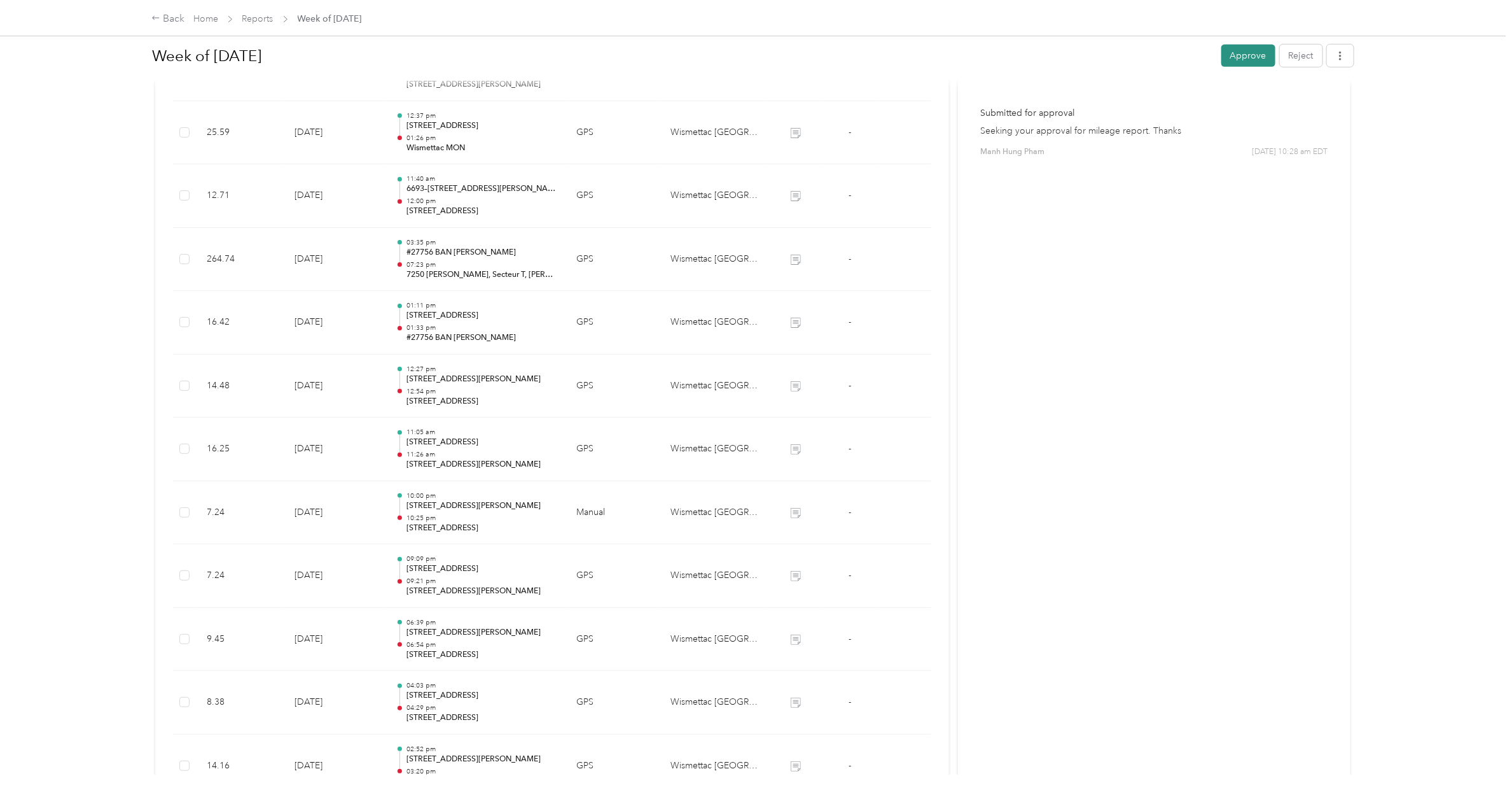
click at [1002, 54] on button "Approve" at bounding box center [1248, 55] width 54 height 22
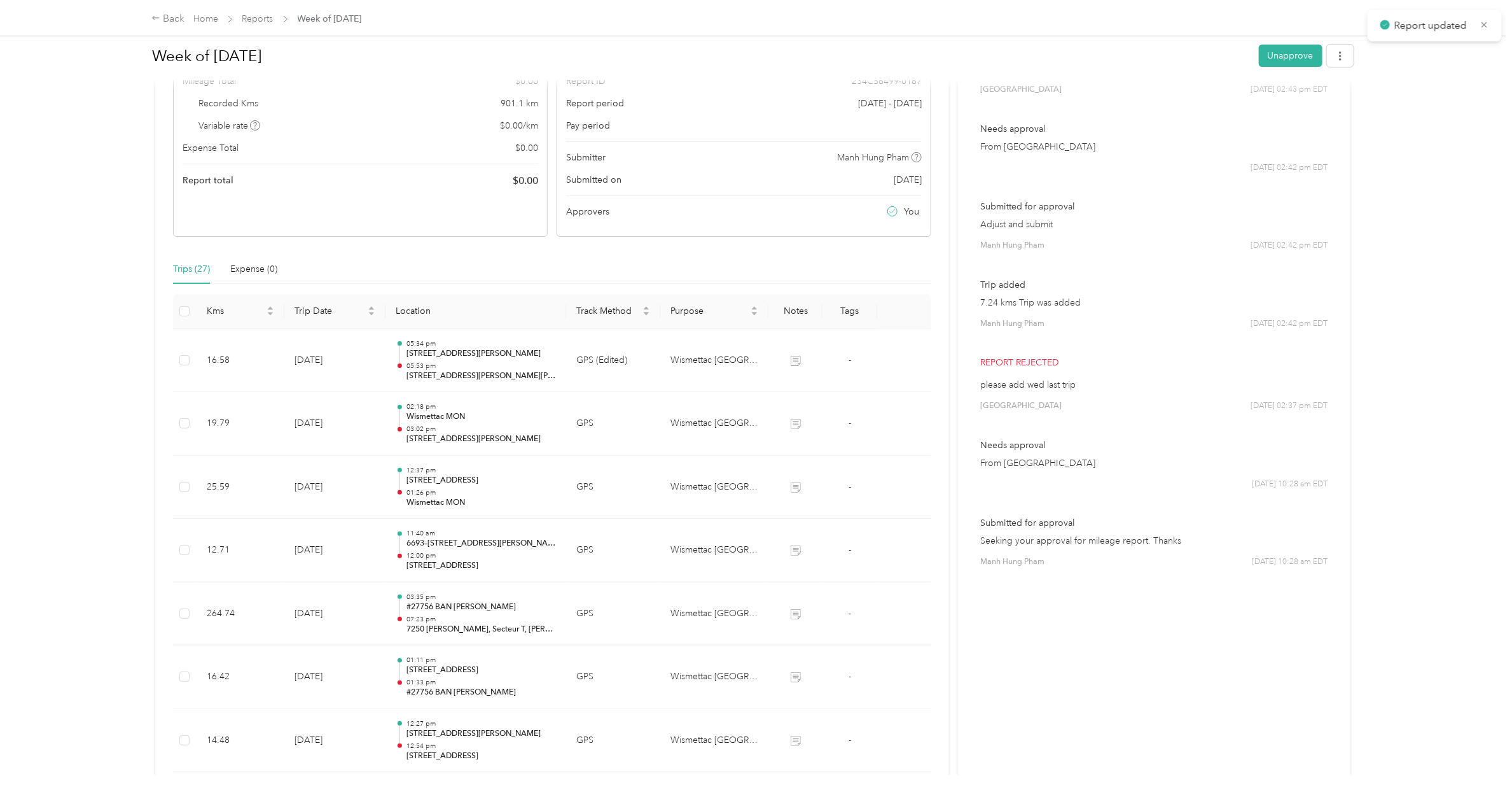
scroll to position [0, 0]
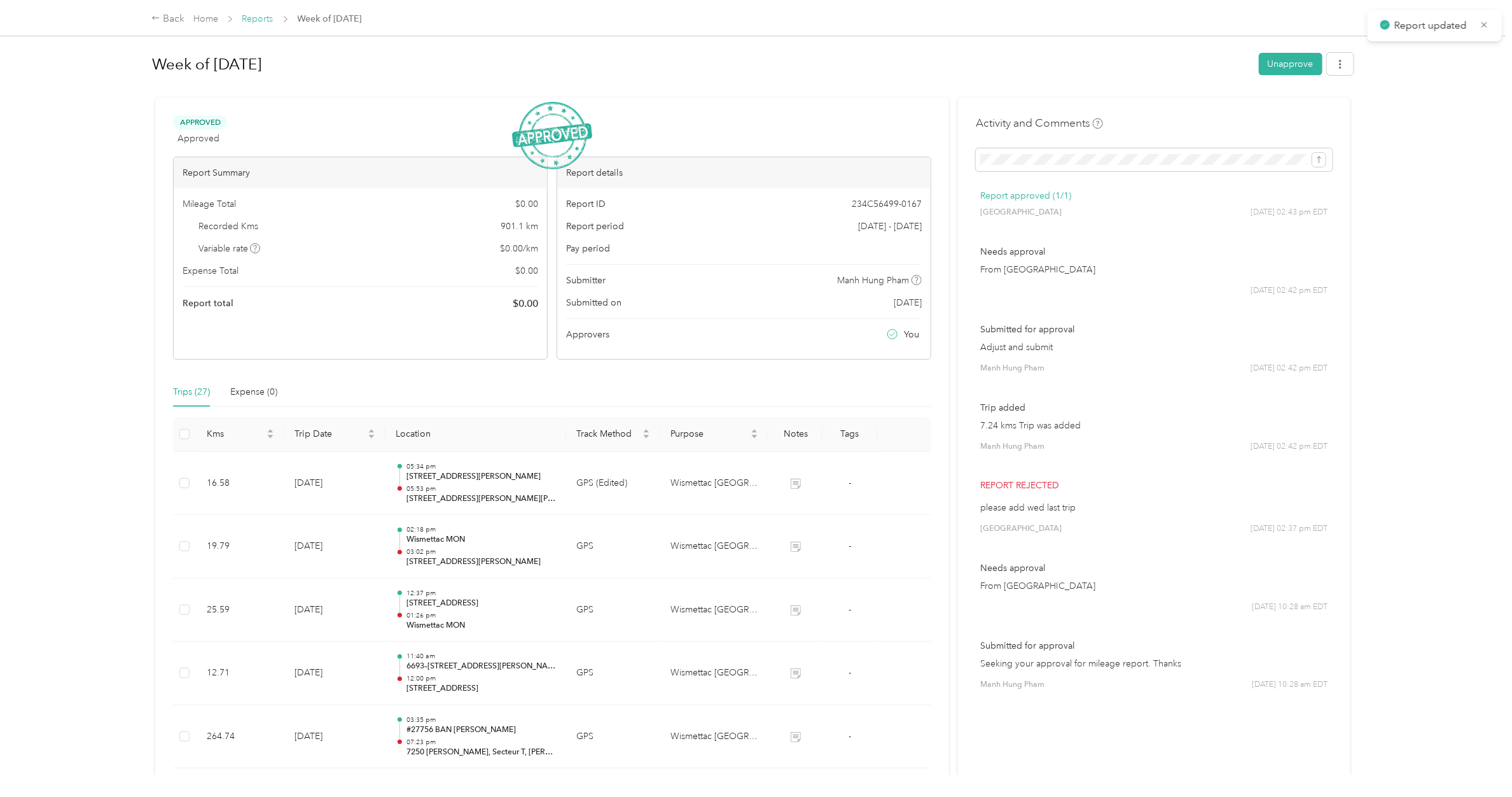
click at [258, 18] on link "Reports" at bounding box center [258, 18] width 31 height 11
